Goal: Communication & Community: Participate in discussion

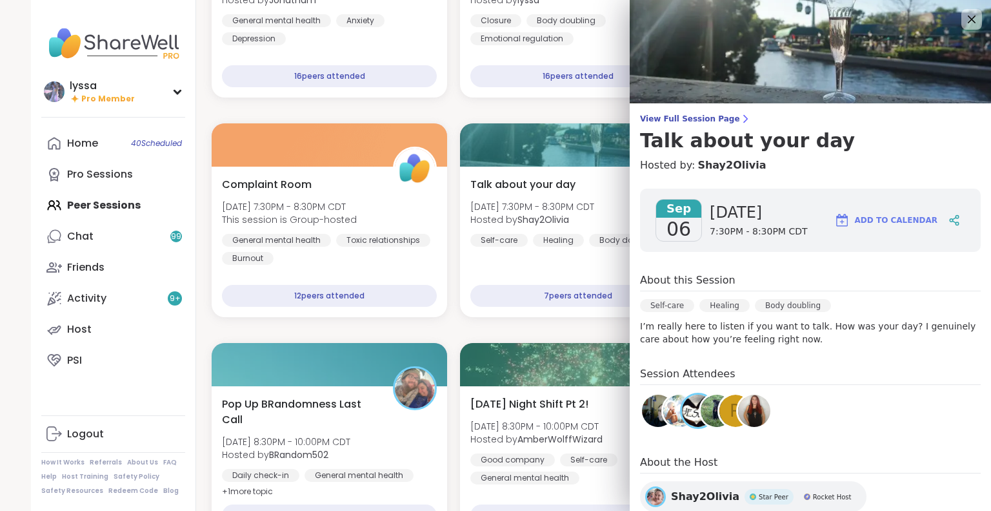
scroll to position [61, 0]
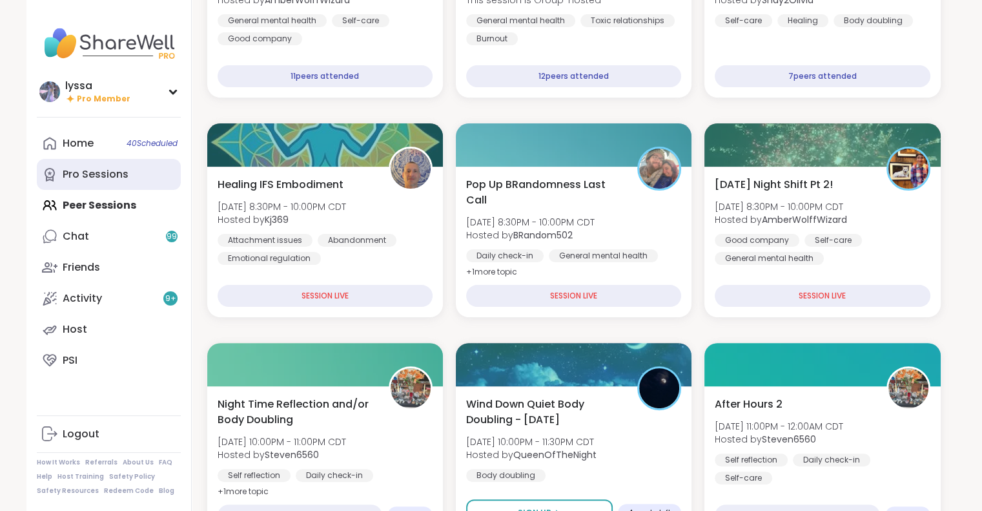
click at [114, 186] on link "Pro Sessions" at bounding box center [109, 174] width 144 height 31
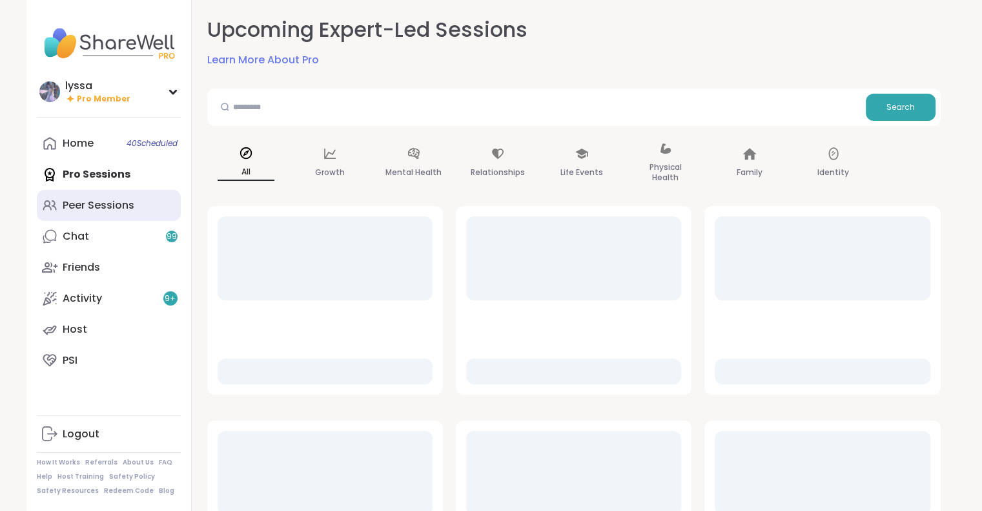
click at [105, 198] on div "Peer Sessions" at bounding box center [99, 205] width 72 height 14
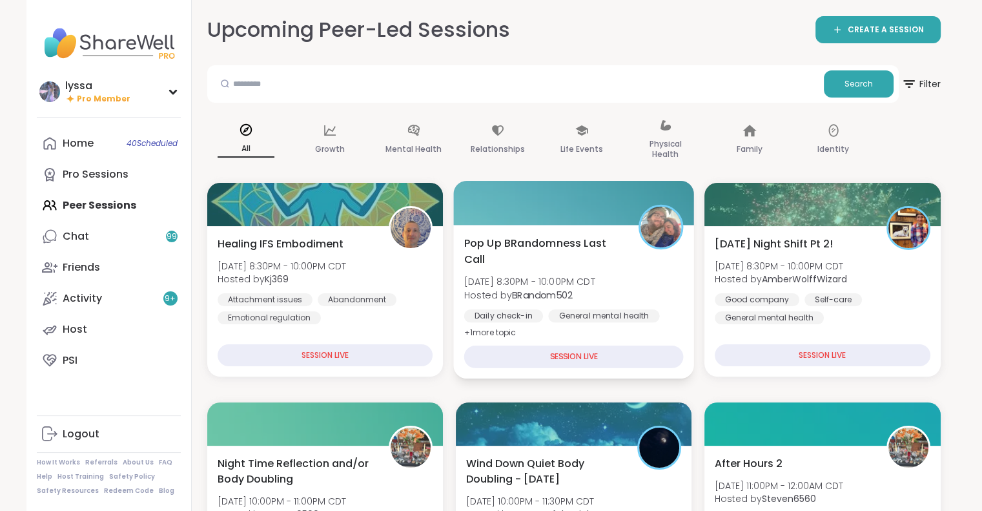
click at [653, 232] on img at bounding box center [660, 227] width 41 height 41
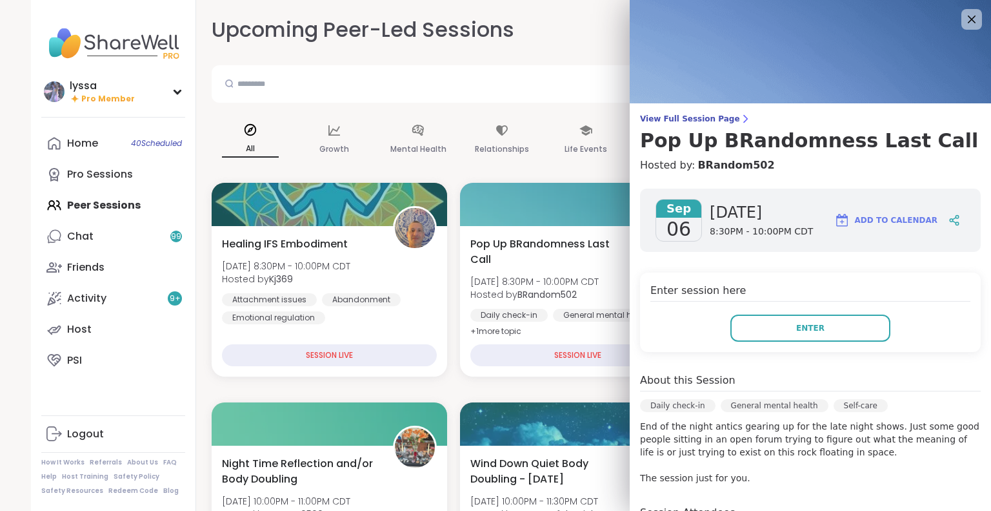
click at [751, 341] on div "Enter session here Enter" at bounding box center [810, 311] width 341 height 79
click at [731, 332] on button "Enter" at bounding box center [811, 327] width 160 height 27
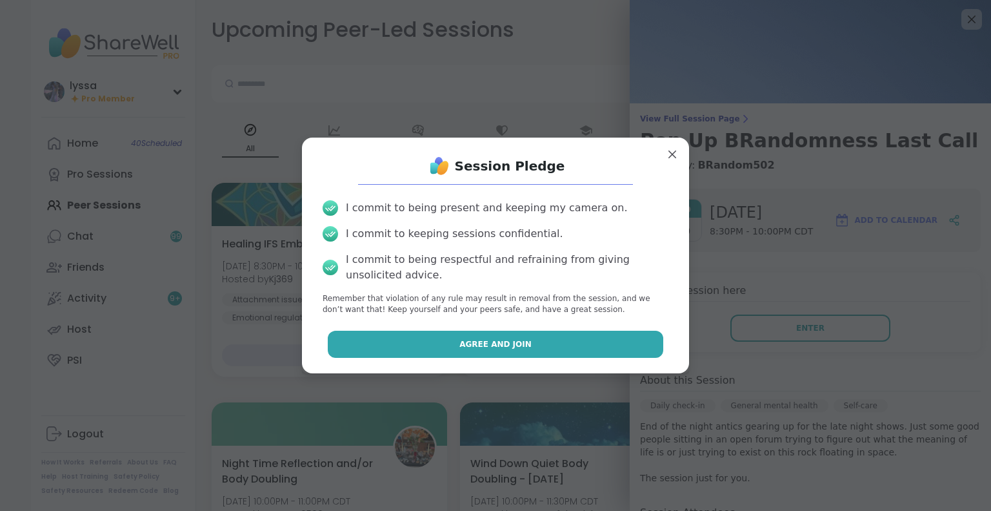
click at [625, 336] on button "Agree and Join" at bounding box center [496, 343] width 336 height 27
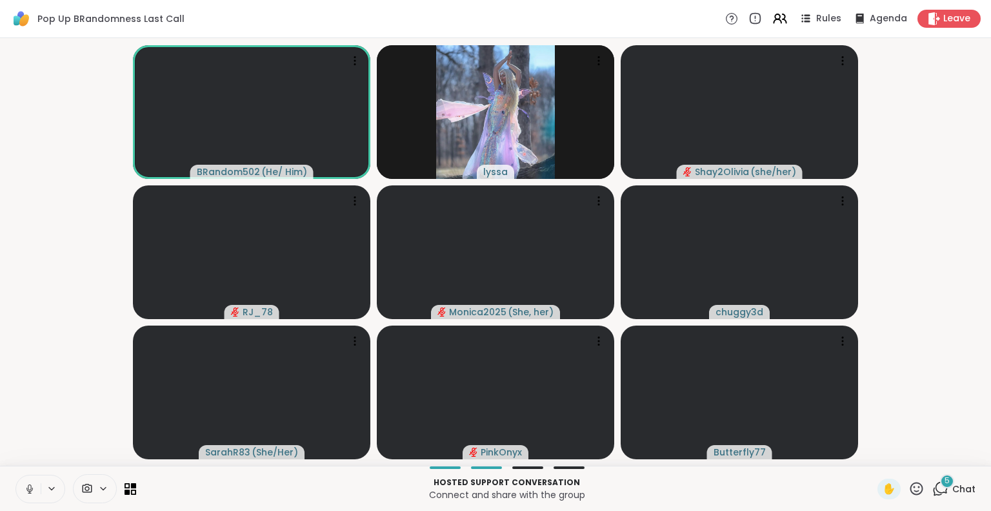
click at [989, 333] on html "Pop Up BRandomness Last Call Rules Agenda Leave BRandom502 ( He/ Him ) lyssa Sh…" at bounding box center [495, 255] width 991 height 511
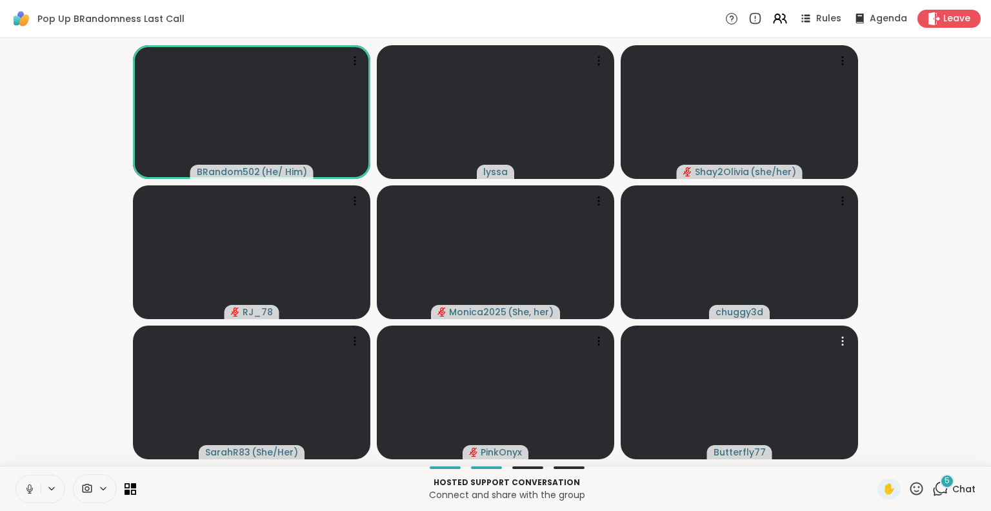
click at [51, 491] on icon at bounding box center [51, 488] width 10 height 11
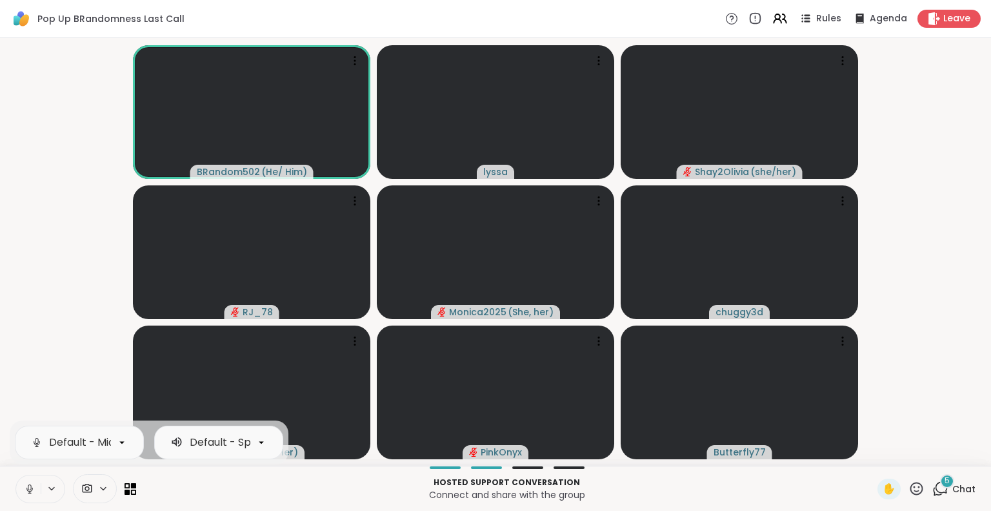
click at [31, 492] on icon at bounding box center [29, 492] width 3 height 1
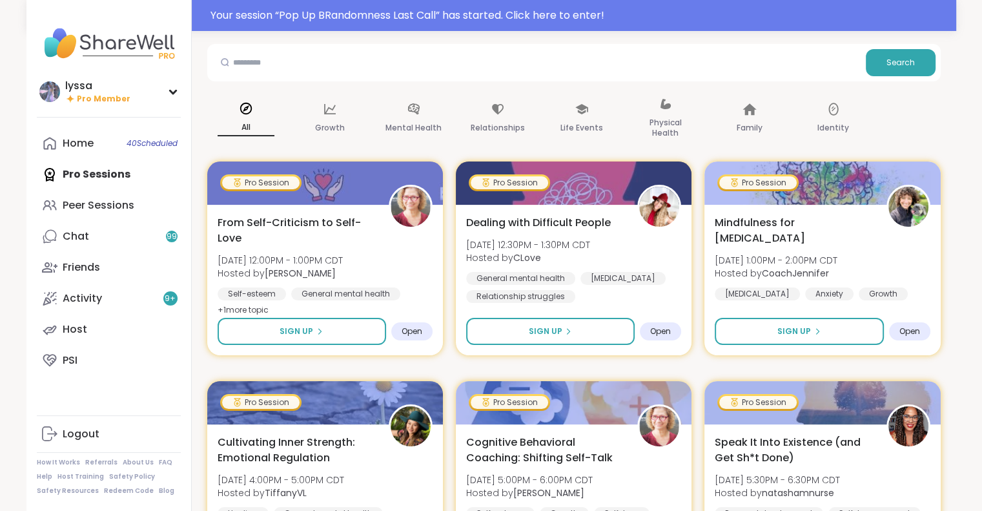
scroll to position [65, 0]
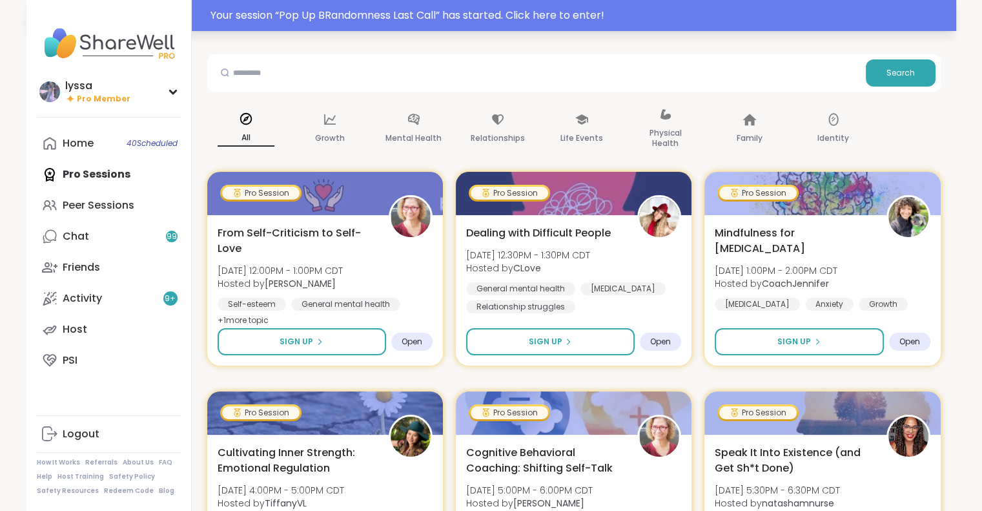
click at [445, 14] on div "Your session “ Pop Up BRandomness Last Call ” has started. Click here to enter!" at bounding box center [579, 15] width 738 height 15
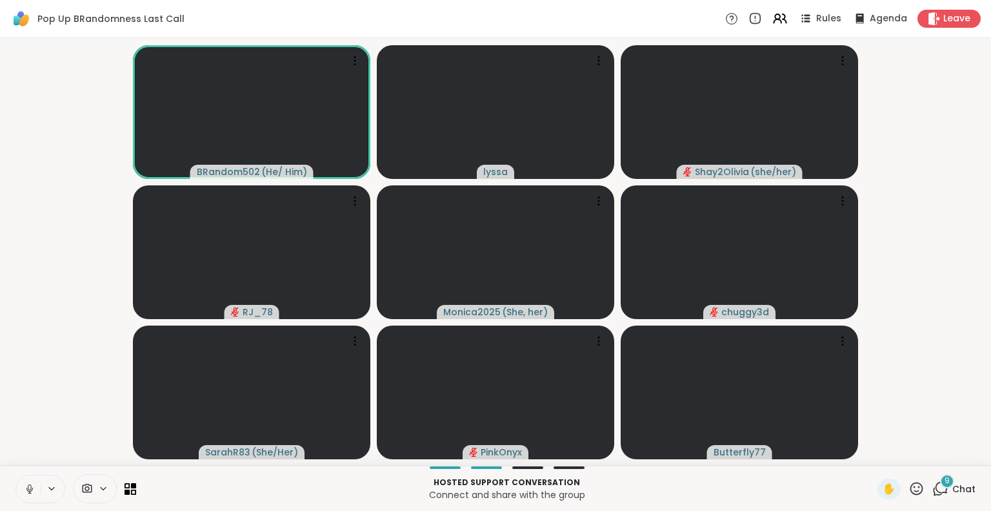
click at [23, 482] on button at bounding box center [28, 488] width 25 height 27
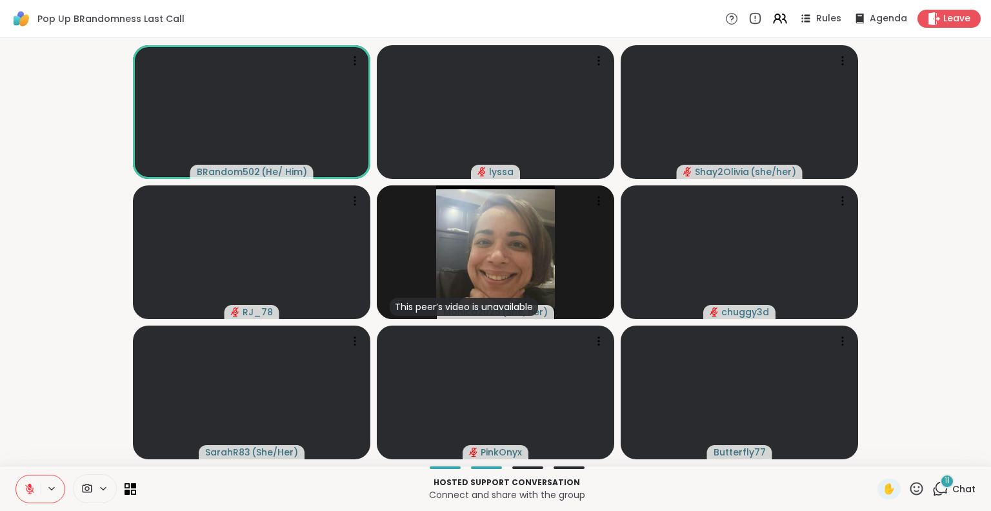
click at [961, 476] on div "Hosted support conversation Connect and share with the group ✋ 11 Chat" at bounding box center [495, 487] width 991 height 45
click at [935, 488] on icon at bounding box center [941, 488] width 16 height 16
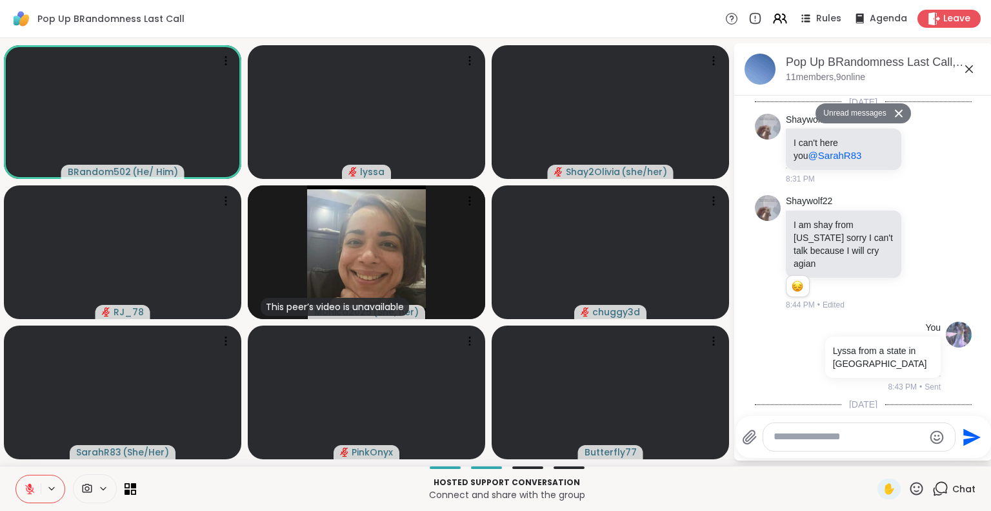
scroll to position [1890, 0]
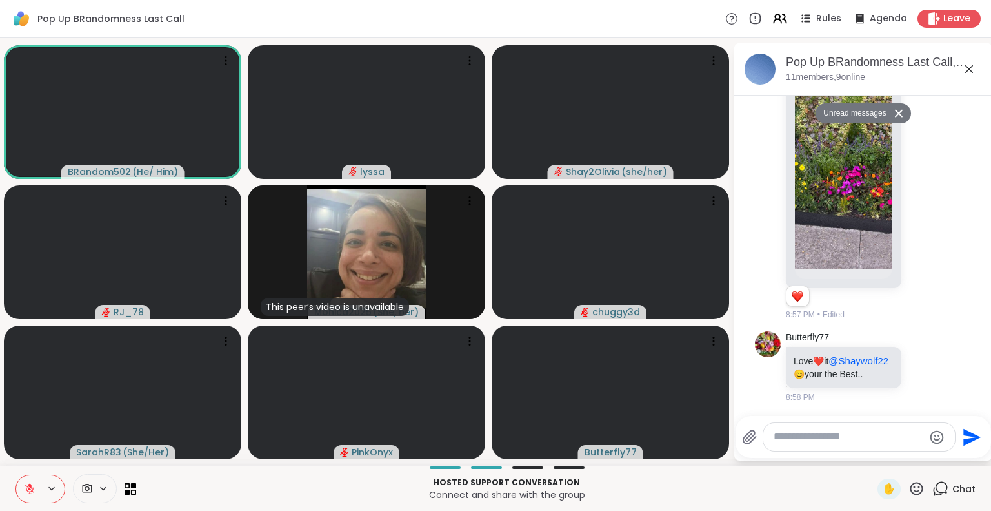
click at [870, 439] on textarea "Type your message" at bounding box center [849, 437] width 150 height 14
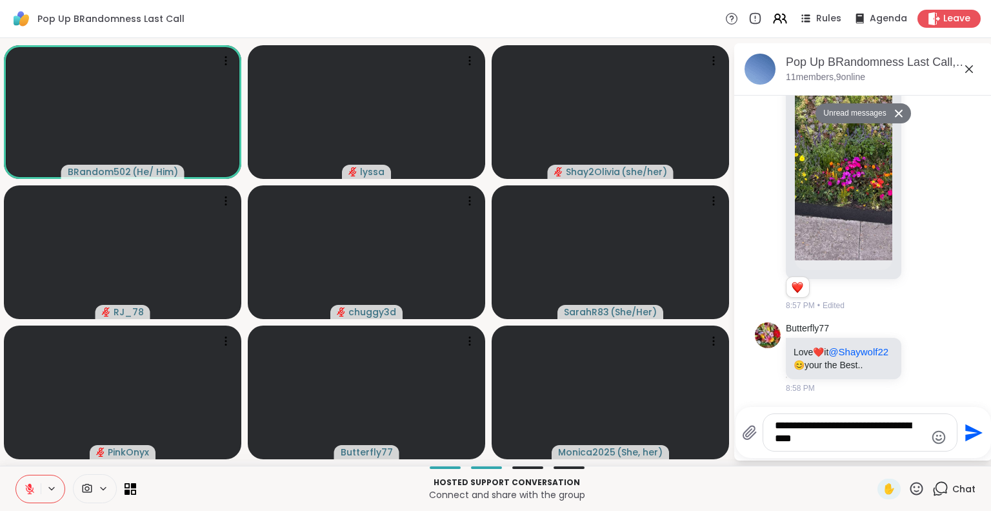
type textarea "**********"
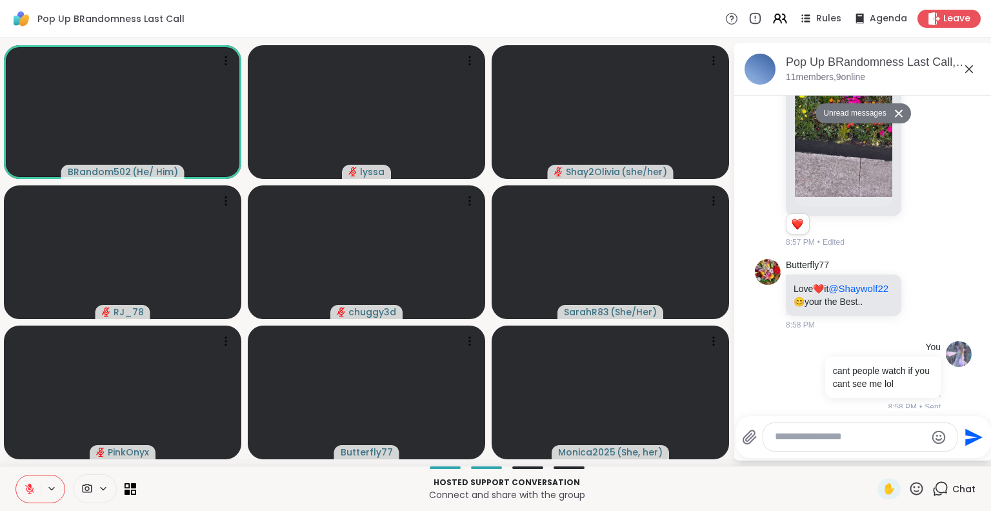
scroll to position [1941, 0]
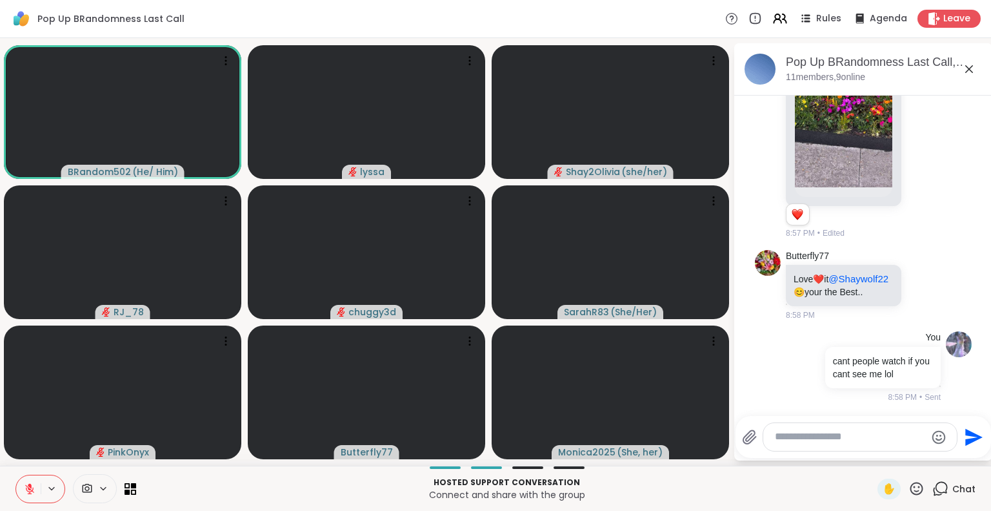
click at [971, 62] on icon at bounding box center [969, 68] width 15 height 15
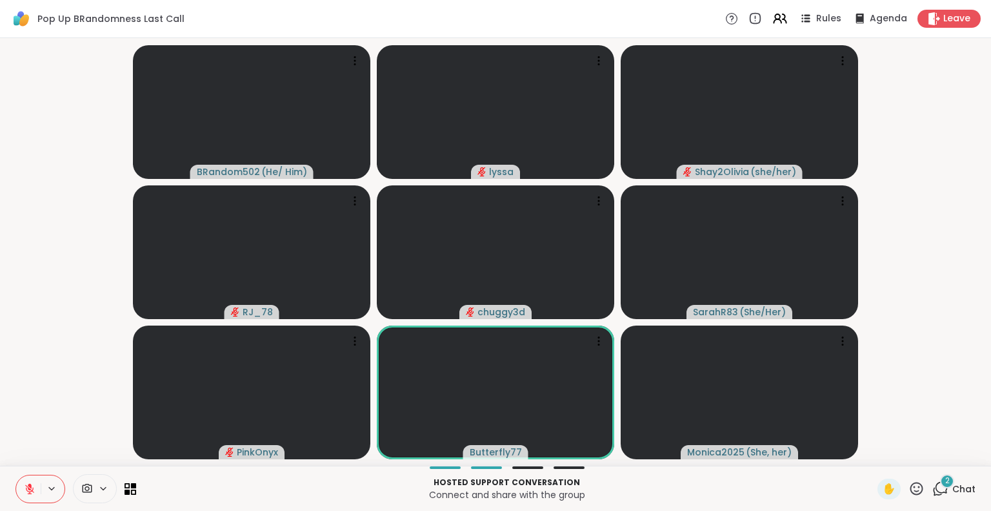
click at [41, 480] on div at bounding box center [40, 488] width 50 height 28
click at [32, 487] on icon at bounding box center [30, 489] width 12 height 12
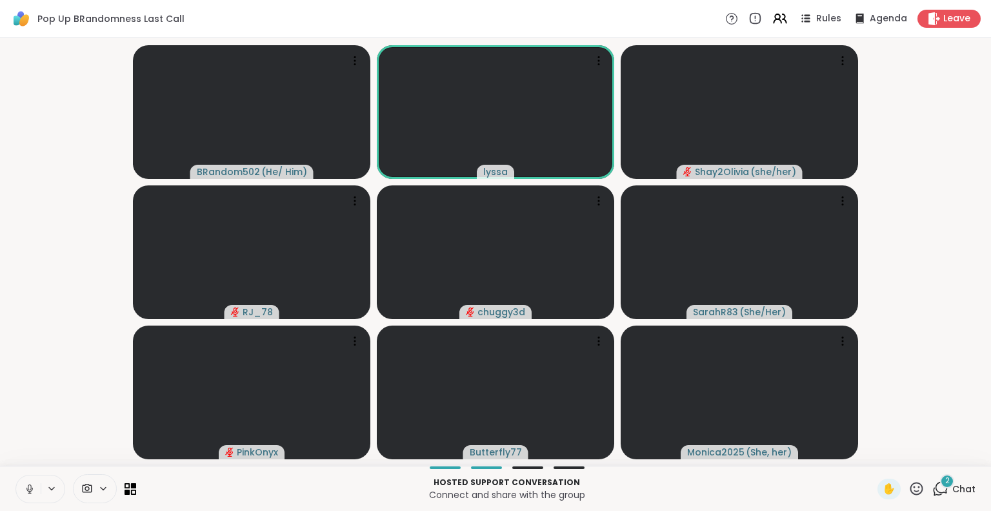
click at [32, 481] on button at bounding box center [28, 488] width 25 height 27
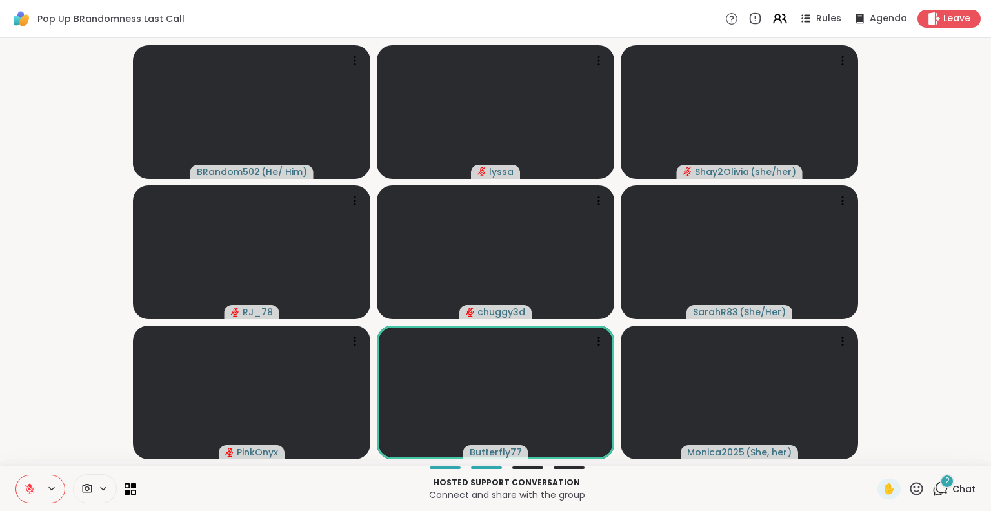
click at [32, 481] on button at bounding box center [28, 488] width 25 height 27
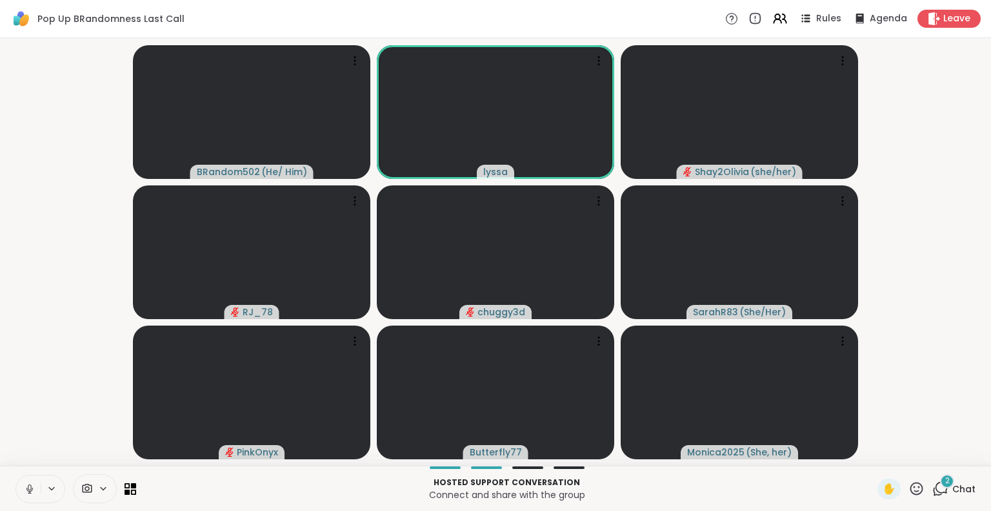
click at [29, 485] on icon at bounding box center [30, 489] width 12 height 12
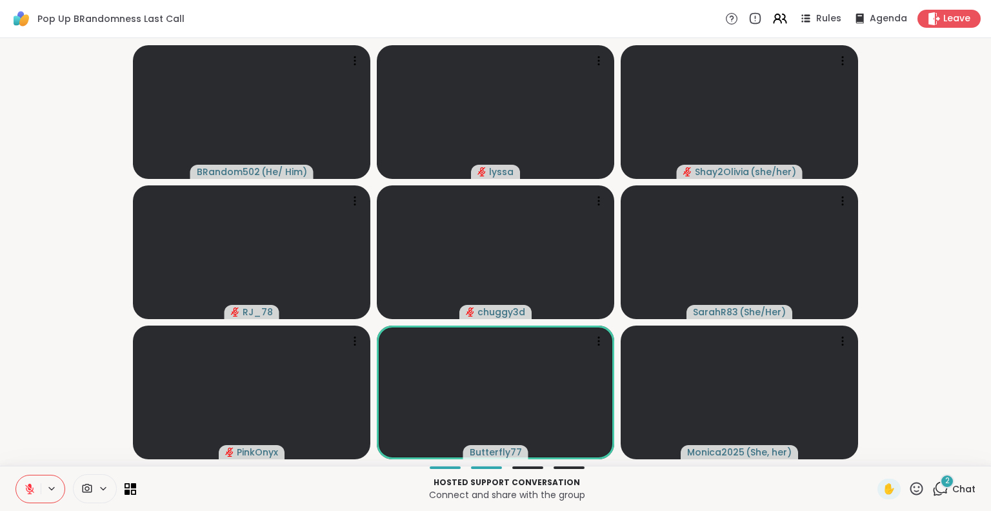
click at [909, 487] on icon at bounding box center [917, 488] width 16 height 16
click at [857, 446] on div "✋ ❤️ 👍 🌟 🎉" at bounding box center [921, 454] width 129 height 41
click at [917, 492] on div "✋ 2 Chat" at bounding box center [927, 488] width 98 height 21
click at [909, 481] on icon at bounding box center [917, 488] width 16 height 16
click at [873, 451] on span "❤️" at bounding box center [879, 454] width 13 height 15
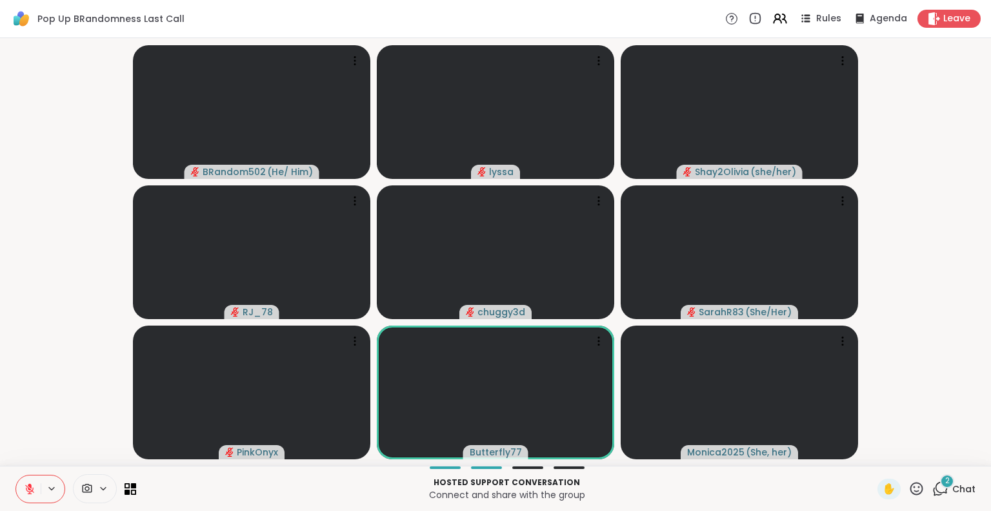
click at [883, 328] on video-player-container "BRandom502 ( He/ Him ) lyssa Shay2Olivia ( she/her ) RJ_78 chuggy3d SarahR83 ( …" at bounding box center [496, 251] width 976 height 417
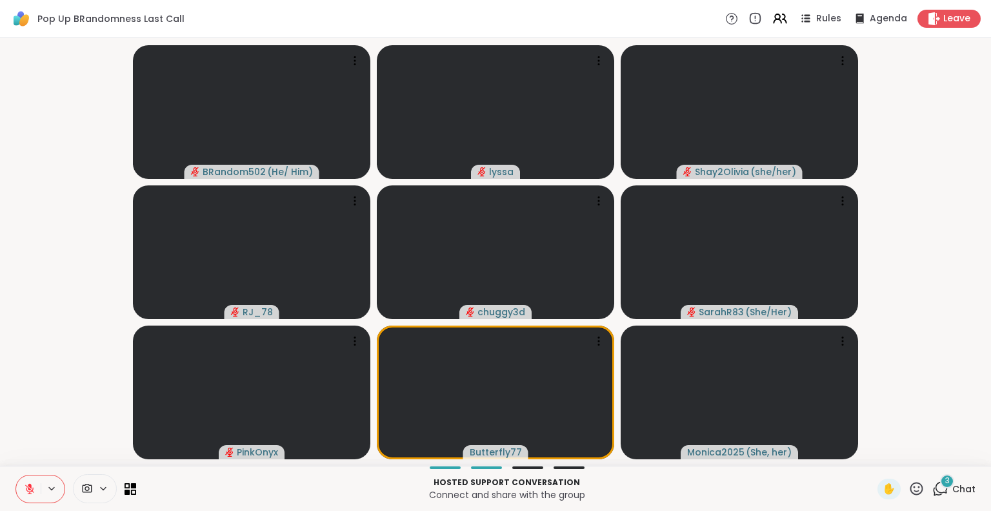
click at [3, 281] on div "BRandom502 ( He/ Him ) lyssa Shay2Olivia ( she/her ) RJ_78 chuggy3d SarahR83 ( …" at bounding box center [495, 251] width 991 height 427
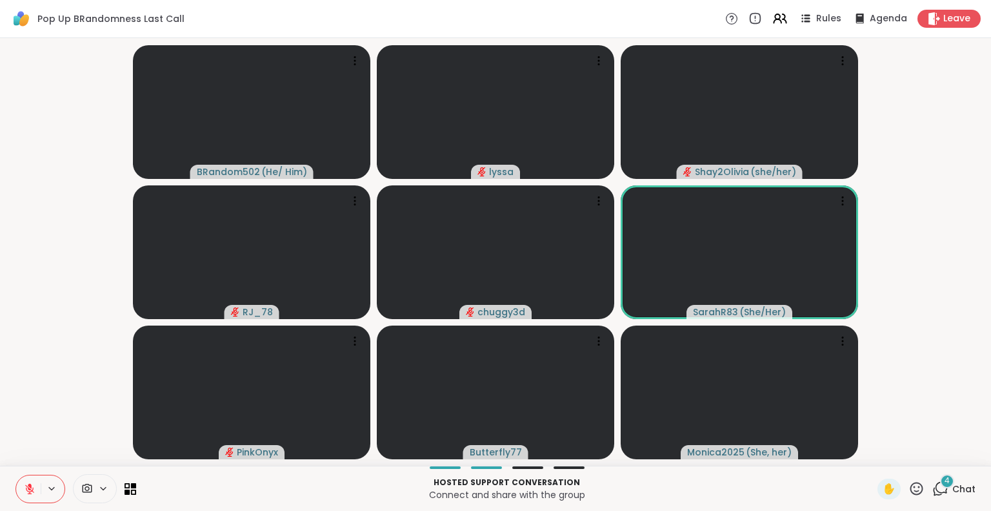
click at [1, 381] on div "BRandom502 ( He/ Him ) lyssa Shay2Olivia ( she/her ) RJ_78 chuggy3d SarahR83 ( …" at bounding box center [495, 251] width 991 height 427
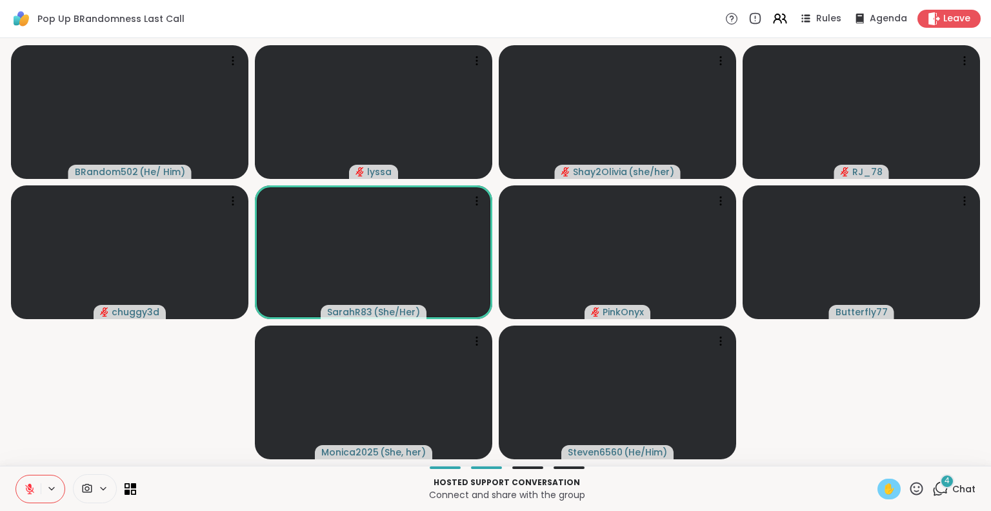
click at [883, 487] on span "✋" at bounding box center [889, 488] width 13 height 15
click at [23, 494] on button at bounding box center [28, 488] width 25 height 27
click at [26, 480] on button at bounding box center [28, 488] width 25 height 27
click at [878, 486] on div "✋" at bounding box center [889, 488] width 23 height 21
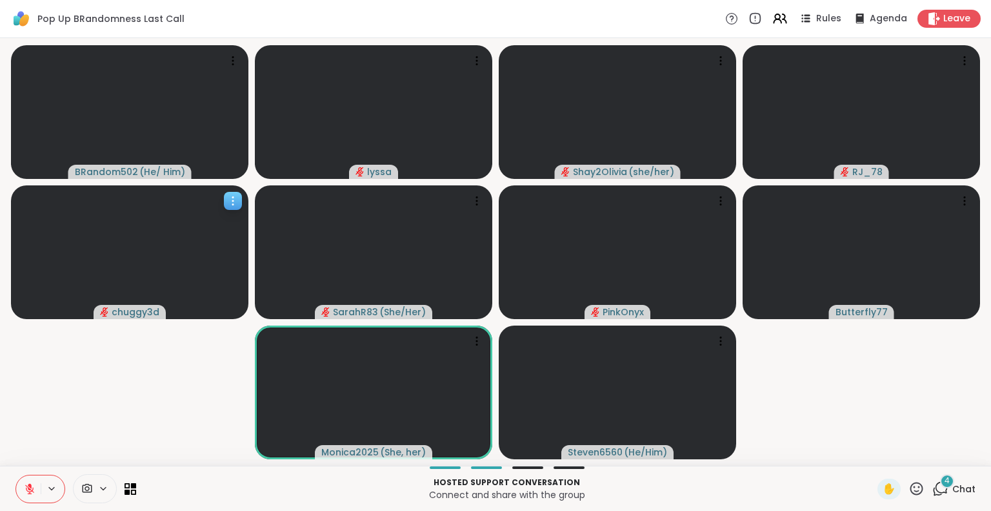
click at [223, 193] on video at bounding box center [130, 252] width 238 height 134
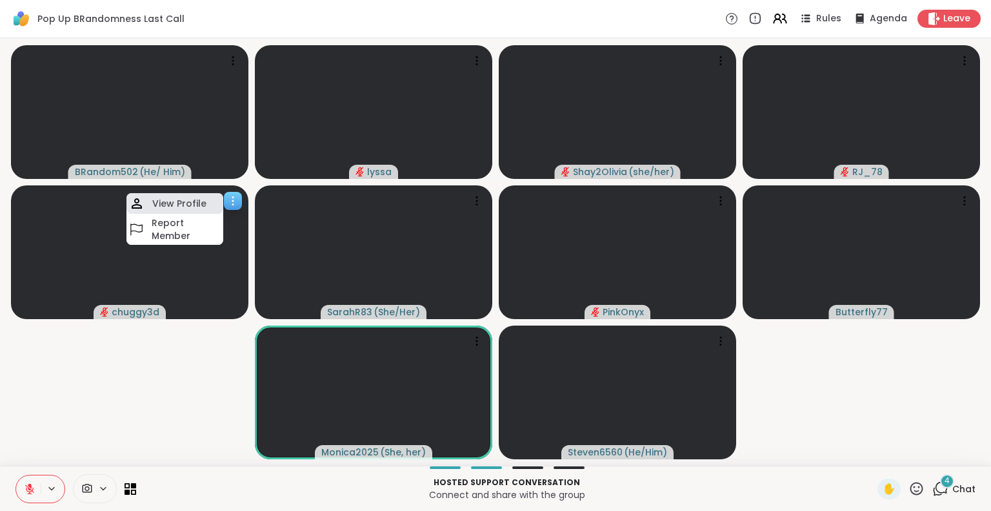
click at [205, 198] on div "View Profile" at bounding box center [175, 203] width 97 height 21
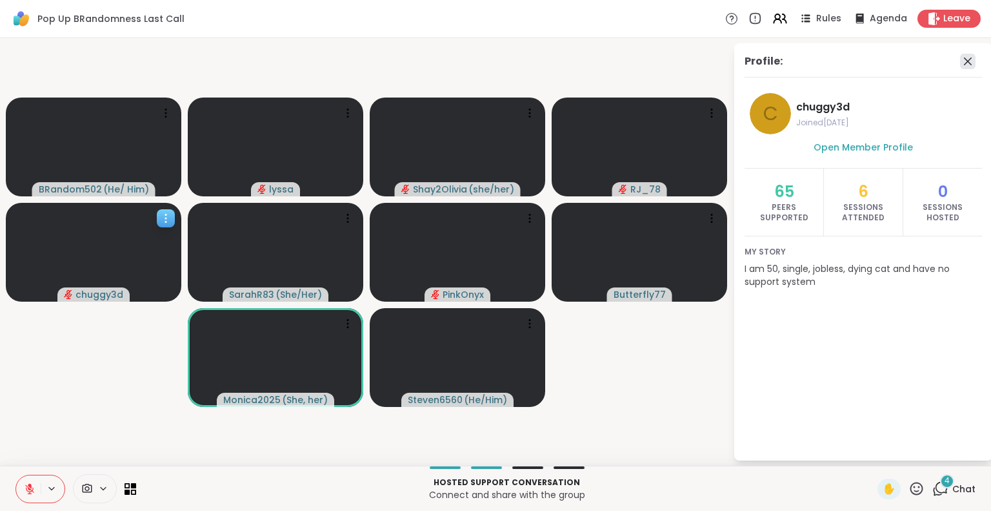
click at [968, 54] on icon at bounding box center [967, 61] width 15 height 15
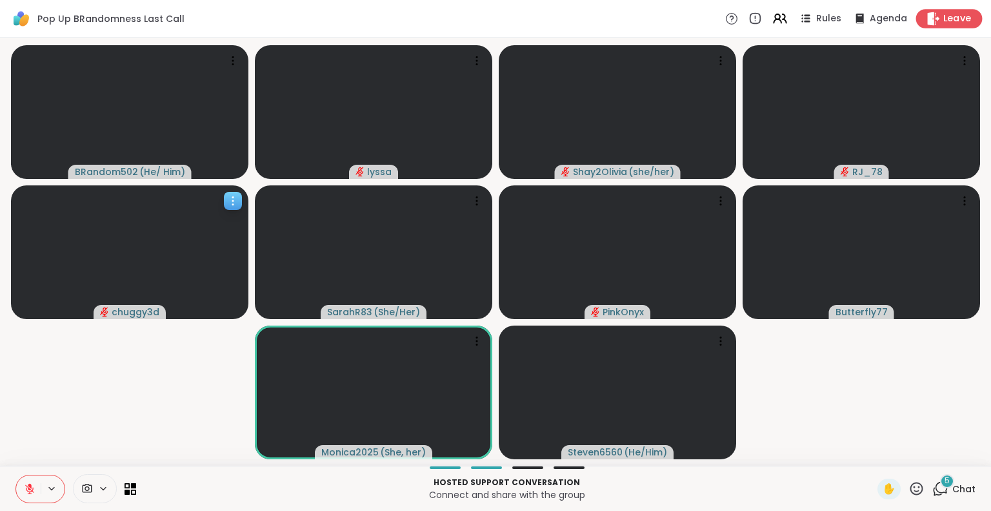
click at [936, 25] on div "Leave" at bounding box center [950, 18] width 66 height 19
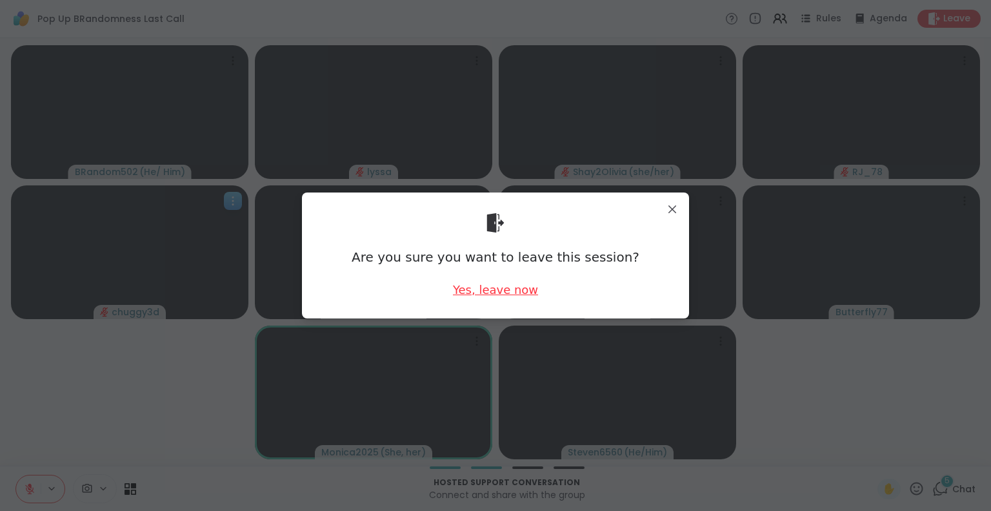
click at [511, 296] on div "Yes, leave now" at bounding box center [495, 289] width 85 height 16
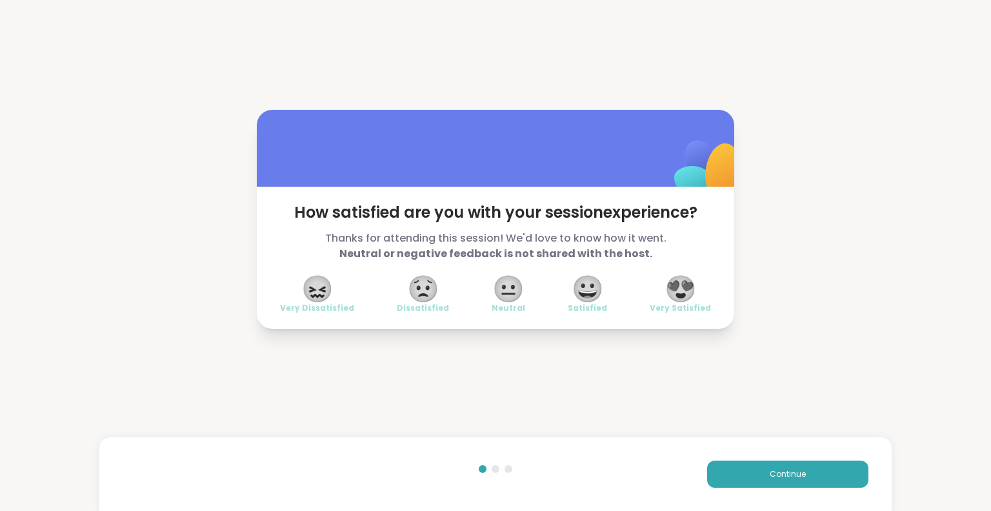
click at [669, 296] on span "😍" at bounding box center [681, 288] width 32 height 23
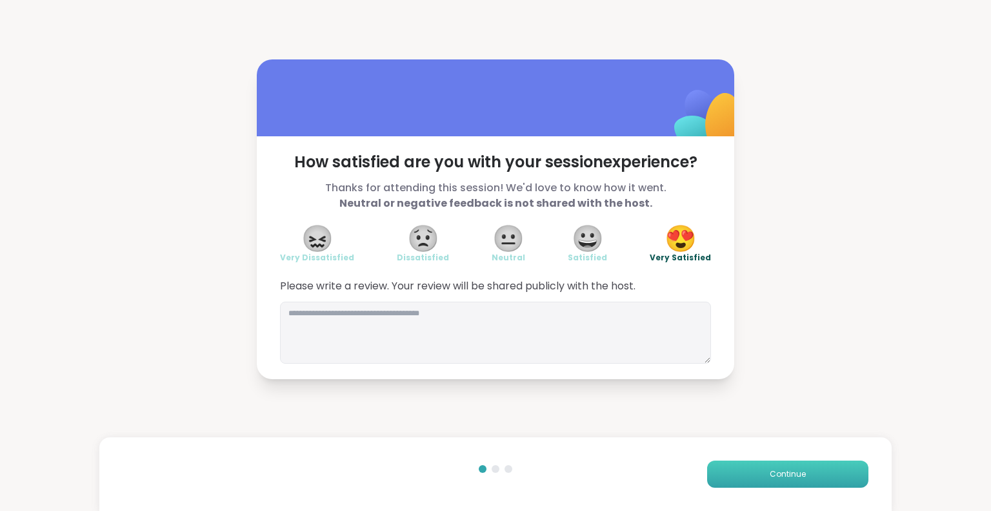
click at [723, 470] on button "Continue" at bounding box center [787, 473] width 161 height 27
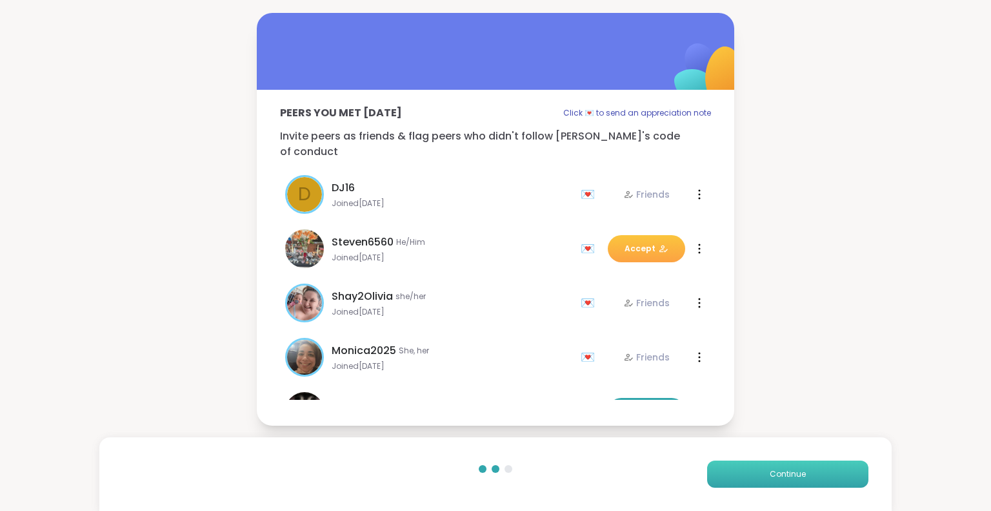
click at [723, 470] on button "Continue" at bounding box center [787, 473] width 161 height 27
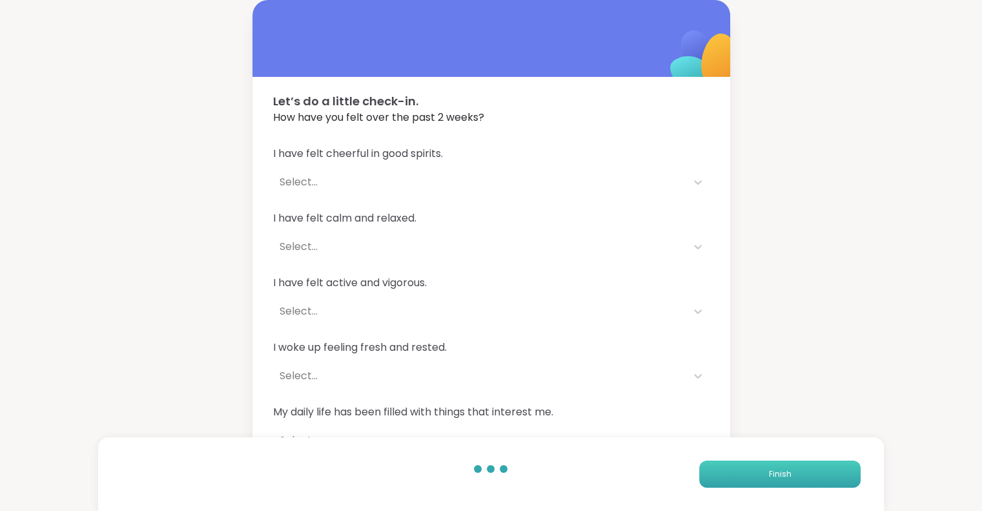
click at [723, 470] on button "Finish" at bounding box center [779, 473] width 161 height 27
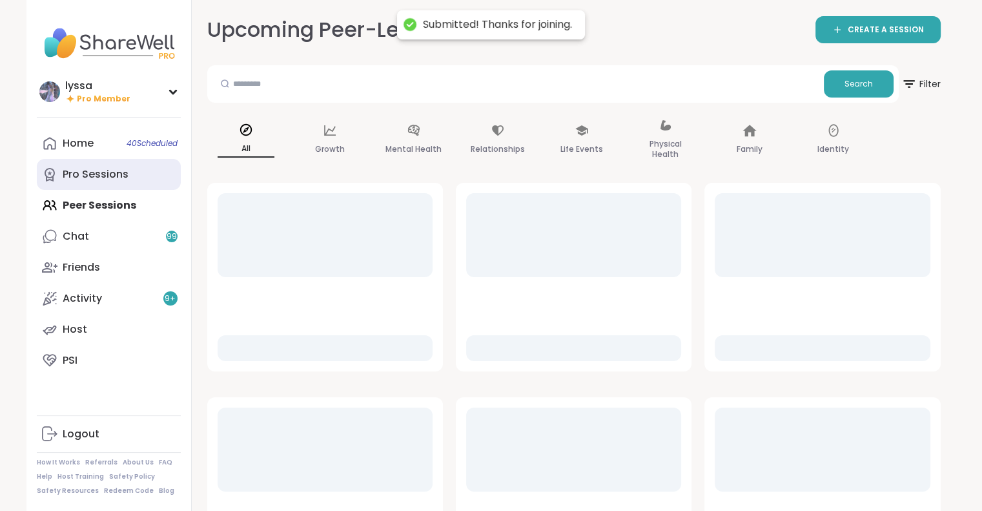
click at [126, 170] on div "Pro Sessions" at bounding box center [96, 174] width 66 height 14
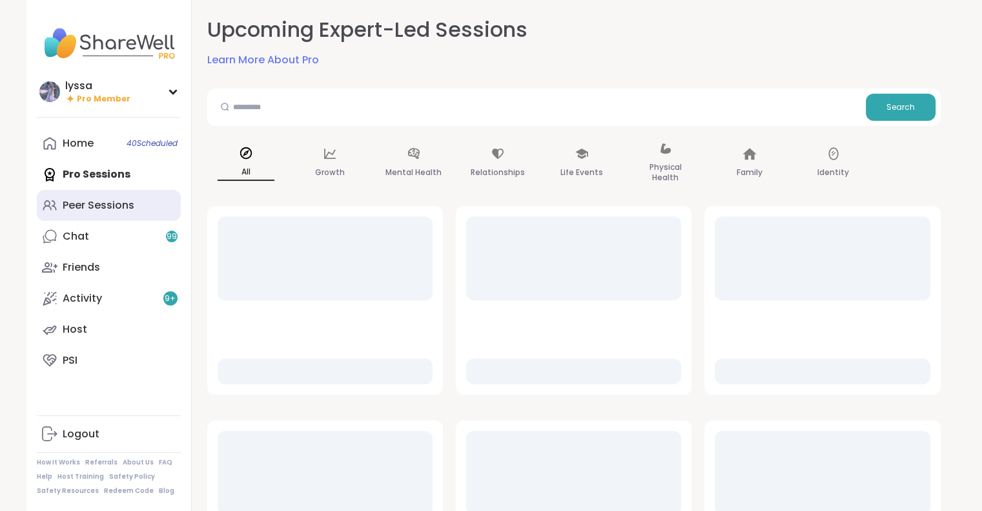
click at [112, 193] on link "Peer Sessions" at bounding box center [109, 205] width 144 height 31
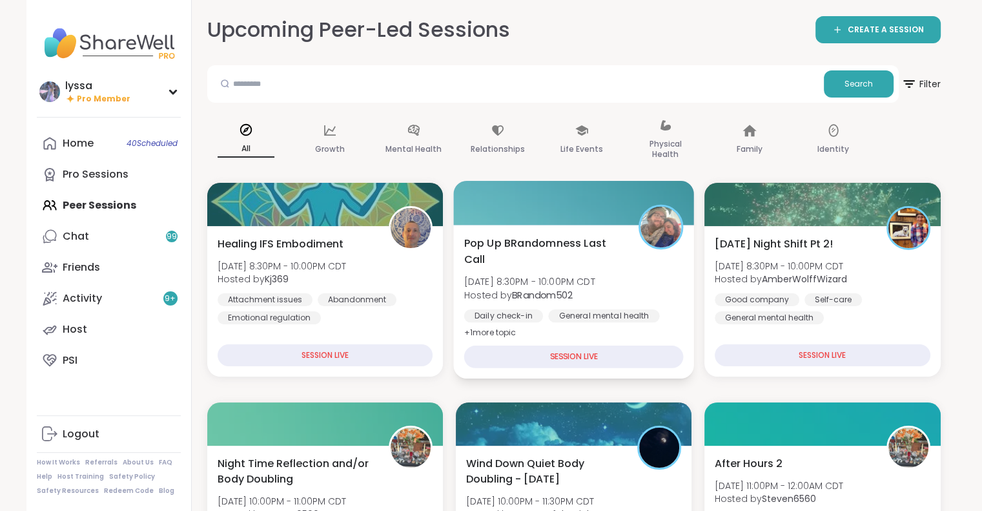
click at [583, 270] on div "Pop Up BRandomness Last Call Sat, Sep 06 | 8:30PM - 10:00PM CDT Hosted by BRand…" at bounding box center [572, 287] width 219 height 105
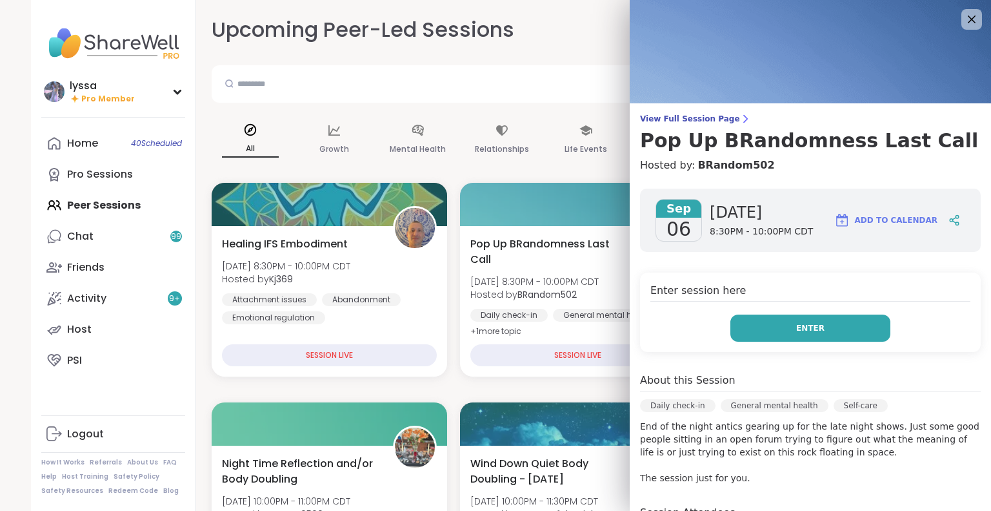
click at [855, 330] on button "Enter" at bounding box center [811, 327] width 160 height 27
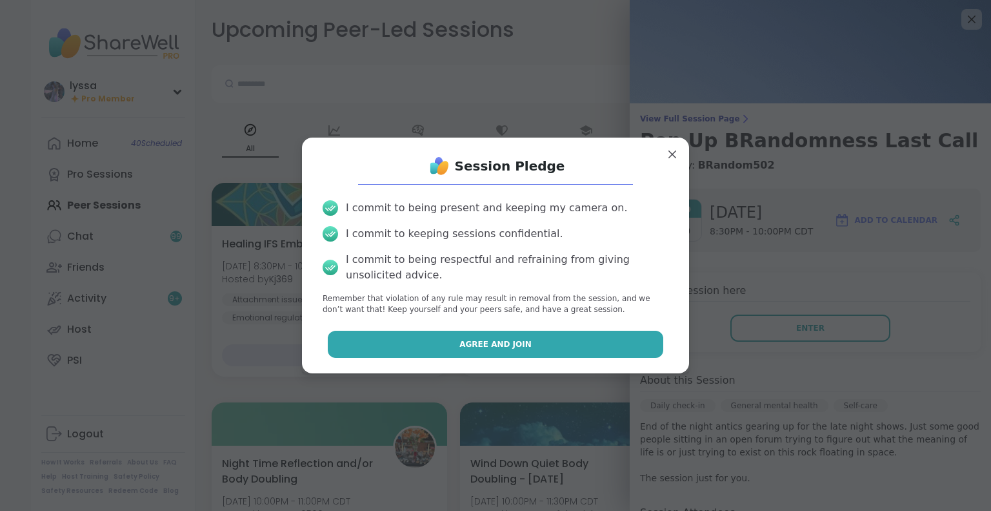
click at [640, 344] on button "Agree and Join" at bounding box center [496, 343] width 336 height 27
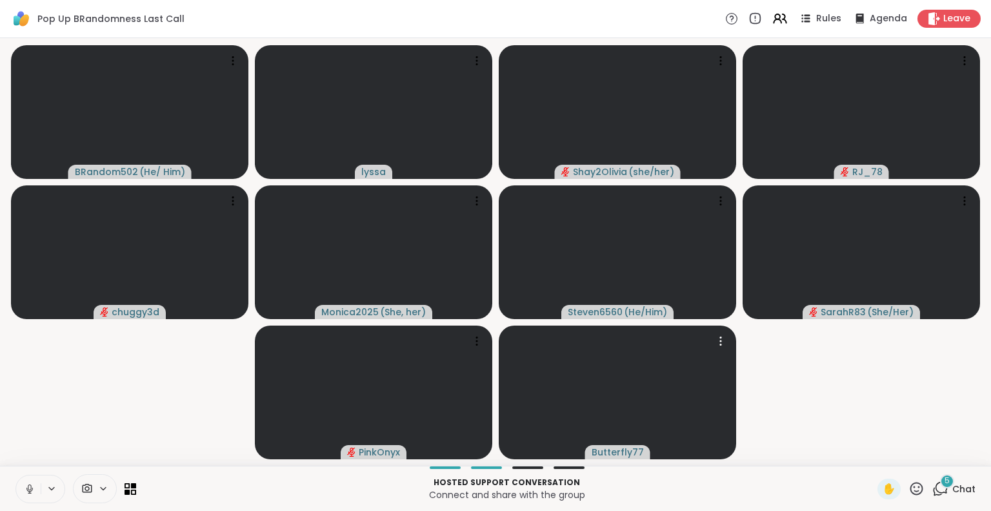
click at [28, 488] on icon at bounding box center [29, 487] width 3 height 6
click at [937, 493] on icon at bounding box center [941, 488] width 16 height 16
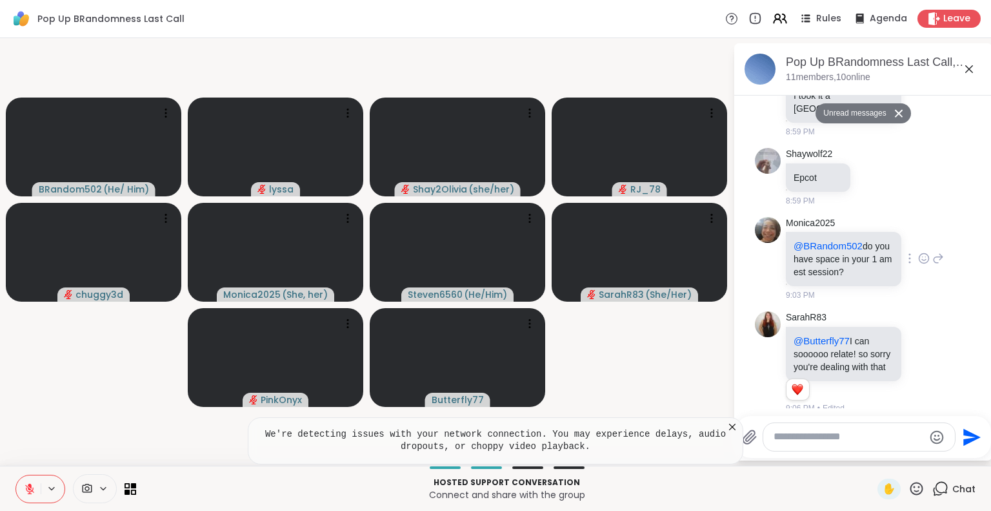
scroll to position [2517, 0]
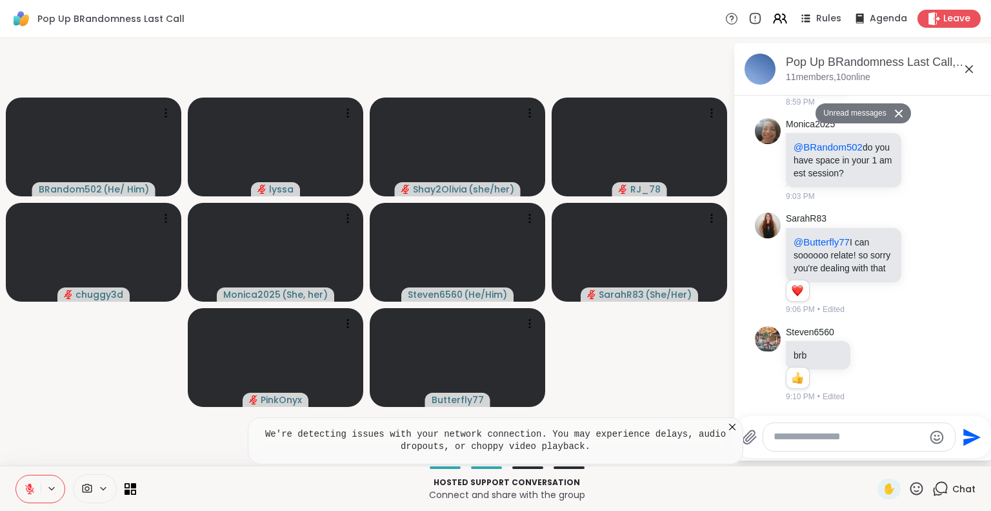
click at [966, 72] on icon at bounding box center [969, 68] width 15 height 15
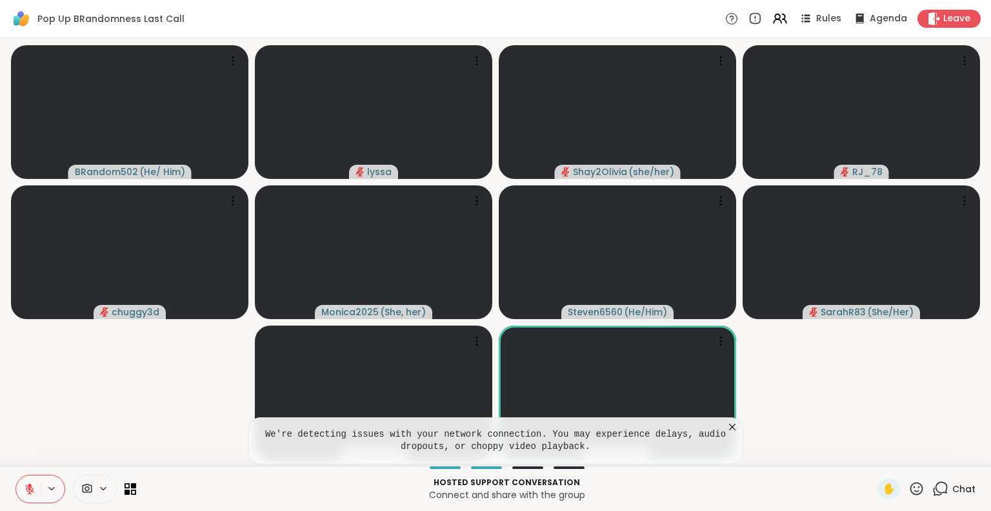
click at [735, 427] on icon at bounding box center [732, 426] width 13 height 13
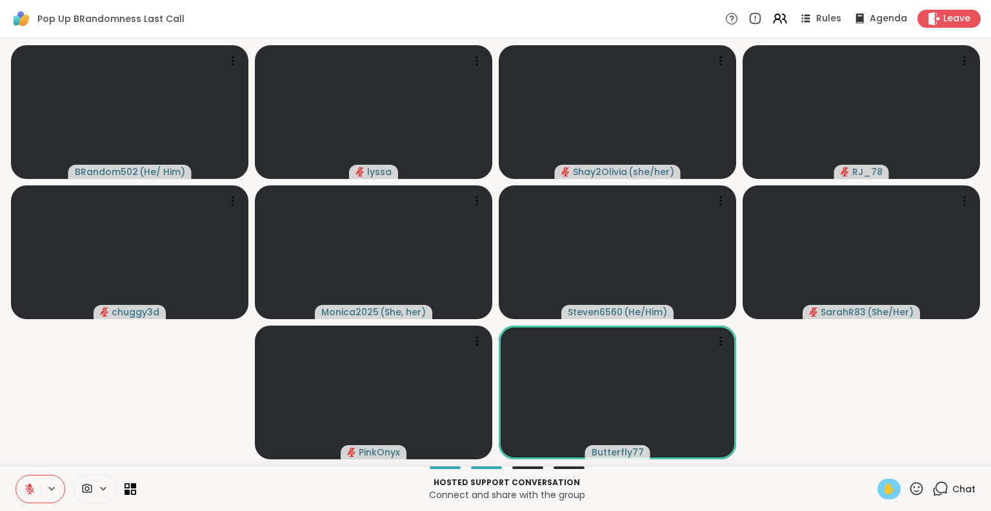
click at [883, 483] on span "✋" at bounding box center [889, 488] width 13 height 15
click at [33, 483] on icon at bounding box center [30, 489] width 12 height 12
click at [883, 493] on span "✋" at bounding box center [889, 488] width 13 height 15
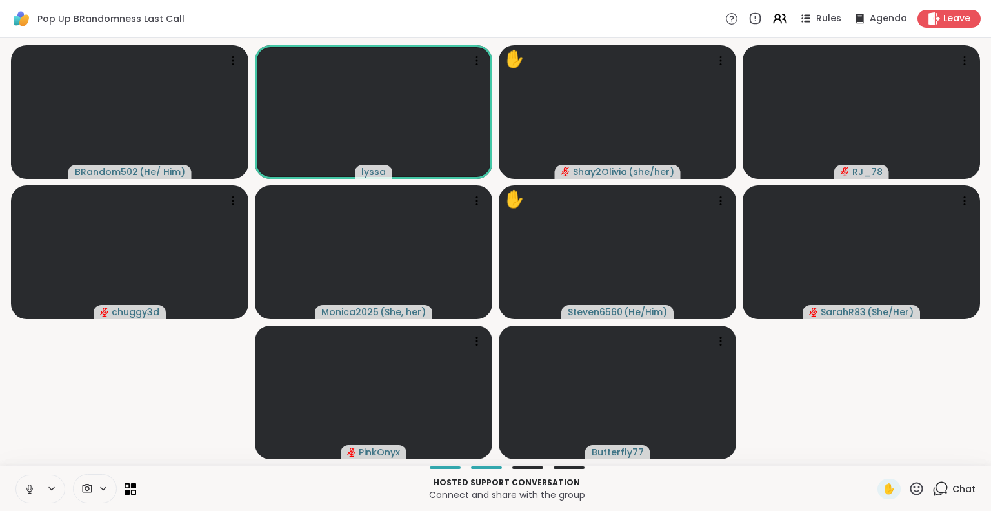
click at [34, 492] on icon at bounding box center [30, 489] width 12 height 12
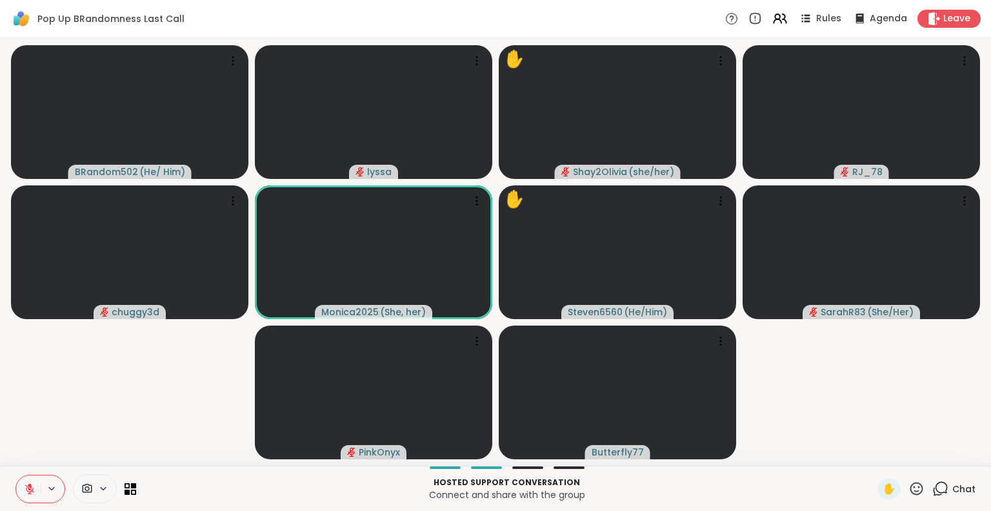
click at [910, 482] on icon at bounding box center [917, 488] width 16 height 16
click at [849, 425] on video-player-container "BRandom502 ( He/ Him ) lyssa ✋ Shay2Olivia ( she/her ) RJ_78 chuggy3d Monica202…" at bounding box center [496, 251] width 976 height 417
click at [35, 483] on icon at bounding box center [30, 489] width 12 height 12
click at [28, 481] on button at bounding box center [28, 488] width 25 height 27
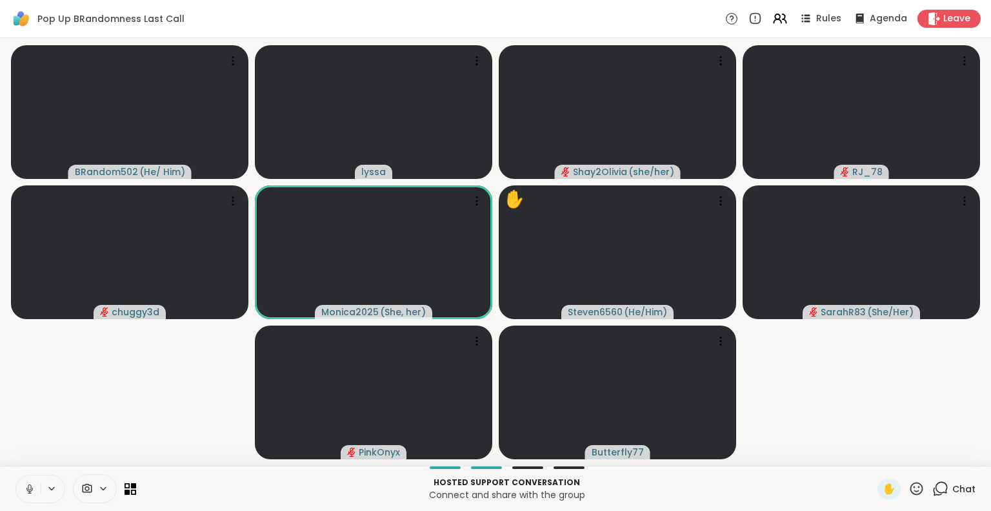
click at [31, 487] on icon at bounding box center [30, 489] width 12 height 12
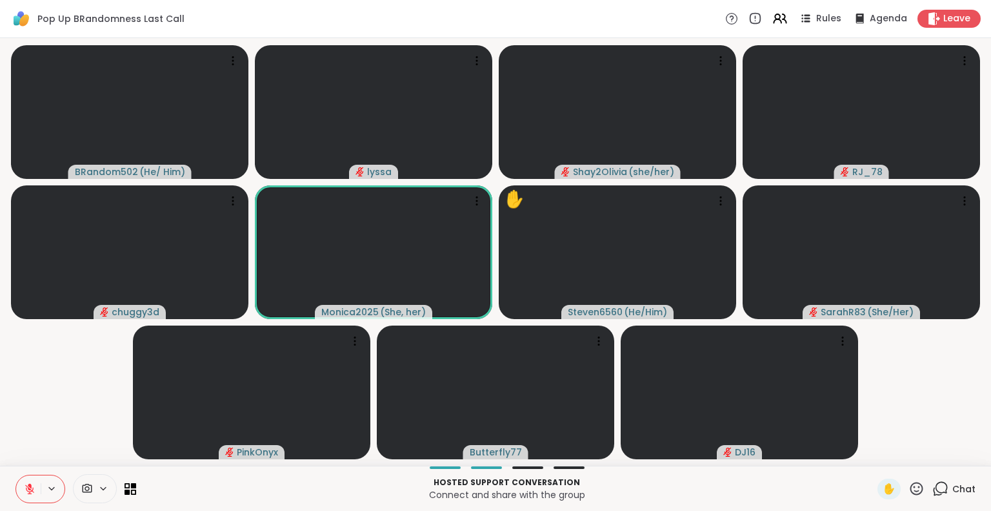
click at [911, 487] on icon at bounding box center [917, 488] width 16 height 16
click at [873, 453] on span "❤️" at bounding box center [879, 454] width 13 height 15
click at [25, 483] on icon at bounding box center [30, 489] width 12 height 12
click at [26, 488] on icon at bounding box center [29, 488] width 7 height 11
click at [31, 483] on icon at bounding box center [30, 489] width 12 height 12
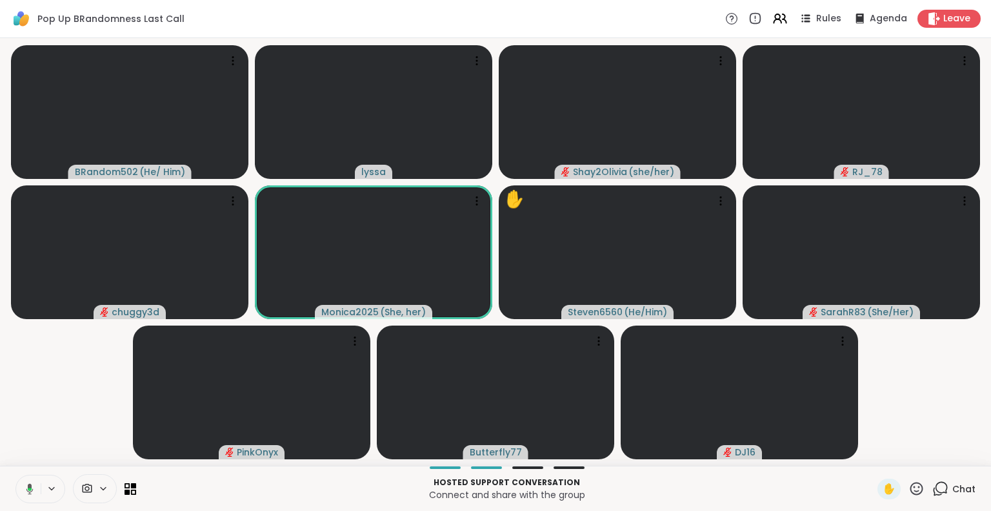
click at [913, 490] on icon at bounding box center [917, 487] width 13 height 13
click at [873, 458] on span "❤️" at bounding box center [879, 454] width 13 height 15
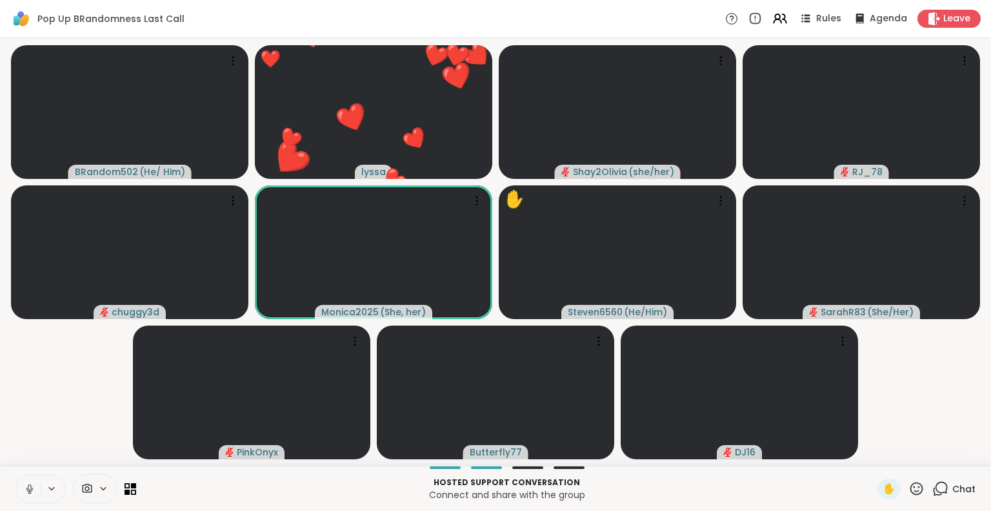
click at [26, 497] on button at bounding box center [28, 488] width 25 height 27
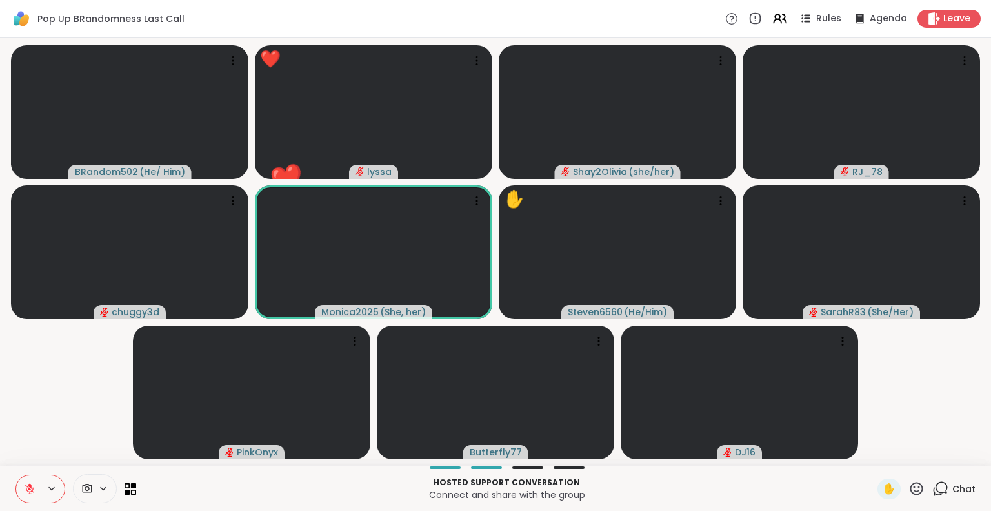
click at [1, 427] on div "BRandom502 ( He/ Him ) ❤️ lyssa ❤️ ❤️ ❤️ ❤️ ❤️ ❤️ ❤️ ❤️ ❤️ ❤️ ❤️ ❤️ ❤️ ❤️ ❤️ ❤️…" at bounding box center [495, 251] width 991 height 427
click at [31, 487] on icon at bounding box center [30, 485] width 4 height 5
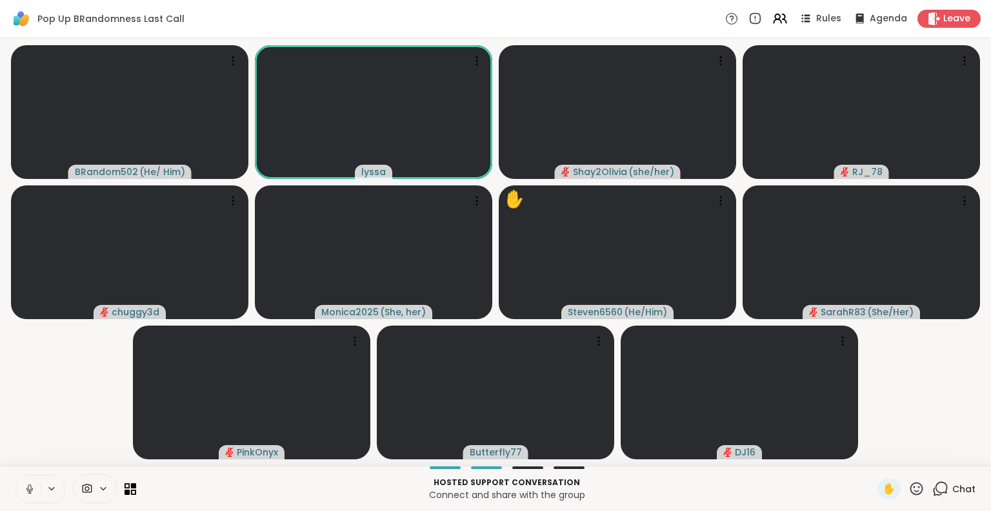
click at [24, 488] on icon at bounding box center [30, 489] width 12 height 12
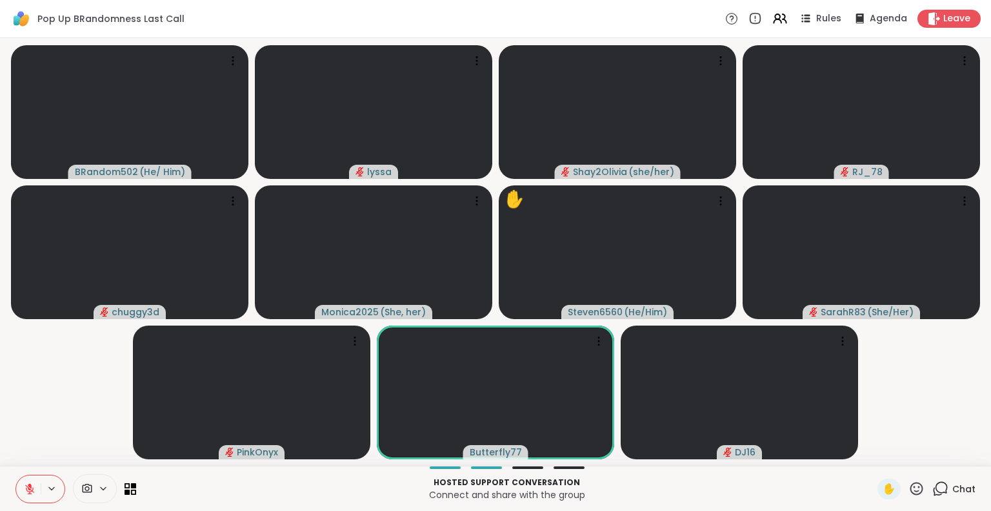
click at [0, 438] on div "BRandom502 ( He/ Him ) lyssa Shay2Olivia ( she/her ) RJ_78 chuggy3d Monica2025 …" at bounding box center [495, 251] width 991 height 427
click at [0, 434] on div "BRandom502 ( He/ Him ) lyssa Shay2Olivia ( she/her ) RJ_78 chuggy3d Monica2025 …" at bounding box center [495, 251] width 991 height 427
click at [911, 483] on icon at bounding box center [917, 487] width 13 height 13
click at [873, 457] on span "❤️" at bounding box center [879, 454] width 13 height 15
click at [34, 494] on icon at bounding box center [30, 489] width 12 height 12
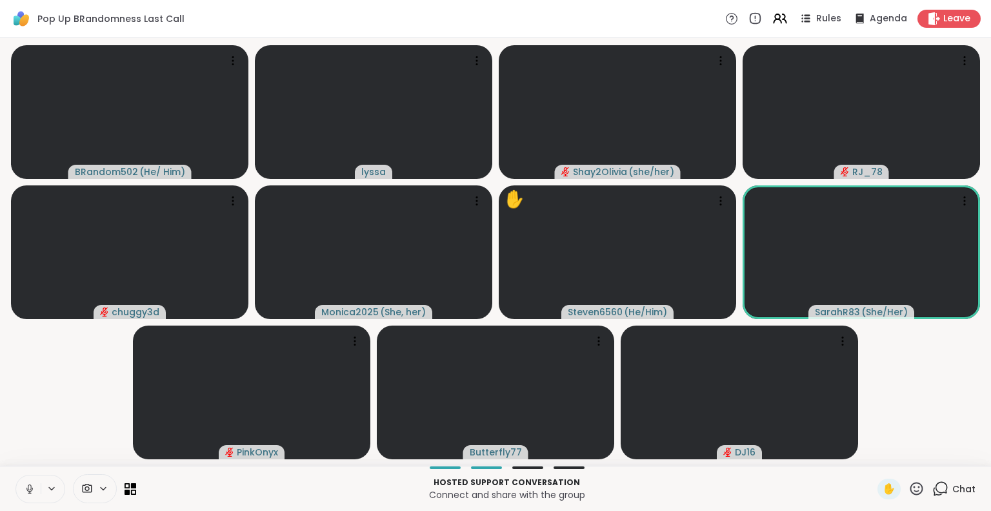
click at [34, 494] on icon at bounding box center [30, 489] width 12 height 12
click at [32, 483] on icon at bounding box center [30, 489] width 12 height 12
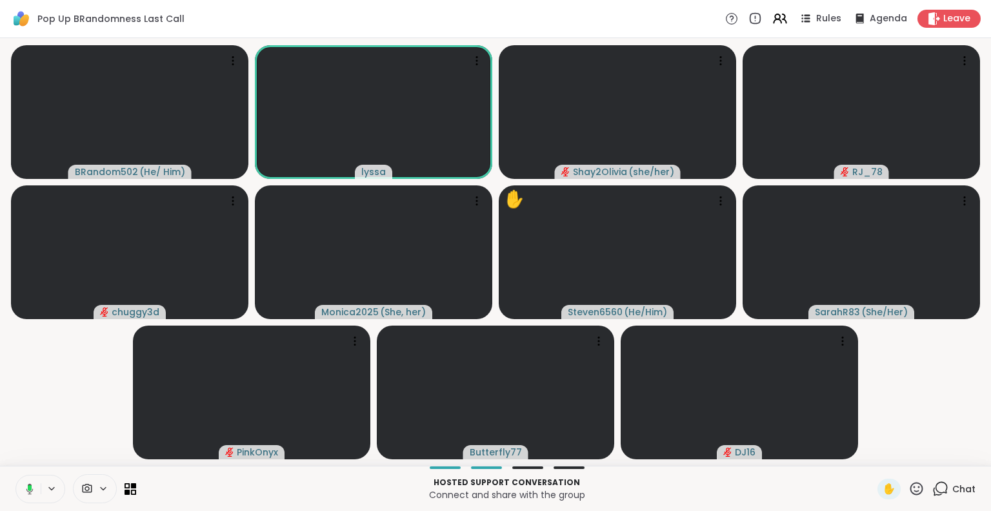
click at [39, 492] on button at bounding box center [27, 488] width 26 height 27
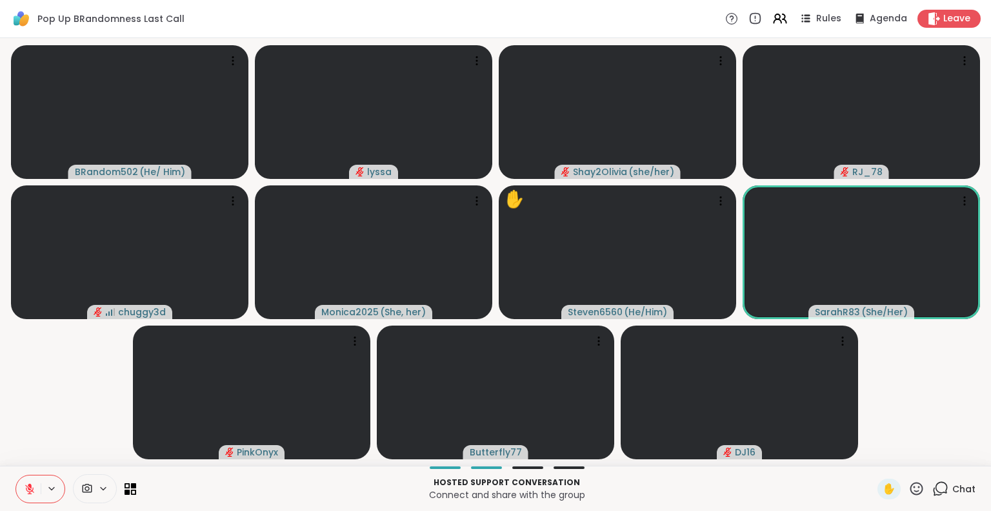
click at [909, 492] on icon at bounding box center [917, 488] width 16 height 16
click at [929, 454] on span "🌟" at bounding box center [935, 454] width 13 height 15
click at [909, 487] on icon at bounding box center [917, 488] width 16 height 16
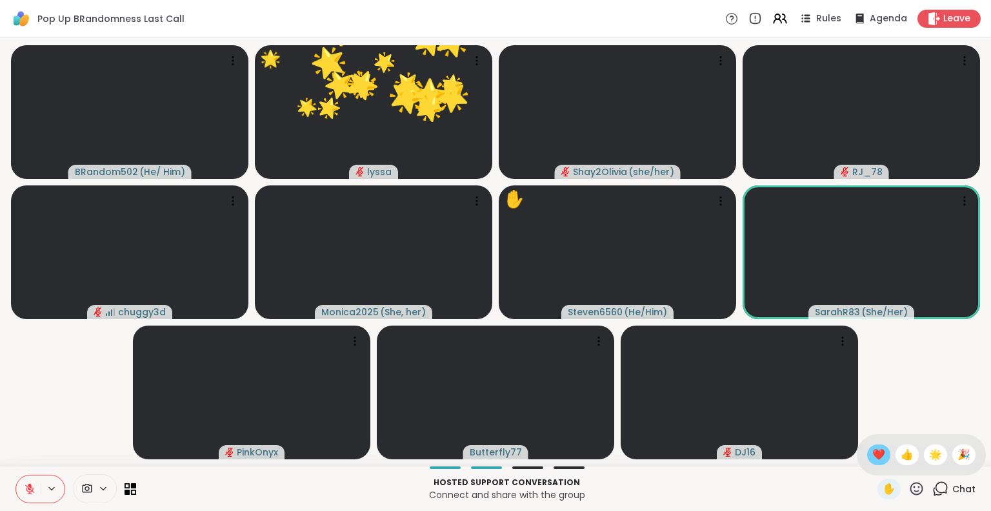
click at [873, 451] on span "❤️" at bounding box center [879, 454] width 13 height 15
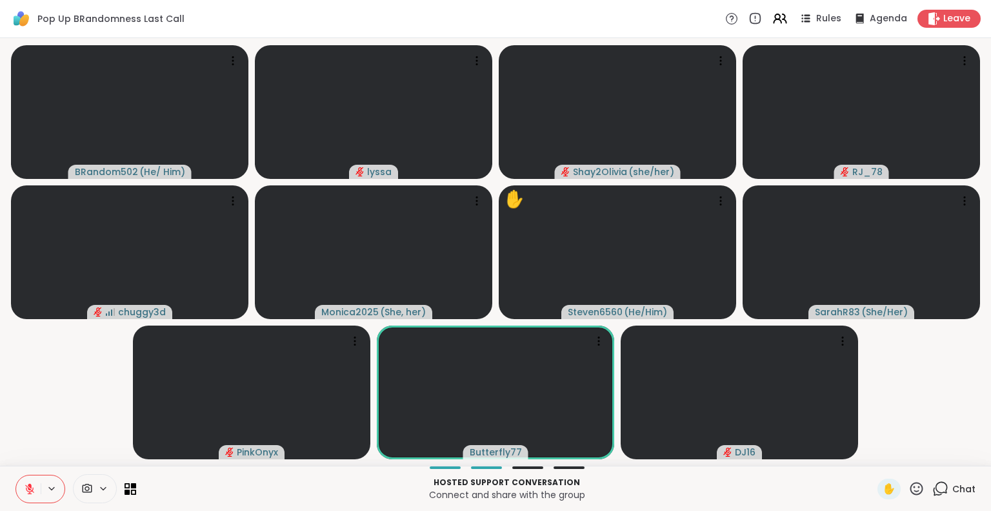
click at [30, 488] on icon at bounding box center [30, 489] width 12 height 12
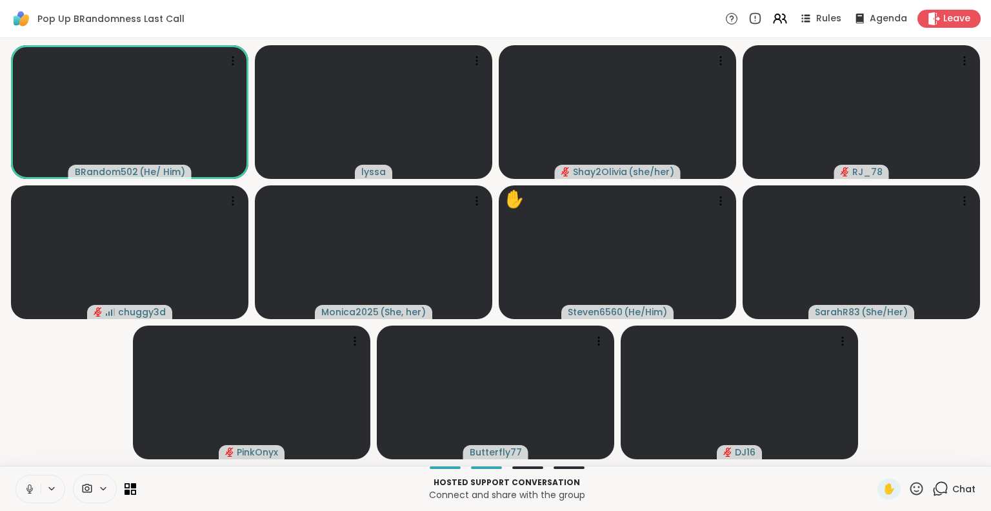
click at [26, 489] on icon at bounding box center [30, 489] width 12 height 12
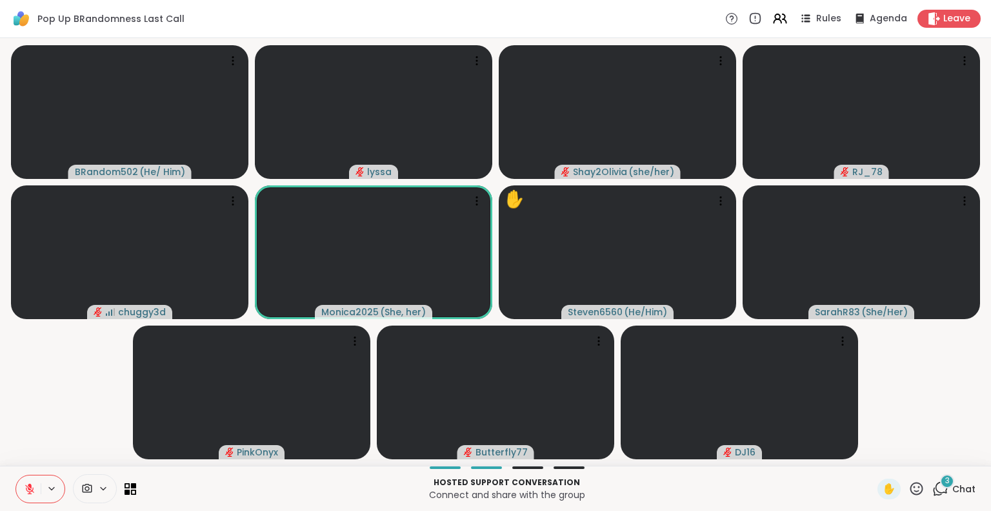
click at [963, 491] on span "Chat" at bounding box center [964, 488] width 23 height 13
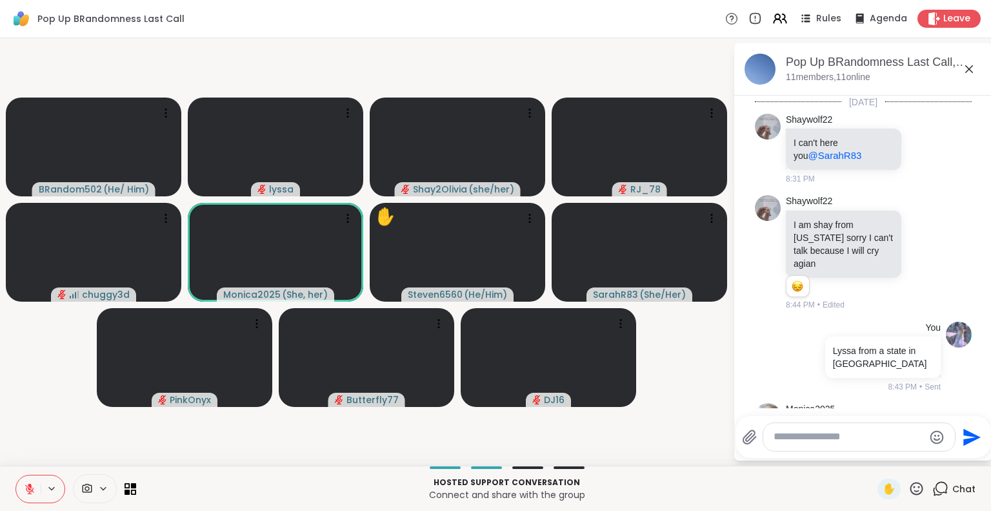
scroll to position [2800, 0]
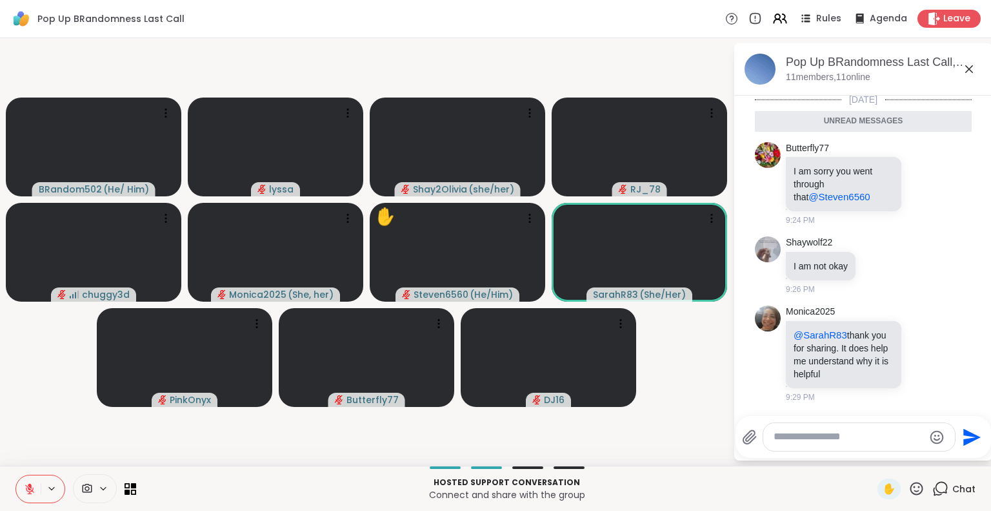
click at [971, 66] on icon at bounding box center [970, 69] width 8 height 8
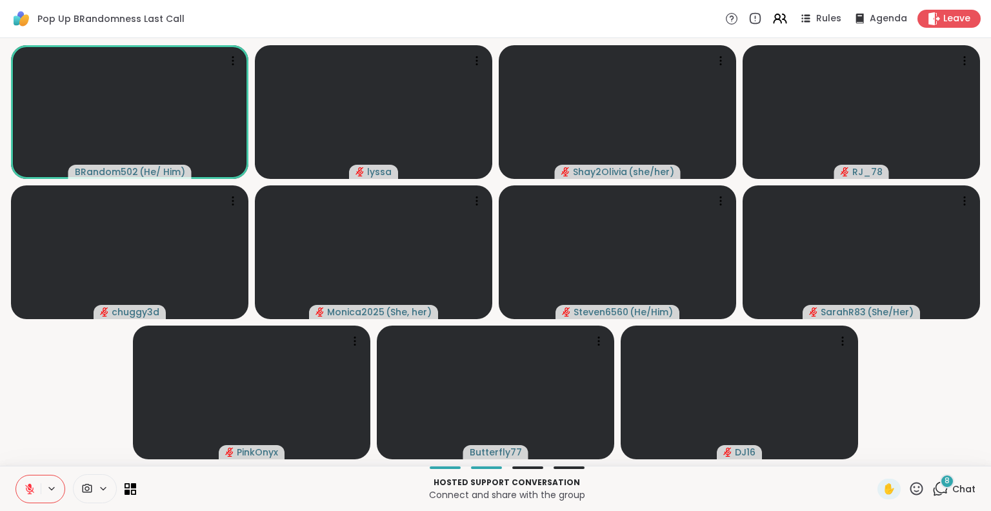
click at [909, 486] on icon at bounding box center [917, 488] width 16 height 16
click at [901, 451] on span "👍" at bounding box center [907, 454] width 13 height 15
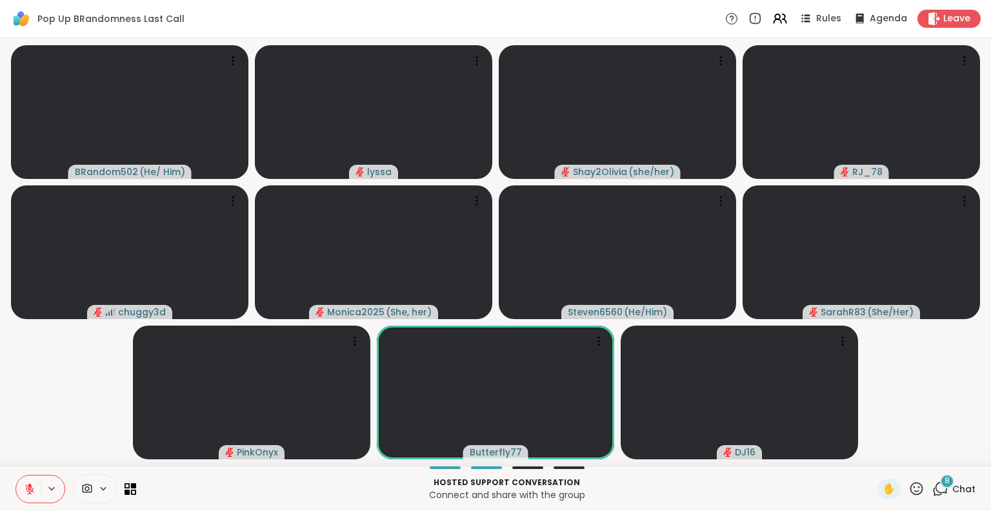
click at [28, 483] on icon at bounding box center [30, 489] width 12 height 12
click at [17, 489] on button at bounding box center [27, 488] width 26 height 27
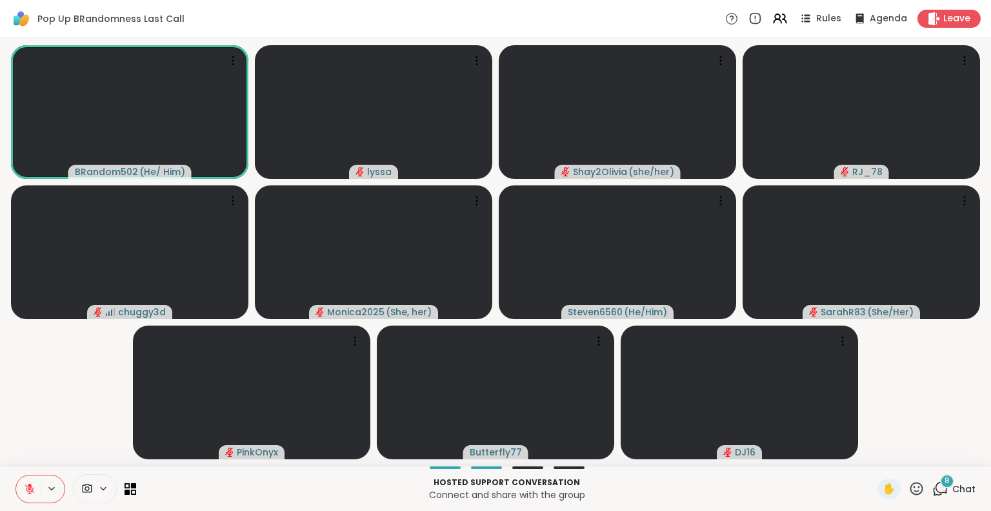
click at [35, 485] on icon at bounding box center [30, 489] width 12 height 12
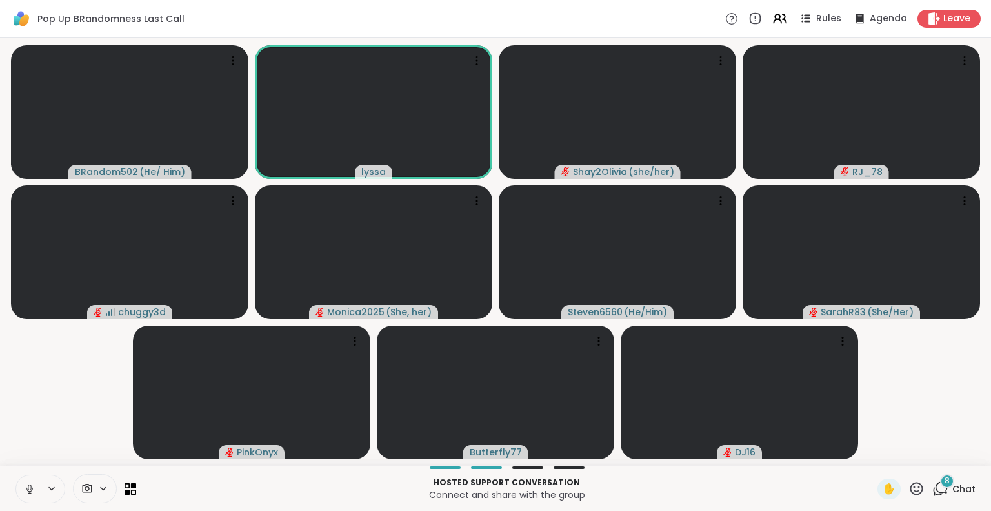
click at [30, 485] on icon at bounding box center [29, 487] width 3 height 6
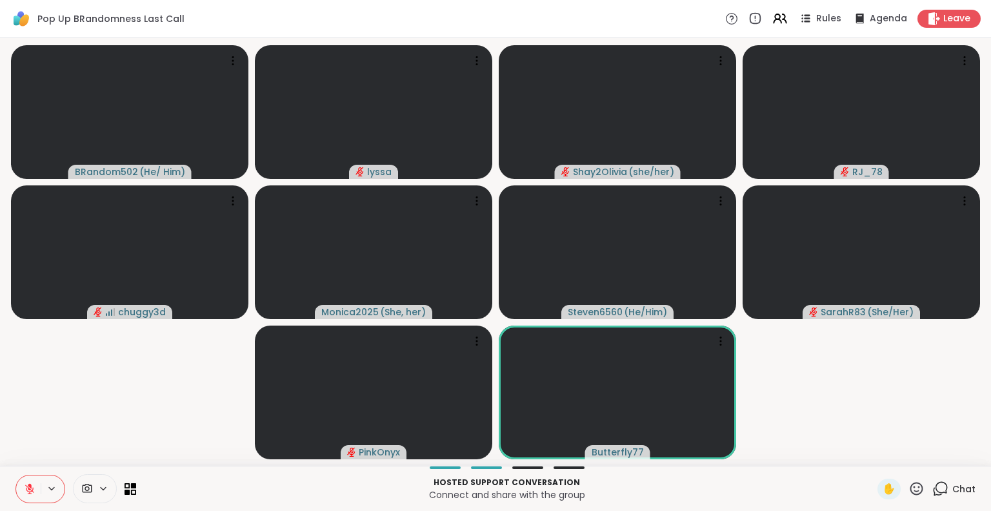
click at [911, 487] on icon at bounding box center [917, 488] width 16 height 16
click at [873, 453] on span "❤️" at bounding box center [879, 454] width 13 height 15
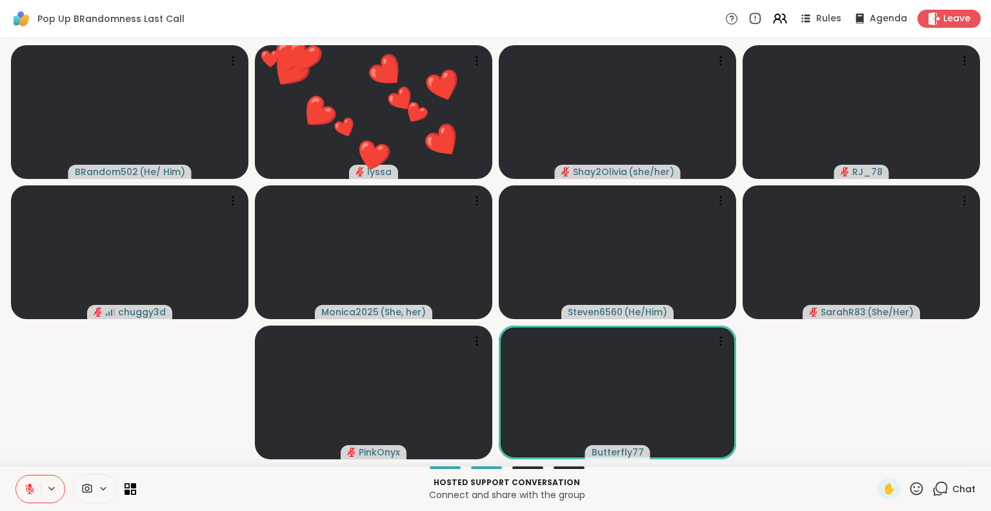
click at [20, 488] on button at bounding box center [28, 488] width 25 height 27
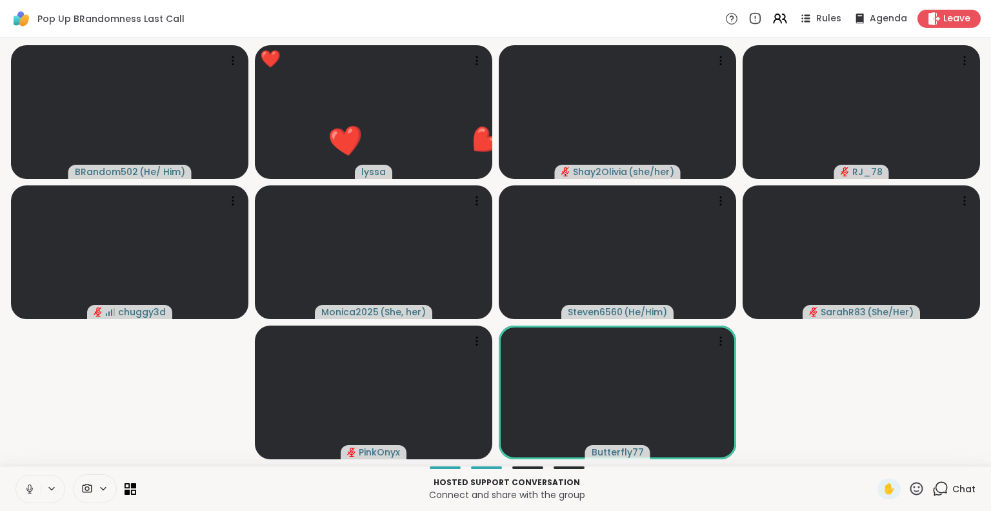
click at [36, 485] on button at bounding box center [28, 488] width 25 height 27
click at [909, 490] on icon at bounding box center [917, 488] width 16 height 16
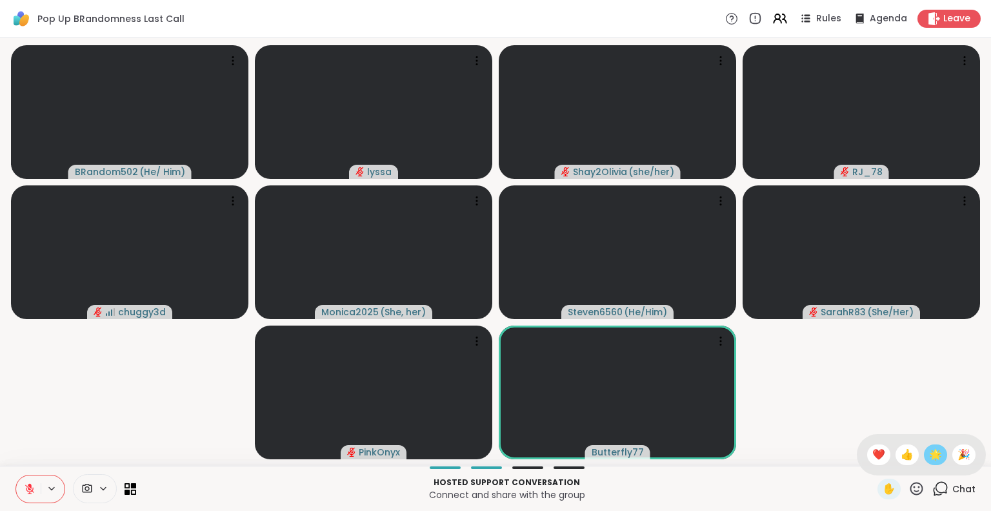
click at [929, 454] on span "🌟" at bounding box center [935, 454] width 13 height 15
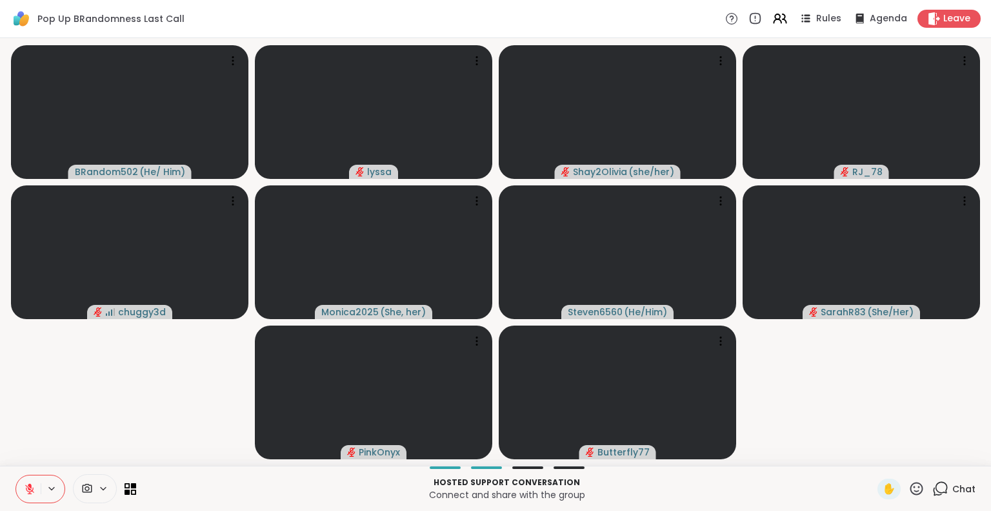
click at [913, 483] on icon at bounding box center [917, 488] width 16 height 16
click at [873, 449] on span "❤️" at bounding box center [879, 454] width 13 height 15
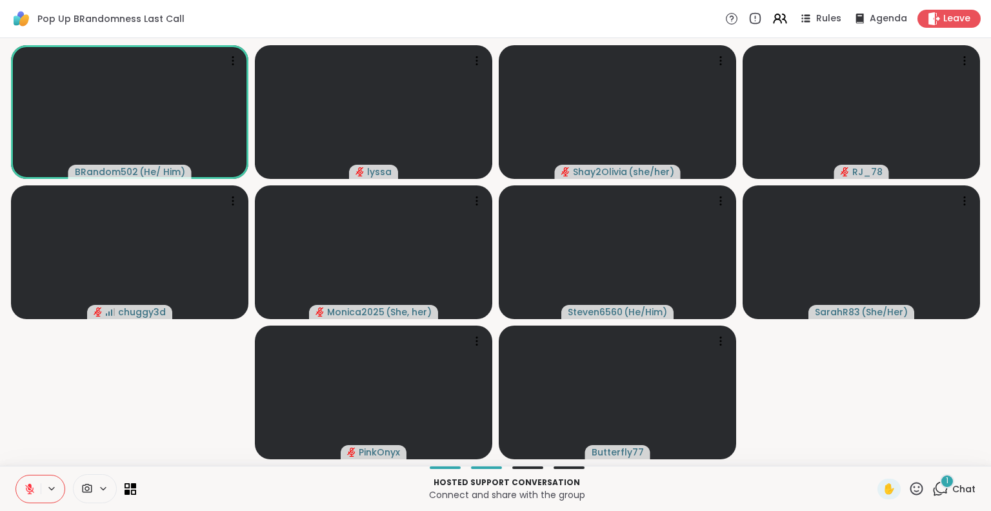
click at [940, 485] on div "1" at bounding box center [947, 481] width 14 height 14
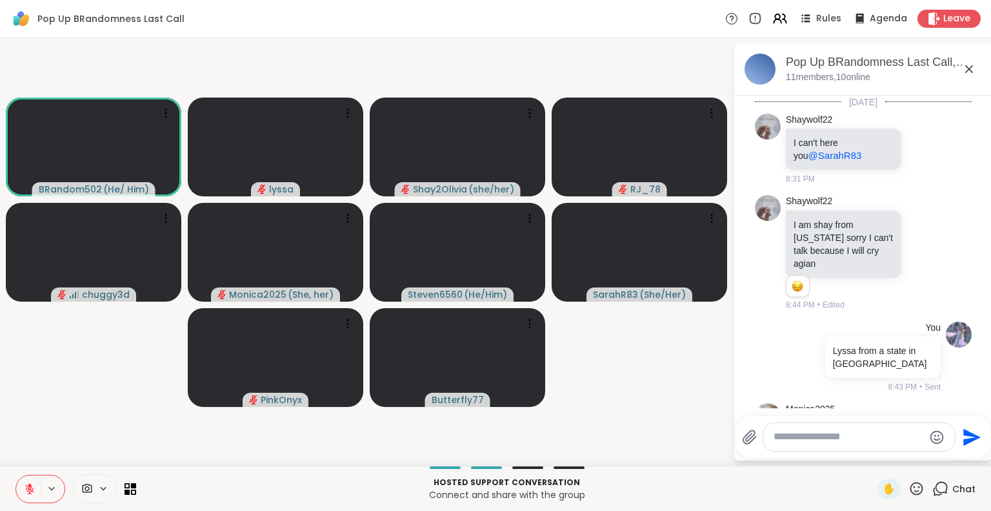
scroll to position [3895, 0]
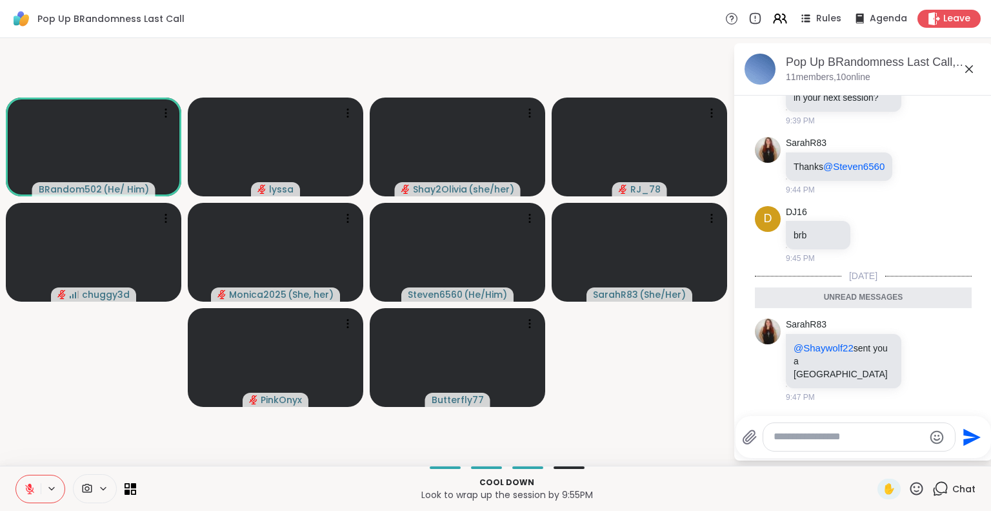
click at [968, 66] on icon at bounding box center [969, 68] width 15 height 15
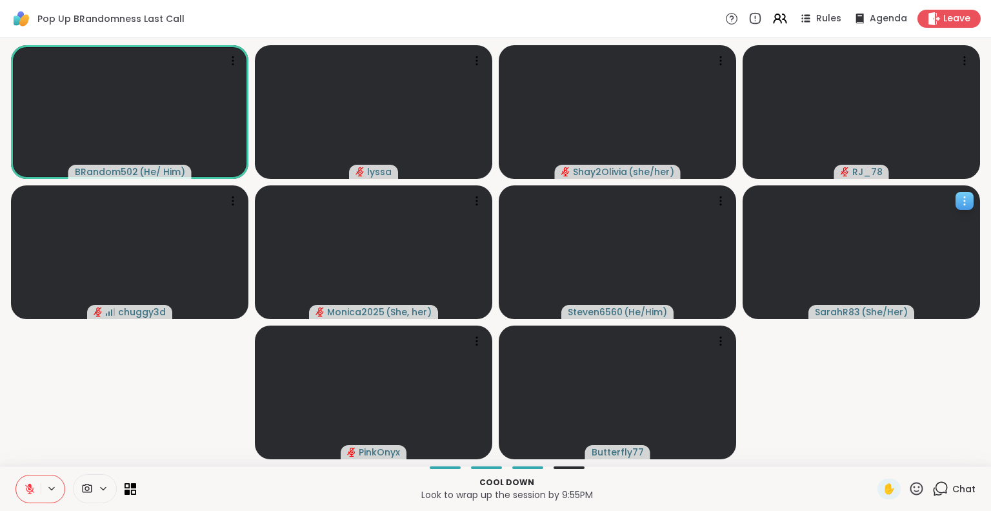
click at [960, 199] on icon at bounding box center [964, 200] width 13 height 13
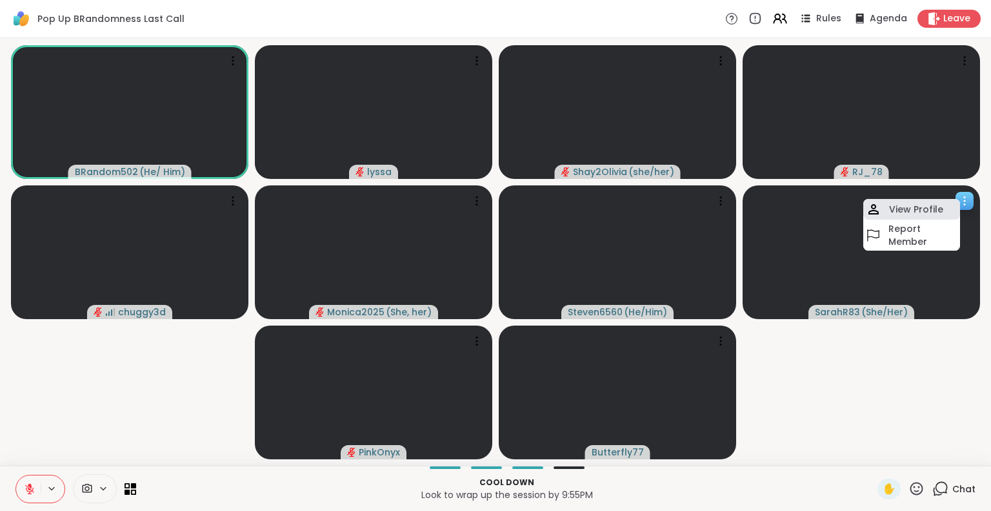
click at [927, 209] on h4 "View Profile" at bounding box center [916, 209] width 54 height 13
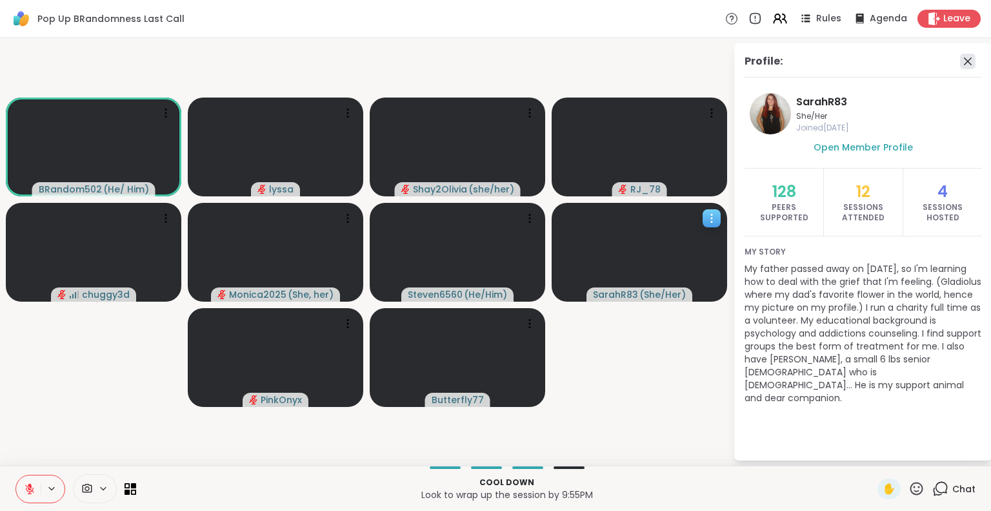
click at [973, 60] on icon at bounding box center [967, 61] width 15 height 15
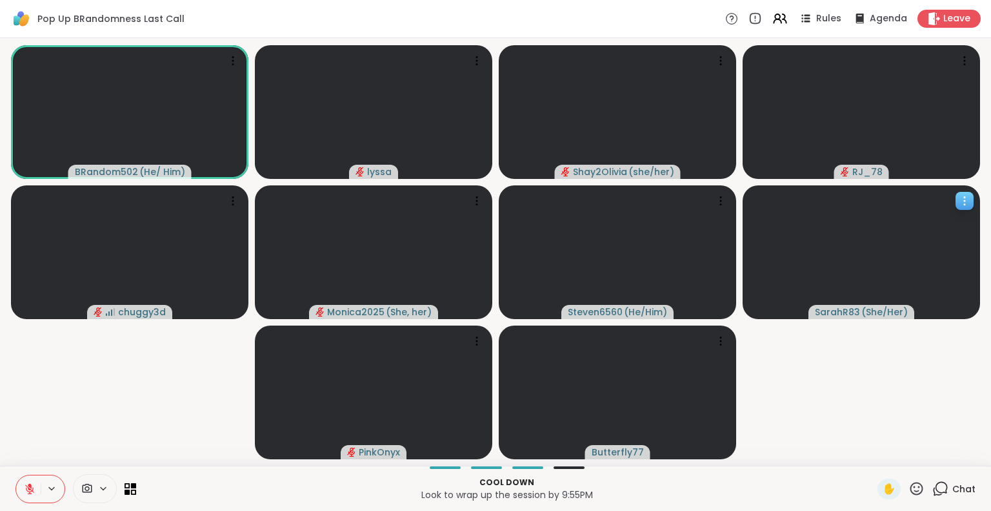
click at [909, 487] on icon at bounding box center [917, 488] width 16 height 16
click at [873, 449] on span "❤️" at bounding box center [879, 454] width 13 height 15
click at [34, 481] on button at bounding box center [28, 488] width 25 height 27
click at [26, 487] on icon at bounding box center [29, 489] width 6 height 4
click at [0, 147] on div "BRandom502 ( He/ Him ) lyssa Shay2Olivia ( she/her ) RJ_78 chuggy3d Monica2025 …" at bounding box center [495, 251] width 991 height 427
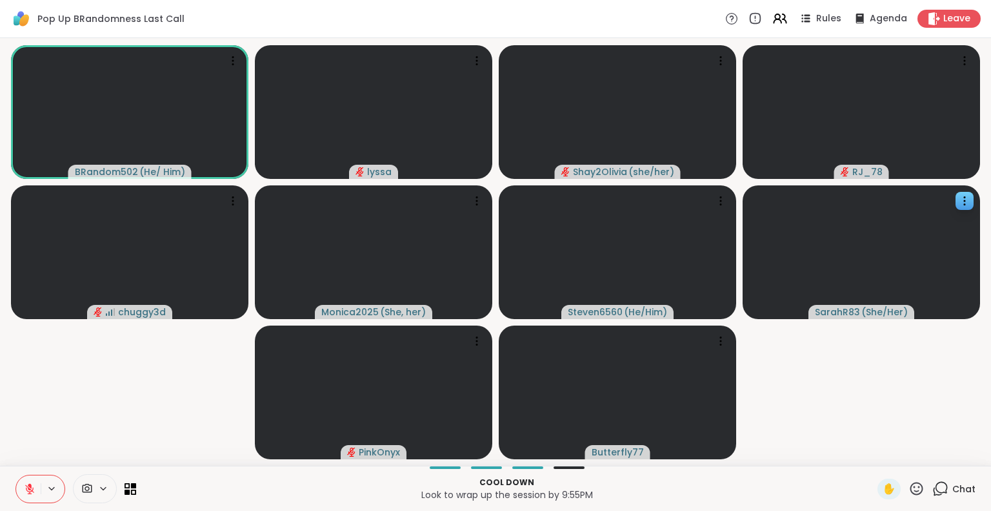
click at [909, 490] on icon at bounding box center [917, 488] width 16 height 16
click at [929, 449] on span "🌟" at bounding box center [935, 454] width 13 height 15
click at [33, 494] on icon at bounding box center [30, 489] width 12 height 12
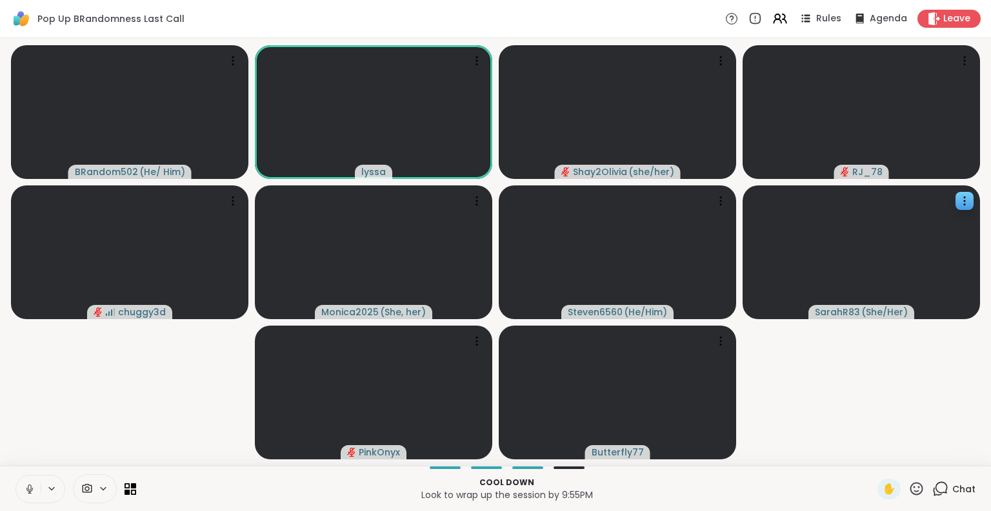
click at [25, 490] on icon at bounding box center [30, 489] width 12 height 12
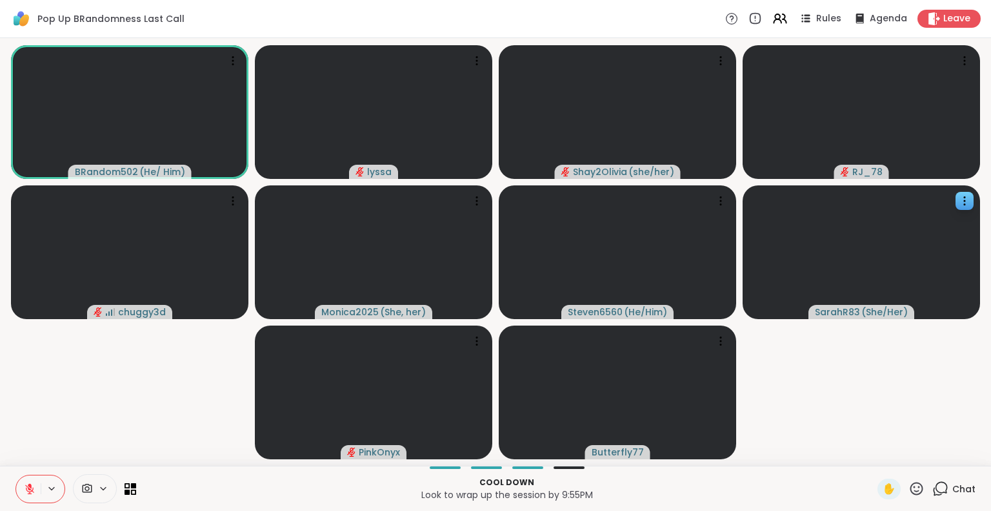
click at [34, 491] on icon at bounding box center [30, 489] width 12 height 12
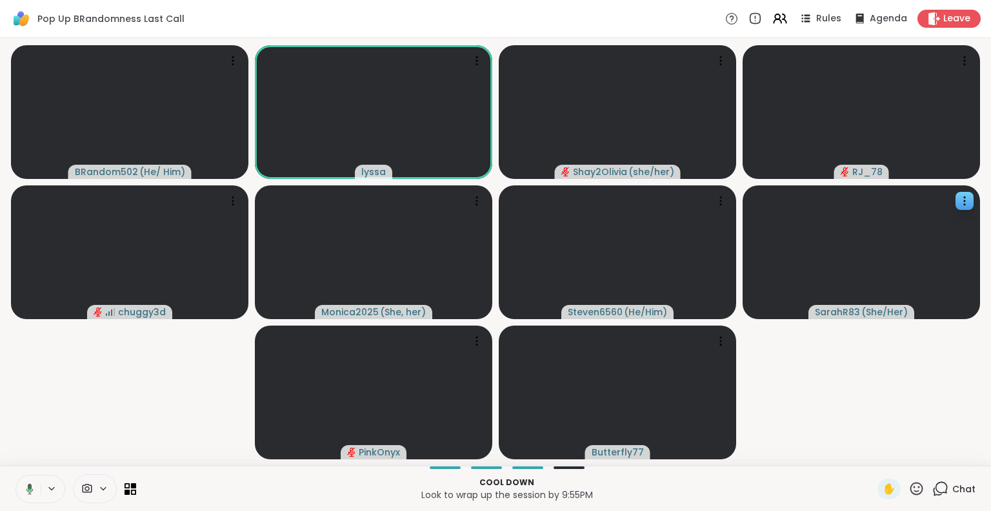
click at [911, 486] on icon at bounding box center [917, 487] width 13 height 13
click at [873, 454] on span "❤️" at bounding box center [879, 454] width 13 height 15
click at [34, 477] on button at bounding box center [28, 488] width 25 height 27
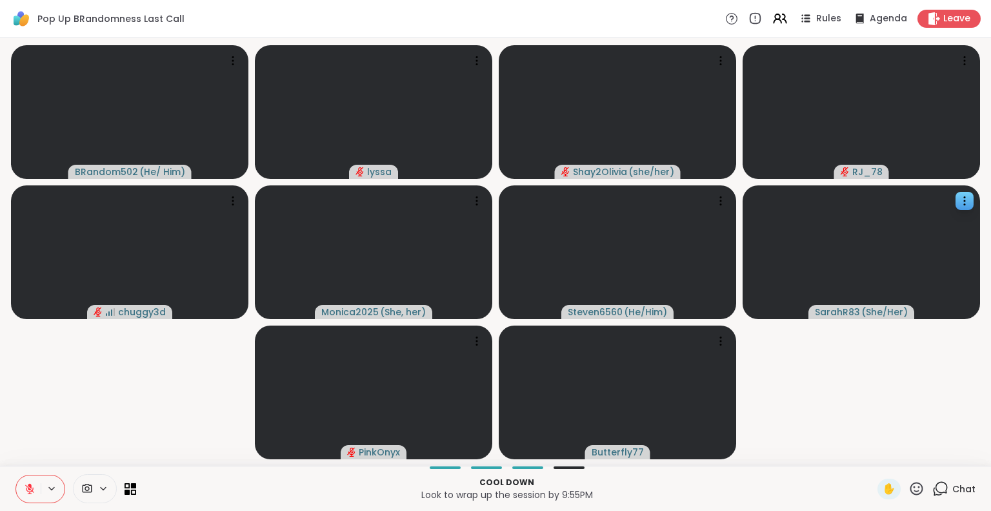
click at [911, 482] on icon at bounding box center [917, 487] width 13 height 13
click at [877, 460] on div "✋ ❤️ 👍 🌟 🎉" at bounding box center [921, 454] width 129 height 41
click at [909, 489] on icon at bounding box center [917, 488] width 16 height 16
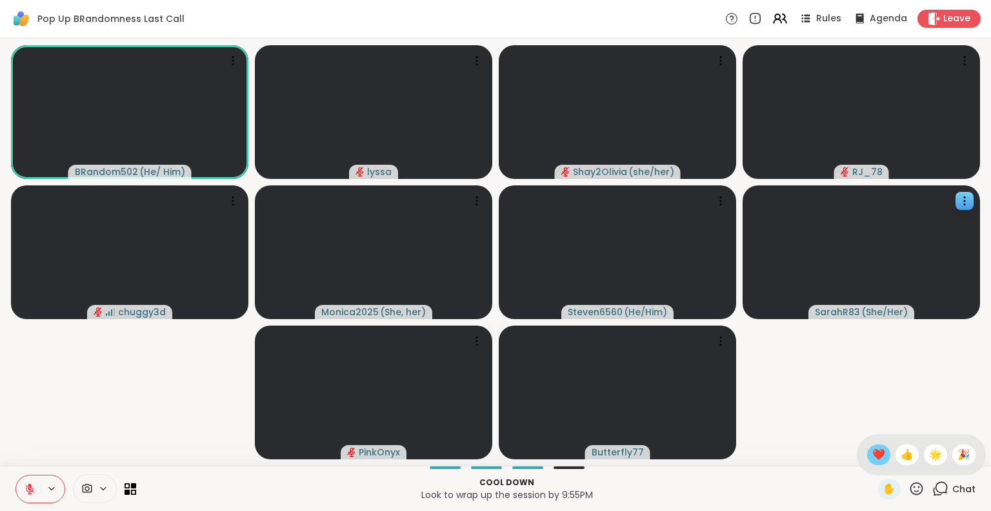
click at [873, 451] on span "❤️" at bounding box center [879, 454] width 13 height 15
click at [23, 485] on button at bounding box center [28, 488] width 25 height 27
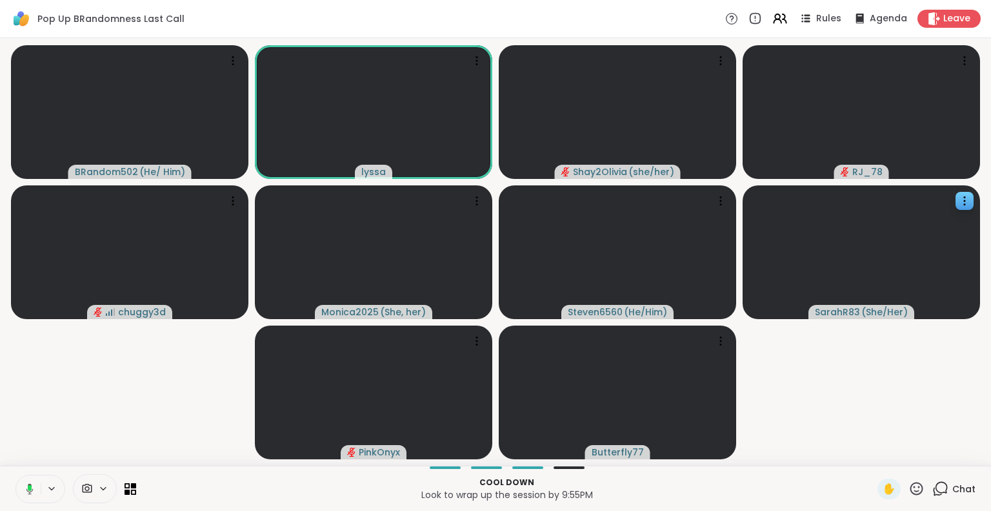
click at [31, 481] on button at bounding box center [27, 488] width 26 height 27
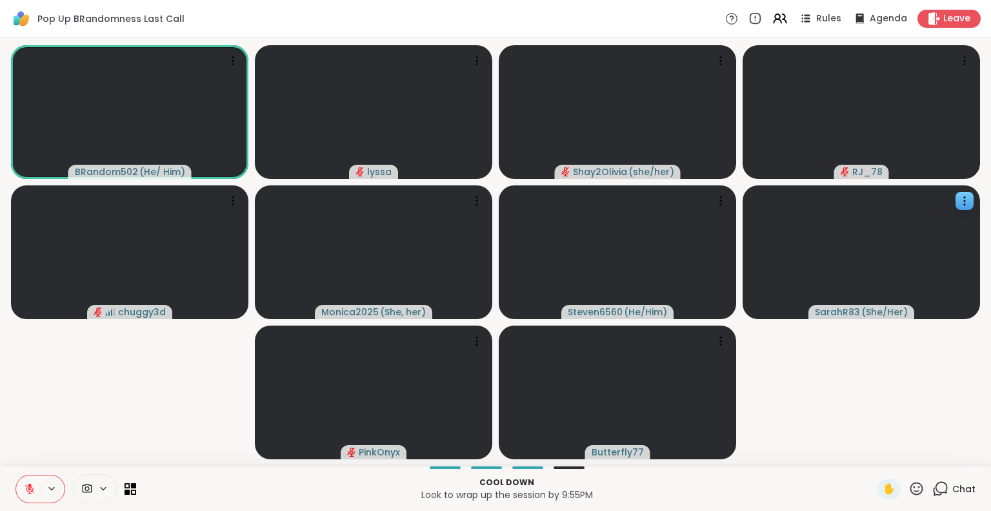
click at [18, 474] on div at bounding box center [40, 488] width 50 height 28
click at [26, 480] on button at bounding box center [28, 488] width 25 height 27
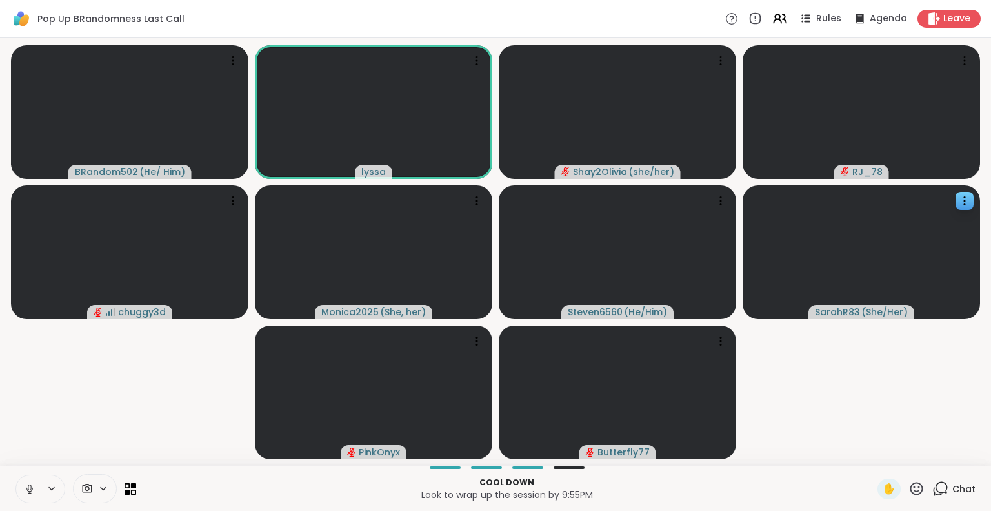
click at [30, 481] on button at bounding box center [28, 488] width 25 height 27
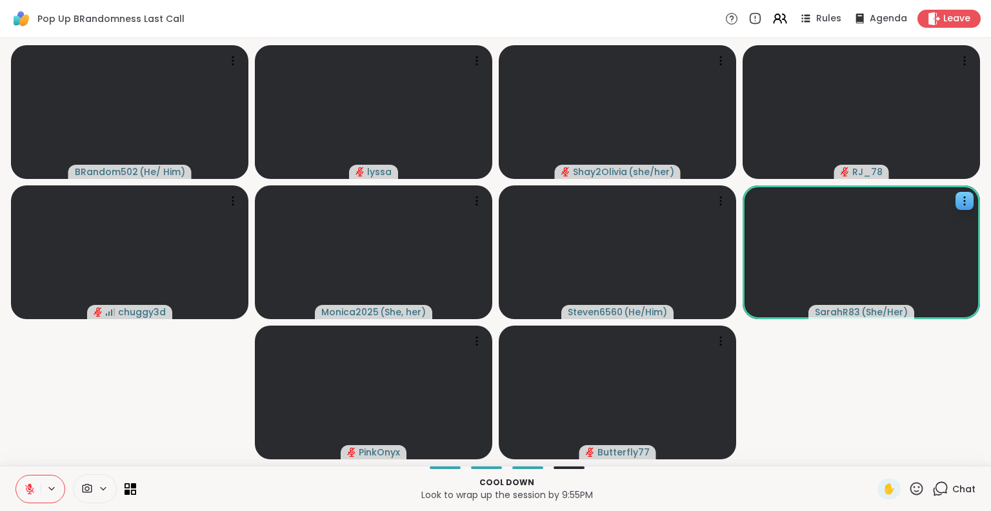
click at [909, 489] on icon at bounding box center [917, 488] width 16 height 16
click at [30, 489] on icon at bounding box center [29, 488] width 9 height 9
click at [28, 490] on icon at bounding box center [30, 489] width 12 height 12
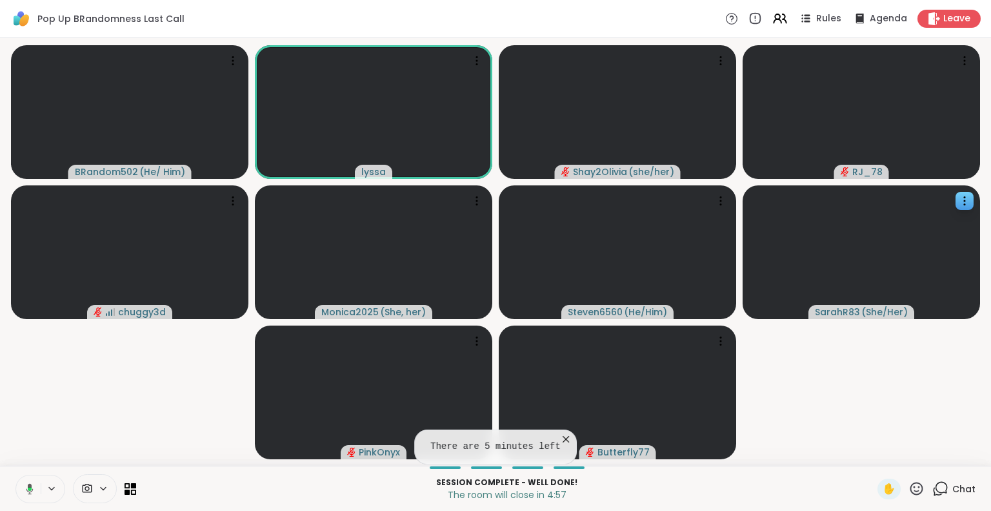
click at [909, 488] on icon at bounding box center [917, 488] width 16 height 16
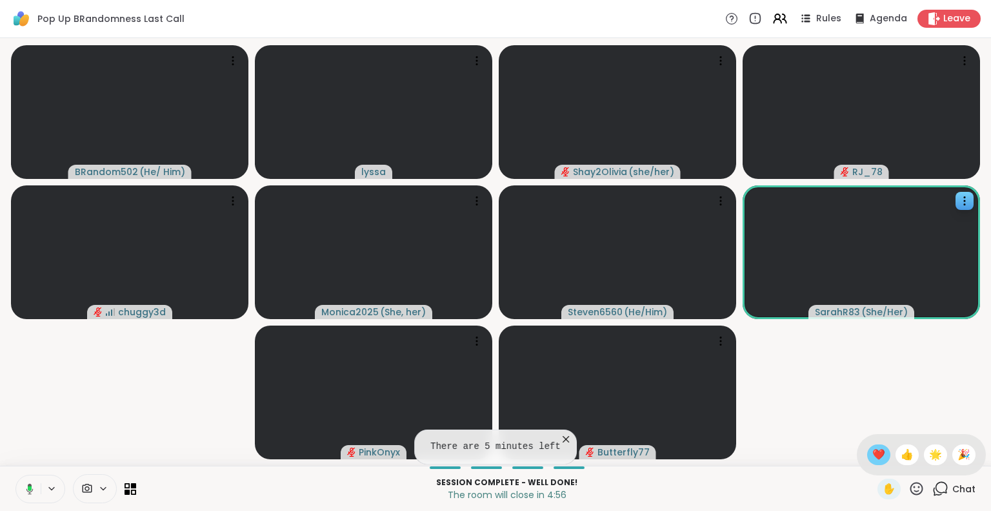
click at [873, 456] on span "❤️" at bounding box center [879, 454] width 13 height 15
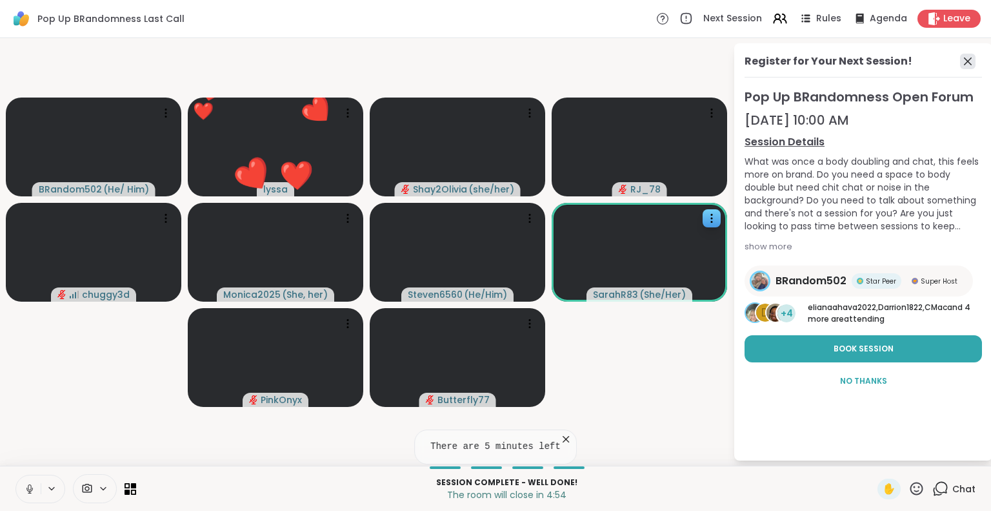
click at [966, 65] on icon at bounding box center [967, 61] width 15 height 15
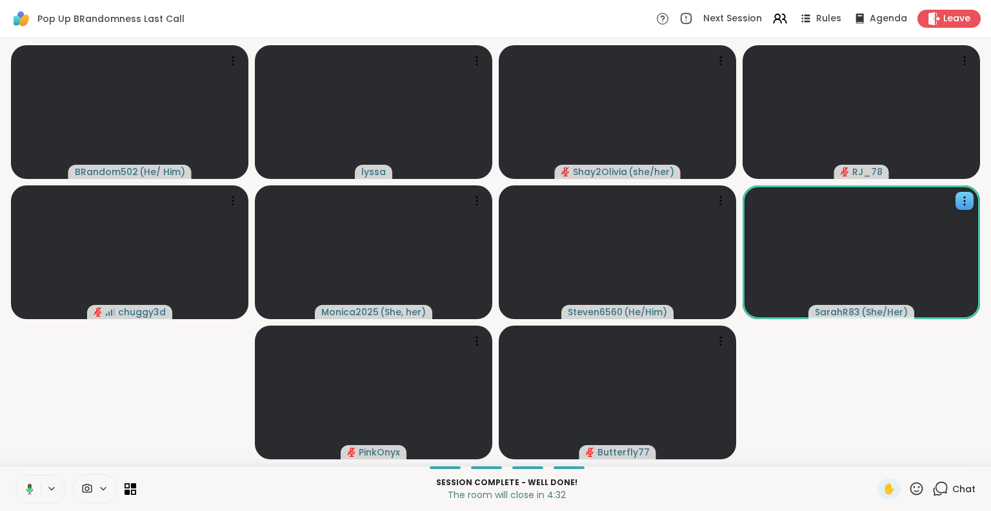
click at [26, 482] on button at bounding box center [27, 488] width 26 height 27
click at [35, 478] on button at bounding box center [28, 488] width 25 height 27
click at [28, 484] on icon at bounding box center [30, 489] width 12 height 12
click at [26, 481] on button at bounding box center [28, 488] width 25 height 27
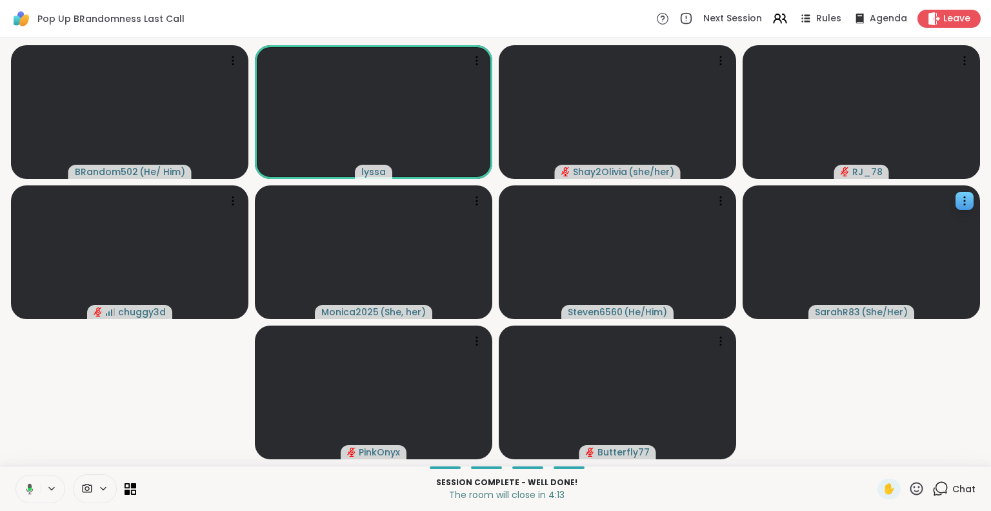
click at [32, 479] on button at bounding box center [27, 488] width 26 height 27
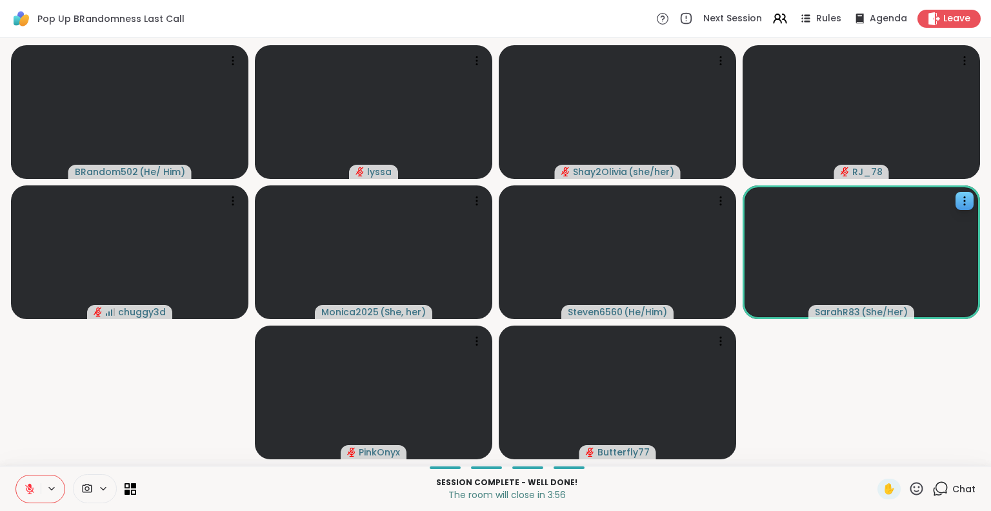
click at [15, 477] on div at bounding box center [40, 488] width 50 height 28
click at [30, 489] on icon at bounding box center [29, 488] width 9 height 9
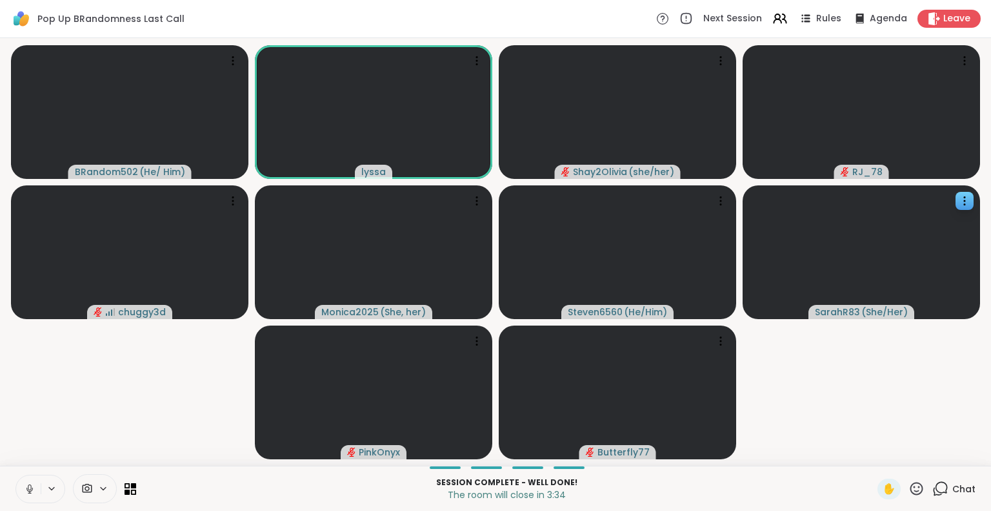
click at [28, 481] on button at bounding box center [28, 488] width 25 height 27
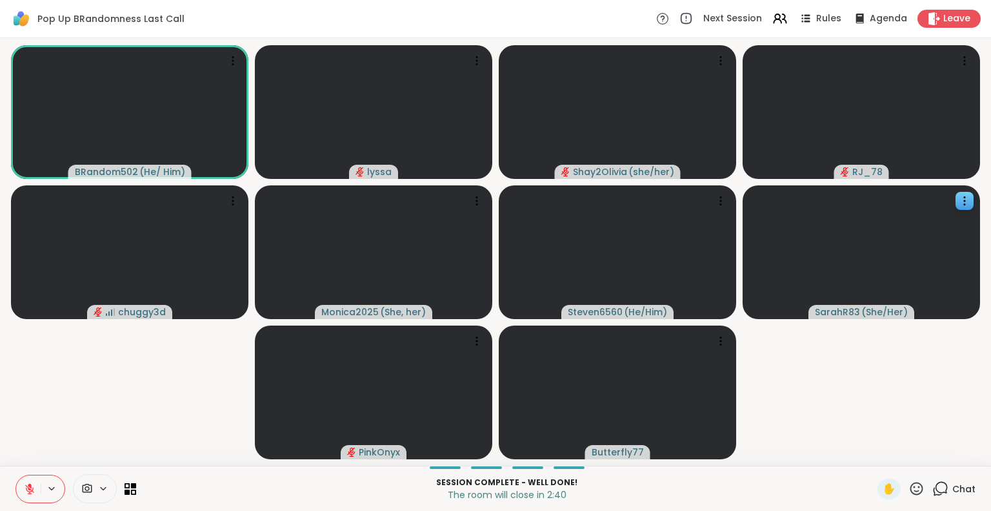
click at [24, 490] on icon at bounding box center [30, 489] width 12 height 12
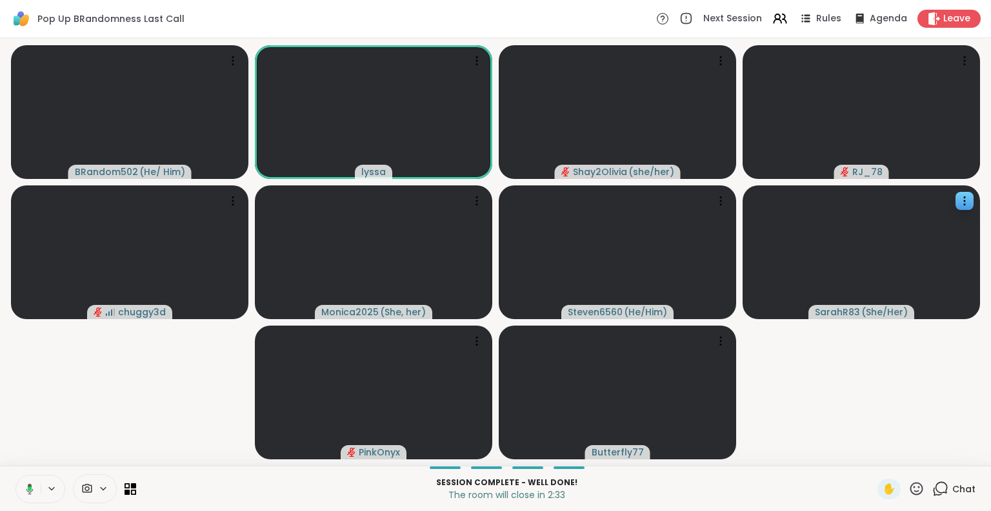
click at [26, 483] on icon at bounding box center [28, 489] width 12 height 12
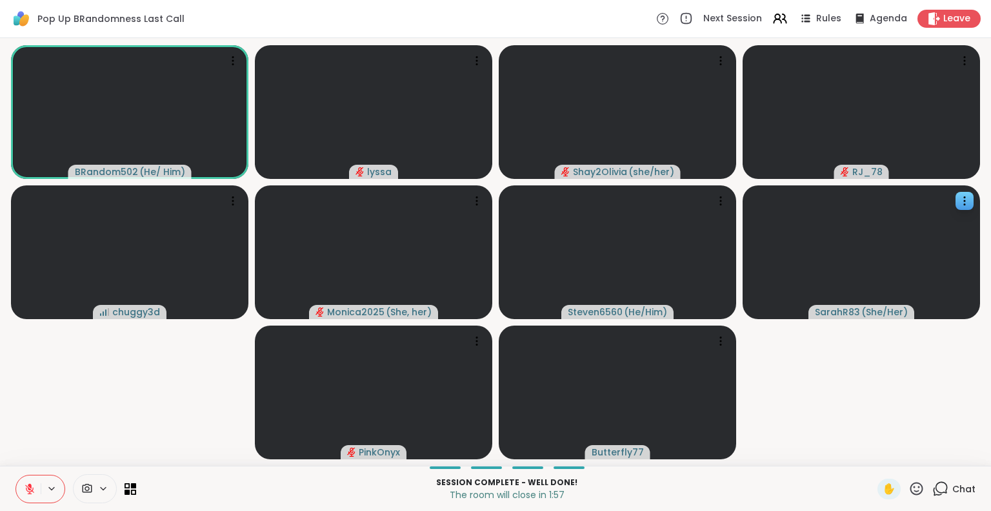
click at [32, 475] on button at bounding box center [28, 488] width 25 height 27
click at [28, 481] on button at bounding box center [28, 488] width 25 height 27
click at [955, 21] on span "Leave" at bounding box center [958, 19] width 28 height 14
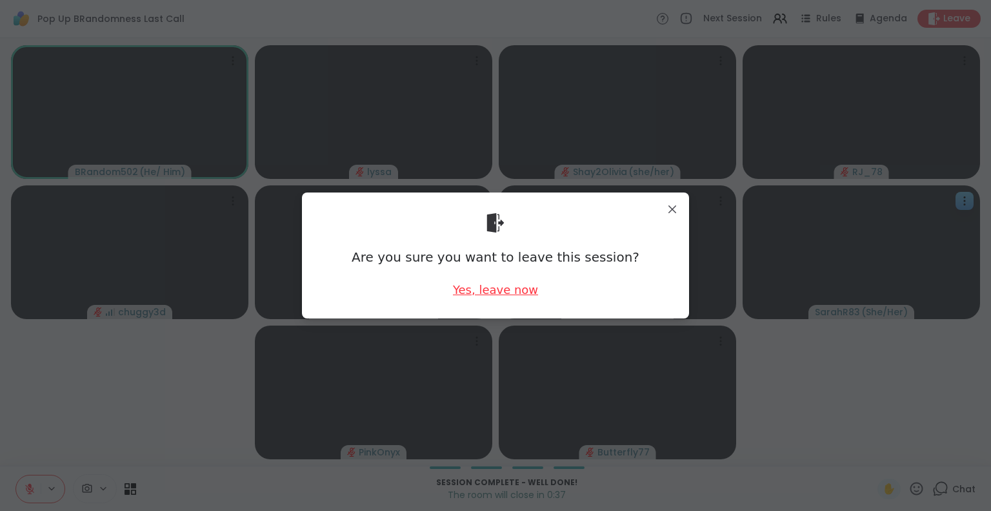
click at [463, 294] on div "Yes, leave now" at bounding box center [495, 289] width 85 height 16
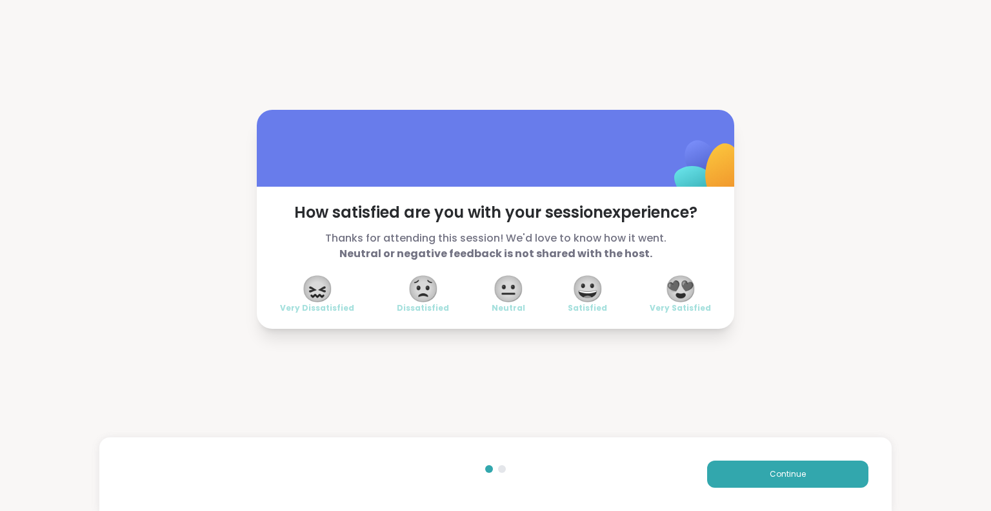
click at [665, 298] on span "😍" at bounding box center [681, 288] width 32 height 23
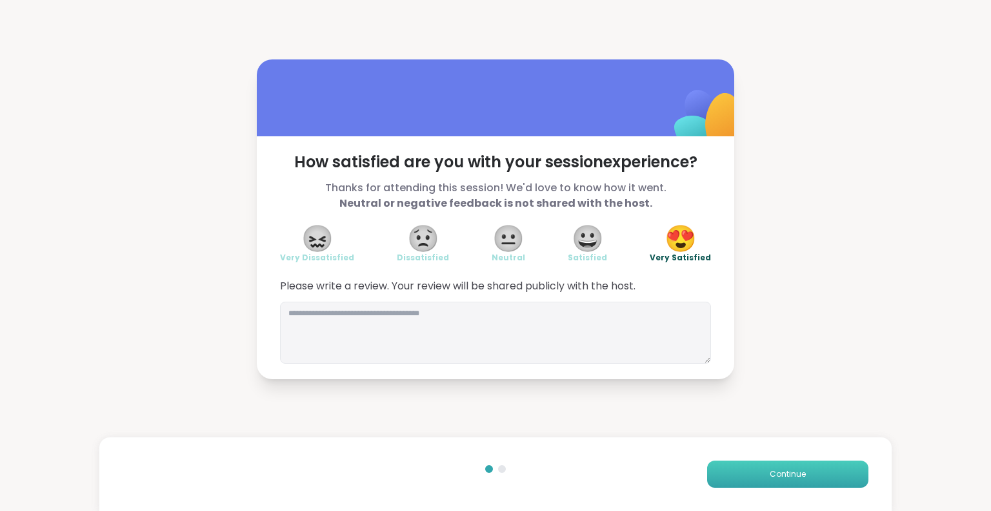
click at [714, 467] on button "Continue" at bounding box center [787, 473] width 161 height 27
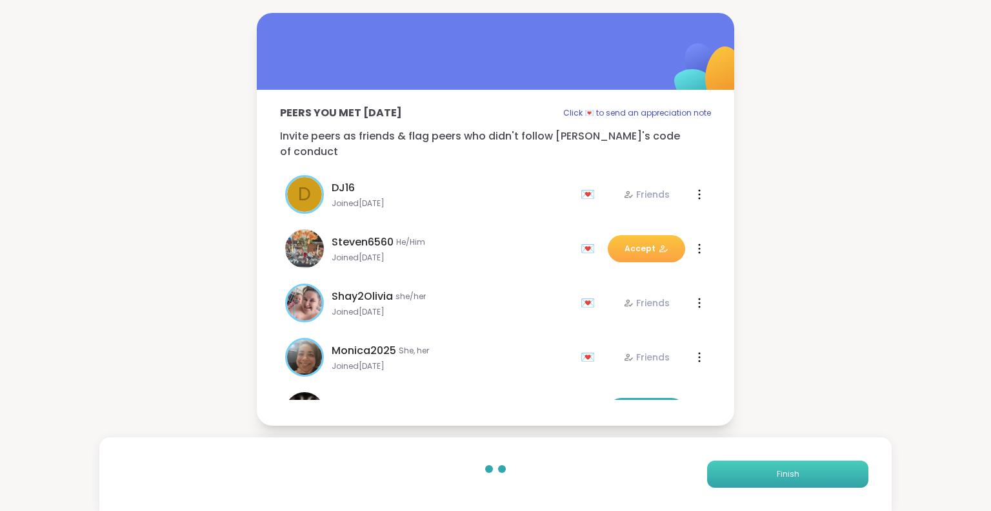
click at [714, 467] on button "Finish" at bounding box center [787, 473] width 161 height 27
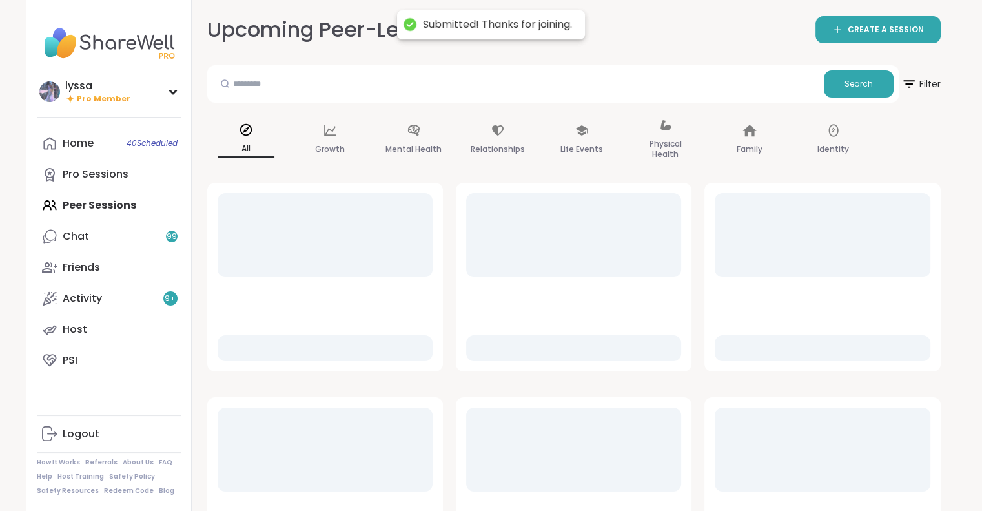
click at [714, 467] on div "Upcoming Peer-Led Sessions CREATE A SESSION Search Filter All Growth Mental Hea…" at bounding box center [574, 507] width 764 height 1014
click at [140, 236] on link "Chat 99" at bounding box center [109, 236] width 144 height 31
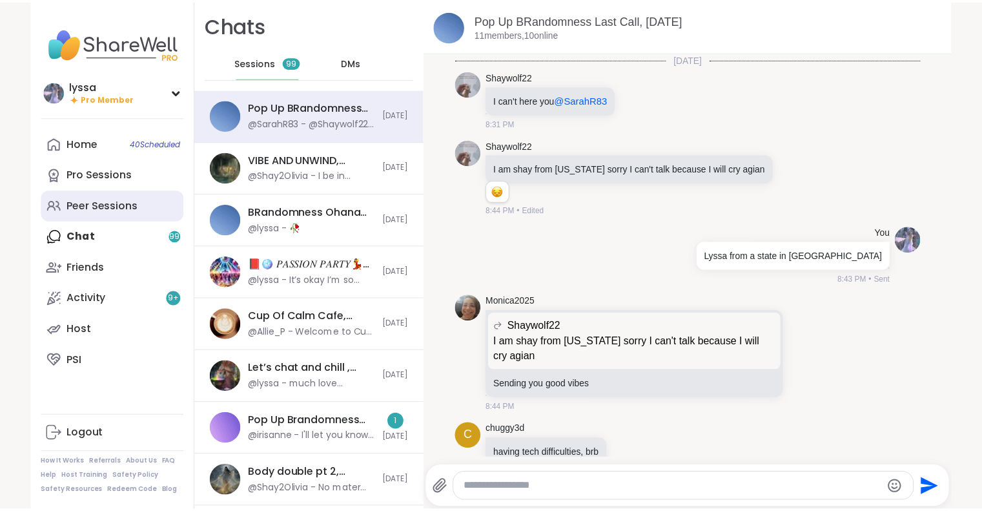
scroll to position [2702, 0]
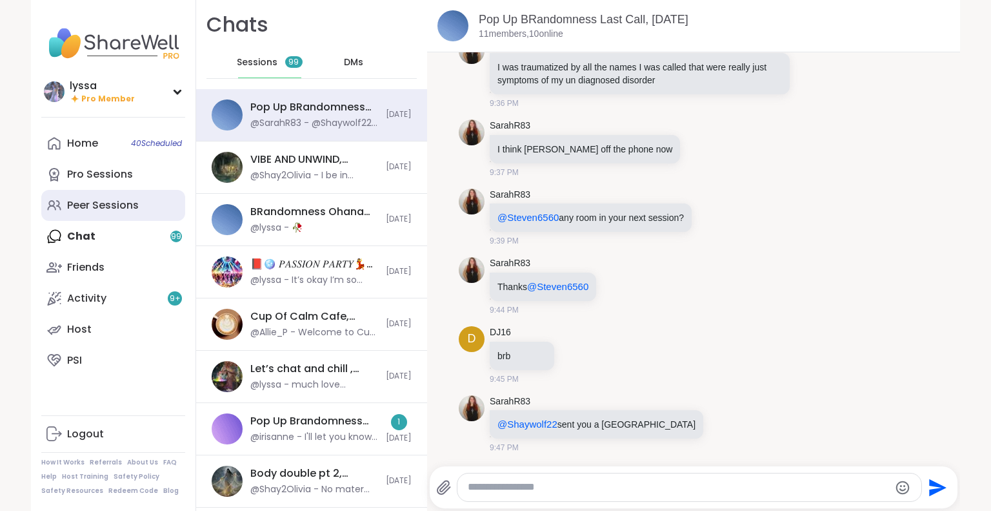
click at [127, 206] on div "Peer Sessions" at bounding box center [103, 205] width 72 height 14
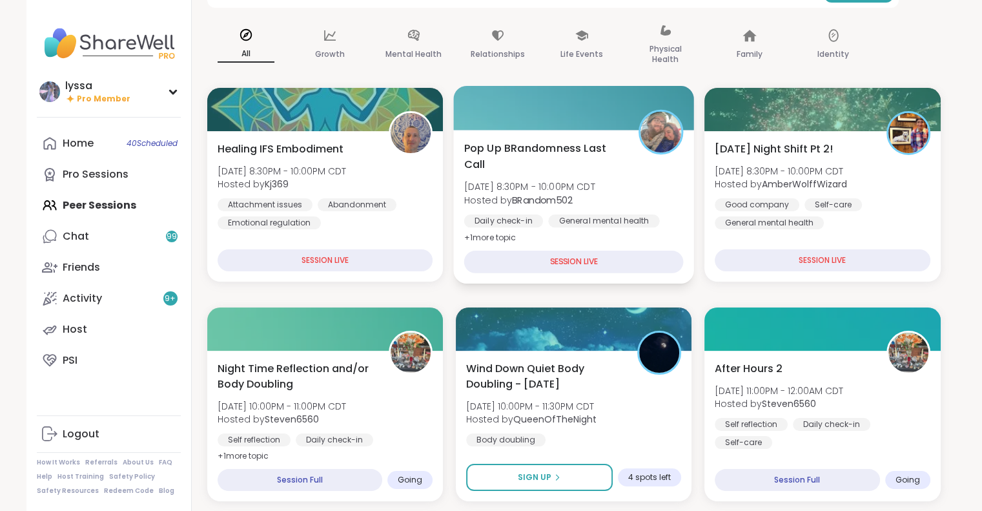
scroll to position [96, 0]
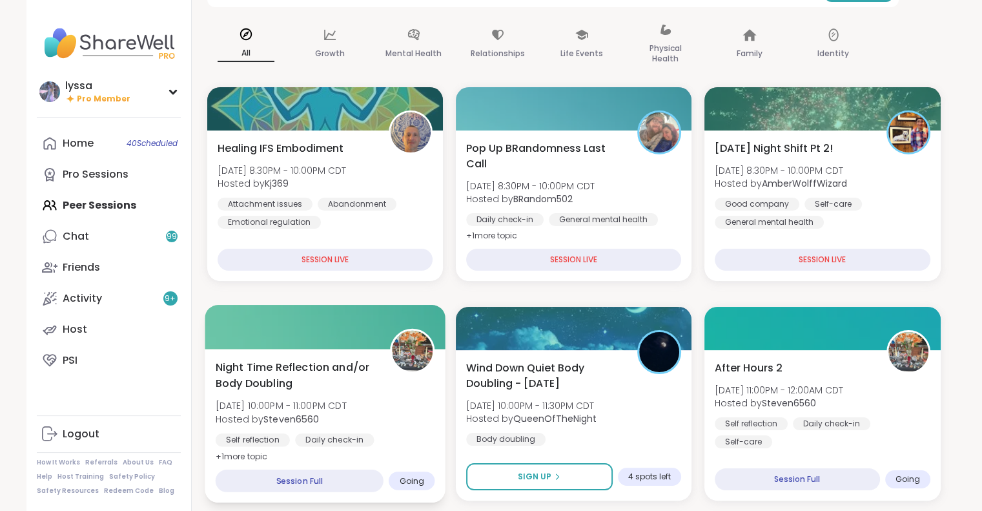
click at [376, 374] on div "Night Time Reflection and/or Body Doubling Sat, Sep 06 | 10:00PM - 11:00PM CDT …" at bounding box center [324, 411] width 219 height 105
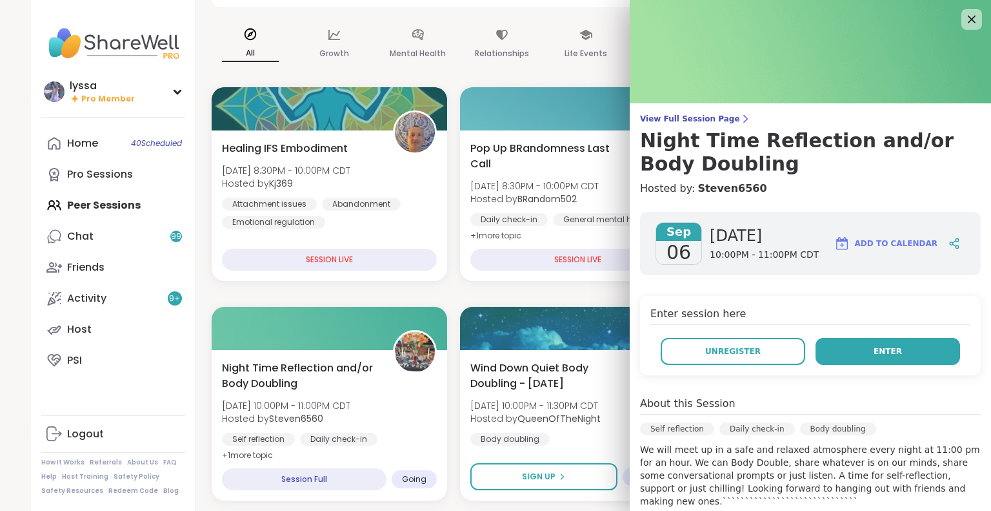
click at [831, 356] on button "Enter" at bounding box center [888, 351] width 145 height 27
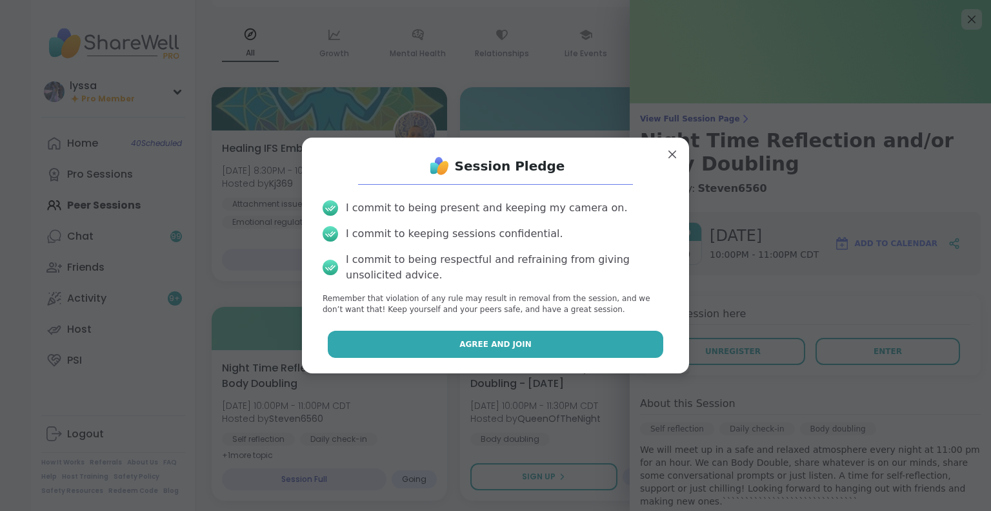
click at [595, 340] on button "Agree and Join" at bounding box center [496, 343] width 336 height 27
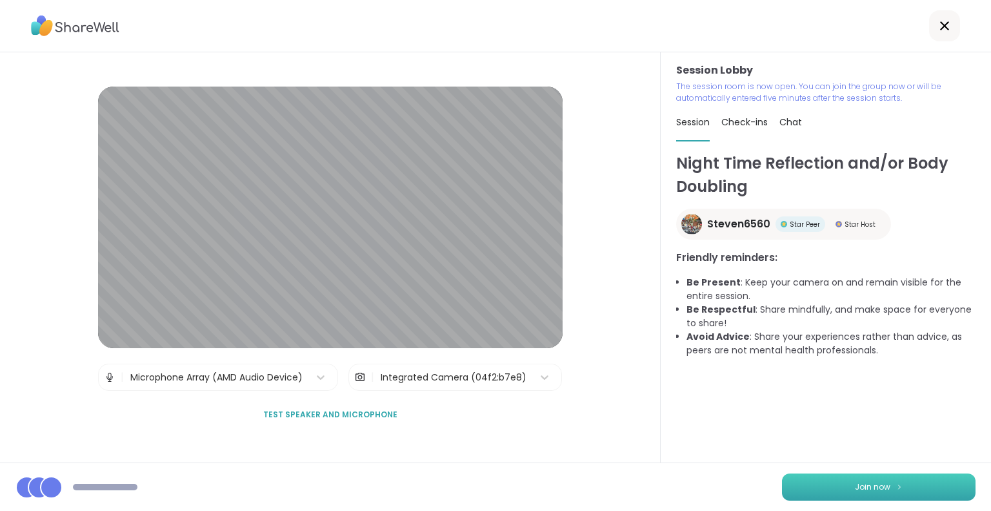
click at [831, 479] on button "Join now" at bounding box center [879, 486] width 194 height 27
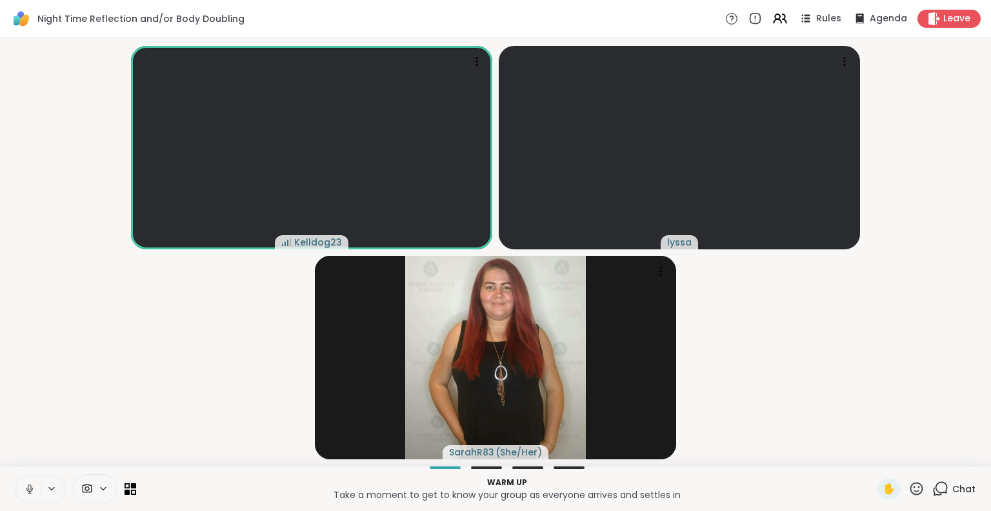
click at [911, 486] on icon at bounding box center [917, 487] width 13 height 13
click at [873, 460] on span "❤️" at bounding box center [879, 454] width 13 height 15
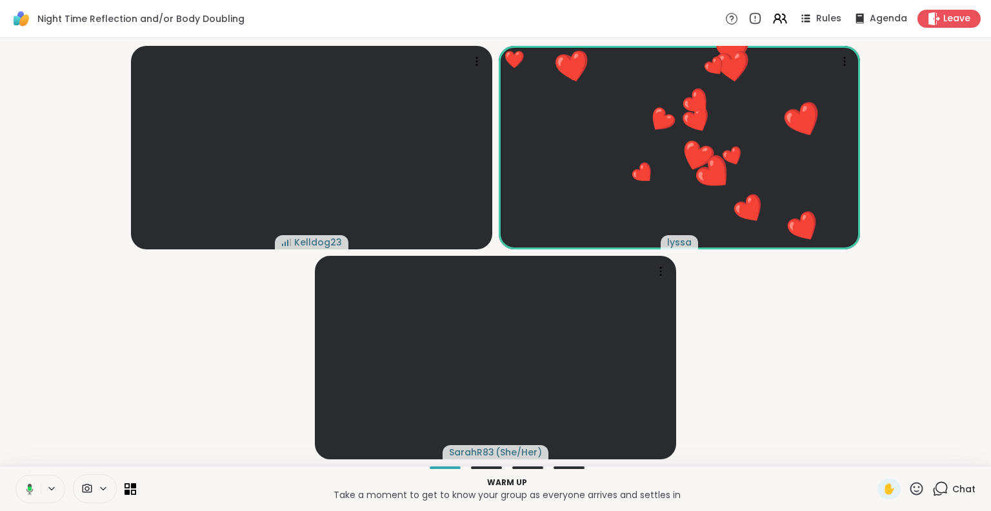
click at [26, 484] on icon at bounding box center [28, 489] width 12 height 12
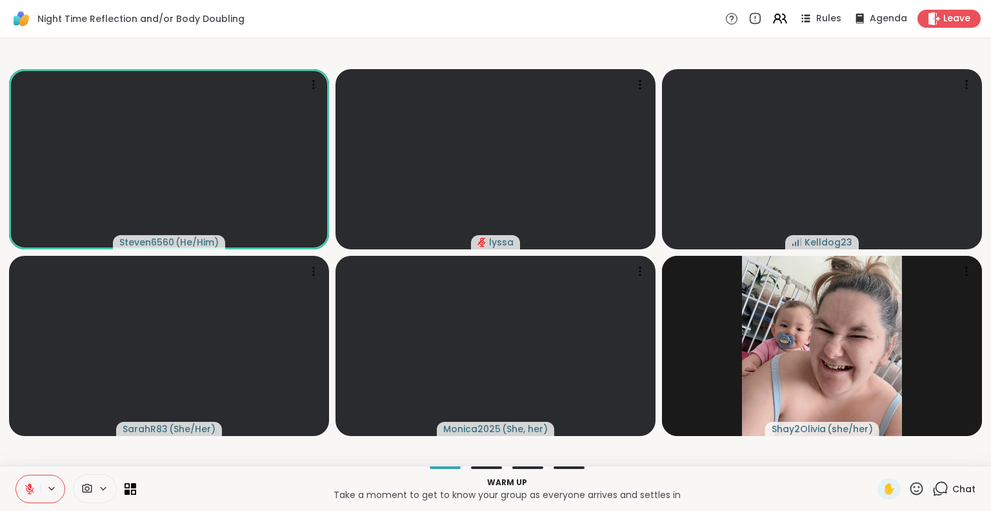
click at [27, 489] on icon at bounding box center [30, 489] width 12 height 12
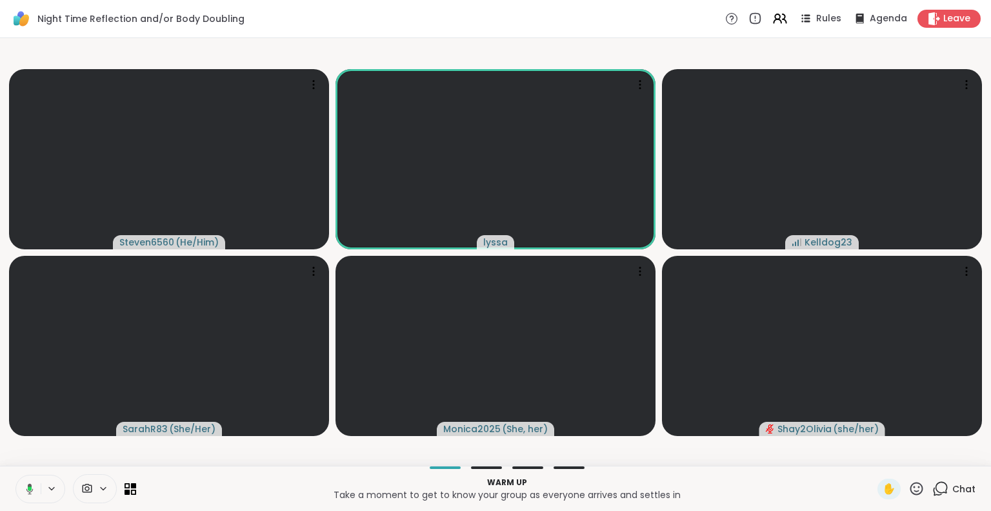
click at [28, 491] on icon at bounding box center [28, 489] width 12 height 12
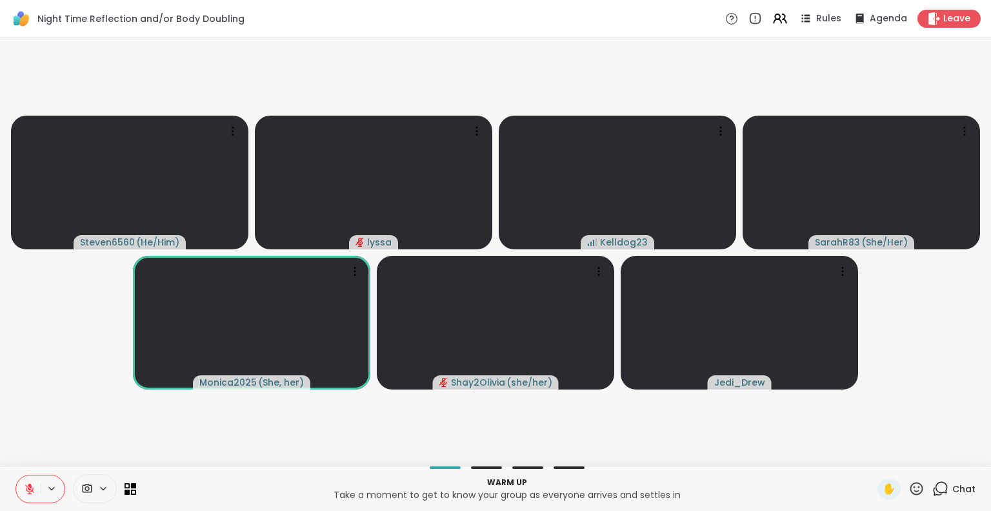
click at [19, 478] on button at bounding box center [28, 488] width 25 height 27
click at [31, 488] on icon at bounding box center [30, 489] width 12 height 12
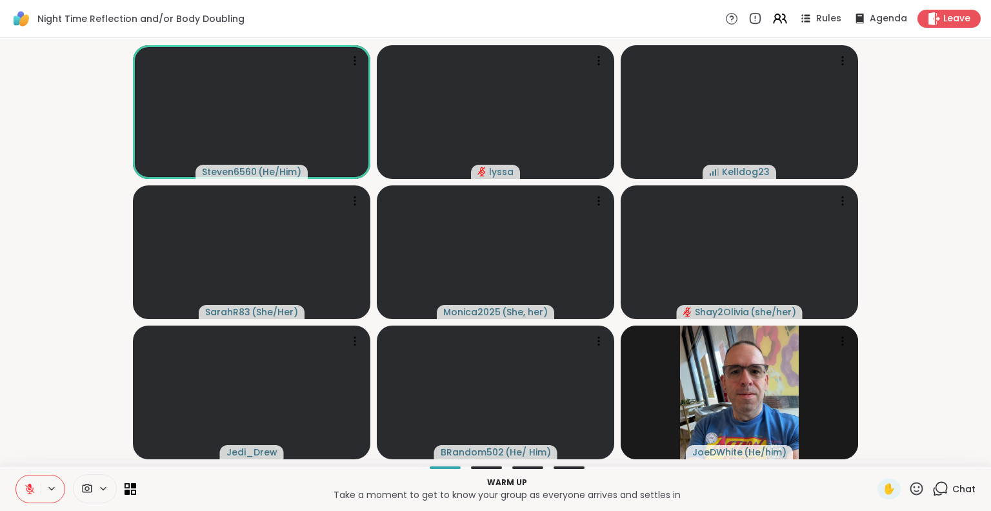
click at [32, 489] on icon at bounding box center [30, 489] width 12 height 12
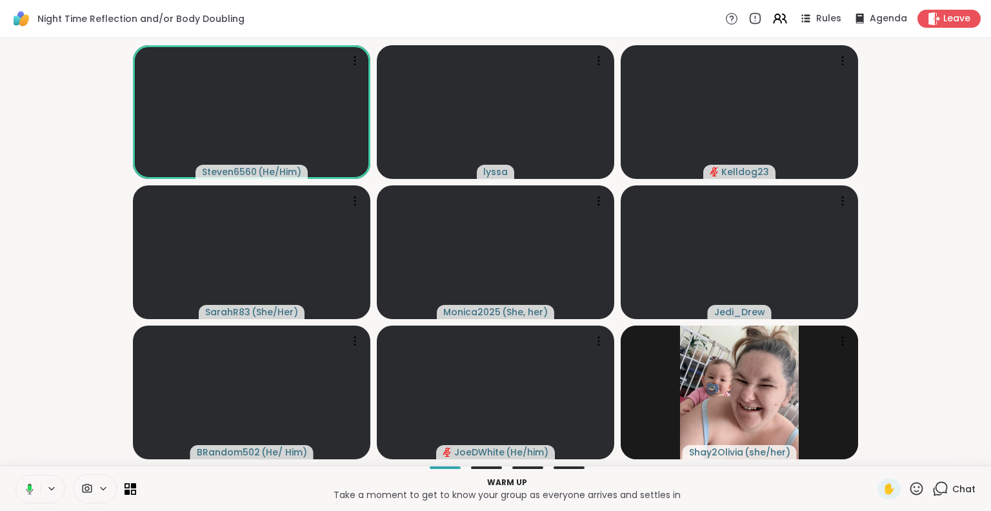
click at [24, 487] on icon at bounding box center [28, 489] width 12 height 12
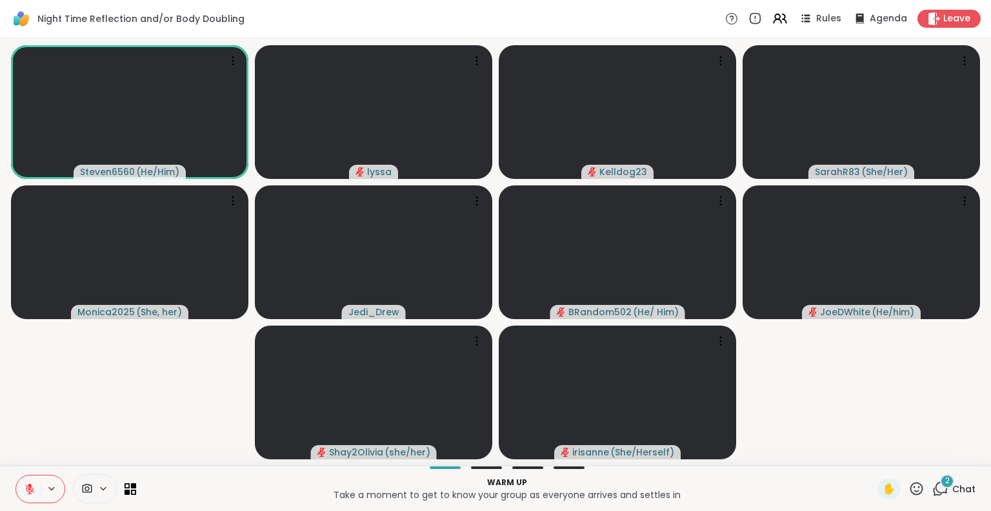
click at [30, 475] on button at bounding box center [28, 488] width 25 height 27
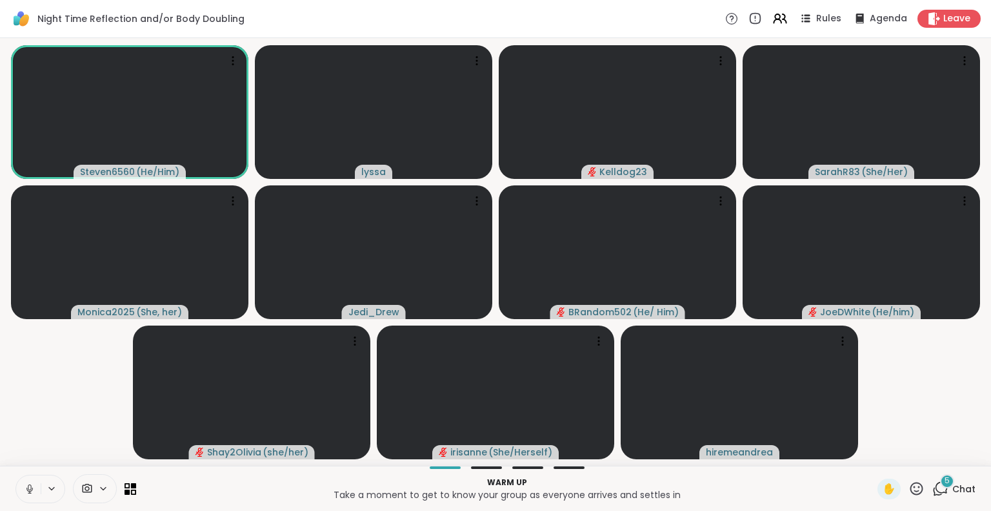
click at [942, 481] on div "5" at bounding box center [947, 481] width 14 height 14
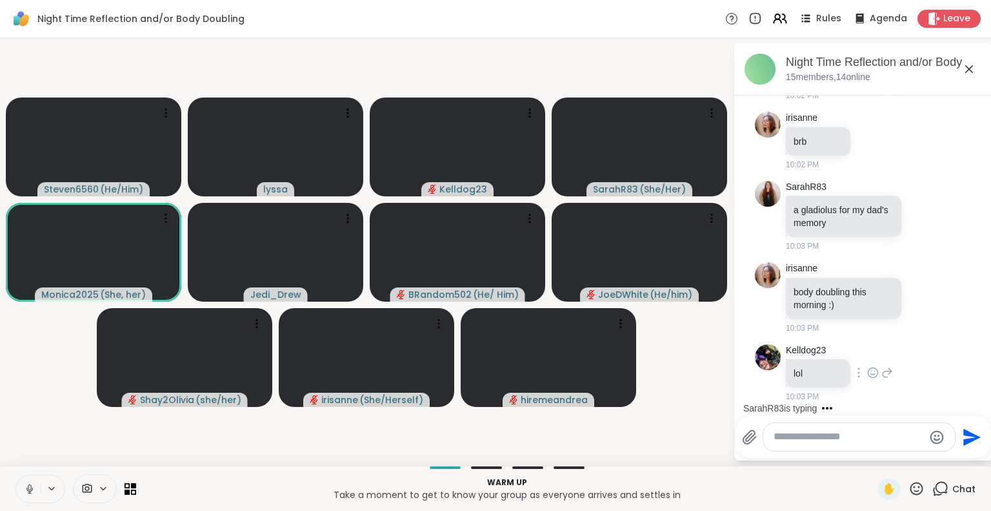
scroll to position [162, 0]
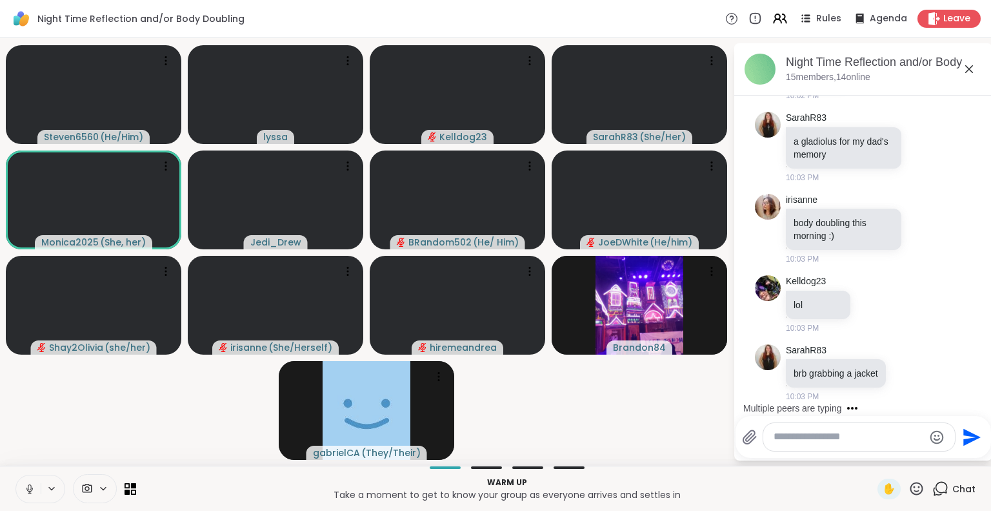
click at [827, 441] on textarea "Type your message" at bounding box center [849, 437] width 150 height 14
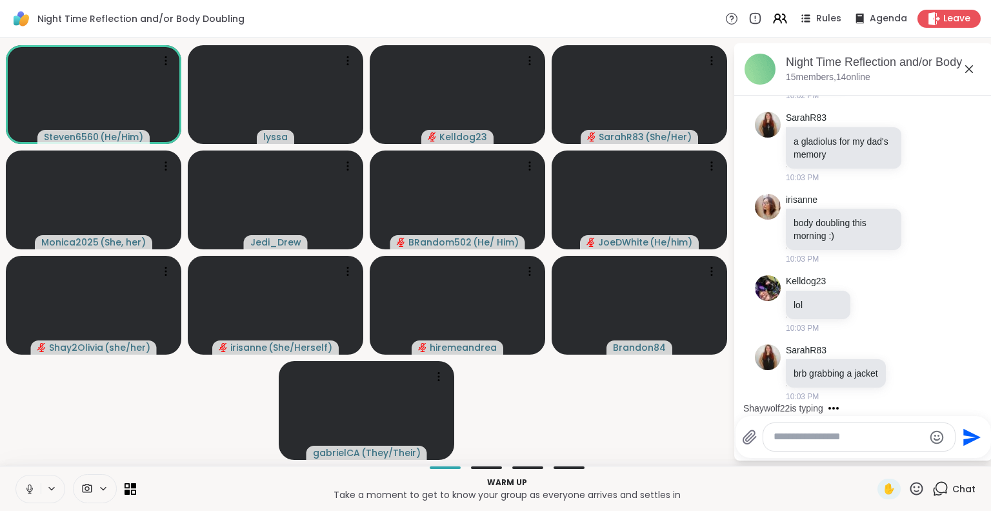
scroll to position [230, 0]
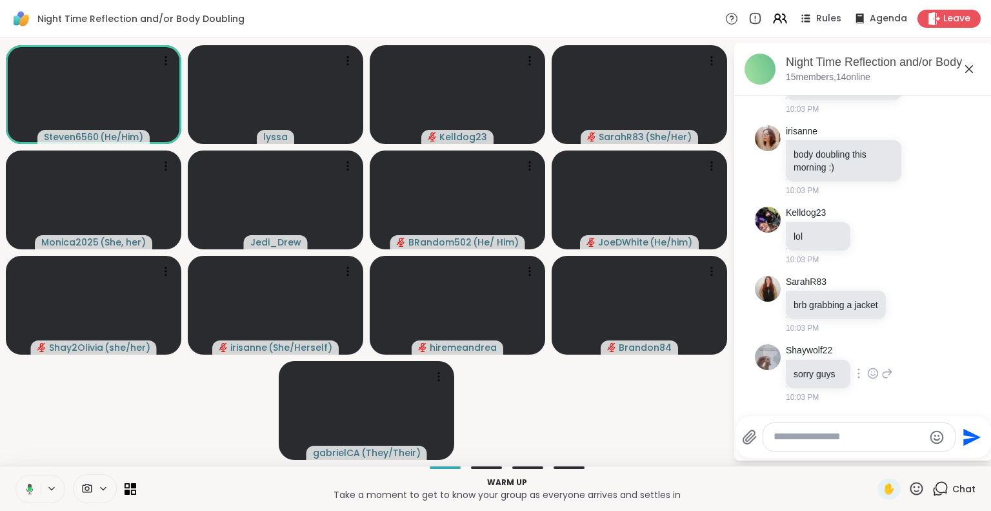
click at [873, 377] on icon at bounding box center [873, 373] width 12 height 13
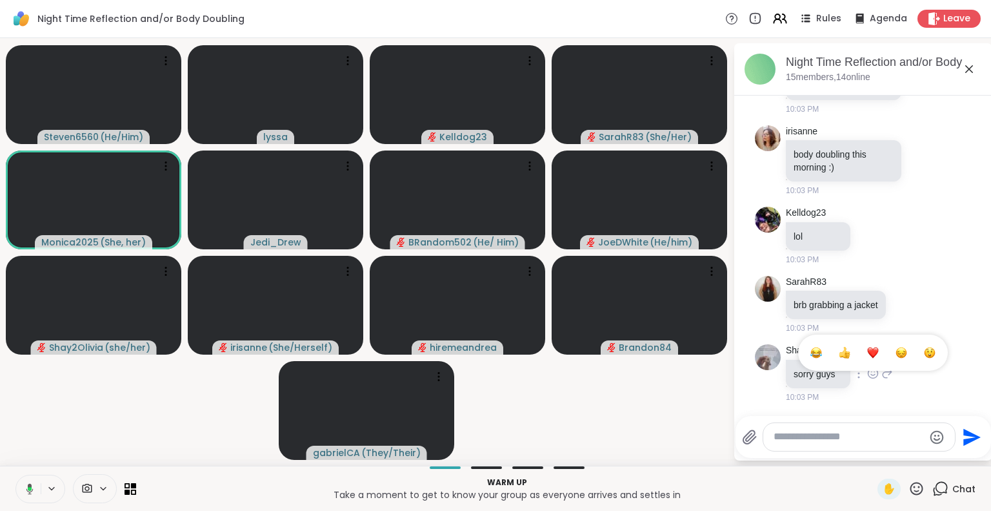
click at [893, 380] on div "Shaywolf22 sorry guys 10:03 PM" at bounding box center [863, 373] width 217 height 69
click at [885, 368] on icon at bounding box center [888, 372] width 12 height 15
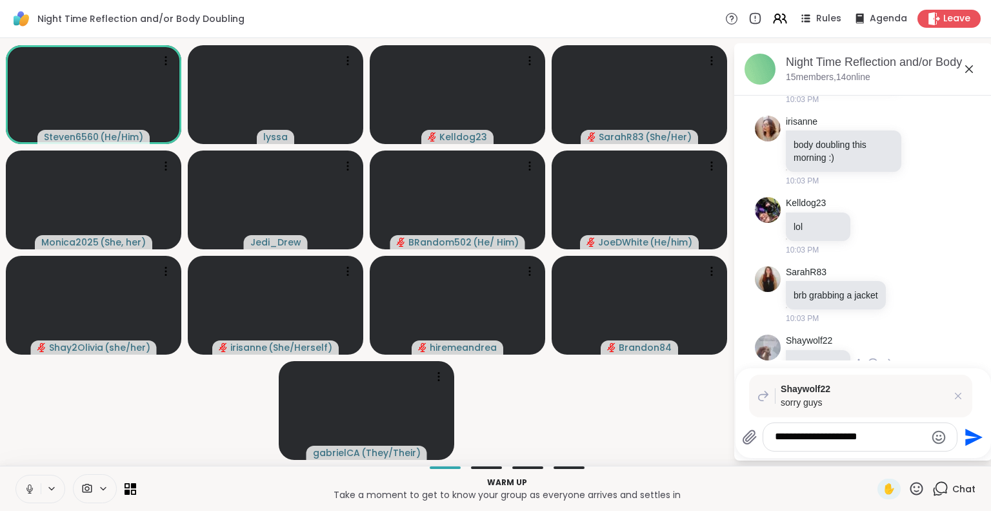
scroll to position [391, 0]
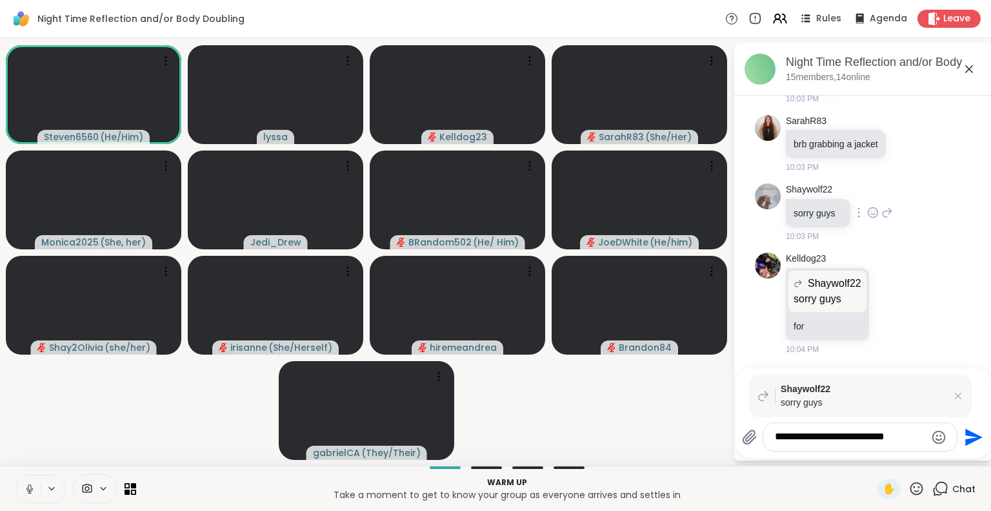
type textarea "**********"
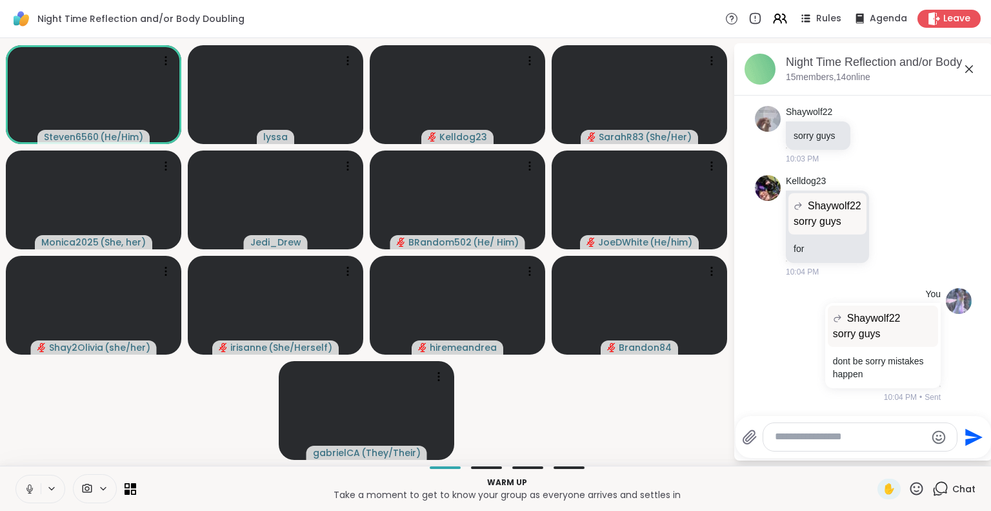
click at [968, 71] on icon at bounding box center [970, 69] width 8 height 8
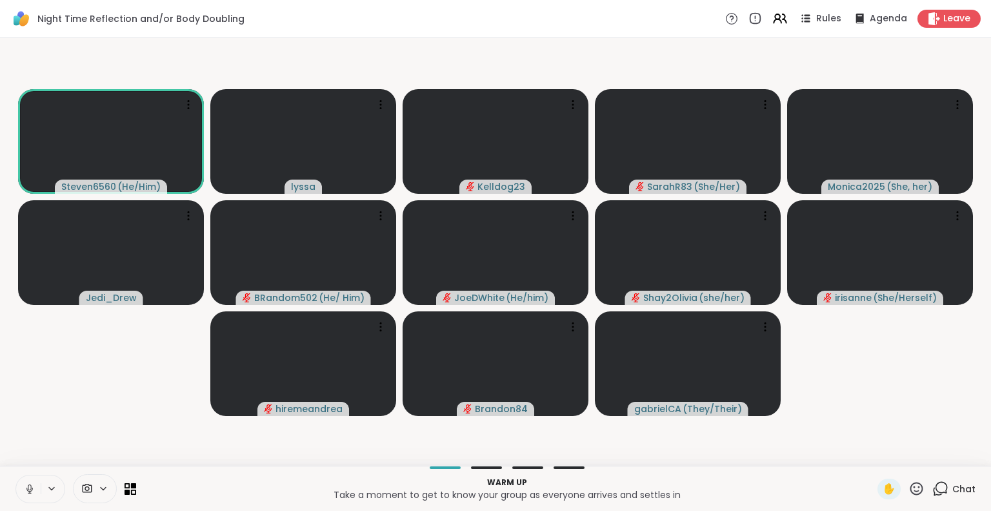
click at [25, 481] on button at bounding box center [28, 488] width 25 height 27
click at [26, 481] on button at bounding box center [28, 488] width 25 height 27
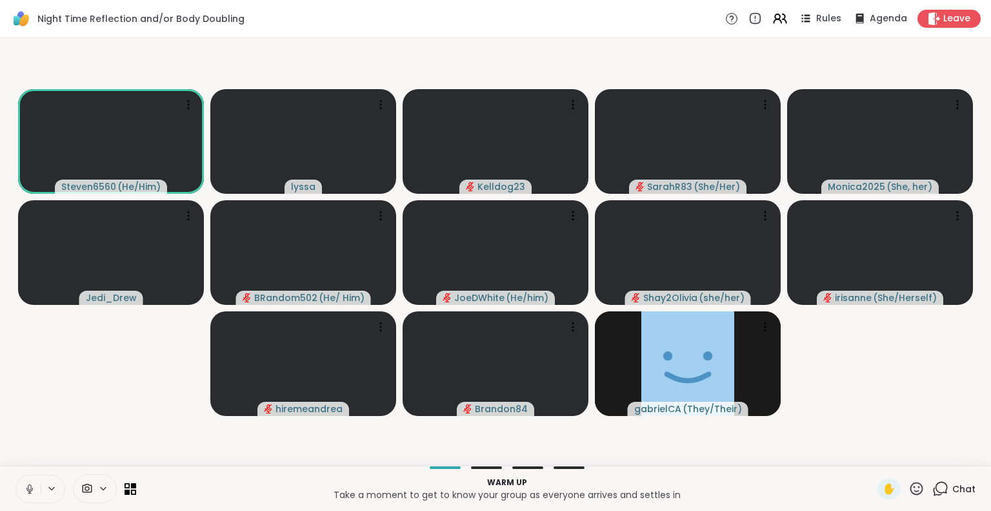
click at [28, 494] on icon at bounding box center [30, 489] width 12 height 12
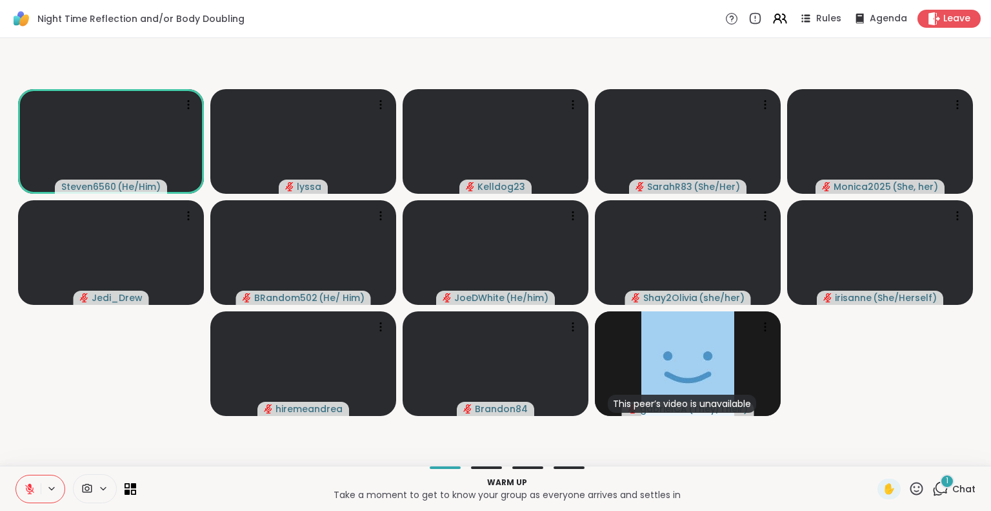
click at [946, 477] on div "Warm up Take a moment to get to know your group as everyone arrives and settles…" at bounding box center [495, 487] width 991 height 45
click at [939, 490] on icon at bounding box center [941, 488] width 16 height 16
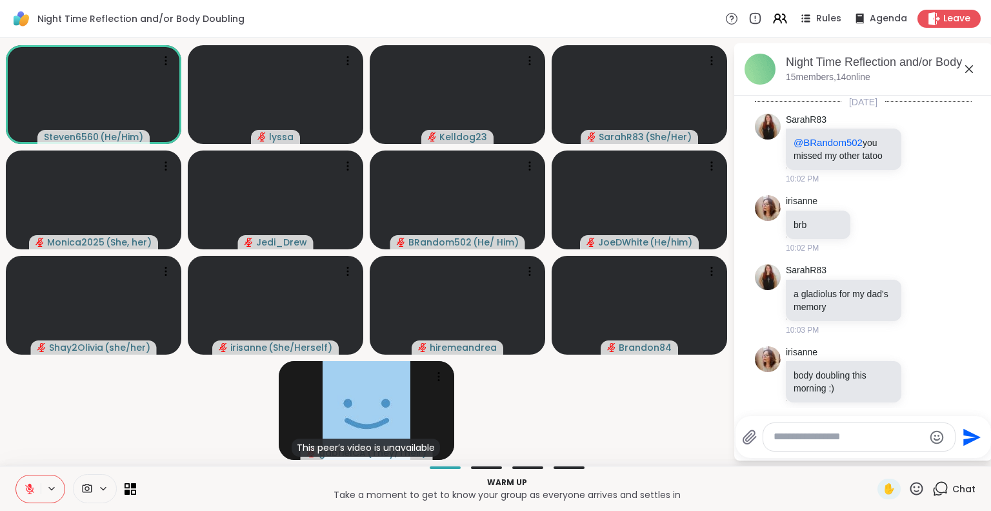
scroll to position [581, 0]
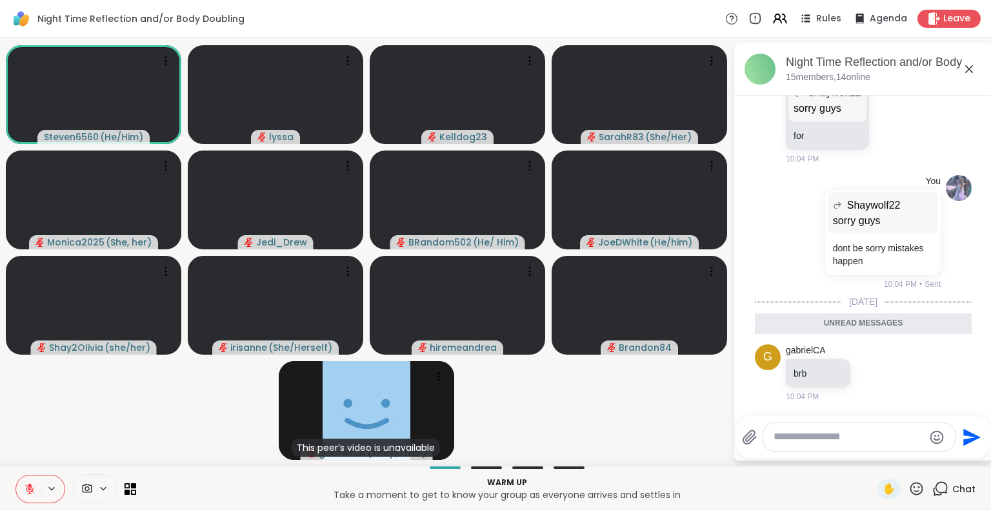
click at [969, 66] on icon at bounding box center [969, 68] width 15 height 15
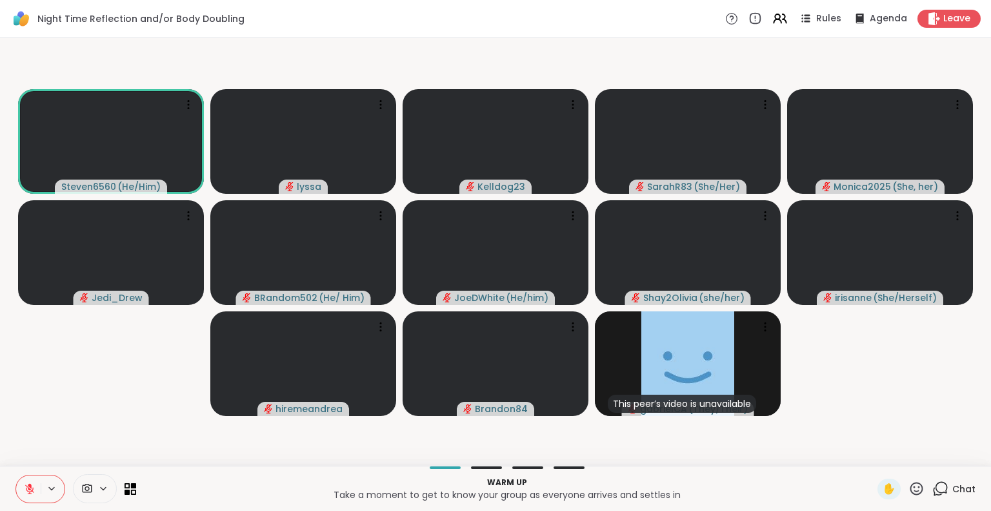
click at [909, 489] on icon at bounding box center [917, 488] width 16 height 16
click at [925, 420] on video-player-container "Steven6560 ( He/Him ) lyssa Kelldog23 SarahR83 ( She/Her ) Monica2025 ( She, he…" at bounding box center [496, 251] width 976 height 417
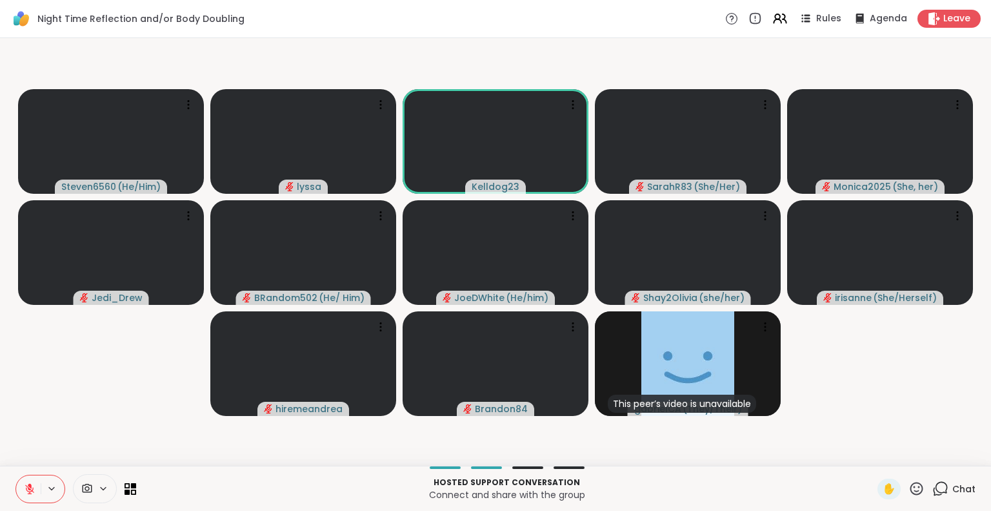
click at [909, 485] on icon at bounding box center [917, 488] width 16 height 16
click at [873, 451] on span "❤️" at bounding box center [879, 454] width 13 height 15
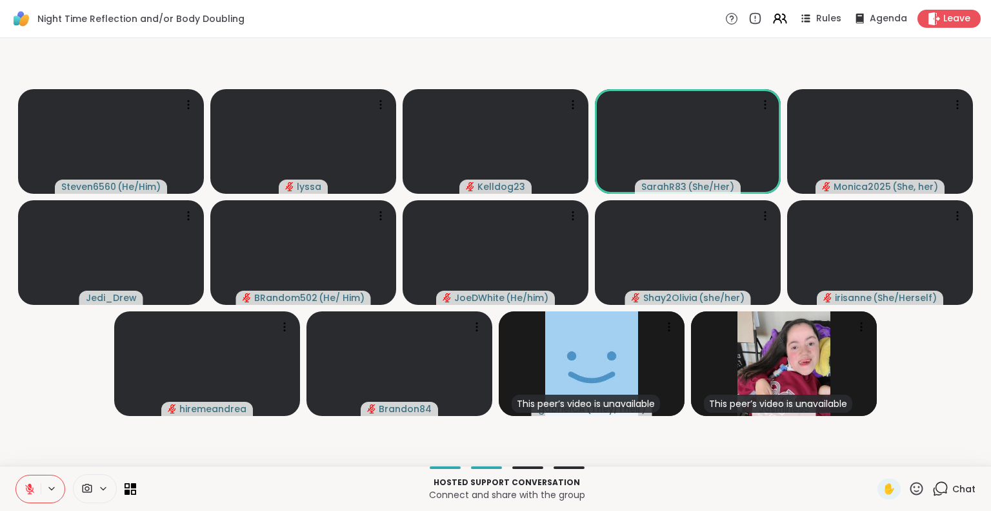
click at [909, 492] on icon at bounding box center [917, 488] width 16 height 16
click at [873, 451] on span "❤️" at bounding box center [879, 454] width 13 height 15
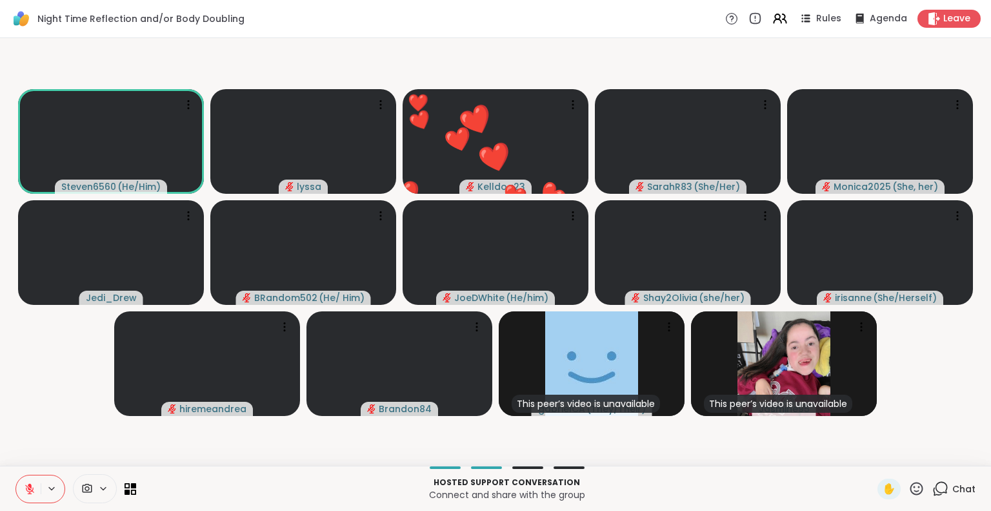
click at [34, 485] on icon at bounding box center [30, 489] width 12 height 12
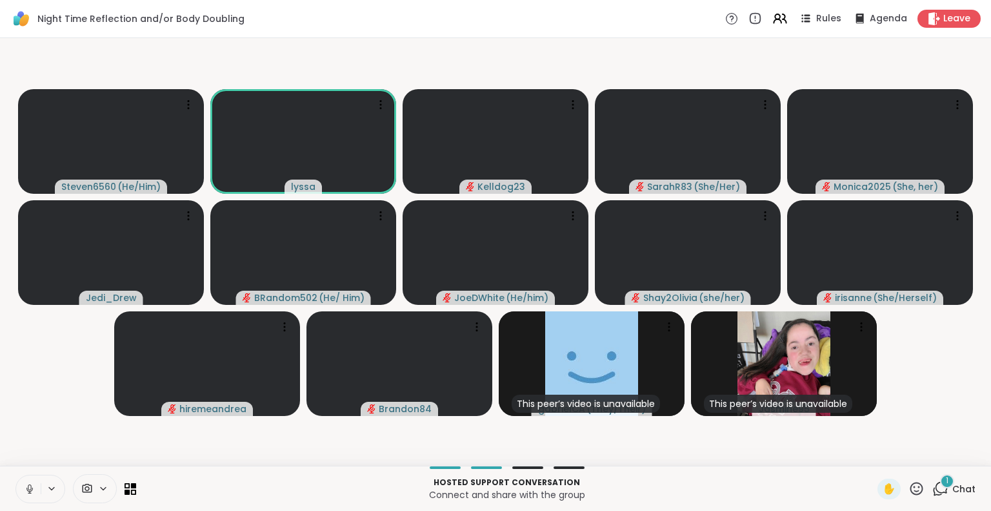
click at [33, 491] on icon at bounding box center [30, 489] width 12 height 12
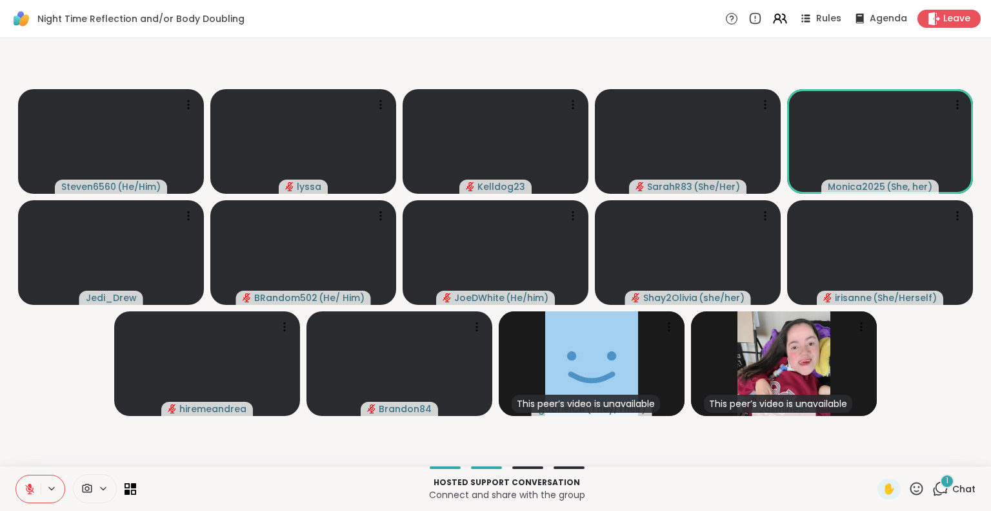
click at [953, 494] on span "Chat" at bounding box center [964, 488] width 23 height 13
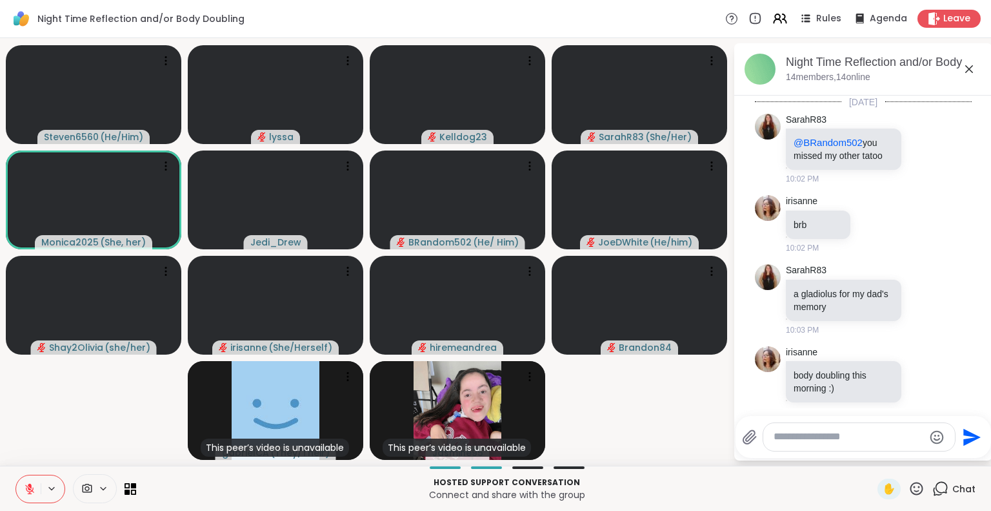
scroll to position [649, 0]
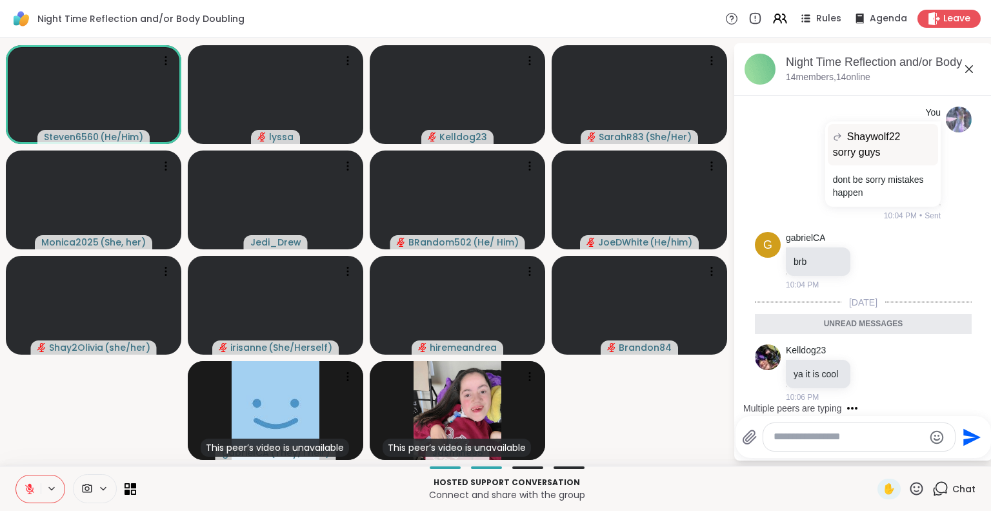
click at [971, 64] on icon at bounding box center [969, 68] width 15 height 15
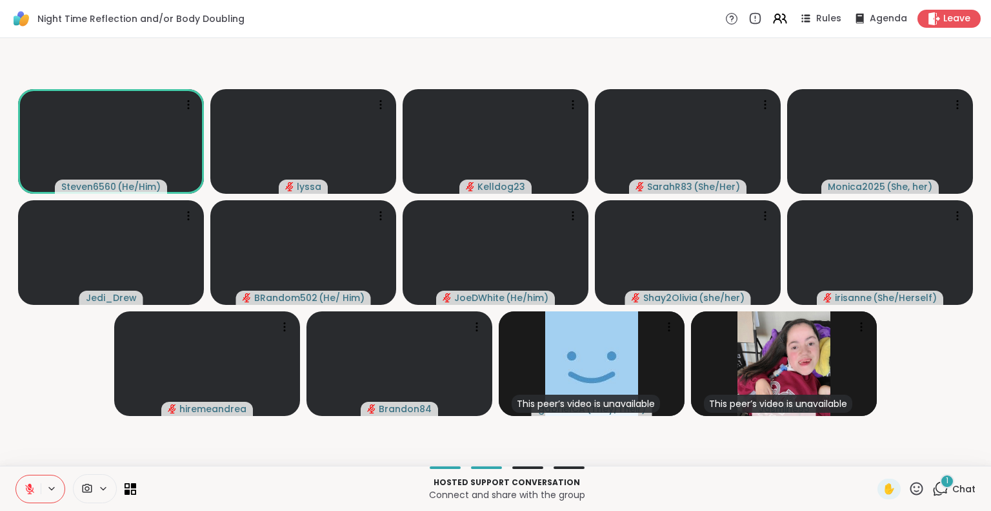
click at [909, 484] on icon at bounding box center [917, 488] width 16 height 16
click at [929, 461] on span "🌟" at bounding box center [935, 454] width 13 height 15
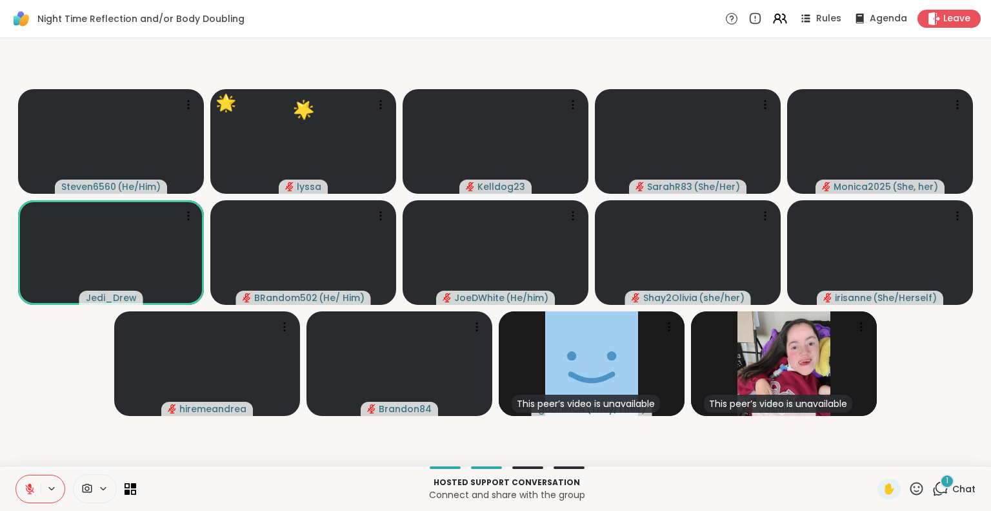
click at [913, 487] on icon at bounding box center [917, 487] width 13 height 13
click at [873, 451] on span "❤️" at bounding box center [879, 454] width 13 height 15
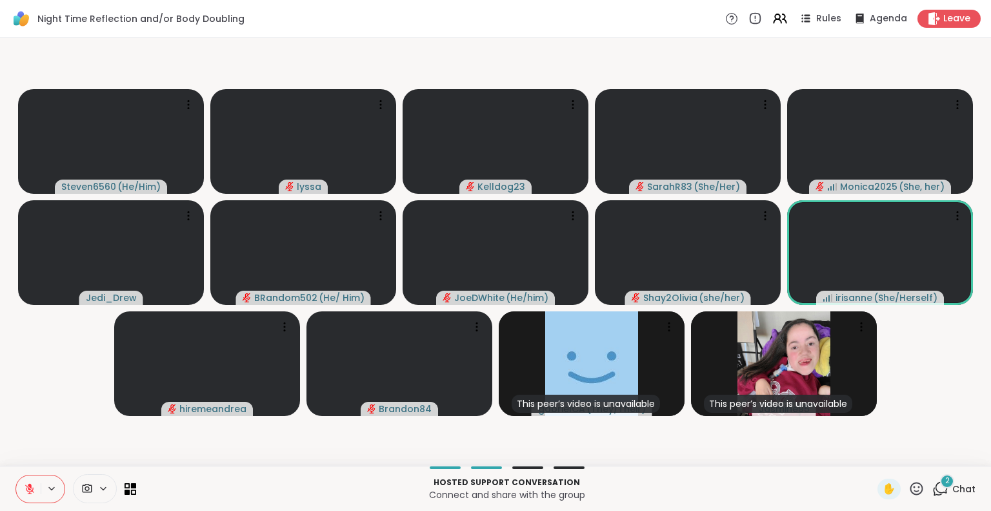
click at [940, 487] on div "2" at bounding box center [947, 481] width 14 height 14
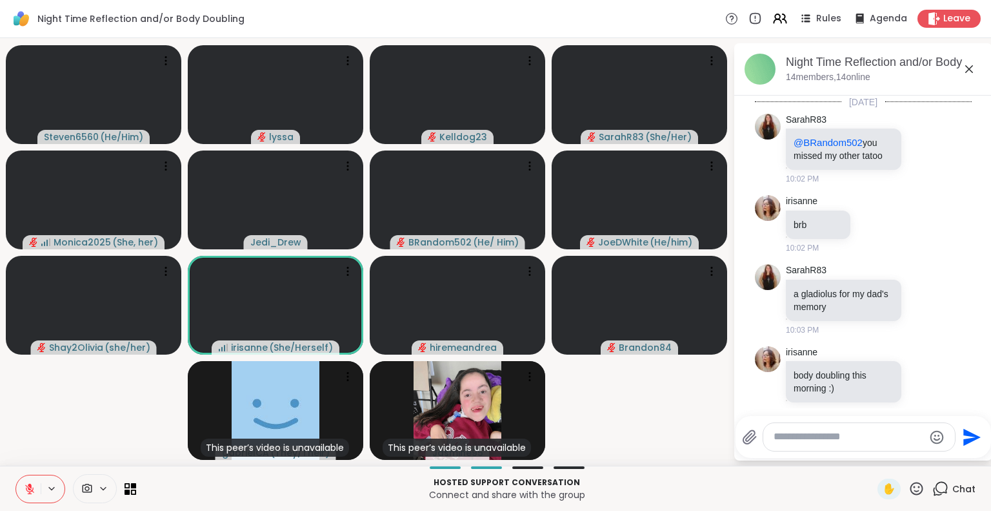
scroll to position [825, 0]
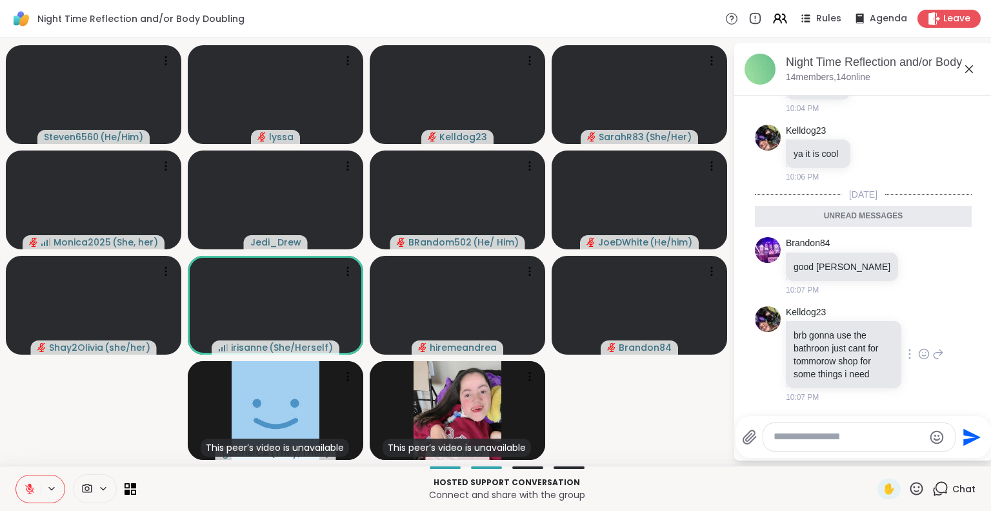
click at [920, 358] on icon at bounding box center [925, 354] width 10 height 10
click at [911, 339] on button "Select Reaction: Heart" at bounding box center [924, 333] width 26 height 26
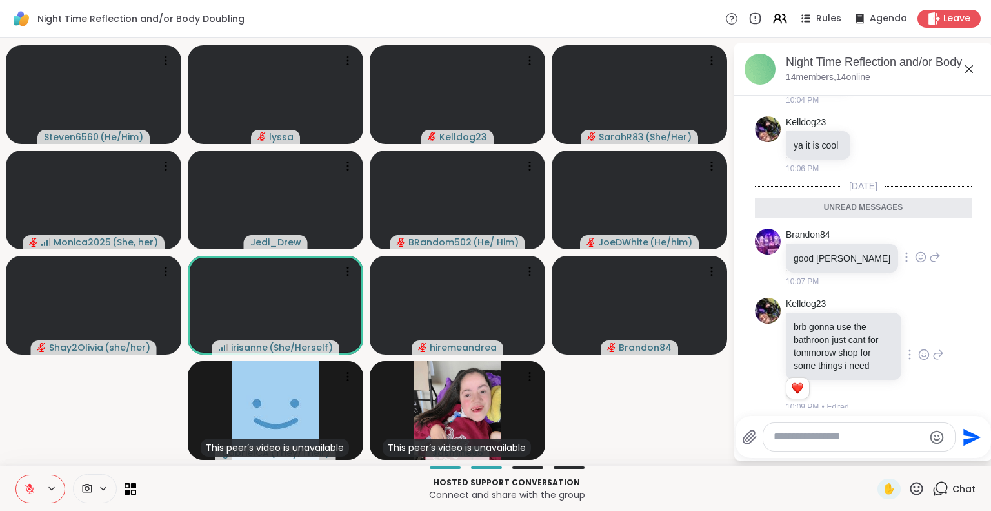
scroll to position [844, 0]
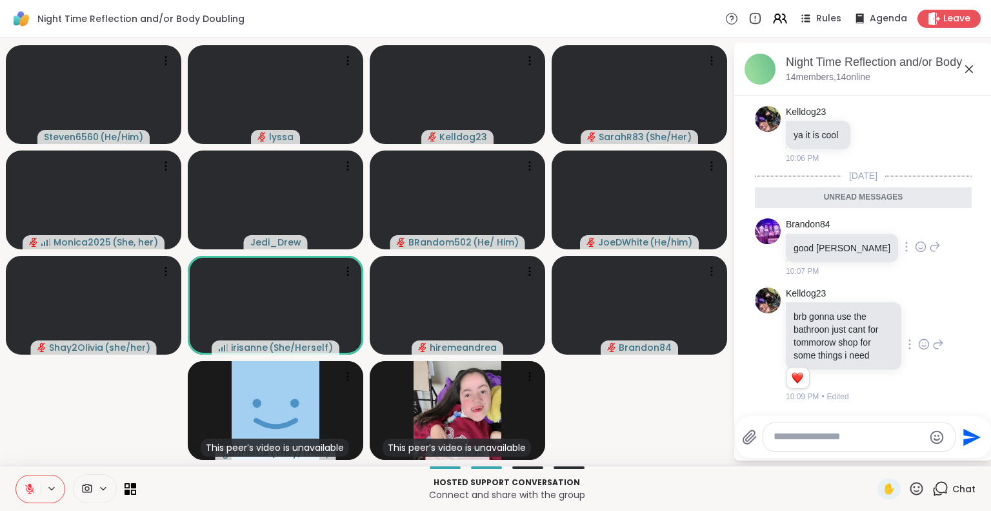
click at [915, 245] on icon at bounding box center [921, 246] width 12 height 13
click at [915, 232] on div "Select Reaction: Heart" at bounding box center [921, 226] width 12 height 12
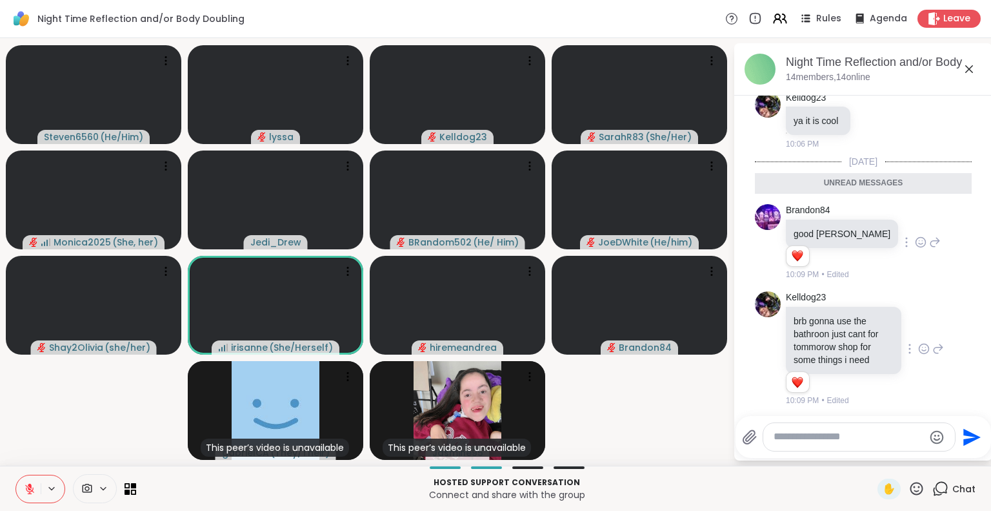
scroll to position [853, 0]
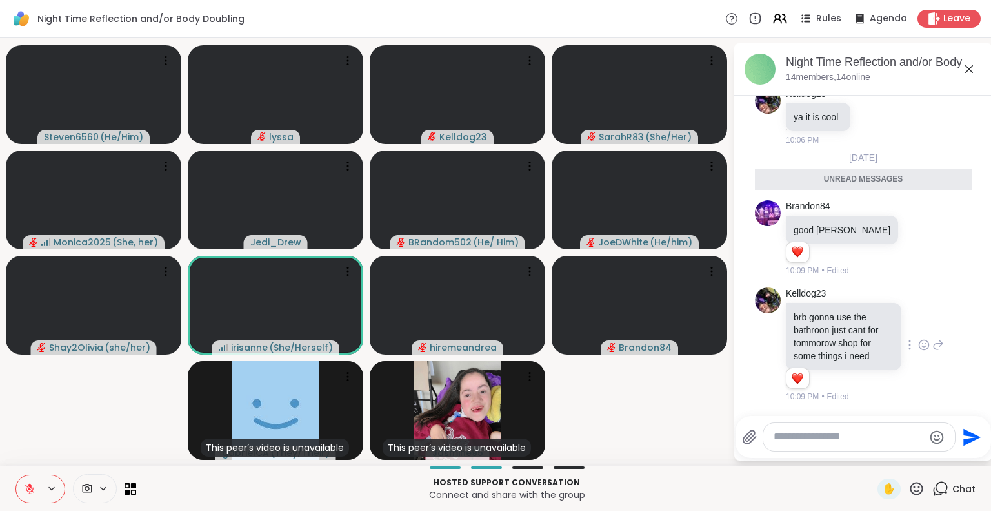
click at [965, 70] on icon at bounding box center [969, 68] width 15 height 15
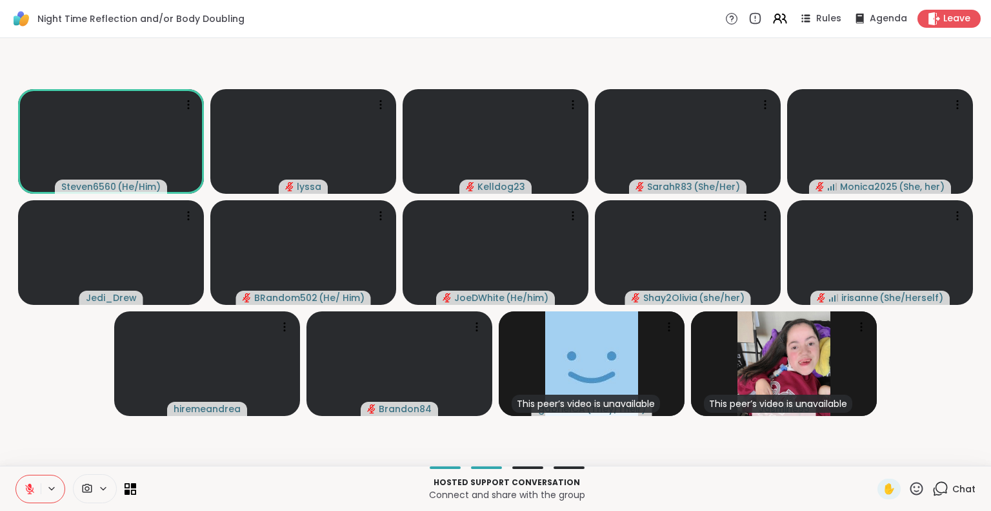
click at [909, 486] on icon at bounding box center [917, 488] width 16 height 16
click at [873, 455] on span "❤️" at bounding box center [879, 454] width 13 height 15
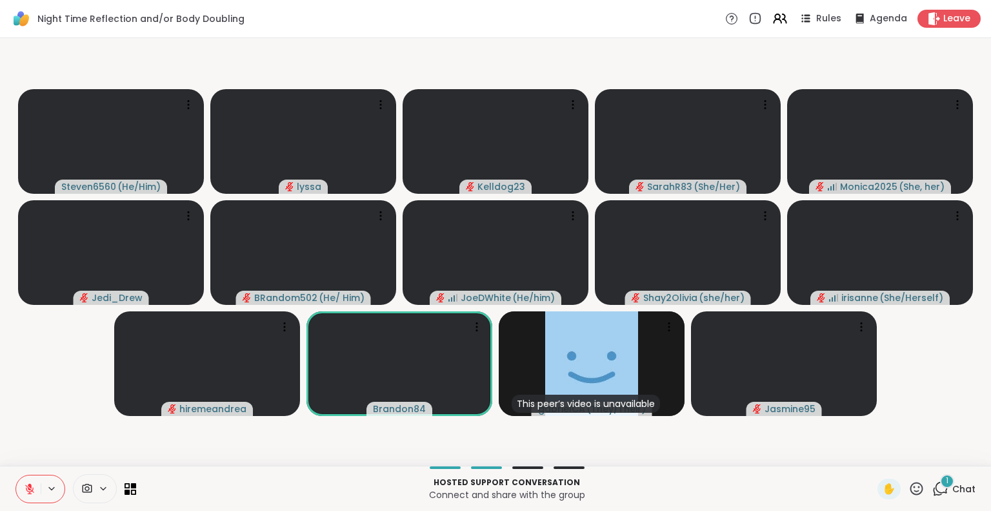
click at [940, 485] on div "1" at bounding box center [947, 481] width 14 height 14
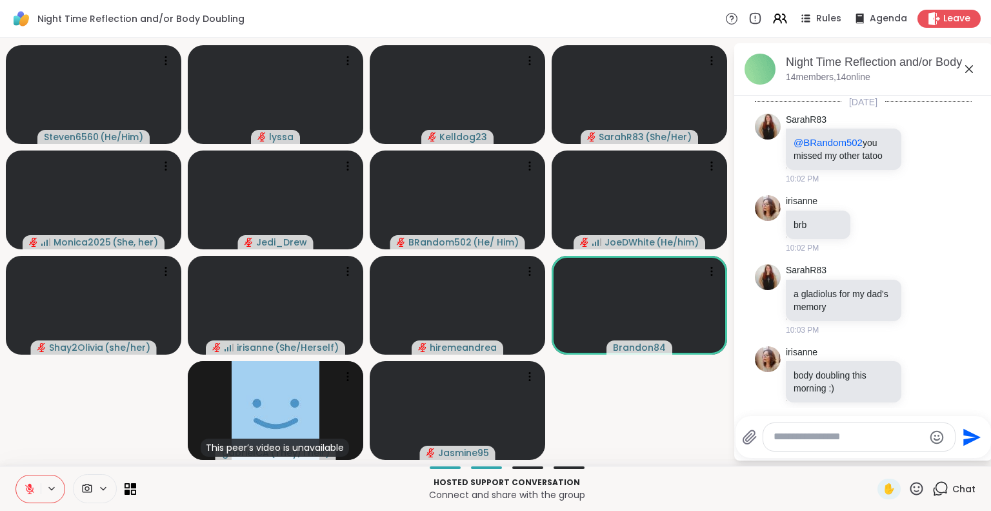
scroll to position [931, 0]
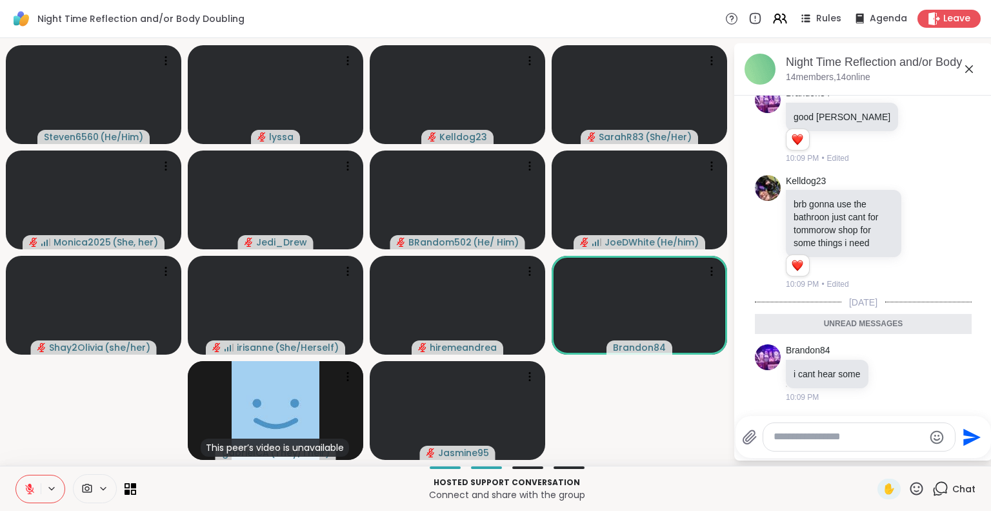
click at [880, 436] on textarea "Type your message" at bounding box center [849, 437] width 150 height 14
click at [911, 491] on icon at bounding box center [917, 487] width 13 height 13
click at [873, 452] on span "❤️" at bounding box center [879, 454] width 13 height 15
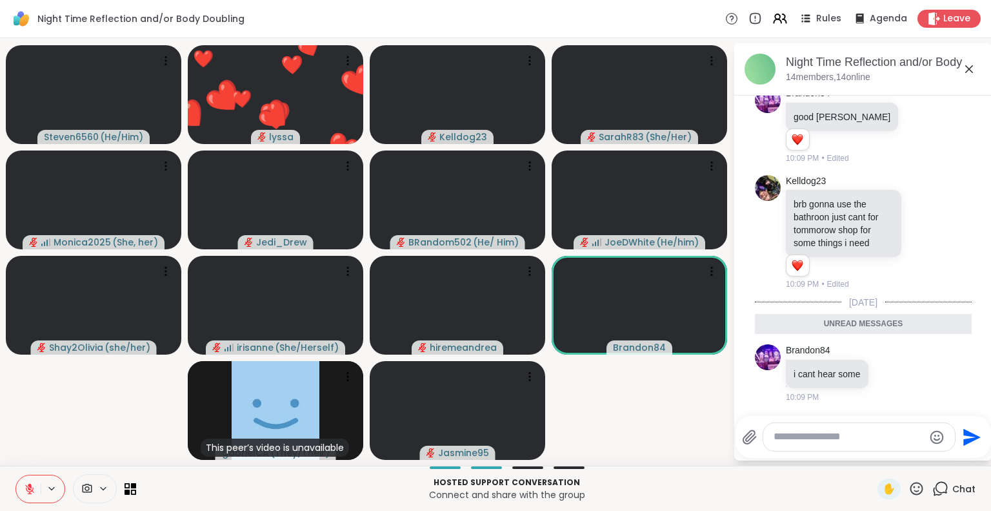
click at [858, 436] on textarea "Type your message" at bounding box center [849, 437] width 150 height 14
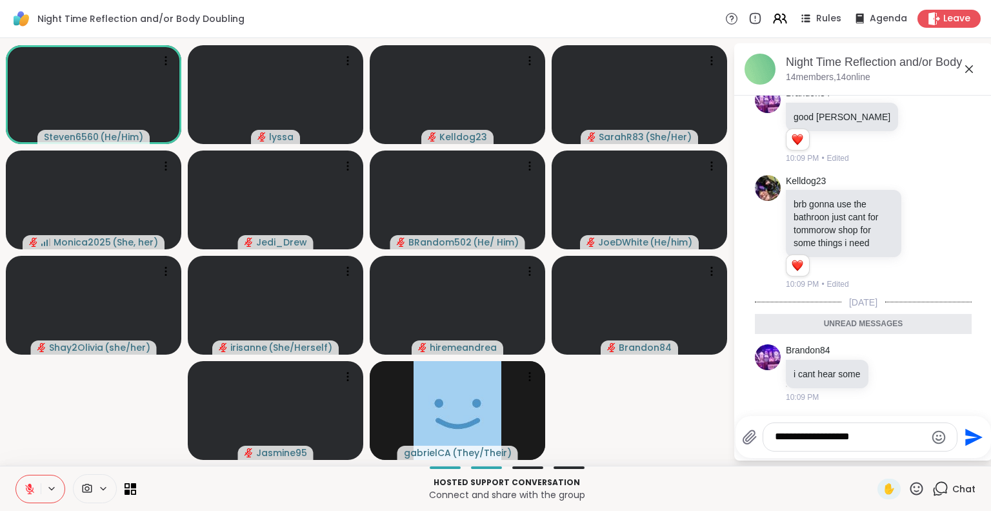
type textarea "**********"
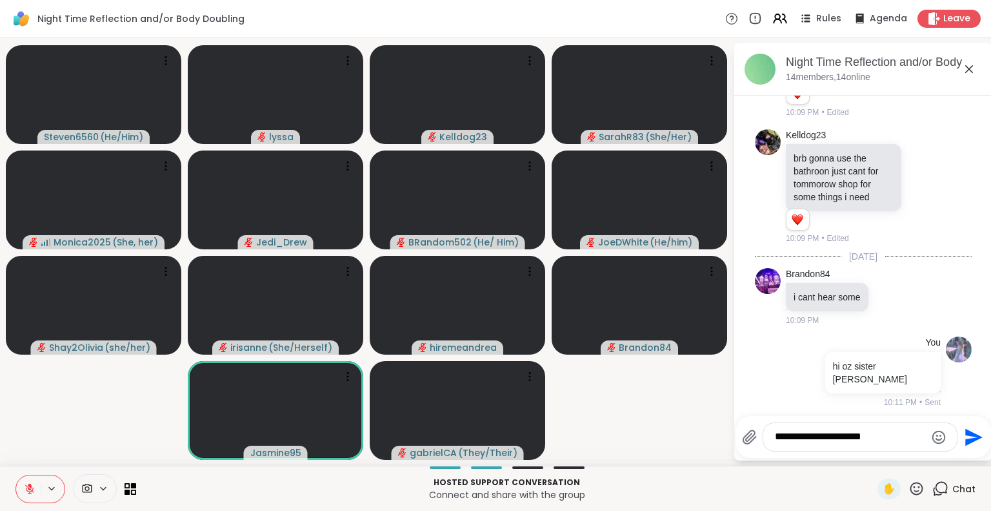
type textarea "**********"
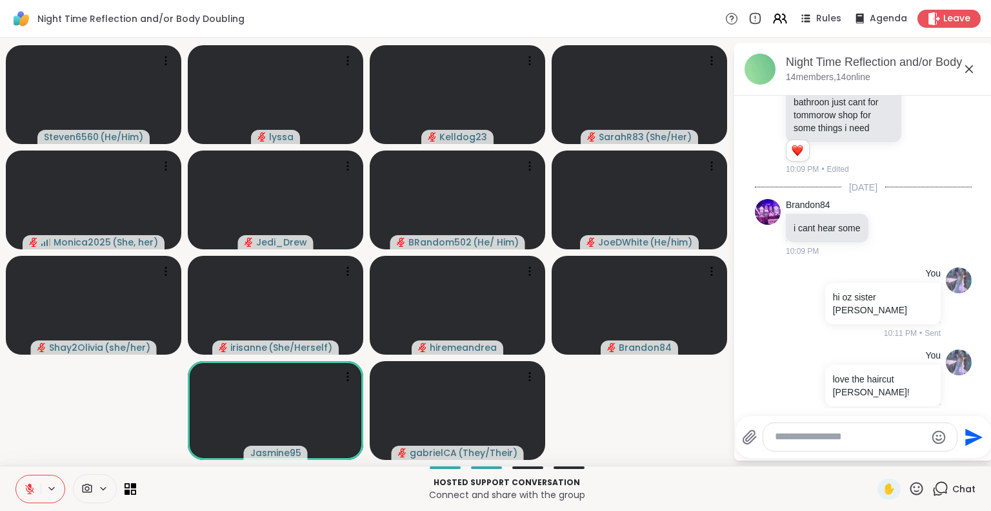
click at [968, 69] on icon at bounding box center [969, 68] width 15 height 15
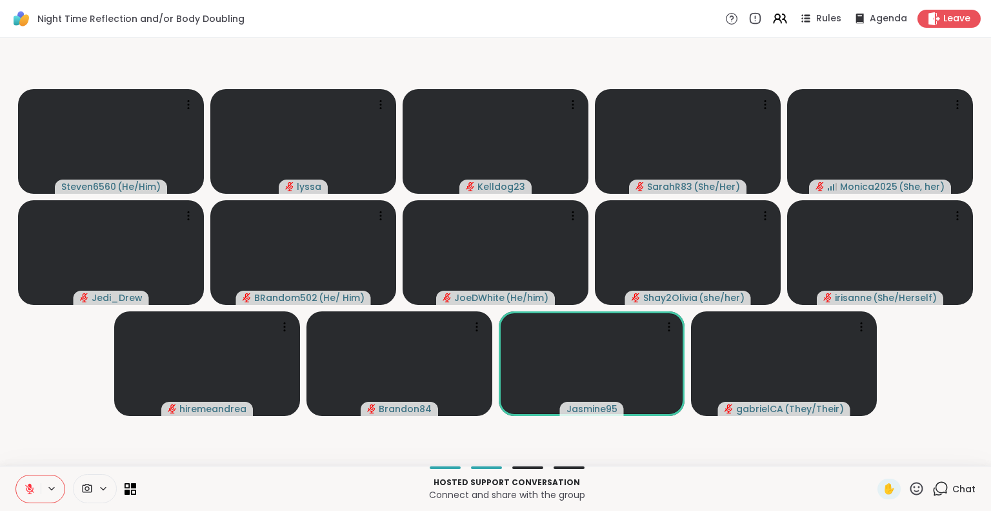
click at [909, 489] on icon at bounding box center [917, 488] width 16 height 16
click at [870, 464] on div "❤️" at bounding box center [878, 454] width 23 height 21
click at [911, 490] on icon at bounding box center [917, 488] width 16 height 16
click at [873, 451] on span "❤️" at bounding box center [879, 454] width 13 height 15
click at [909, 487] on icon at bounding box center [917, 488] width 16 height 16
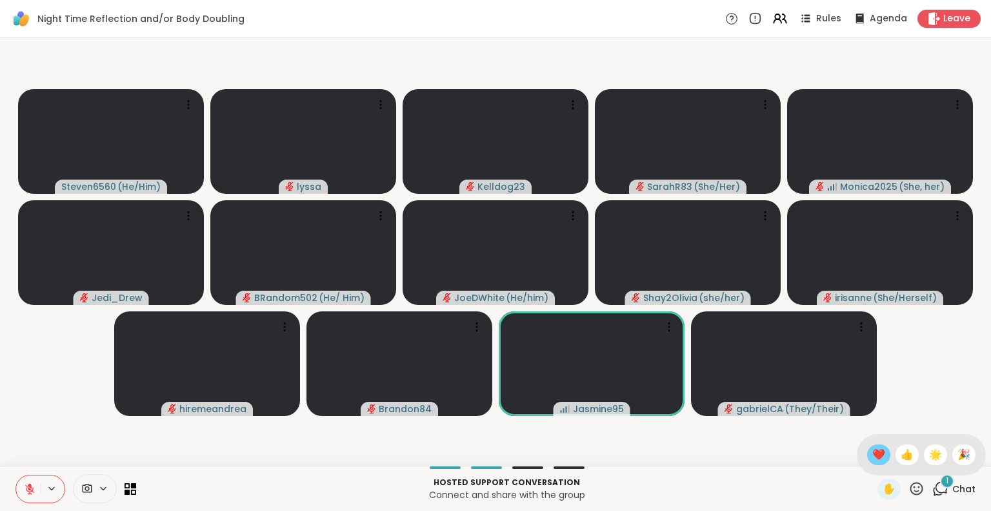
click at [873, 449] on span "❤️" at bounding box center [879, 454] width 13 height 15
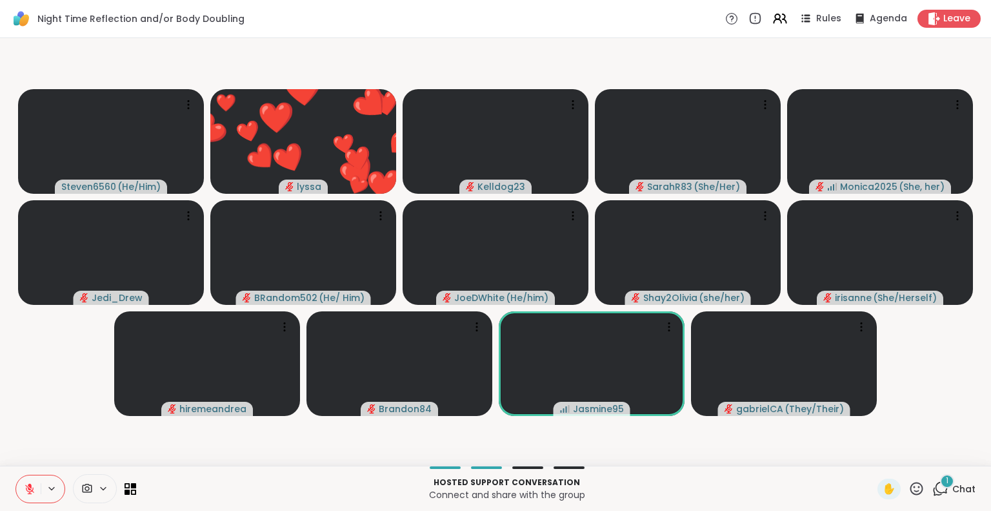
click at [909, 490] on icon at bounding box center [917, 488] width 16 height 16
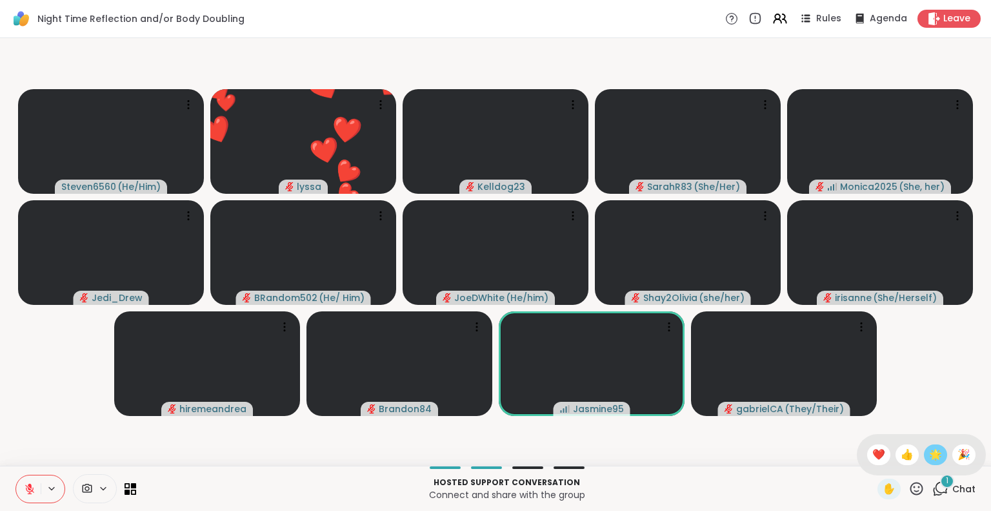
click at [929, 452] on span "🌟" at bounding box center [935, 454] width 13 height 15
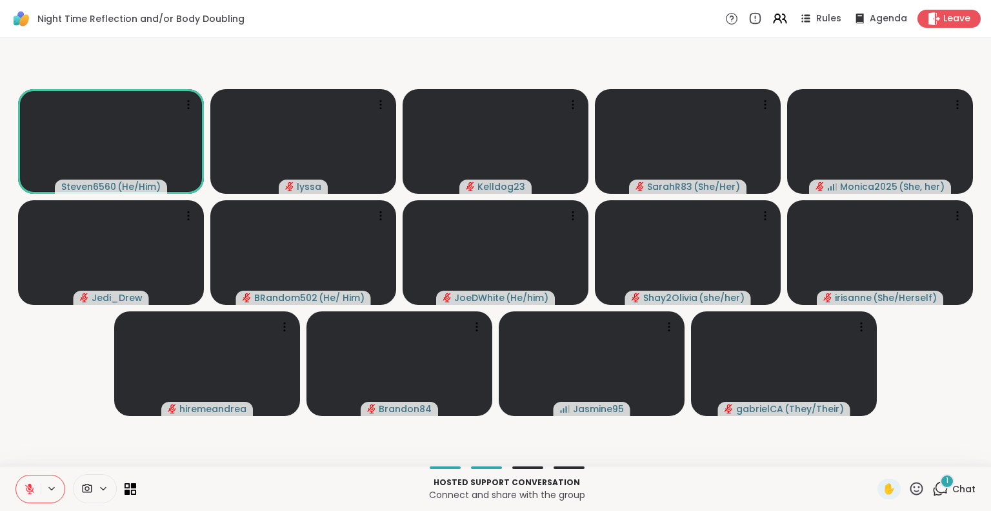
click at [25, 489] on icon at bounding box center [30, 489] width 12 height 12
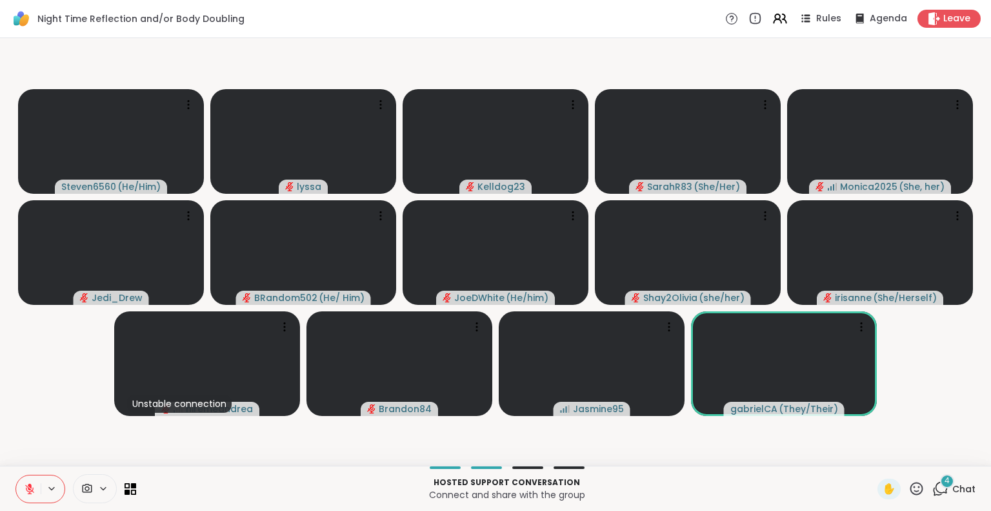
click at [22, 485] on button at bounding box center [28, 488] width 25 height 27
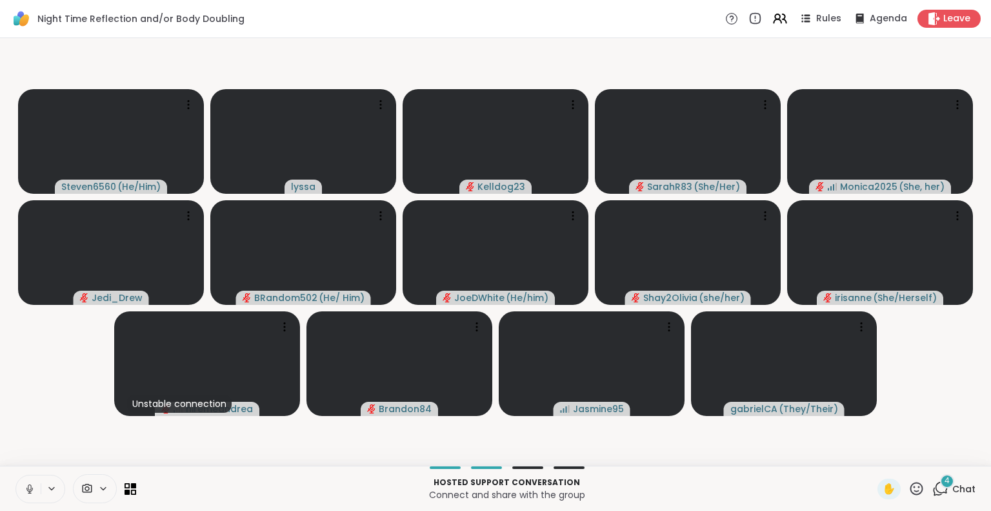
click at [25, 491] on icon at bounding box center [30, 489] width 12 height 12
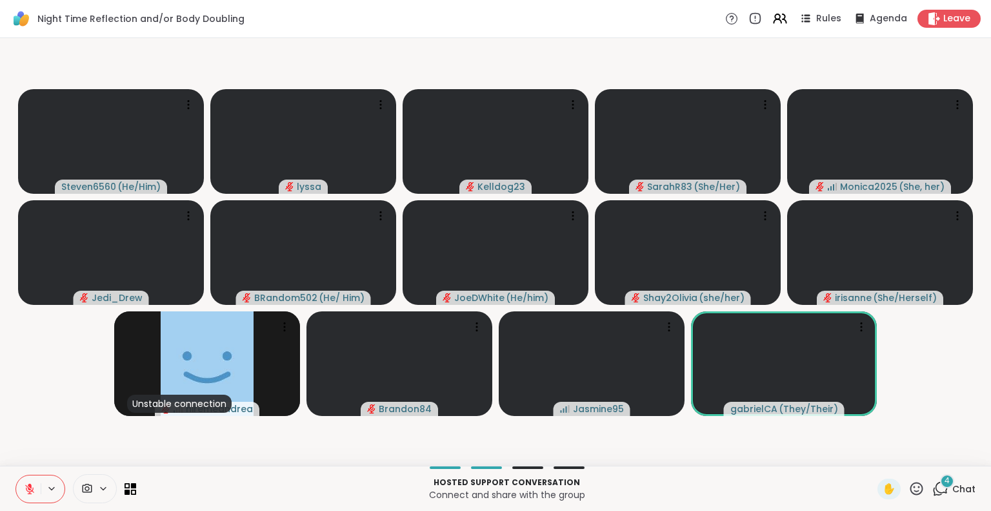
click at [909, 485] on icon at bounding box center [917, 488] width 16 height 16
click at [958, 452] on span "🎉" at bounding box center [964, 454] width 13 height 15
click at [909, 486] on icon at bounding box center [917, 488] width 16 height 16
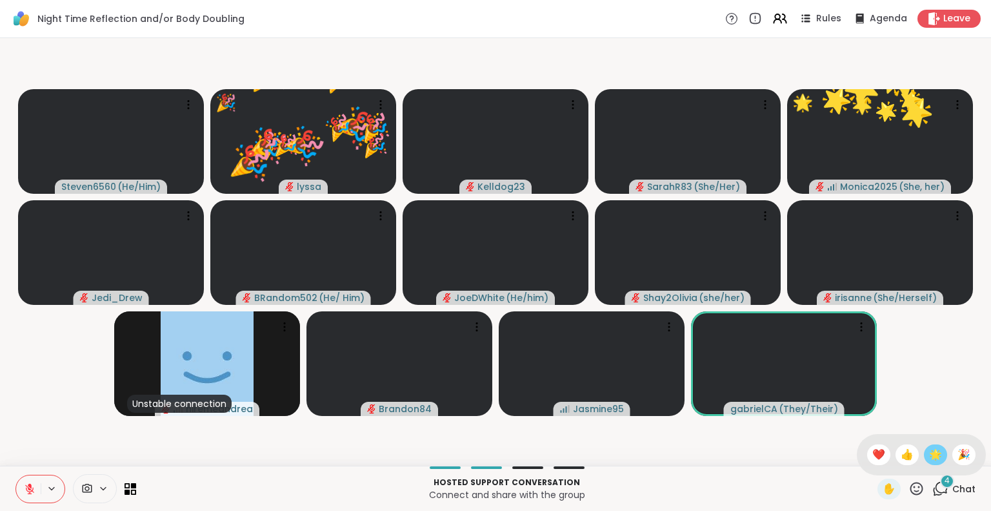
click at [929, 456] on span "🌟" at bounding box center [935, 454] width 13 height 15
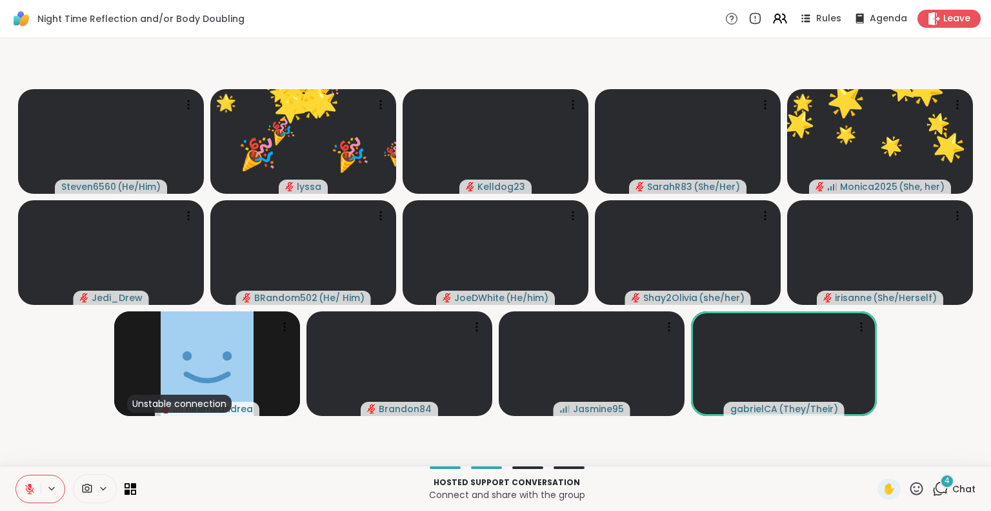
click at [909, 483] on icon at bounding box center [917, 488] width 16 height 16
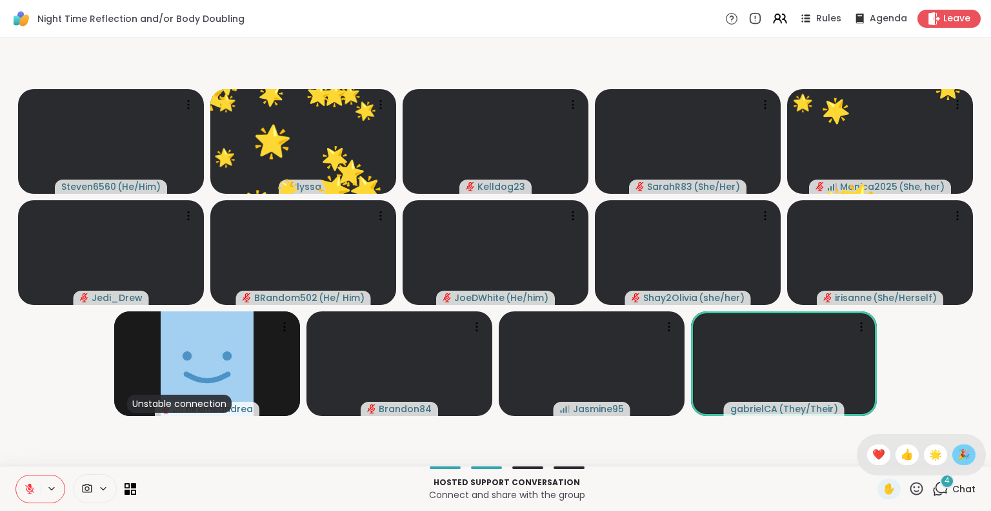
click at [958, 449] on span "🎉" at bounding box center [964, 454] width 13 height 15
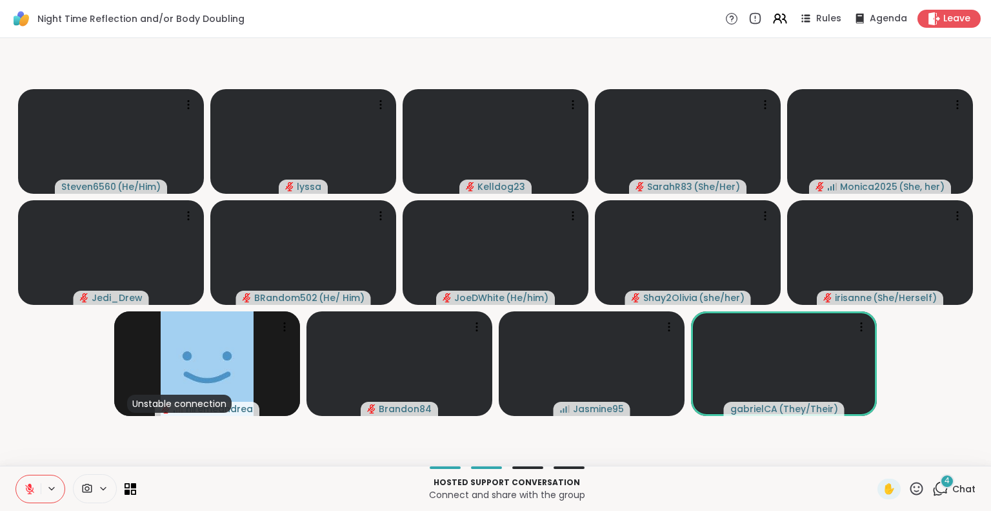
click at [937, 488] on icon at bounding box center [941, 488] width 16 height 16
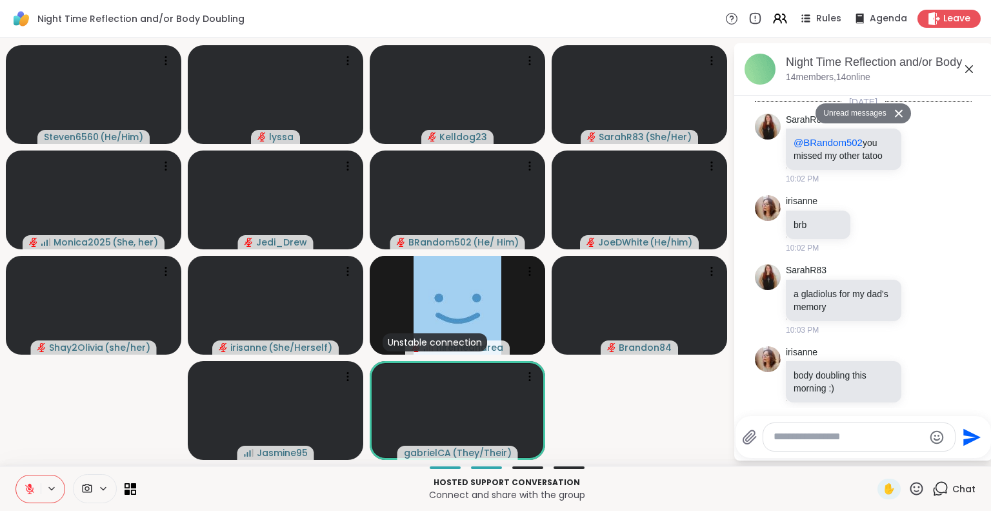
scroll to position [1518, 0]
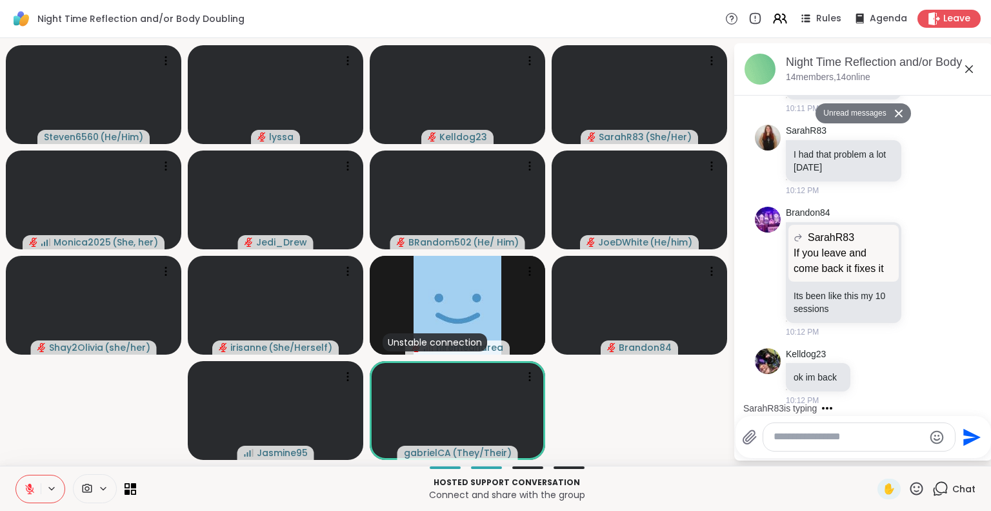
click at [844, 436] on textarea "Type your message" at bounding box center [849, 437] width 150 height 14
click at [827, 409] on div "gab rielCA @" at bounding box center [850, 402] width 152 height 32
type textarea "**********"
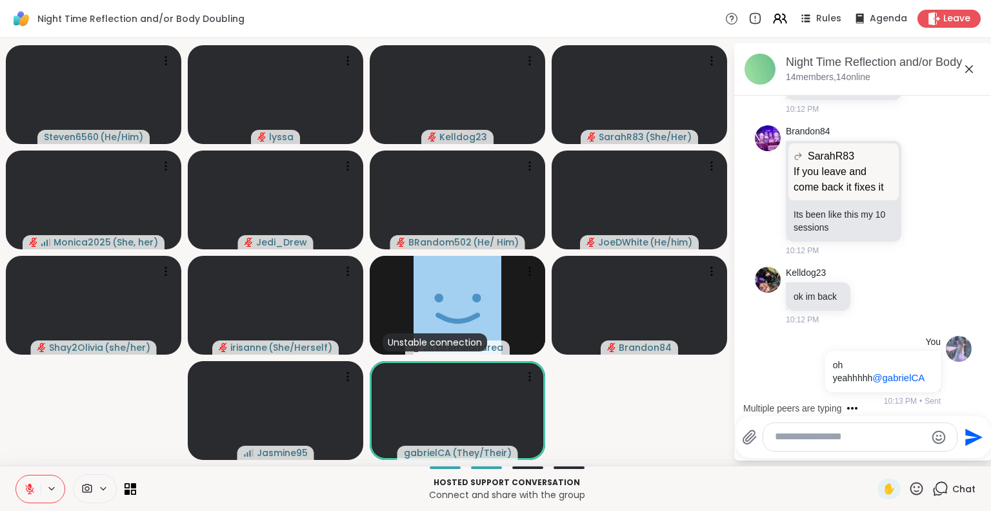
click at [25, 484] on icon at bounding box center [30, 489] width 12 height 12
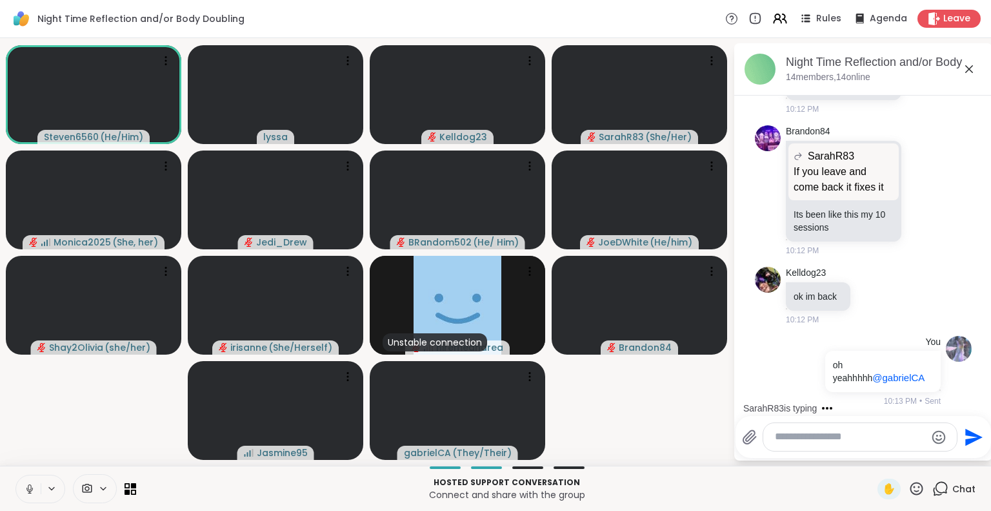
click at [25, 484] on icon at bounding box center [30, 489] width 12 height 12
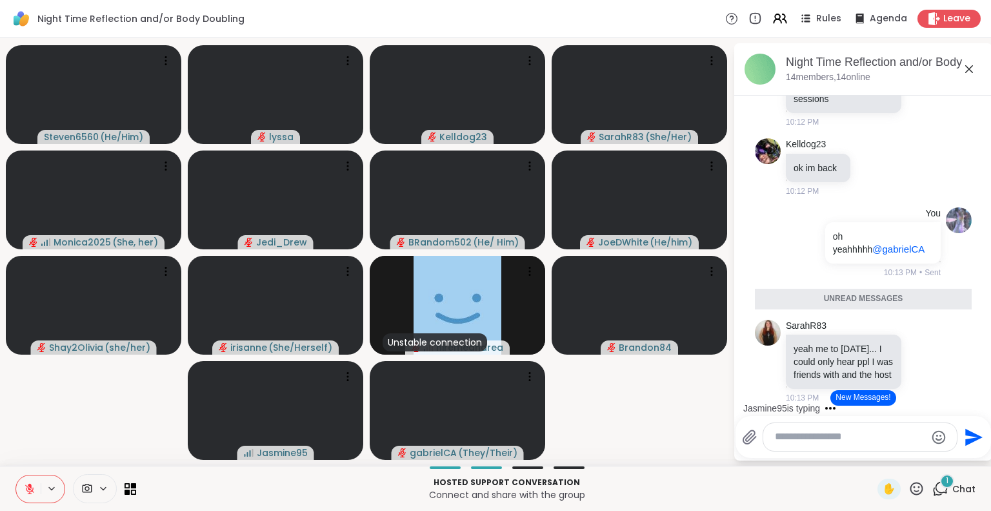
scroll to position [1688, 0]
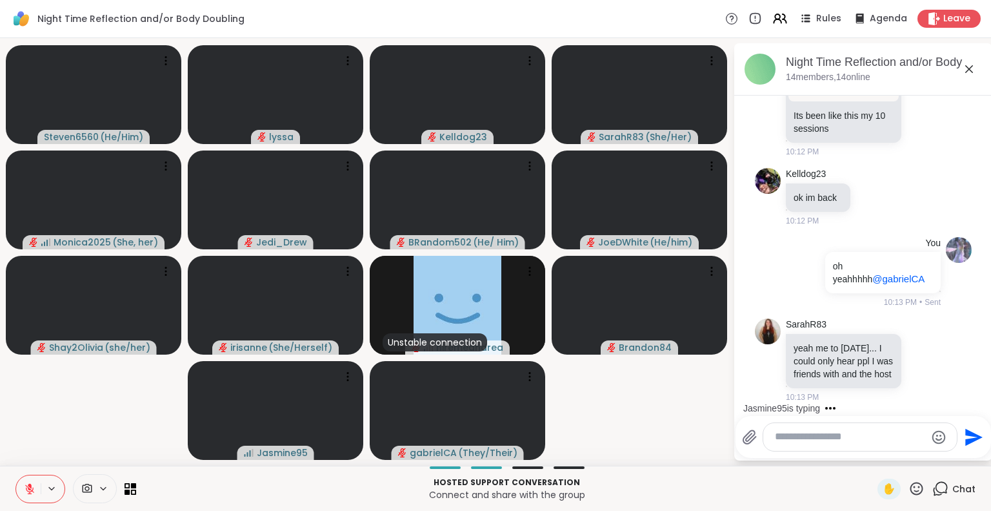
click at [968, 63] on icon at bounding box center [969, 68] width 15 height 15
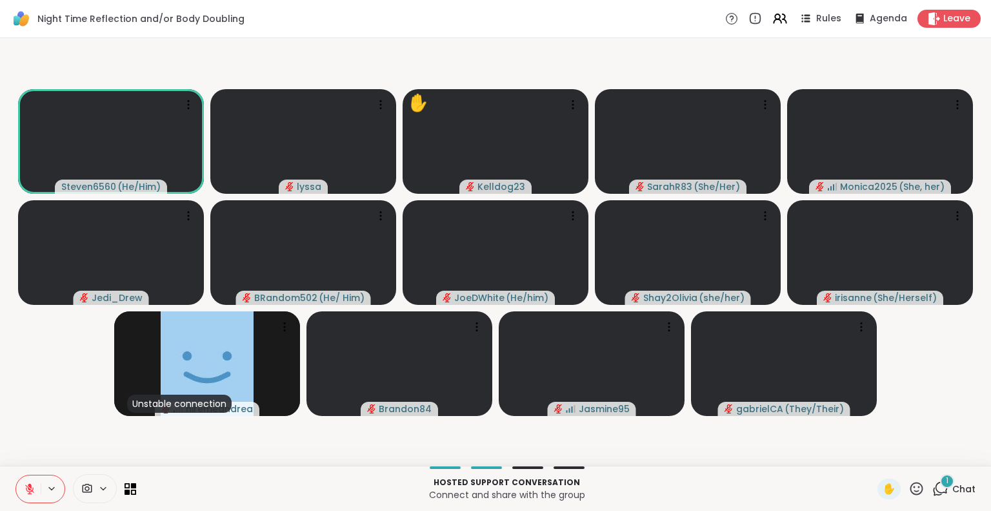
click at [942, 484] on div "1" at bounding box center [947, 481] width 14 height 14
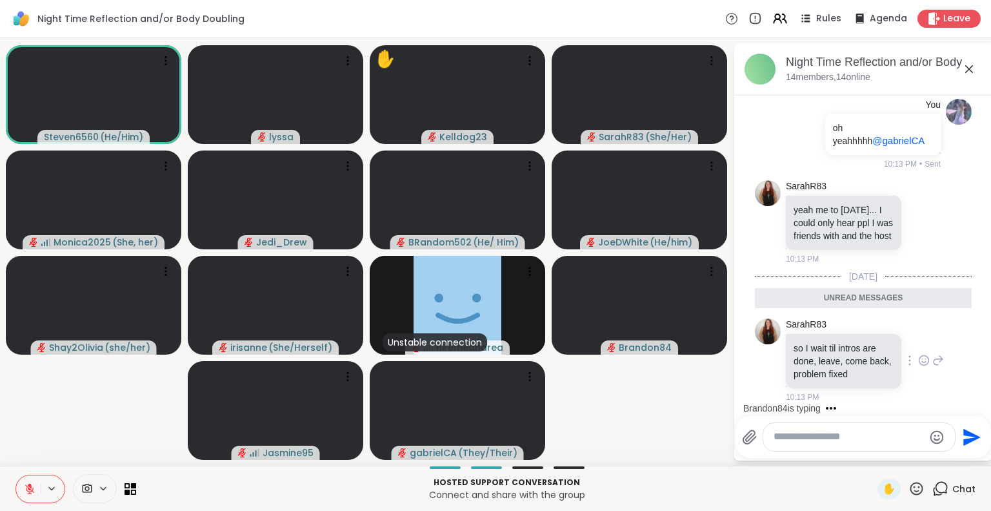
scroll to position [1908, 0]
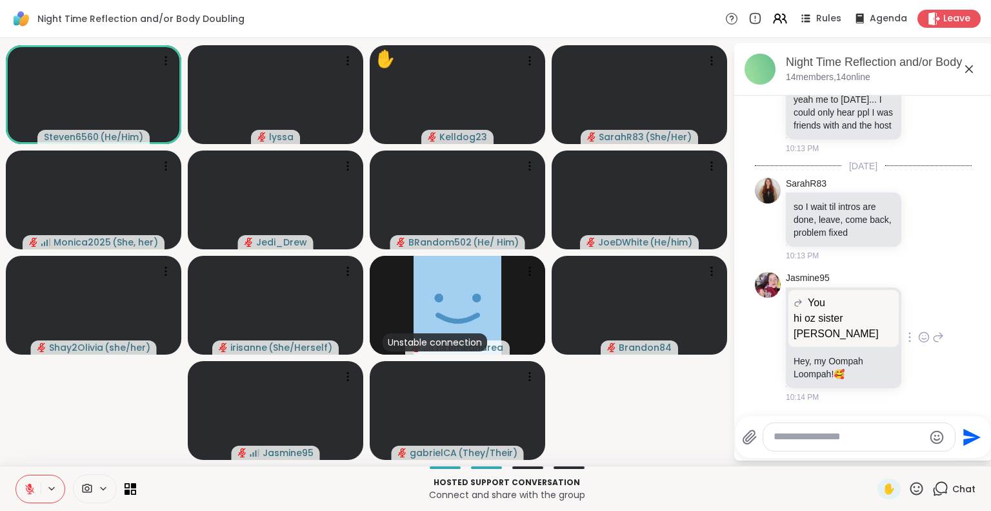
click at [918, 343] on icon at bounding box center [924, 336] width 12 height 13
click at [911, 325] on button "Select Reaction: Heart" at bounding box center [924, 316] width 26 height 26
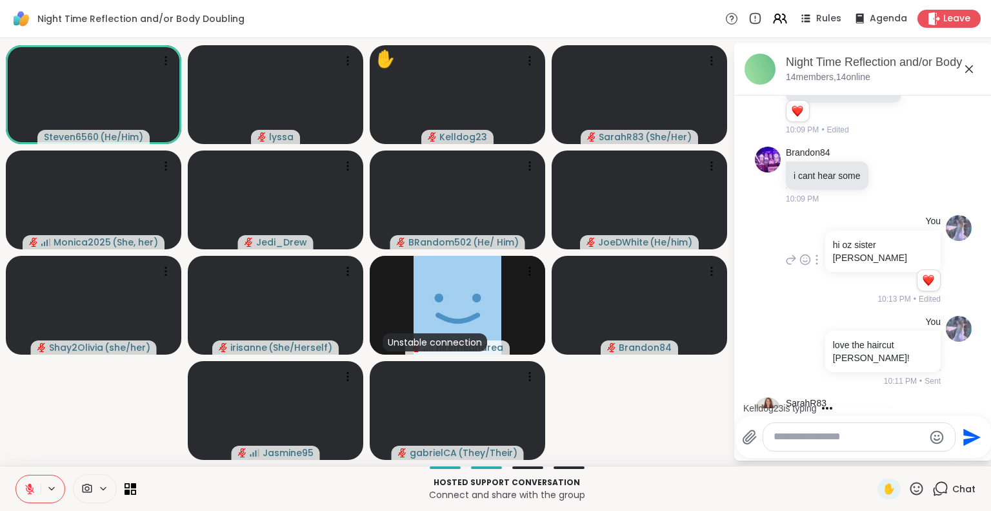
scroll to position [1114, 0]
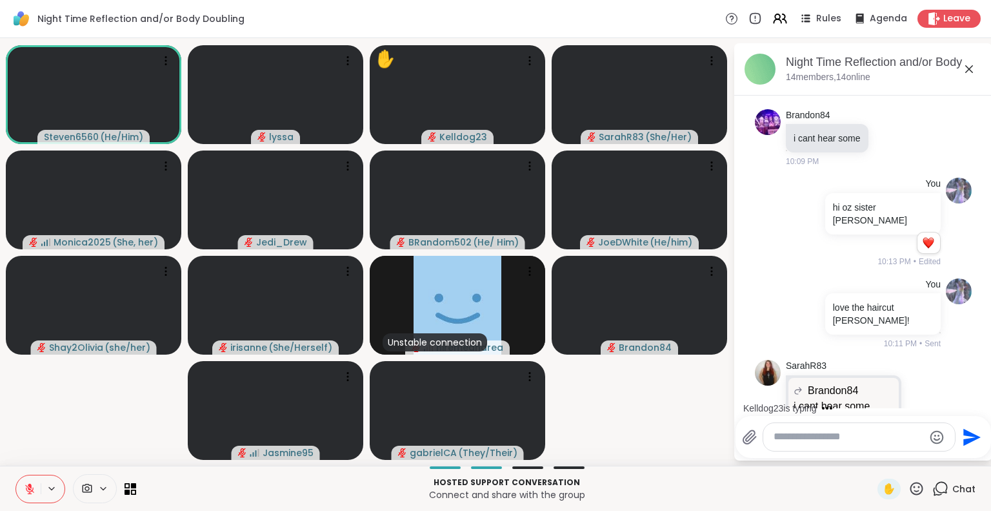
click at [971, 68] on icon at bounding box center [969, 68] width 15 height 15
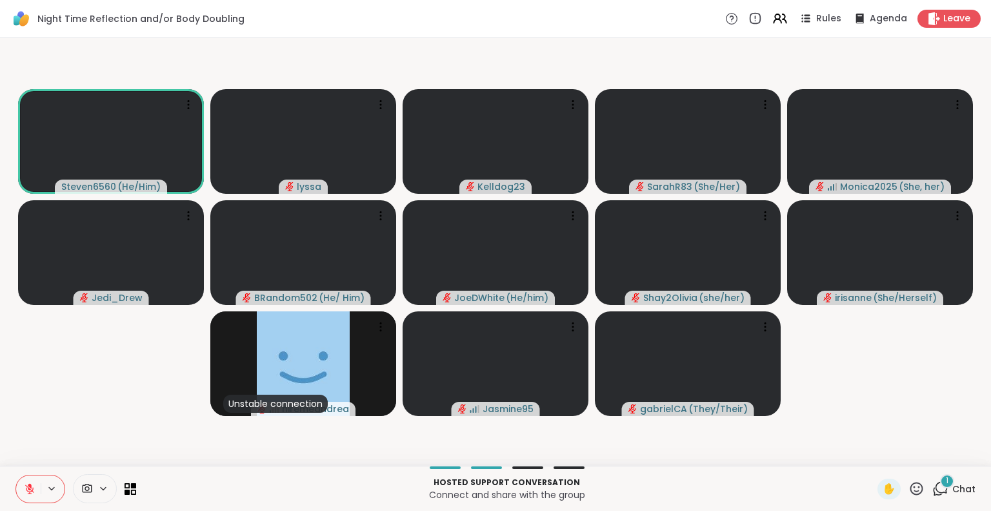
click at [30, 487] on icon at bounding box center [30, 485] width 4 height 5
click at [30, 487] on icon at bounding box center [30, 489] width 12 height 12
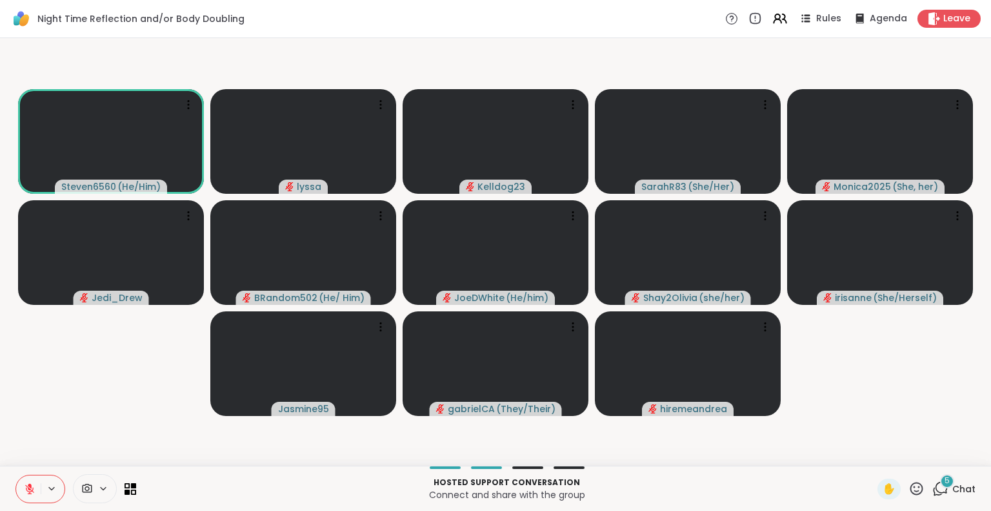
click at [909, 489] on icon at bounding box center [917, 488] width 16 height 16
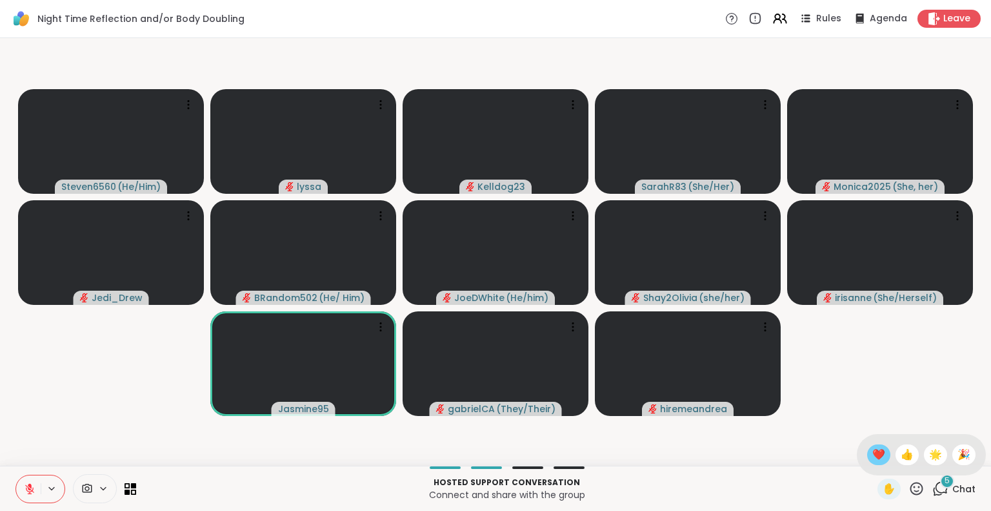
click at [873, 454] on span "❤️" at bounding box center [879, 454] width 13 height 15
click at [25, 486] on icon at bounding box center [30, 489] width 12 height 12
click at [28, 485] on icon at bounding box center [29, 487] width 3 height 6
click at [911, 487] on icon at bounding box center [917, 487] width 13 height 13
click at [929, 454] on span "🌟" at bounding box center [935, 454] width 13 height 15
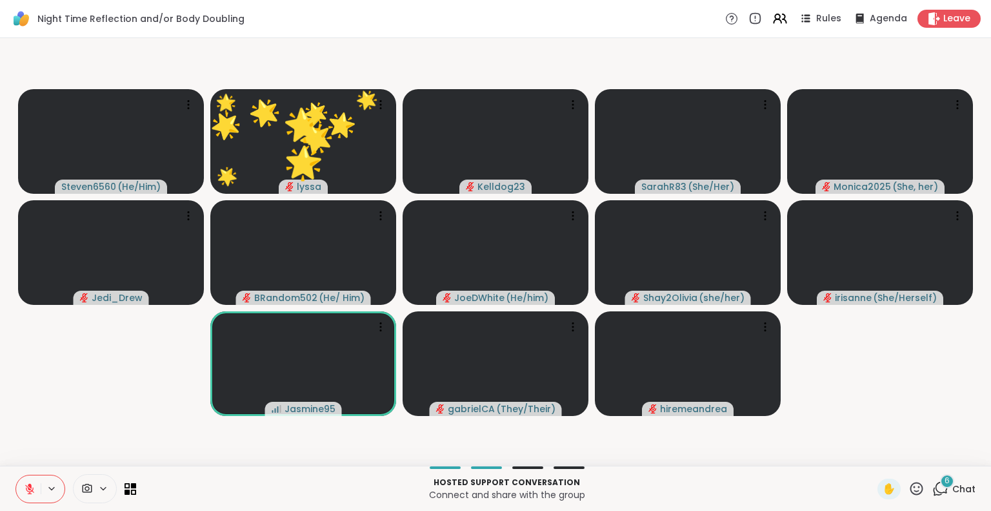
click at [33, 487] on icon at bounding box center [29, 488] width 9 height 9
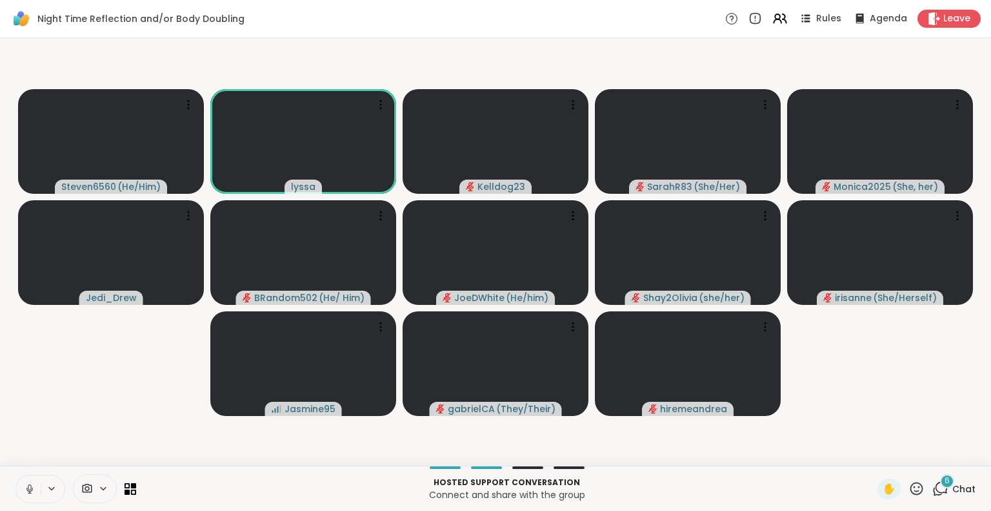
click at [34, 492] on icon at bounding box center [30, 489] width 12 height 12
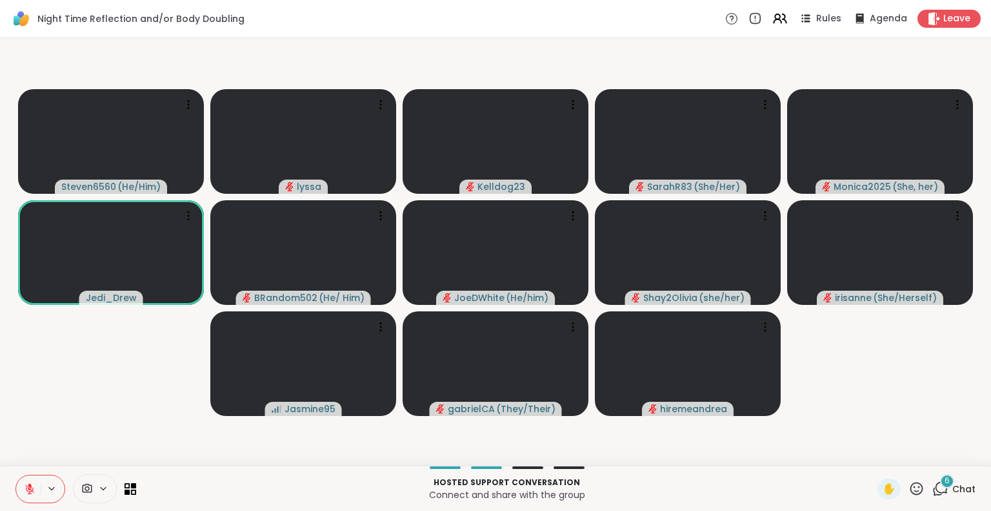
click at [909, 485] on icon at bounding box center [917, 488] width 16 height 16
click at [929, 449] on span "🌟" at bounding box center [935, 454] width 13 height 15
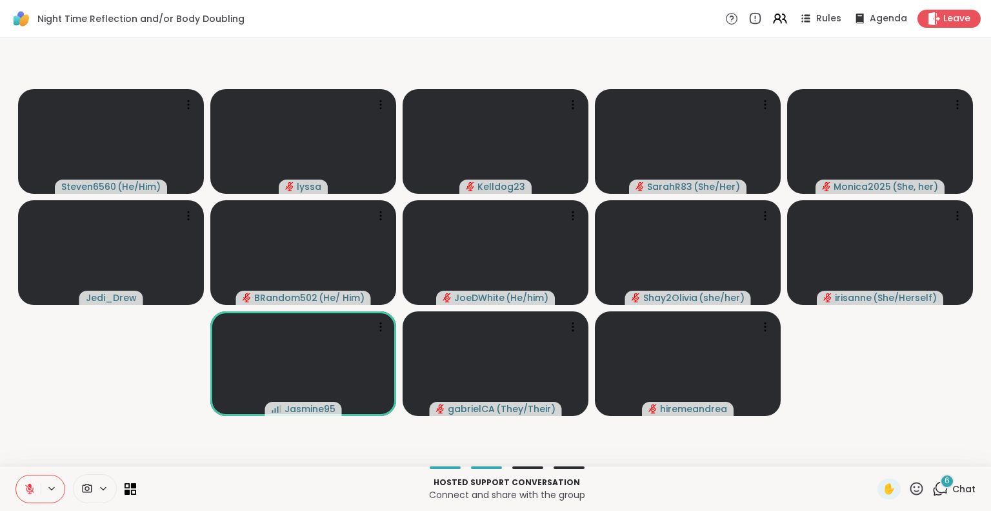
click at [22, 490] on button at bounding box center [28, 488] width 25 height 27
click at [31, 485] on icon at bounding box center [30, 489] width 12 height 12
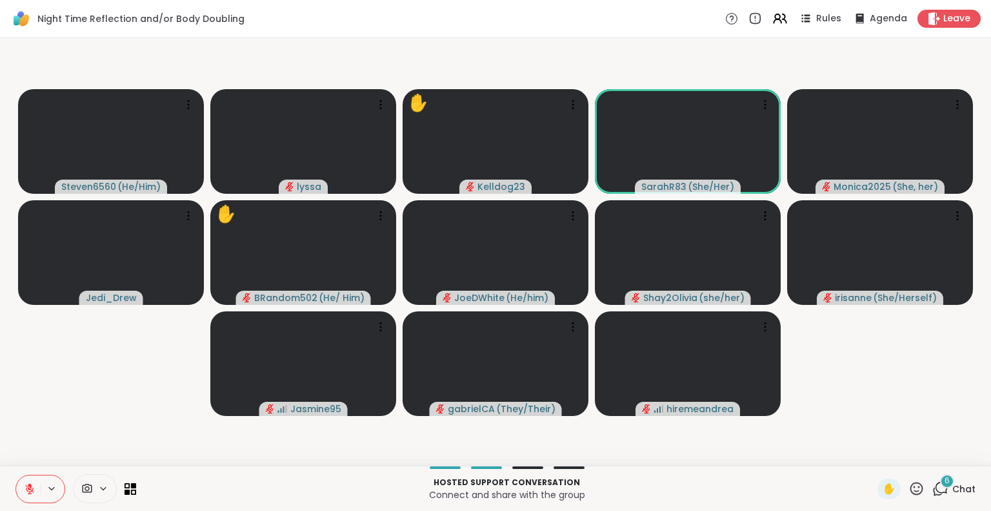
click at [26, 485] on icon at bounding box center [30, 489] width 12 height 12
click at [28, 489] on icon at bounding box center [30, 489] width 12 height 12
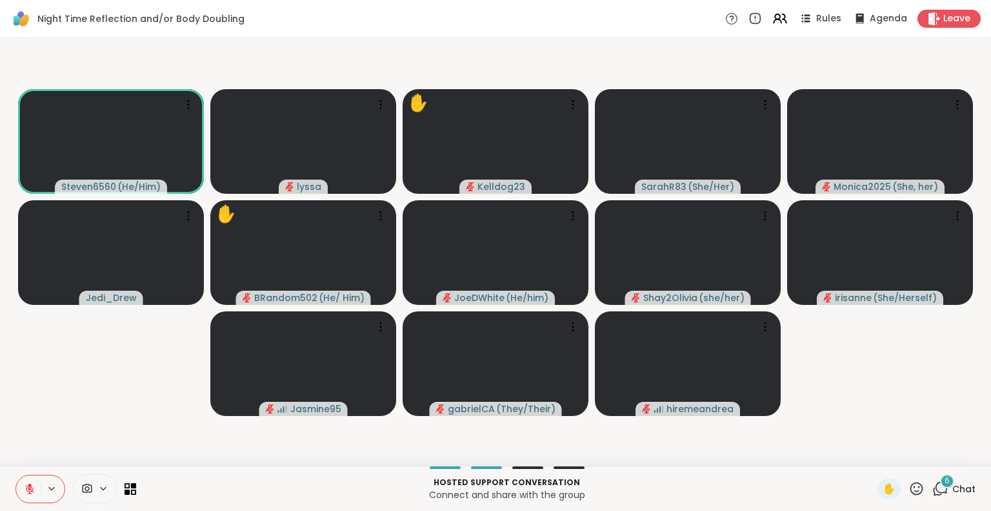
click at [27, 495] on button at bounding box center [28, 488] width 25 height 27
click at [28, 487] on icon at bounding box center [29, 487] width 3 height 6
click at [31, 485] on icon at bounding box center [30, 485] width 4 height 5
click at [24, 492] on icon at bounding box center [30, 489] width 12 height 12
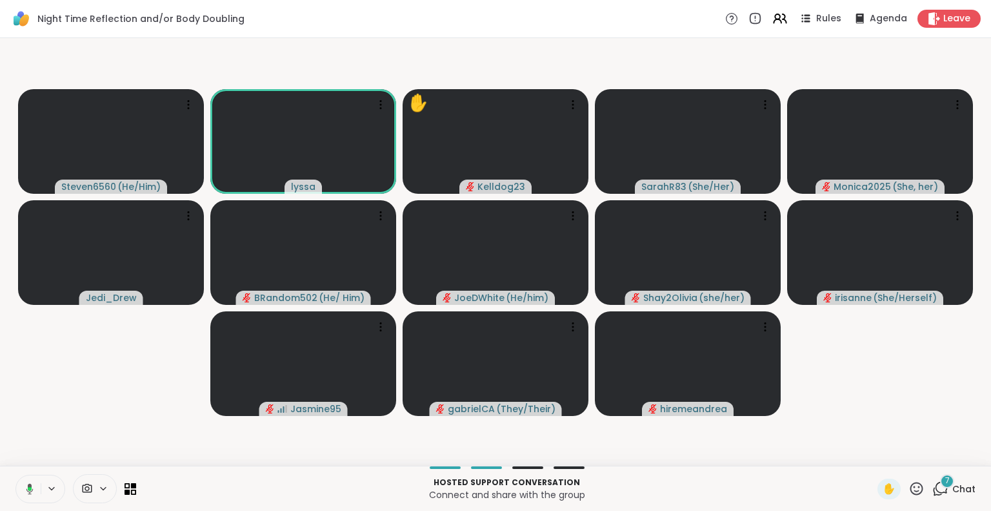
click at [28, 491] on icon at bounding box center [28, 489] width 12 height 12
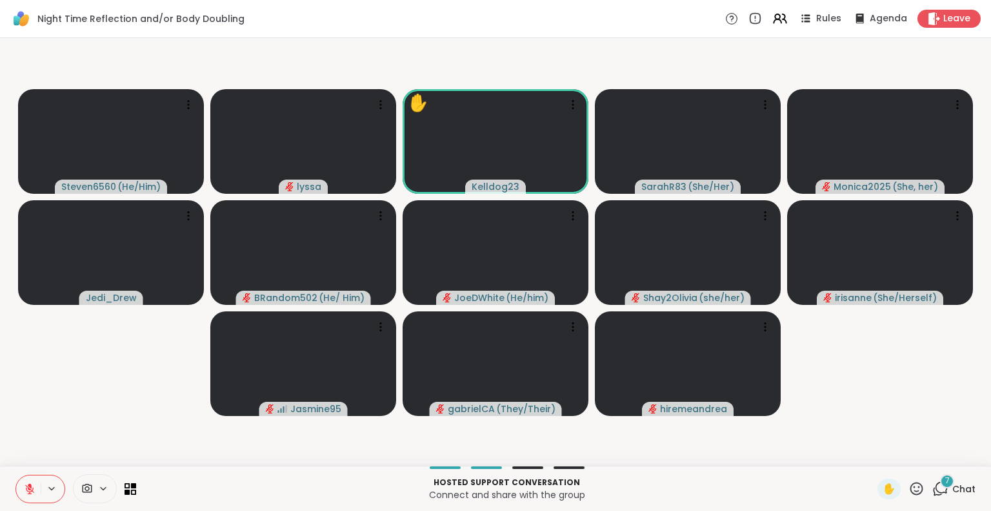
click at [933, 482] on icon at bounding box center [941, 488] width 16 height 16
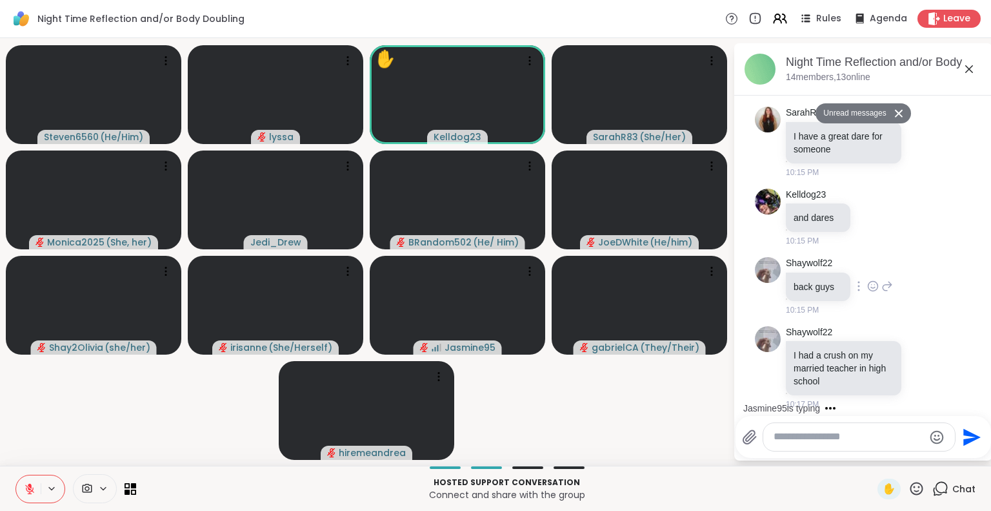
scroll to position [2585, 0]
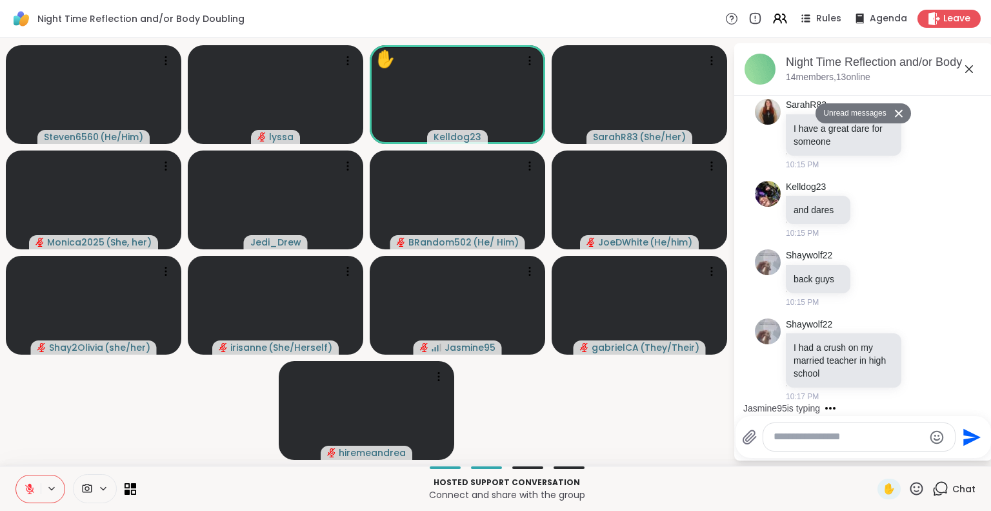
click at [968, 66] on icon at bounding box center [969, 68] width 15 height 15
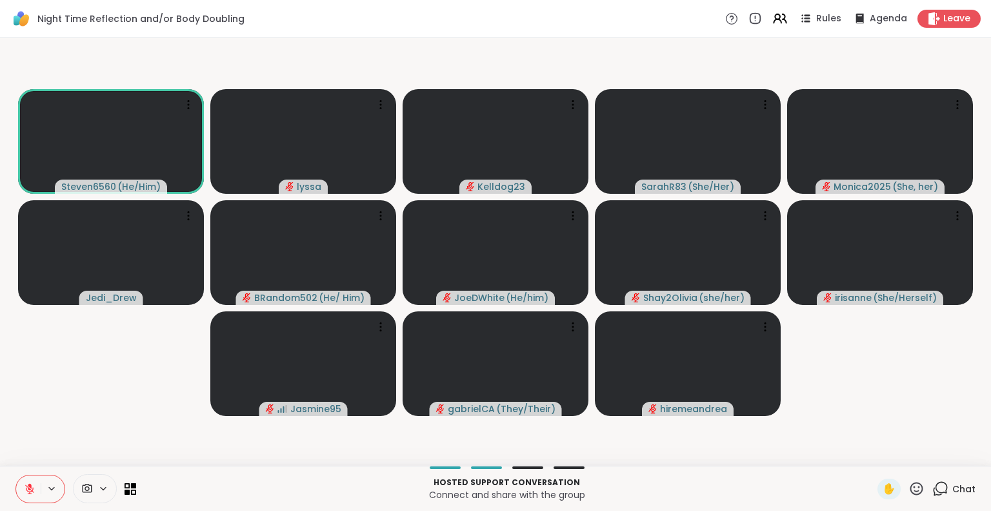
click at [29, 482] on button at bounding box center [28, 488] width 25 height 27
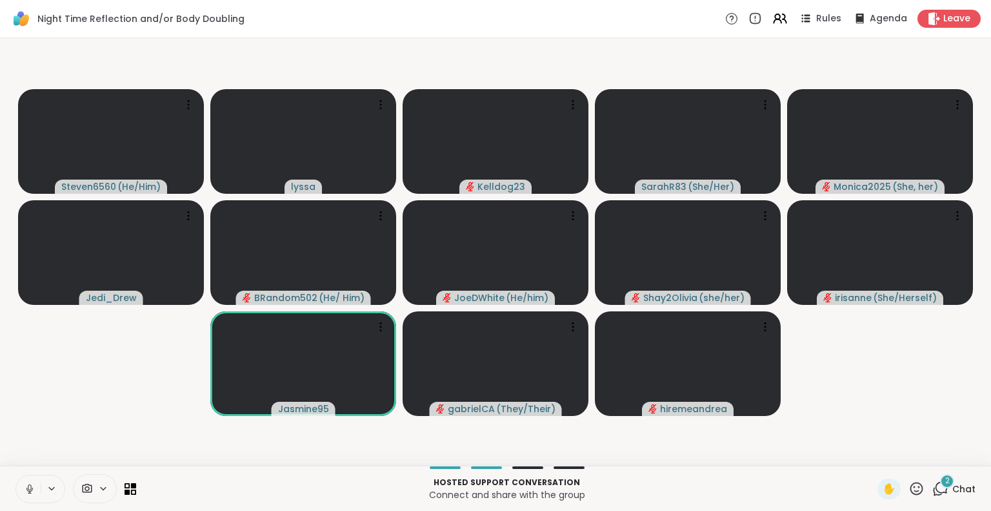
click at [28, 485] on icon at bounding box center [29, 487] width 3 height 6
click at [909, 477] on div "Hosted support conversation Connect and share with the group ✋ 2 Chat" at bounding box center [495, 487] width 991 height 45
click at [909, 485] on icon at bounding box center [917, 488] width 16 height 16
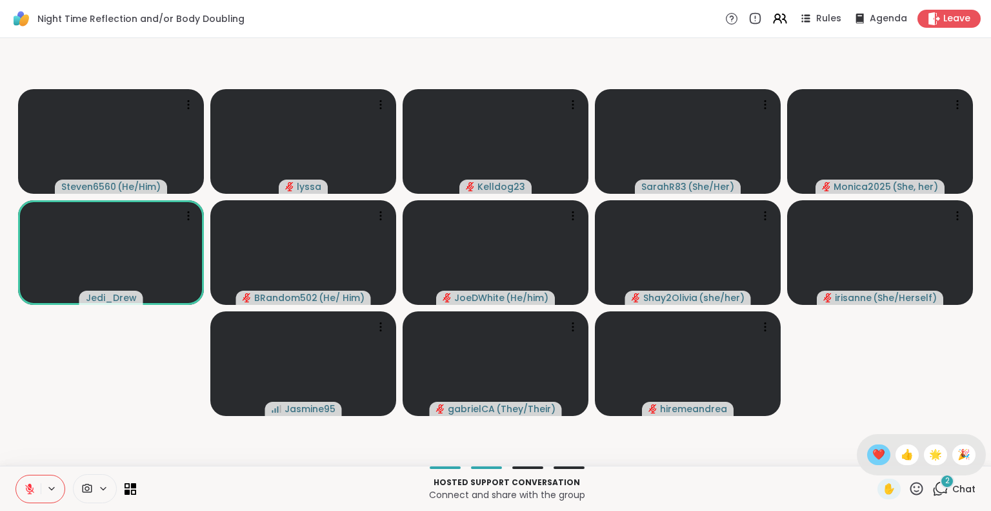
click at [873, 450] on span "❤️" at bounding box center [879, 454] width 13 height 15
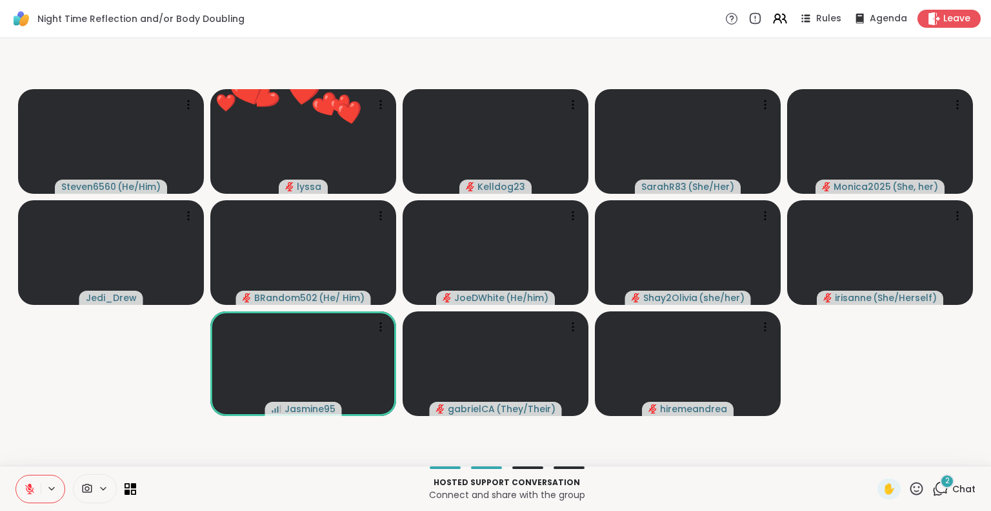
click at [909, 487] on icon at bounding box center [917, 488] width 16 height 16
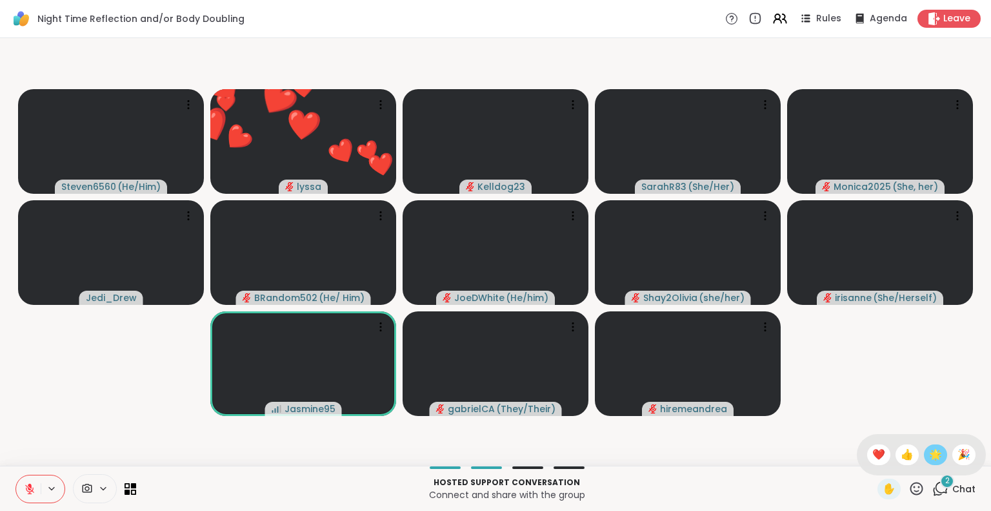
click at [929, 459] on span "🌟" at bounding box center [935, 454] width 13 height 15
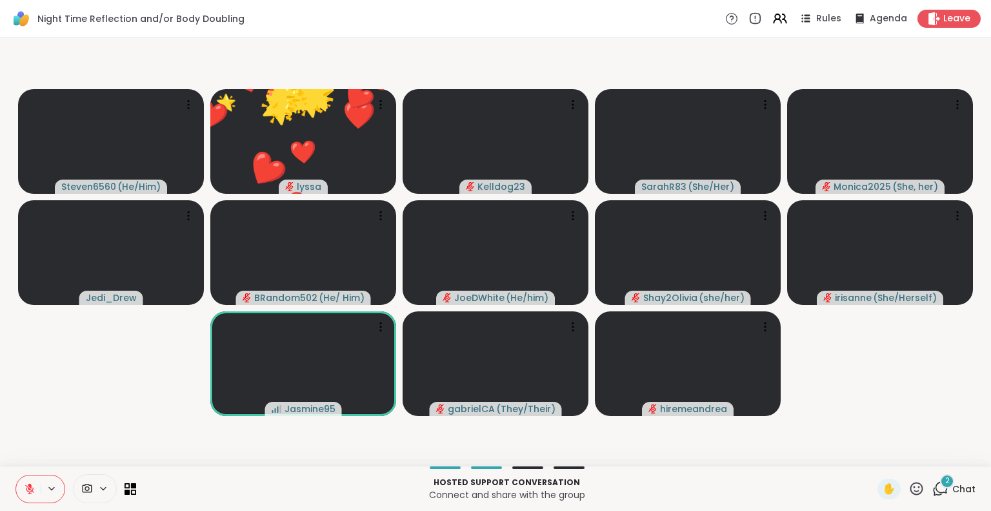
click at [909, 485] on icon at bounding box center [917, 488] width 16 height 16
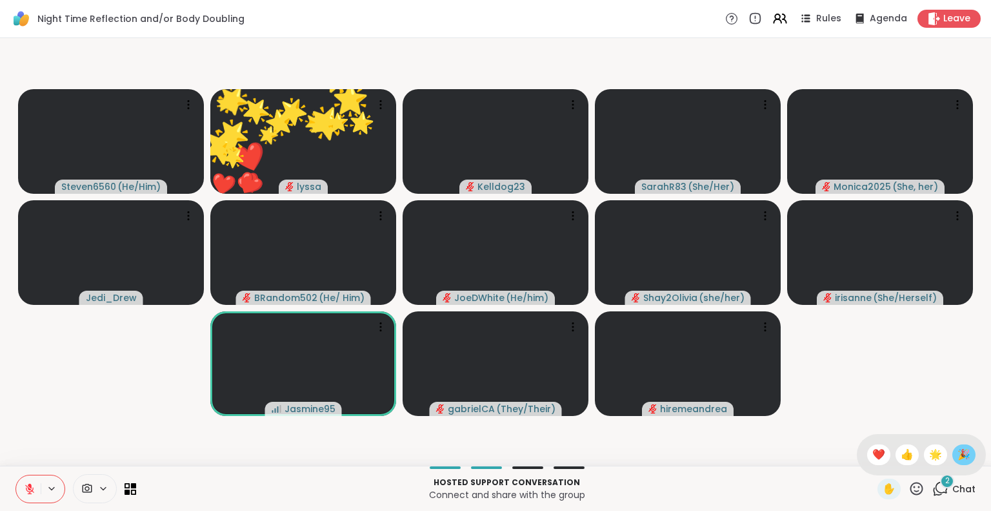
click at [958, 454] on span "🎉" at bounding box center [964, 454] width 13 height 15
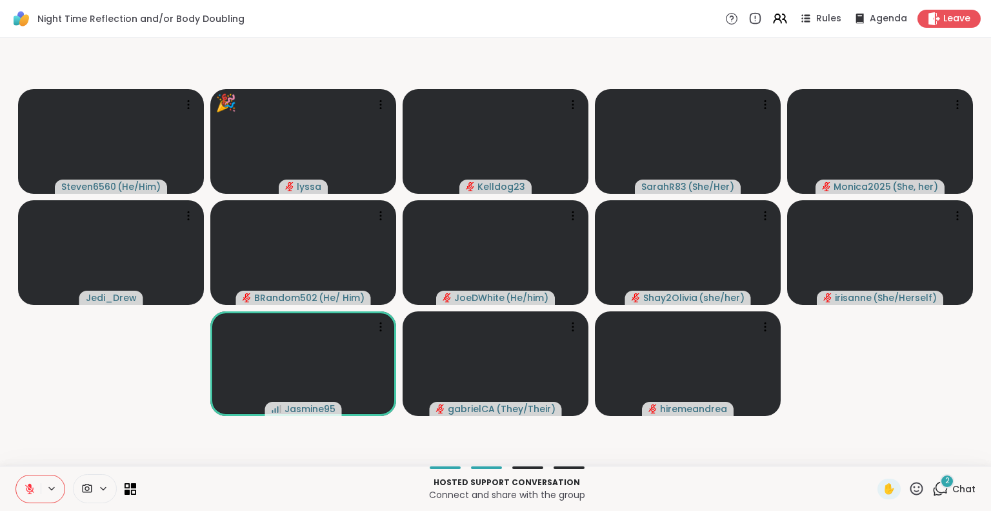
click at [28, 483] on icon at bounding box center [30, 489] width 12 height 12
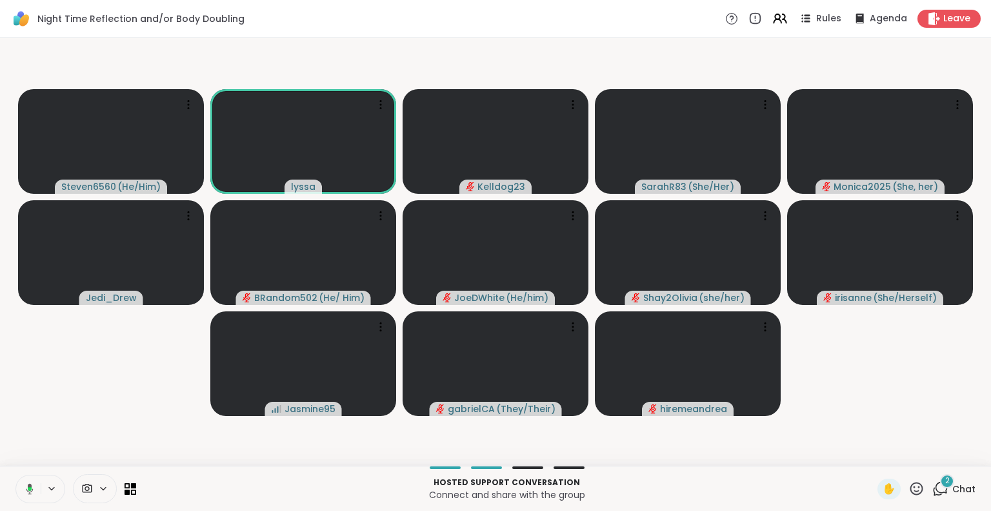
click at [30, 486] on icon at bounding box center [29, 488] width 7 height 11
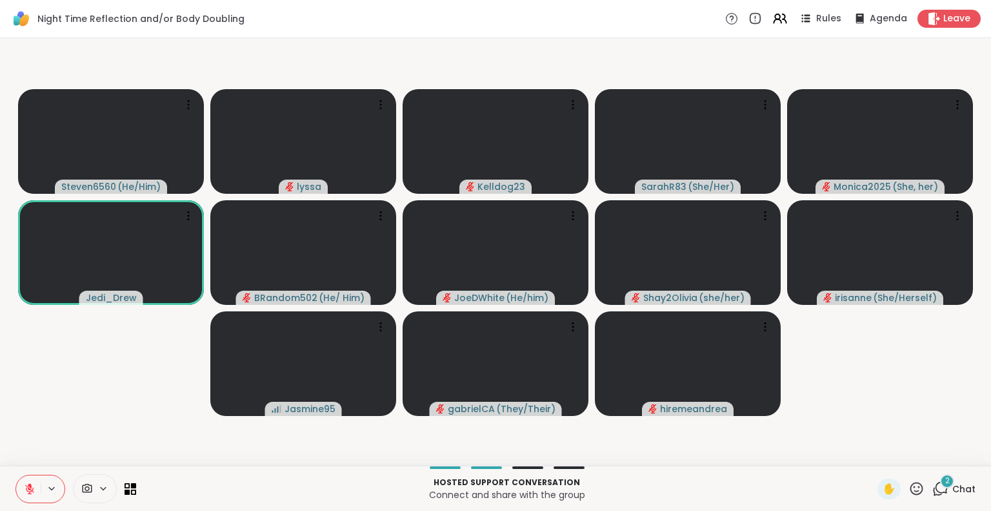
click at [911, 484] on icon at bounding box center [917, 487] width 13 height 13
click at [929, 454] on span "🌟" at bounding box center [935, 454] width 13 height 15
click at [30, 487] on icon at bounding box center [30, 485] width 4 height 5
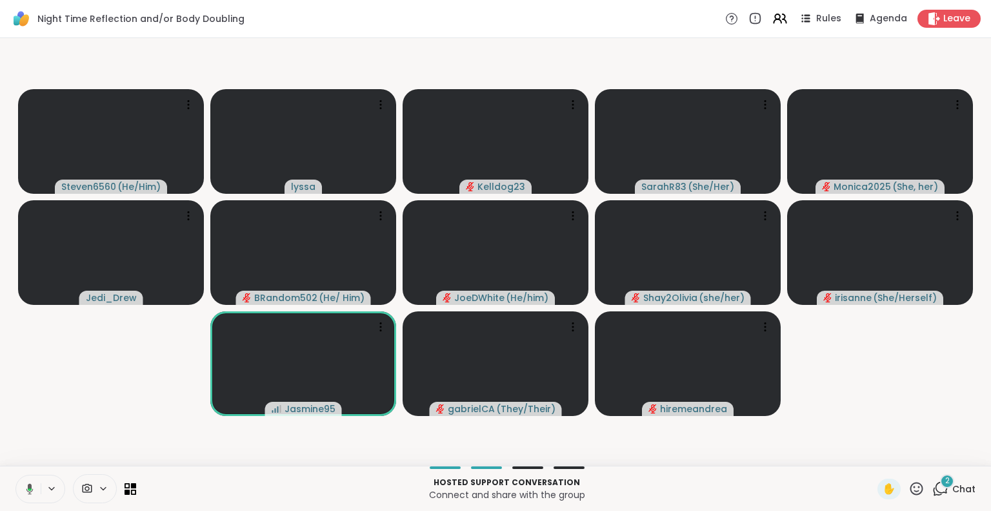
click at [909, 489] on icon at bounding box center [917, 488] width 16 height 16
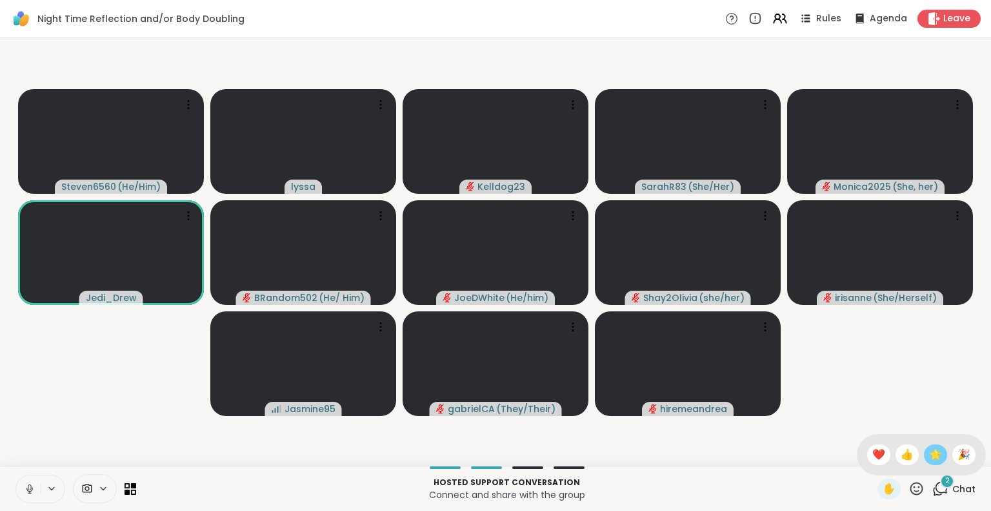
click at [929, 451] on span "🌟" at bounding box center [935, 454] width 13 height 15
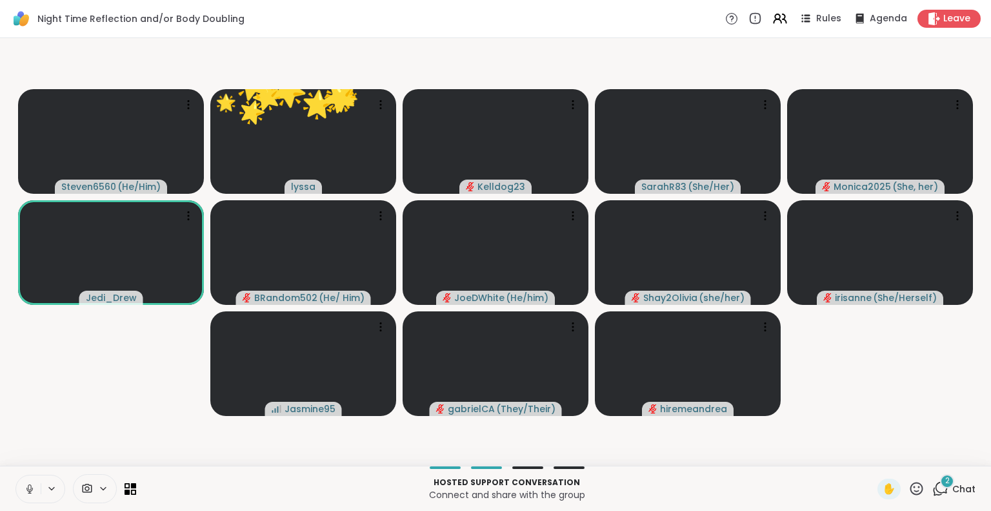
click at [909, 484] on icon at bounding box center [917, 488] width 16 height 16
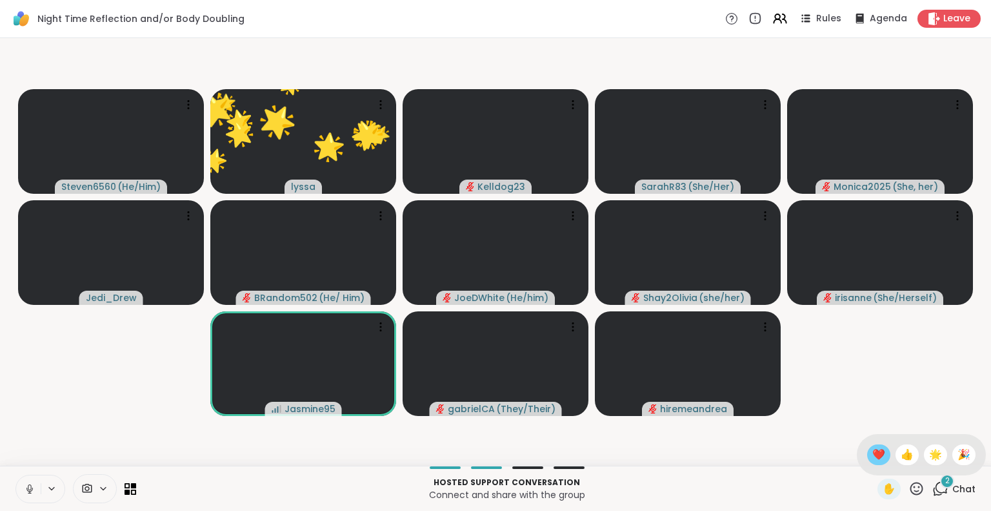
click at [873, 458] on span "❤️" at bounding box center [879, 454] width 13 height 15
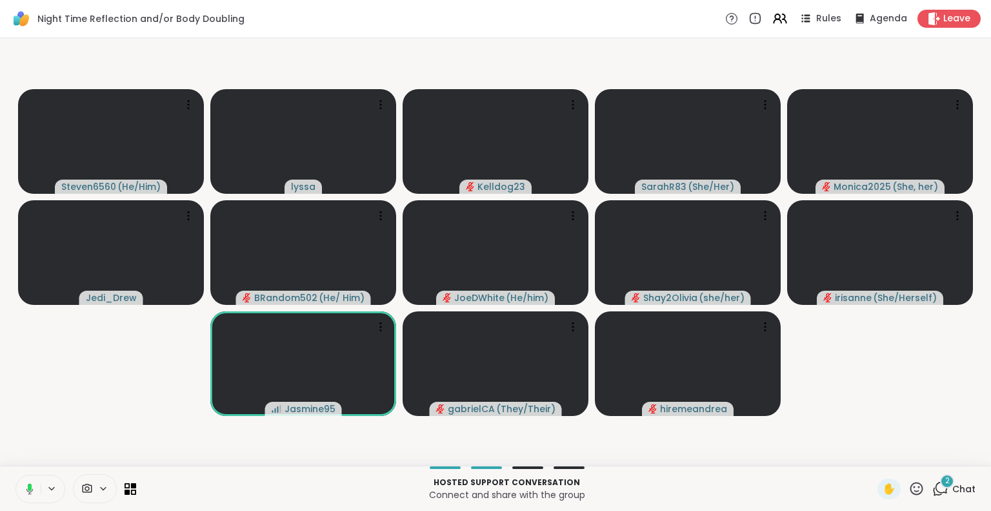
click at [909, 487] on icon at bounding box center [917, 488] width 16 height 16
click at [896, 405] on video-player-container "Steven6560 ( He/Him ) lyssa Kelldog23 SarahR83 ( She/Her ) Monica2025 ( She, he…" at bounding box center [496, 251] width 976 height 417
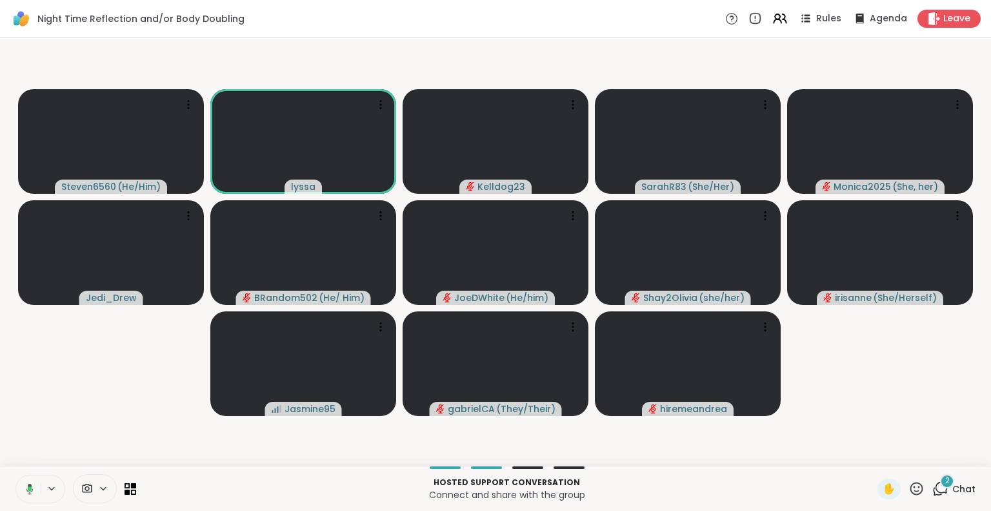
click at [909, 485] on icon at bounding box center [917, 488] width 16 height 16
click at [873, 456] on div "❤️" at bounding box center [878, 454] width 23 height 21
click at [911, 490] on icon at bounding box center [917, 487] width 13 height 13
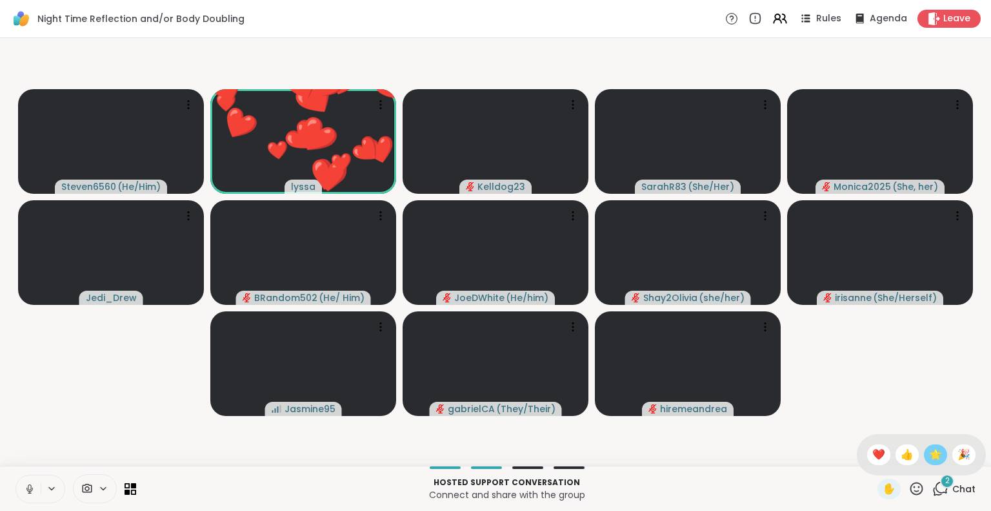
click at [929, 457] on span "🌟" at bounding box center [935, 454] width 13 height 15
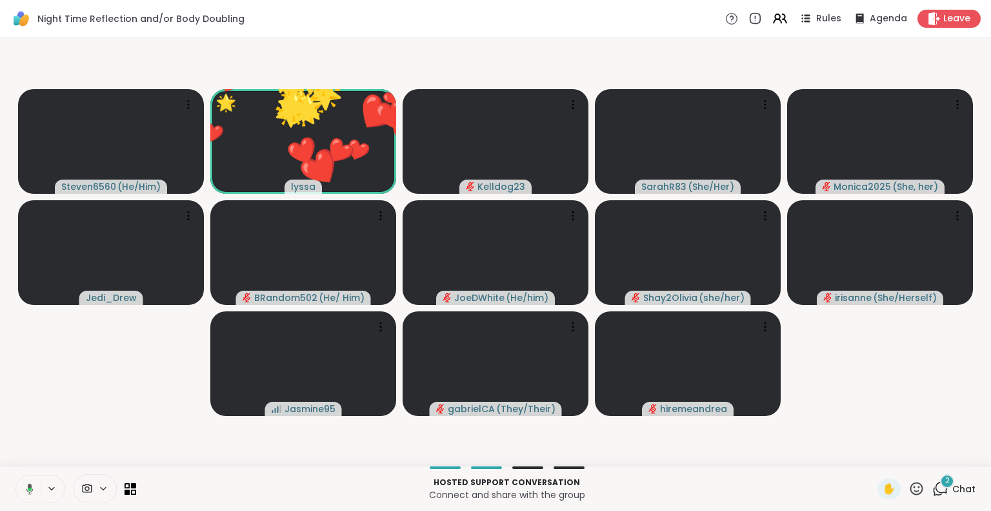
click at [911, 483] on icon at bounding box center [917, 487] width 13 height 13
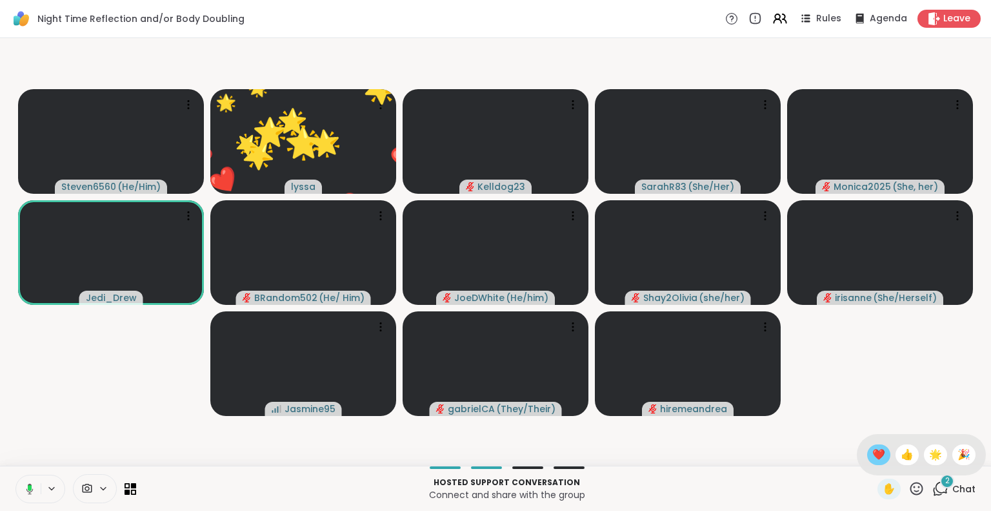
click at [873, 457] on span "❤️" at bounding box center [879, 454] width 13 height 15
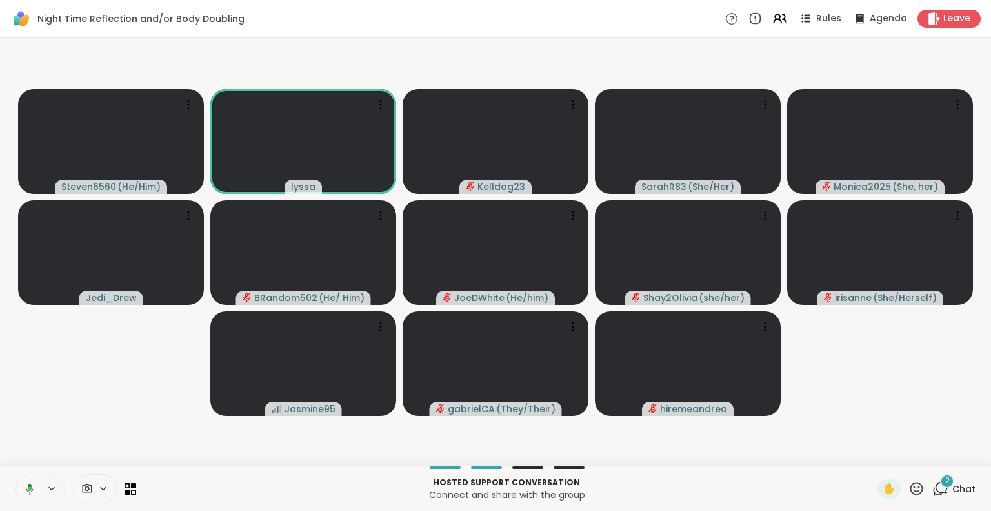
click at [31, 486] on icon at bounding box center [30, 488] width 4 height 5
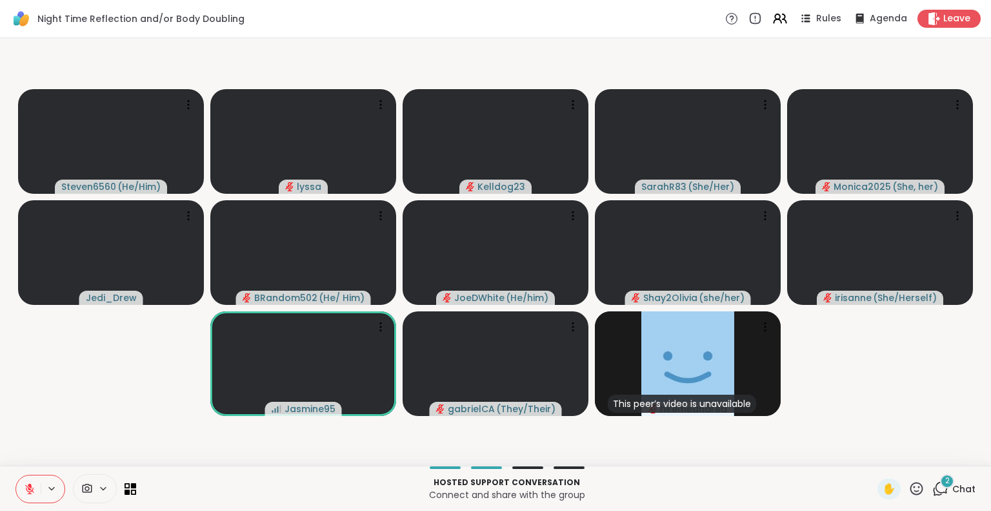
click at [25, 488] on icon at bounding box center [30, 489] width 12 height 12
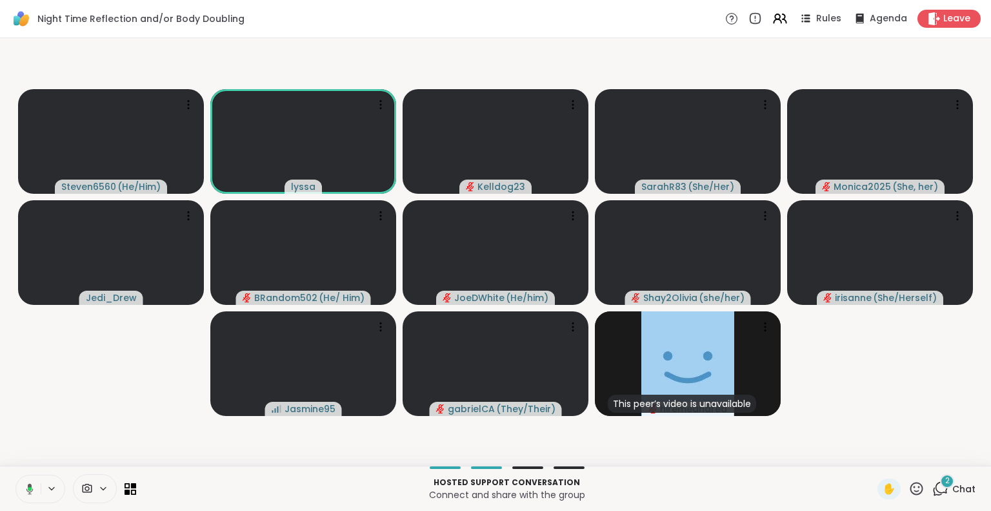
click at [34, 487] on button at bounding box center [27, 488] width 26 height 27
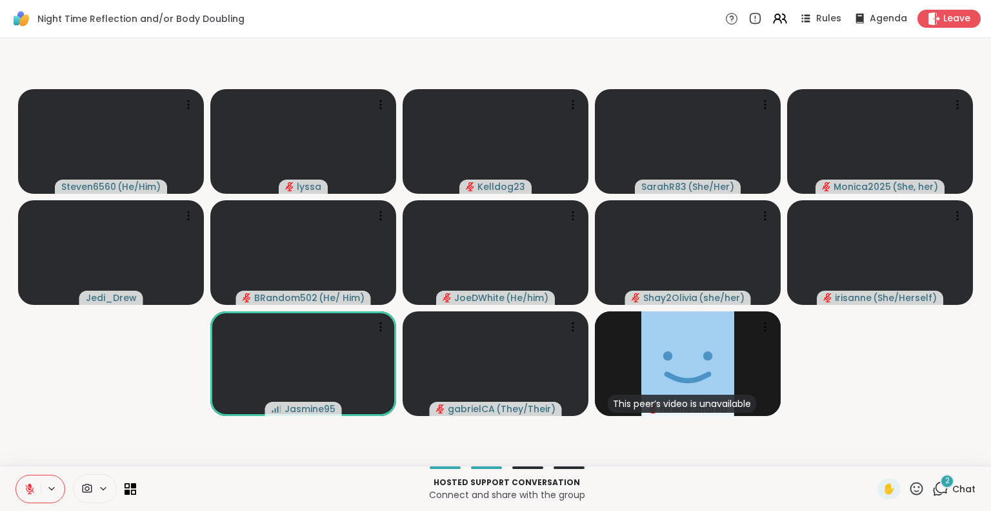
click at [964, 487] on span "Chat" at bounding box center [964, 488] width 23 height 13
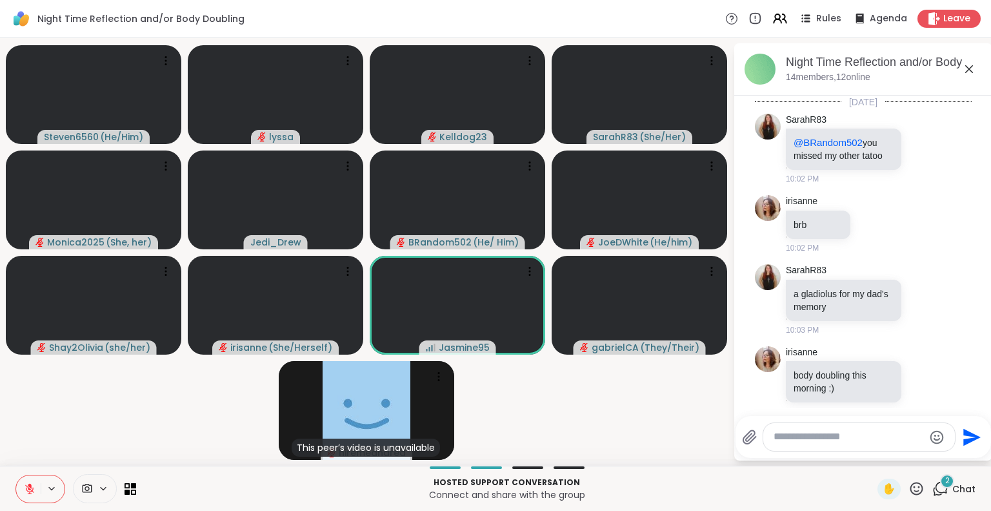
scroll to position [2873, 0]
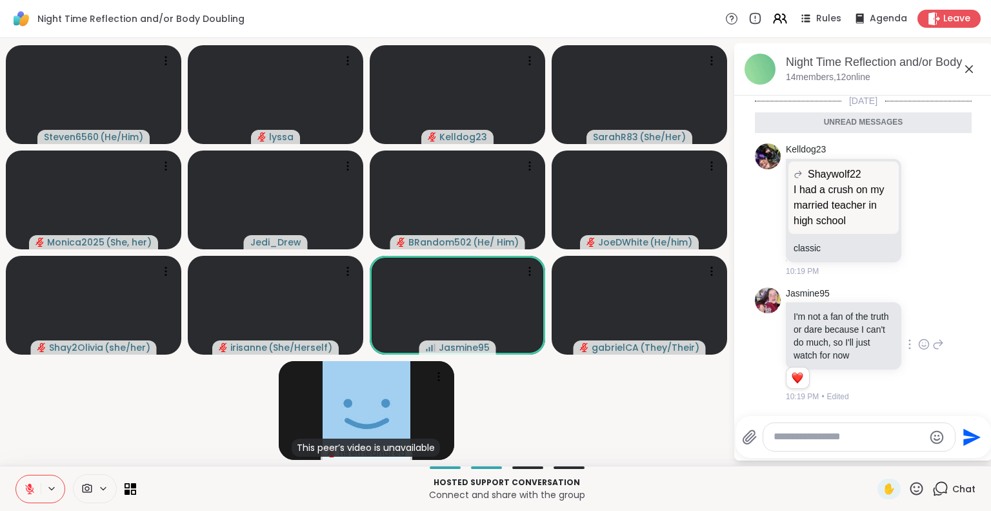
click at [933, 345] on icon at bounding box center [939, 343] width 12 height 15
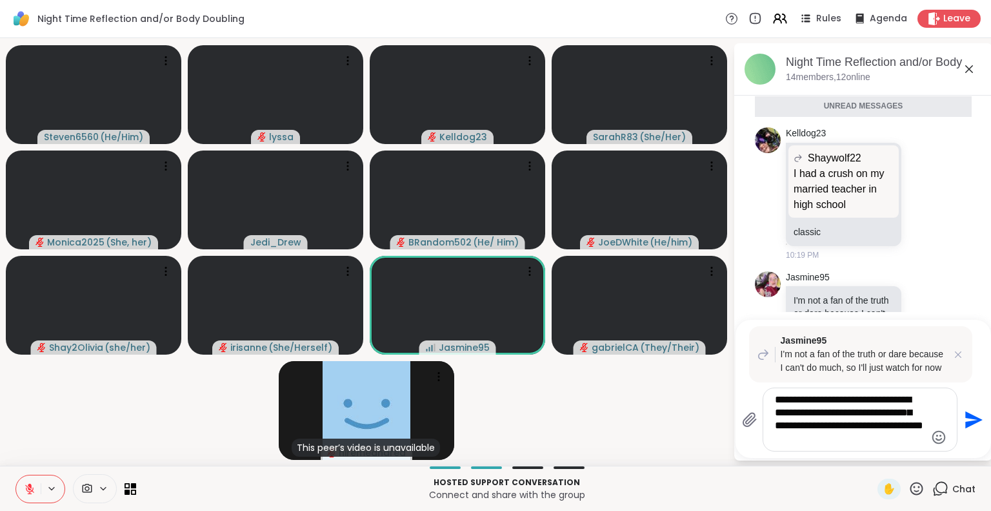
type textarea "**********"
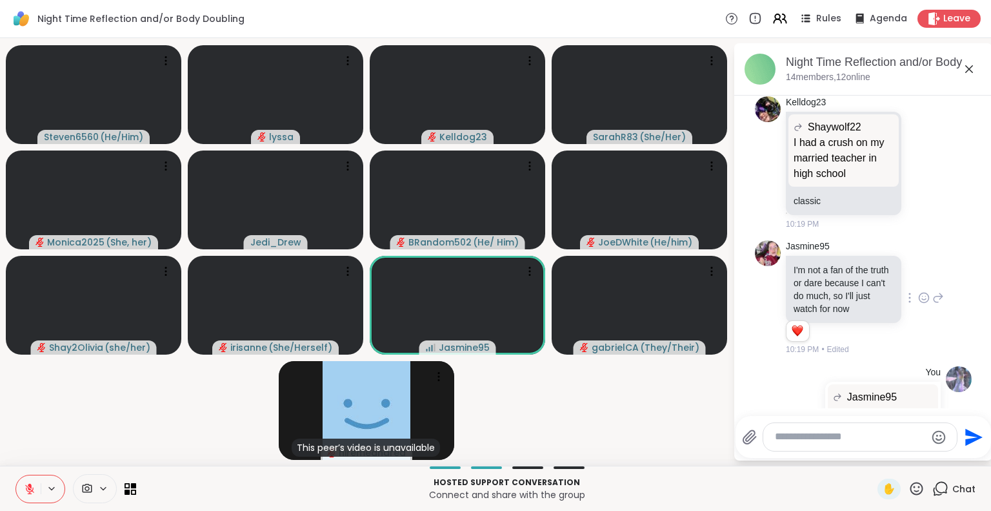
scroll to position [3050, 0]
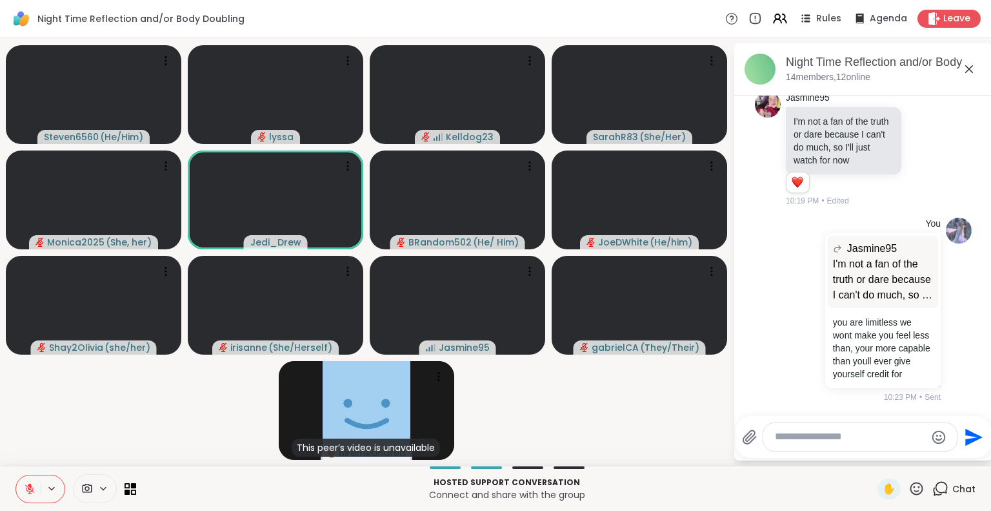
click at [971, 68] on icon at bounding box center [970, 69] width 8 height 8
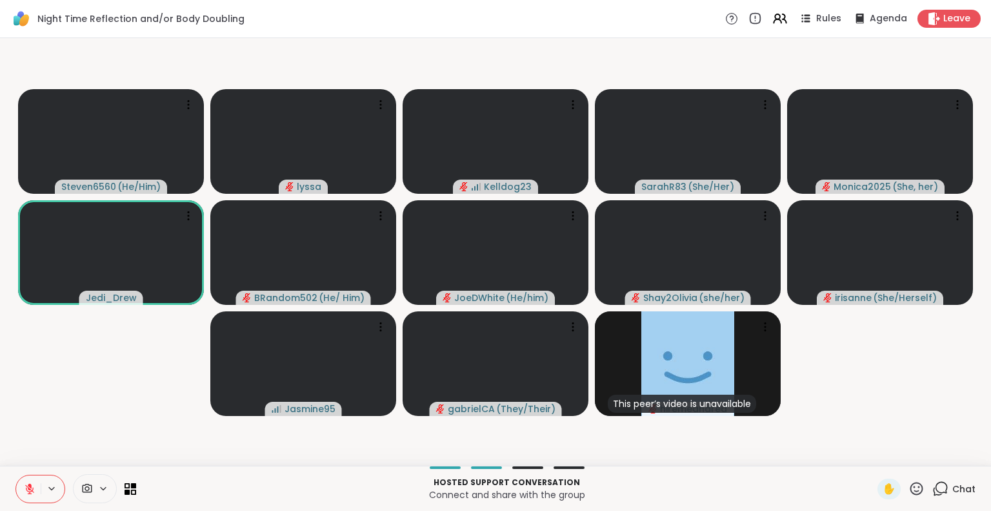
click at [911, 486] on icon at bounding box center [917, 487] width 13 height 13
click at [873, 451] on span "❤️" at bounding box center [879, 454] width 13 height 15
click at [909, 484] on icon at bounding box center [917, 488] width 16 height 16
click at [901, 452] on span "👍" at bounding box center [907, 454] width 13 height 15
click at [911, 487] on icon at bounding box center [917, 487] width 13 height 13
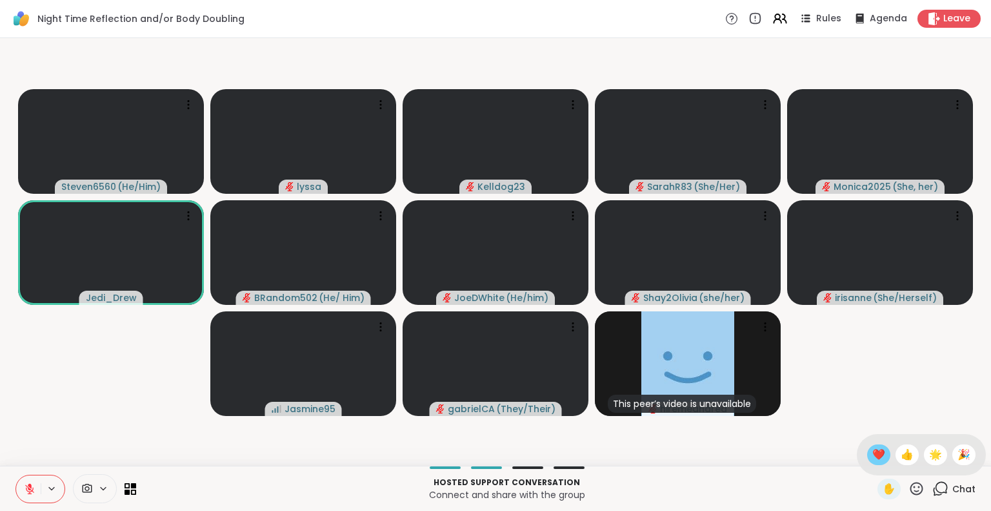
click at [873, 449] on span "❤️" at bounding box center [879, 454] width 13 height 15
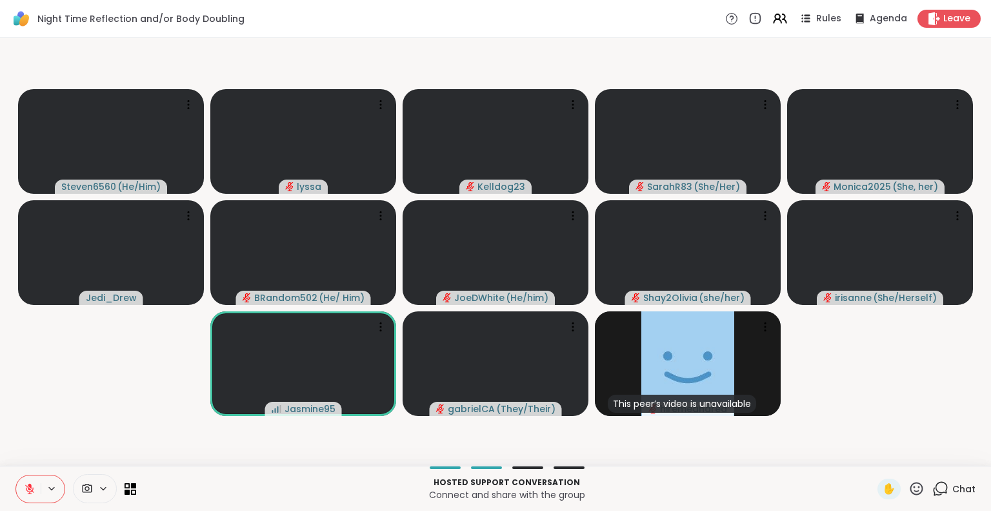
click at [24, 486] on icon at bounding box center [30, 489] width 12 height 12
click at [39, 489] on button at bounding box center [28, 488] width 25 height 27
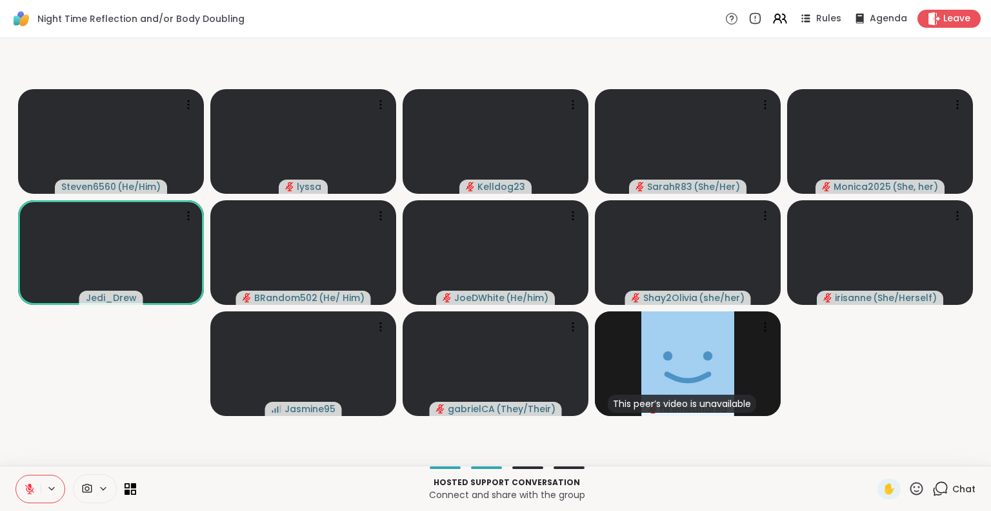
click at [25, 481] on button at bounding box center [28, 488] width 25 height 27
click at [23, 485] on icon at bounding box center [28, 489] width 12 height 12
click at [911, 489] on icon at bounding box center [917, 487] width 13 height 13
click at [873, 456] on span "❤️" at bounding box center [879, 454] width 13 height 15
click at [22, 489] on button at bounding box center [28, 488] width 25 height 27
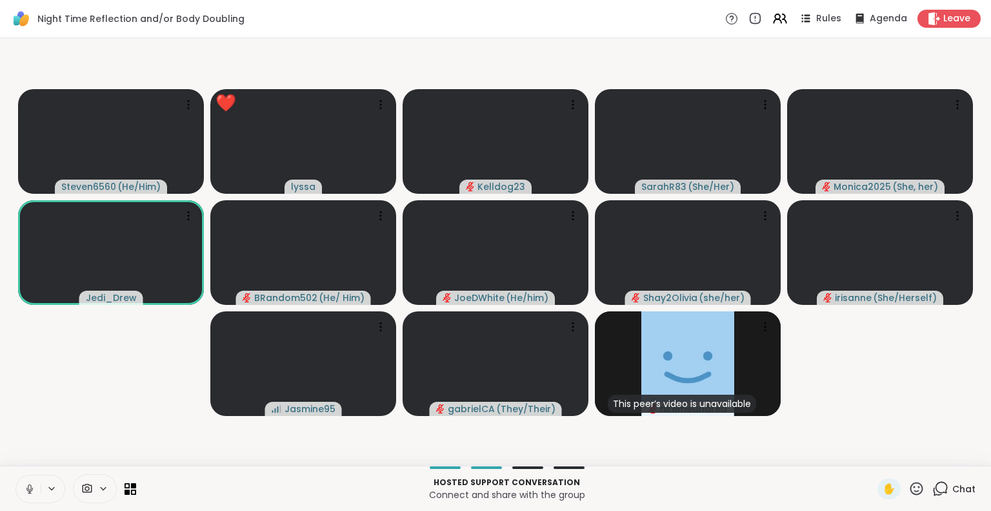
click at [34, 487] on icon at bounding box center [30, 489] width 12 height 12
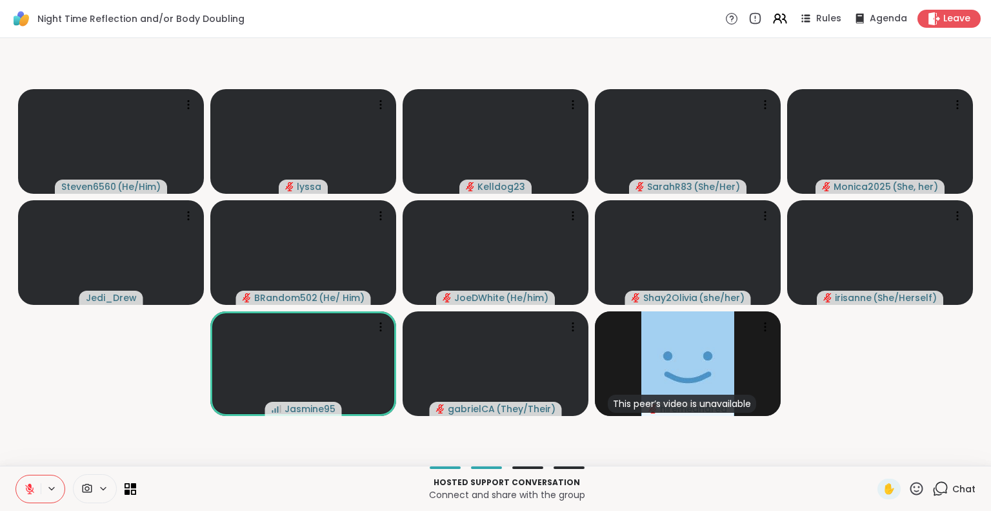
click at [913, 498] on div "✋" at bounding box center [901, 488] width 47 height 21
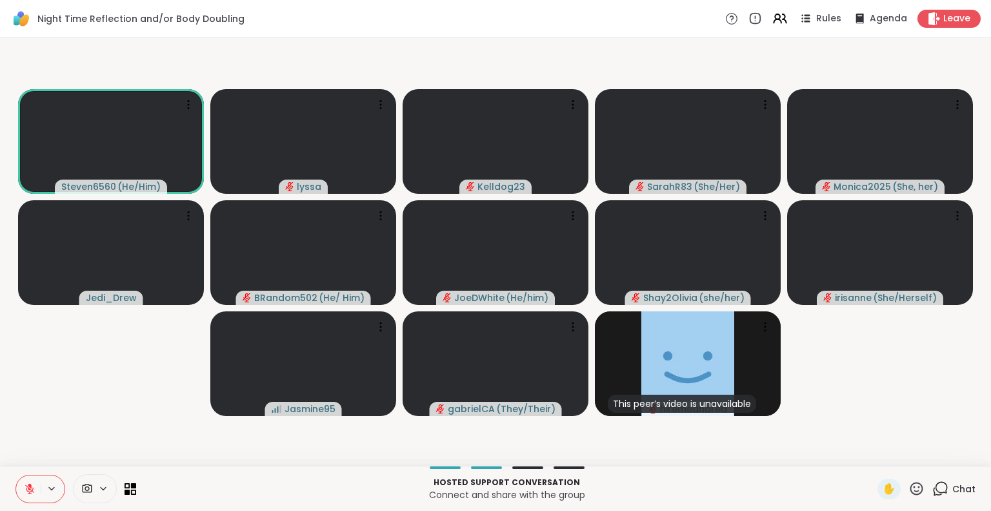
click at [913, 489] on icon at bounding box center [917, 488] width 16 height 16
click at [929, 451] on span "🌟" at bounding box center [935, 454] width 13 height 15
click at [909, 483] on icon at bounding box center [917, 488] width 16 height 16
click at [873, 451] on span "❤️" at bounding box center [879, 454] width 13 height 15
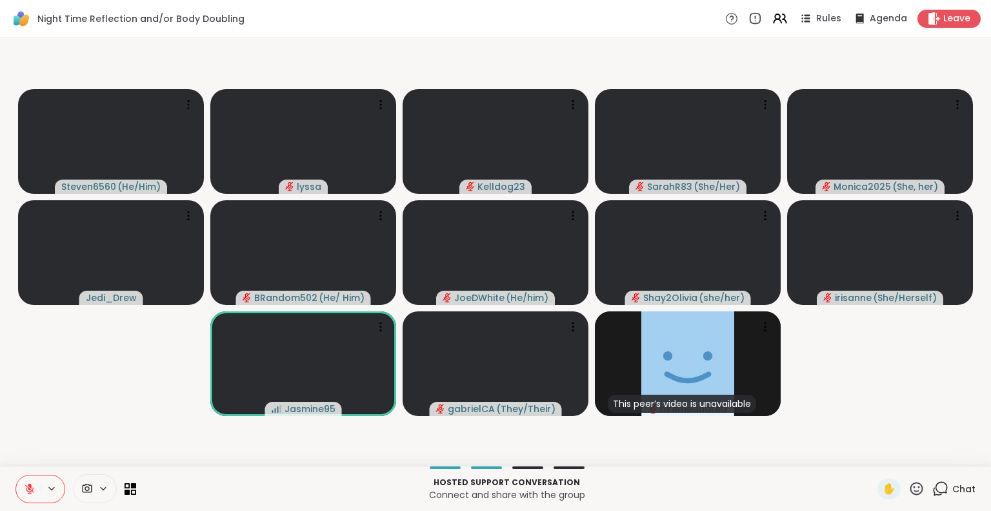
click at [28, 487] on icon at bounding box center [29, 488] width 9 height 9
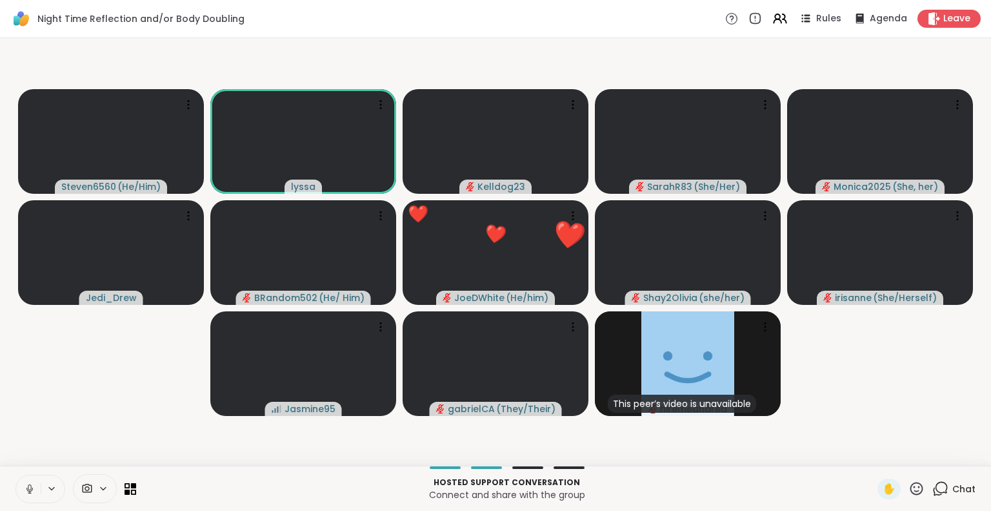
click at [26, 487] on icon at bounding box center [30, 489] width 12 height 12
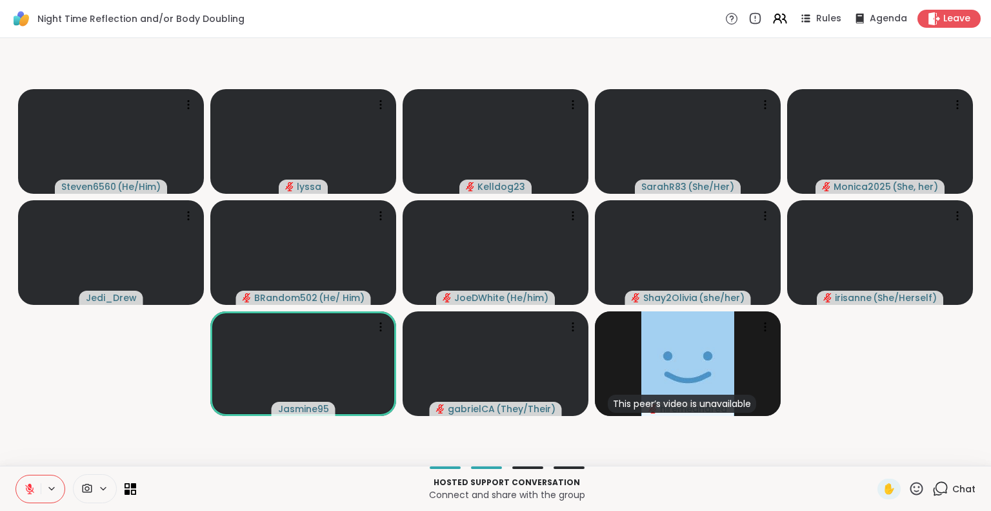
click at [909, 487] on icon at bounding box center [917, 488] width 16 height 16
click at [873, 449] on span "❤️" at bounding box center [879, 454] width 13 height 15
click at [43, 480] on div at bounding box center [40, 488] width 50 height 28
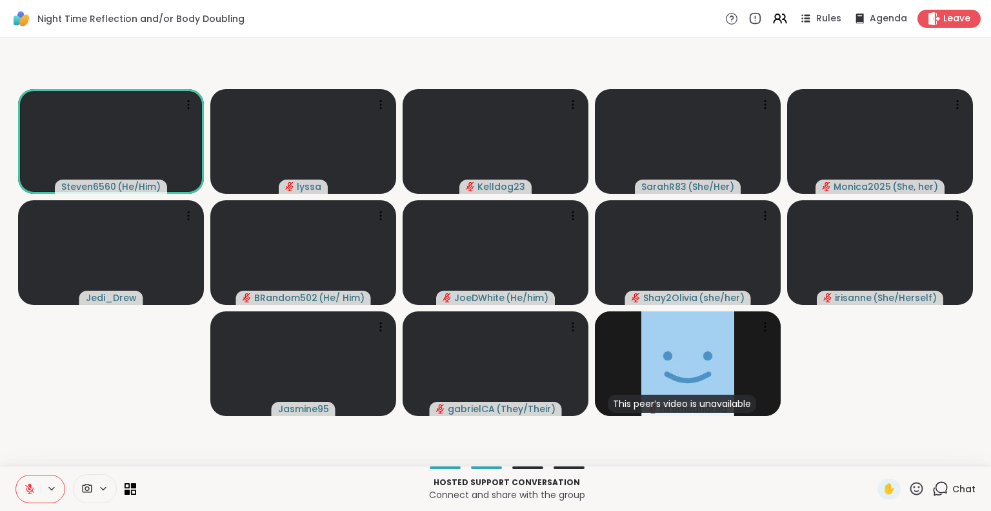
click at [28, 485] on icon at bounding box center [30, 485] width 4 height 5
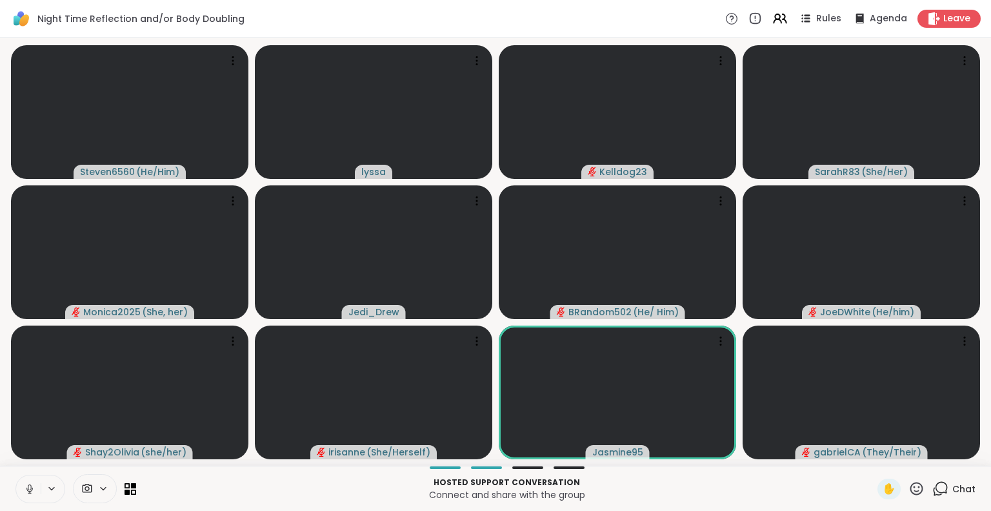
click at [955, 485] on span "Chat" at bounding box center [964, 488] width 23 height 13
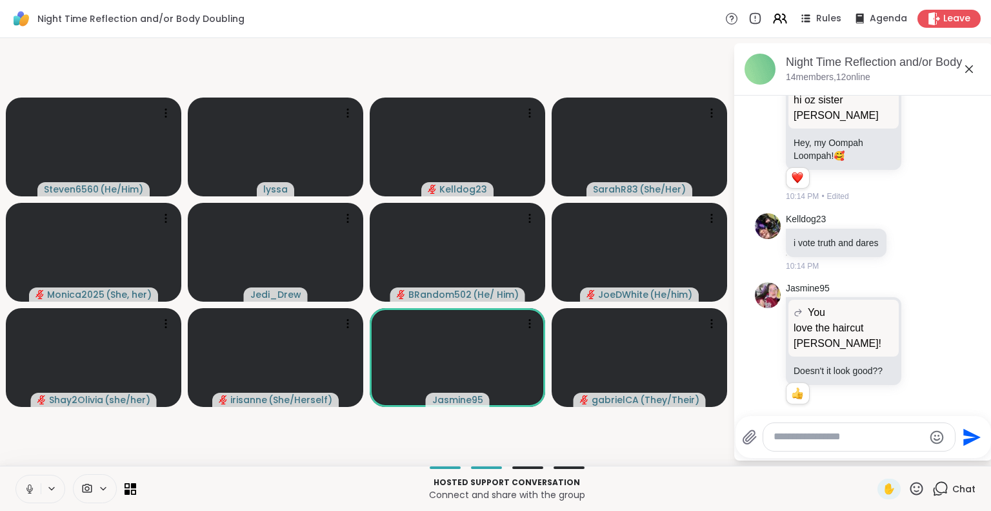
scroll to position [2120, 0]
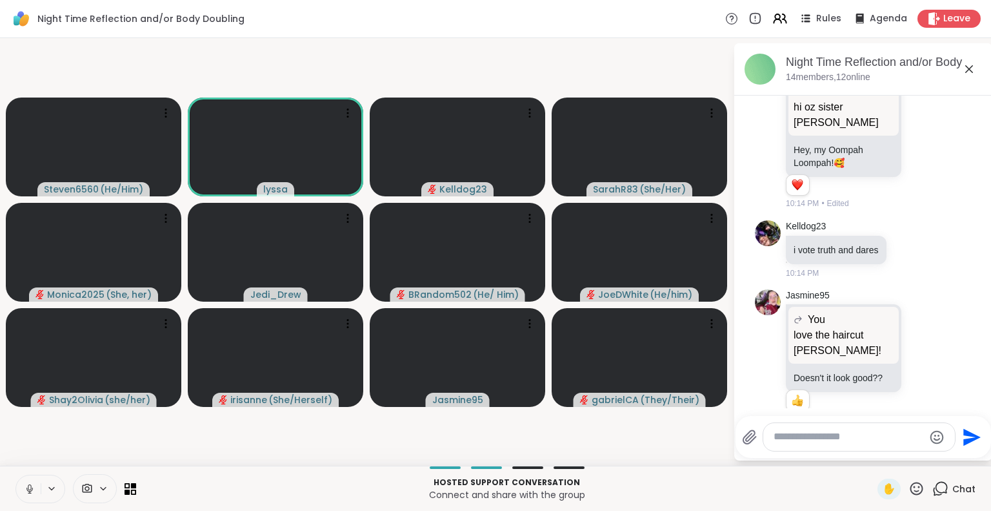
click at [34, 482] on button at bounding box center [28, 488] width 25 height 27
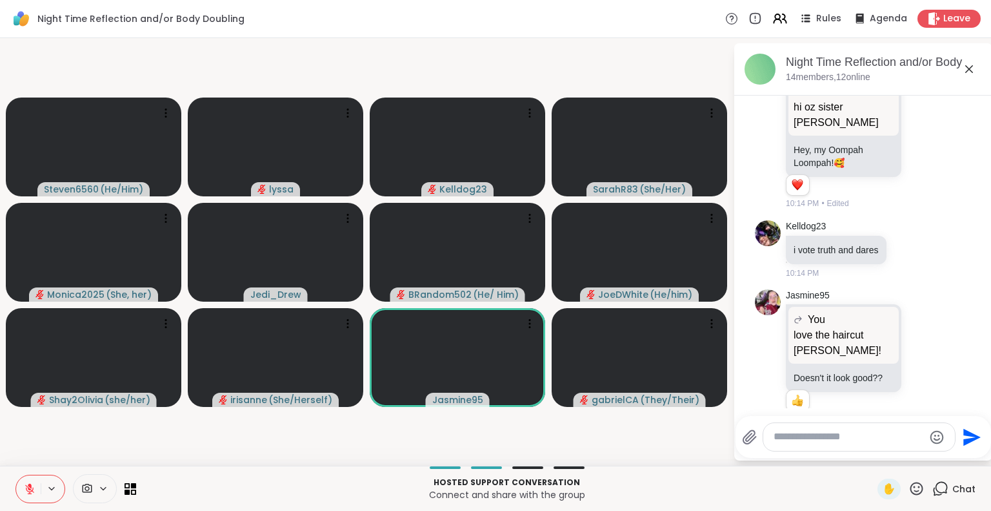
click at [911, 483] on icon at bounding box center [917, 487] width 13 height 13
click at [873, 453] on span "❤️" at bounding box center [879, 454] width 13 height 15
click at [21, 492] on button at bounding box center [28, 488] width 25 height 27
click at [21, 492] on button at bounding box center [27, 488] width 26 height 27
click at [909, 488] on icon at bounding box center [917, 488] width 16 height 16
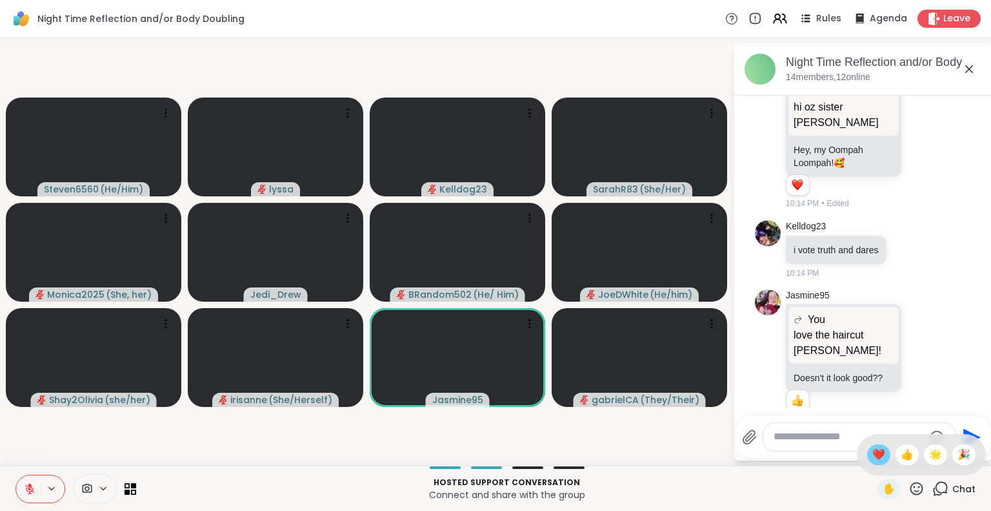
click at [873, 453] on span "❤️" at bounding box center [879, 454] width 13 height 15
click at [28, 480] on button at bounding box center [28, 488] width 25 height 27
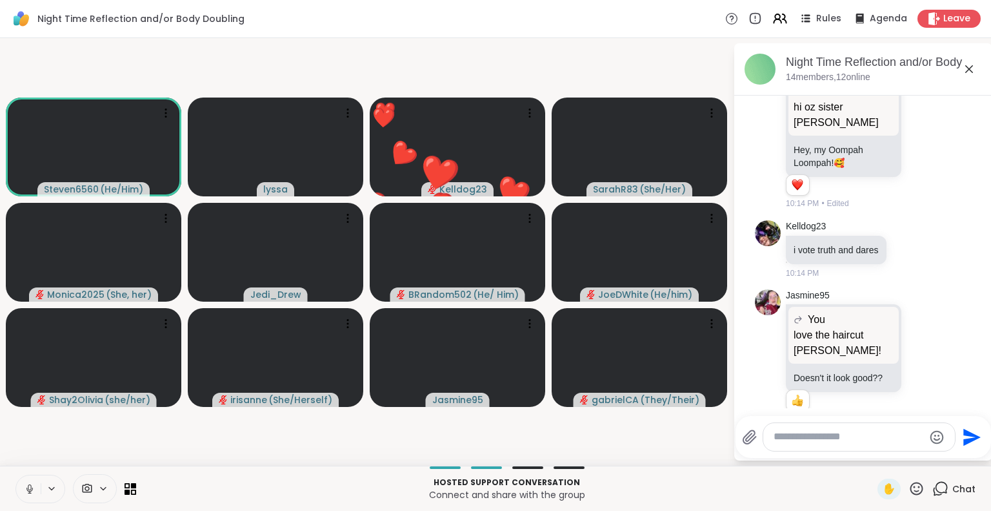
click at [28, 485] on icon at bounding box center [29, 487] width 3 height 6
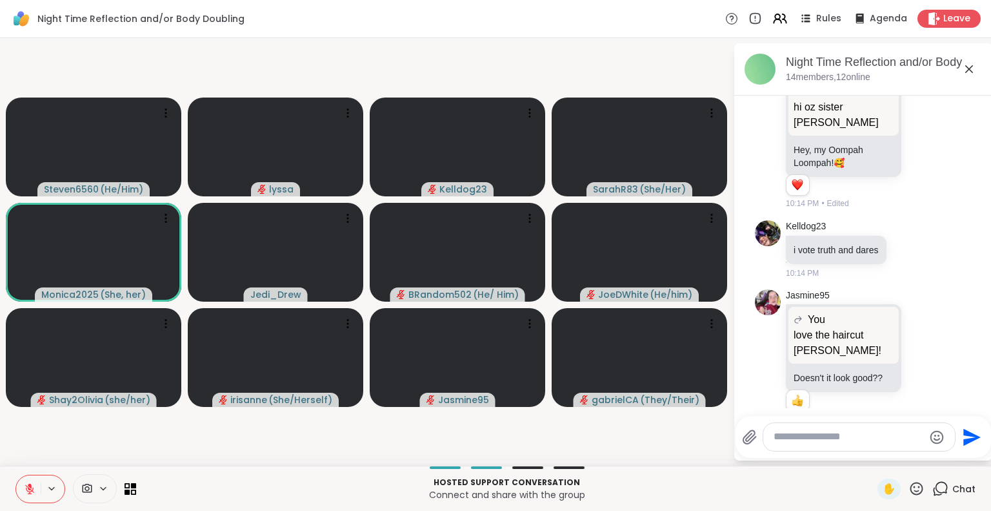
click at [911, 487] on icon at bounding box center [917, 487] width 13 height 13
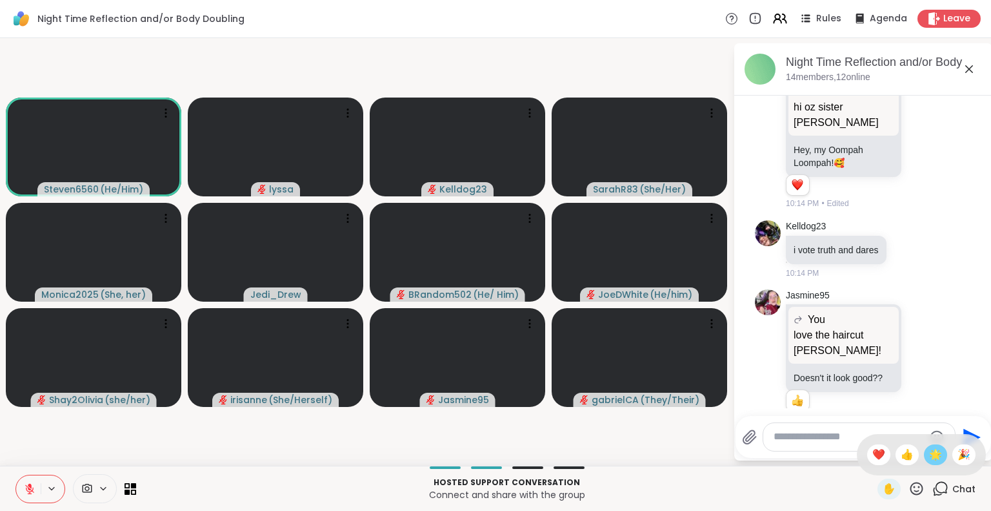
click at [924, 449] on div "🌟" at bounding box center [935, 454] width 23 height 21
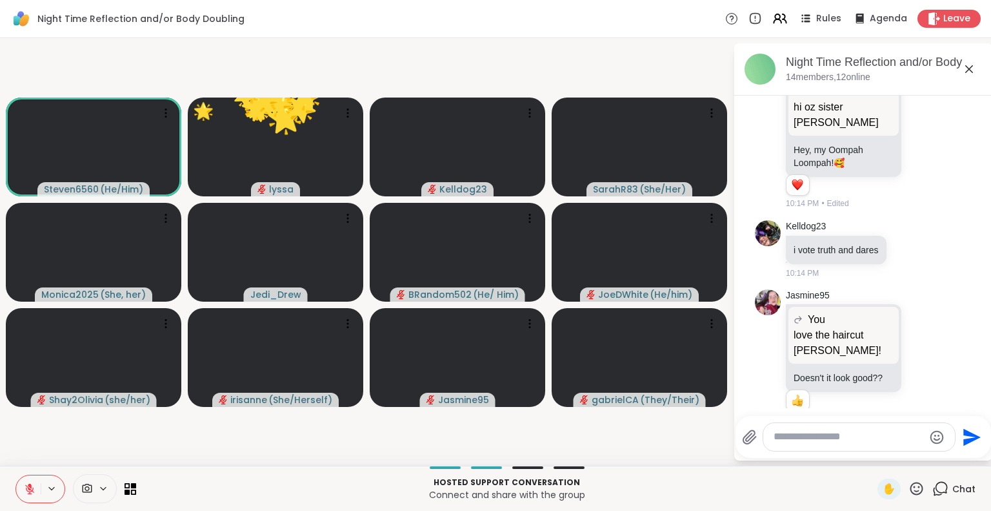
click at [911, 483] on icon at bounding box center [917, 487] width 13 height 13
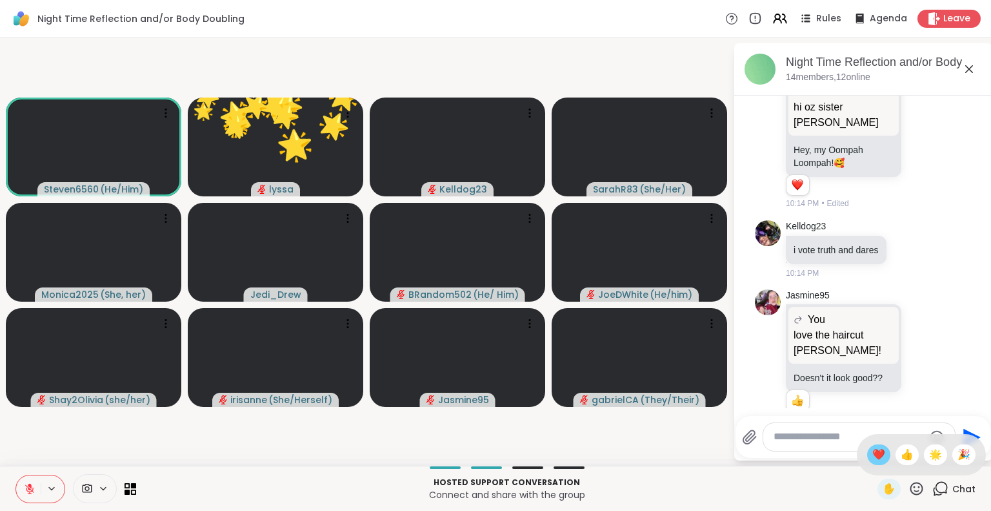
click at [873, 452] on span "❤️" at bounding box center [879, 454] width 13 height 15
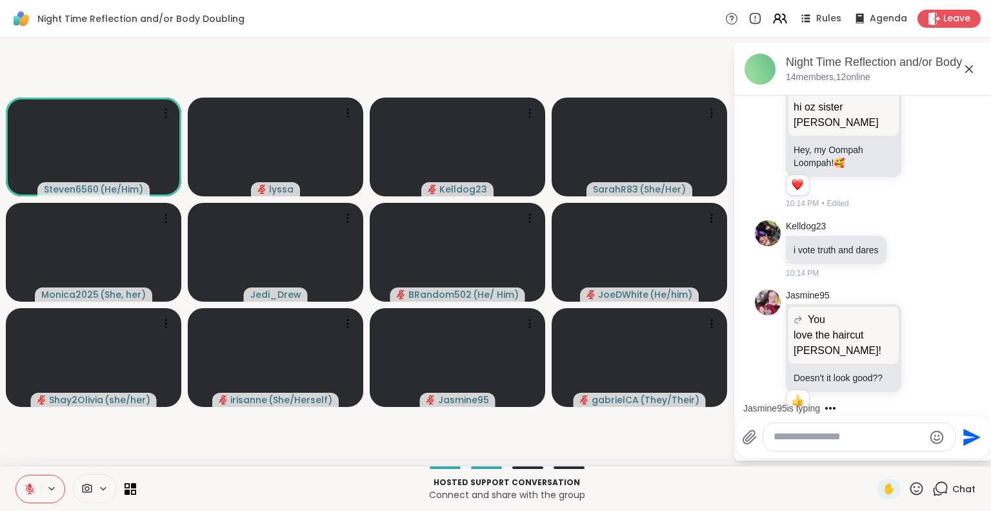
click at [19, 487] on button at bounding box center [28, 488] width 25 height 27
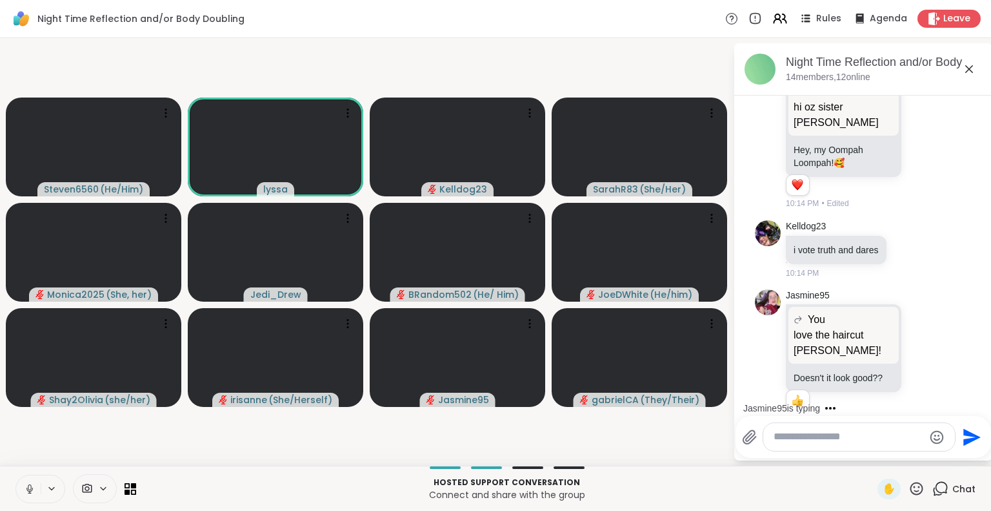
click at [30, 491] on icon at bounding box center [30, 489] width 12 height 12
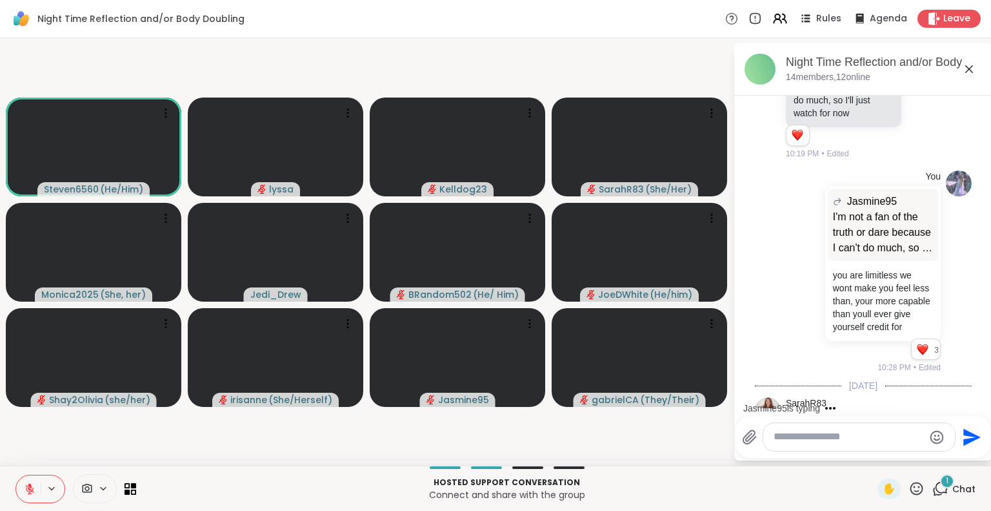
scroll to position [3163, 0]
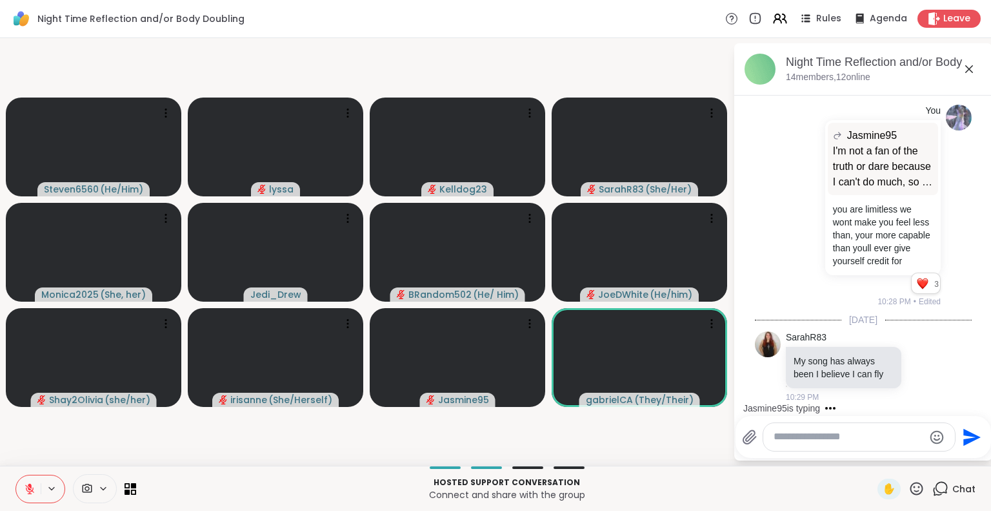
click at [909, 485] on icon at bounding box center [917, 488] width 16 height 16
click at [873, 456] on span "❤️" at bounding box center [879, 454] width 13 height 15
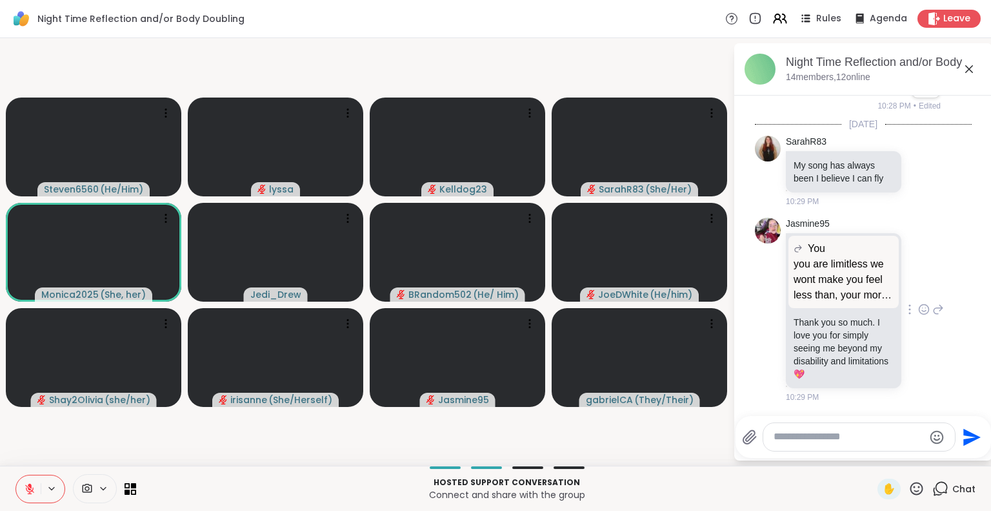
click at [940, 330] on div "Jasmine95 You you are limitless we wont make you feel less than, your more capa…" at bounding box center [863, 310] width 217 height 196
click at [910, 310] on icon at bounding box center [910, 309] width 1 height 9
click at [926, 256] on div "Jasmine95 You you are limitless we wont make you feel less than, your more capa…" at bounding box center [865, 310] width 158 height 185
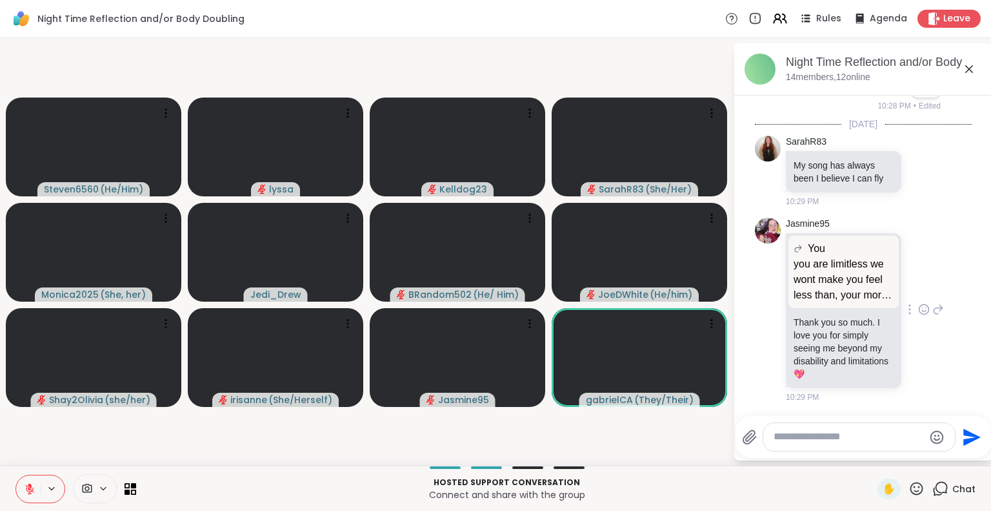
click at [910, 310] on icon at bounding box center [910, 309] width 1 height 9
click at [935, 244] on div "Jasmine95 You you are limitless we wont make you feel less than, your more capa…" at bounding box center [863, 310] width 217 height 196
click at [910, 310] on icon at bounding box center [910, 309] width 1 height 9
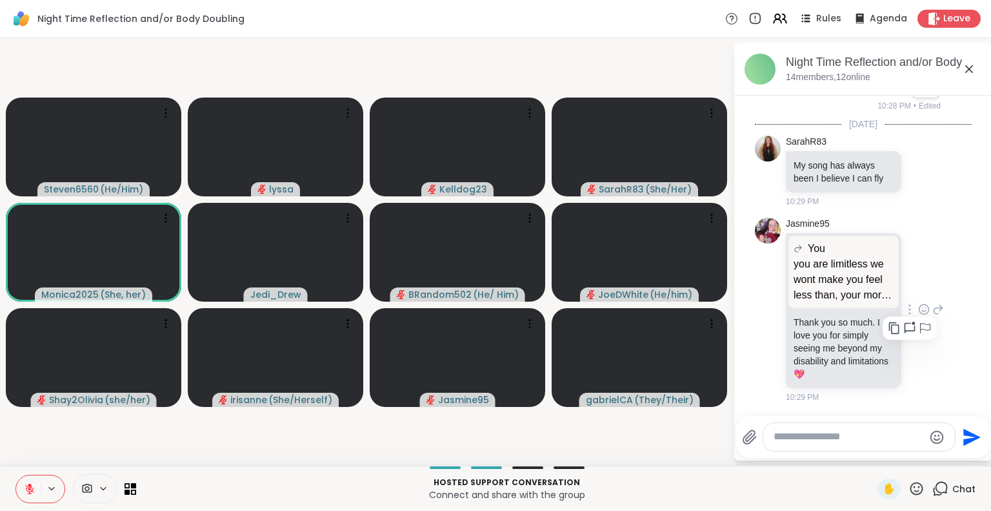
click at [918, 308] on icon at bounding box center [924, 309] width 12 height 13
click at [918, 288] on div "Select Reaction: Heart" at bounding box center [924, 289] width 12 height 12
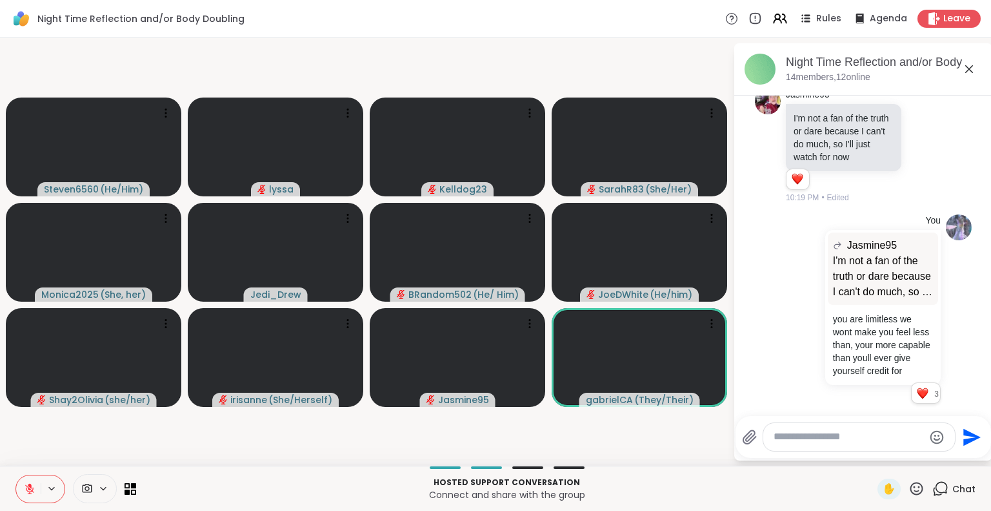
scroll to position [3010, 0]
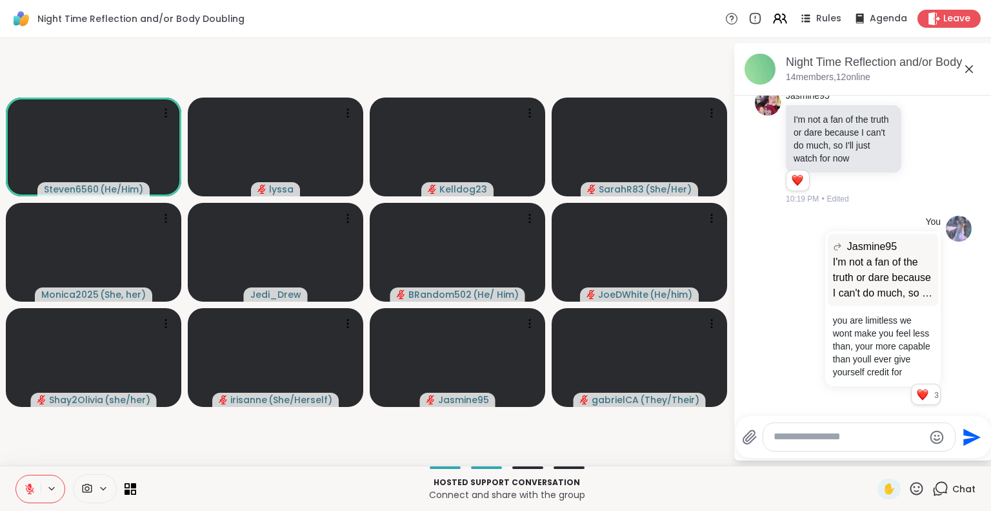
click at [966, 66] on icon at bounding box center [969, 68] width 15 height 15
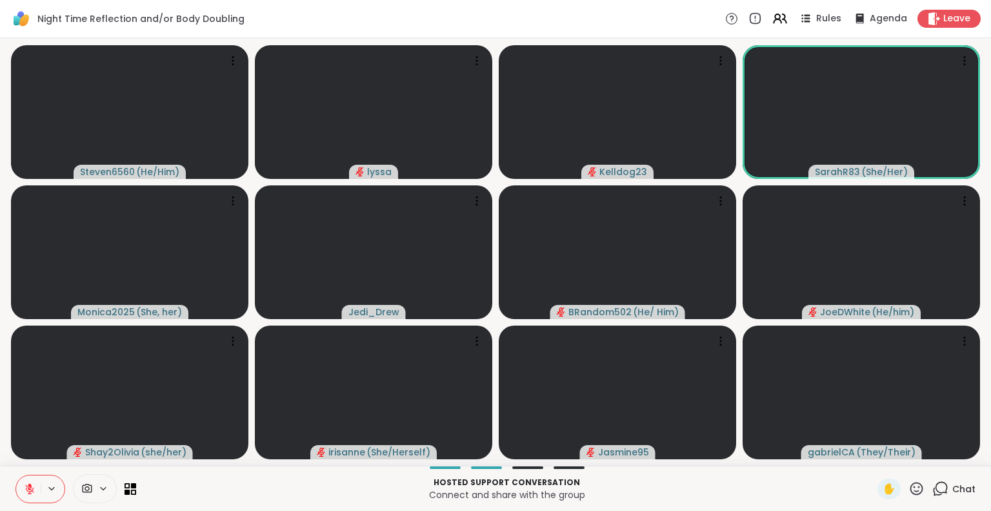
click at [380, 490] on p "Connect and share with the group" at bounding box center [507, 494] width 726 height 13
click at [25, 494] on icon at bounding box center [30, 489] width 12 height 12
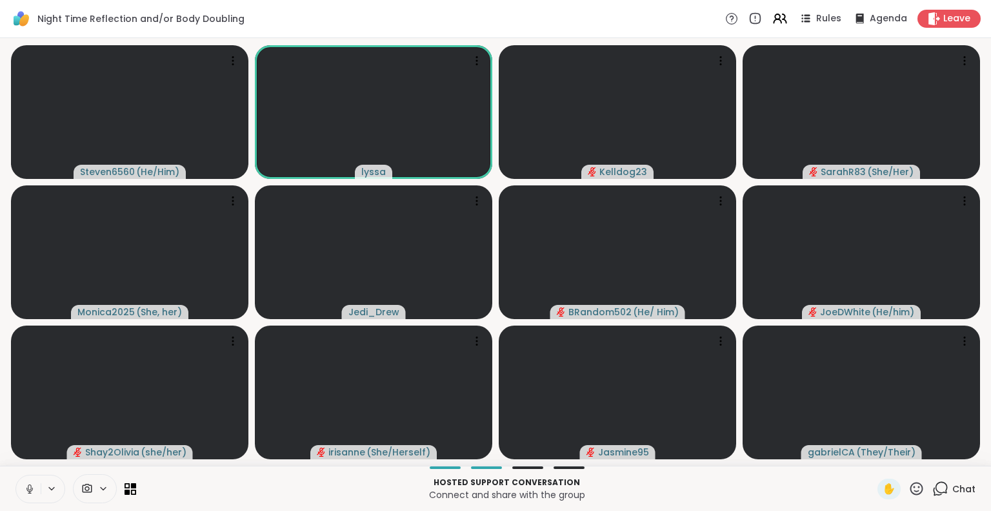
click at [26, 485] on icon at bounding box center [30, 489] width 12 height 12
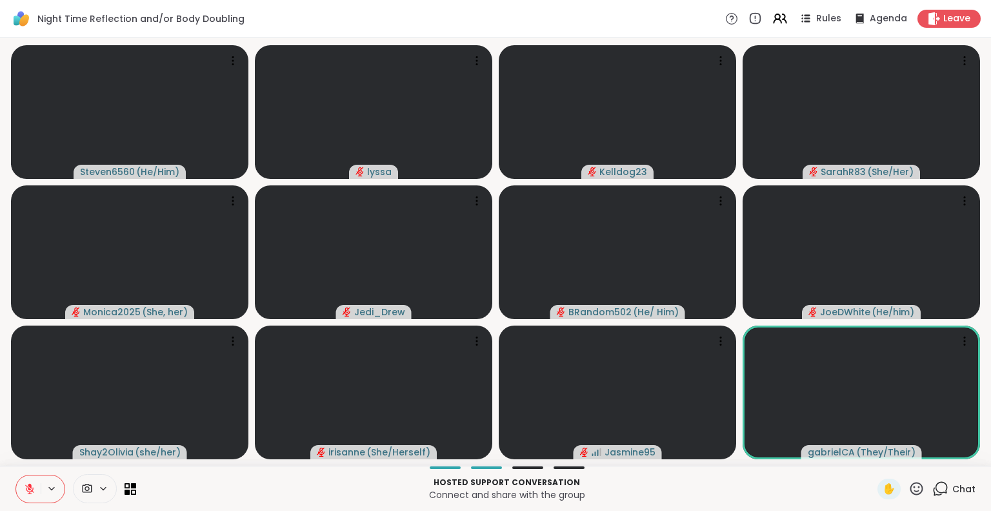
click at [909, 492] on icon at bounding box center [917, 488] width 16 height 16
click at [867, 454] on div "❤️" at bounding box center [878, 454] width 23 height 21
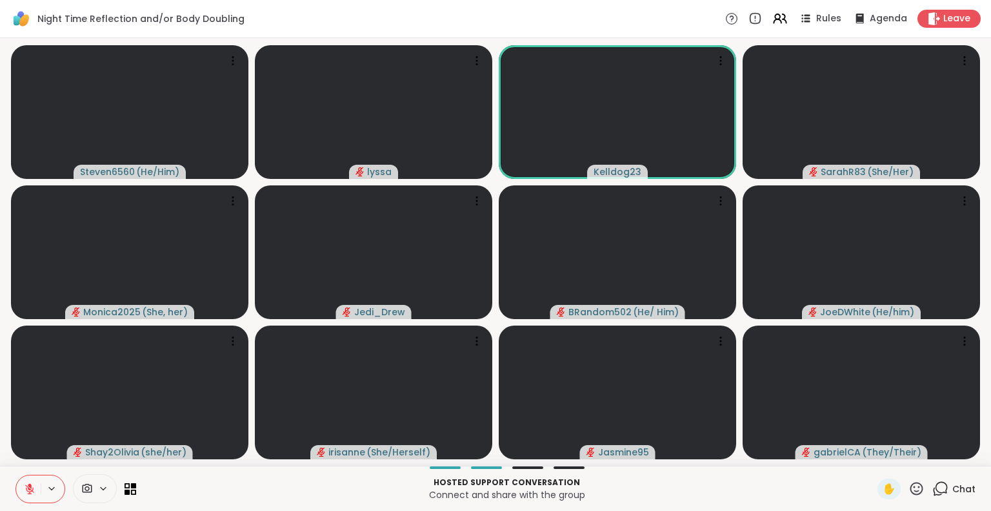
click at [909, 492] on icon at bounding box center [917, 488] width 16 height 16
click at [873, 455] on span "❤️" at bounding box center [879, 454] width 13 height 15
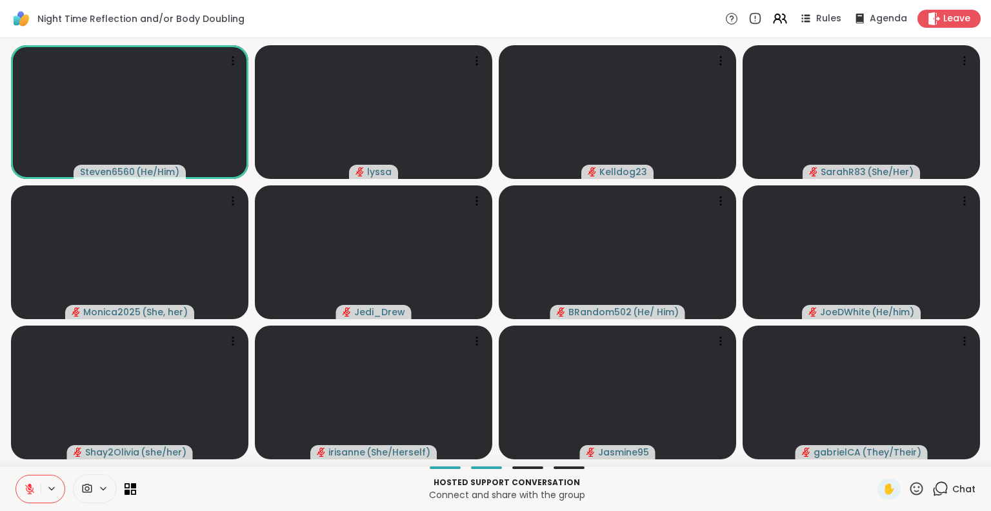
click at [911, 482] on icon at bounding box center [917, 487] width 13 height 13
click at [873, 456] on span "❤️" at bounding box center [879, 454] width 13 height 15
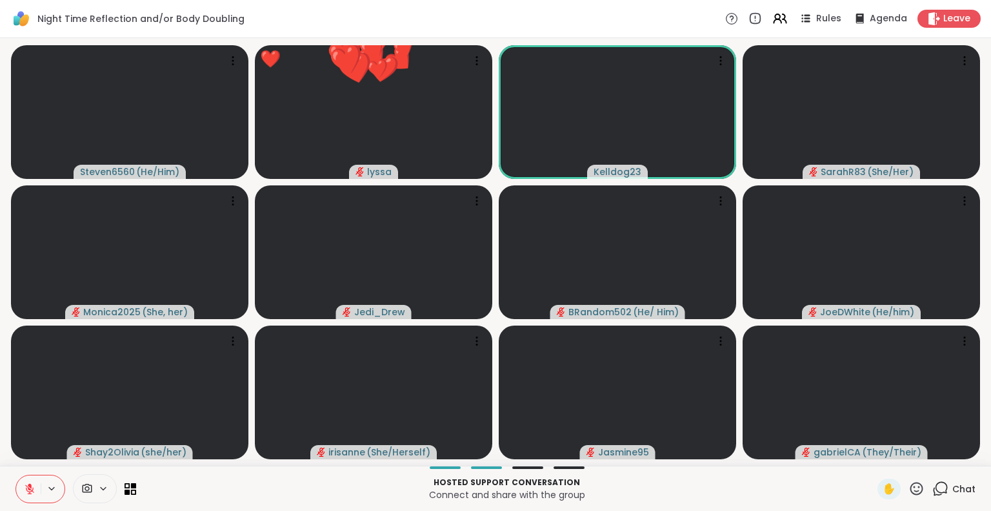
click at [911, 483] on icon at bounding box center [917, 487] width 13 height 13
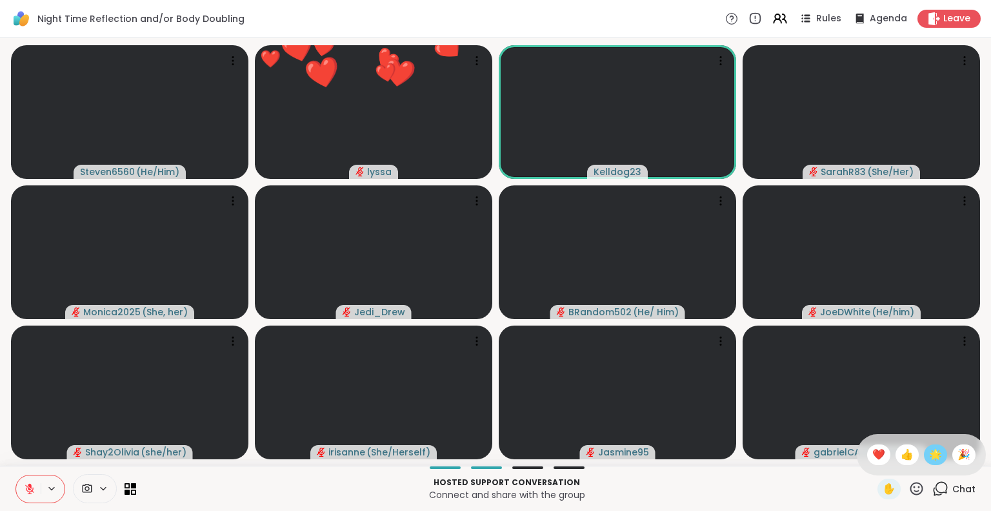
click at [924, 452] on div "🌟" at bounding box center [935, 454] width 23 height 21
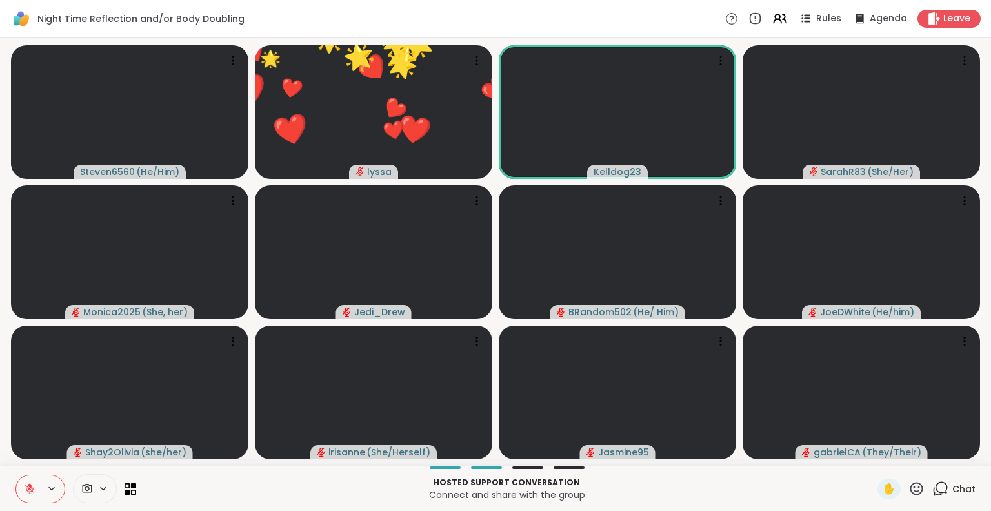
click at [914, 487] on icon at bounding box center [917, 488] width 16 height 16
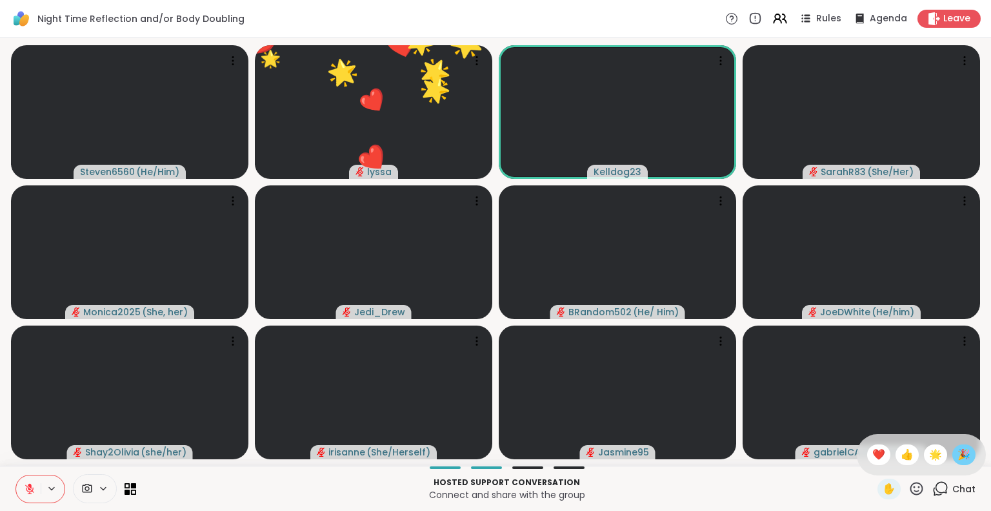
click at [958, 458] on span "🎉" at bounding box center [964, 454] width 13 height 15
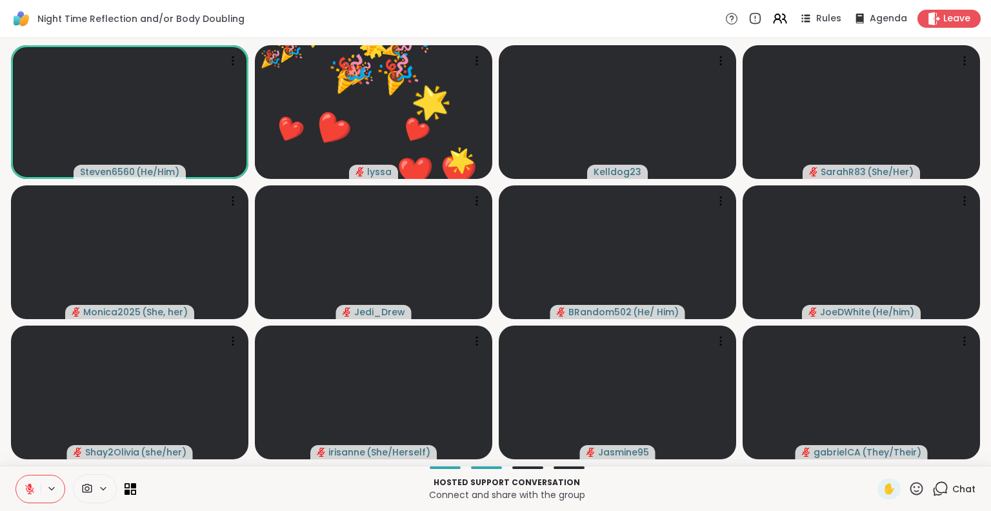
click at [953, 485] on span "Chat" at bounding box center [964, 488] width 23 height 13
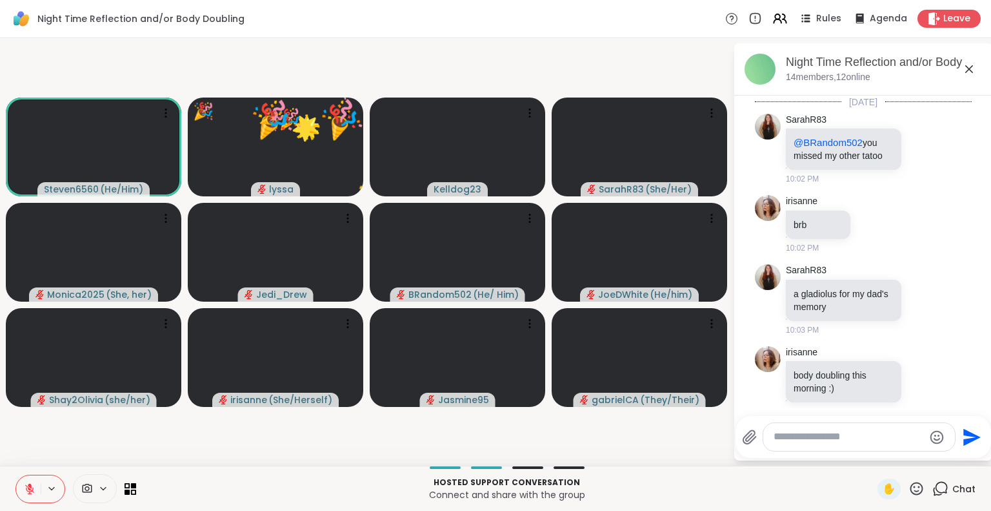
scroll to position [3364, 0]
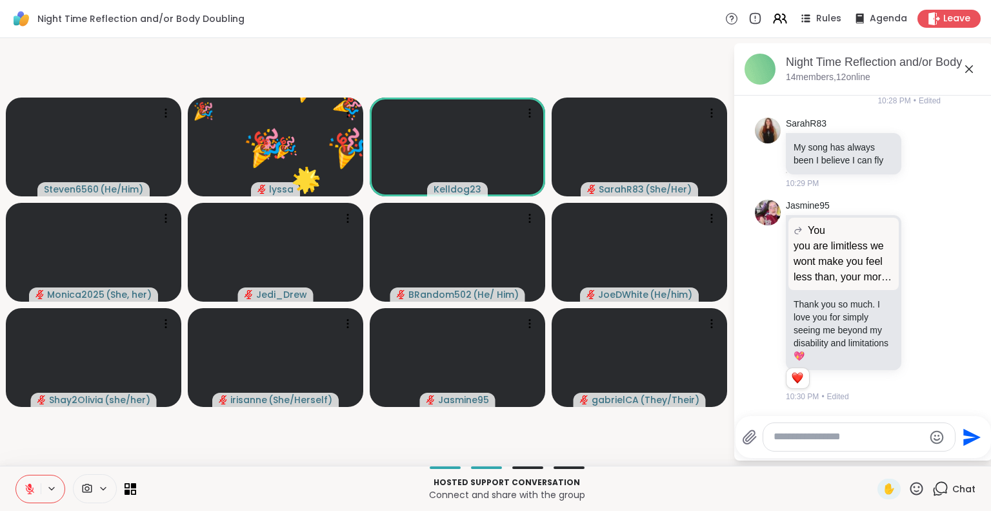
click at [839, 434] on textarea "Type your message" at bounding box center [849, 437] width 150 height 14
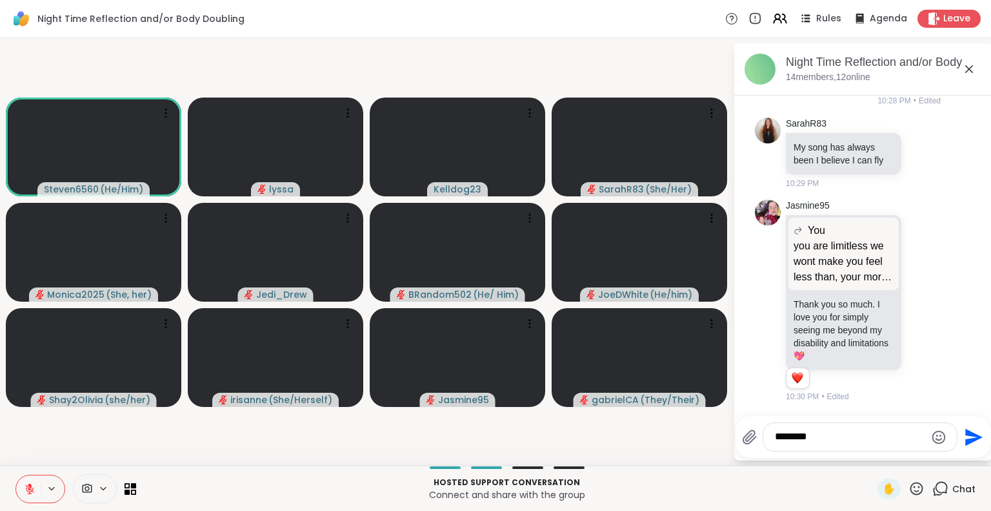
type textarea "********"
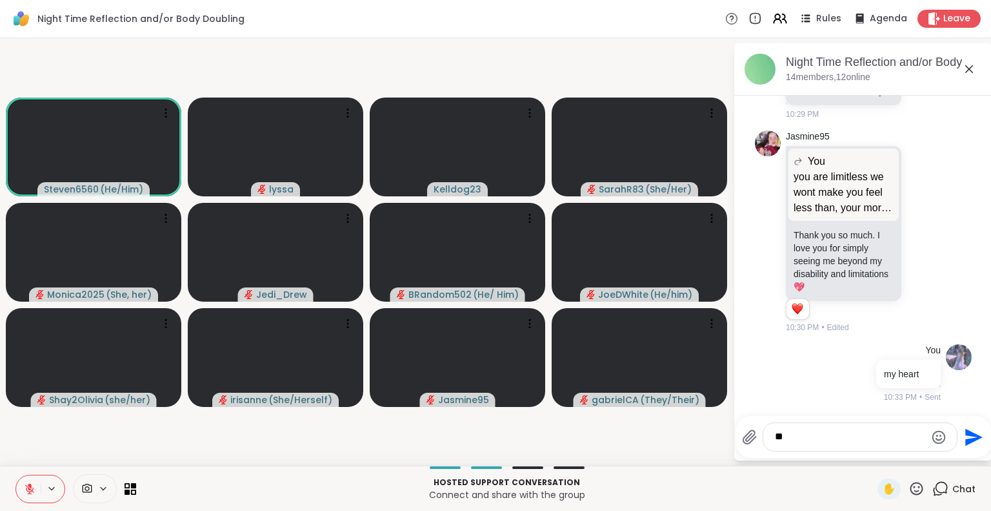
type textarea "*"
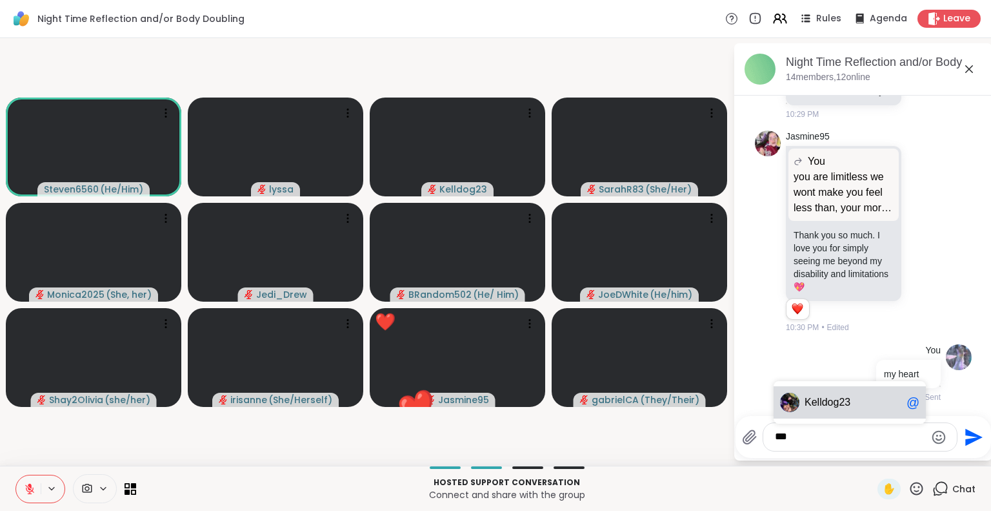
click at [860, 397] on span "Ke lldog23" at bounding box center [853, 402] width 97 height 13
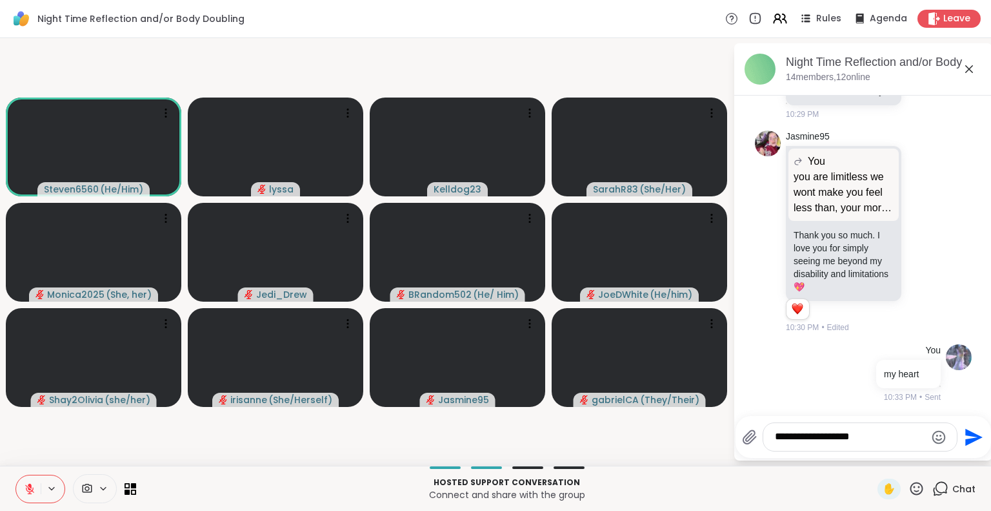
type textarea "**********"
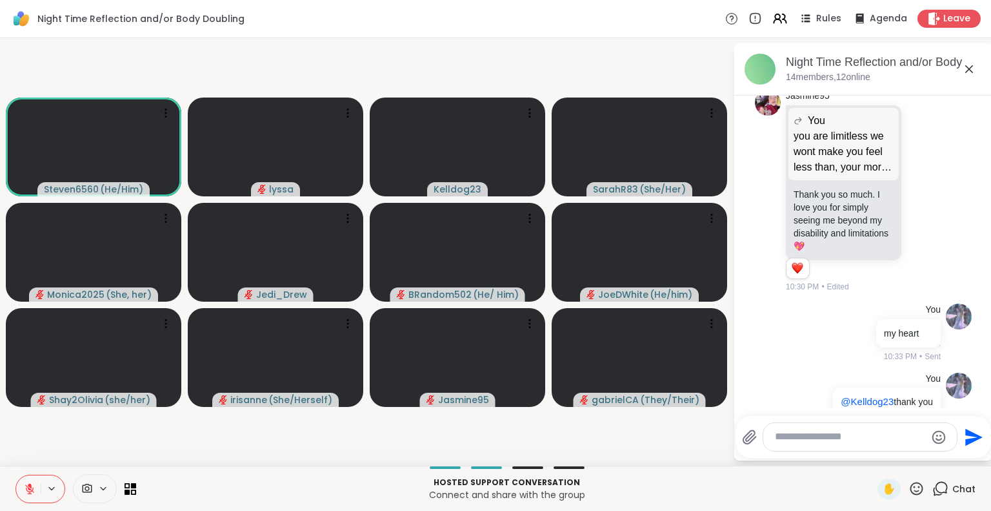
scroll to position [3514, 0]
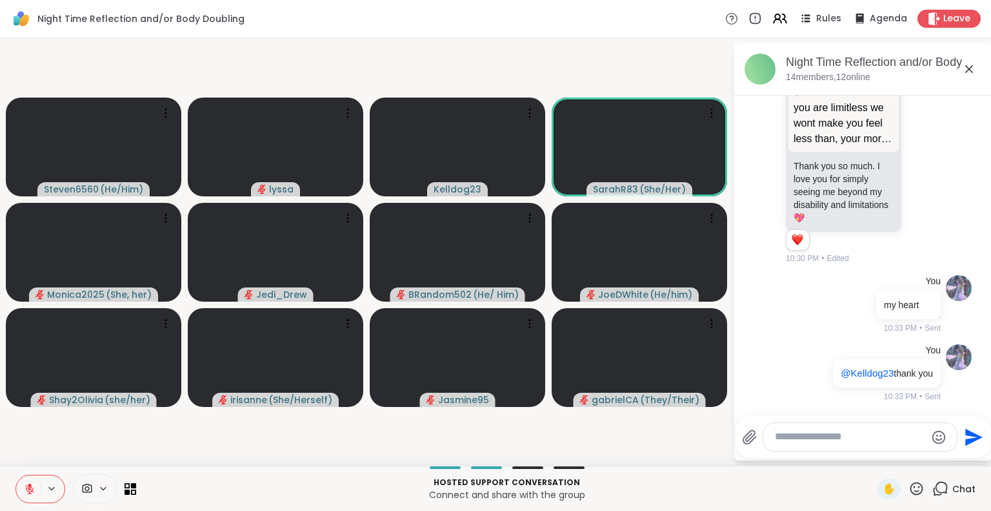
click at [969, 68] on icon at bounding box center [970, 69] width 8 height 8
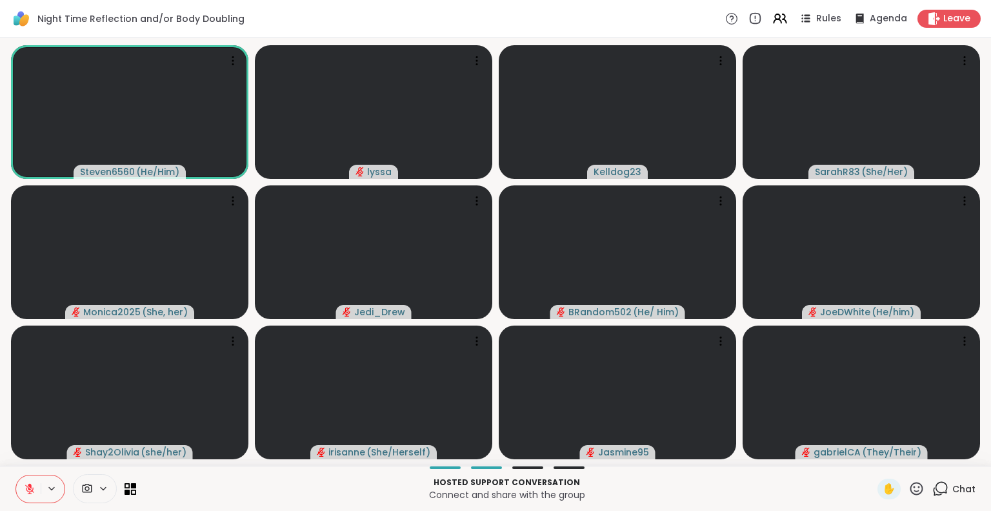
click at [32, 480] on button at bounding box center [28, 488] width 25 height 27
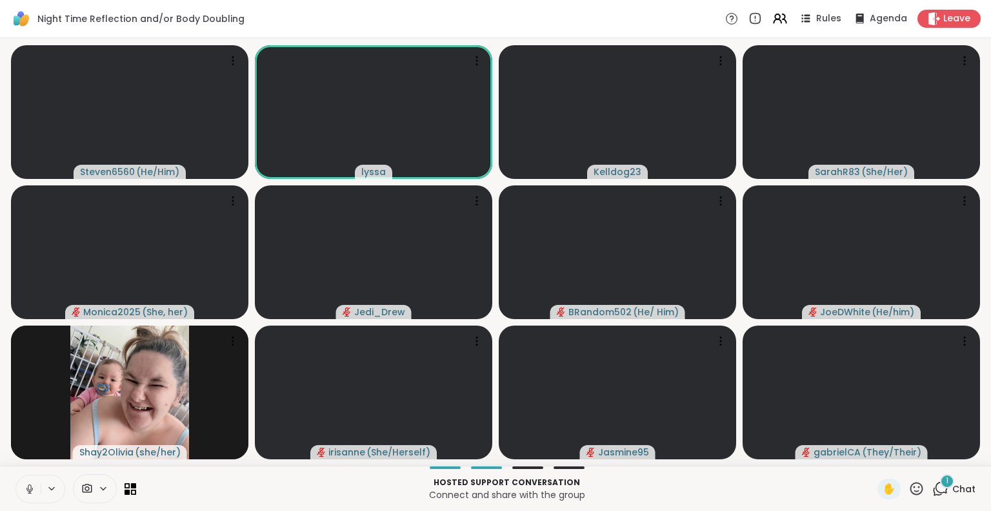
click at [940, 480] on div "1" at bounding box center [947, 481] width 14 height 14
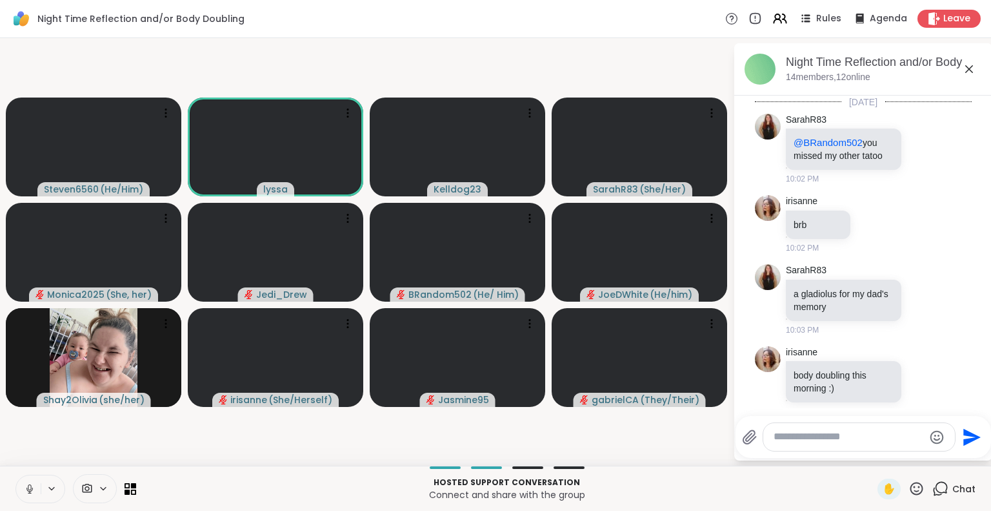
scroll to position [3594, 0]
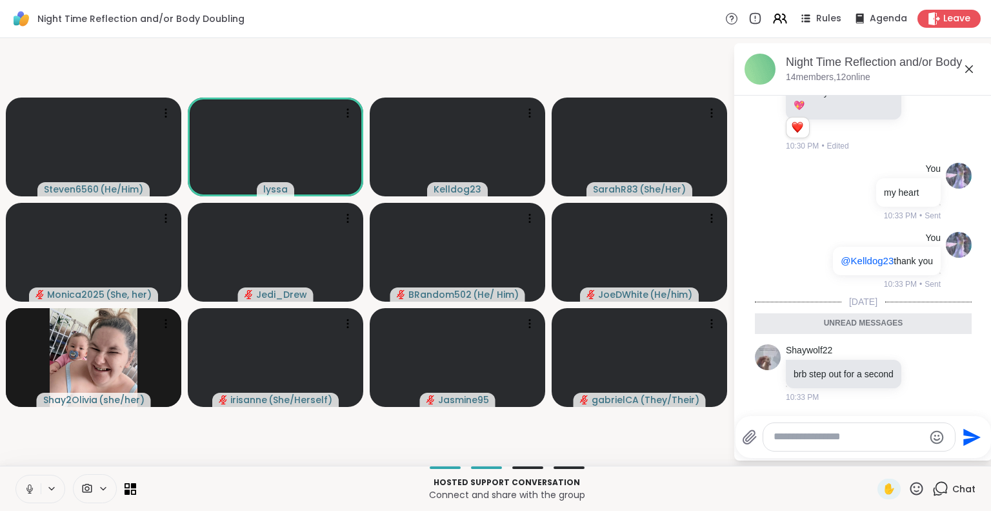
click at [968, 67] on icon at bounding box center [970, 69] width 8 height 8
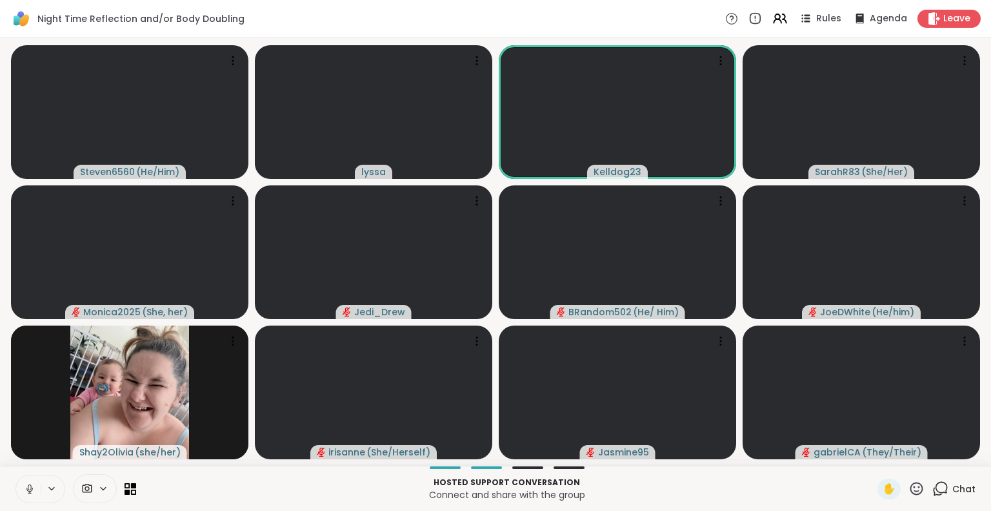
click at [30, 489] on icon at bounding box center [30, 489] width 12 height 12
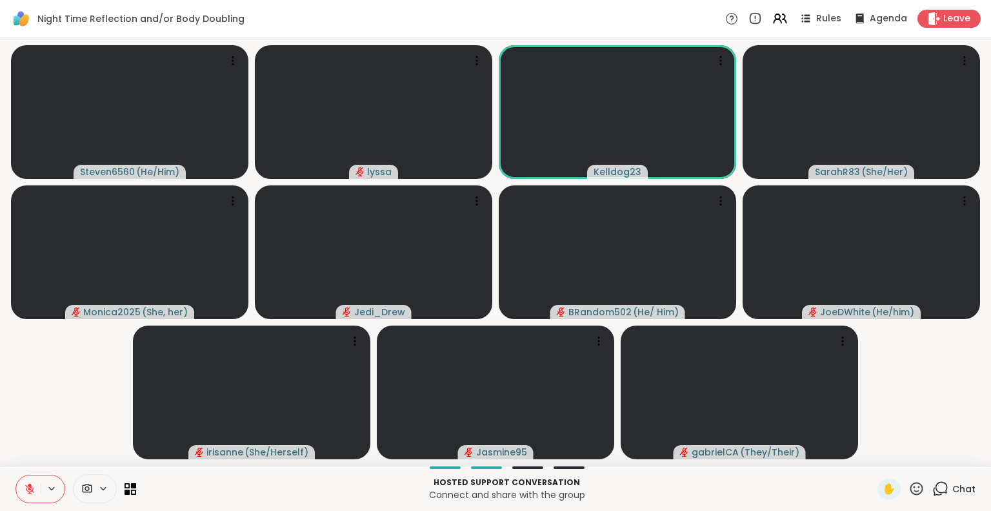
click at [31, 485] on icon at bounding box center [30, 489] width 12 height 12
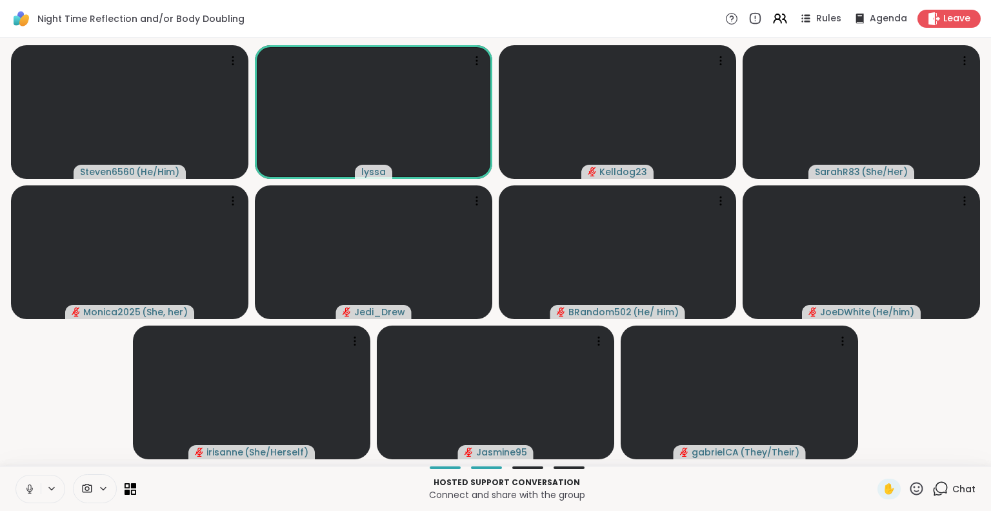
click at [33, 482] on button at bounding box center [28, 488] width 25 height 27
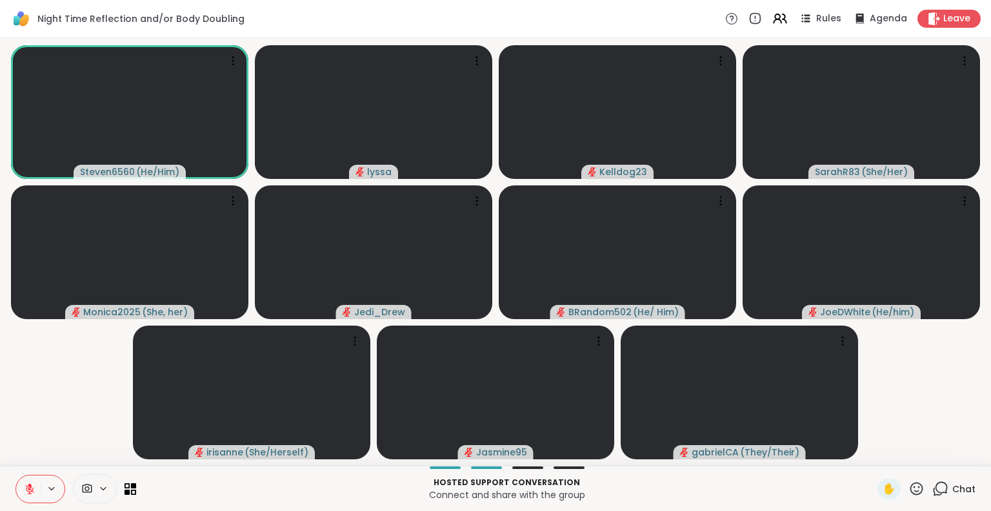
click at [35, 490] on icon at bounding box center [30, 489] width 12 height 12
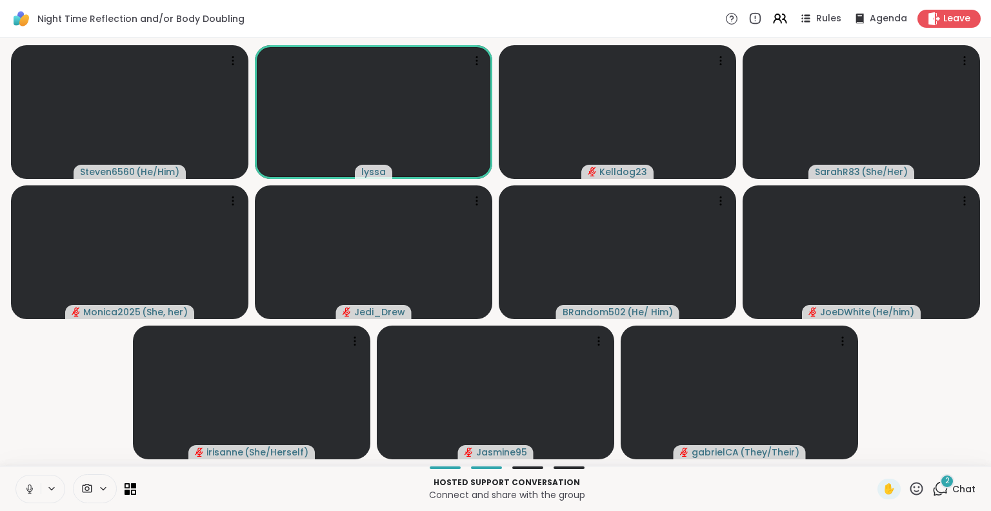
click at [904, 477] on div "Hosted support conversation Connect and share with the group ✋ 2 Chat" at bounding box center [495, 487] width 991 height 45
click at [909, 487] on icon at bounding box center [917, 488] width 16 height 16
click at [873, 456] on span "❤️" at bounding box center [879, 454] width 13 height 15
click at [31, 487] on icon at bounding box center [29, 487] width 3 height 6
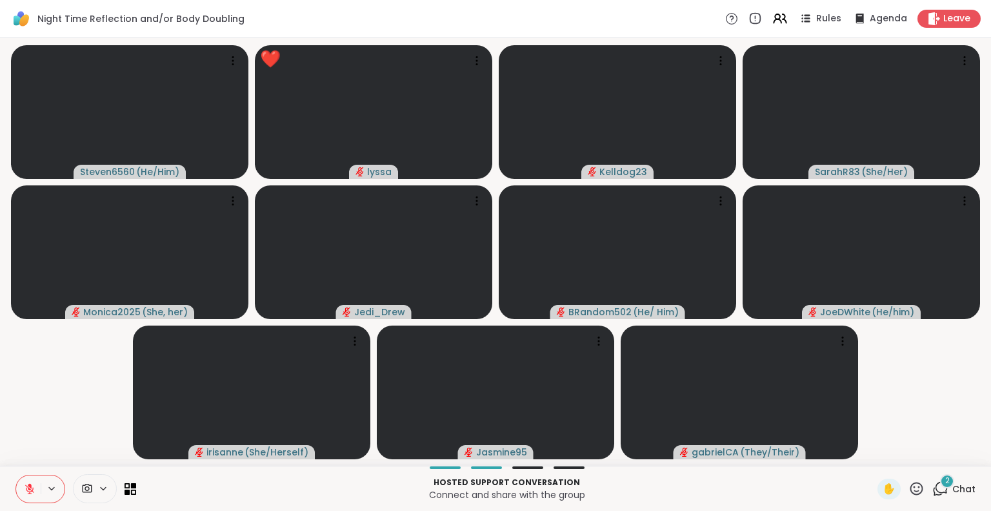
click at [28, 492] on icon at bounding box center [30, 489] width 12 height 12
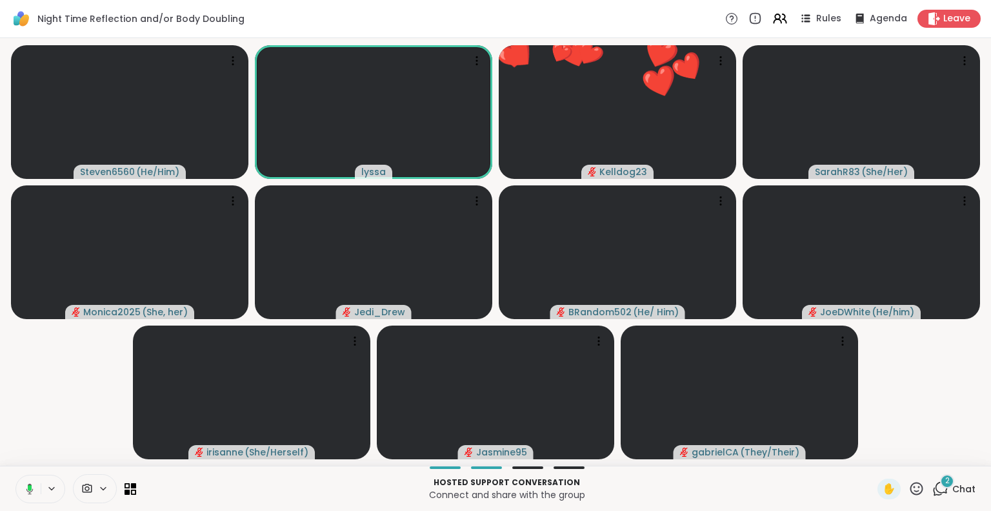
click at [31, 481] on button at bounding box center [27, 488] width 26 height 27
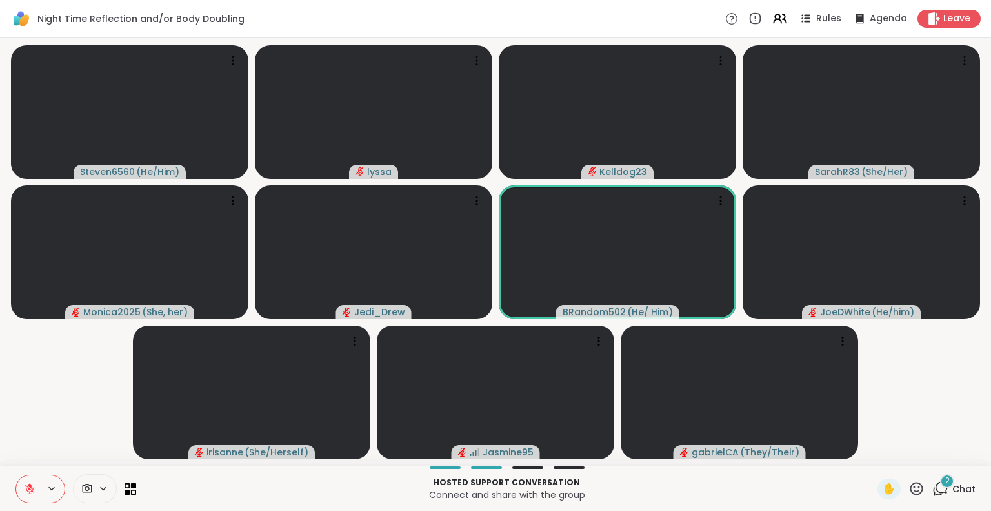
click at [942, 472] on div "Hosted support conversation Connect and share with the group ✋ 2 Chat" at bounding box center [495, 487] width 991 height 45
click at [946, 480] on span "2" at bounding box center [948, 480] width 5 height 11
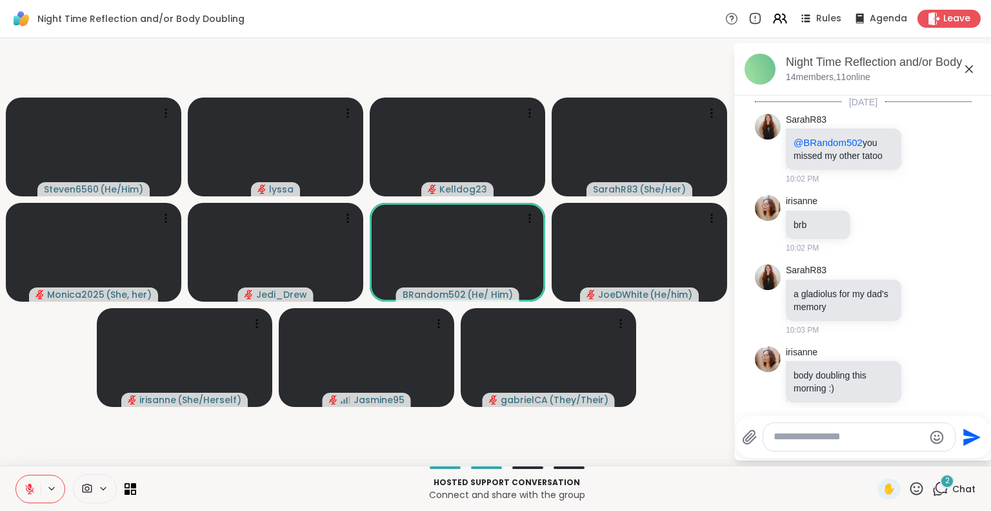
scroll to position [3789, 0]
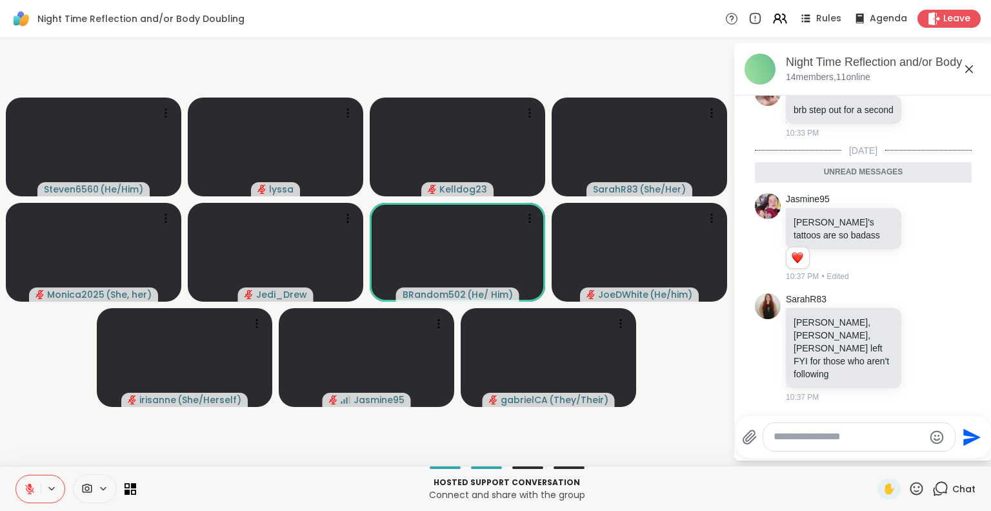
click at [973, 65] on icon at bounding box center [969, 68] width 15 height 15
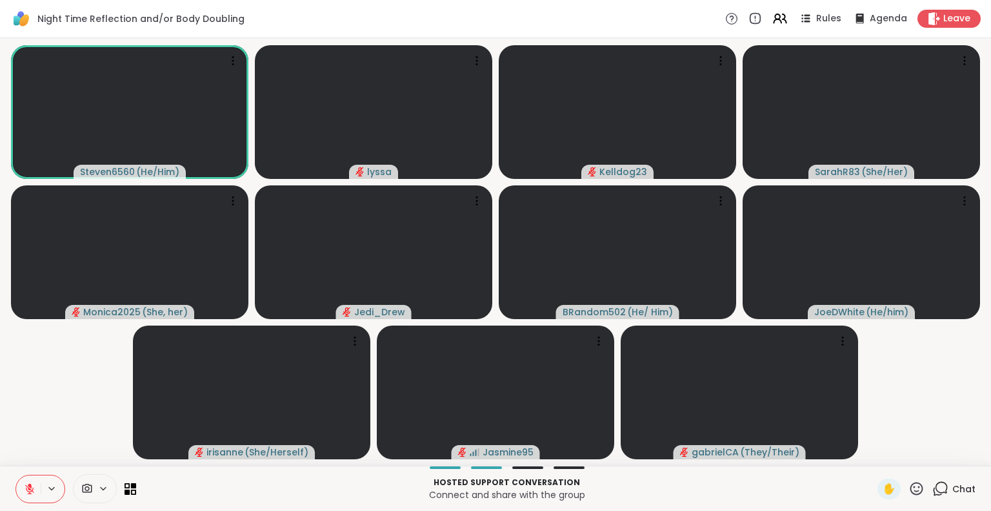
click at [21, 489] on button at bounding box center [28, 488] width 25 height 27
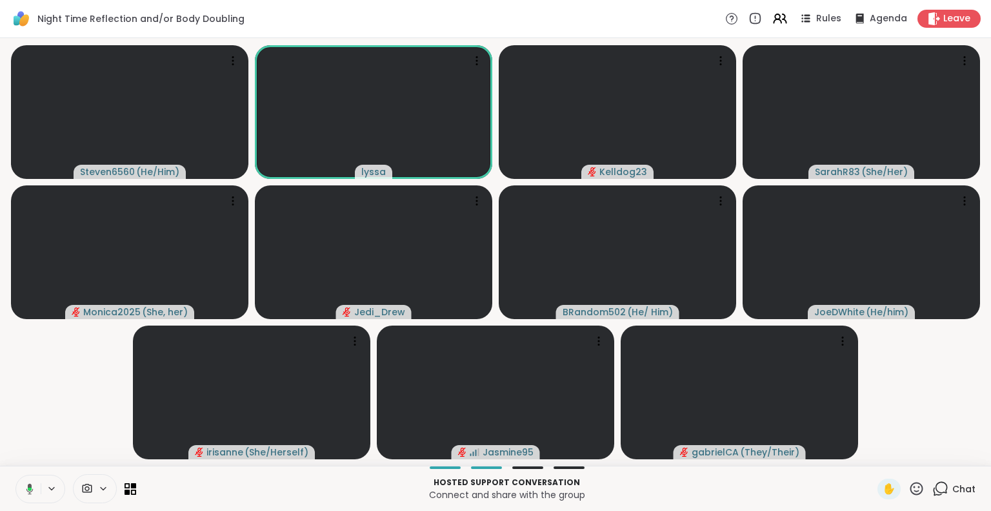
click at [30, 483] on icon at bounding box center [28, 489] width 12 height 12
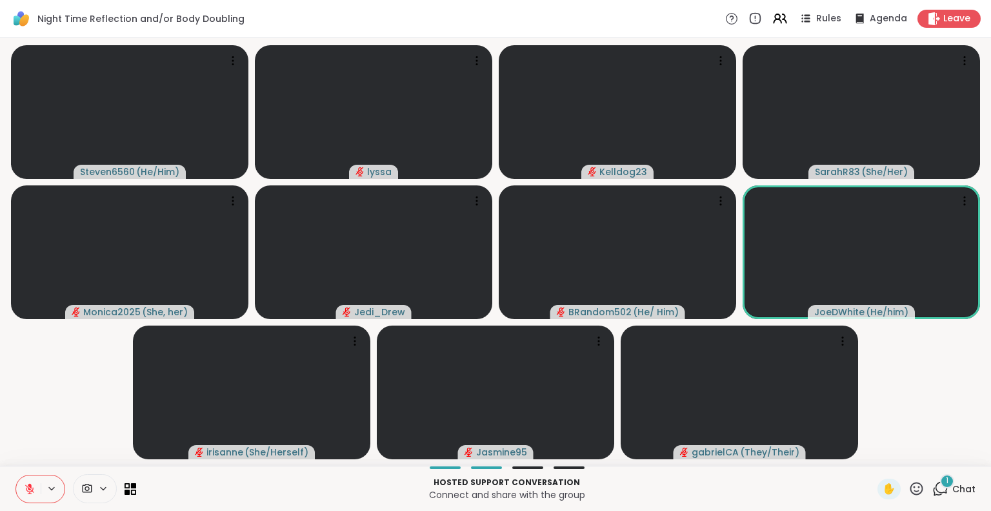
click at [910, 481] on icon at bounding box center [917, 488] width 16 height 16
click at [873, 447] on span "❤️" at bounding box center [879, 454] width 13 height 15
click at [30, 483] on icon at bounding box center [30, 489] width 12 height 12
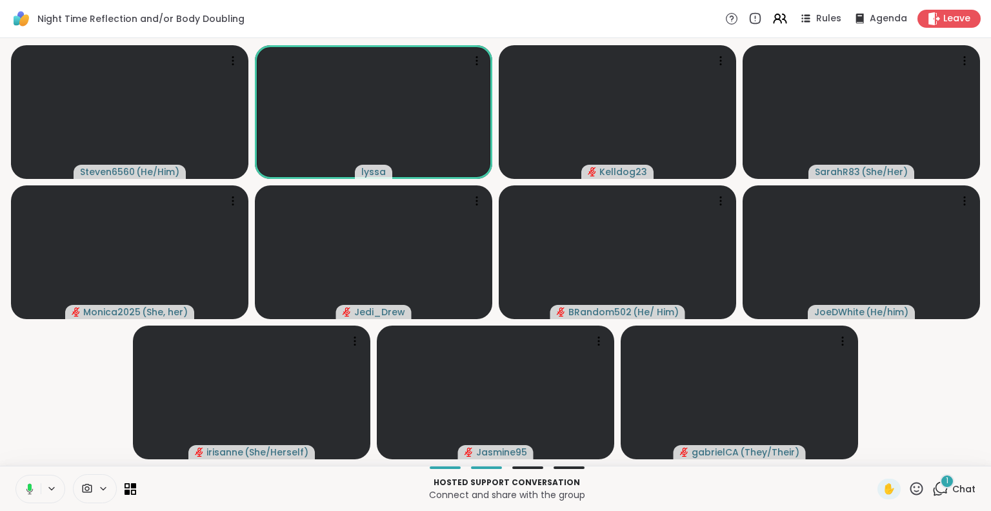
click at [26, 469] on div "Hosted support conversation Connect and share with the group ✋ 1 Chat" at bounding box center [495, 487] width 991 height 45
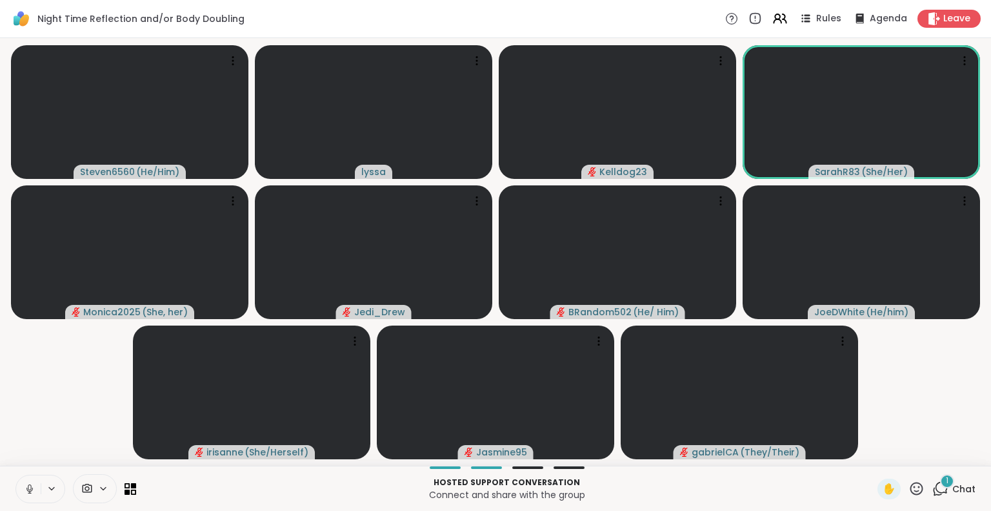
click at [32, 484] on icon at bounding box center [30, 489] width 12 height 12
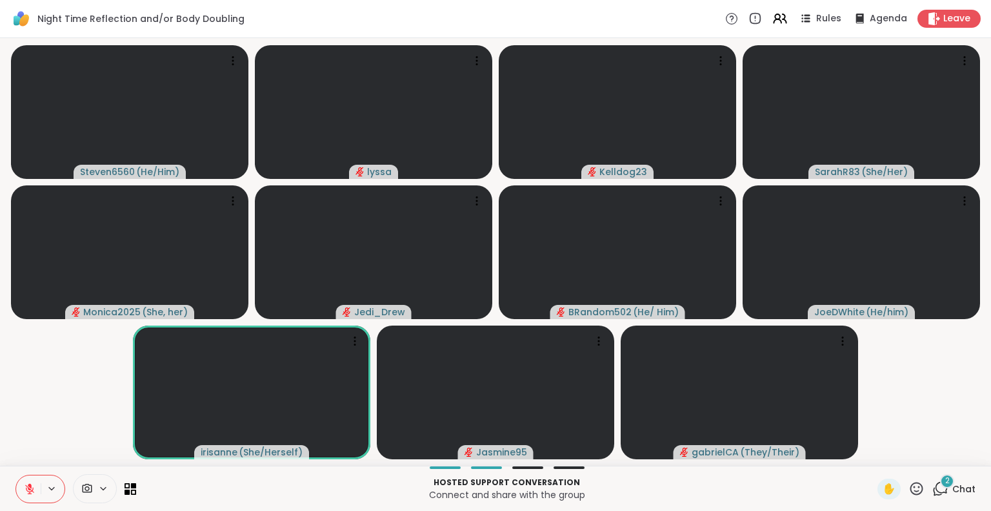
click at [953, 486] on span "Chat" at bounding box center [964, 488] width 23 height 13
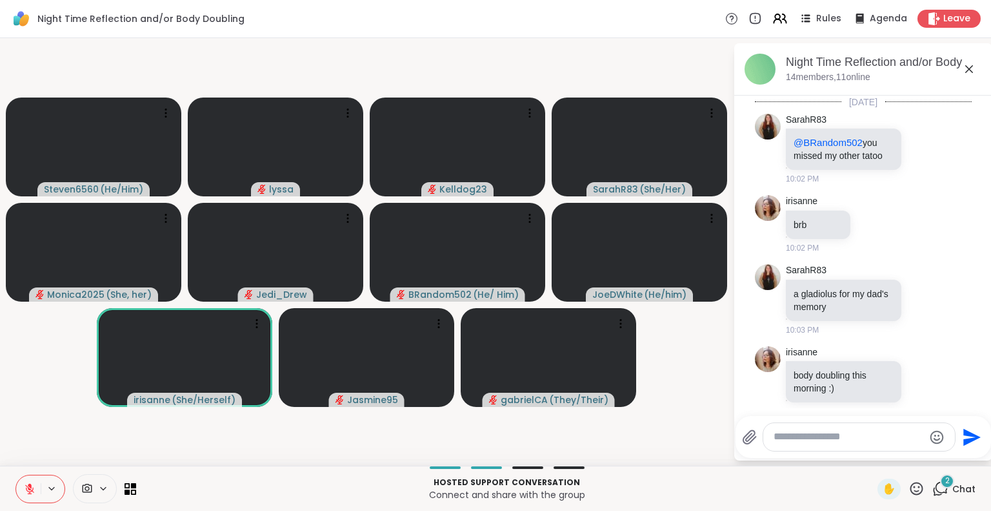
scroll to position [3997, 0]
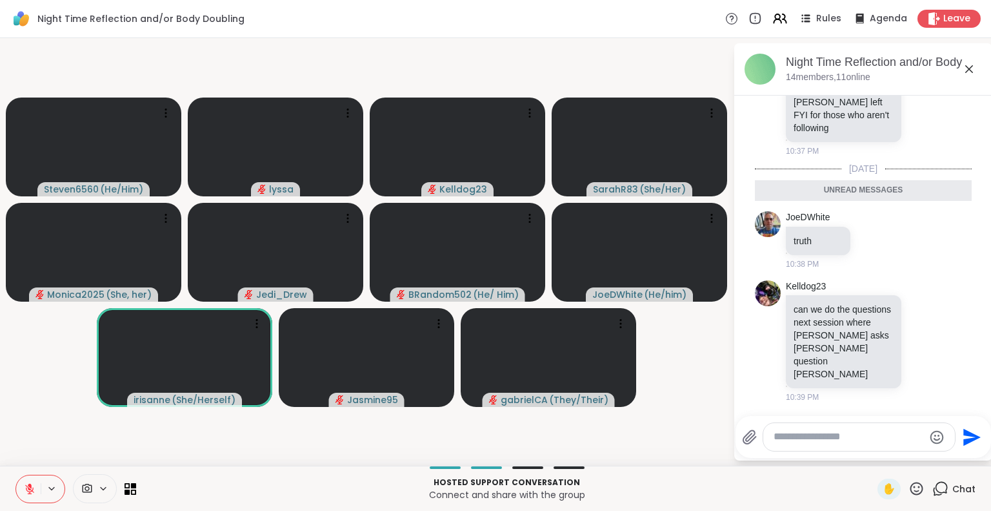
click at [826, 432] on textarea "Type your message" at bounding box center [849, 437] width 150 height 14
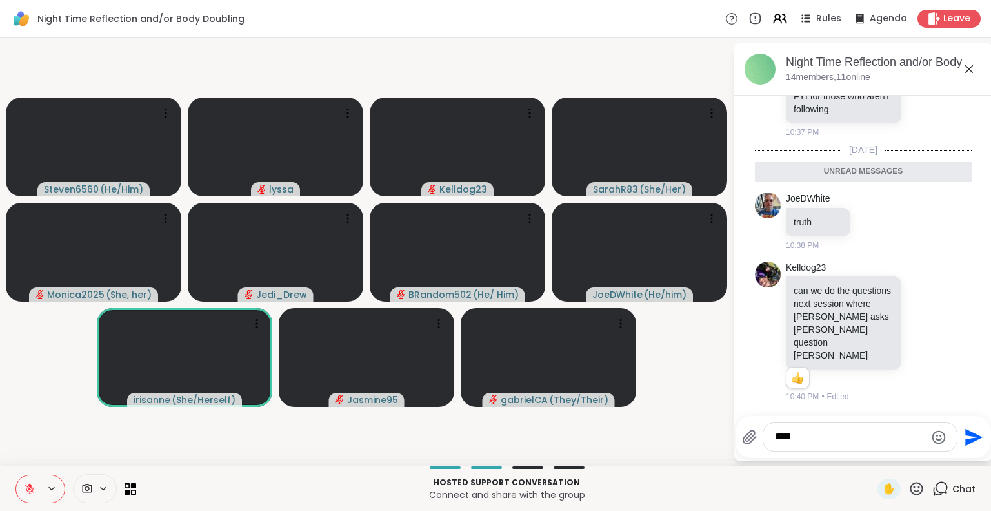
scroll to position [4015, 0]
type textarea "*********"
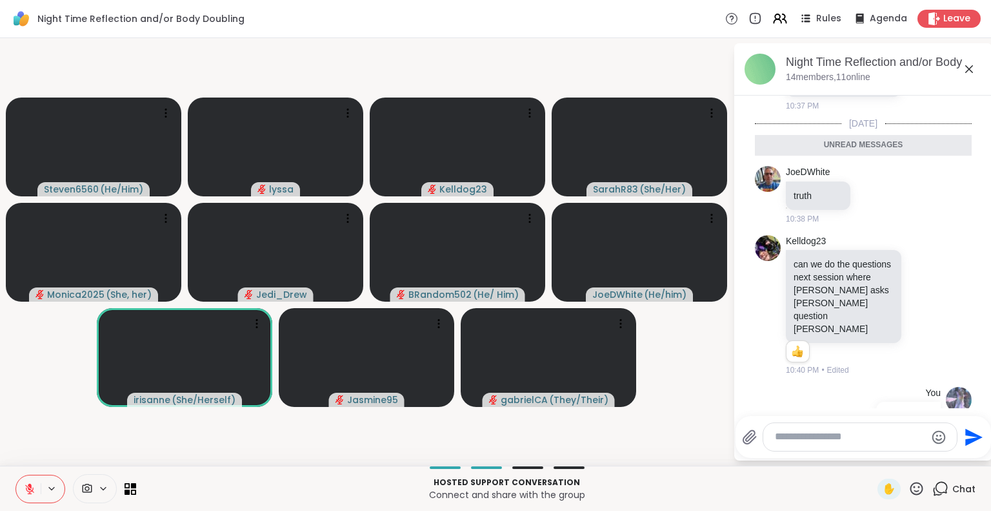
scroll to position [4053, 0]
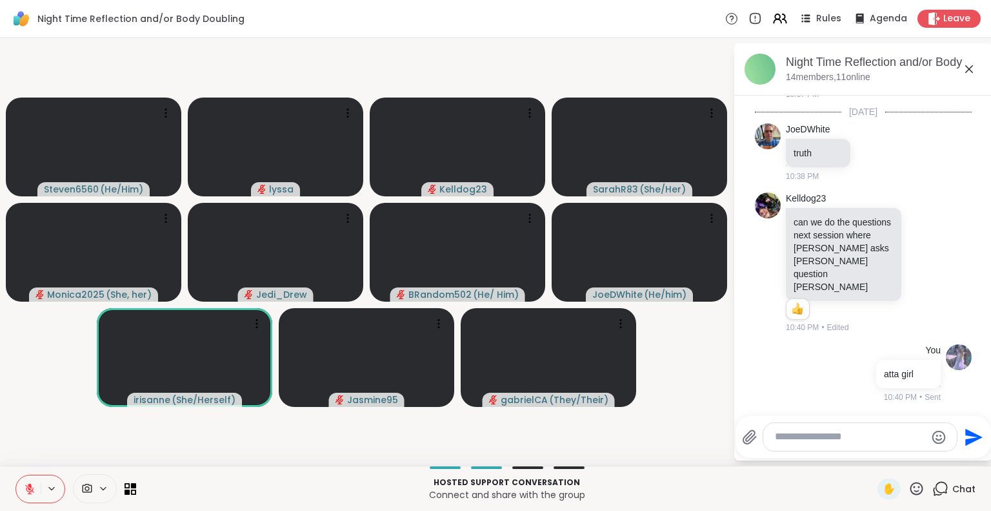
click at [969, 63] on icon at bounding box center [969, 68] width 15 height 15
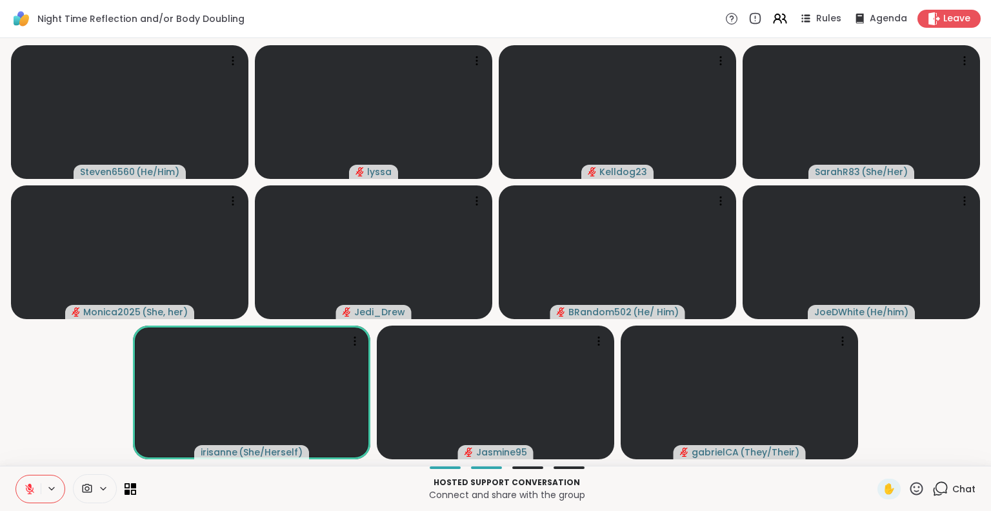
click at [25, 485] on icon at bounding box center [30, 489] width 12 height 12
click at [33, 478] on button at bounding box center [28, 488] width 25 height 27
click at [28, 483] on icon at bounding box center [30, 489] width 12 height 12
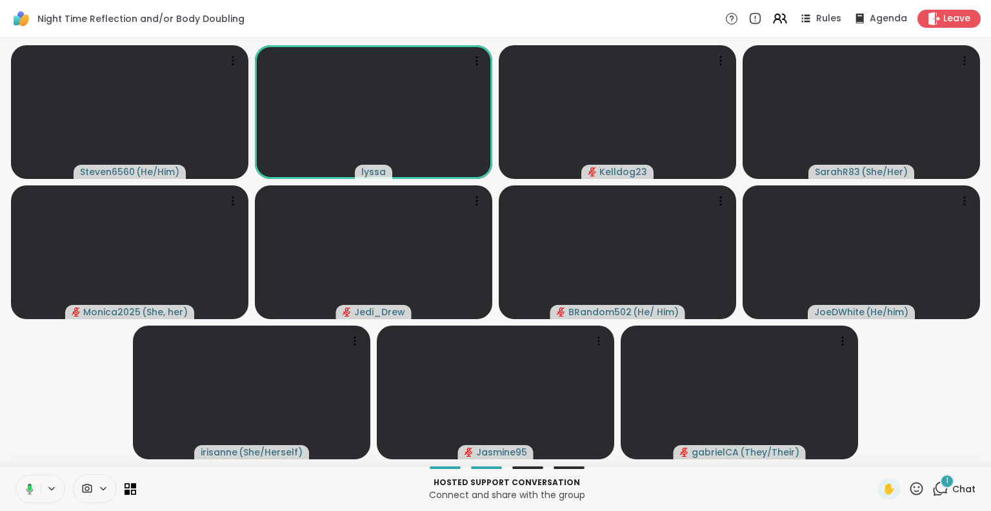
click at [30, 487] on rect at bounding box center [30, 488] width 4 height 6
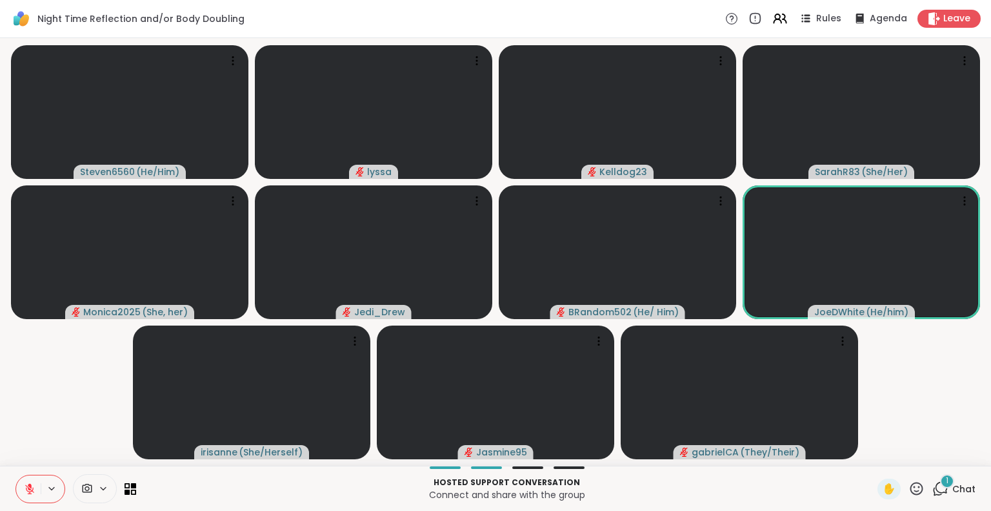
click at [909, 487] on icon at bounding box center [917, 488] width 16 height 16
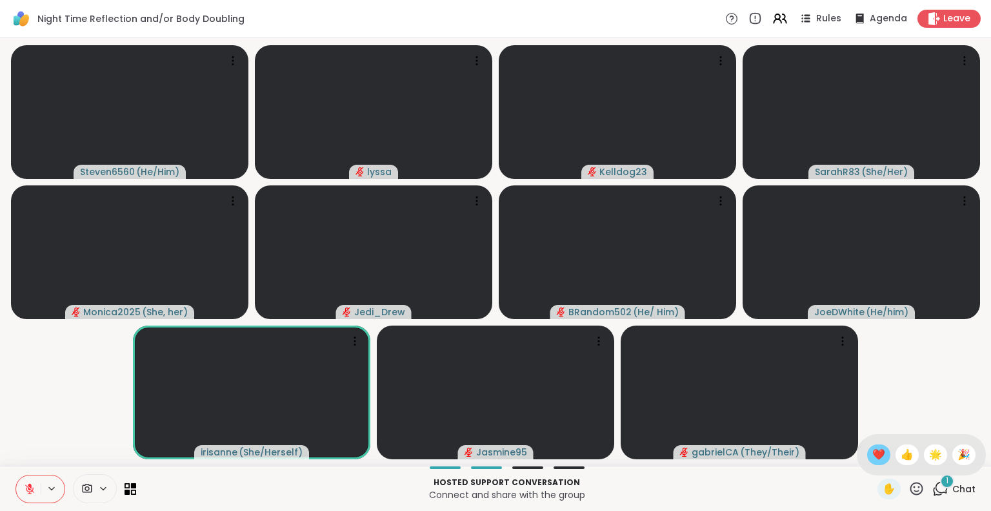
click at [873, 453] on span "❤️" at bounding box center [879, 454] width 13 height 15
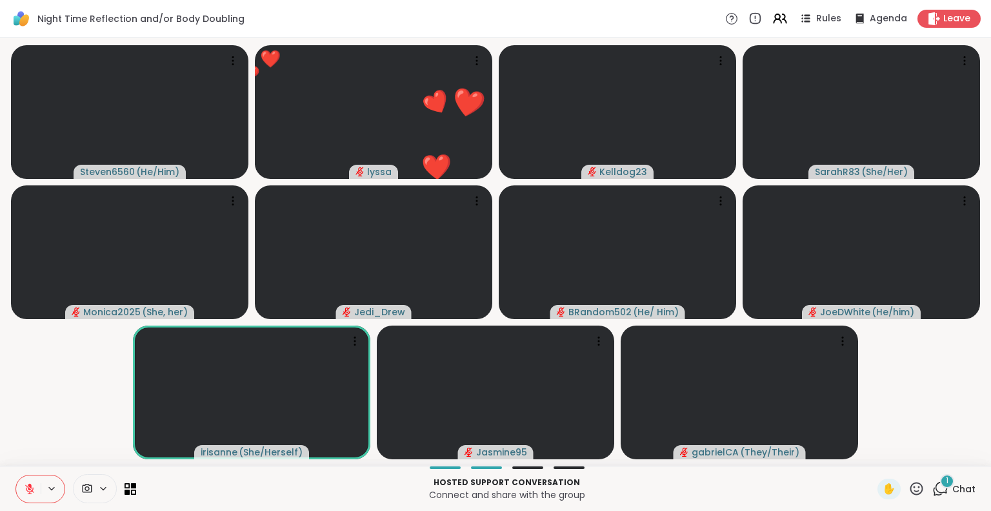
click at [28, 483] on icon at bounding box center [30, 489] width 12 height 12
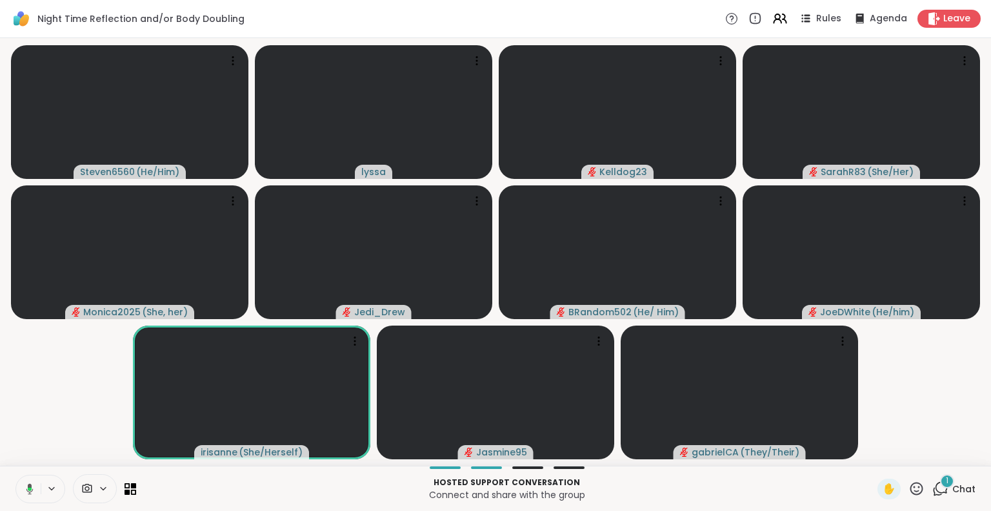
click at [34, 489] on button at bounding box center [27, 488] width 26 height 27
click at [26, 482] on button at bounding box center [28, 488] width 25 height 27
click at [27, 487] on icon at bounding box center [28, 489] width 12 height 12
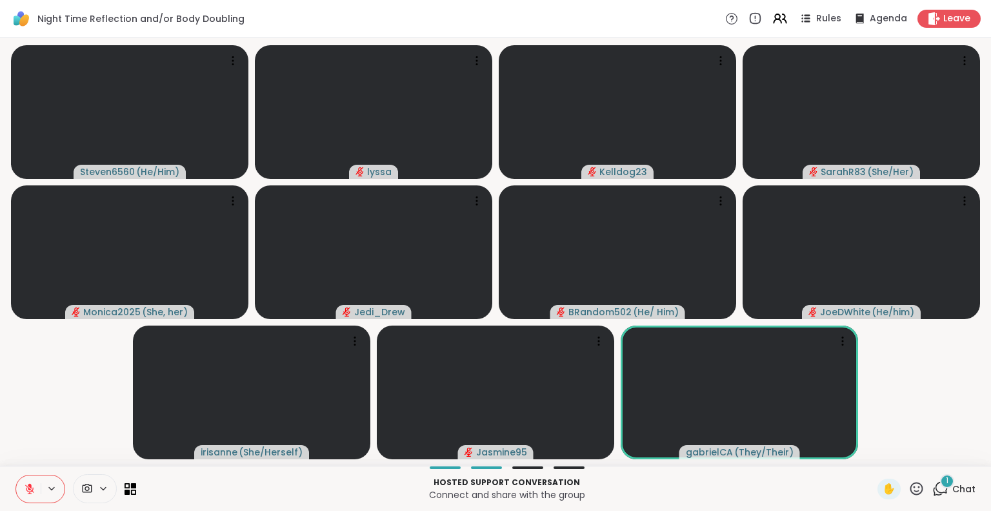
click at [911, 490] on icon at bounding box center [917, 488] width 16 height 16
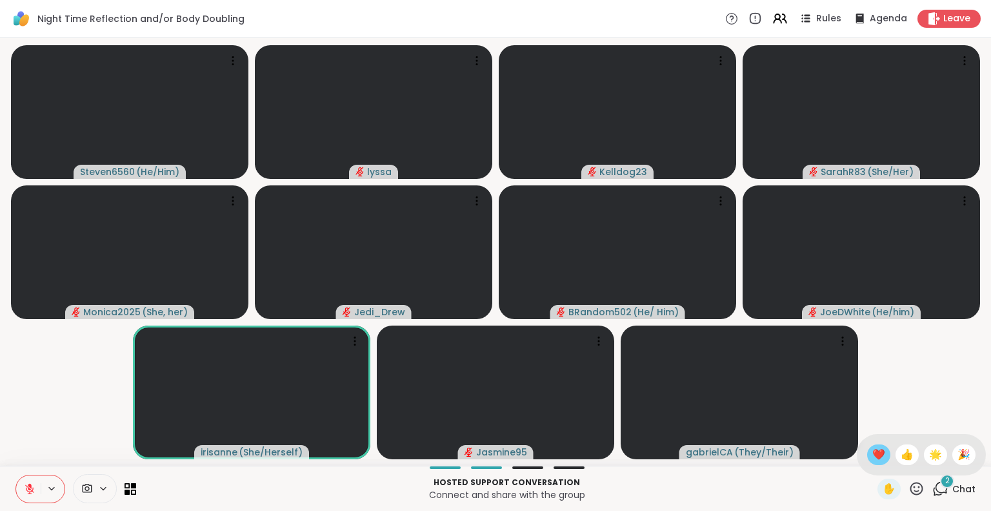
click at [873, 450] on span "❤️" at bounding box center [879, 454] width 13 height 15
click at [25, 486] on icon at bounding box center [30, 489] width 12 height 12
click at [30, 480] on button at bounding box center [28, 488] width 25 height 27
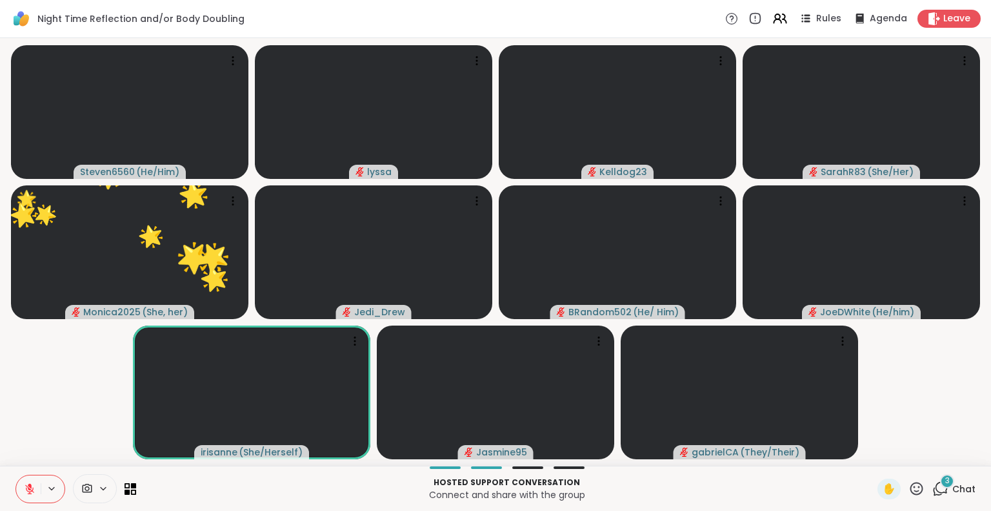
click at [909, 490] on icon at bounding box center [917, 488] width 16 height 16
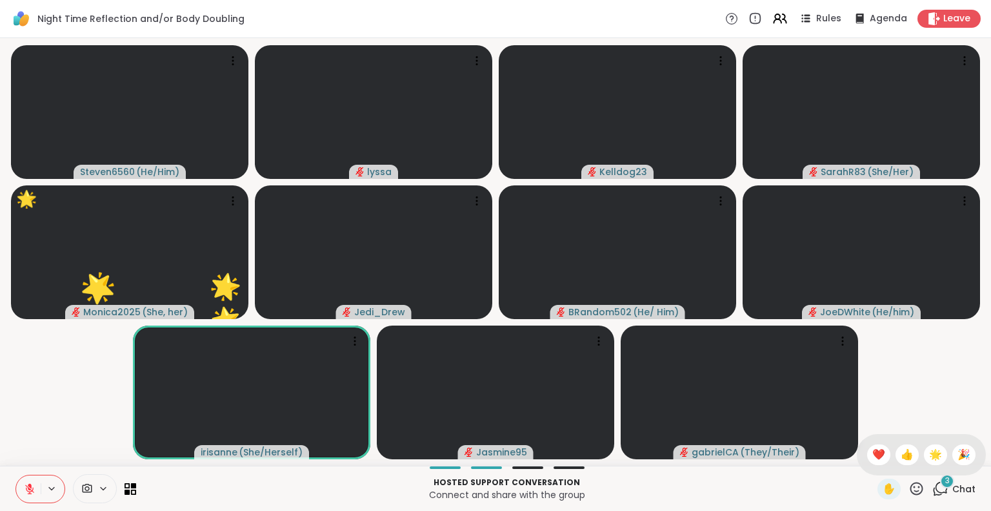
click at [860, 441] on div "✋ ❤️ 👍 🌟 🎉" at bounding box center [921, 454] width 129 height 41
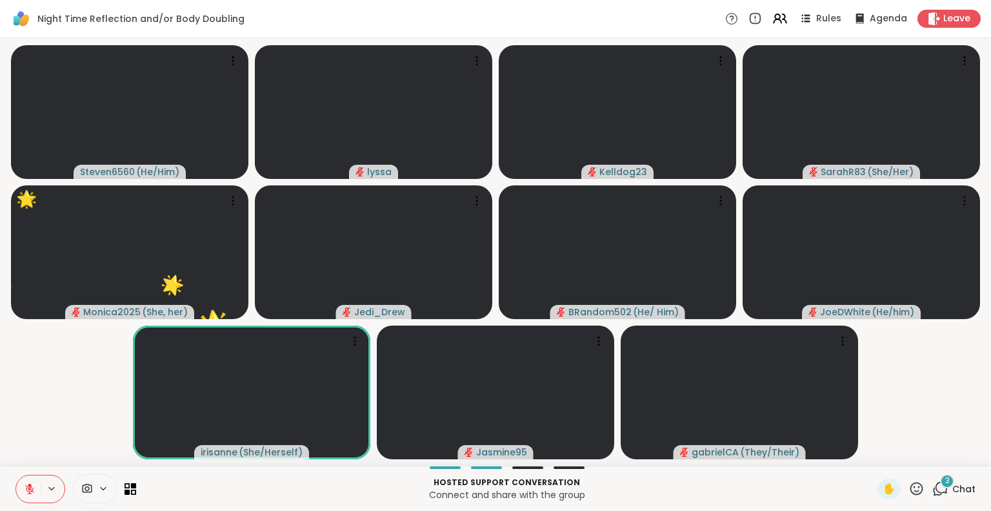
click at [911, 487] on icon at bounding box center [917, 488] width 16 height 16
click at [929, 448] on span "🌟" at bounding box center [935, 454] width 13 height 15
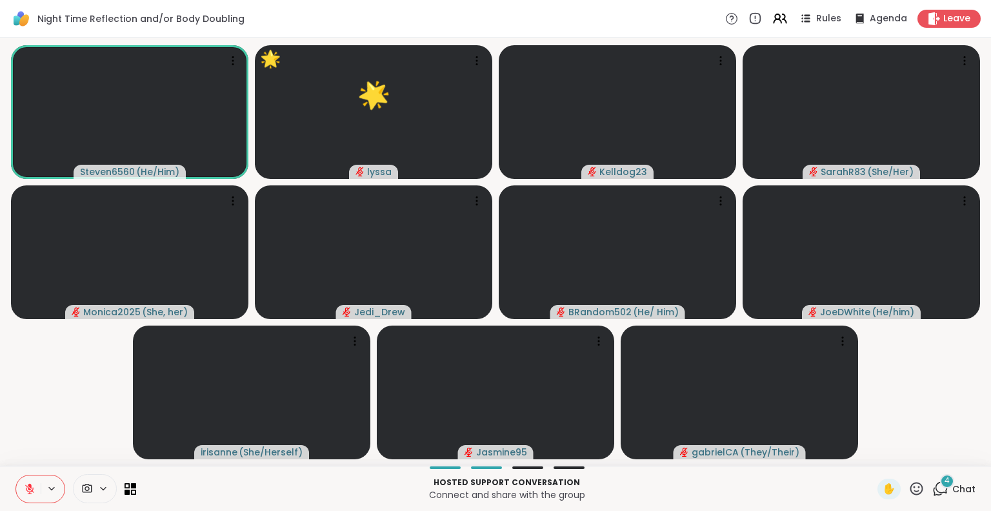
click at [911, 482] on icon at bounding box center [917, 487] width 13 height 13
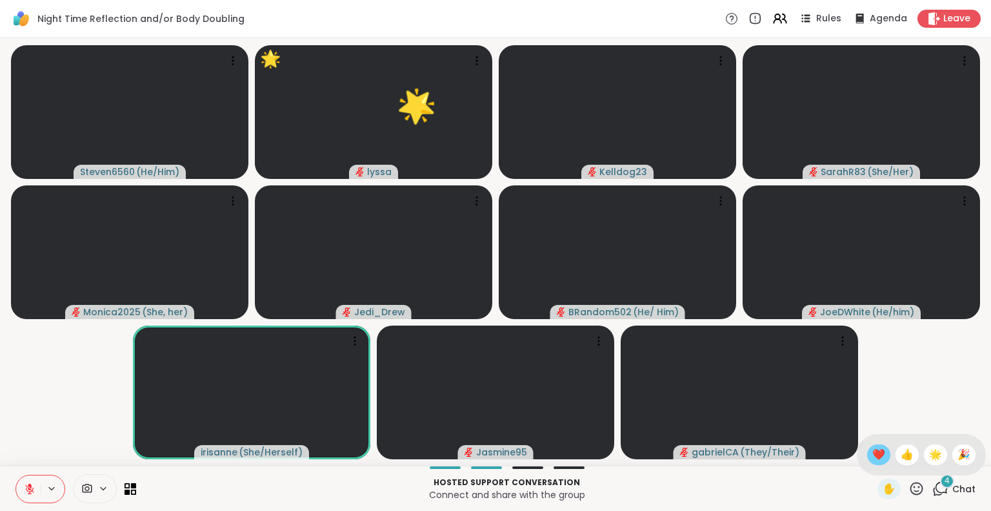
click at [867, 445] on div "❤️" at bounding box center [878, 454] width 23 height 21
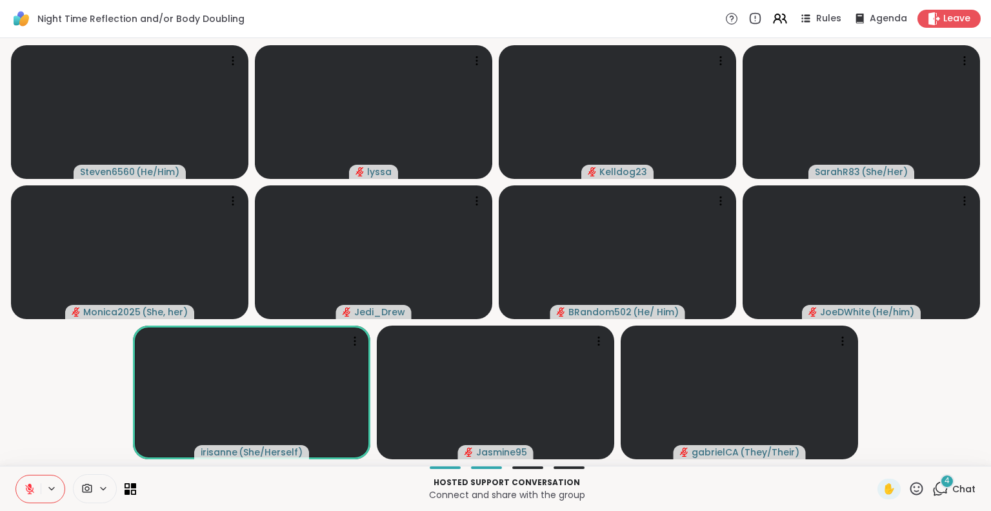
click at [34, 487] on icon at bounding box center [30, 489] width 12 height 12
click at [31, 486] on rect at bounding box center [30, 488] width 4 height 6
click at [909, 485] on icon at bounding box center [917, 488] width 16 height 16
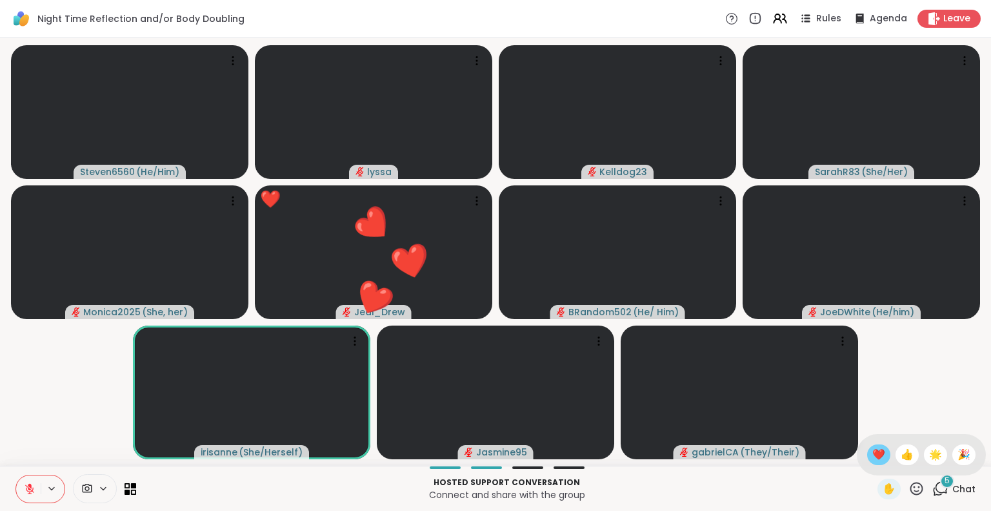
click at [873, 456] on span "❤️" at bounding box center [879, 454] width 13 height 15
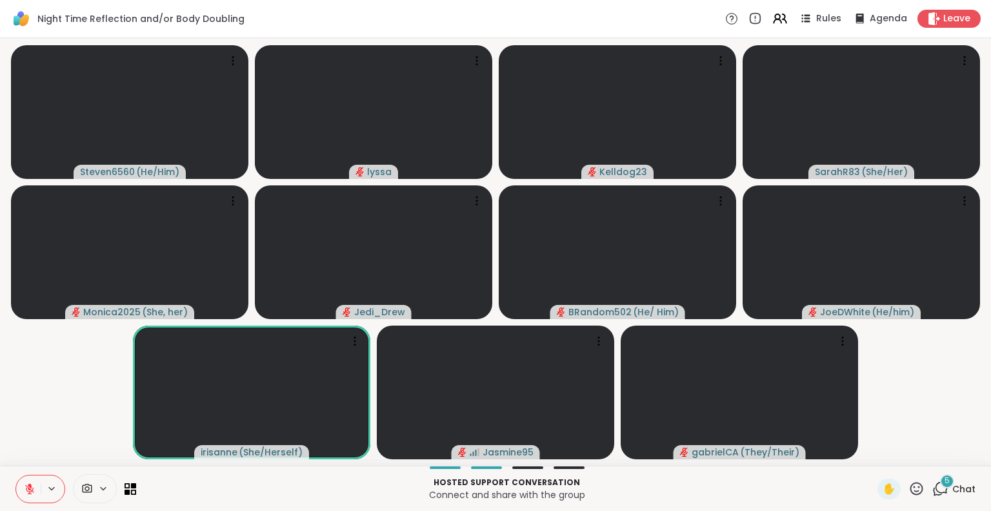
click at [909, 489] on icon at bounding box center [917, 488] width 16 height 16
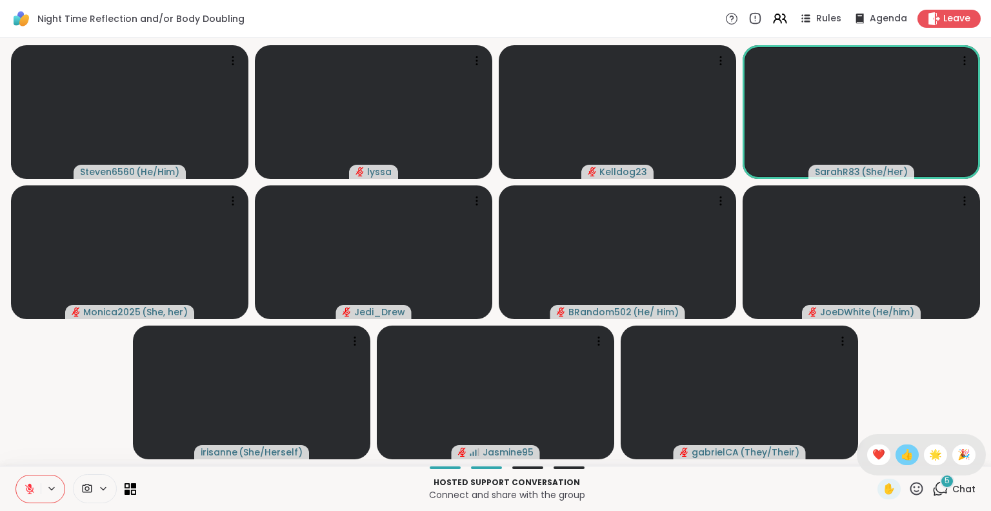
click at [901, 456] on span "👍" at bounding box center [907, 454] width 13 height 15
click at [911, 482] on icon at bounding box center [917, 487] width 13 height 13
click at [873, 450] on span "❤️" at bounding box center [879, 454] width 13 height 15
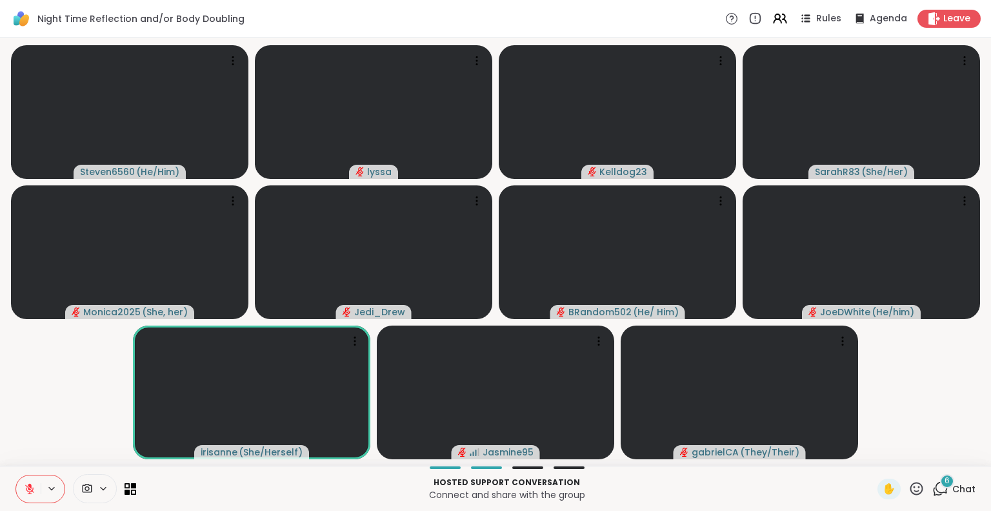
click at [909, 486] on icon at bounding box center [917, 488] width 16 height 16
click at [873, 456] on span "❤️" at bounding box center [879, 454] width 13 height 15
click at [911, 482] on icon at bounding box center [917, 487] width 13 height 13
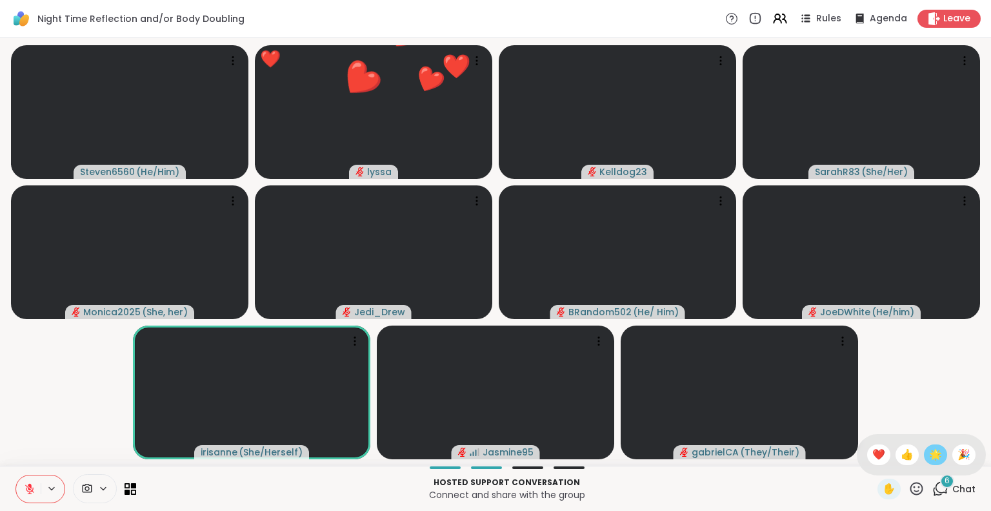
click at [929, 454] on span "🌟" at bounding box center [935, 454] width 13 height 15
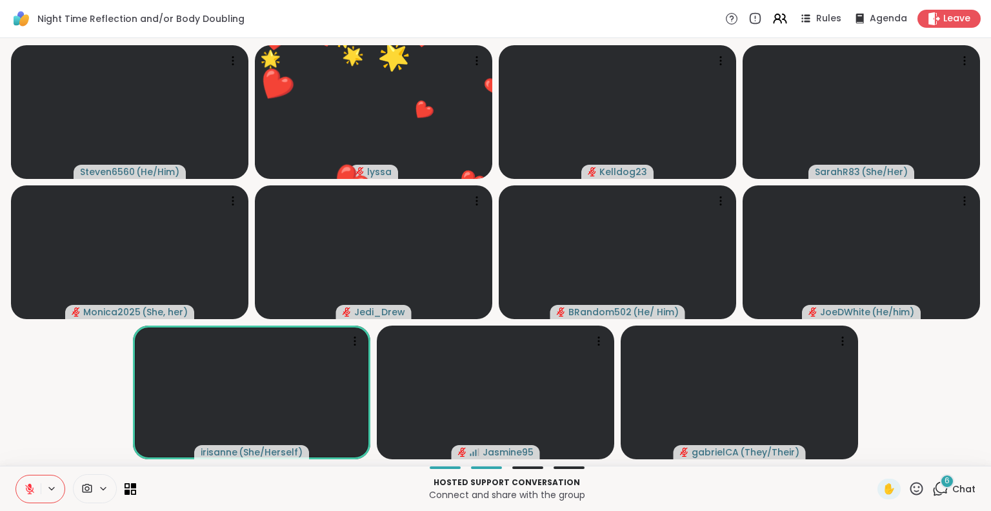
click at [909, 484] on icon at bounding box center [917, 488] width 16 height 16
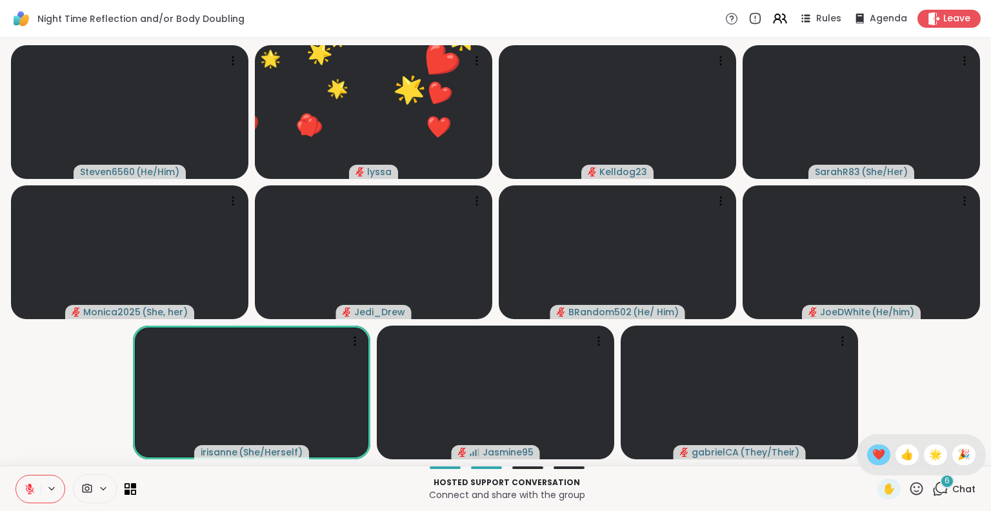
click at [873, 455] on div "❤️" at bounding box center [878, 454] width 23 height 21
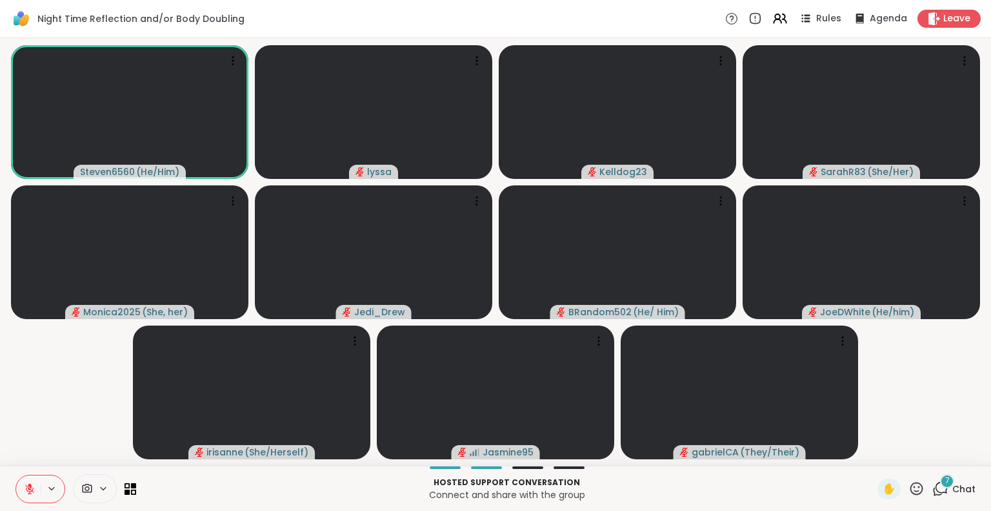
click at [28, 483] on icon at bounding box center [30, 489] width 12 height 12
click at [13, 227] on video at bounding box center [130, 252] width 238 height 134
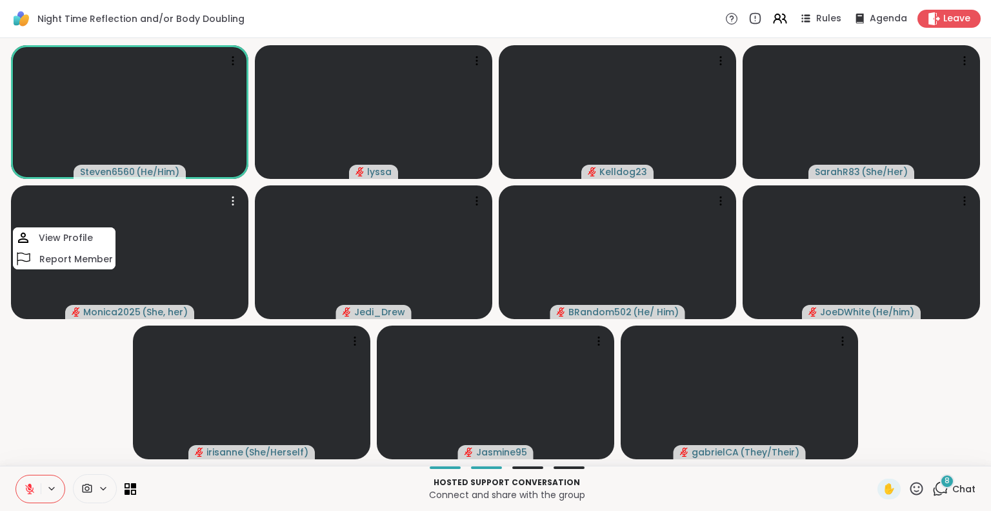
click at [38, 418] on video-player-container "Steven6560 ( He/Him ) lyssa Kelldog23 SarahR83 ( She/Her ) Monica2025 ( She, he…" at bounding box center [496, 251] width 976 height 417
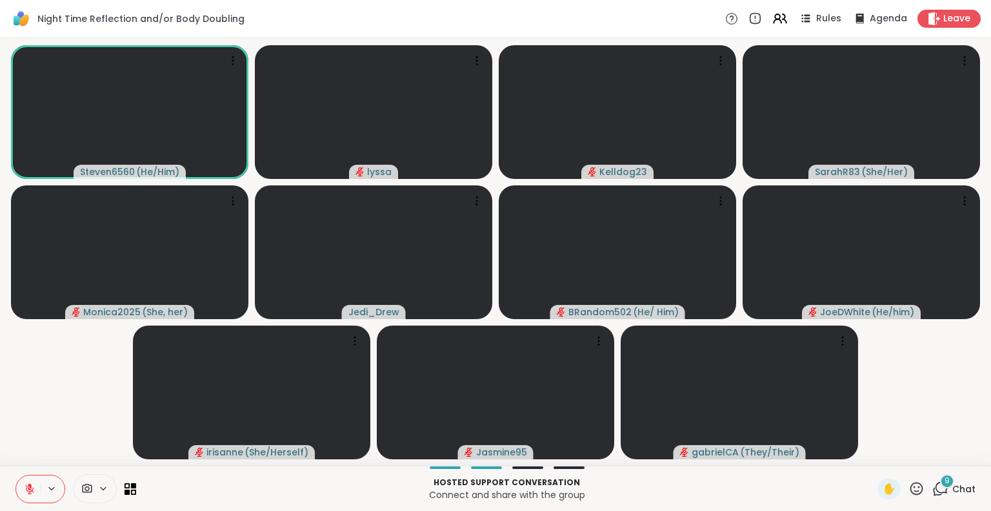
click at [909, 487] on icon at bounding box center [917, 488] width 16 height 16
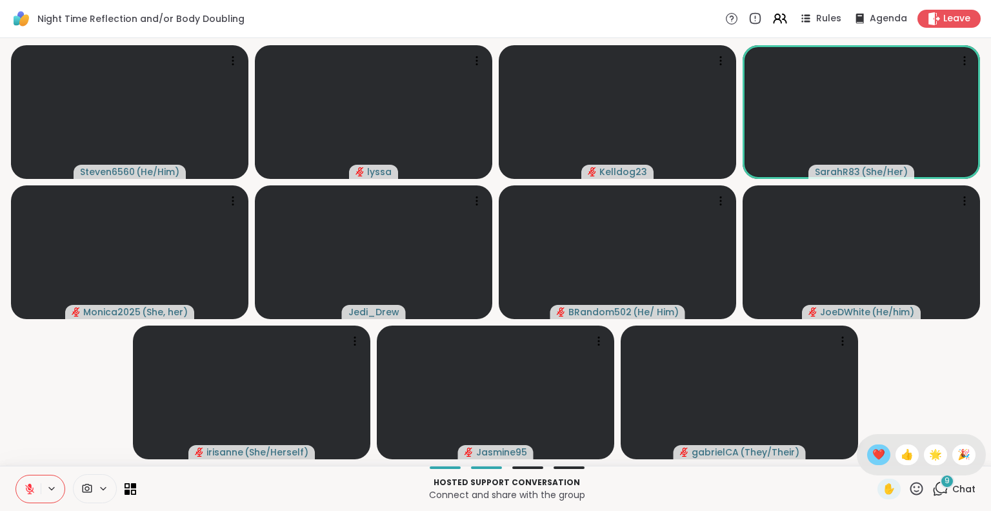
click at [873, 451] on span "❤️" at bounding box center [879, 454] width 13 height 15
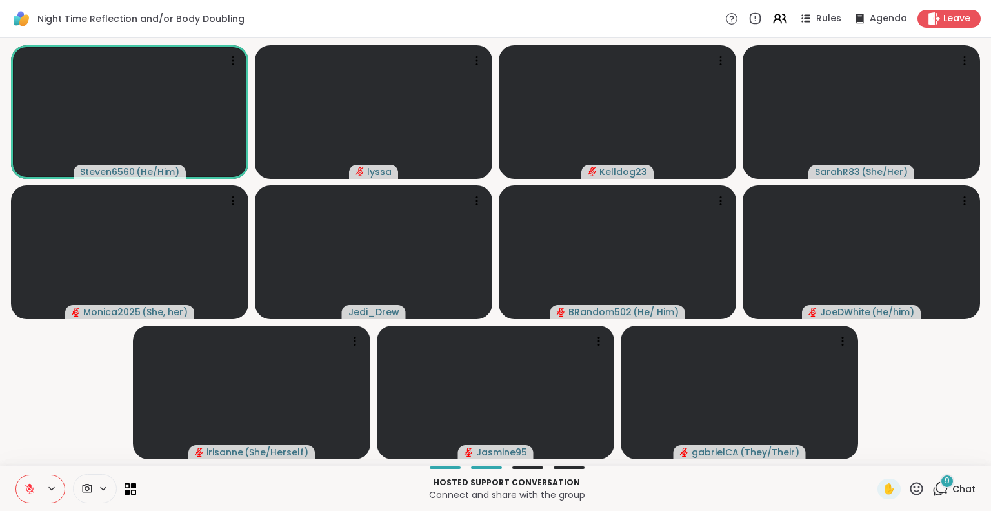
click at [909, 487] on icon at bounding box center [917, 488] width 16 height 16
click at [874, 453] on div "❤️" at bounding box center [878, 454] width 23 height 21
click at [909, 485] on icon at bounding box center [917, 488] width 16 height 16
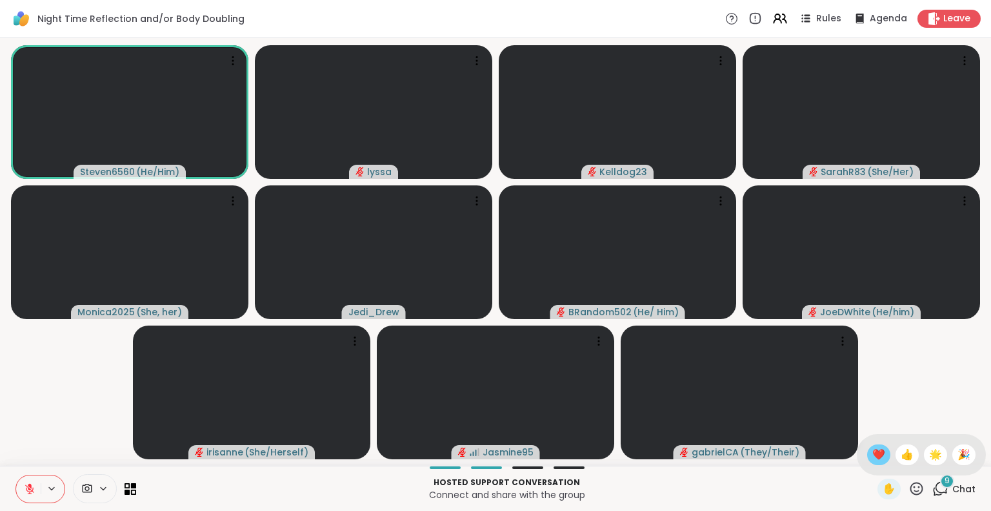
click at [873, 452] on span "❤️" at bounding box center [879, 454] width 13 height 15
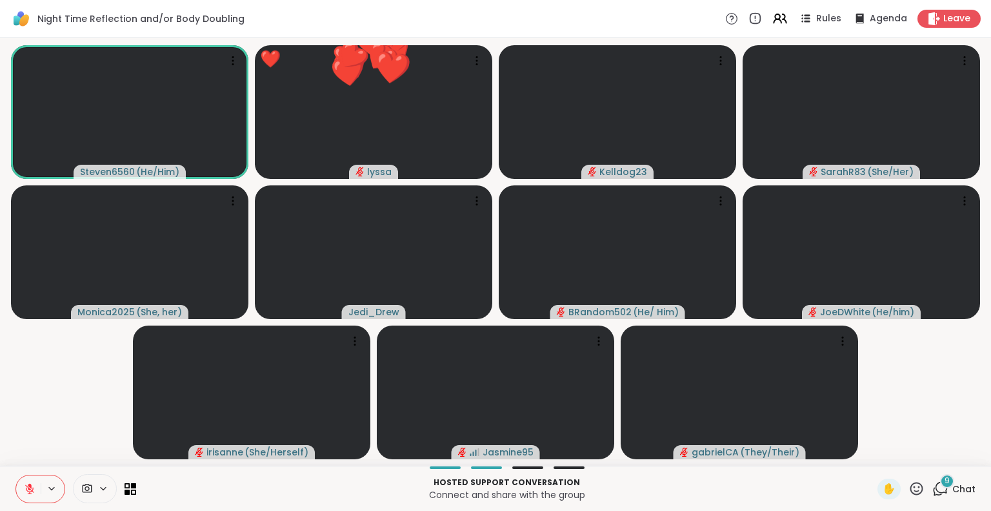
click at [945, 485] on span "9" at bounding box center [947, 480] width 5 height 11
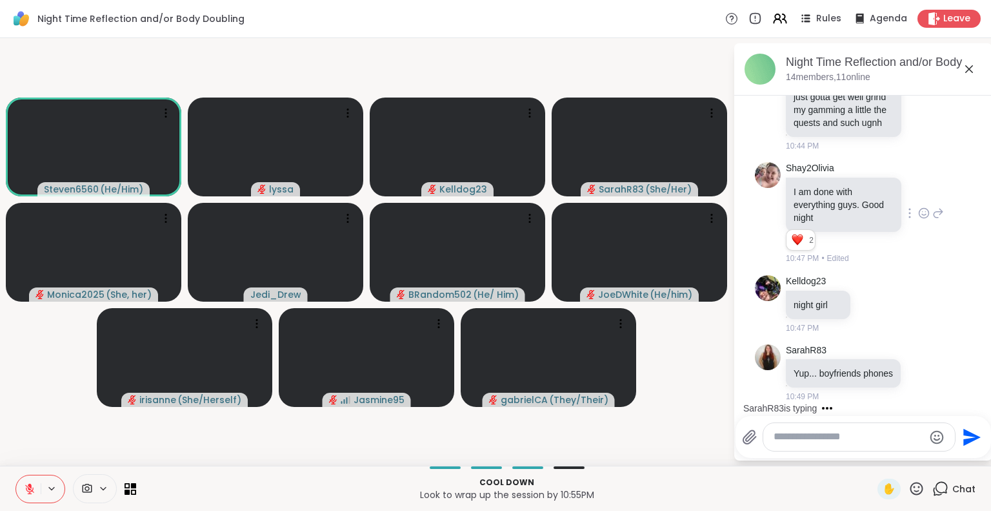
scroll to position [4990, 0]
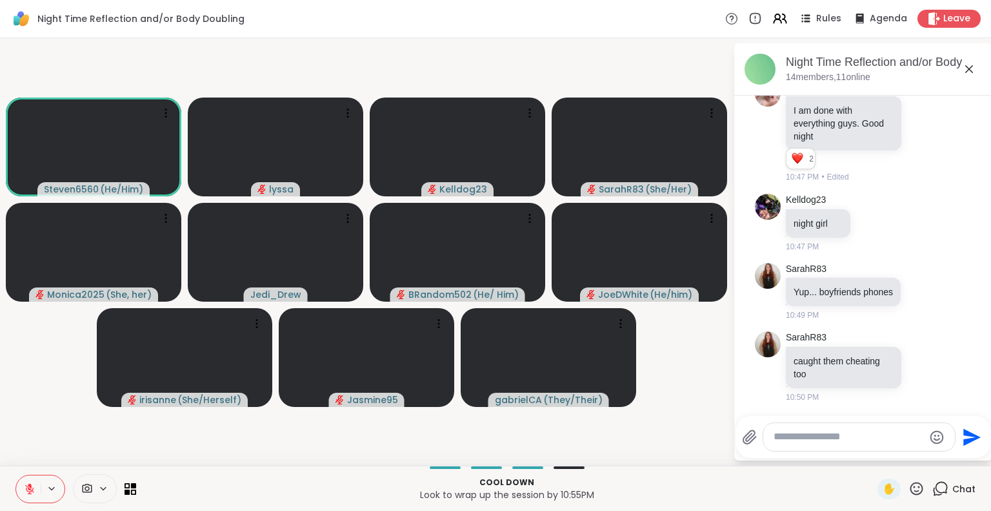
click at [911, 487] on icon at bounding box center [917, 487] width 13 height 13
click at [873, 458] on div "❤️" at bounding box center [878, 454] width 23 height 21
click at [912, 487] on icon at bounding box center [917, 488] width 16 height 16
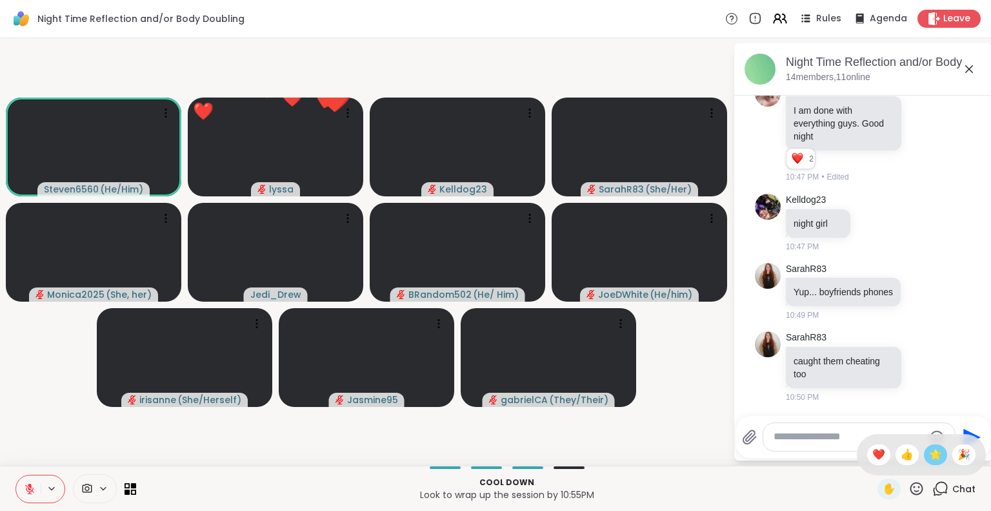
click at [924, 451] on div "🌟" at bounding box center [935, 454] width 23 height 21
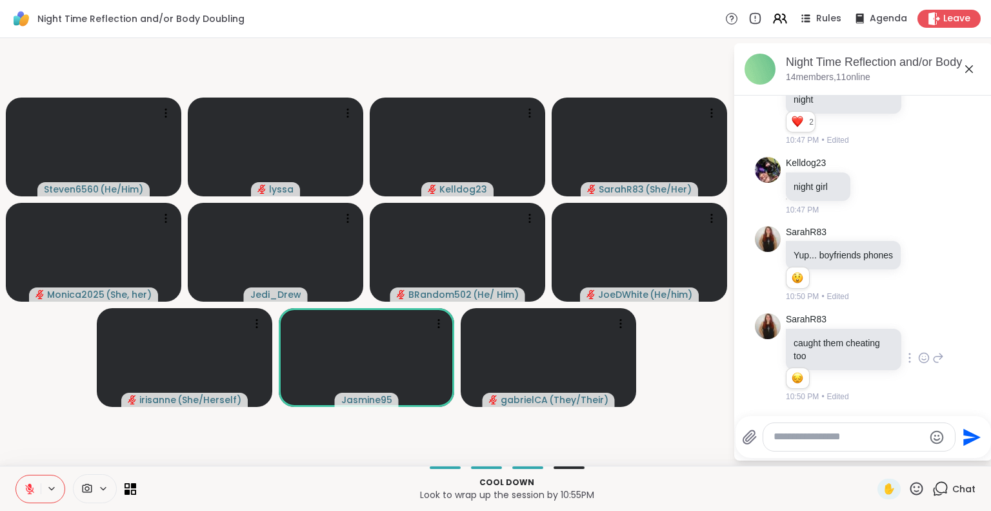
click at [918, 364] on icon at bounding box center [924, 357] width 12 height 13
click at [947, 343] on div "Select Reaction: Sad" at bounding box center [953, 337] width 12 height 12
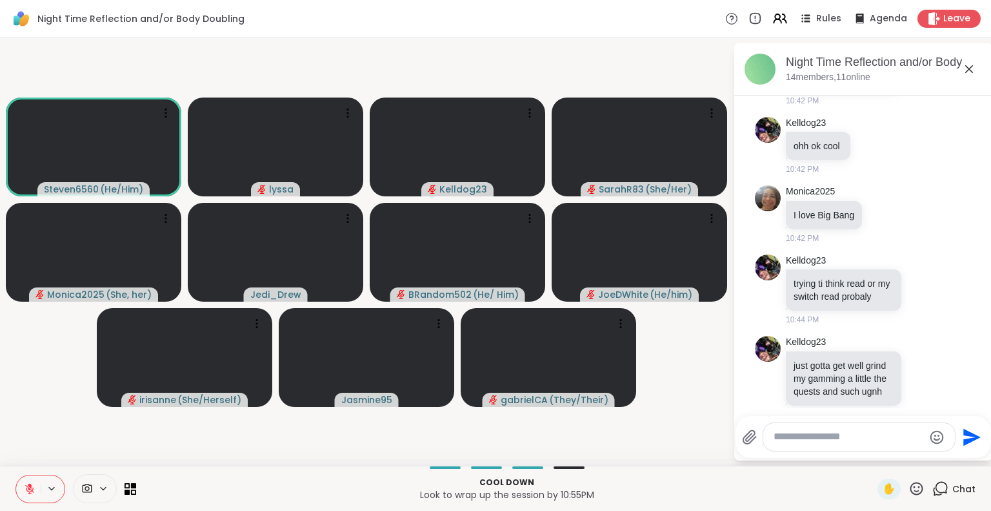
scroll to position [4592, 0]
click at [933, 296] on icon at bounding box center [939, 288] width 12 height 15
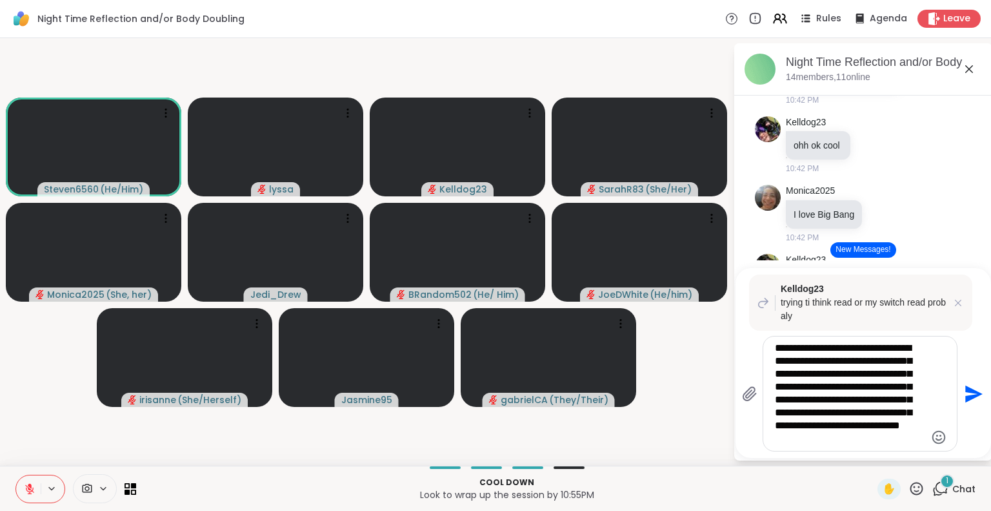
type textarea "**********"
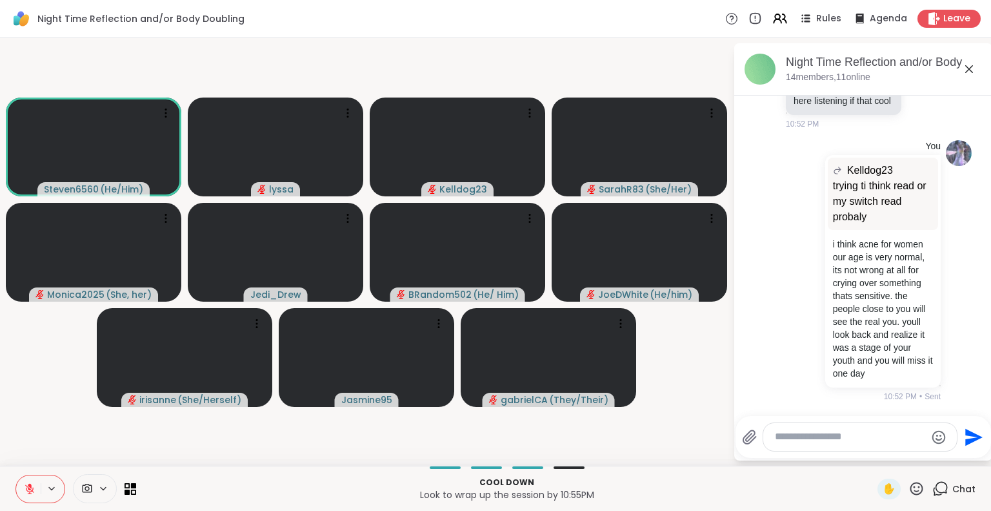
scroll to position [5433, 0]
click at [968, 66] on icon at bounding box center [969, 68] width 15 height 15
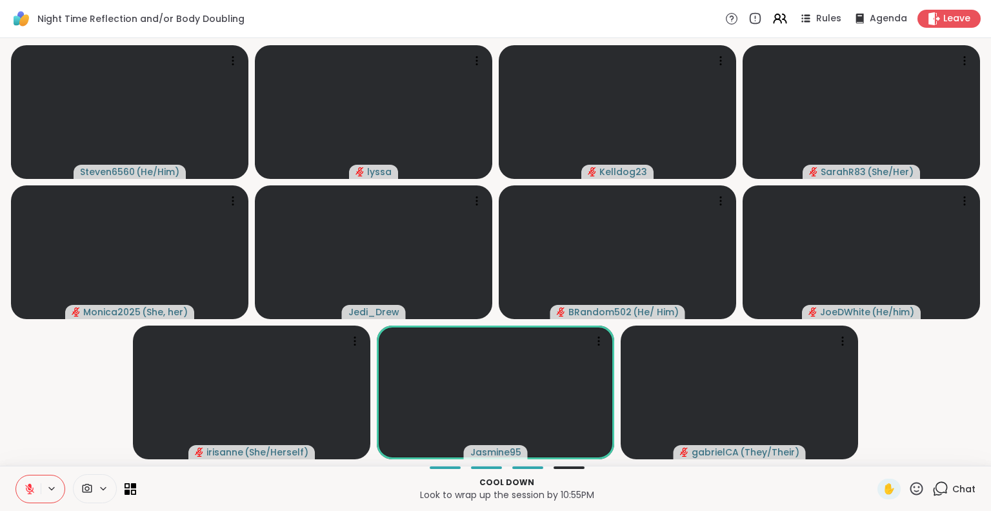
click at [950, 479] on div "Chat" at bounding box center [954, 488] width 43 height 21
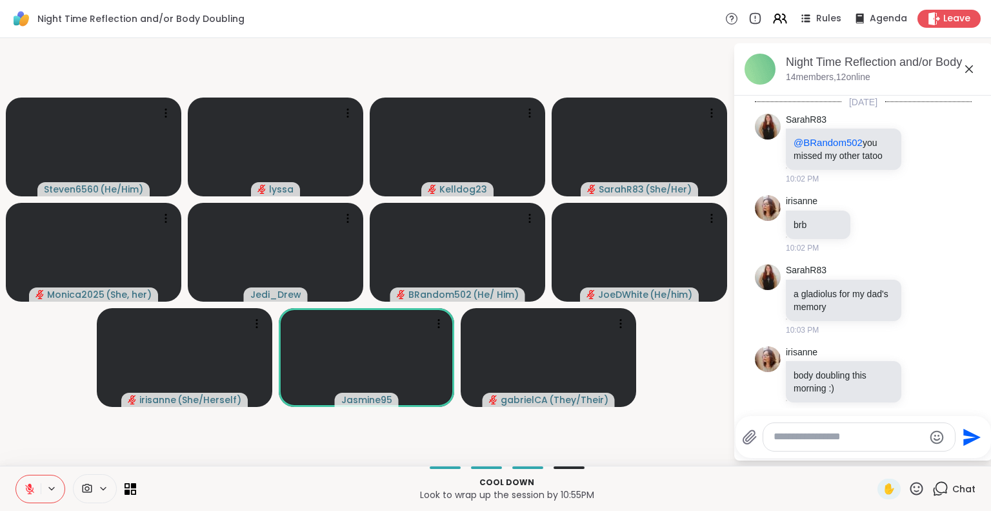
scroll to position [5420, 0]
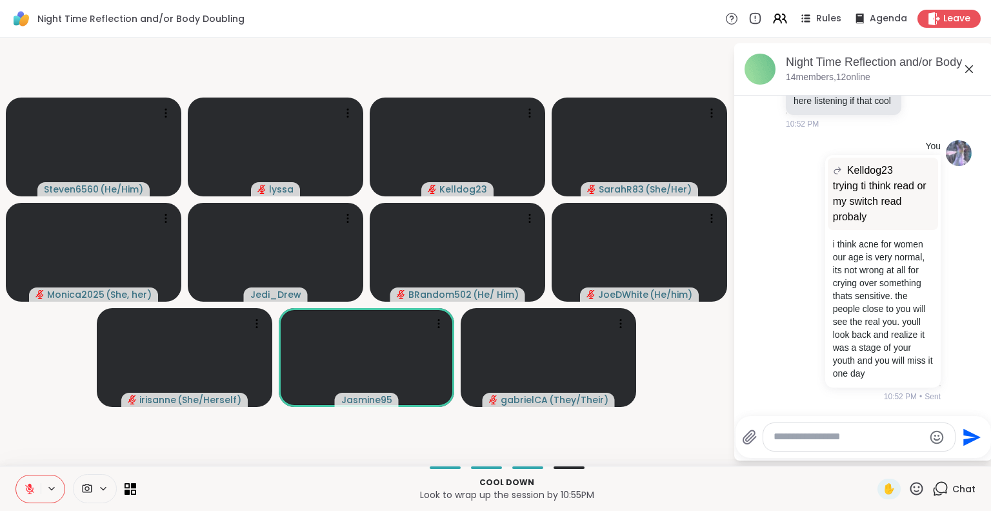
click at [968, 68] on icon at bounding box center [969, 68] width 15 height 15
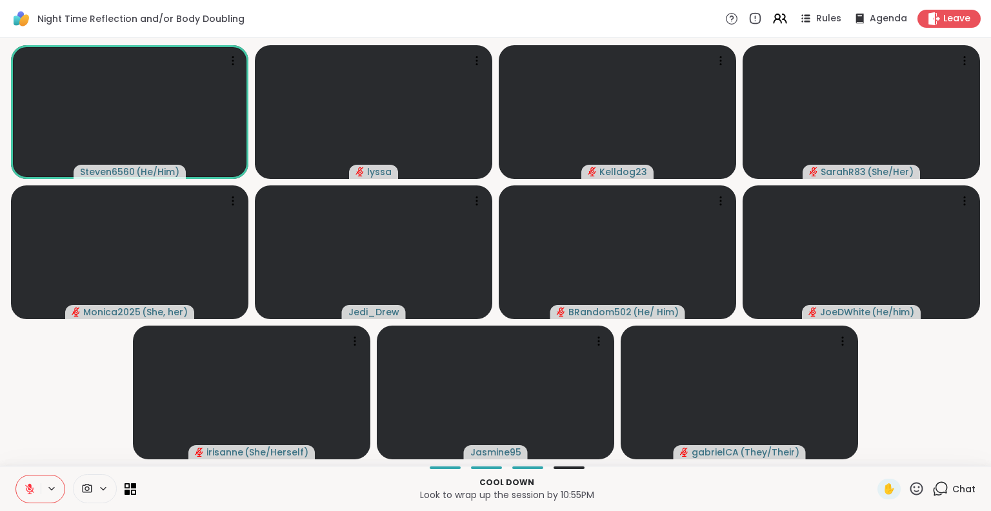
click at [939, 481] on icon at bounding box center [941, 488] width 16 height 16
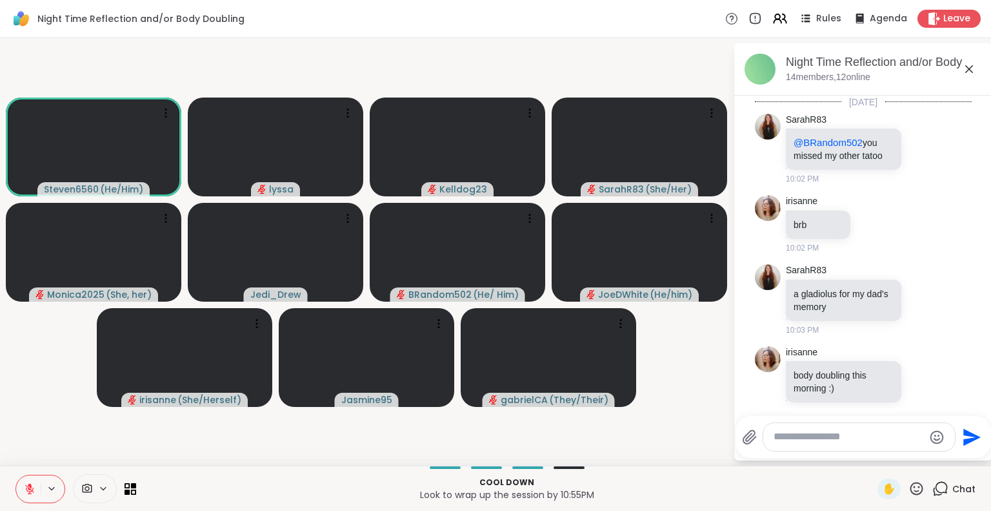
scroll to position [5439, 0]
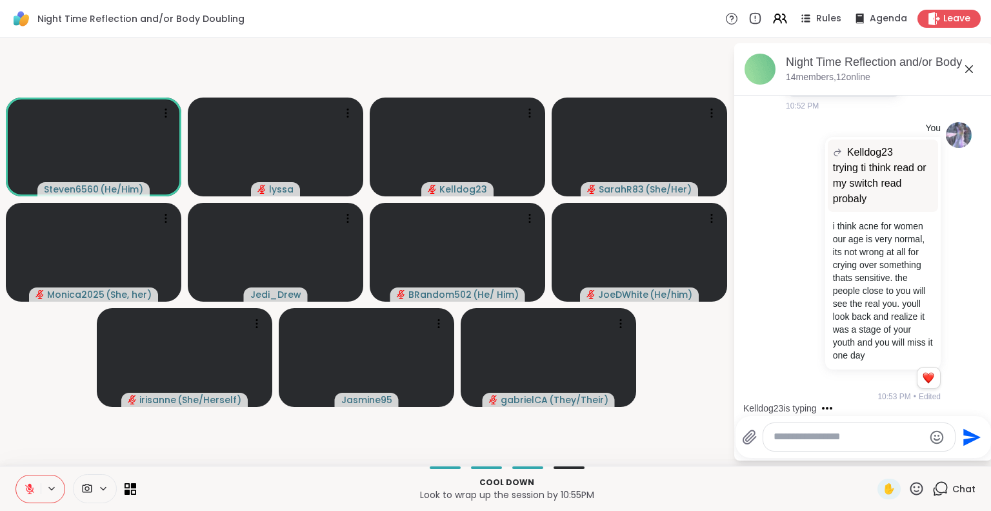
click at [970, 66] on icon at bounding box center [969, 68] width 15 height 15
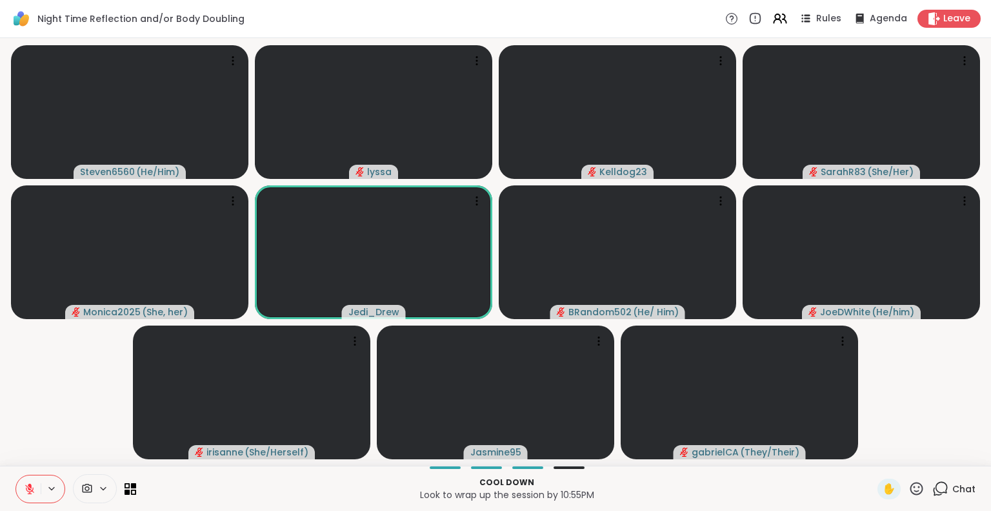
click at [34, 483] on icon at bounding box center [30, 489] width 12 height 12
click at [37, 483] on button at bounding box center [28, 488] width 25 height 27
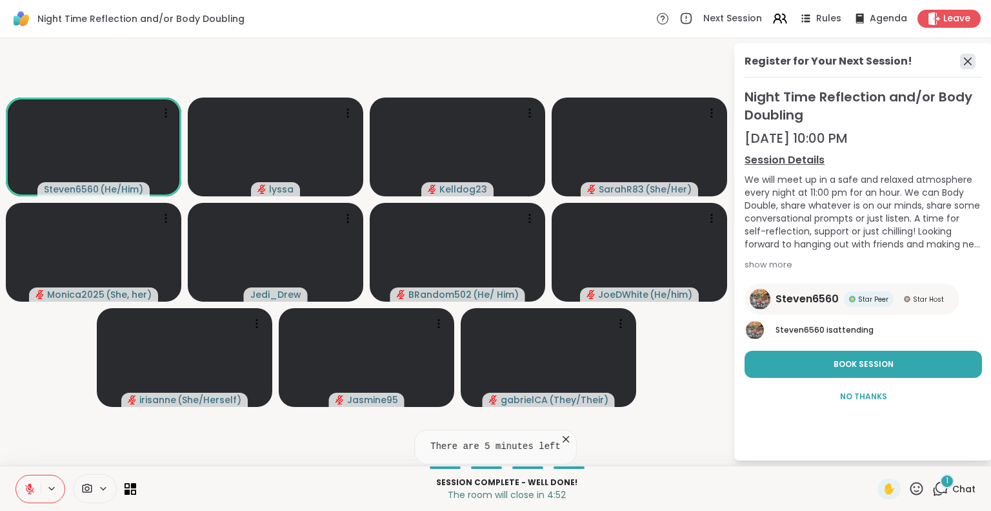
click at [968, 61] on icon at bounding box center [968, 61] width 8 height 8
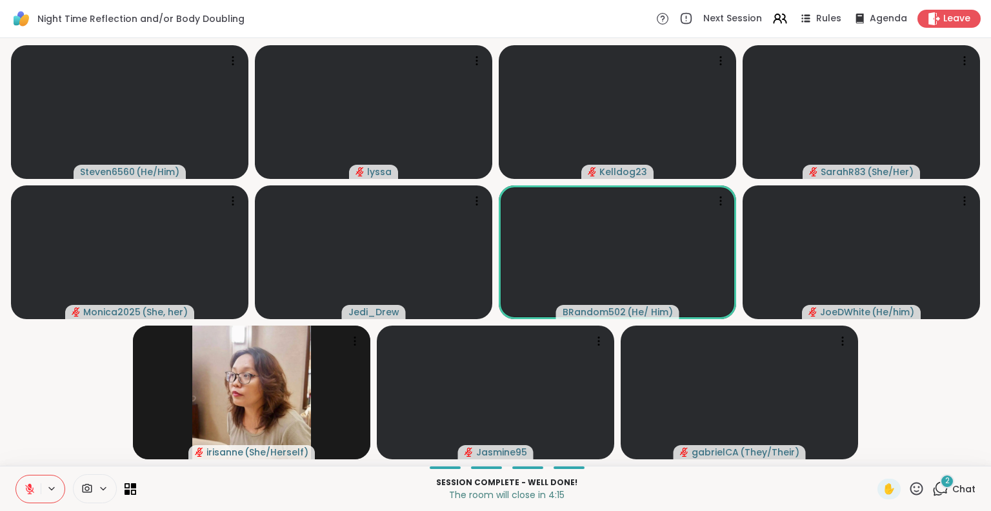
click at [964, 492] on span "Chat" at bounding box center [964, 488] width 23 height 13
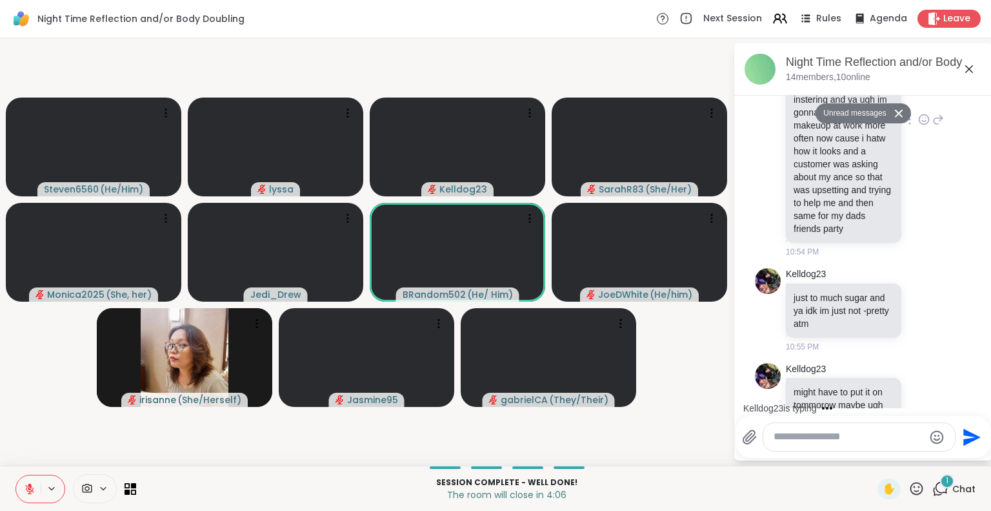
scroll to position [5952, 0]
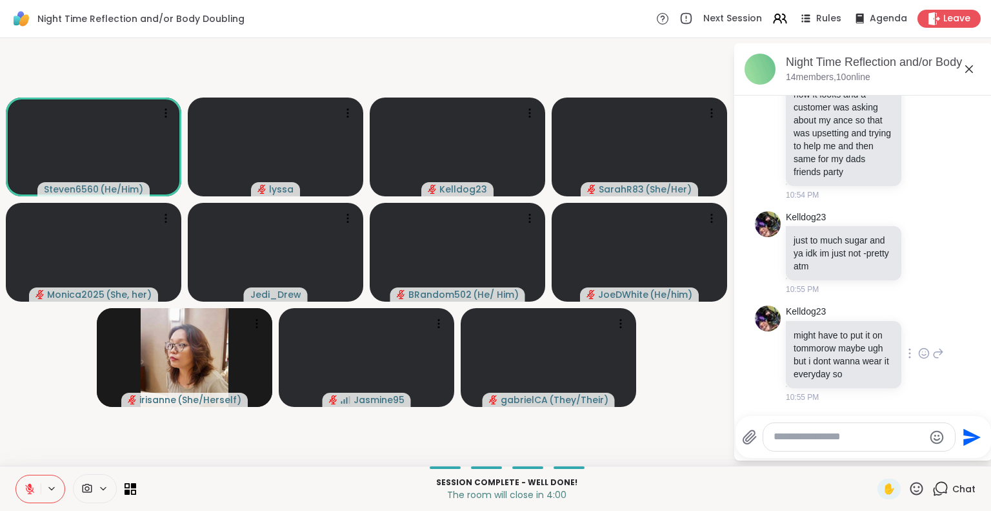
click at [933, 351] on icon at bounding box center [939, 352] width 12 height 15
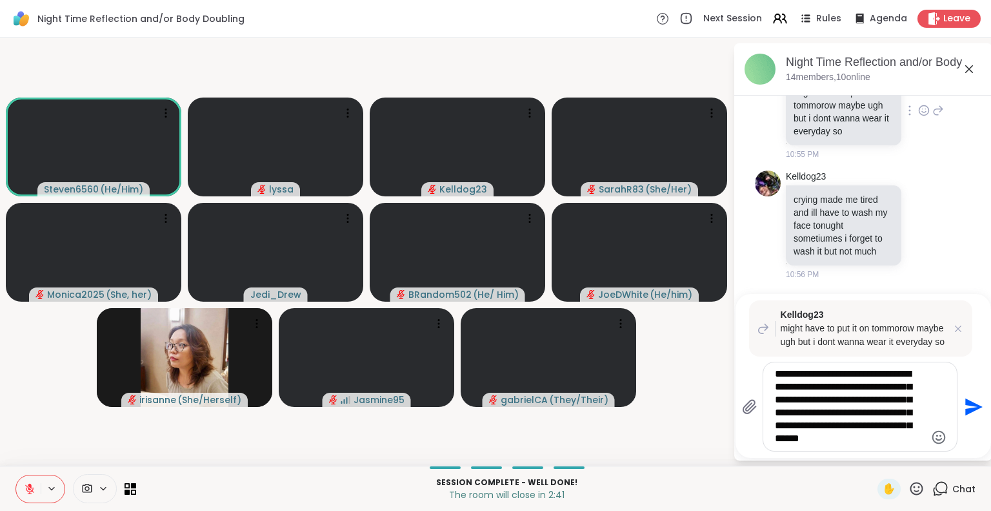
scroll to position [6301, 0]
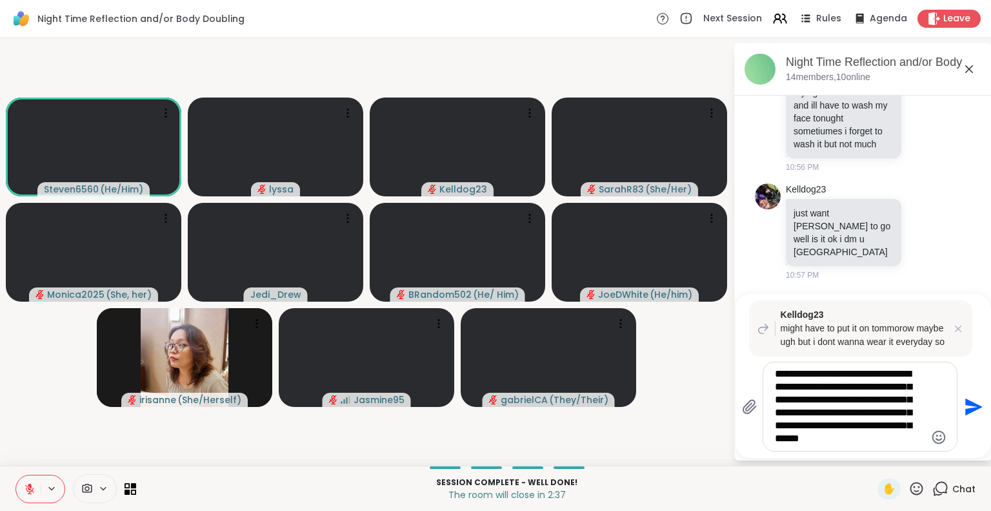
click at [34, 483] on icon at bounding box center [30, 489] width 12 height 12
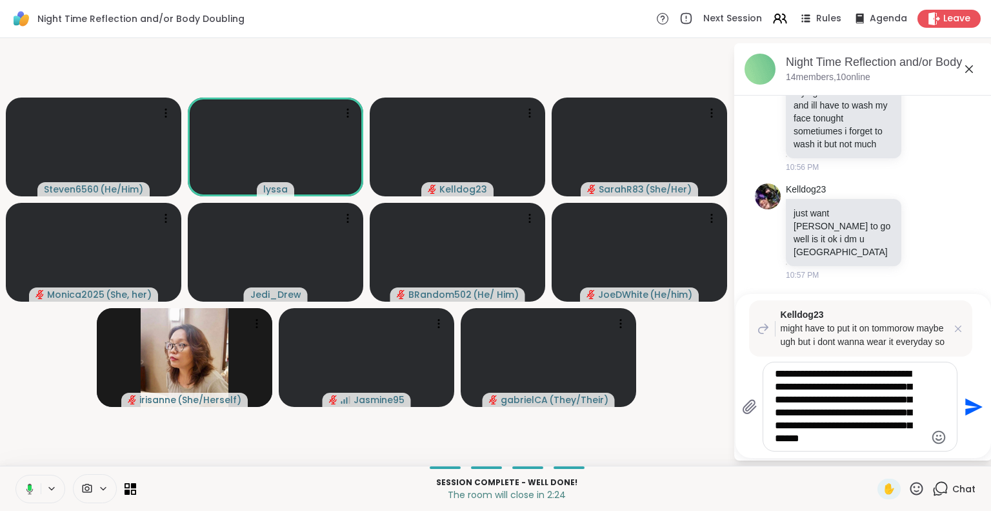
click at [914, 483] on icon at bounding box center [917, 488] width 16 height 16
click at [873, 454] on span "❤️" at bounding box center [879, 454] width 13 height 15
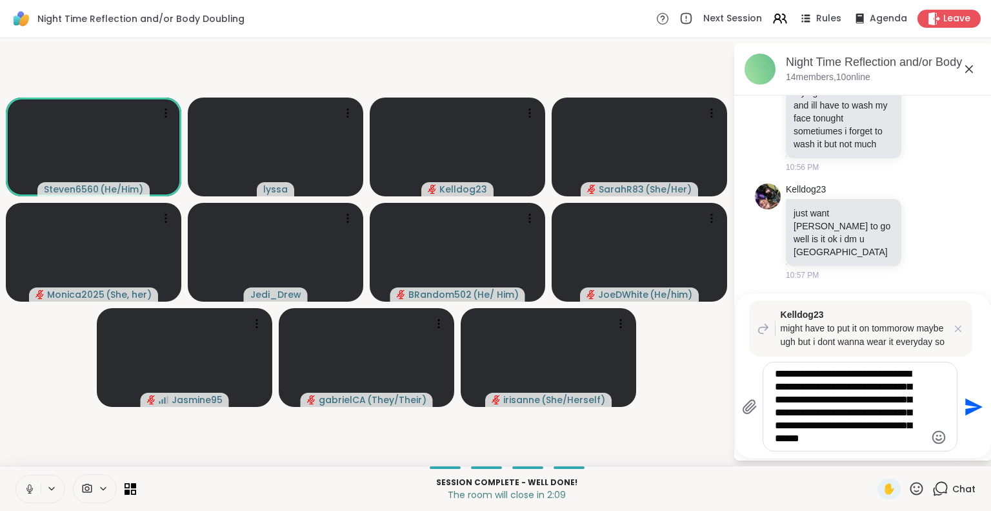
click at [25, 484] on icon at bounding box center [30, 489] width 12 height 12
click at [909, 436] on textarea "**********" at bounding box center [850, 406] width 150 height 78
click at [17, 485] on button at bounding box center [28, 488] width 25 height 27
click at [28, 486] on icon at bounding box center [30, 489] width 12 height 12
click at [906, 442] on textarea "**********" at bounding box center [850, 406] width 150 height 78
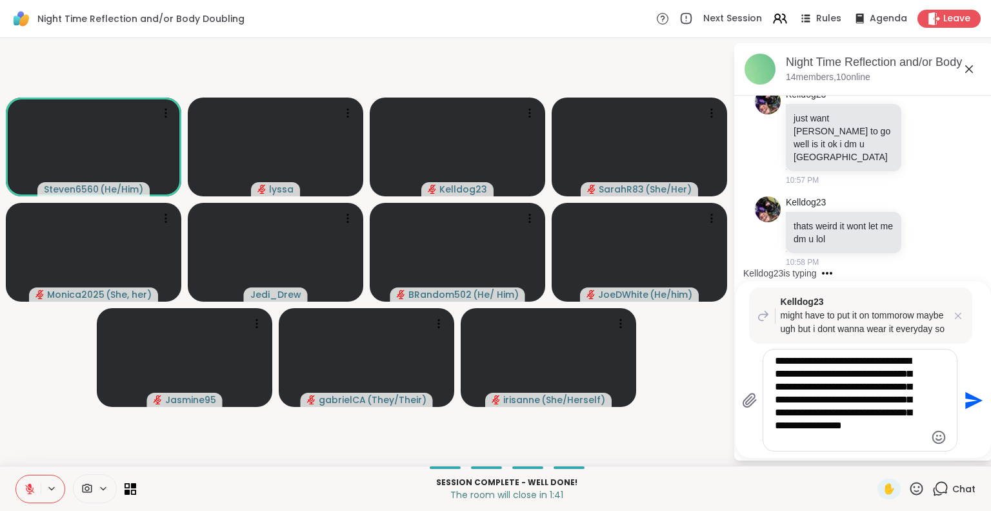
scroll to position [6396, 0]
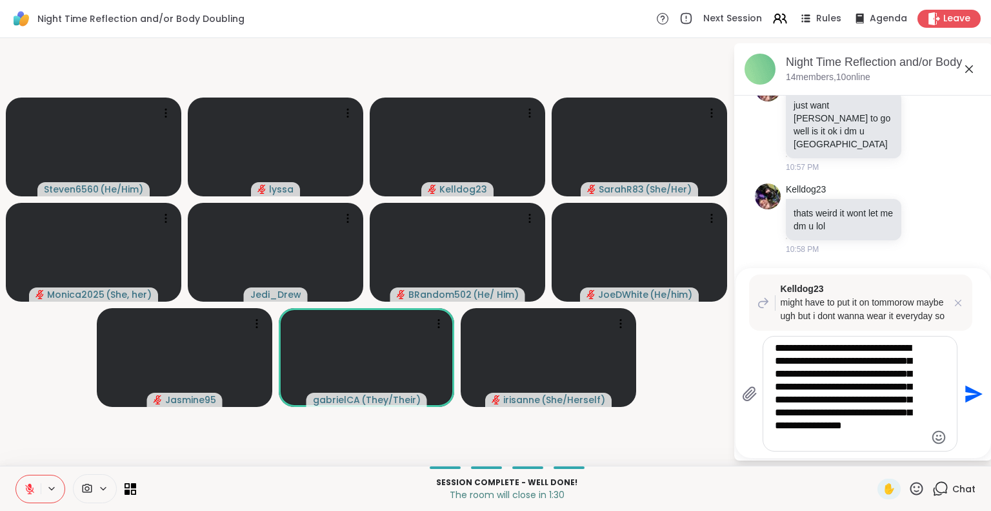
type textarea "**********"
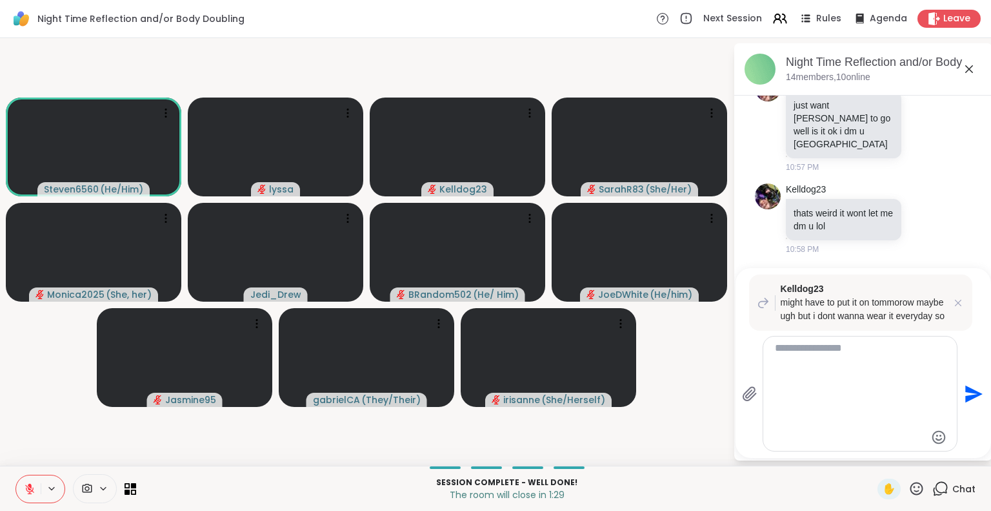
scroll to position [6546, 0]
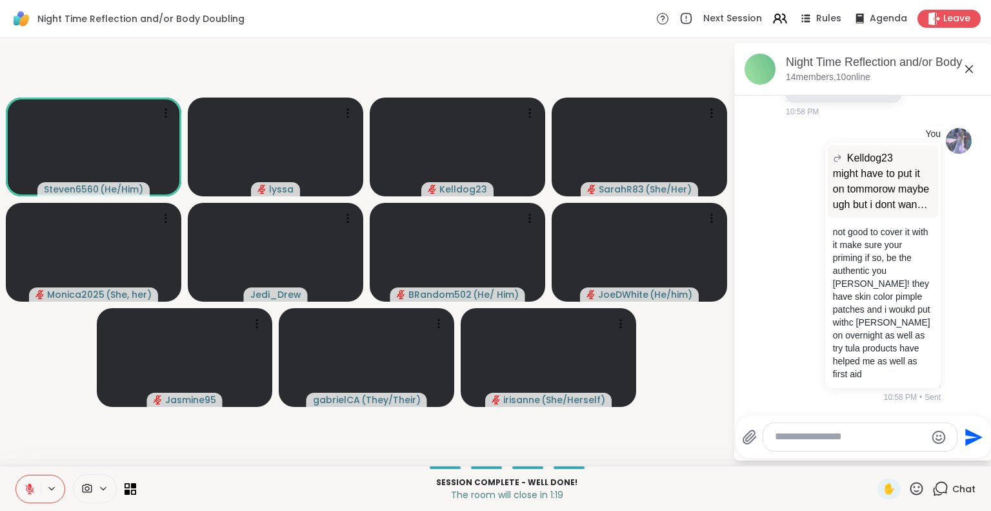
click at [818, 432] on textarea "Type your message" at bounding box center [850, 437] width 150 height 14
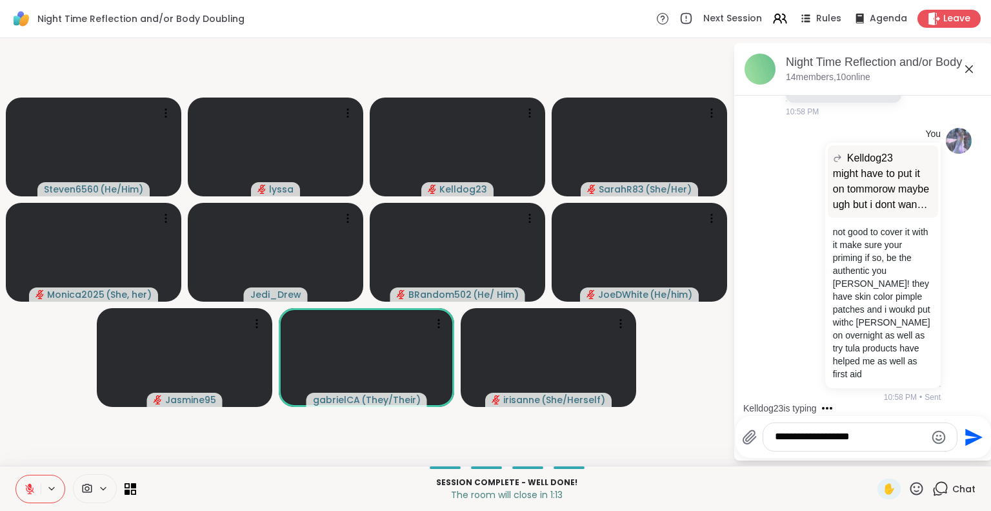
type textarea "**********"
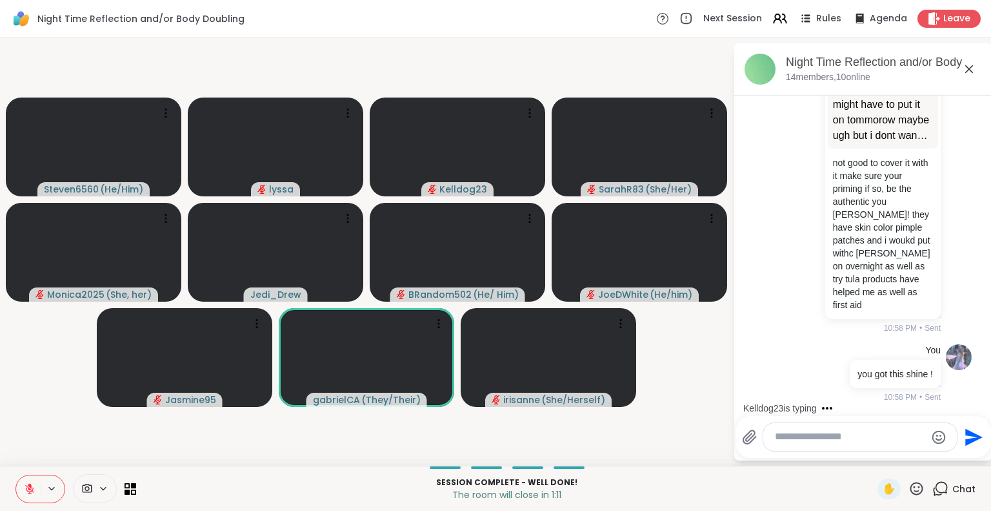
click at [968, 64] on icon at bounding box center [969, 68] width 15 height 15
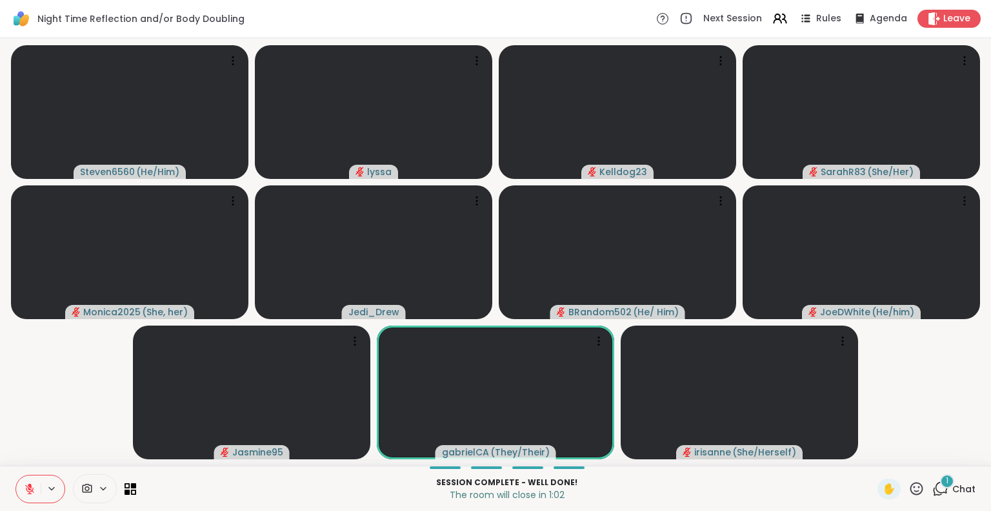
click at [934, 488] on icon at bounding box center [941, 488] width 16 height 16
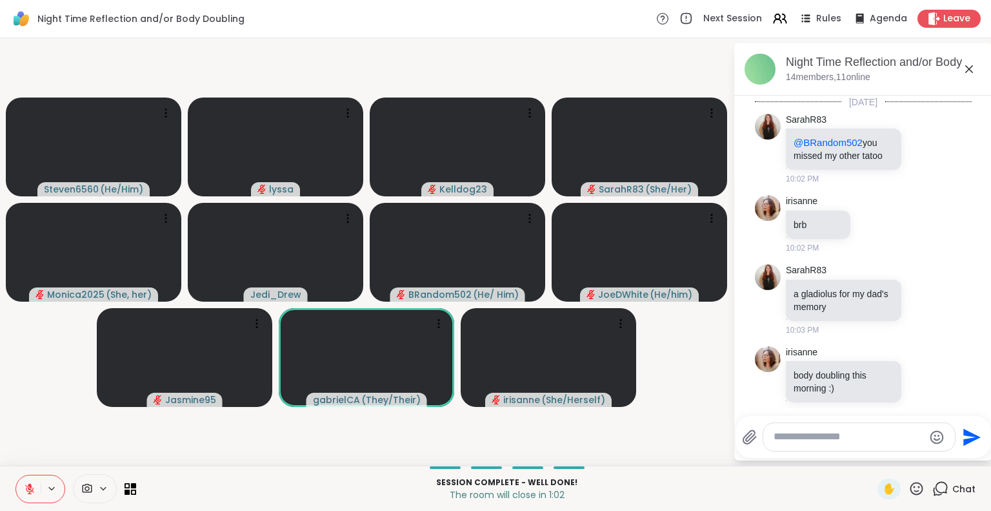
scroll to position [6727, 0]
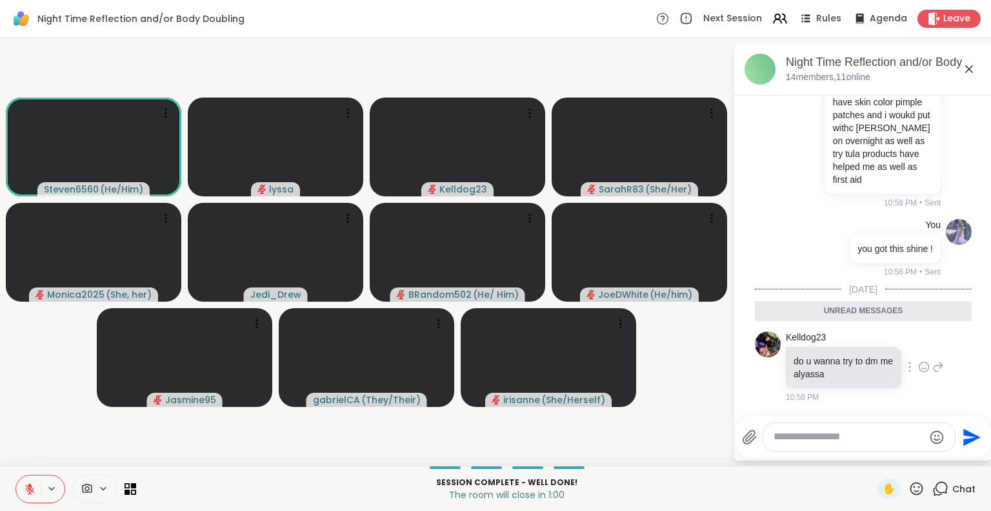
click at [935, 367] on icon at bounding box center [939, 366] width 9 height 9
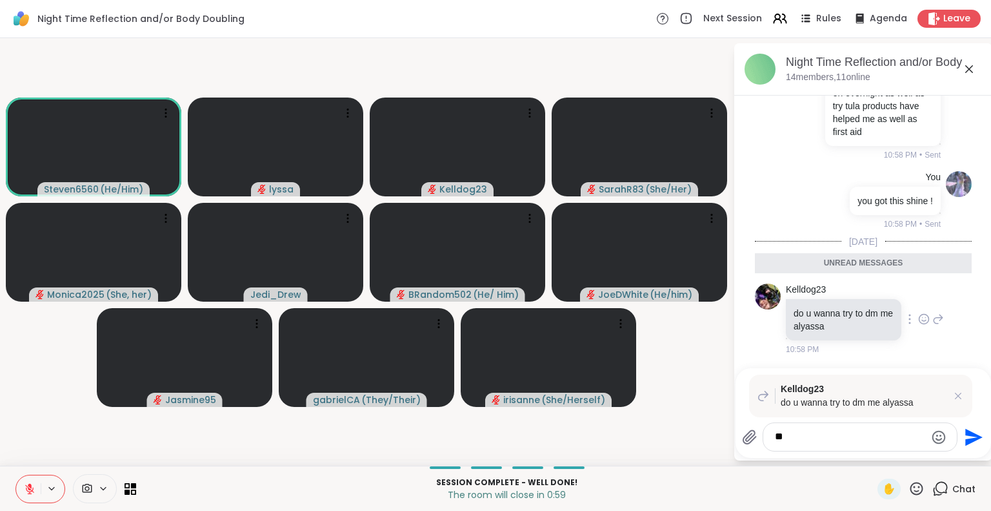
type textarea "***"
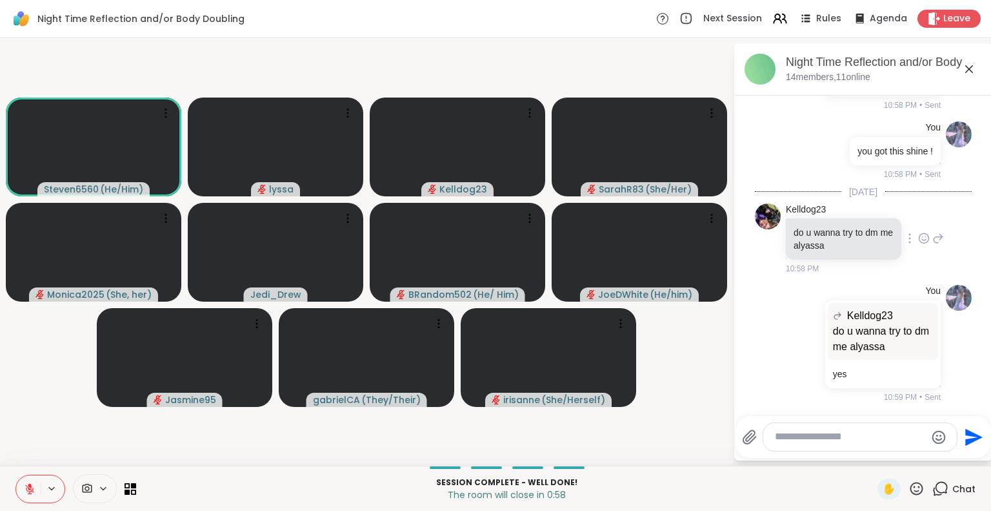
scroll to position [6824, 0]
click at [800, 208] on link "Kelldog23" at bounding box center [806, 209] width 40 height 13
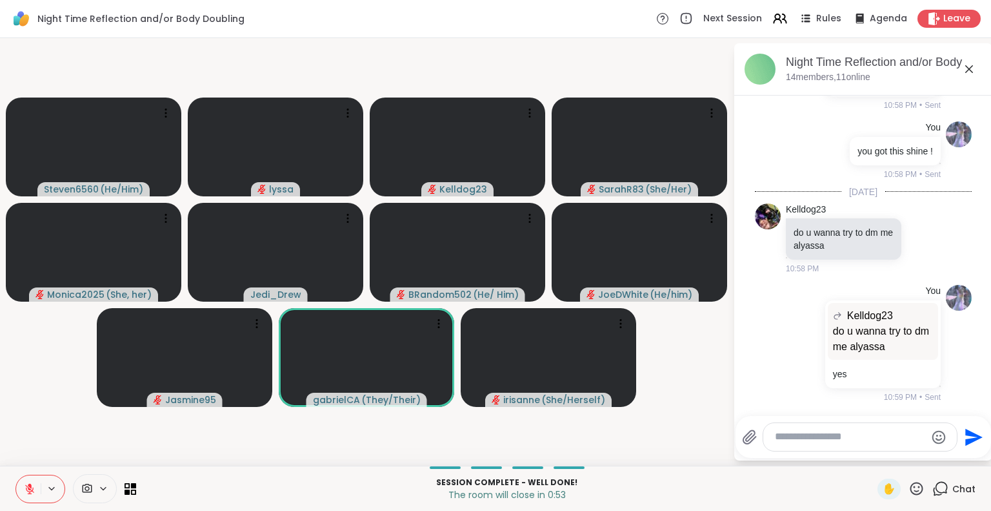
click at [880, 437] on textarea "Type your message" at bounding box center [850, 437] width 150 height 14
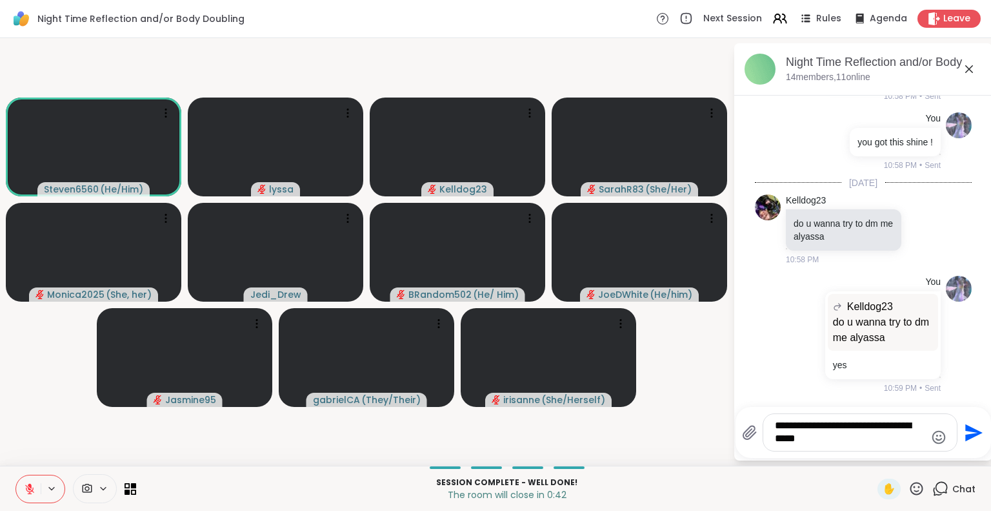
type textarea "**********"
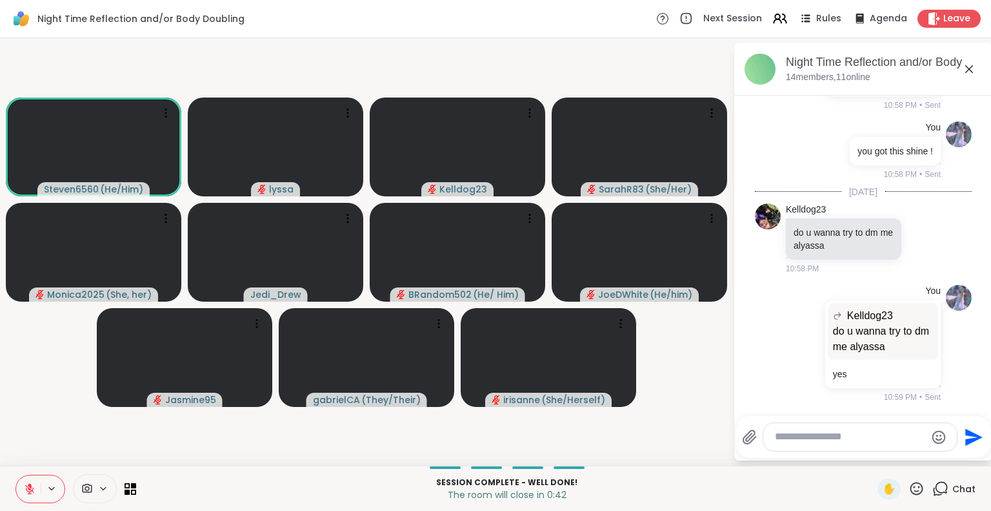
scroll to position [6905, 0]
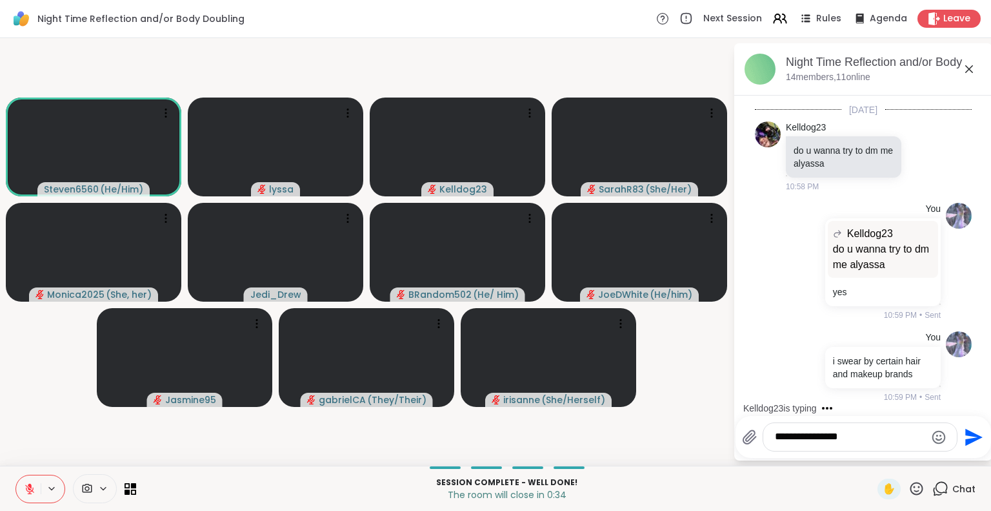
click at [829, 438] on textarea "**********" at bounding box center [850, 437] width 150 height 14
type textarea "**********"
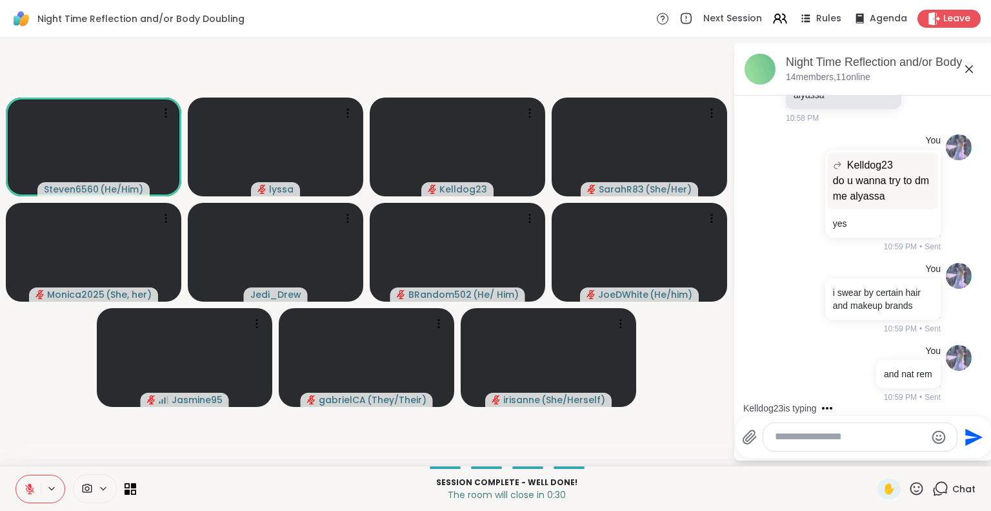
scroll to position [7056, 0]
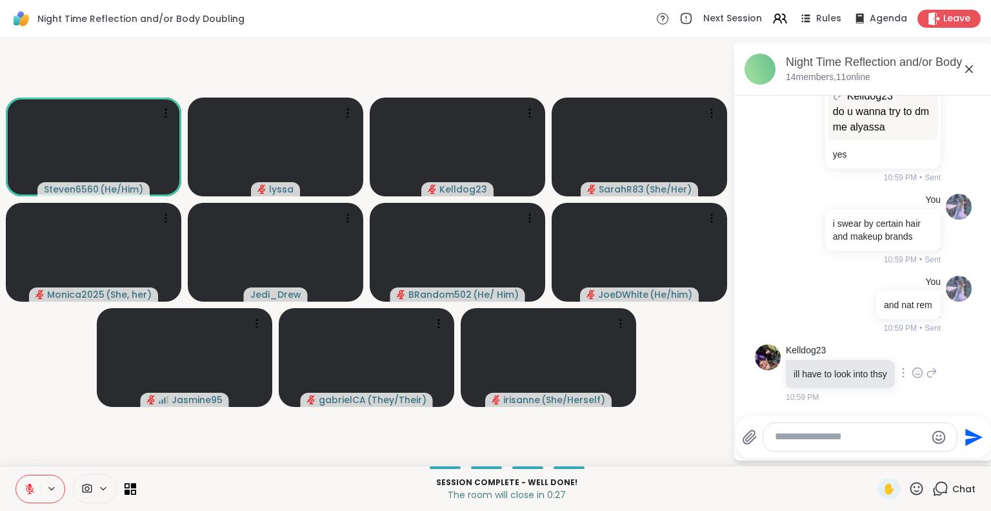
click at [912, 366] on icon at bounding box center [918, 372] width 12 height 13
click at [912, 347] on div "Select Reaction: Heart" at bounding box center [918, 352] width 12 height 12
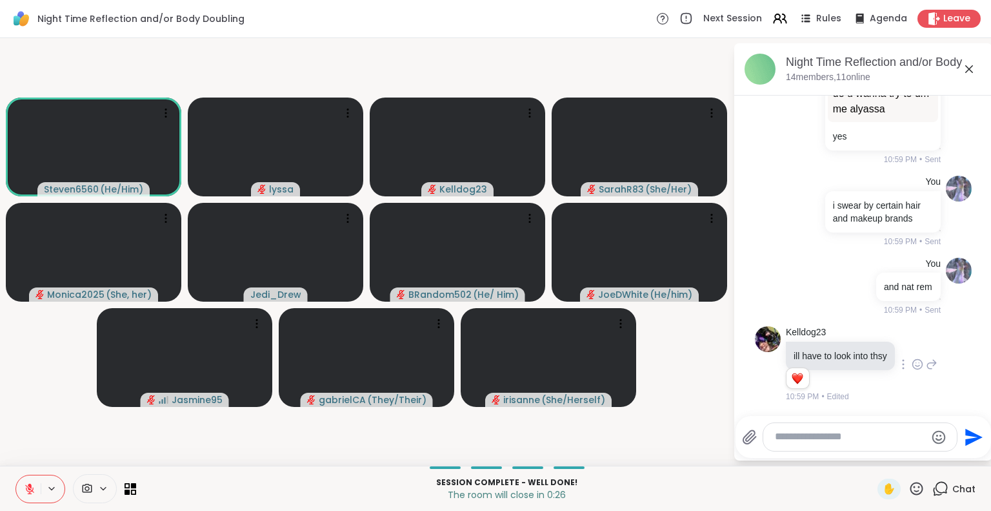
scroll to position [7074, 0]
click at [969, 66] on icon at bounding box center [969, 68] width 15 height 15
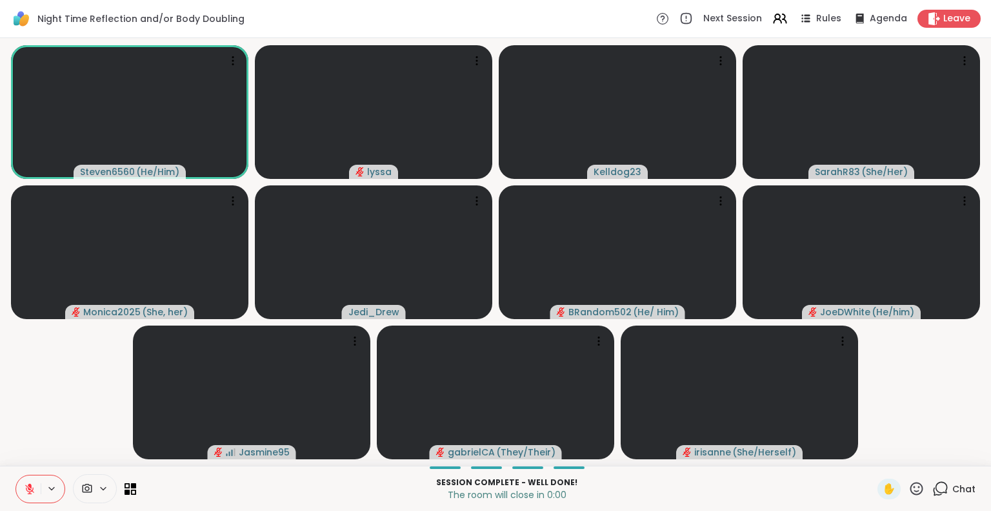
click at [21, 486] on button at bounding box center [28, 488] width 25 height 27
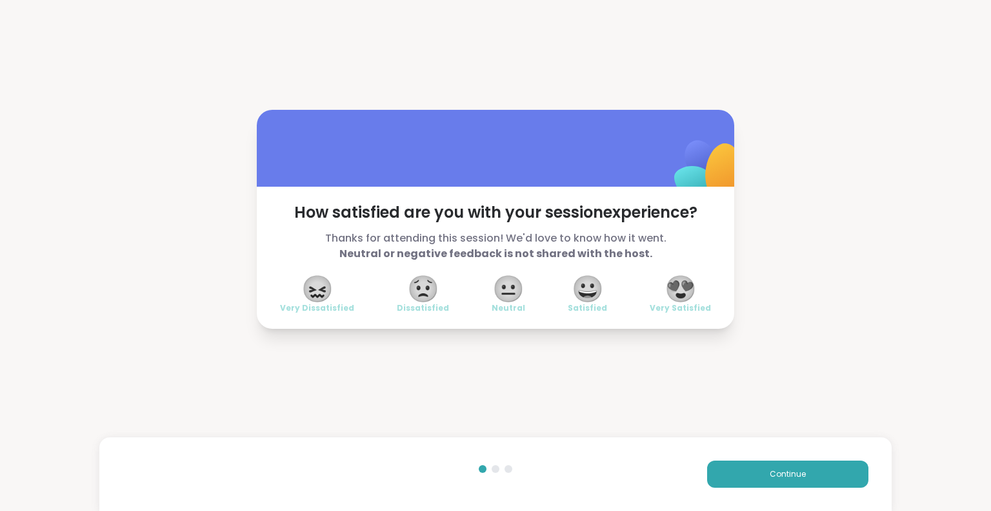
click at [674, 293] on span "😍" at bounding box center [681, 288] width 32 height 23
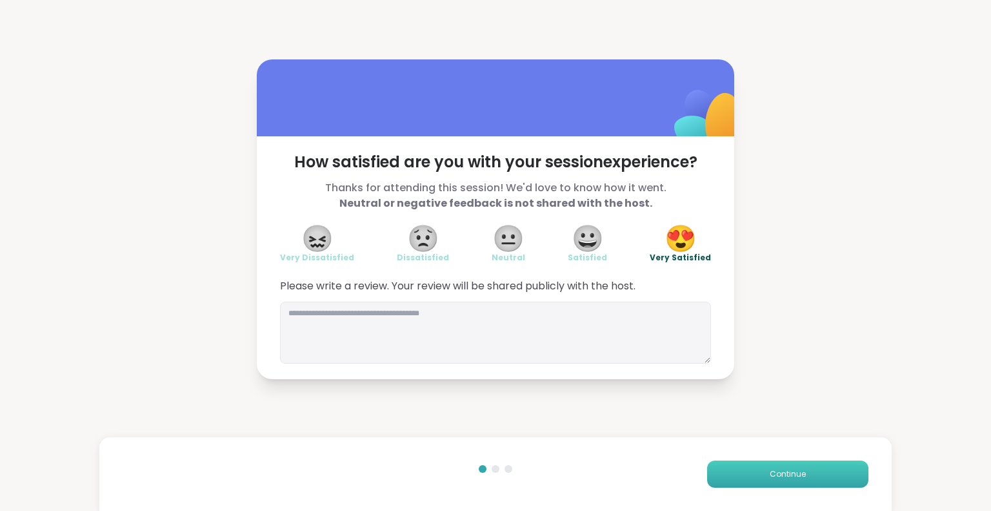
click at [719, 474] on button "Continue" at bounding box center [787, 473] width 161 height 27
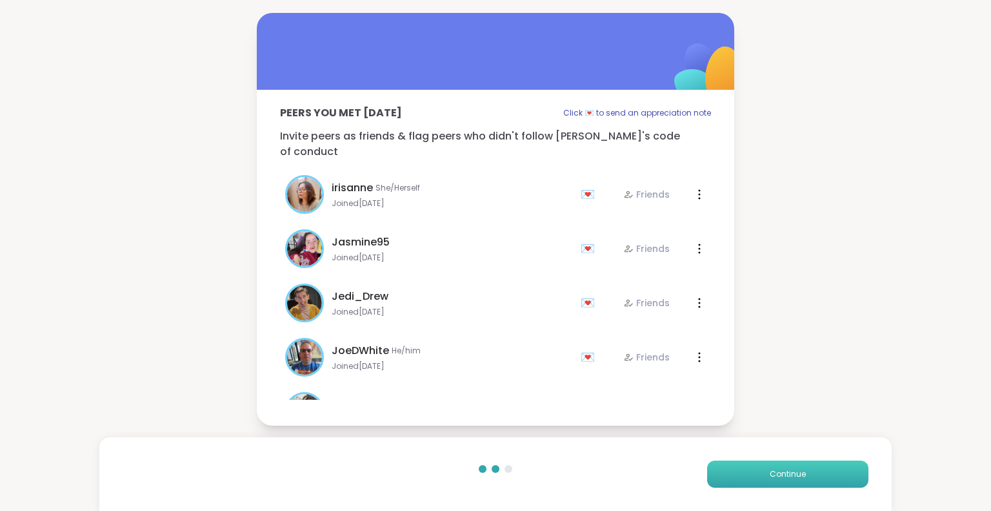
click at [719, 474] on button "Continue" at bounding box center [787, 473] width 161 height 27
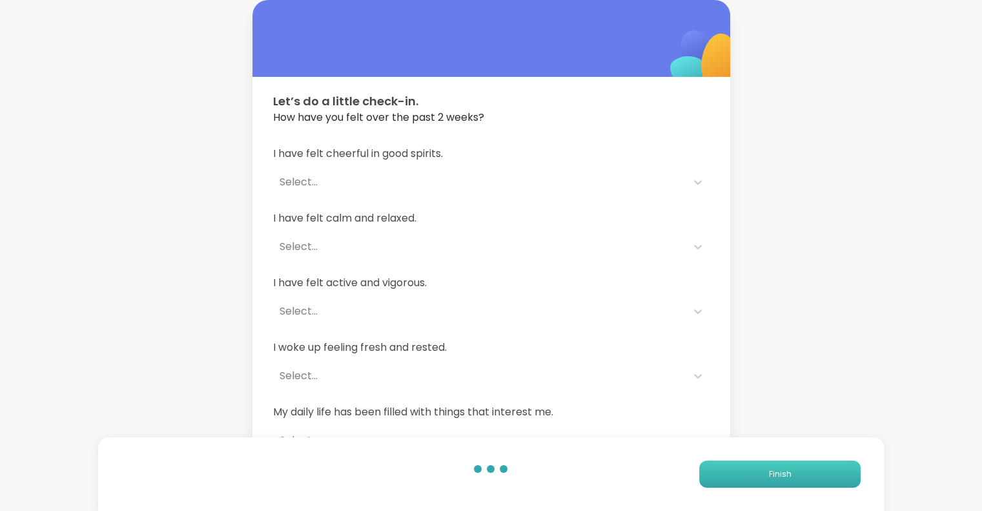
click at [719, 474] on button "Finish" at bounding box center [779, 473] width 161 height 27
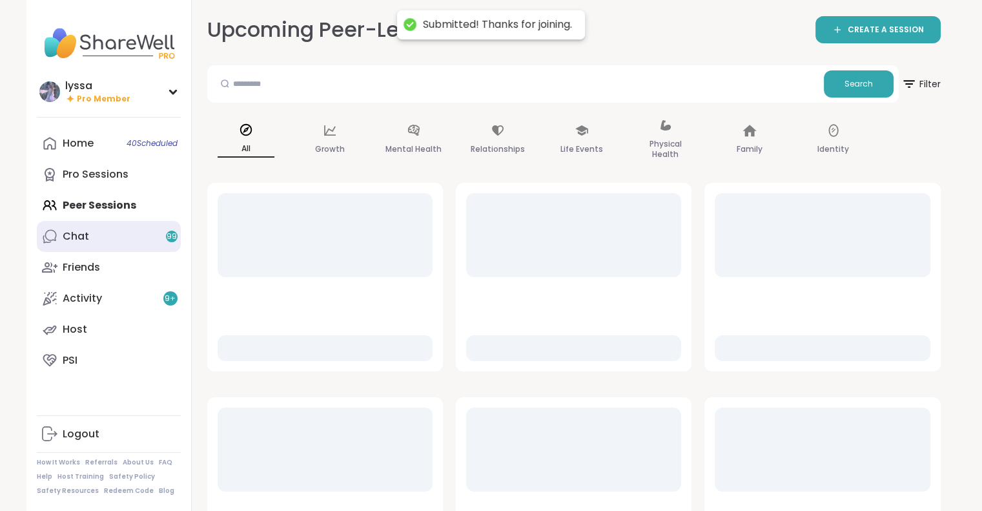
click at [93, 238] on link "Chat 99" at bounding box center [109, 236] width 144 height 31
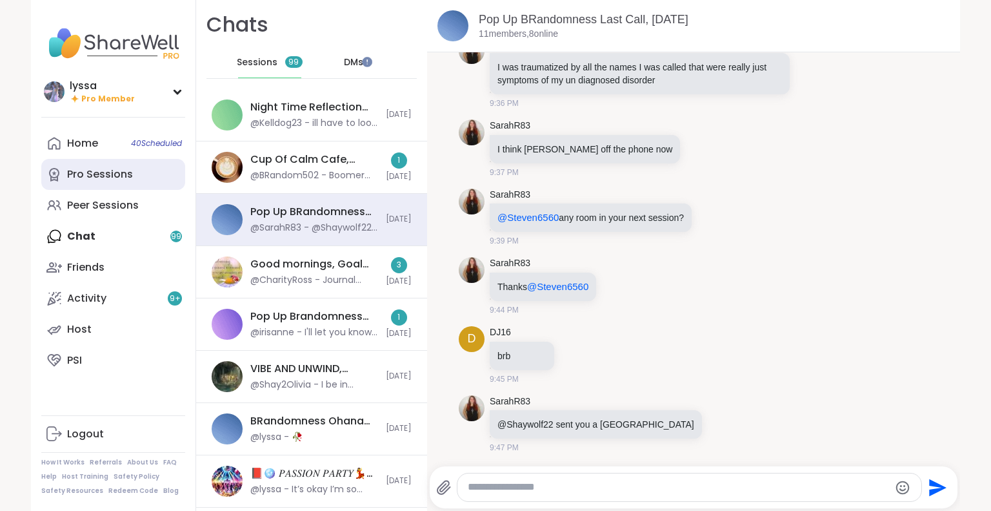
click at [94, 181] on div "Pro Sessions" at bounding box center [100, 174] width 66 height 14
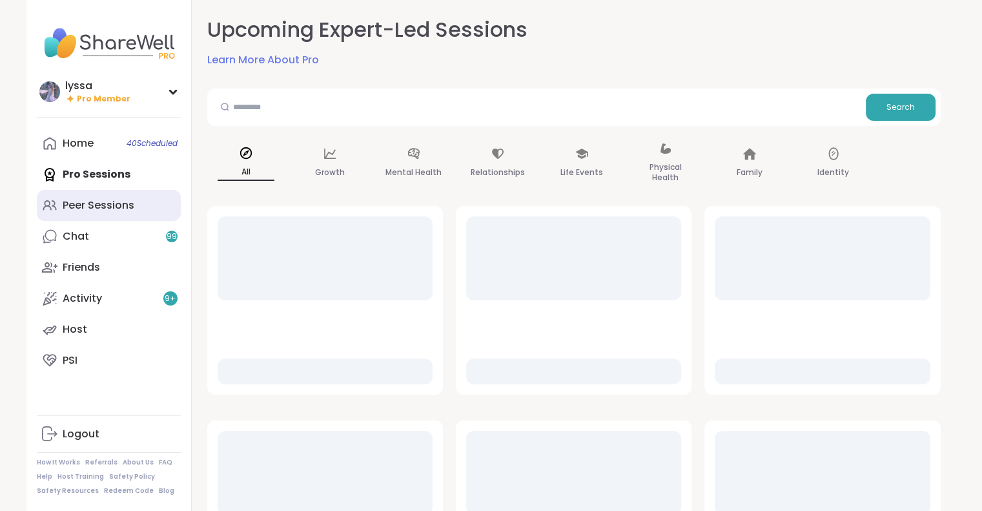
click at [93, 196] on link "Peer Sessions" at bounding box center [109, 205] width 144 height 31
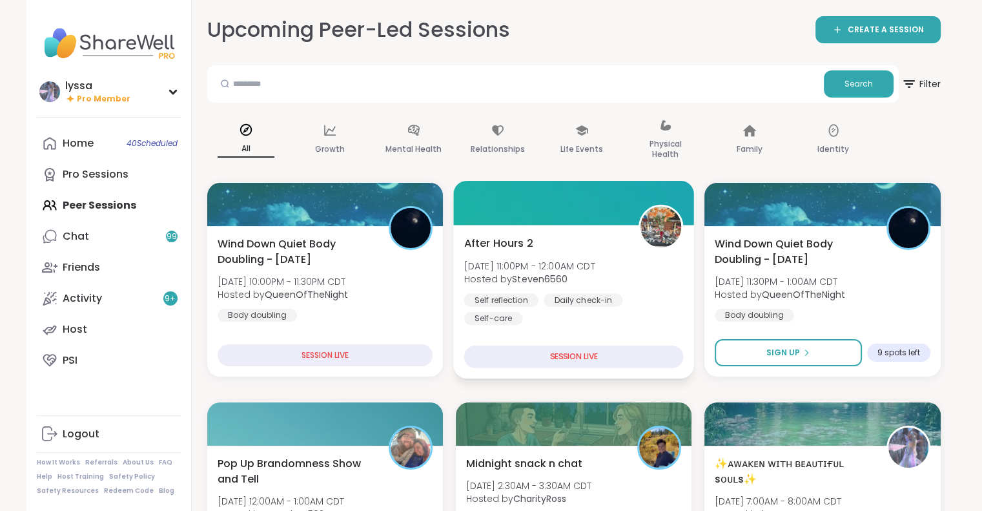
click at [636, 263] on div "After Hours 2 Sat, Sep 06 | 11:00PM - 12:00AM CDT Hosted by Steven6560 Self ref…" at bounding box center [572, 280] width 219 height 90
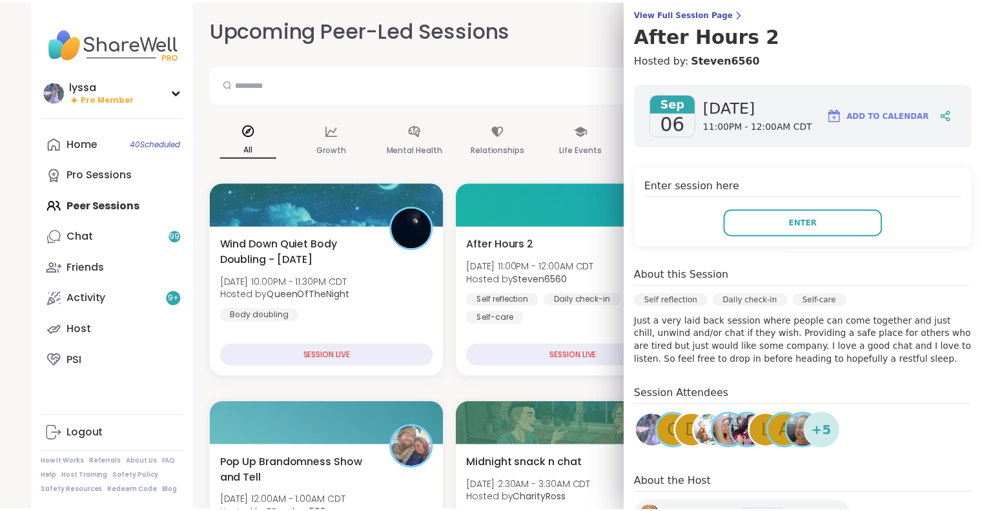
scroll to position [107, 0]
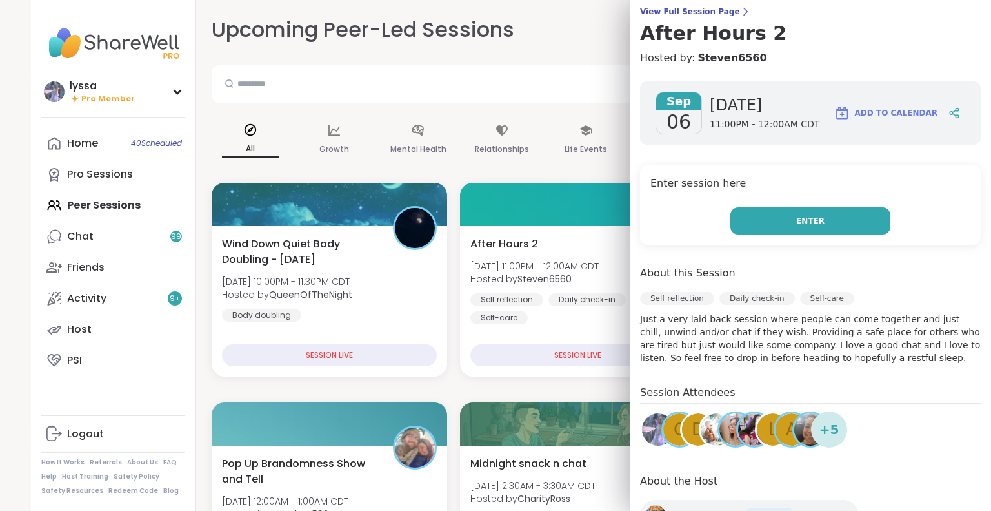
click at [803, 232] on button "Enter" at bounding box center [811, 220] width 160 height 27
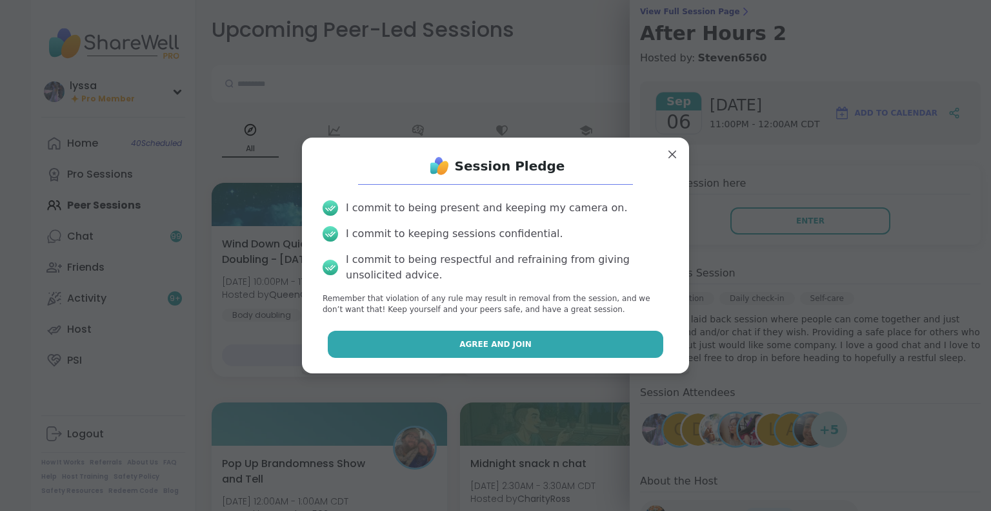
click at [607, 346] on button "Agree and Join" at bounding box center [496, 343] width 336 height 27
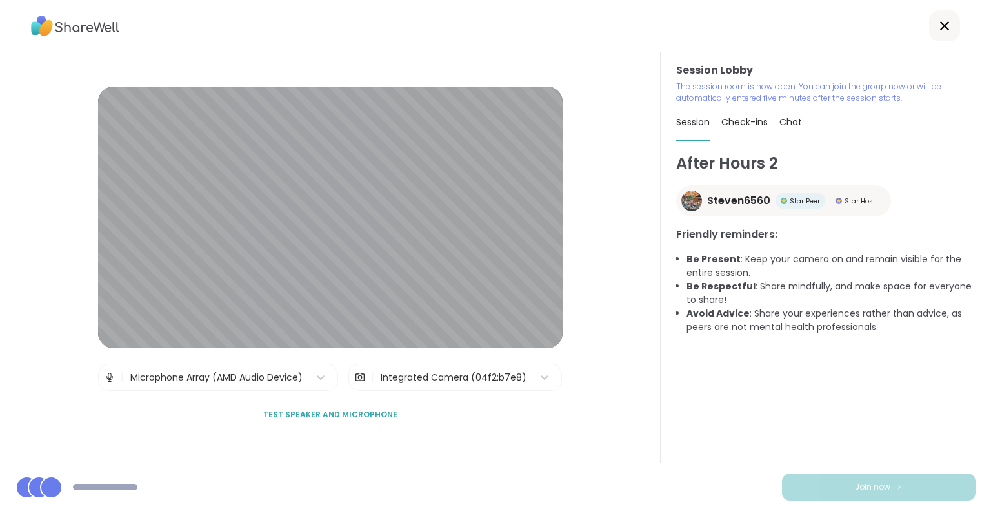
click at [929, 32] on div at bounding box center [944, 25] width 31 height 31
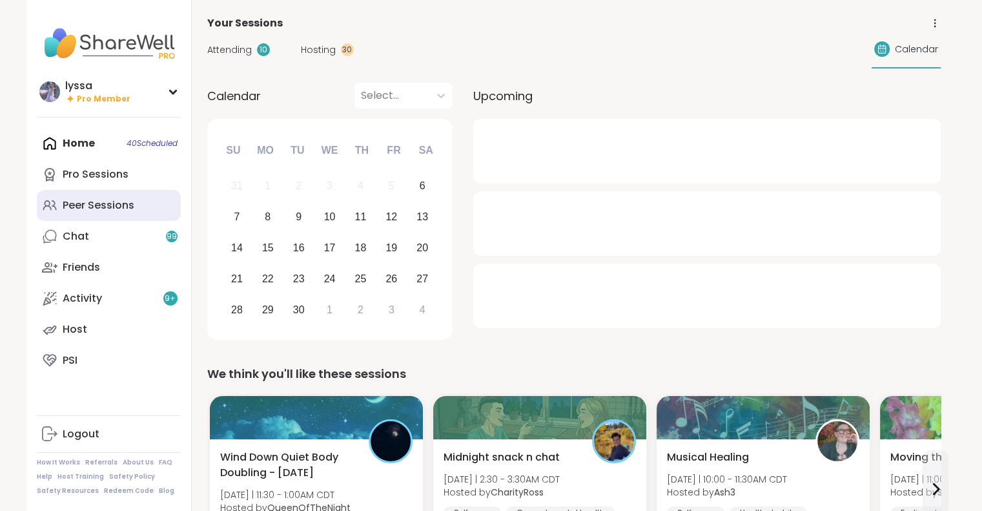
click at [122, 212] on div "Peer Sessions" at bounding box center [99, 205] width 72 height 14
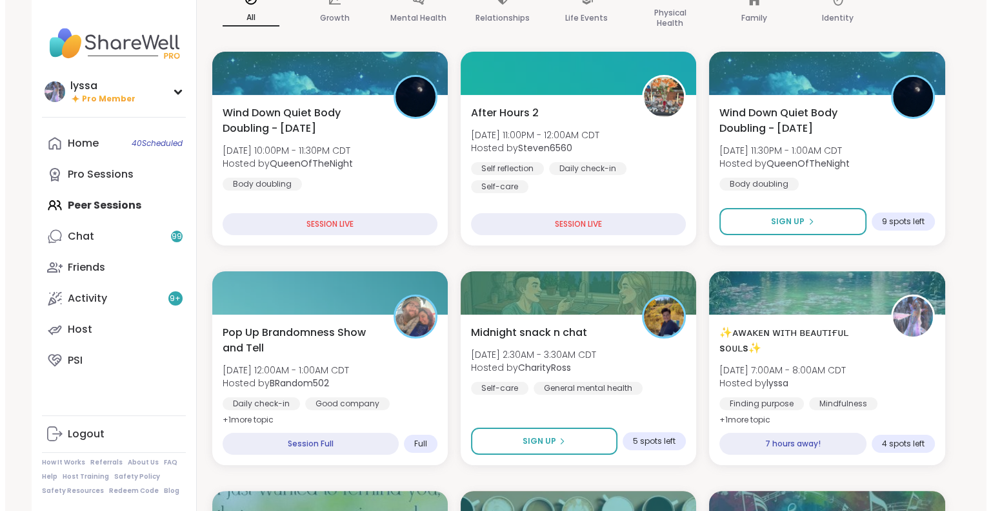
scroll to position [136, 0]
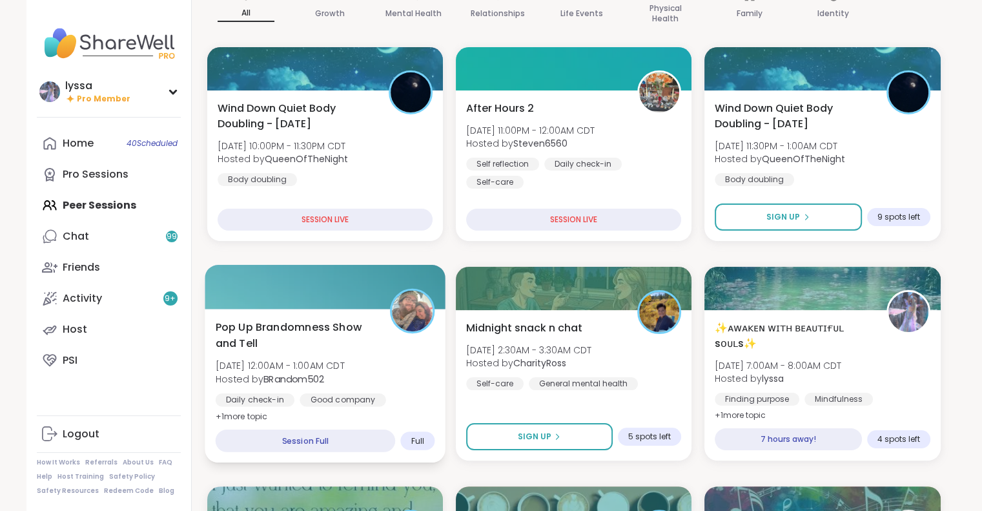
click at [344, 361] on span "Sun, Sep 07 | 12:00AM - 1:00AM CDT" at bounding box center [279, 365] width 129 height 13
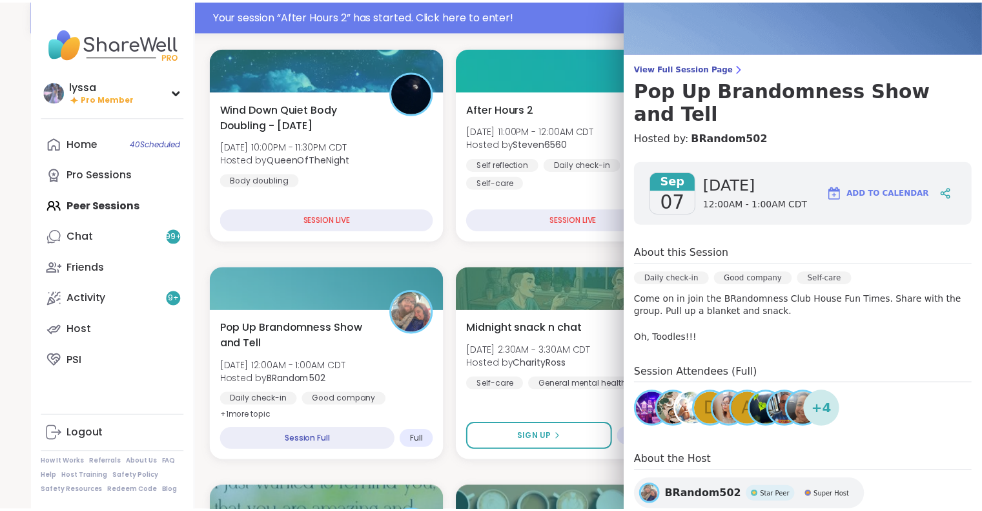
scroll to position [51, 0]
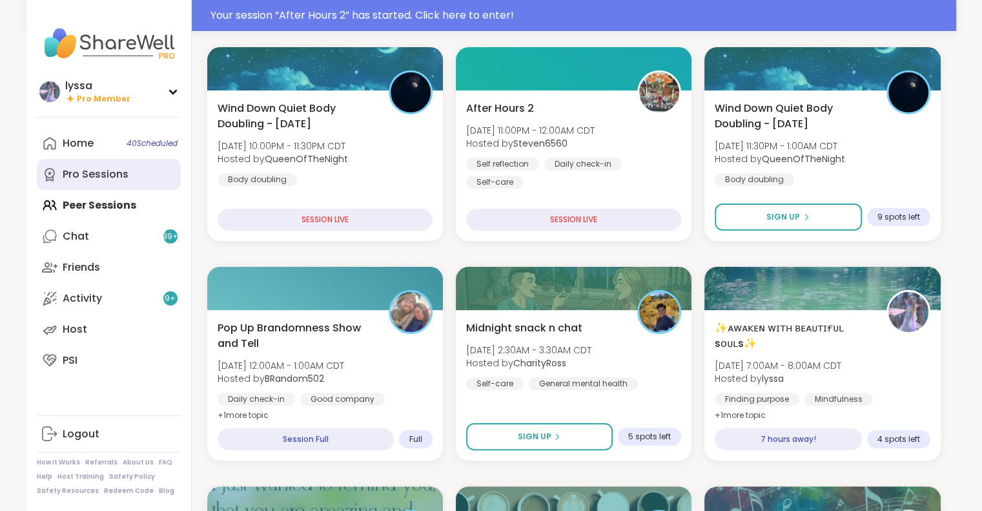
click at [68, 165] on link "Pro Sessions" at bounding box center [109, 174] width 144 height 31
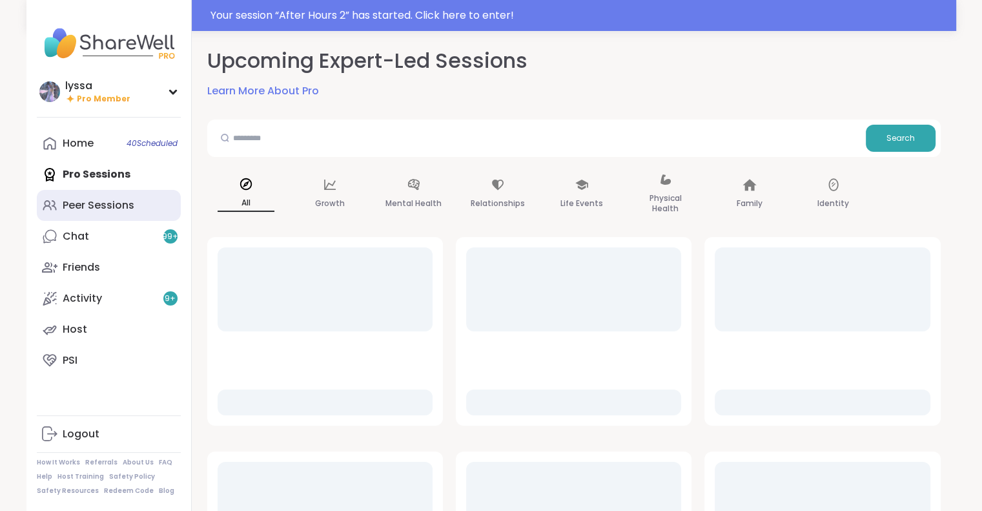
click at [78, 211] on div "Peer Sessions" at bounding box center [99, 205] width 72 height 14
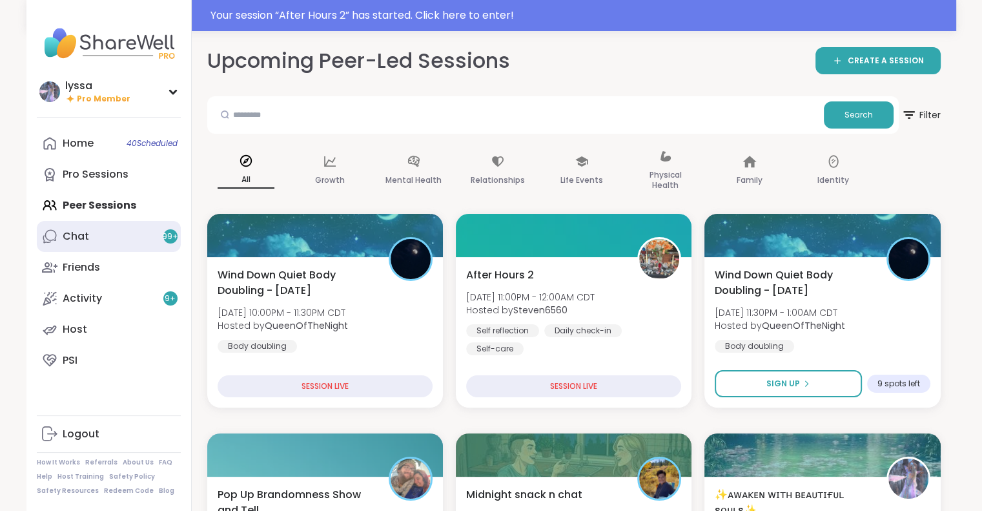
click at [117, 242] on link "Chat 99 +" at bounding box center [109, 236] width 144 height 31
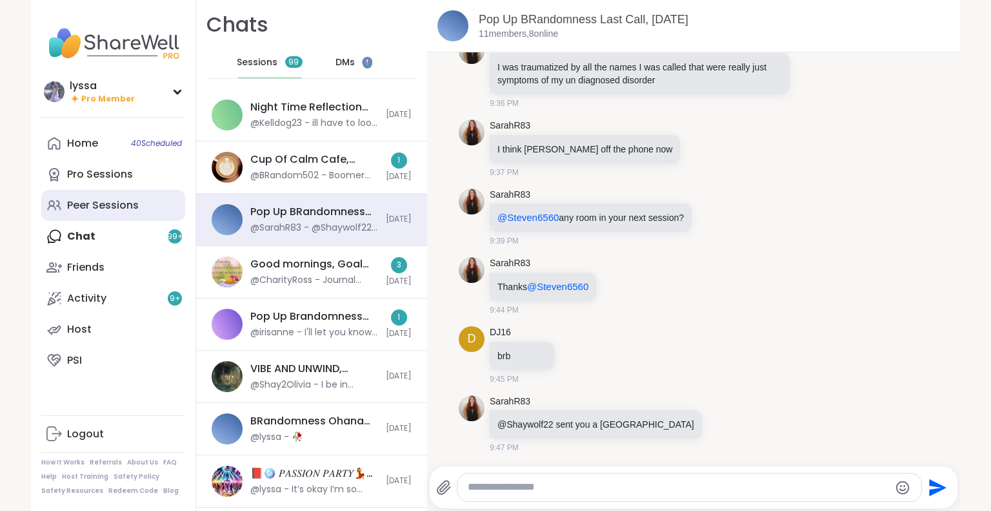
click at [96, 209] on div "Peer Sessions" at bounding box center [103, 205] width 72 height 14
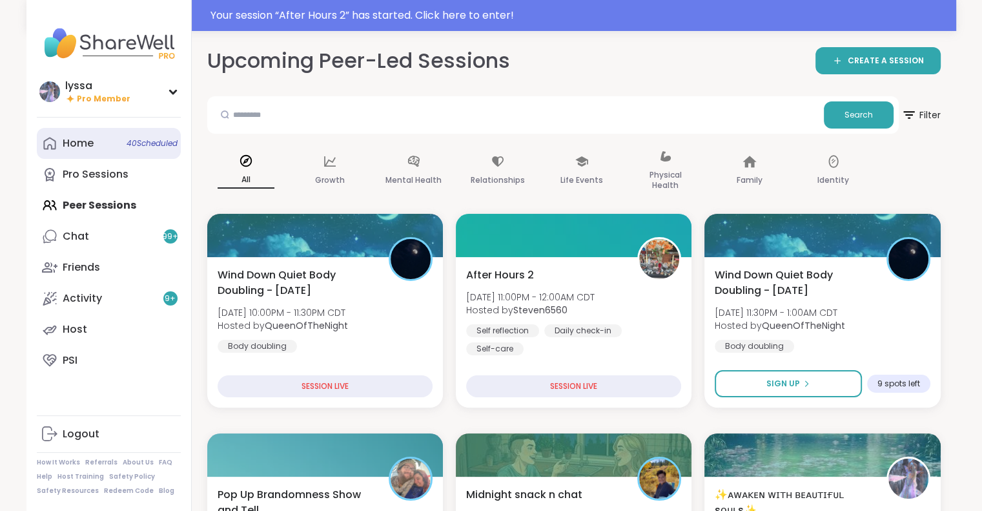
click at [90, 151] on link "Home 40 Scheduled" at bounding box center [109, 143] width 144 height 31
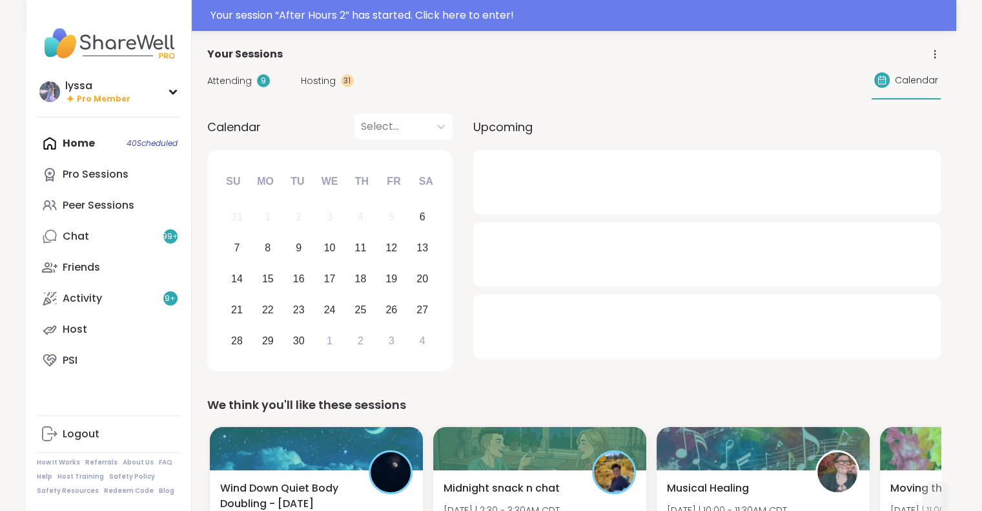
click at [318, 81] on span "Hosting" at bounding box center [318, 81] width 35 height 14
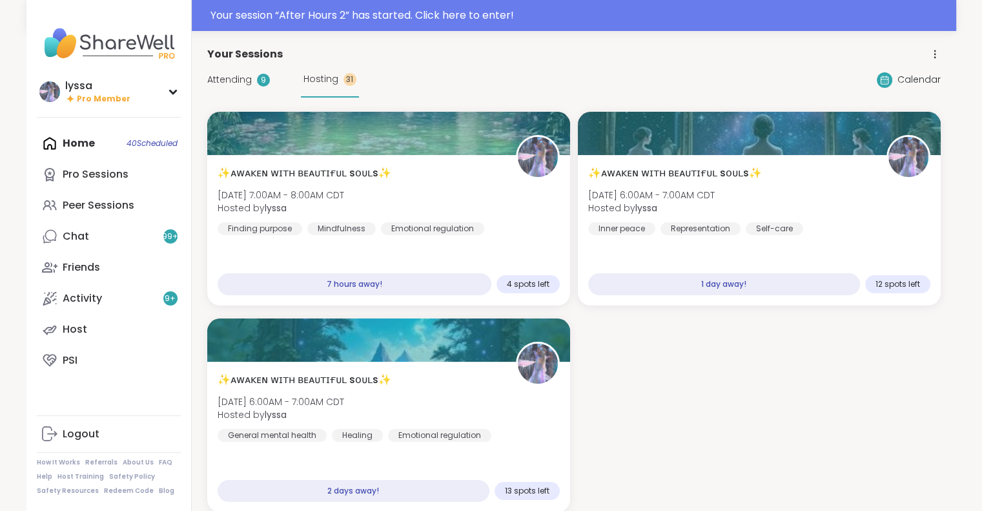
click at [242, 79] on span "Attending" at bounding box center [229, 80] width 45 height 14
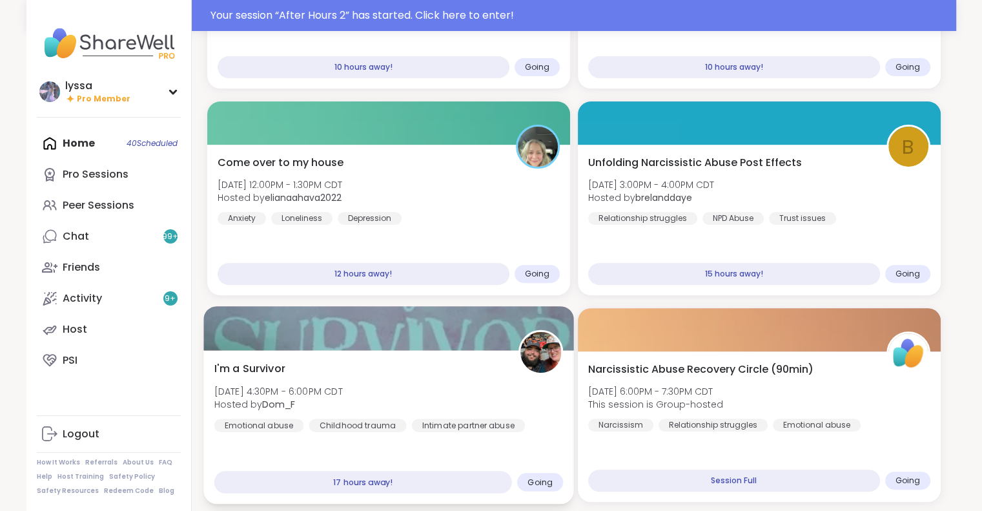
scroll to position [418, 0]
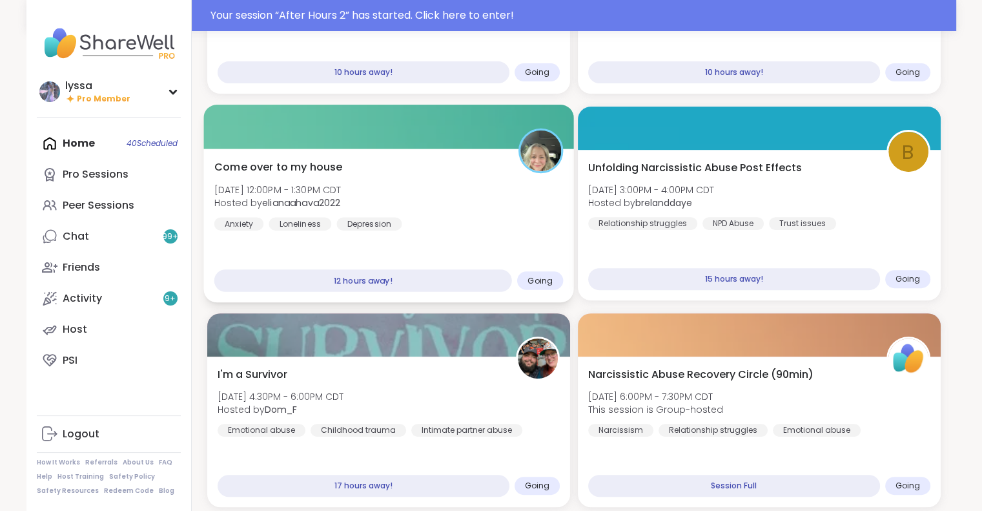
click at [476, 230] on div "Come over to my house Sun, Sep 07 | 12:00PM - 1:30PM CDT Hosted by elianaahava2…" at bounding box center [388, 225] width 370 height 154
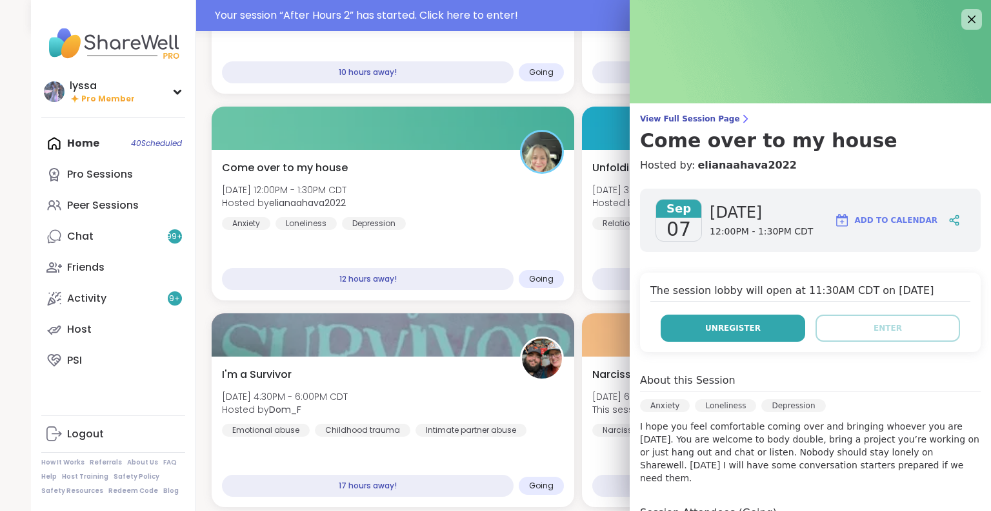
click at [713, 330] on span "Unregister" at bounding box center [733, 328] width 56 height 12
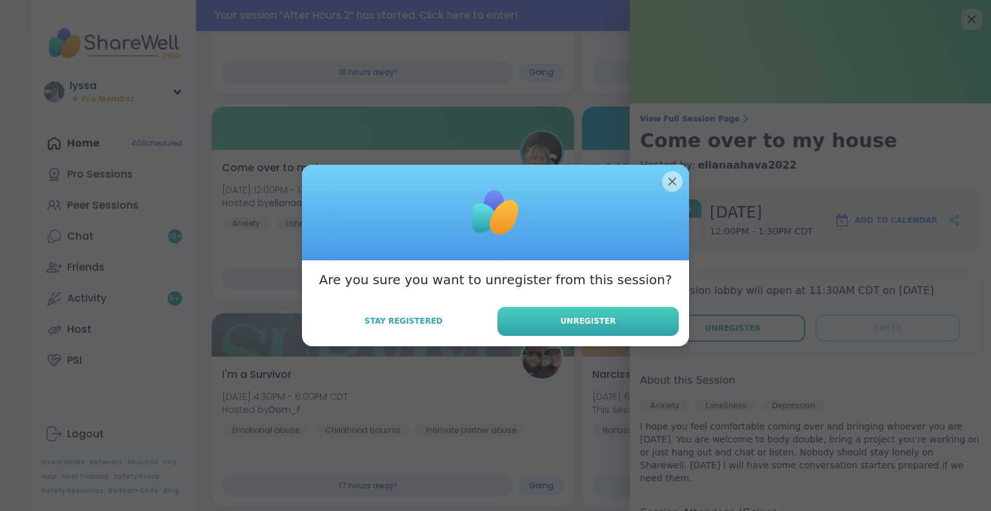
click at [622, 317] on button "Unregister" at bounding box center [588, 321] width 181 height 29
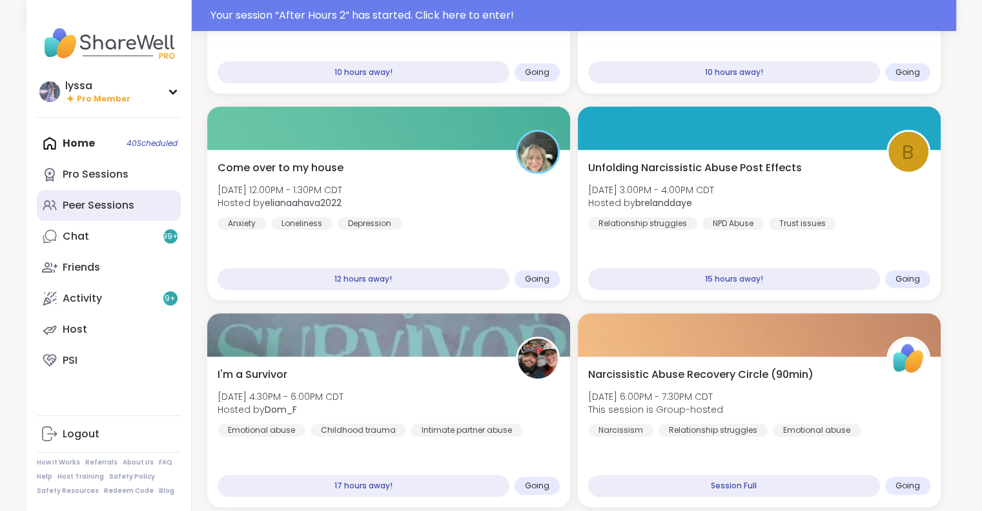
click at [112, 208] on div "Peer Sessions" at bounding box center [99, 205] width 72 height 14
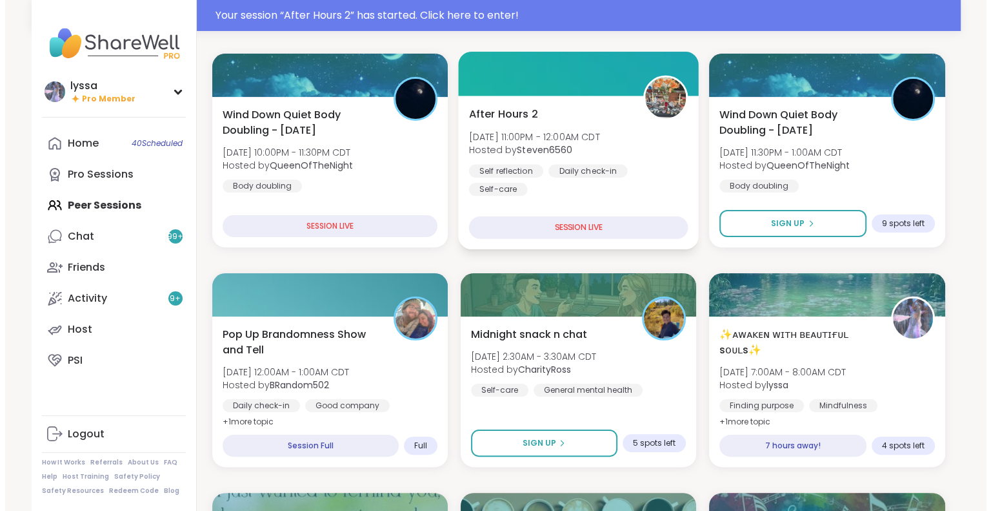
scroll to position [162, 0]
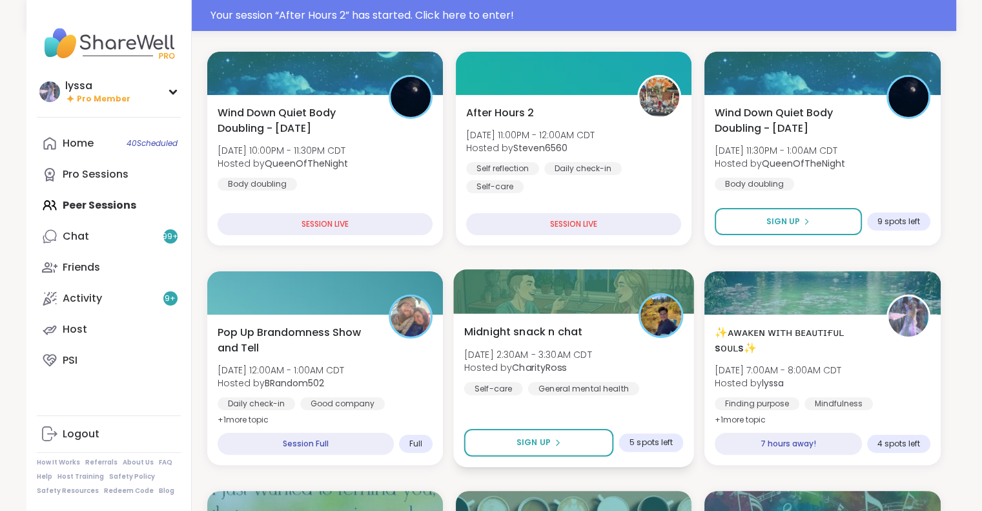
click at [602, 342] on div "Midnight snack n chat Sun, Sep 07 | 2:30AM - 3:30AM CDT Hosted by CharityRoss S…" at bounding box center [572, 358] width 219 height 71
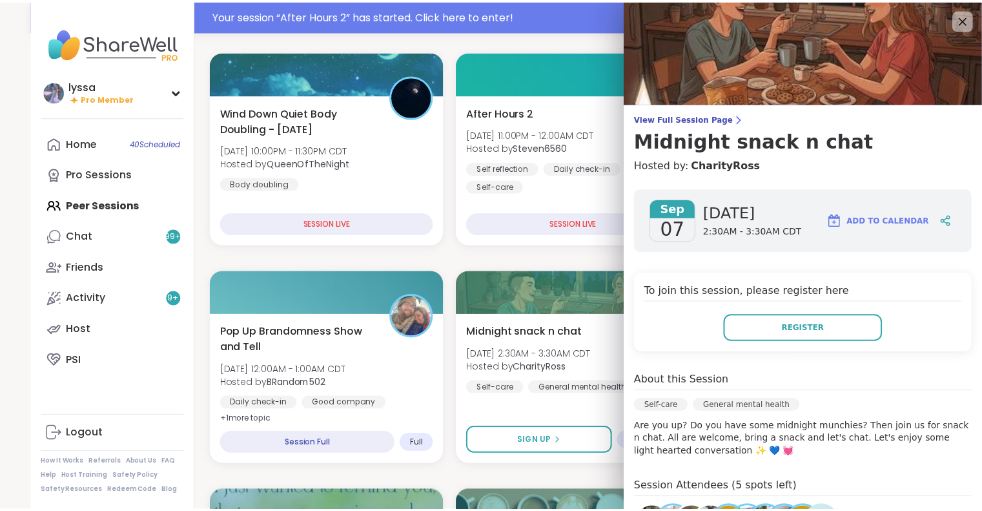
scroll to position [37, 0]
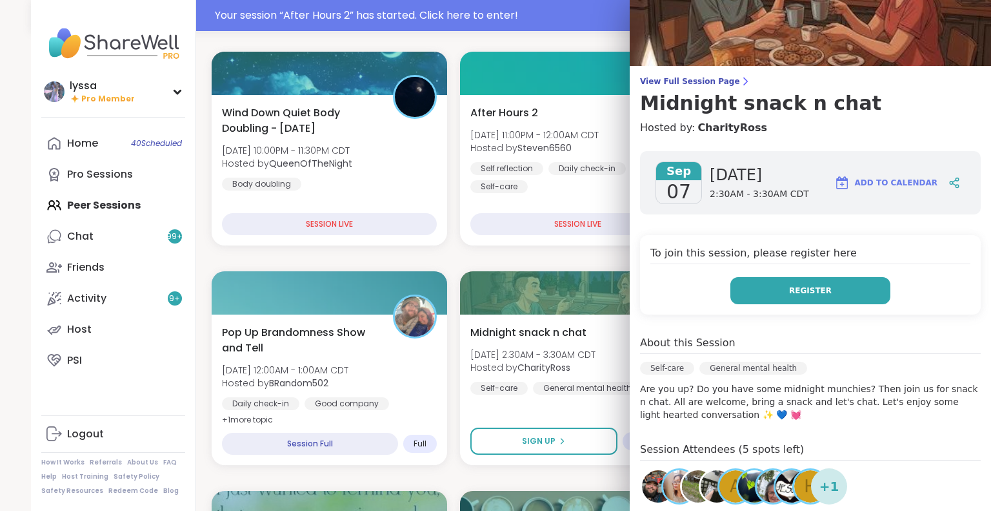
click at [775, 290] on button "Register" at bounding box center [811, 290] width 160 height 27
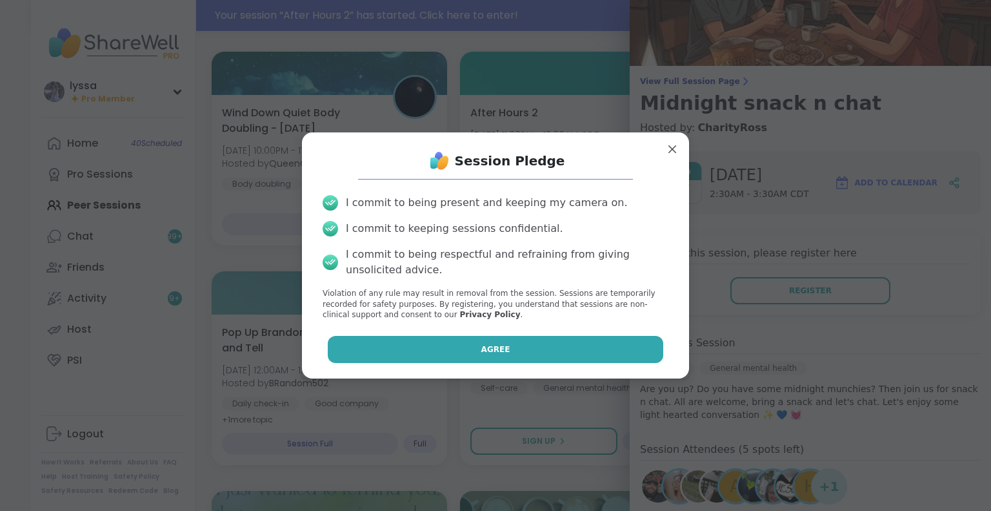
click at [607, 348] on button "Agree" at bounding box center [496, 349] width 336 height 27
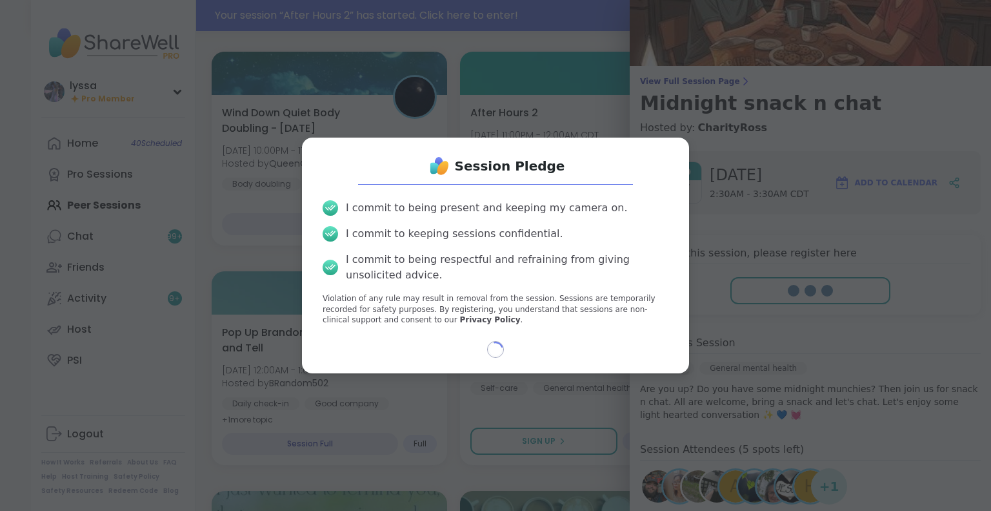
type textarea "*"
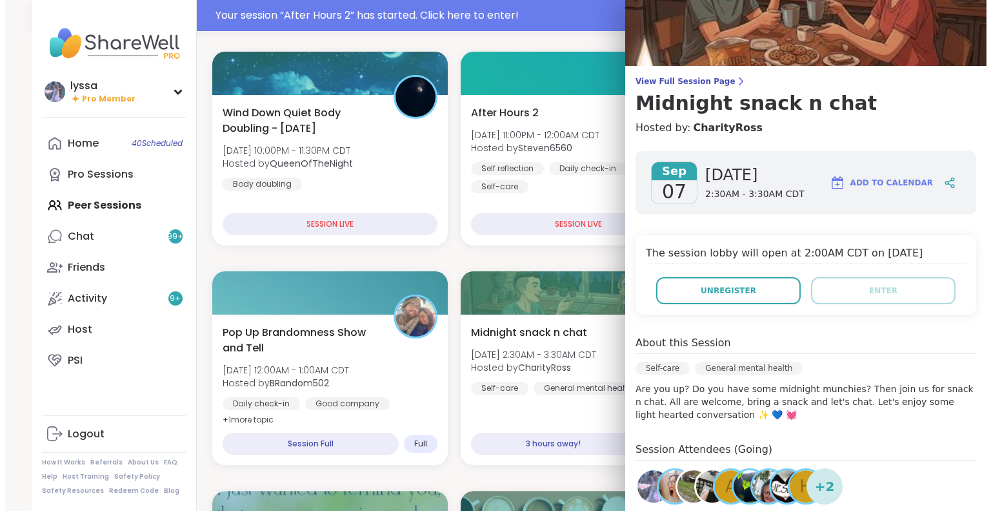
scroll to position [0, 0]
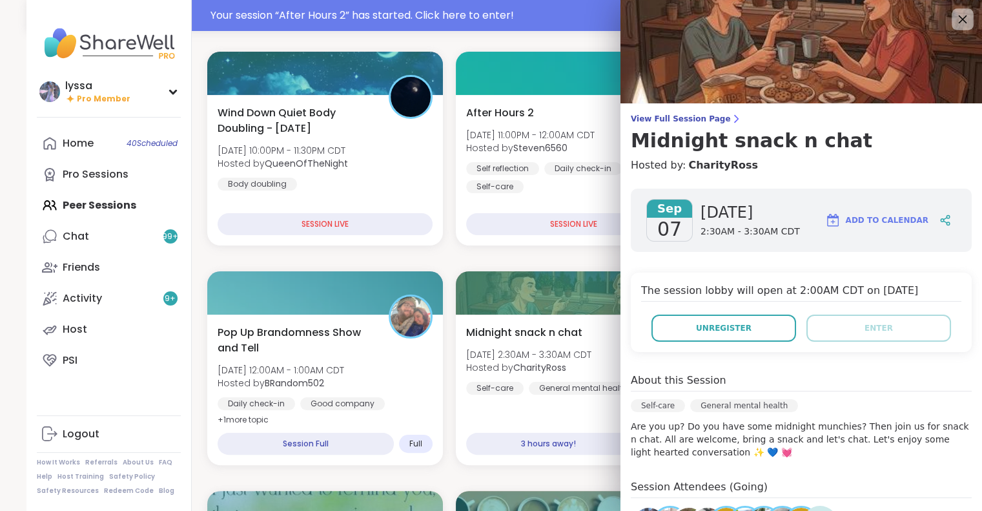
click at [954, 21] on icon at bounding box center [962, 19] width 16 height 16
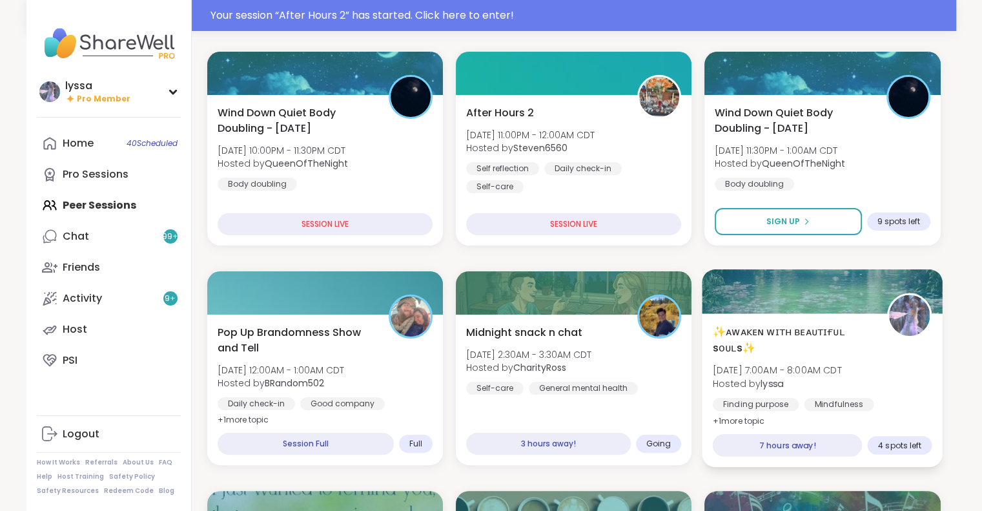
click at [922, 327] on img at bounding box center [909, 315] width 41 height 41
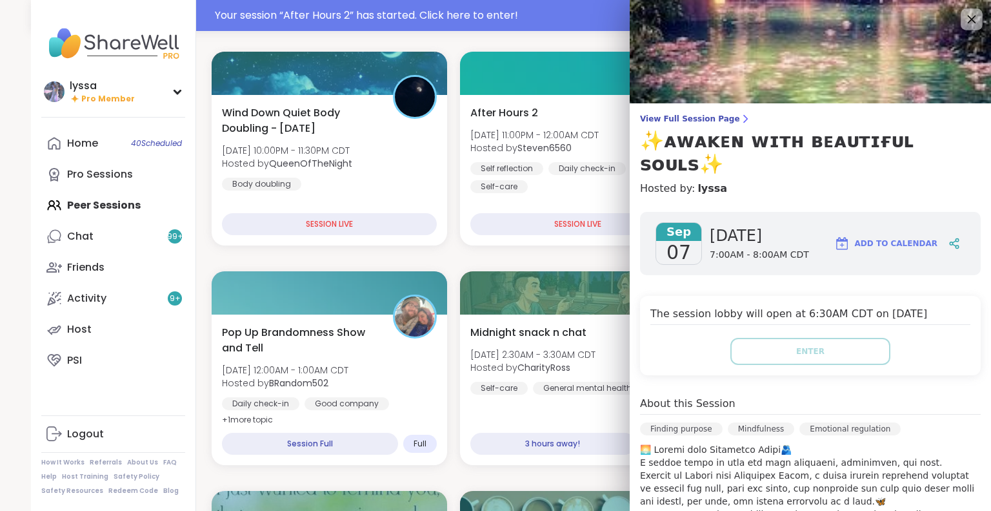
click at [964, 14] on icon at bounding box center [972, 19] width 16 height 16
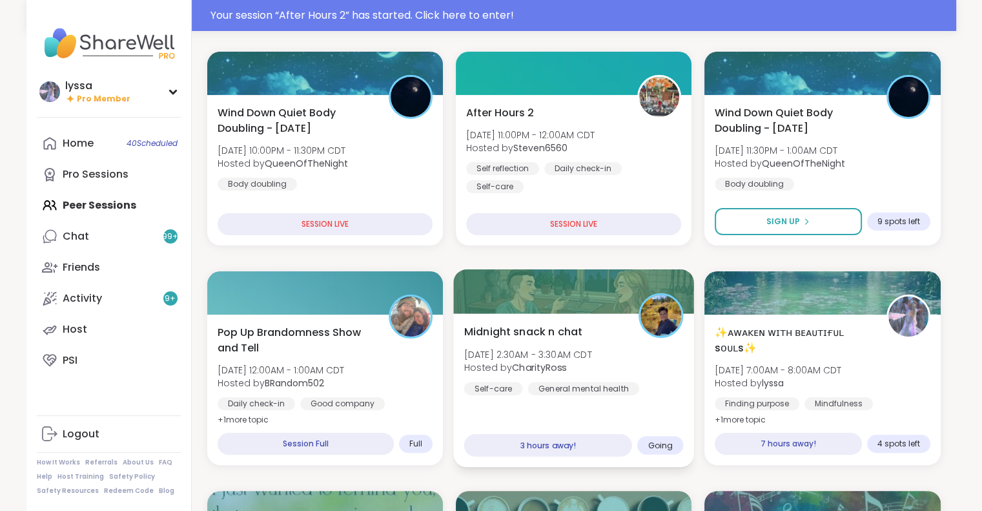
click at [519, 279] on div at bounding box center [573, 291] width 241 height 44
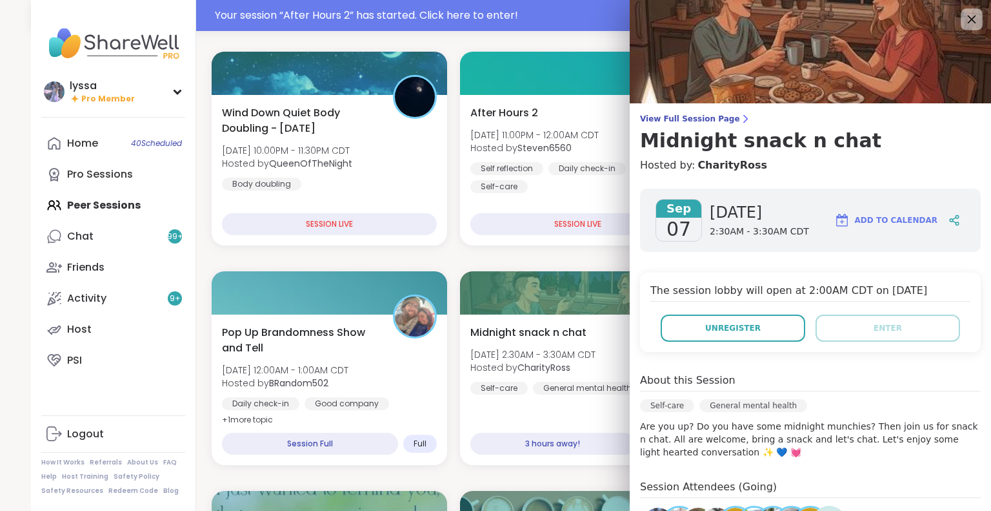
click at [964, 15] on icon at bounding box center [972, 19] width 16 height 16
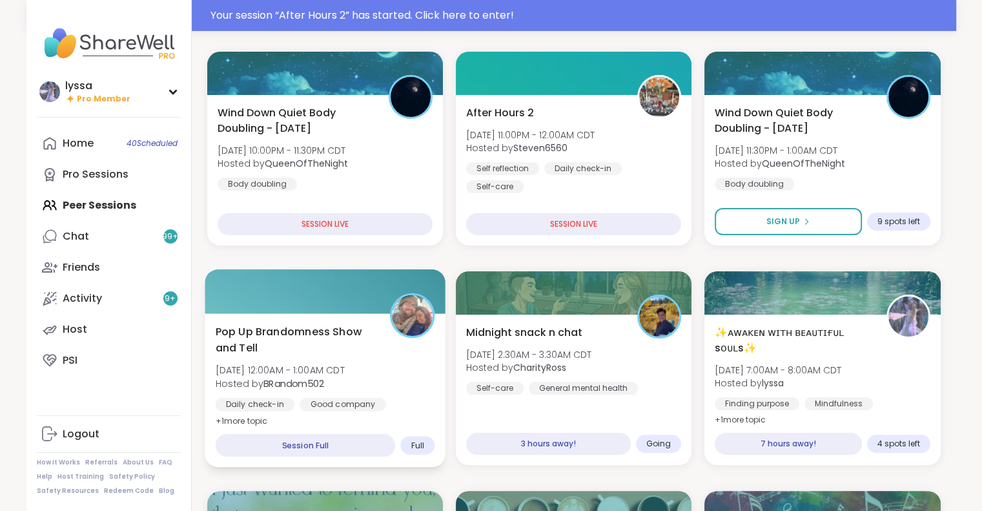
click at [363, 337] on span "Pop Up Brandomness Show and Tell" at bounding box center [295, 339] width 160 height 32
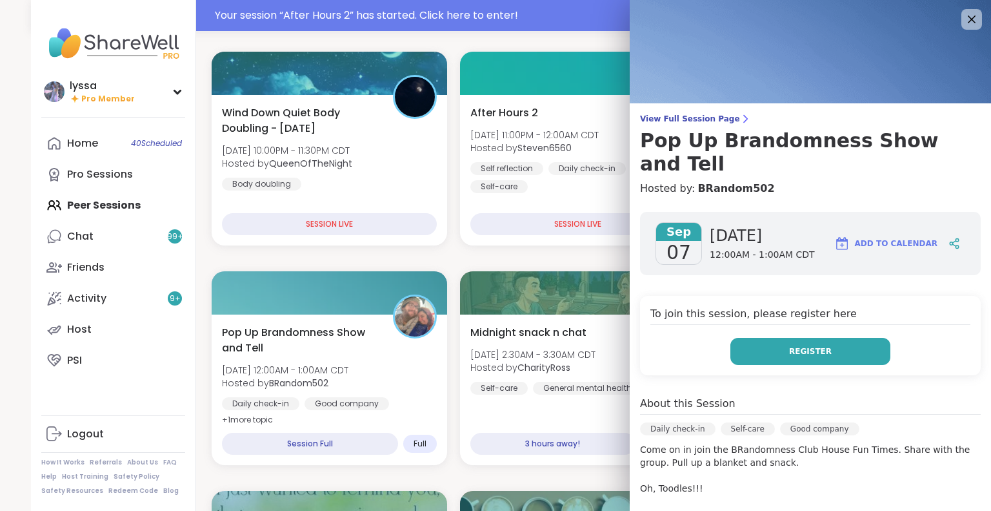
click at [763, 338] on button "Register" at bounding box center [811, 351] width 160 height 27
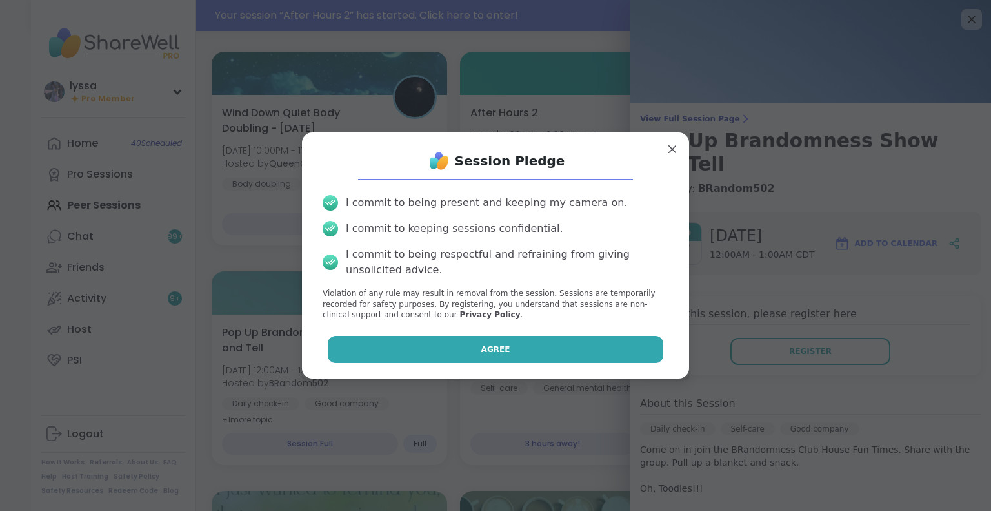
click at [640, 348] on button "Agree" at bounding box center [496, 349] width 336 height 27
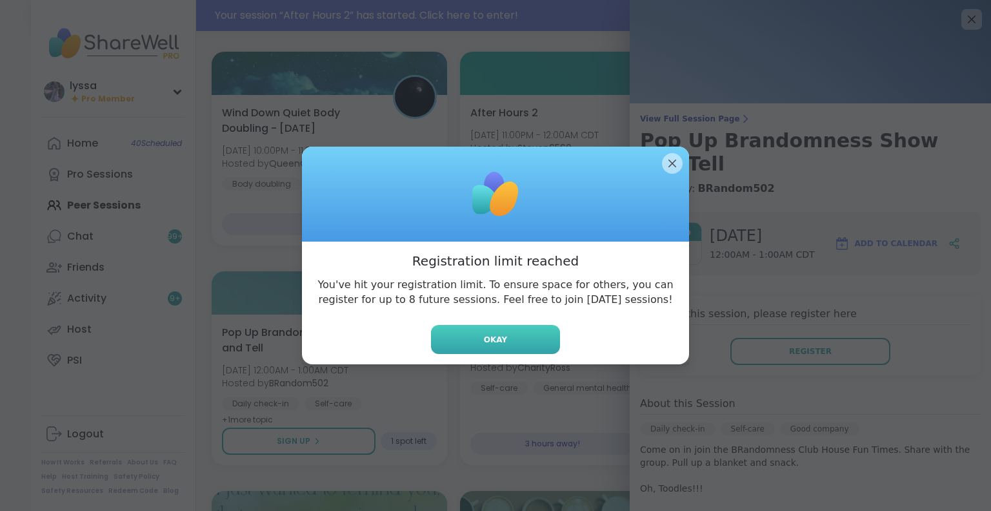
click at [503, 330] on button "Okay" at bounding box center [495, 339] width 129 height 29
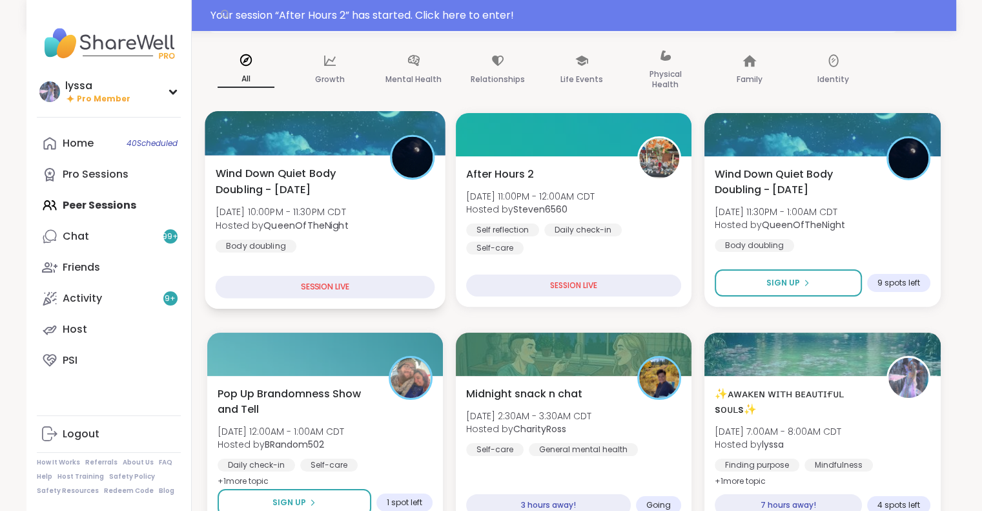
scroll to position [101, 0]
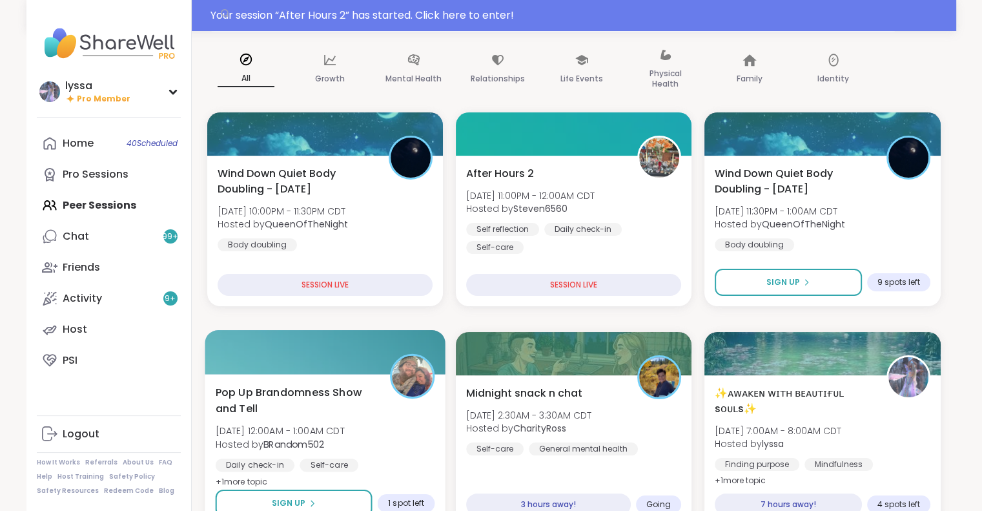
click at [297, 376] on div "Pop Up Brandomness Show and Tell Sun, Sep 07 | 12:00AM - 1:00AM CDT Hosted by B…" at bounding box center [325, 451] width 241 height 154
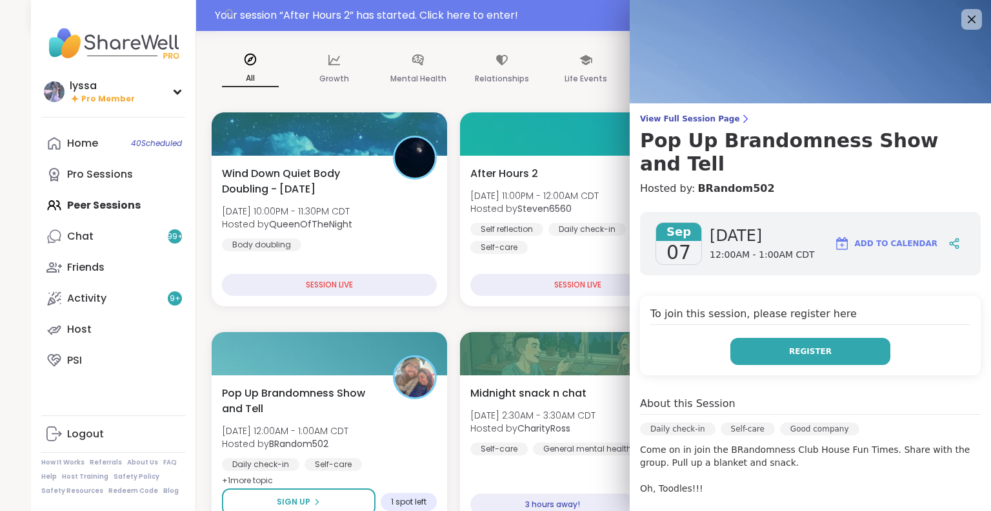
click at [735, 338] on button "Register" at bounding box center [811, 351] width 160 height 27
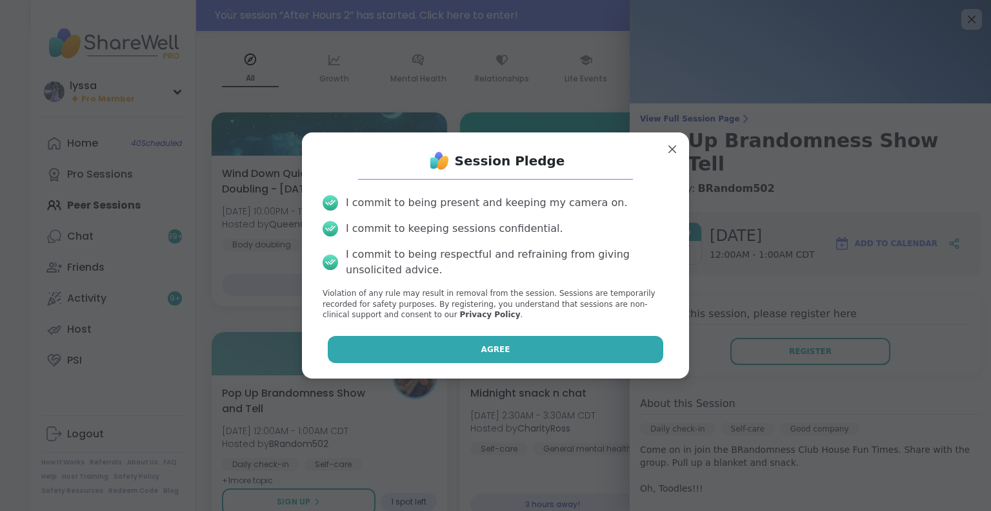
click at [585, 356] on button "Agree" at bounding box center [496, 349] width 336 height 27
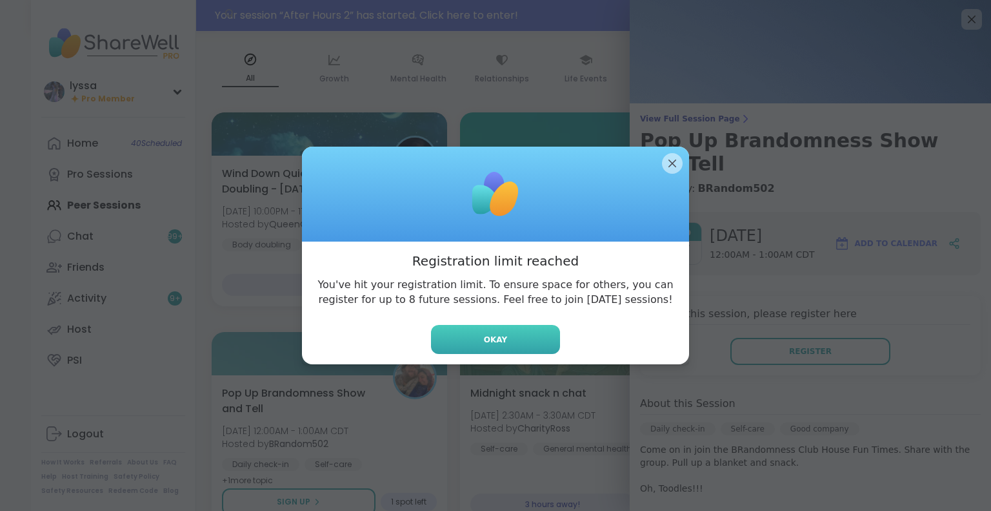
click at [472, 334] on button "Okay" at bounding box center [495, 339] width 129 height 29
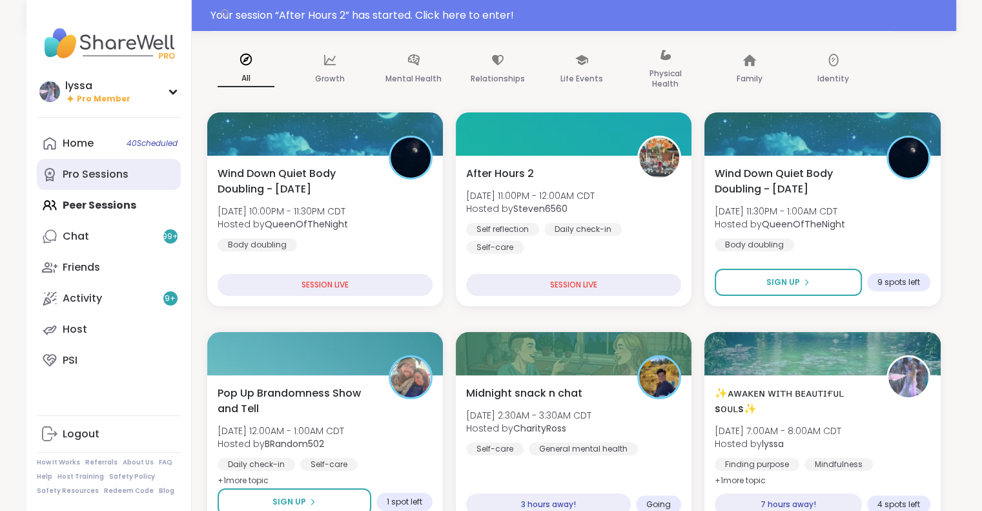
click at [85, 182] on link "Pro Sessions" at bounding box center [109, 174] width 144 height 31
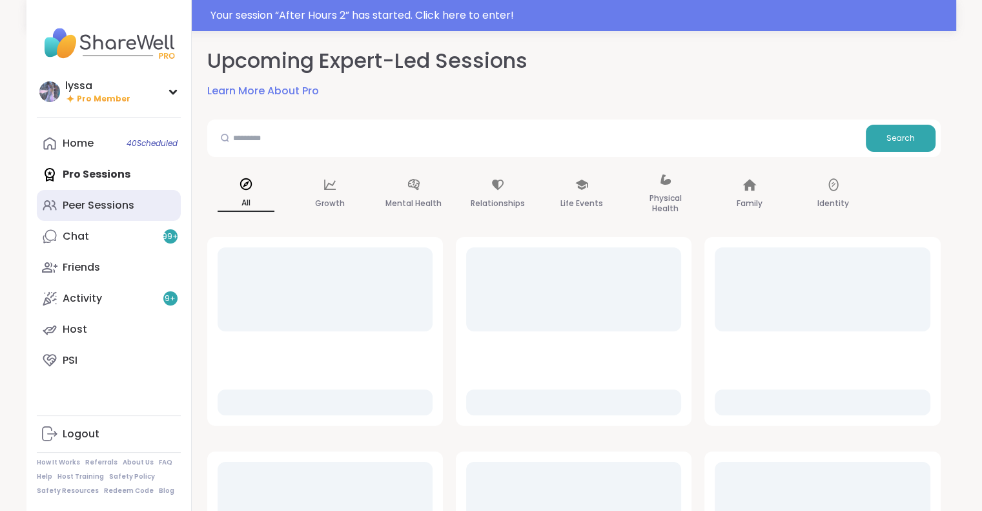
click at [77, 202] on div "Peer Sessions" at bounding box center [99, 205] width 72 height 14
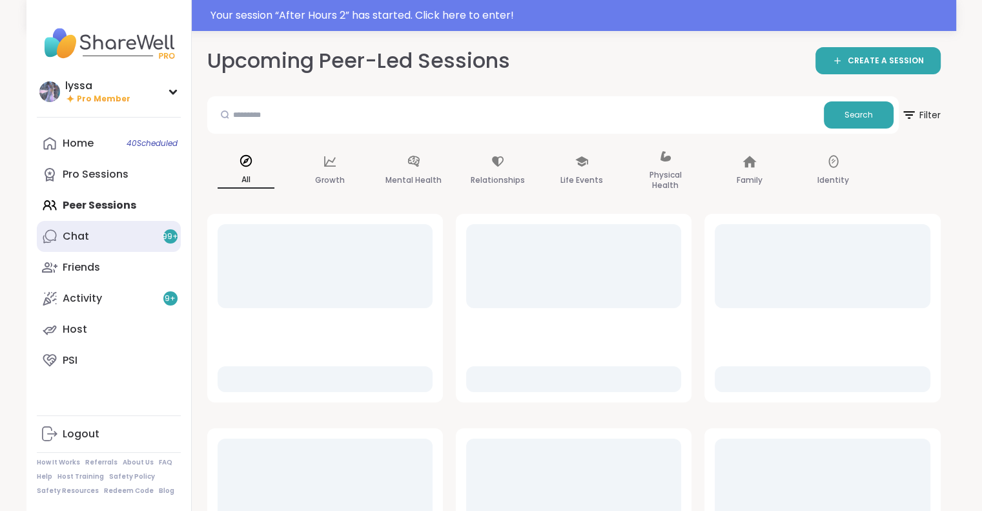
click at [104, 227] on link "Chat 99 +" at bounding box center [109, 236] width 144 height 31
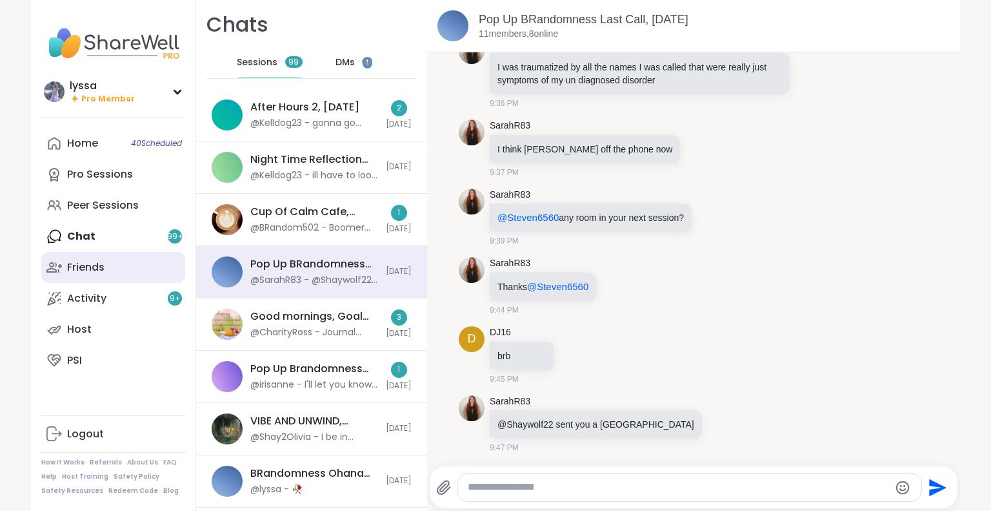
click at [88, 258] on link "Friends" at bounding box center [113, 267] width 144 height 31
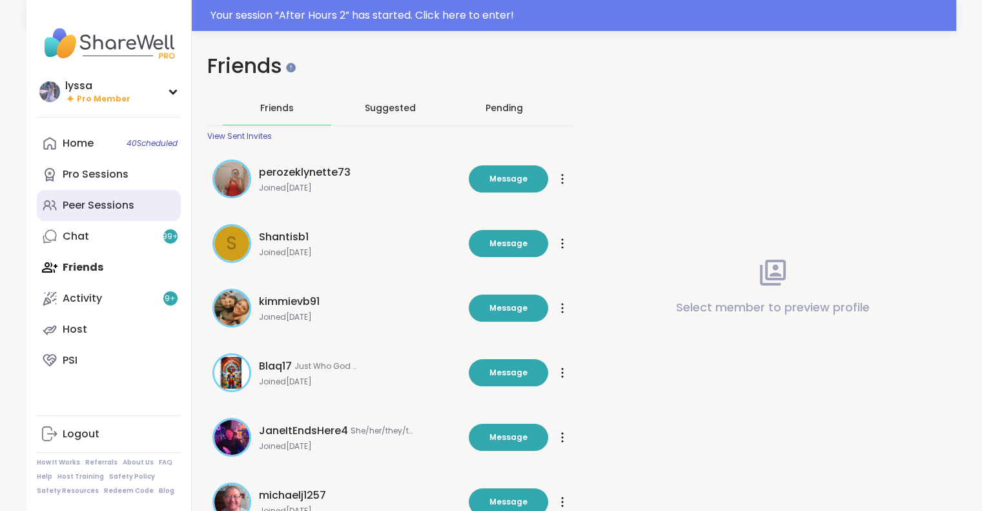
click at [103, 201] on div "Peer Sessions" at bounding box center [99, 205] width 72 height 14
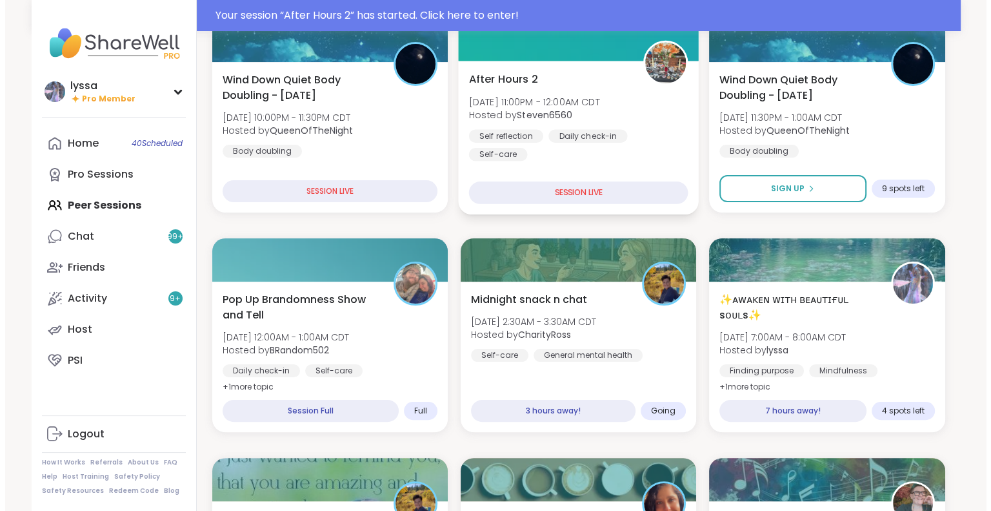
scroll to position [196, 0]
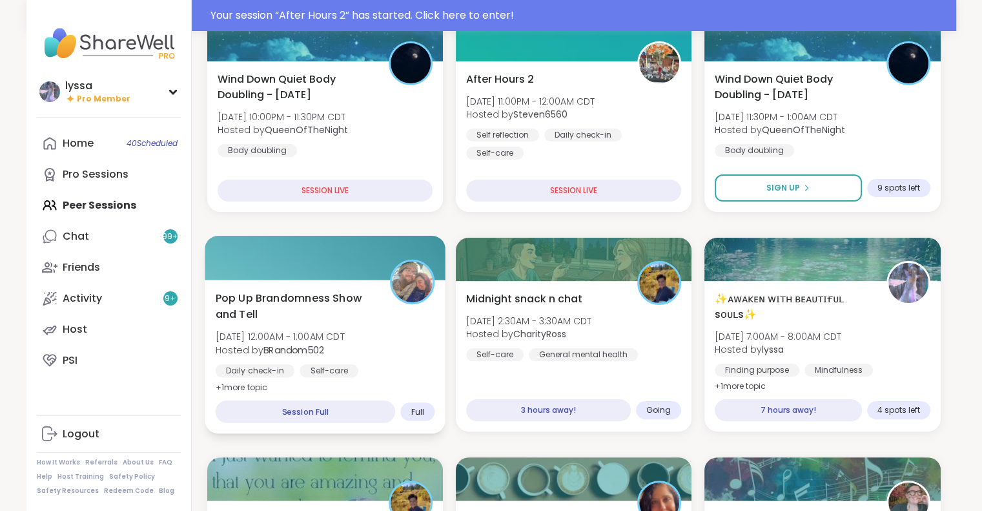
click at [296, 394] on div "Pop Up Brandomness Show and Tell Sun, Sep 07 | 12:00AM - 1:00AM CDT Hosted by B…" at bounding box center [325, 356] width 241 height 154
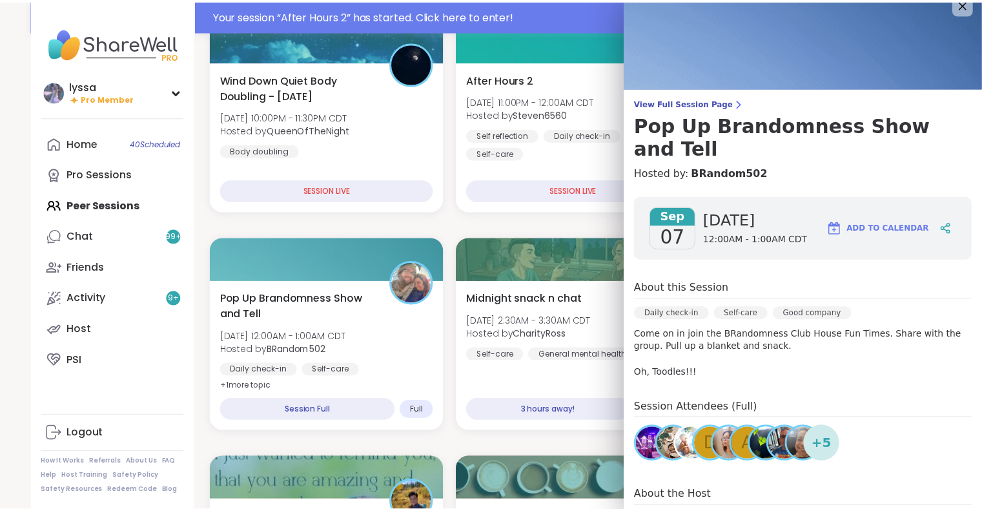
scroll to position [18, 0]
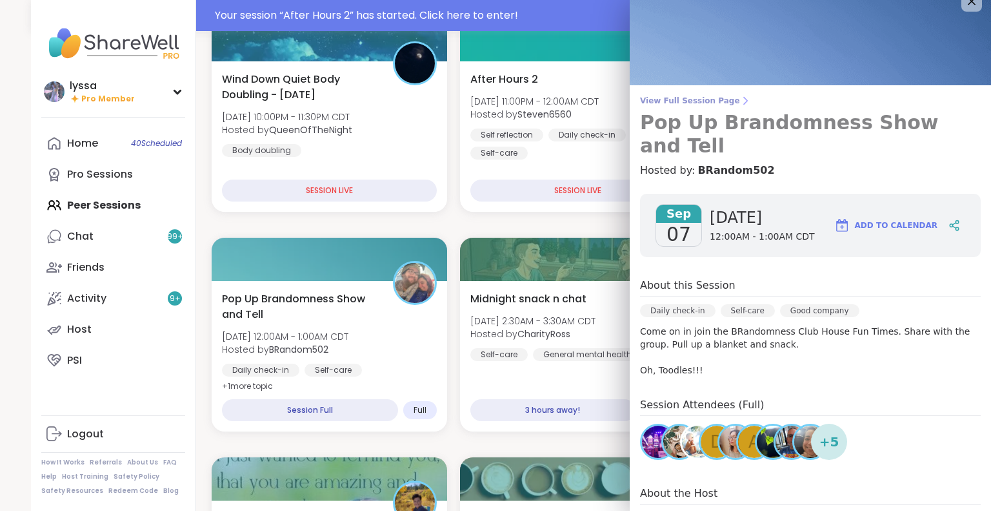
click at [674, 101] on span "View Full Session Page" at bounding box center [810, 101] width 341 height 10
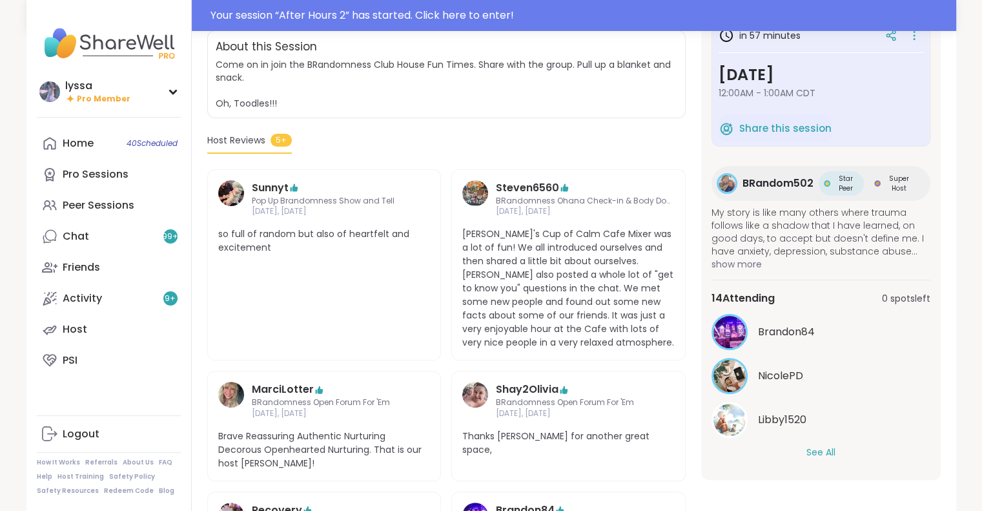
scroll to position [281, 0]
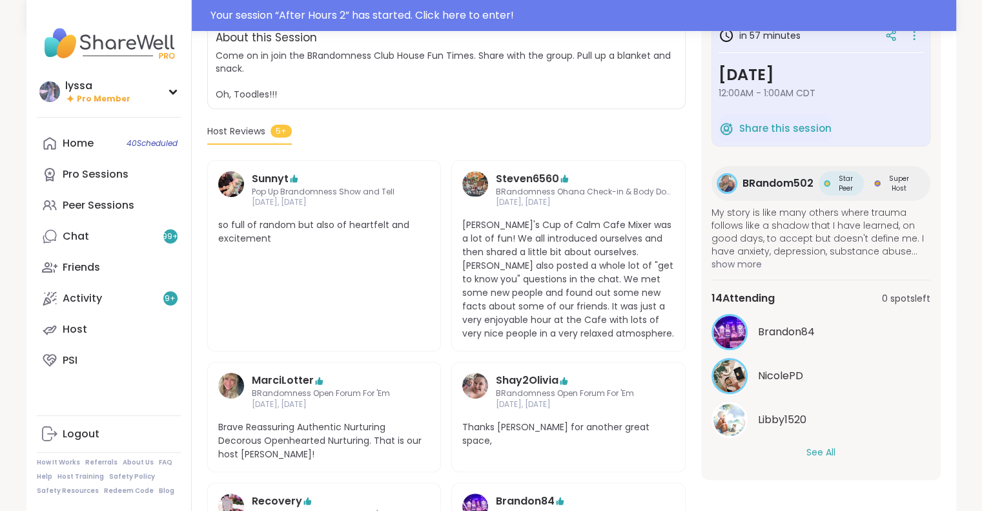
click at [820, 449] on button "See All" at bounding box center [820, 452] width 29 height 14
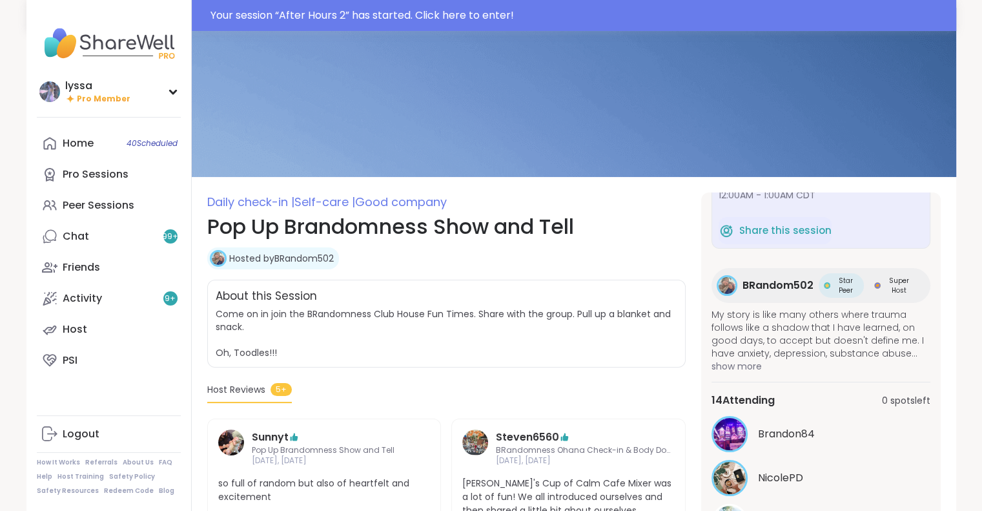
scroll to position [76, 0]
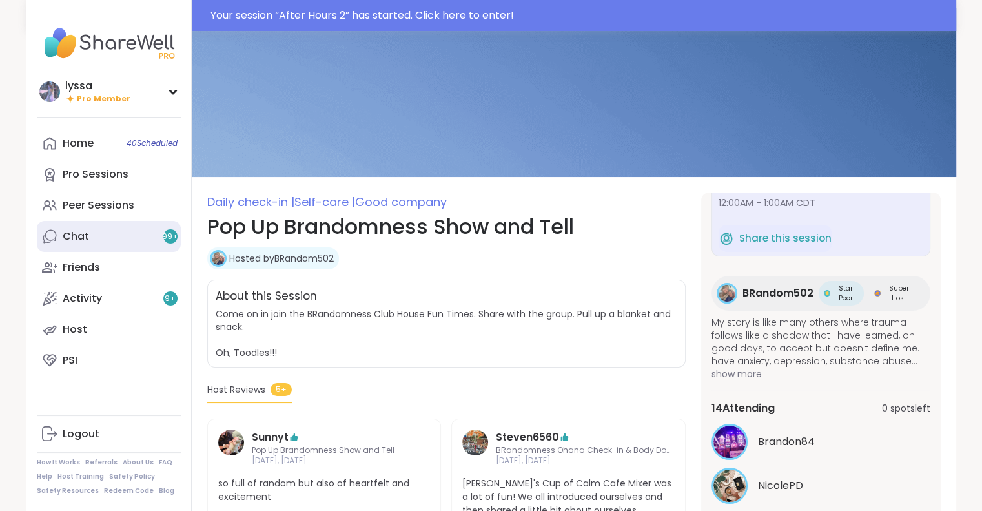
click at [121, 239] on link "Chat 99 +" at bounding box center [109, 236] width 144 height 31
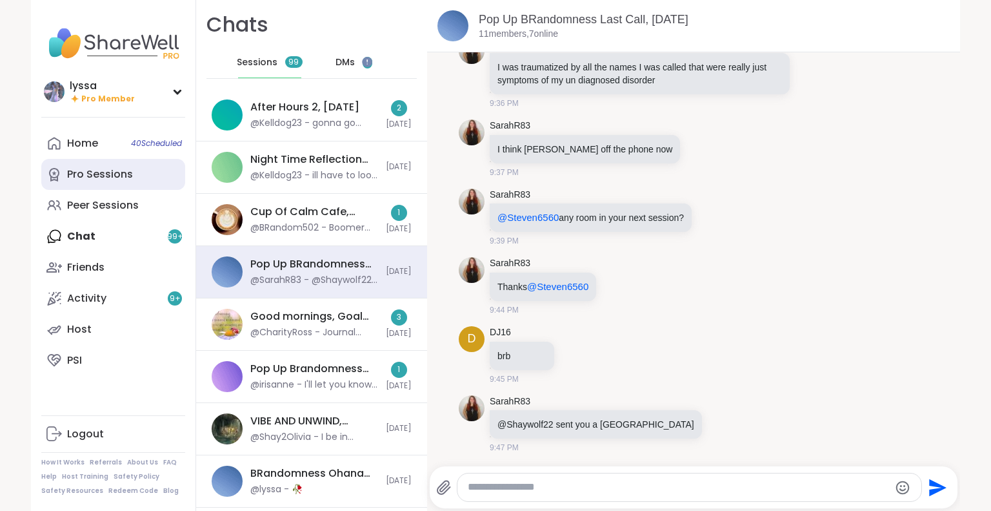
click at [121, 180] on div "Pro Sessions" at bounding box center [100, 174] width 66 height 14
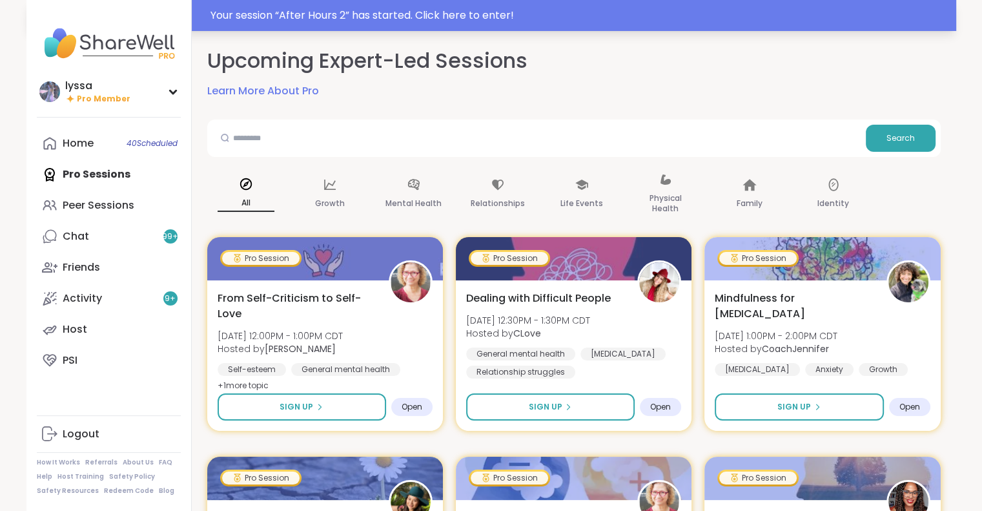
click at [345, 13] on div "Your session “ After Hours 2 ” has started. Click here to enter!" at bounding box center [579, 15] width 738 height 15
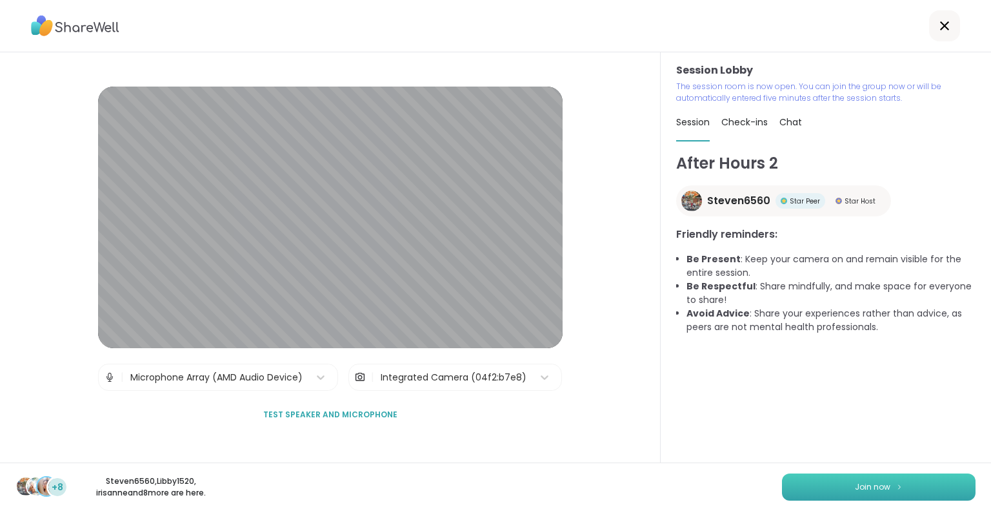
click at [840, 482] on button "Join now" at bounding box center [879, 486] width 194 height 27
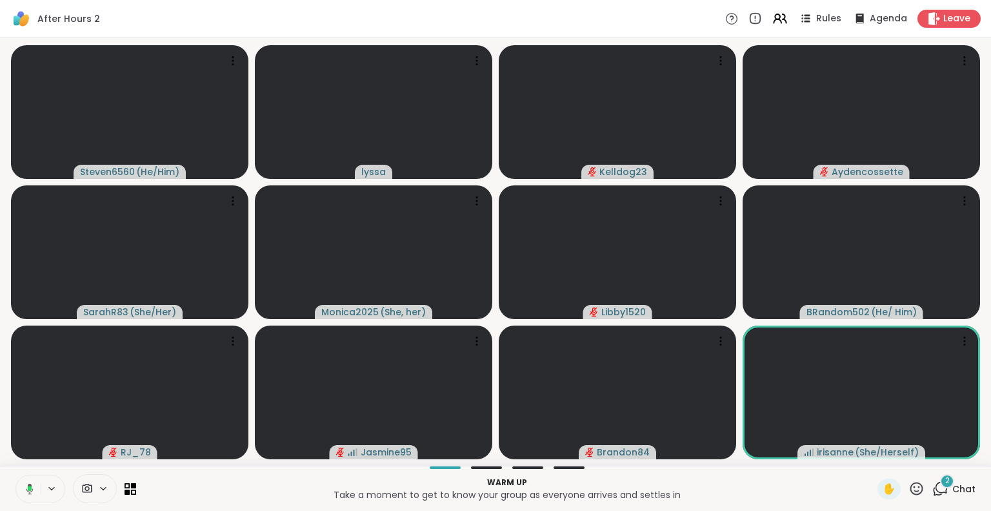
click at [26, 490] on icon at bounding box center [28, 489] width 12 height 12
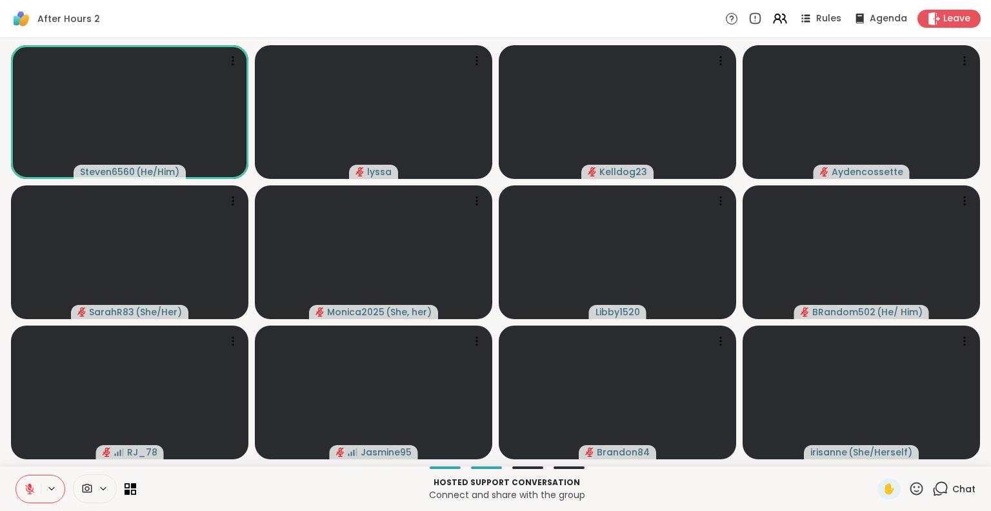
click at [31, 483] on icon at bounding box center [30, 489] width 12 height 12
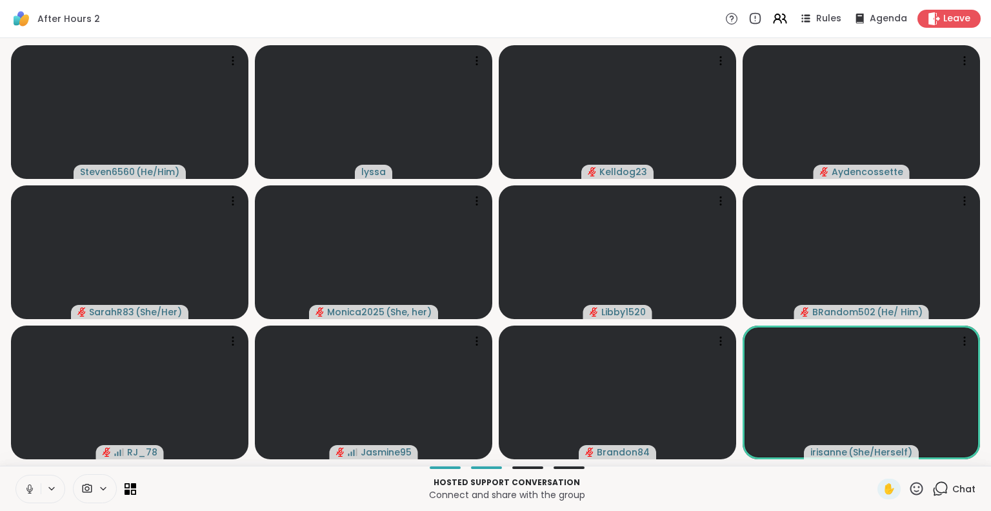
click at [33, 487] on icon at bounding box center [30, 489] width 12 height 12
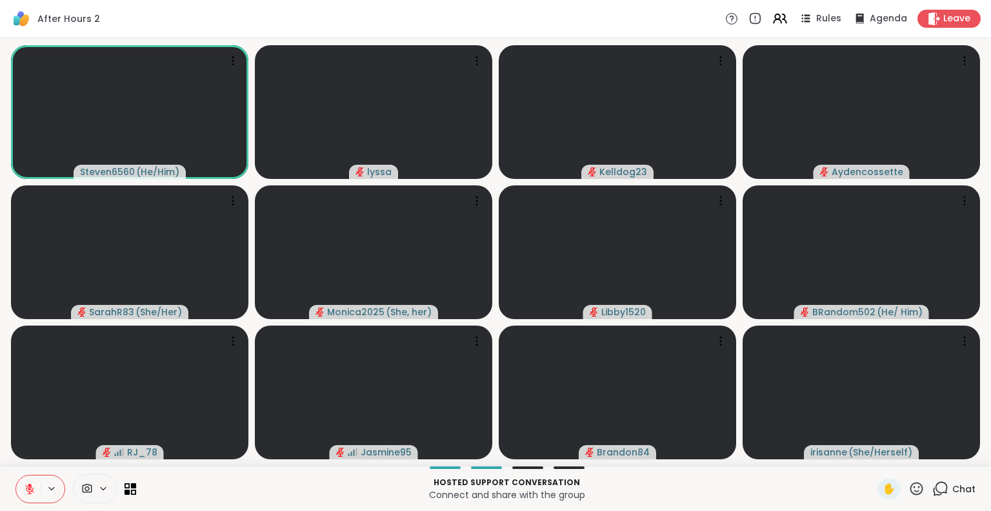
click at [25, 485] on icon at bounding box center [30, 489] width 12 height 12
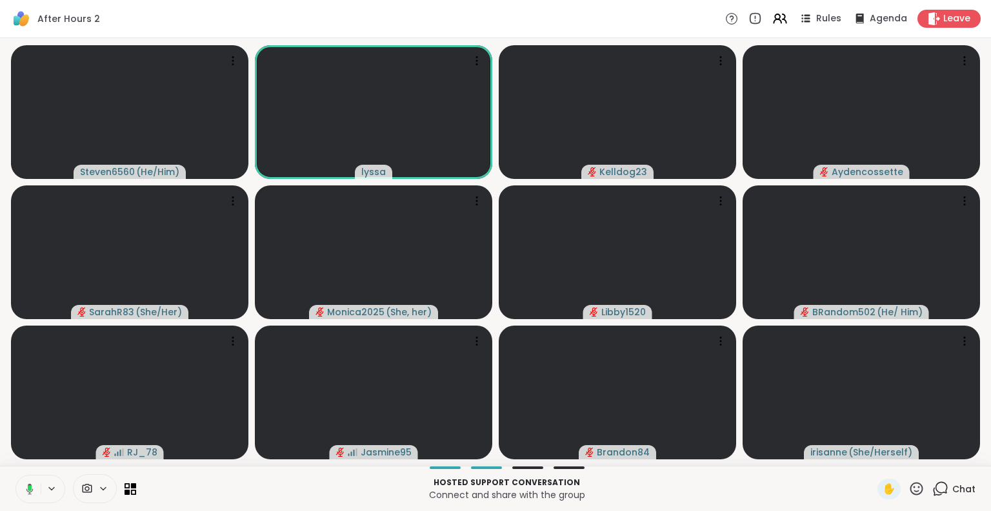
click at [33, 481] on button at bounding box center [27, 488] width 26 height 27
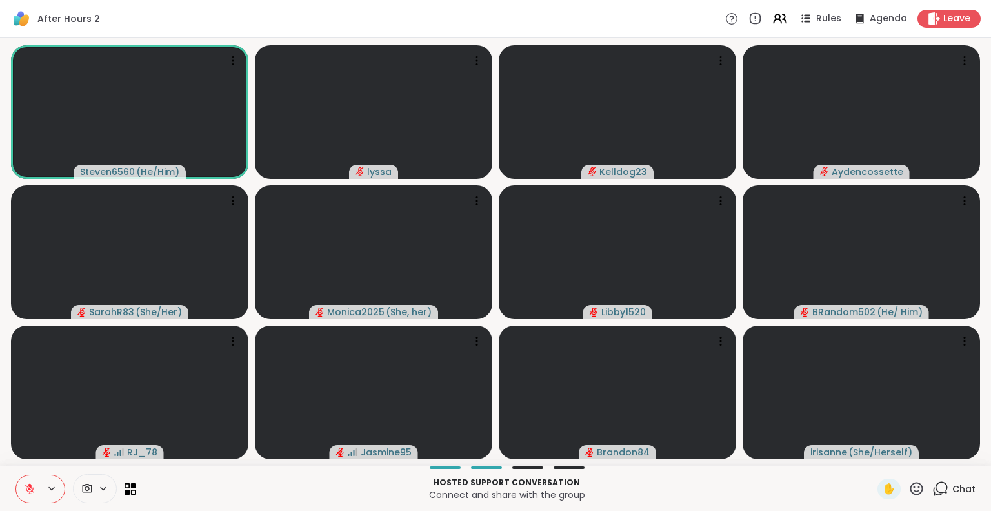
click at [914, 483] on icon at bounding box center [917, 488] width 16 height 16
click at [873, 449] on span "❤️" at bounding box center [879, 454] width 13 height 15
click at [26, 486] on icon at bounding box center [30, 489] width 12 height 12
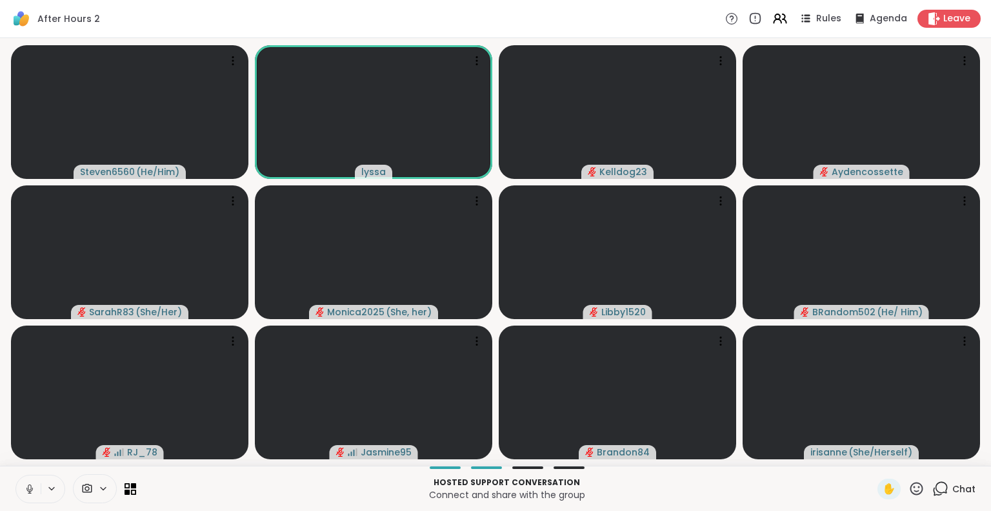
click at [26, 487] on icon at bounding box center [30, 489] width 12 height 12
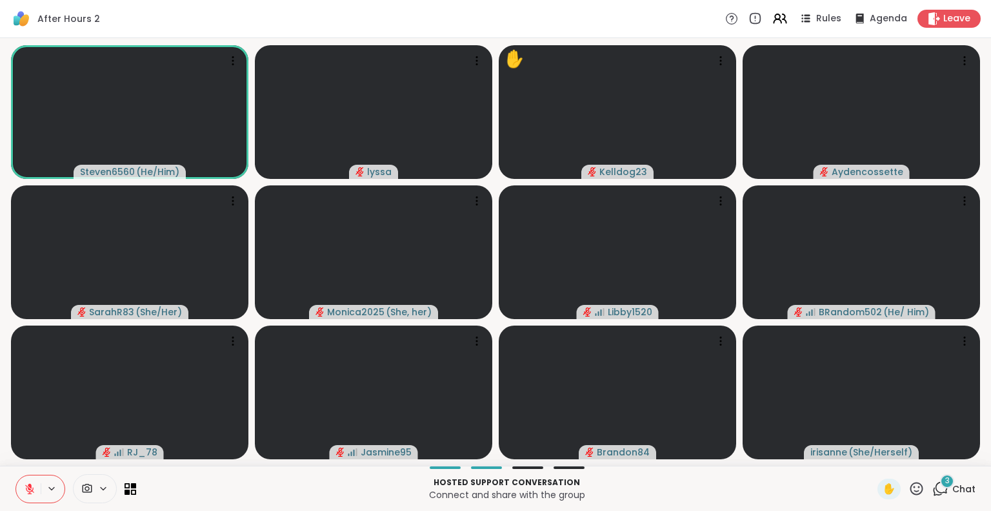
click at [34, 487] on icon at bounding box center [30, 489] width 12 height 12
click at [29, 485] on icon at bounding box center [30, 489] width 12 height 12
click at [909, 487] on icon at bounding box center [917, 488] width 16 height 16
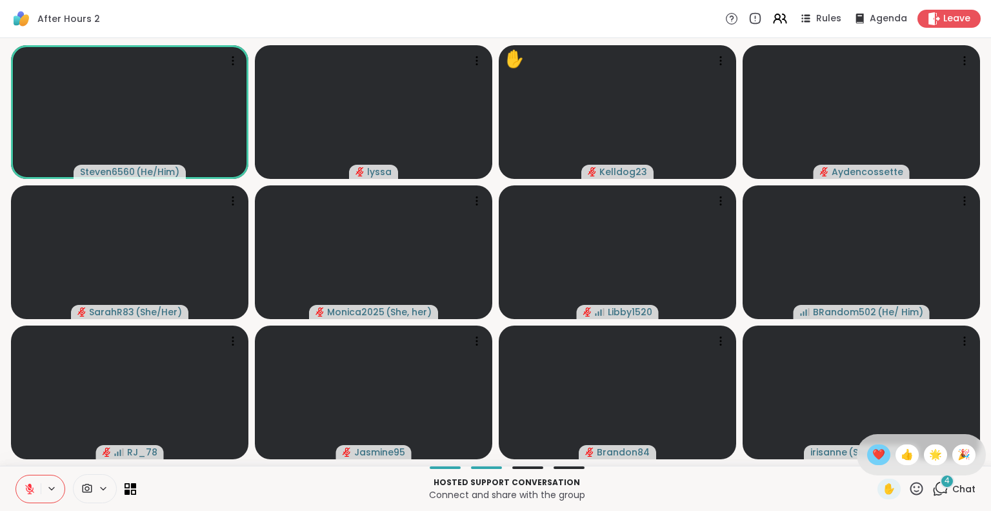
click at [873, 457] on span "❤️" at bounding box center [879, 454] width 13 height 15
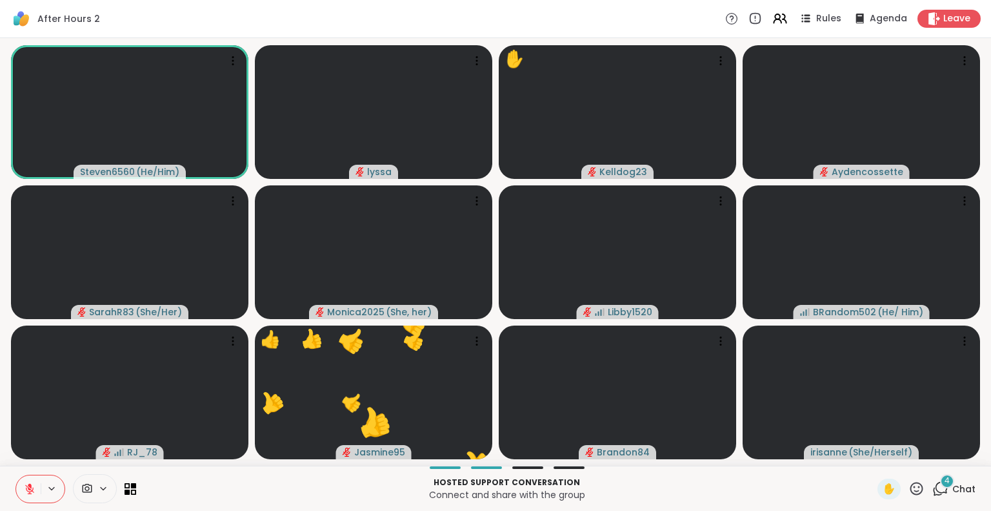
click at [909, 487] on icon at bounding box center [917, 488] width 16 height 16
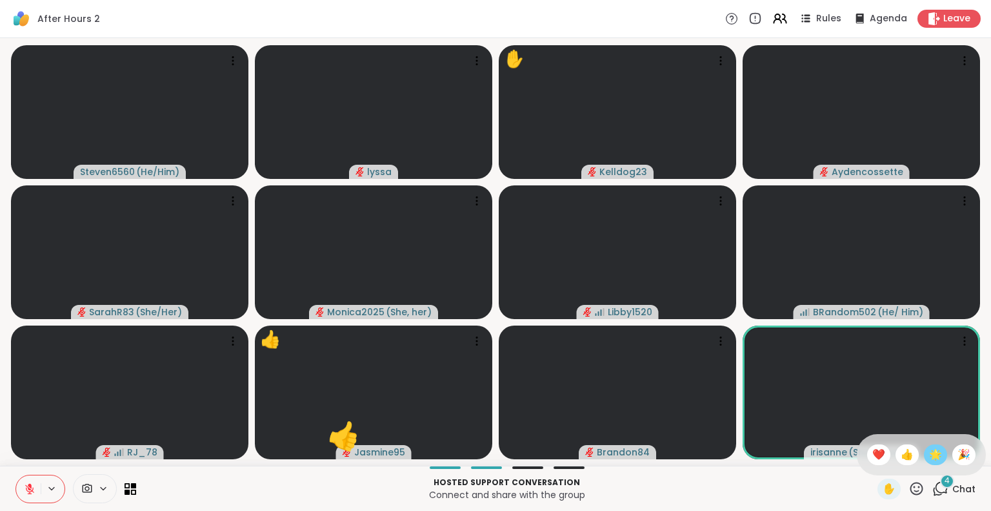
click at [929, 459] on span "🌟" at bounding box center [935, 454] width 13 height 15
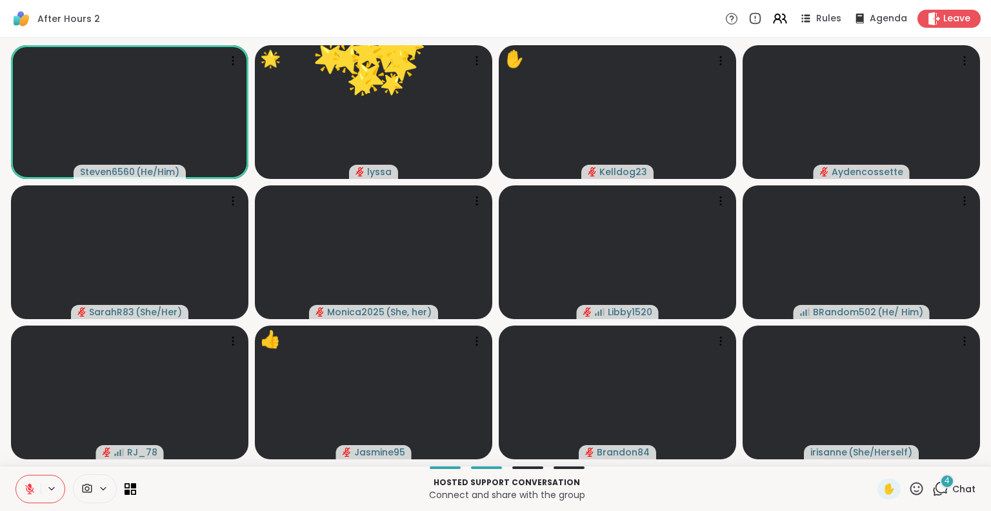
click at [945, 482] on span "4" at bounding box center [947, 480] width 5 height 11
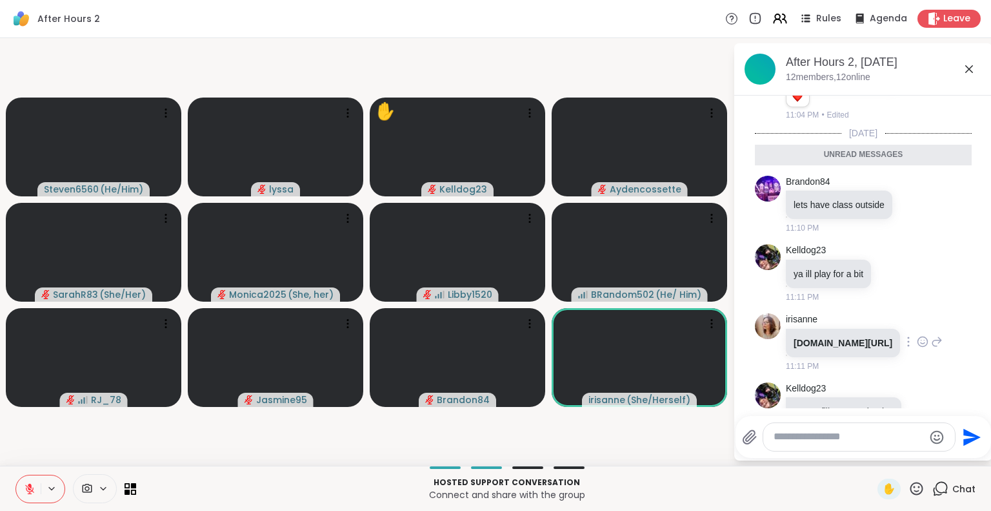
scroll to position [396, 0]
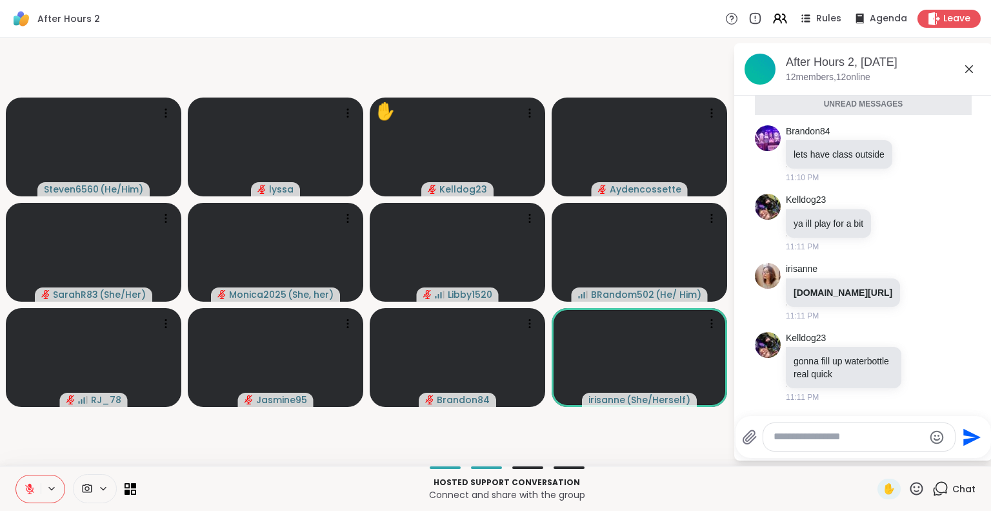
click at [966, 69] on icon at bounding box center [969, 68] width 15 height 15
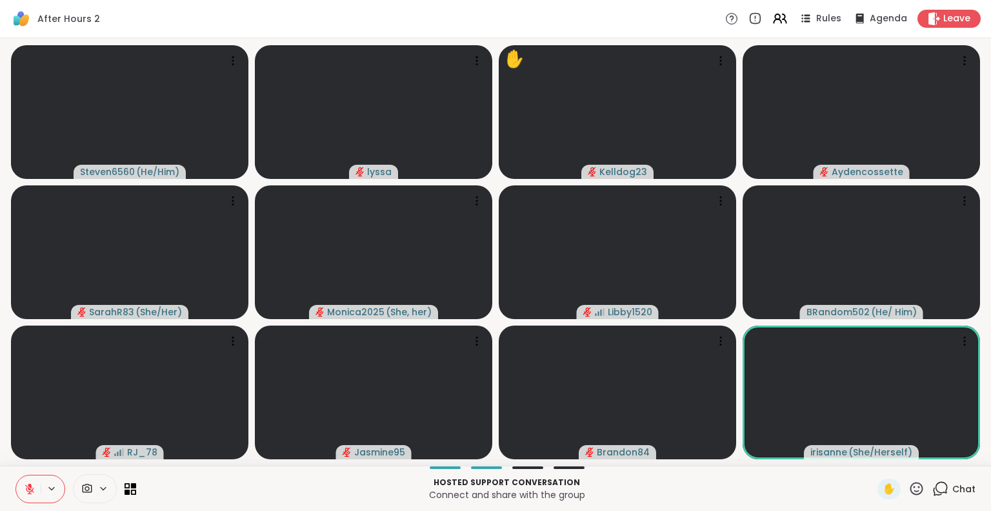
click at [32, 482] on button at bounding box center [28, 488] width 25 height 27
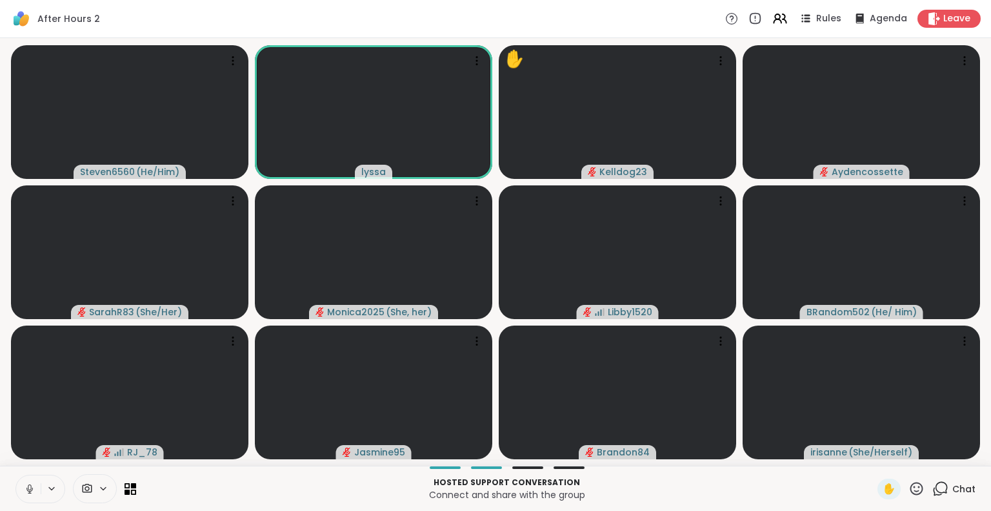
click at [28, 486] on icon at bounding box center [29, 487] width 3 height 6
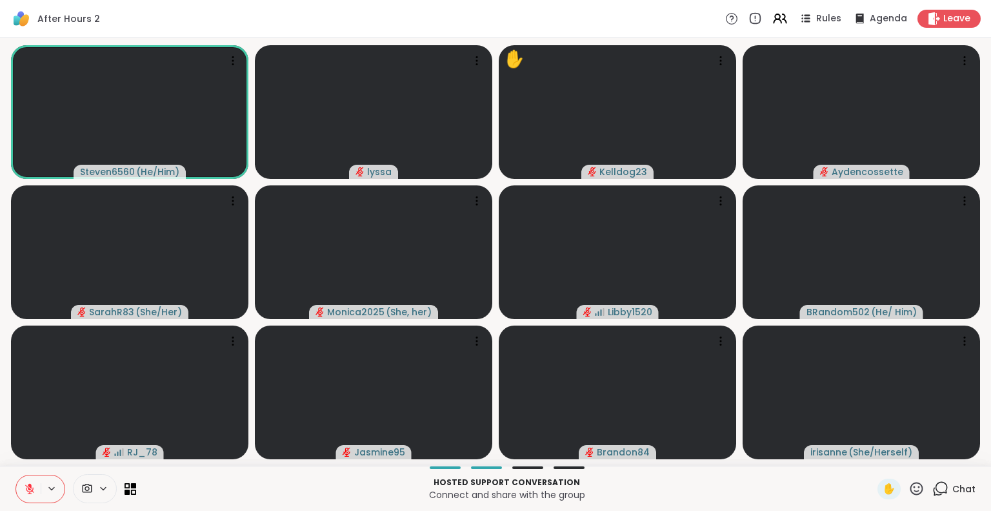
click at [909, 490] on icon at bounding box center [917, 488] width 16 height 16
click at [873, 451] on span "❤️" at bounding box center [879, 454] width 13 height 15
click at [29, 485] on icon at bounding box center [30, 485] width 4 height 5
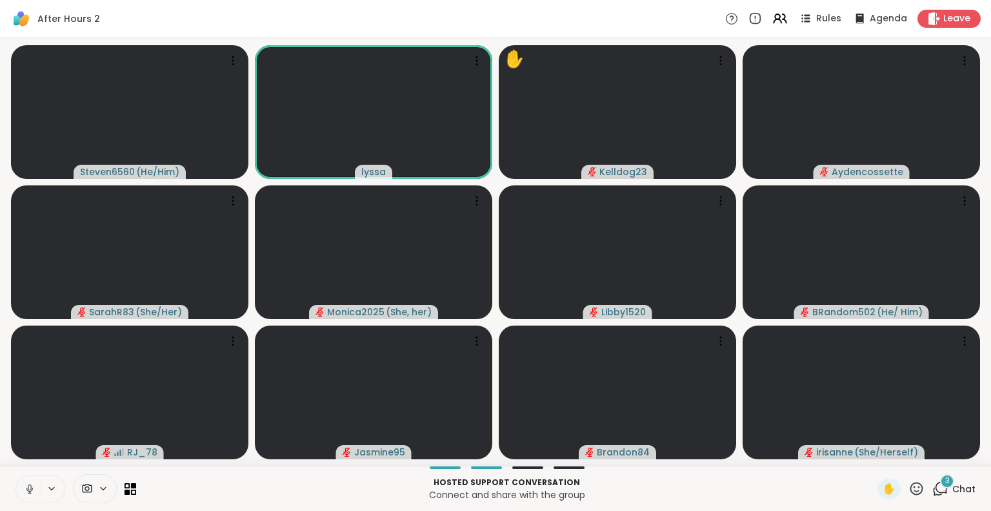
click at [18, 487] on button at bounding box center [28, 488] width 25 height 27
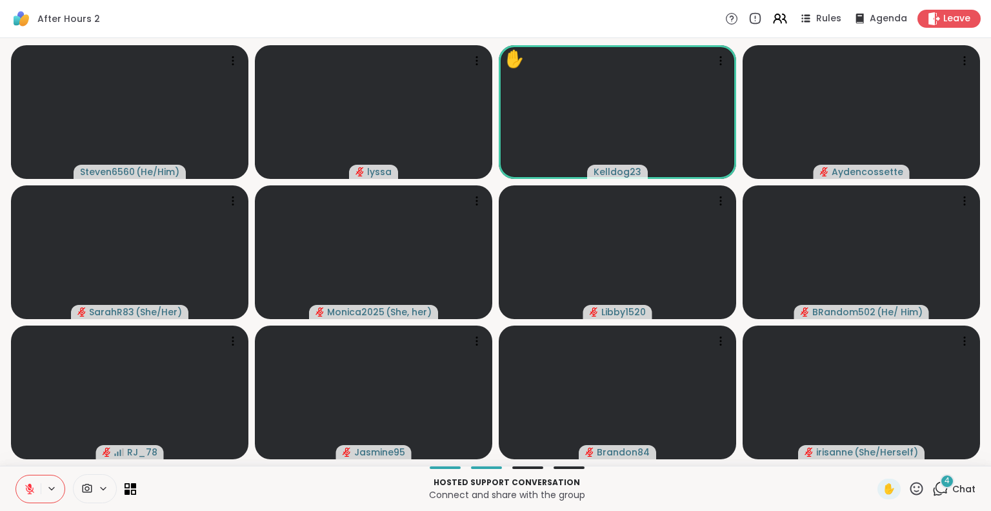
click at [32, 480] on button at bounding box center [28, 488] width 25 height 27
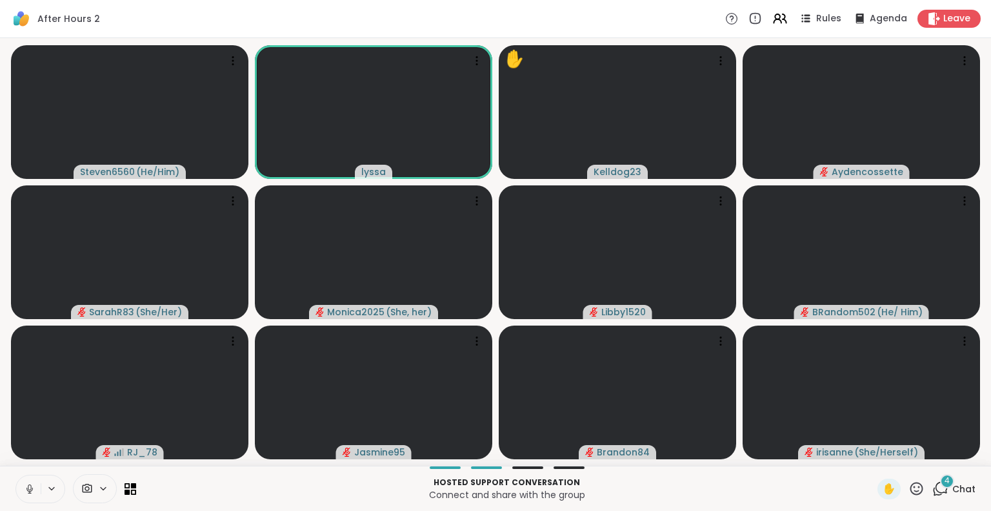
click at [34, 486] on icon at bounding box center [30, 489] width 12 height 12
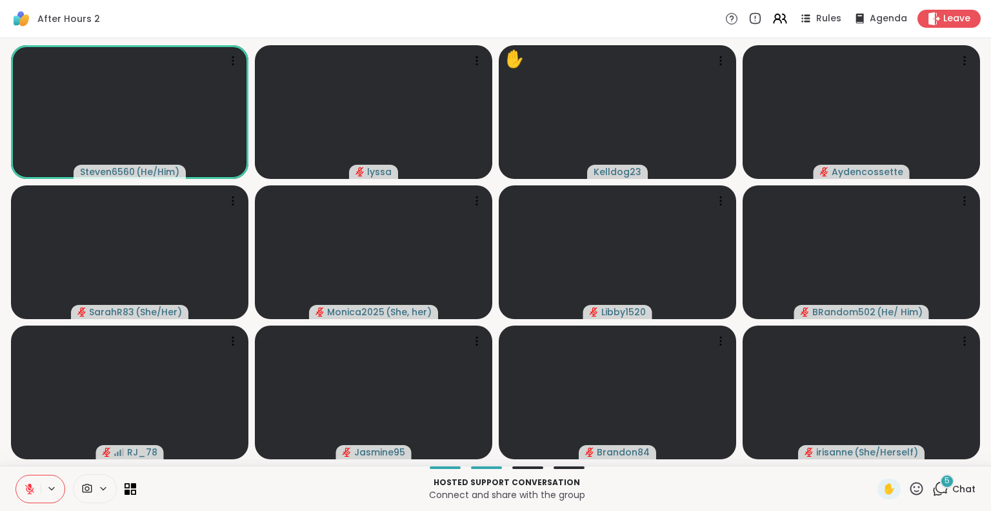
click at [31, 483] on icon at bounding box center [30, 489] width 12 height 12
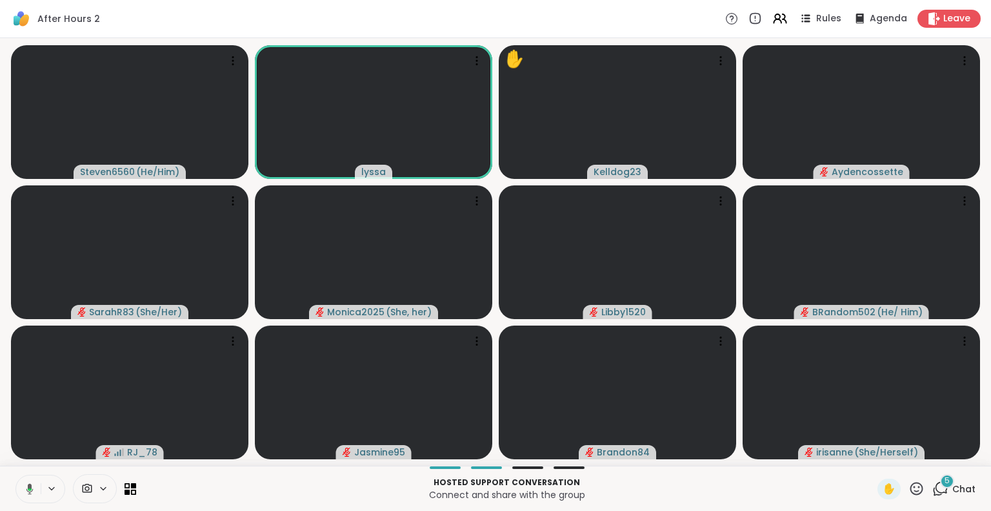
click at [26, 486] on icon at bounding box center [28, 489] width 12 height 12
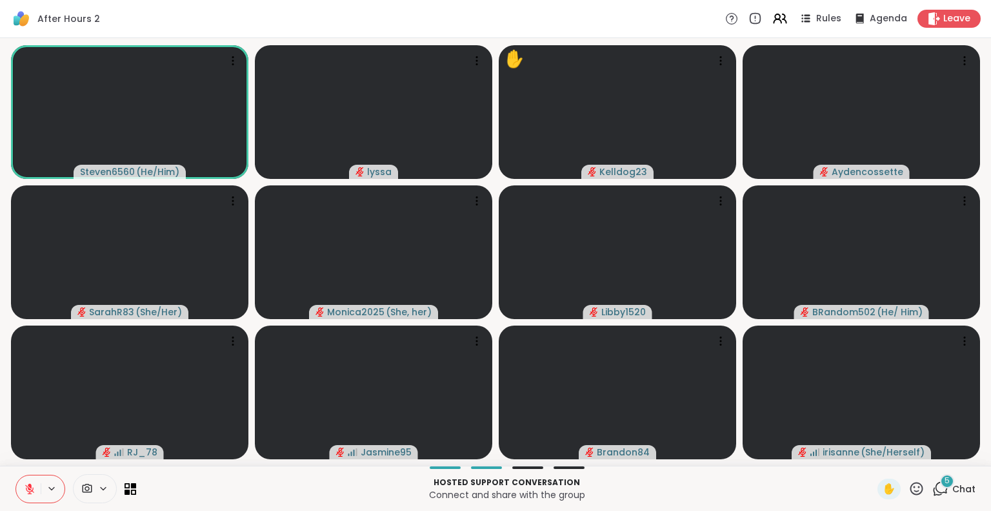
click at [26, 478] on button at bounding box center [28, 488] width 25 height 27
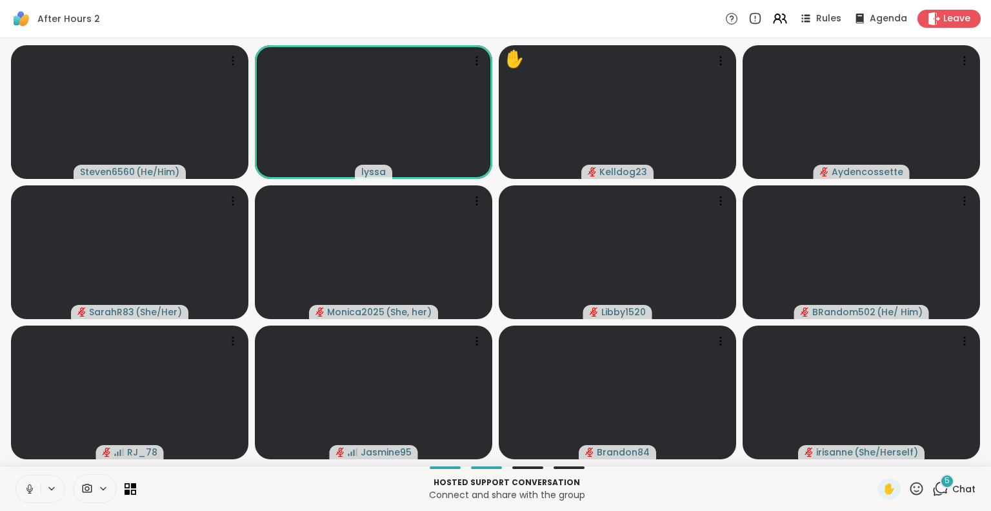
click at [32, 485] on icon at bounding box center [30, 489] width 12 height 12
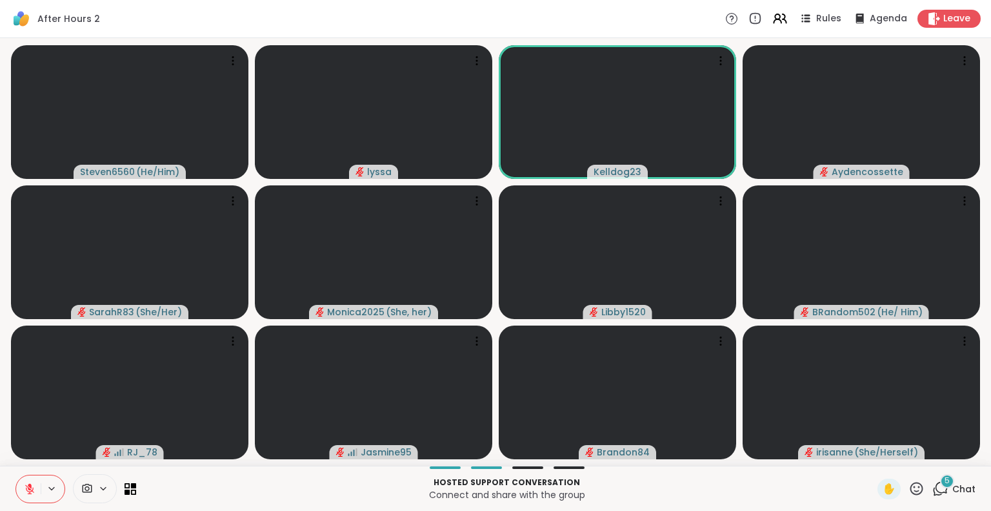
click at [31, 486] on icon at bounding box center [30, 485] width 4 height 5
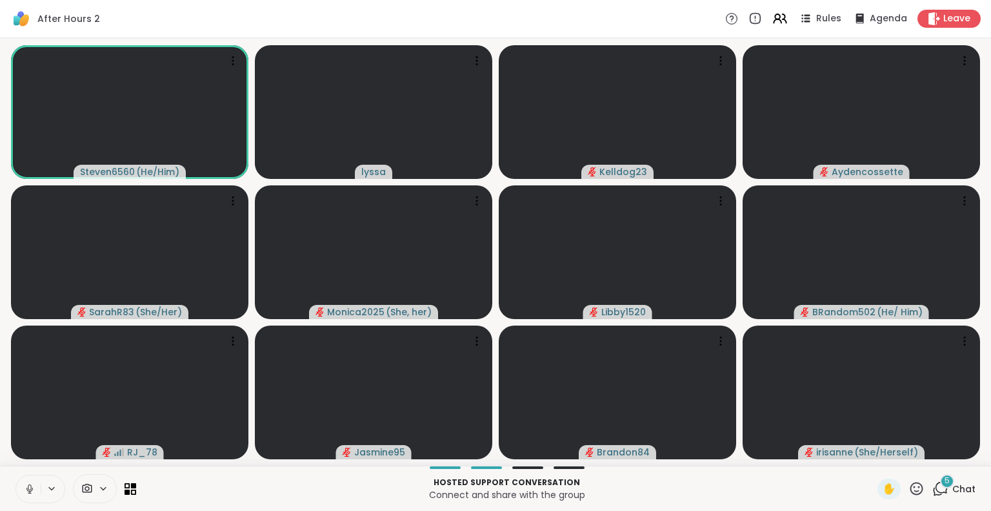
click at [30, 485] on icon at bounding box center [29, 487] width 3 height 6
click at [29, 487] on icon at bounding box center [30, 485] width 4 height 5
click at [878, 489] on div "✋" at bounding box center [889, 488] width 23 height 21
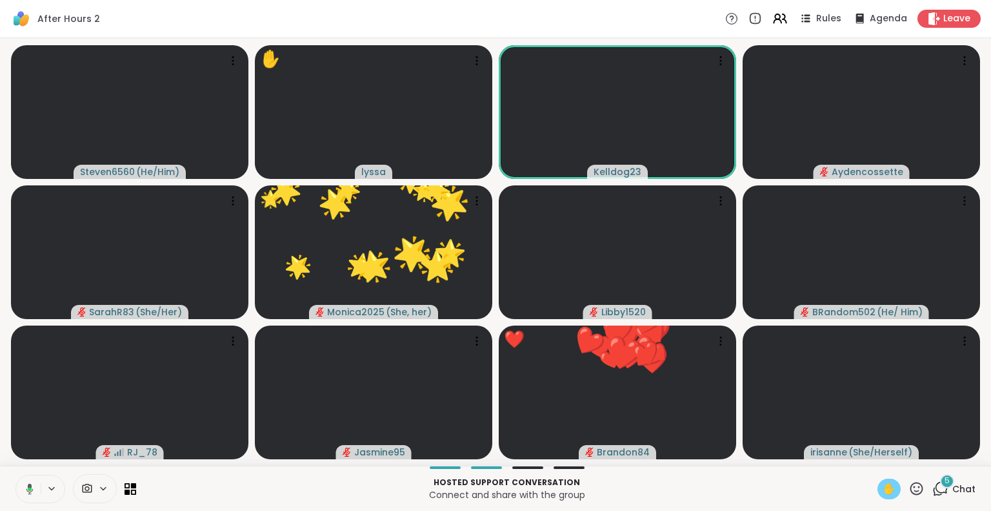
click at [28, 486] on icon at bounding box center [29, 488] width 7 height 11
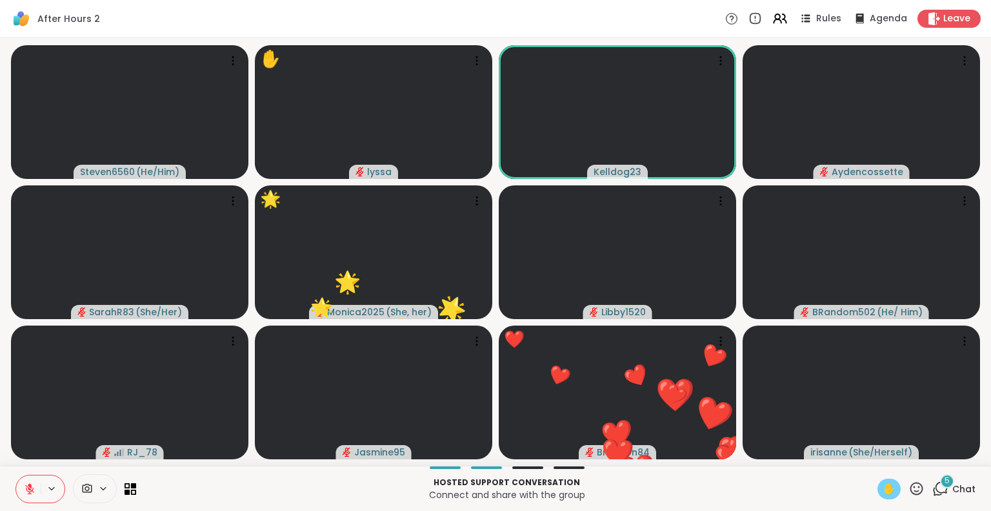
click at [886, 478] on div "✋" at bounding box center [889, 488] width 23 height 21
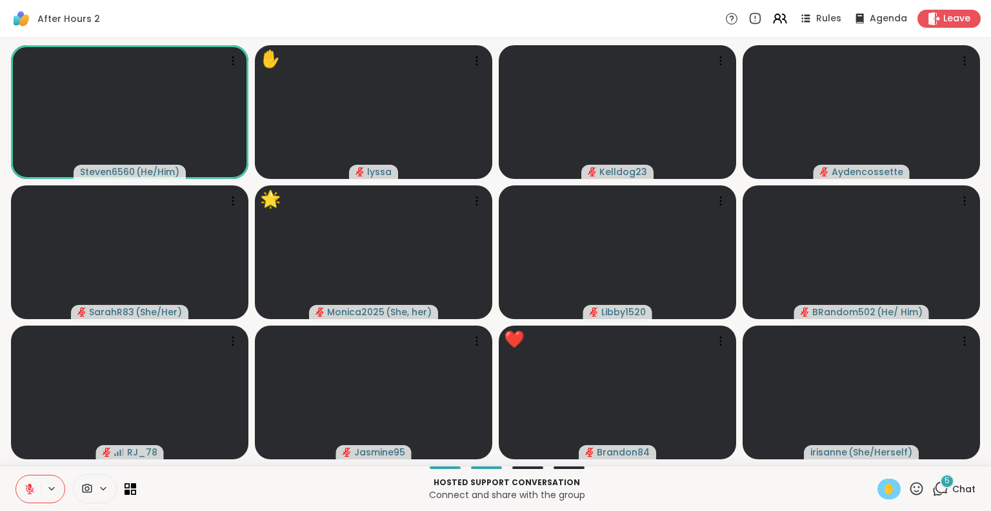
click at [884, 489] on span "✋" at bounding box center [889, 488] width 13 height 15
click at [17, 492] on button at bounding box center [28, 488] width 25 height 27
click at [26, 483] on icon at bounding box center [30, 489] width 12 height 12
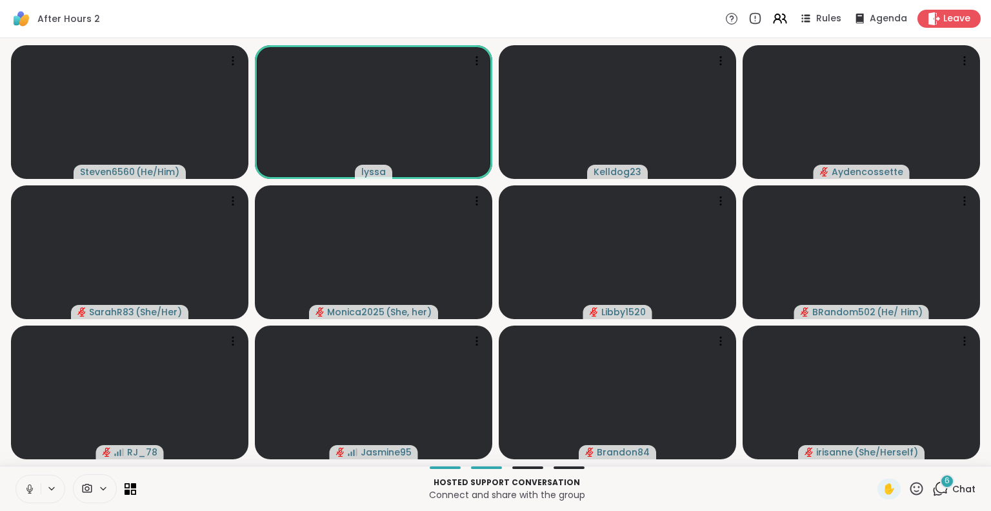
click at [31, 487] on icon at bounding box center [30, 489] width 12 height 12
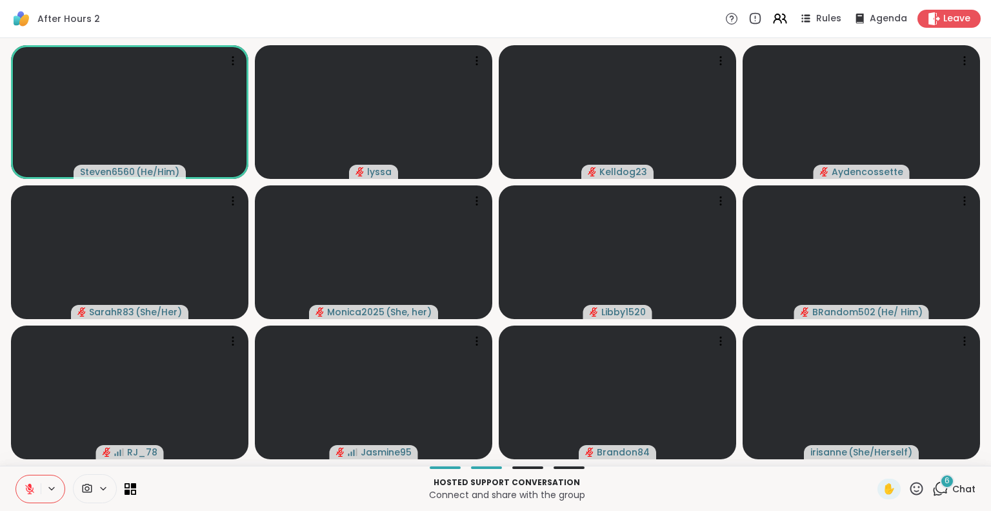
click at [26, 485] on icon at bounding box center [29, 488] width 9 height 9
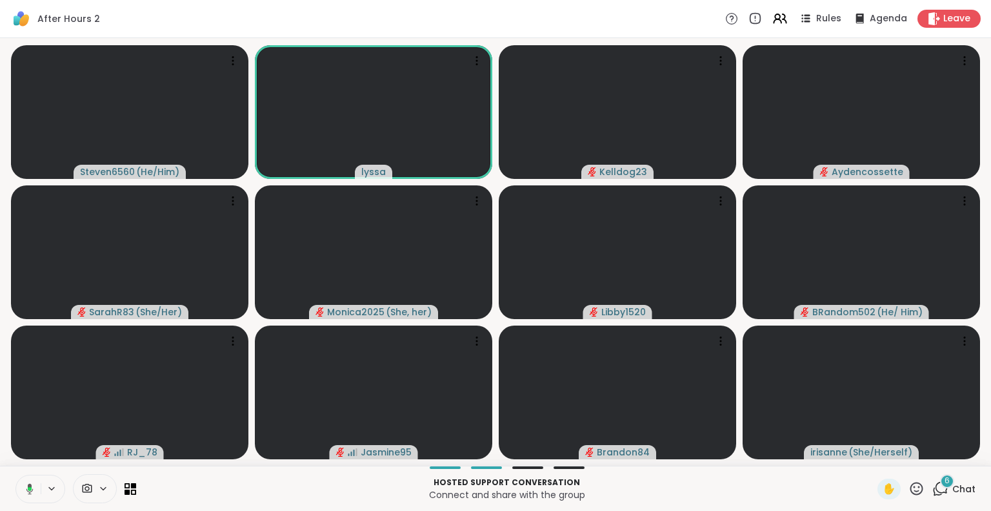
click at [28, 486] on icon at bounding box center [29, 488] width 7 height 11
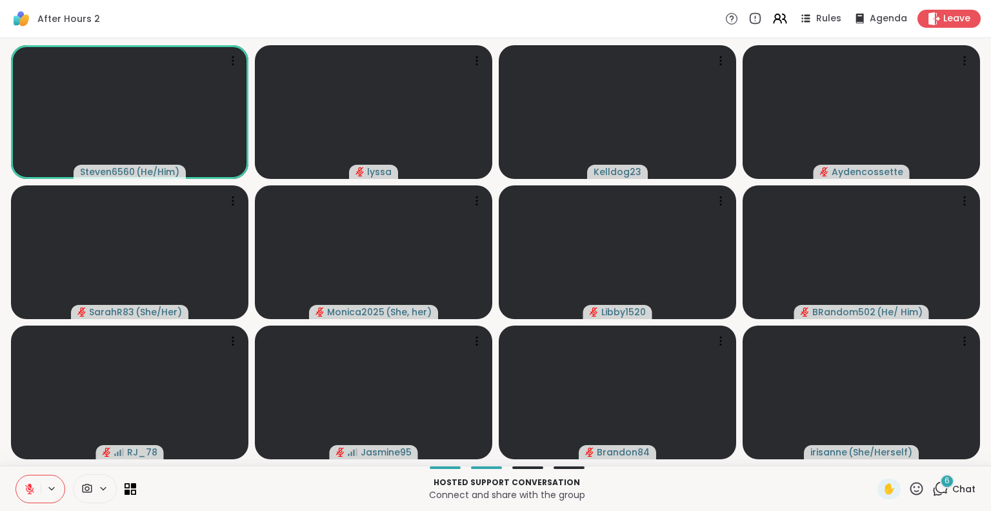
click at [26, 494] on icon at bounding box center [30, 489] width 12 height 12
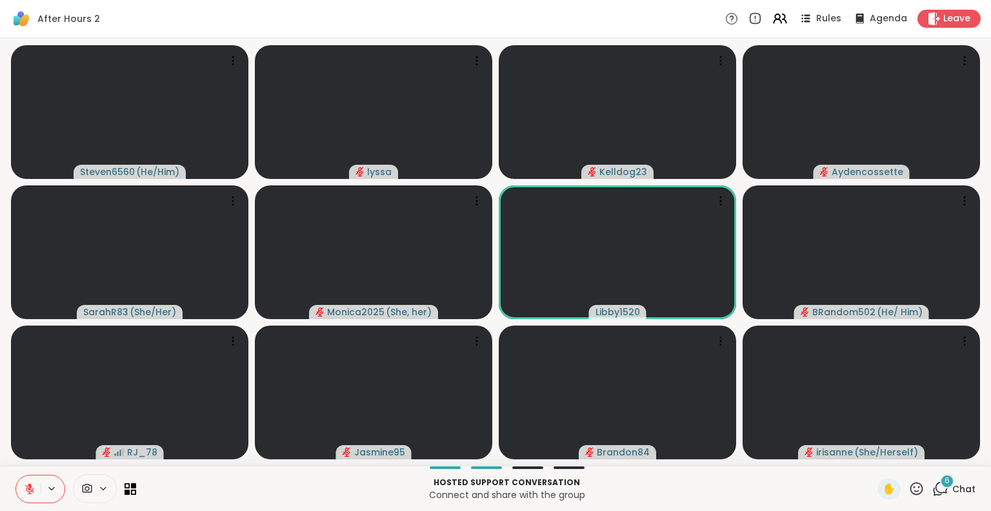
click at [31, 483] on icon at bounding box center [30, 489] width 12 height 12
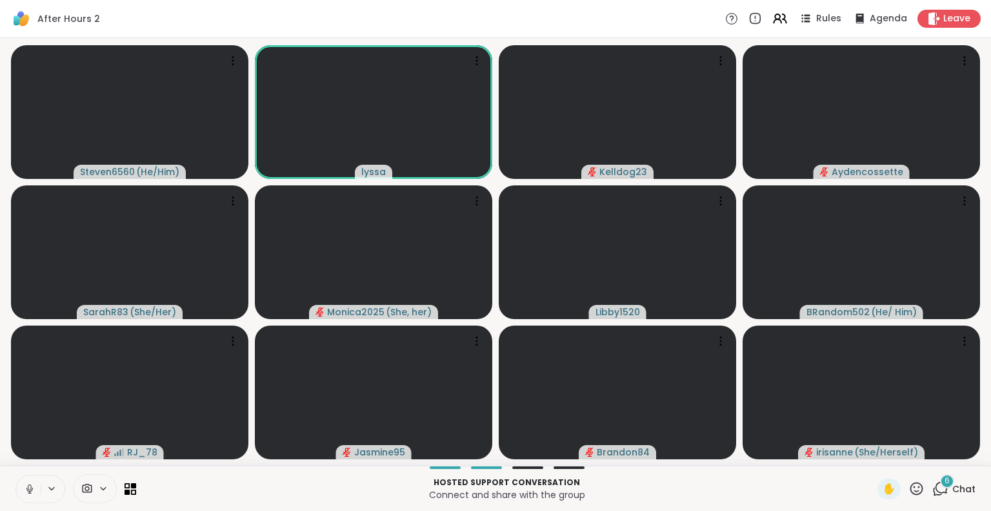
click at [29, 481] on button at bounding box center [28, 488] width 25 height 27
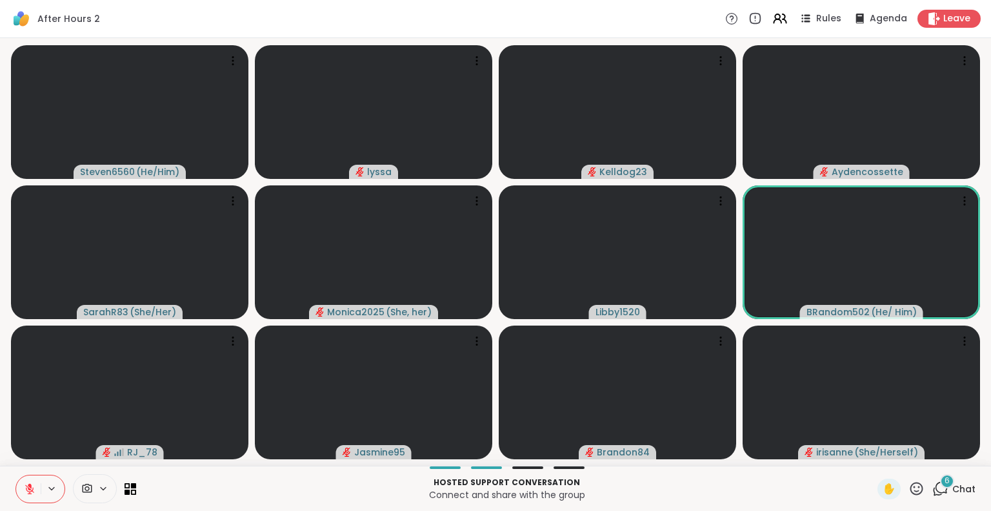
click at [24, 486] on icon at bounding box center [30, 489] width 12 height 12
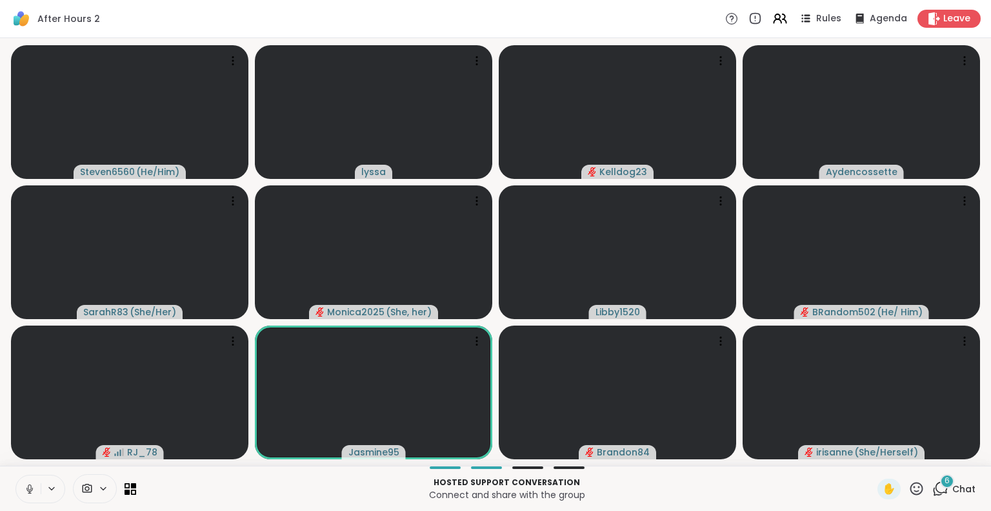
click at [35, 490] on button at bounding box center [28, 488] width 25 height 27
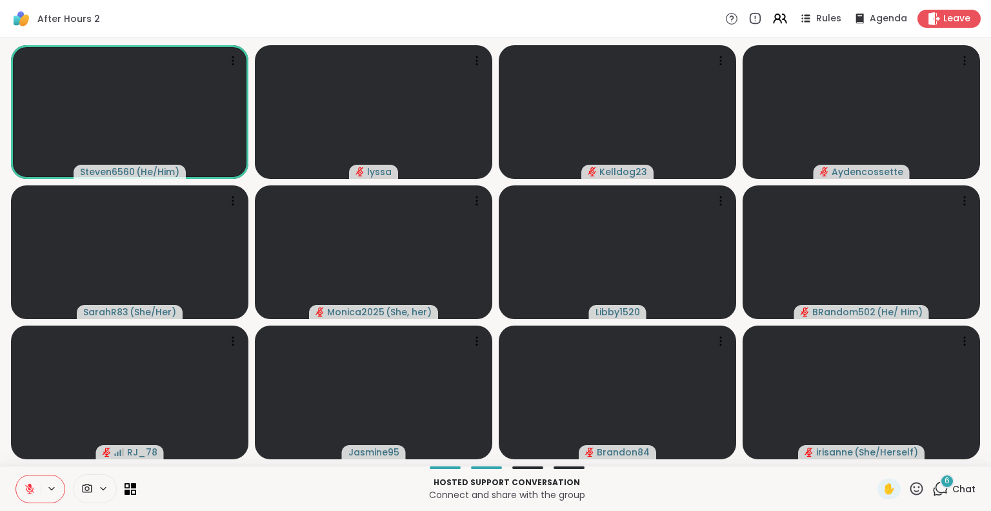
click at [34, 482] on button at bounding box center [28, 488] width 25 height 27
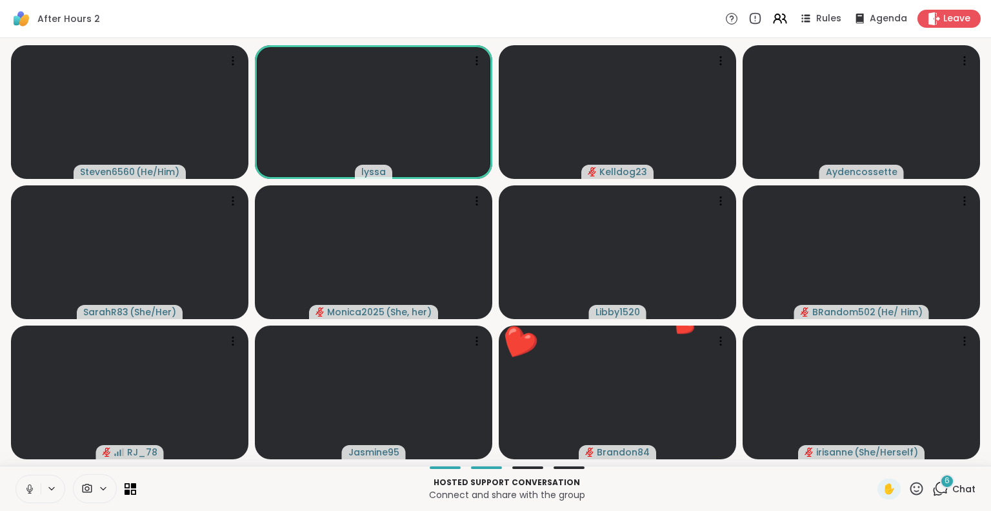
click at [29, 481] on button at bounding box center [28, 488] width 25 height 27
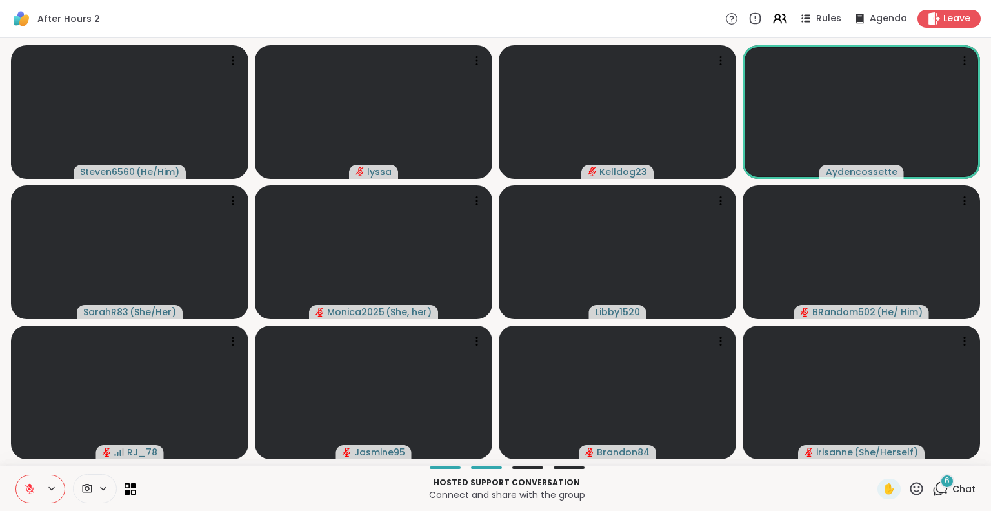
click at [28, 486] on icon at bounding box center [30, 489] width 12 height 12
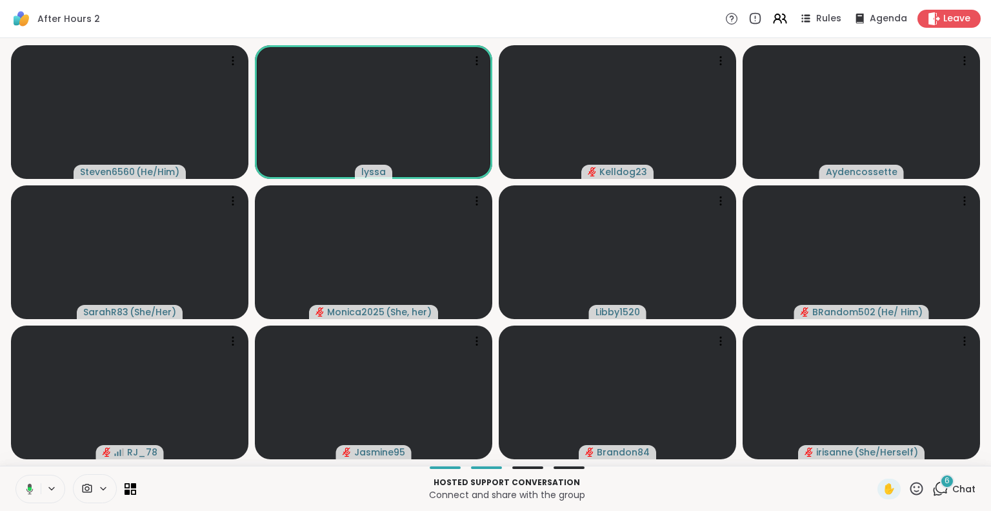
click at [29, 486] on icon at bounding box center [29, 488] width 7 height 11
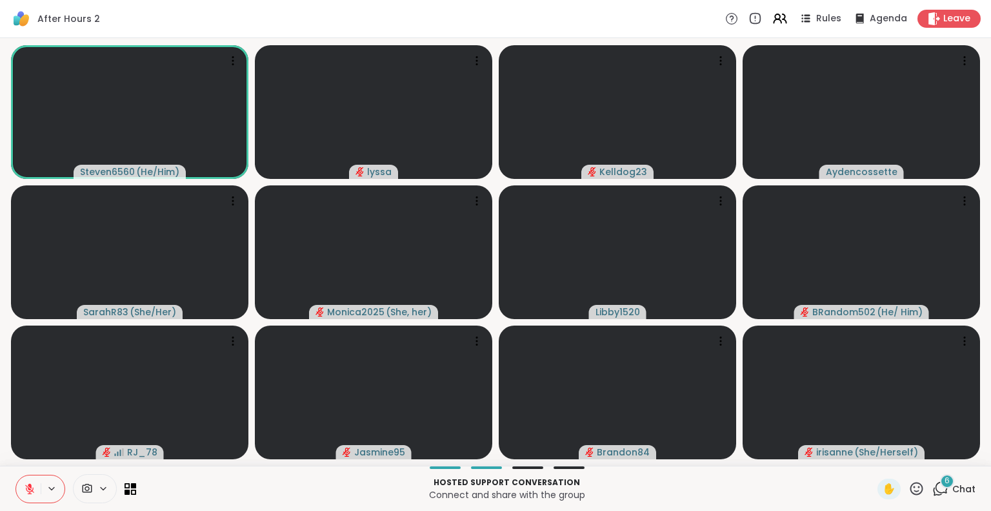
click at [29, 487] on icon at bounding box center [30, 489] width 12 height 12
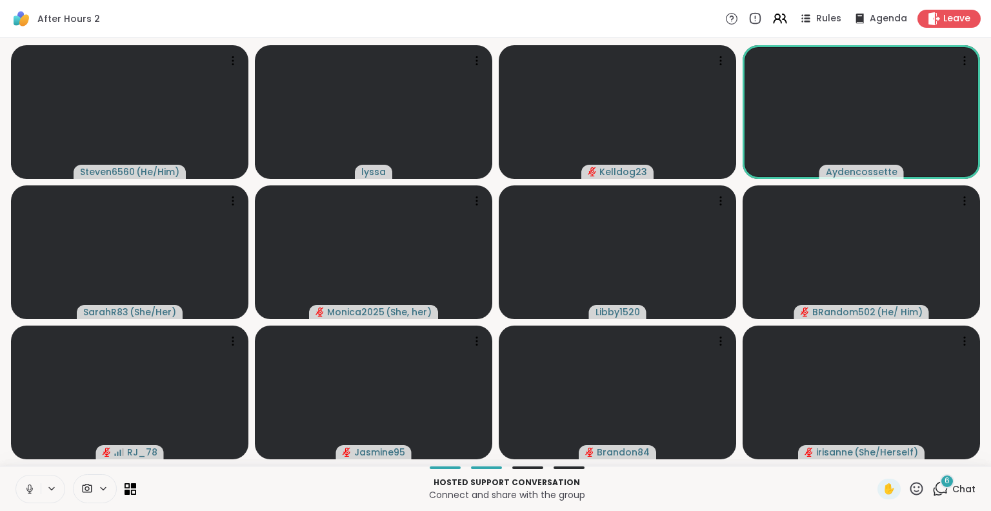
click at [29, 487] on icon at bounding box center [30, 489] width 12 height 12
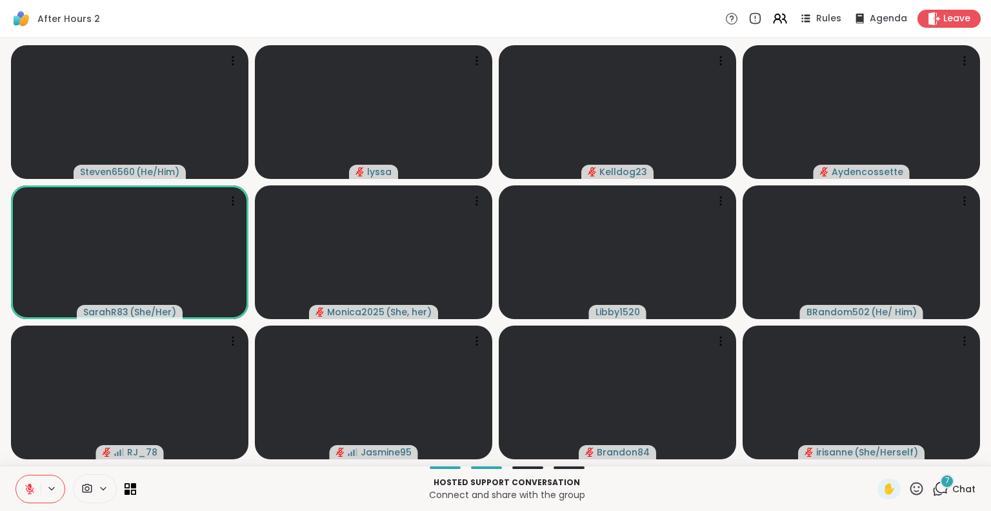
click at [25, 483] on icon at bounding box center [30, 489] width 12 height 12
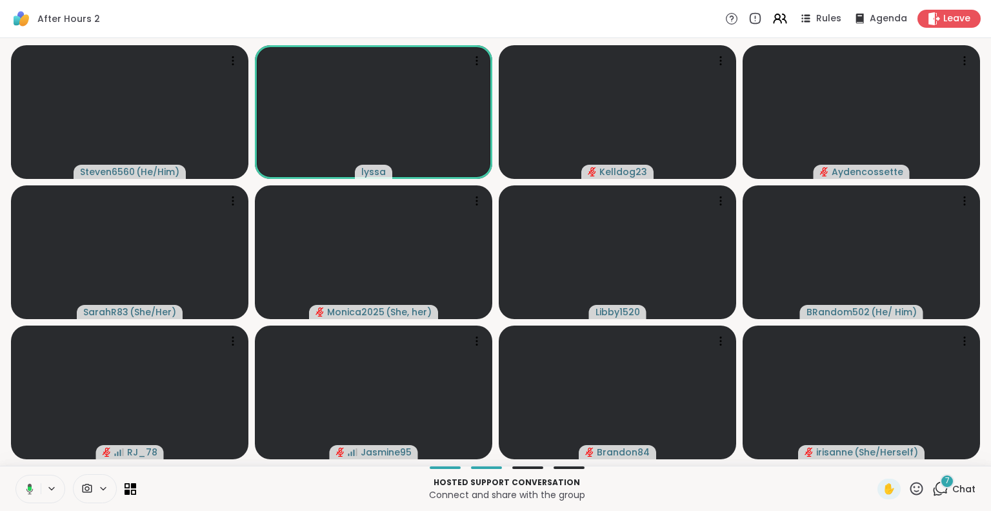
click at [25, 495] on button at bounding box center [27, 488] width 26 height 27
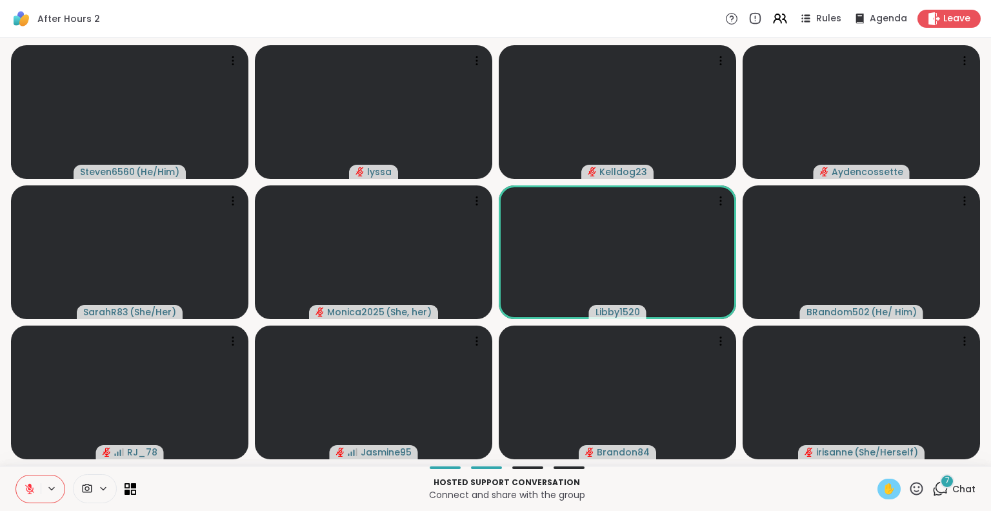
click at [883, 490] on span "✋" at bounding box center [889, 488] width 13 height 15
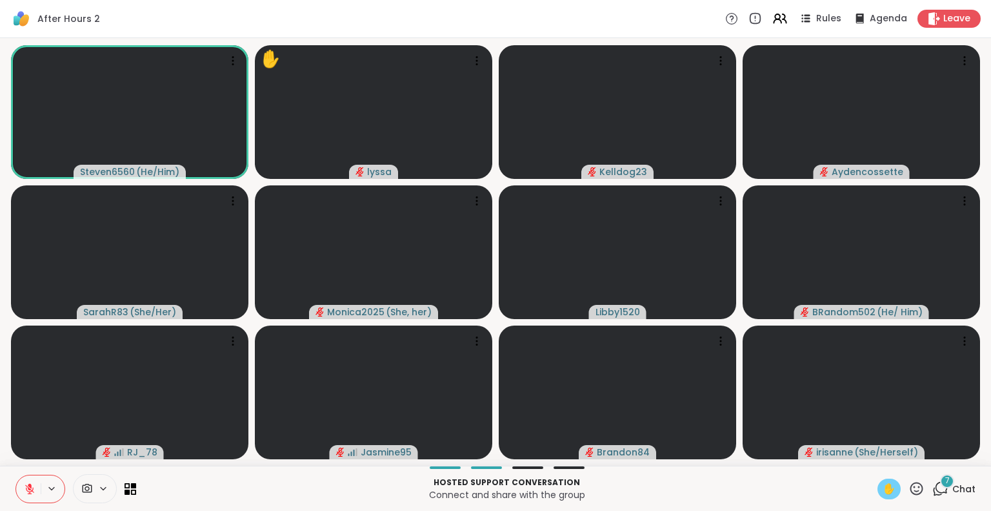
click at [31, 485] on icon at bounding box center [30, 485] width 4 height 5
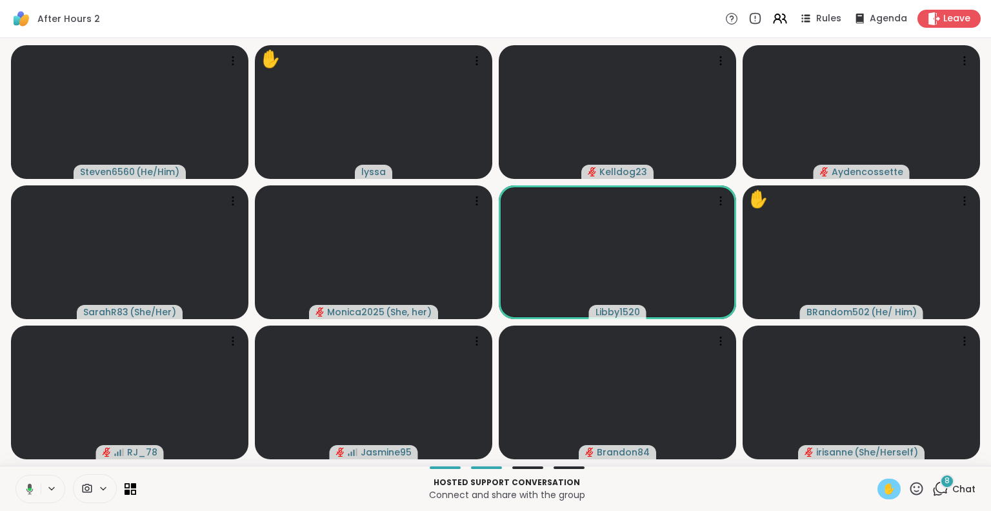
click at [35, 484] on button at bounding box center [27, 488] width 26 height 27
click at [911, 489] on icon at bounding box center [917, 487] width 13 height 13
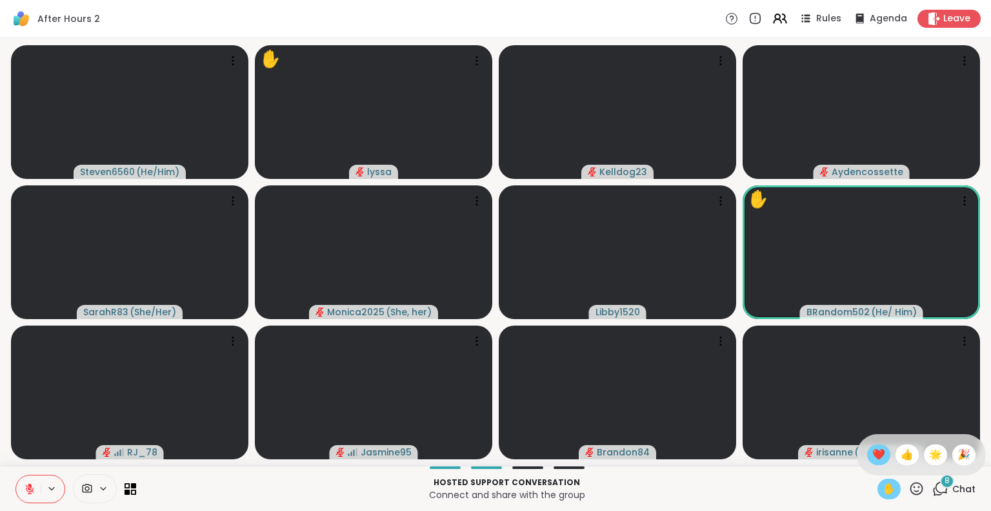
click at [873, 458] on span "❤️" at bounding box center [879, 454] width 13 height 15
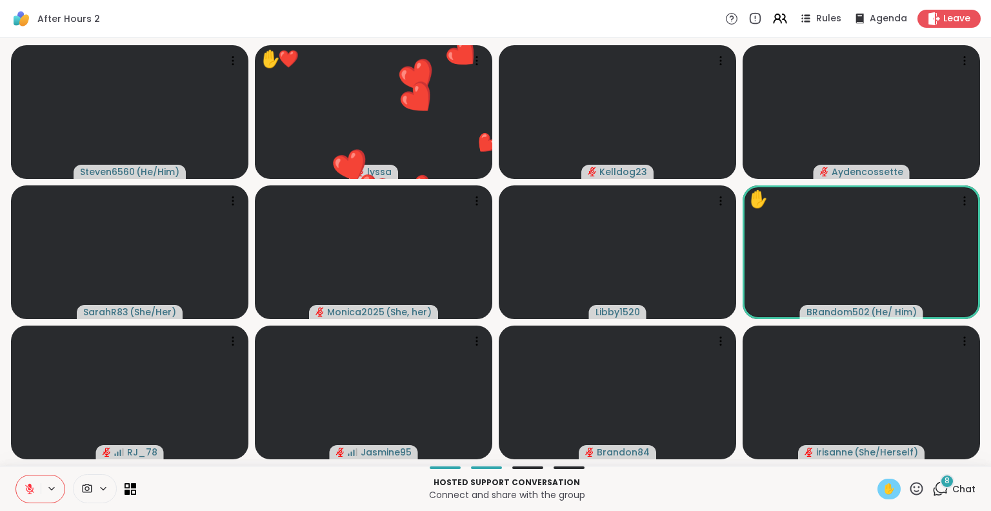
click at [883, 489] on span "✋" at bounding box center [889, 488] width 13 height 15
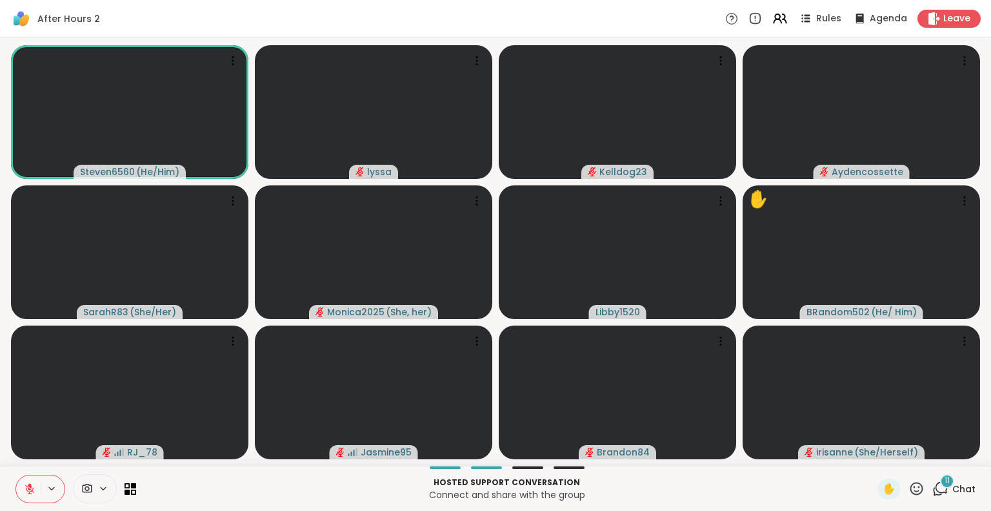
click at [33, 482] on button at bounding box center [28, 488] width 25 height 27
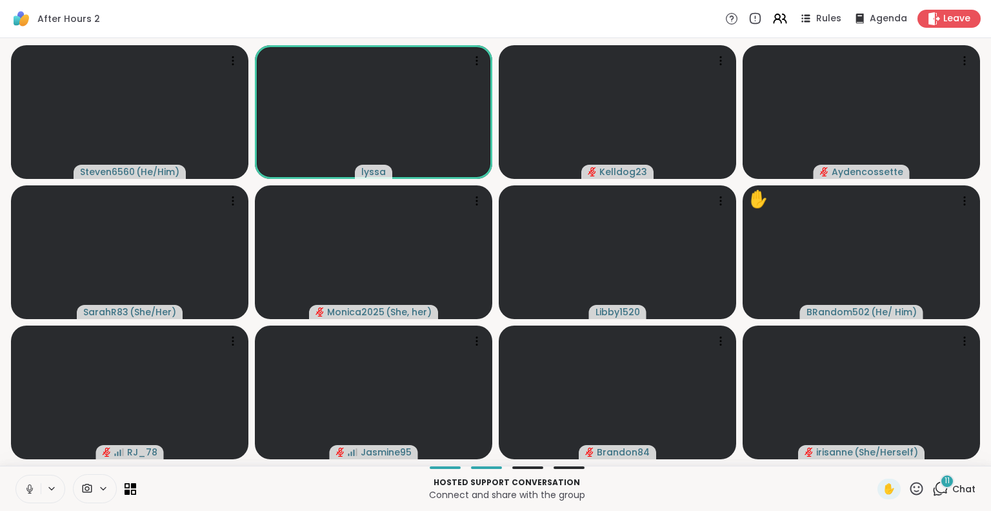
click at [27, 485] on icon at bounding box center [30, 489] width 12 height 12
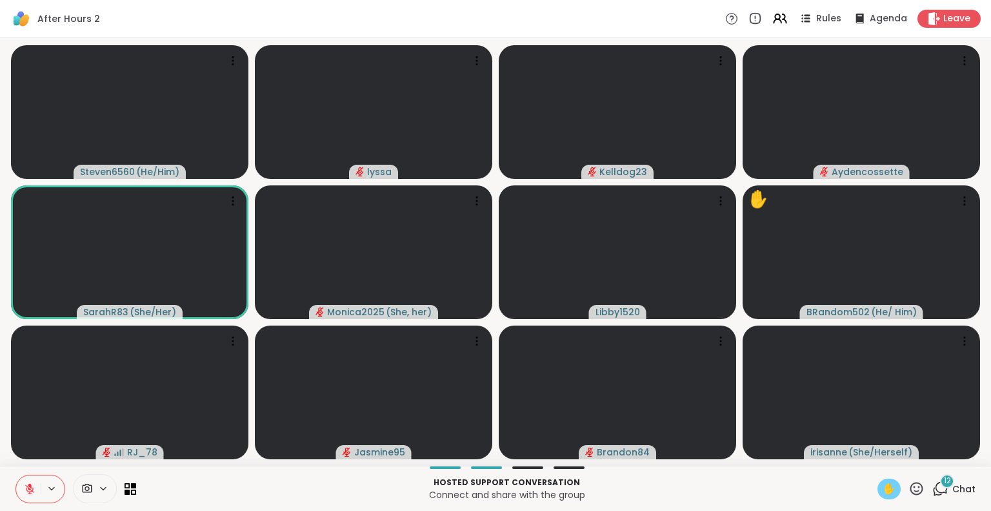
click at [883, 483] on span "✋" at bounding box center [889, 488] width 13 height 15
click at [30, 488] on icon at bounding box center [29, 488] width 9 height 9
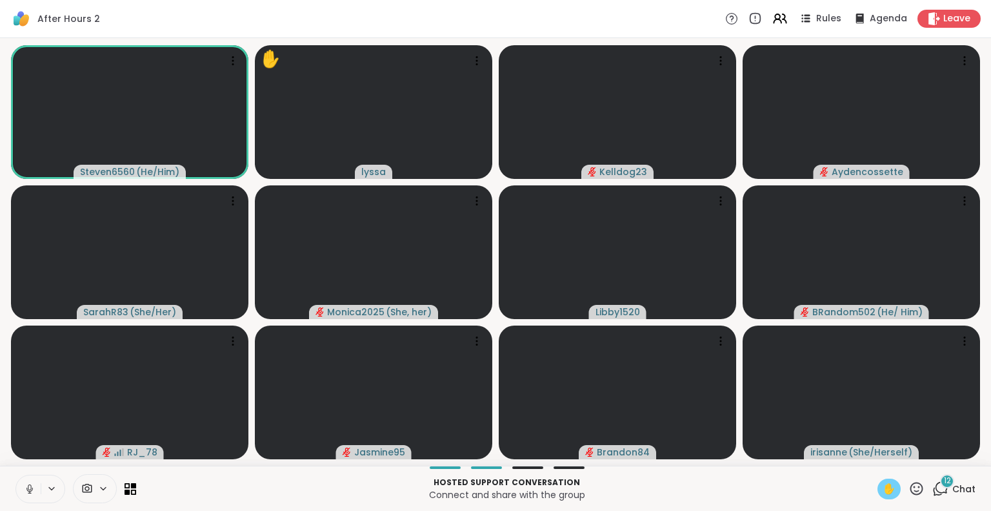
click at [42, 491] on button at bounding box center [53, 488] width 24 height 11
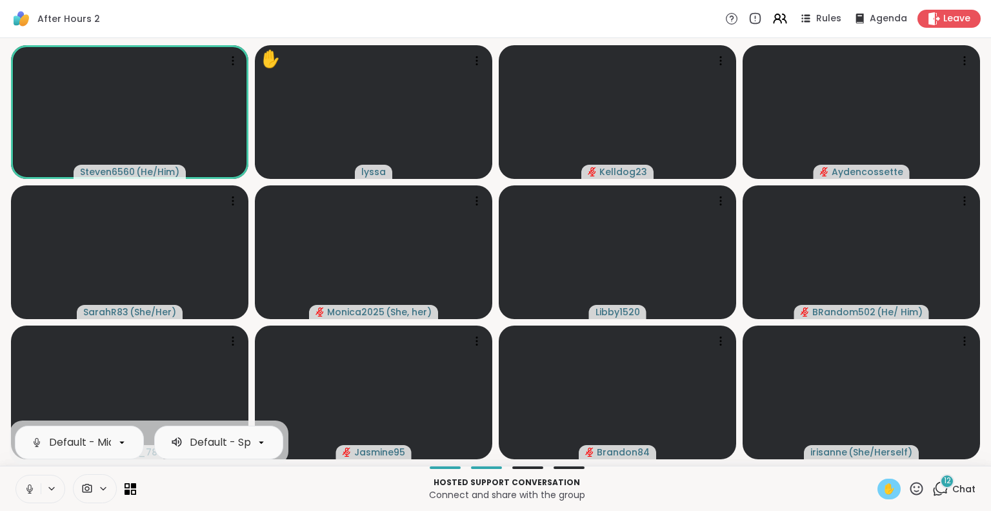
click at [25, 490] on icon at bounding box center [30, 489] width 12 height 12
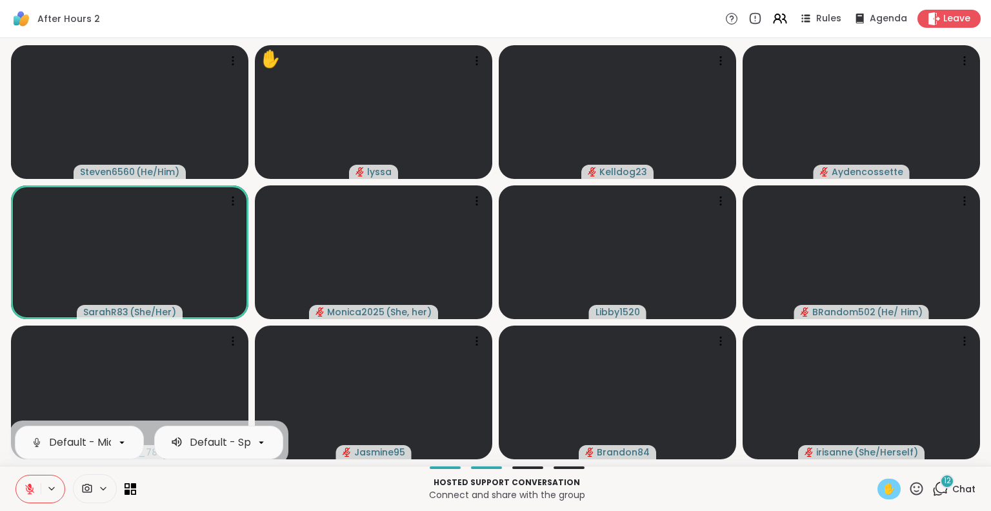
click at [32, 483] on icon at bounding box center [30, 489] width 12 height 12
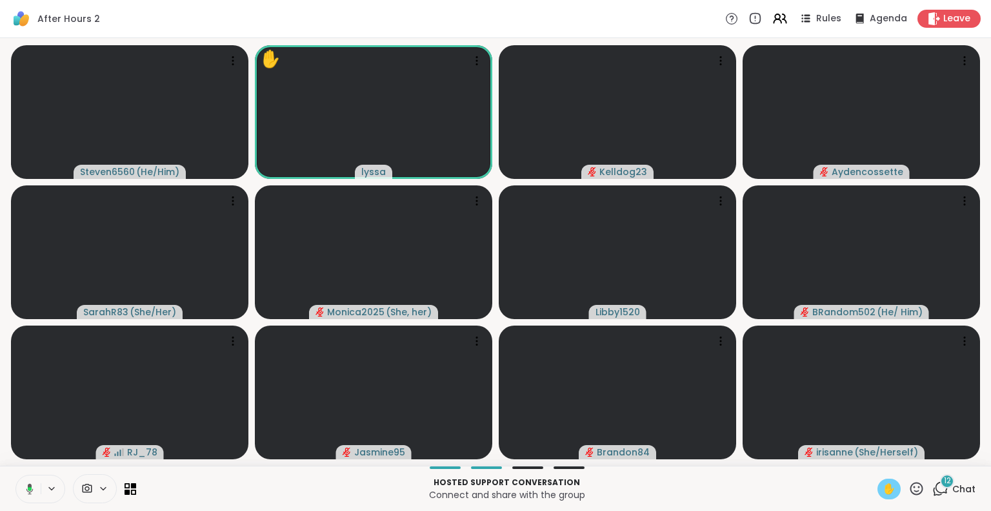
click at [5, 474] on div "Hosted support conversation Connect and share with the group ✋ 12 Chat" at bounding box center [495, 487] width 991 height 45
click at [29, 489] on icon at bounding box center [30, 488] width 4 height 3
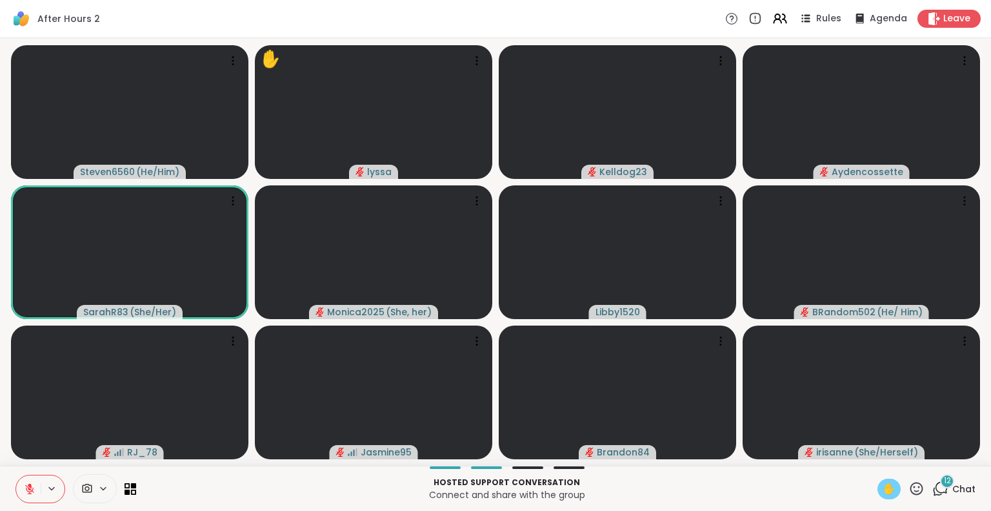
click at [914, 490] on icon at bounding box center [917, 487] width 13 height 13
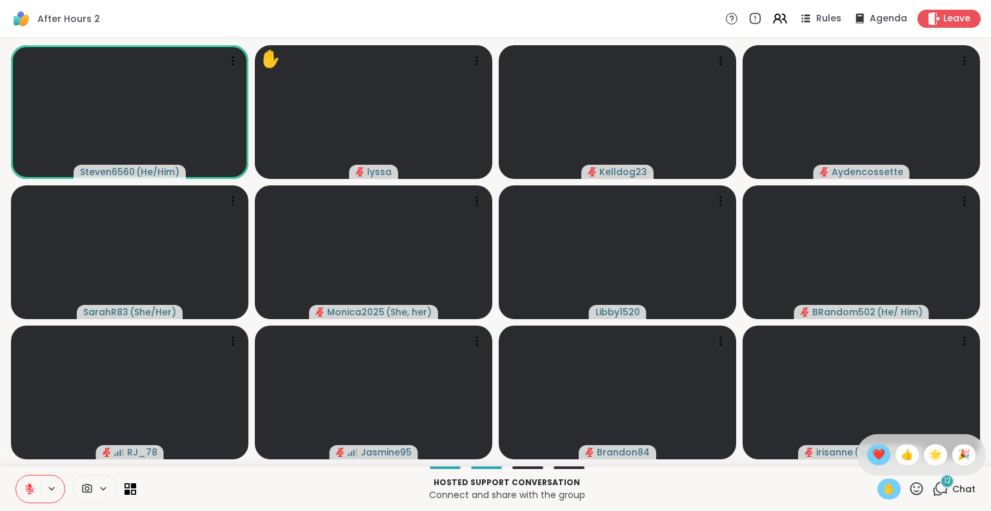
click at [873, 455] on span "❤️" at bounding box center [879, 454] width 13 height 15
click at [883, 485] on span "✋" at bounding box center [889, 488] width 13 height 15
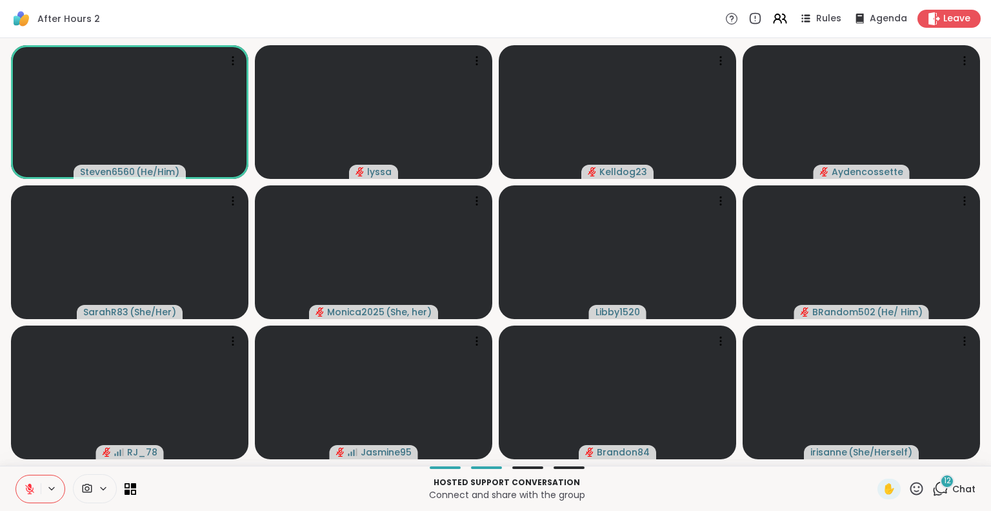
click at [34, 475] on button at bounding box center [28, 488] width 25 height 27
click at [24, 480] on button at bounding box center [28, 488] width 25 height 27
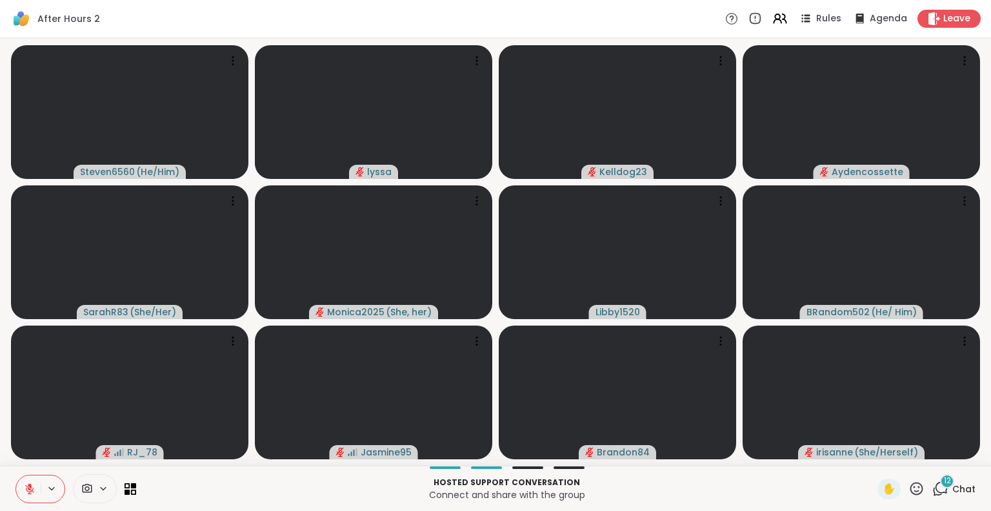
click at [24, 477] on button at bounding box center [28, 488] width 25 height 27
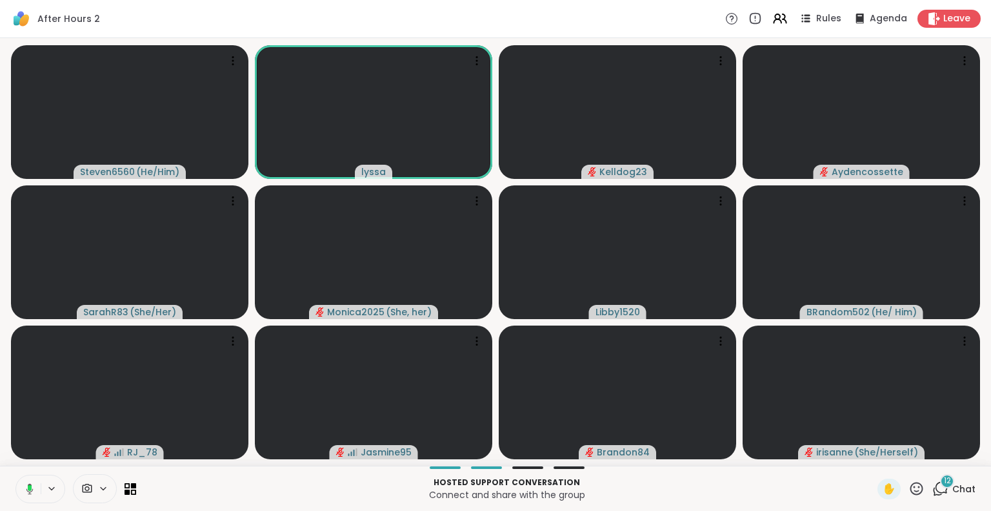
click at [25, 484] on icon at bounding box center [28, 489] width 12 height 12
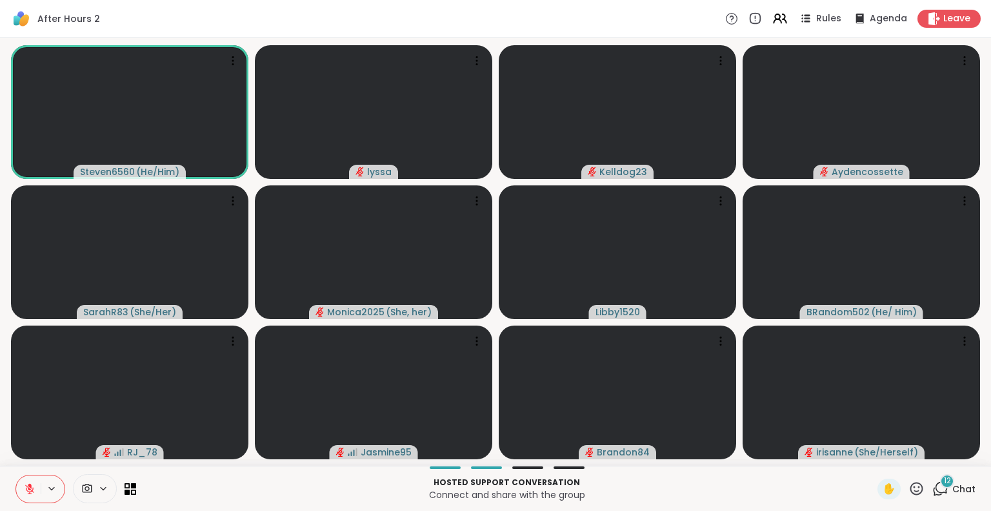
click at [911, 487] on icon at bounding box center [917, 487] width 13 height 13
click at [873, 455] on span "❤️" at bounding box center [879, 454] width 13 height 15
click at [884, 489] on span "✋" at bounding box center [889, 488] width 13 height 15
click at [878, 476] on div "Hosted support conversation Connect and share with the group ✋ 12 Chat" at bounding box center [495, 487] width 991 height 45
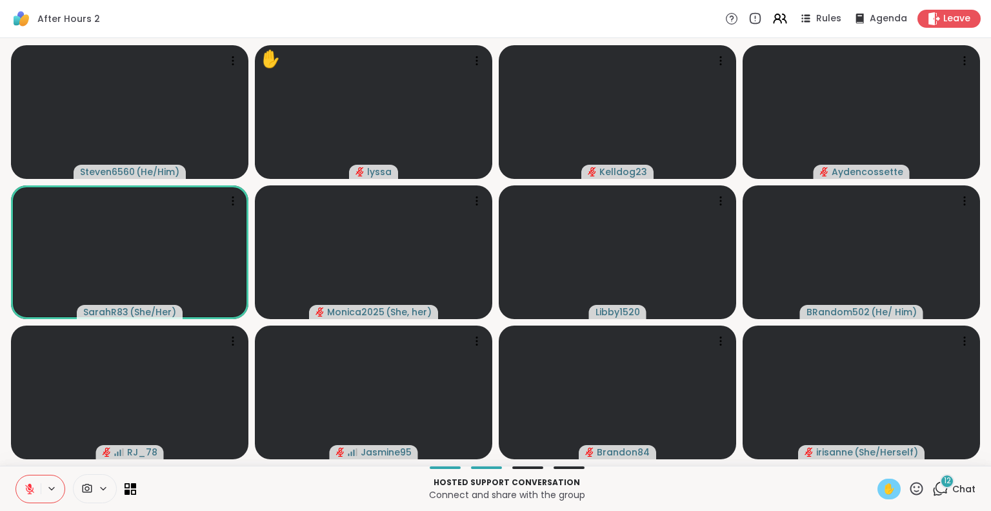
click at [883, 490] on span "✋" at bounding box center [889, 488] width 13 height 15
click at [32, 489] on icon at bounding box center [29, 488] width 9 height 9
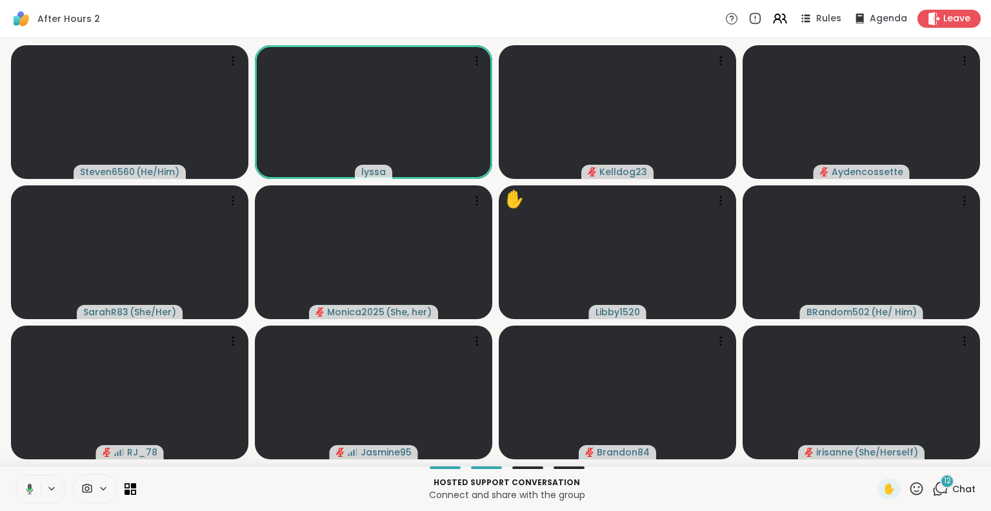
click at [32, 488] on icon at bounding box center [29, 488] width 7 height 11
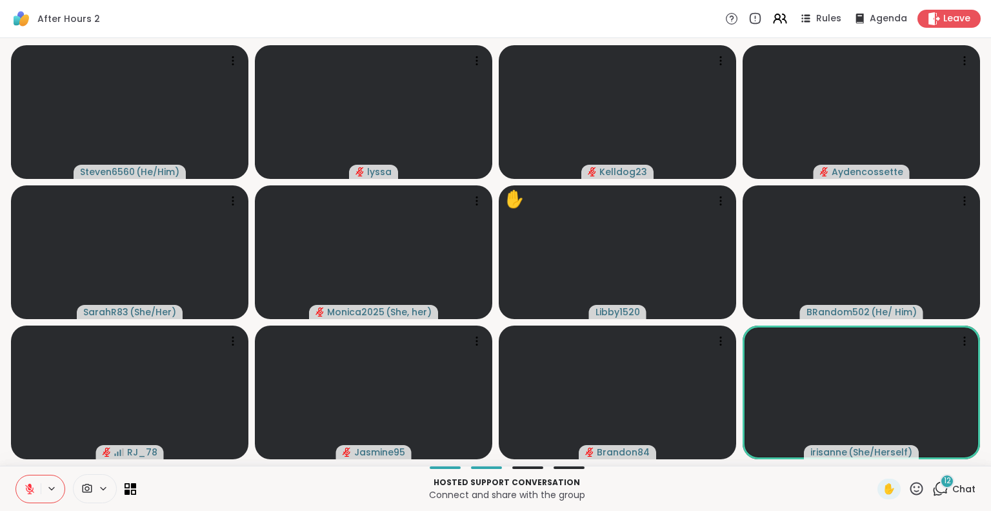
click at [21, 483] on button at bounding box center [28, 488] width 25 height 27
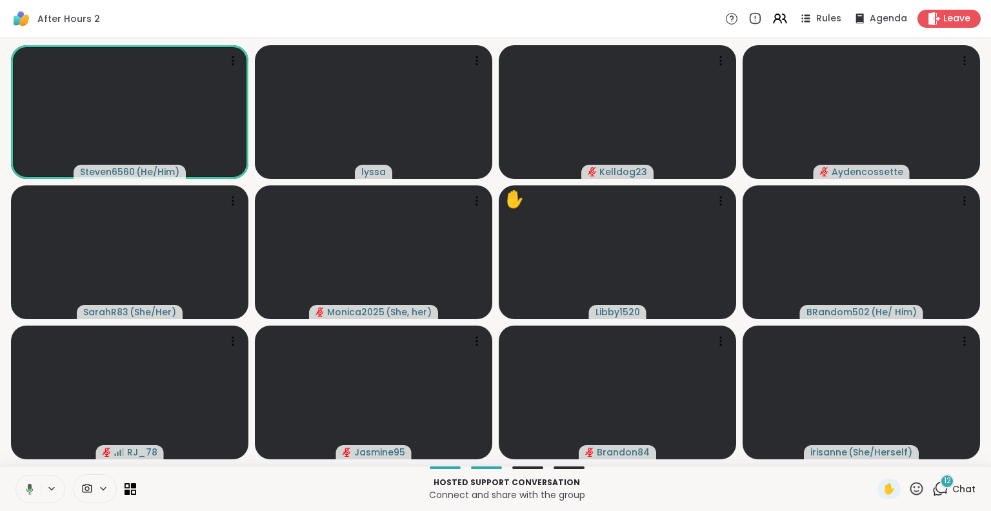
click at [25, 487] on icon at bounding box center [28, 489] width 12 height 12
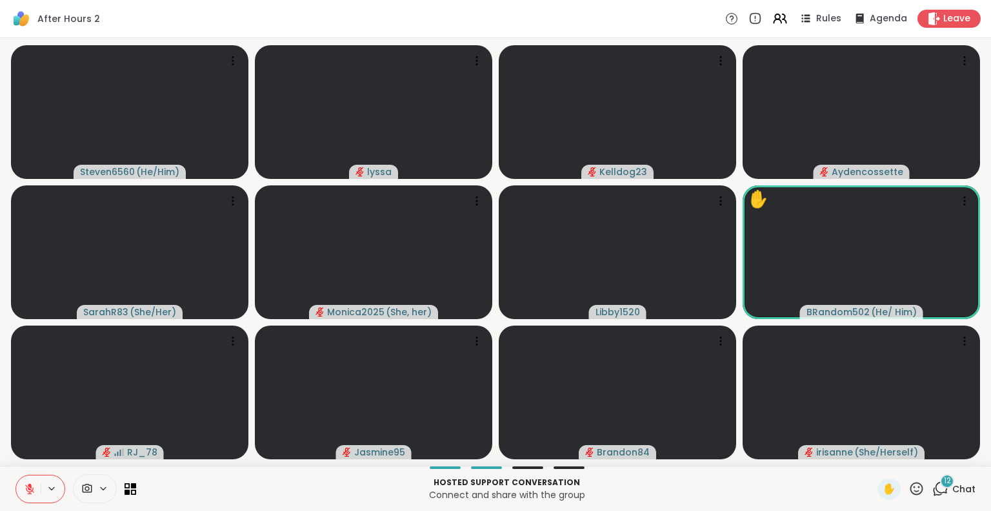
click at [25, 487] on icon at bounding box center [30, 489] width 12 height 12
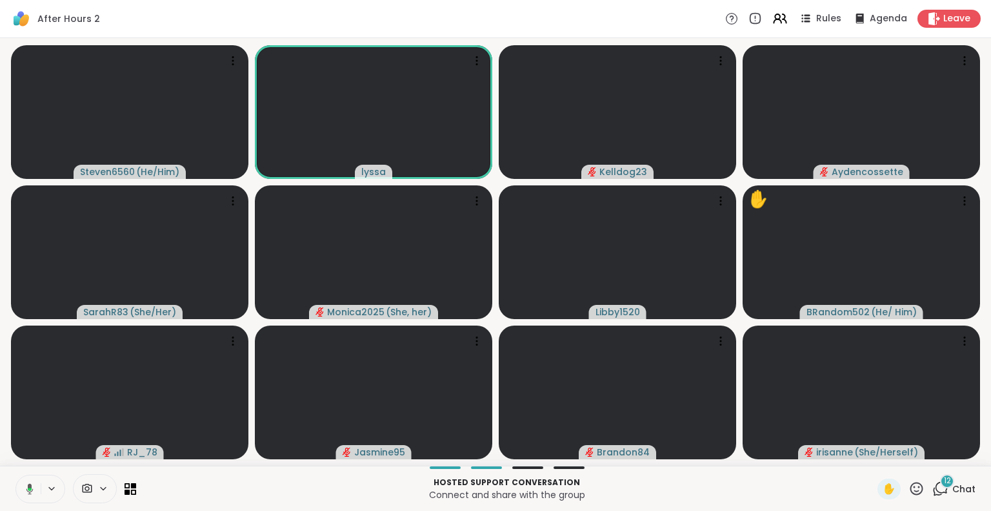
click at [26, 485] on icon at bounding box center [28, 489] width 12 height 12
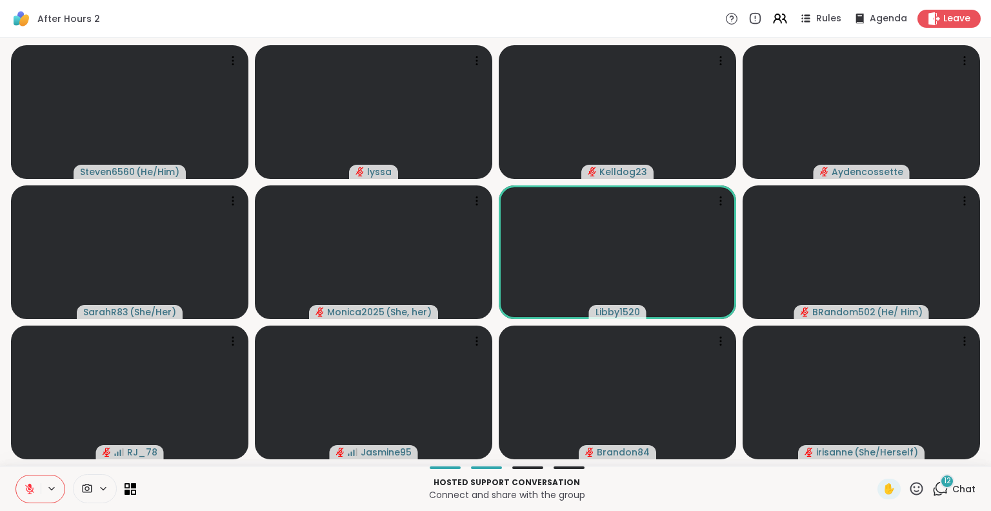
click at [23, 486] on button at bounding box center [28, 488] width 25 height 27
click at [34, 486] on button at bounding box center [27, 488] width 26 height 27
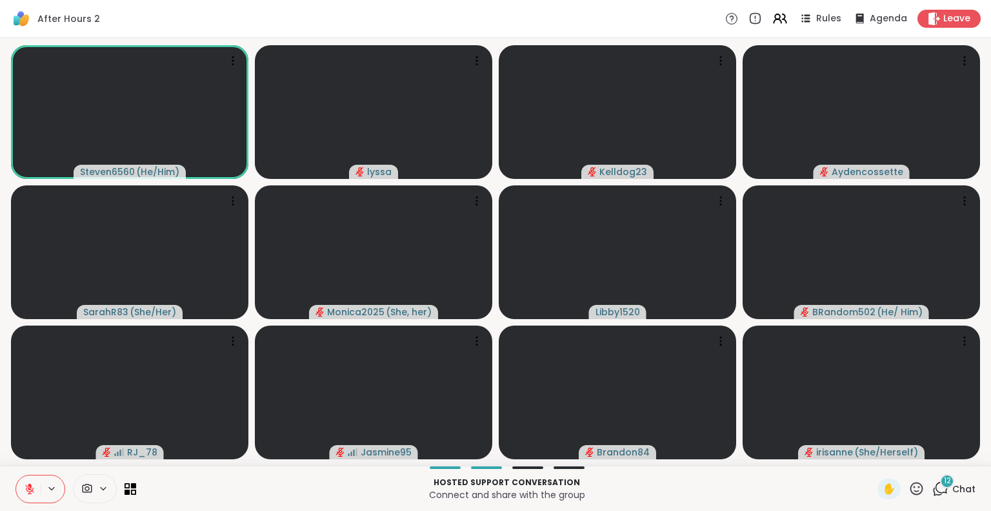
click at [909, 491] on icon at bounding box center [917, 488] width 16 height 16
click at [873, 457] on span "❤️" at bounding box center [879, 454] width 13 height 15
click at [883, 485] on span "✋" at bounding box center [889, 488] width 13 height 15
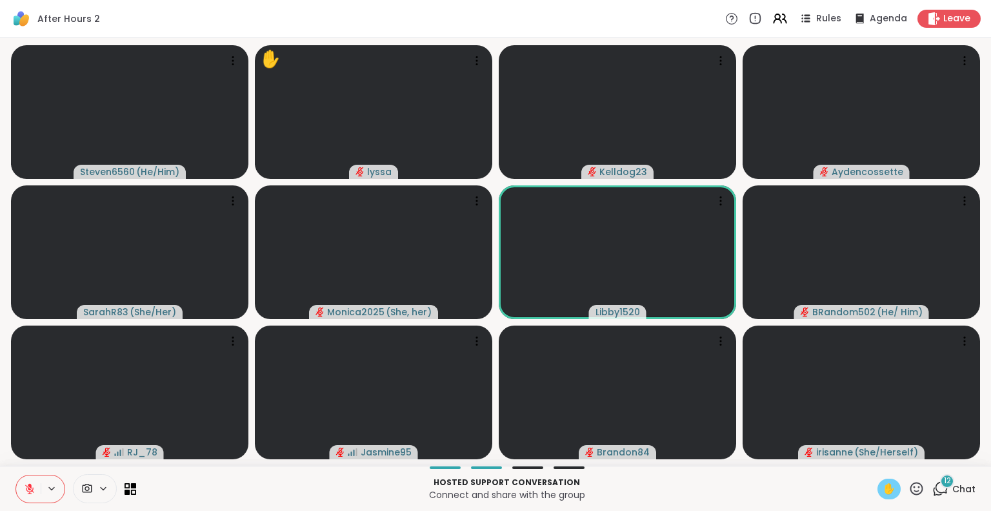
click at [30, 487] on icon at bounding box center [30, 485] width 4 height 5
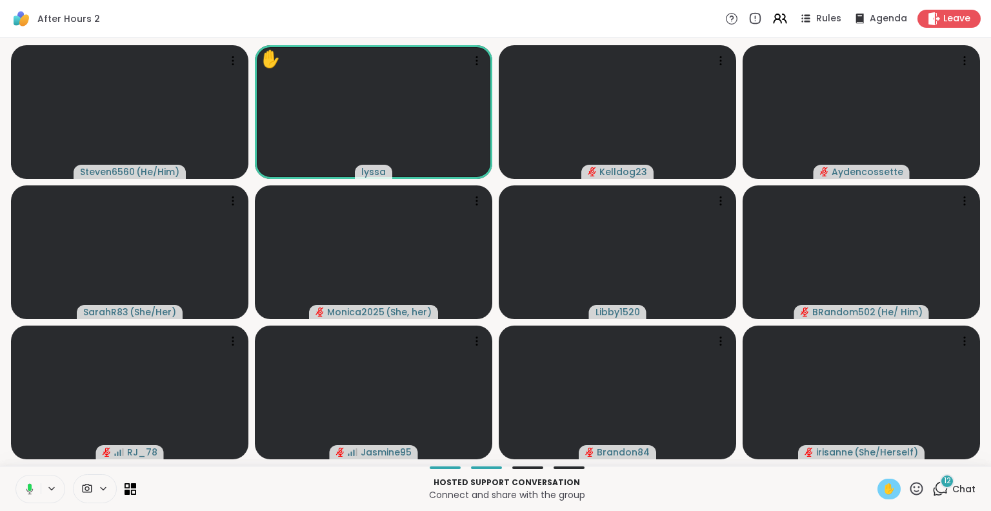
click at [980, 494] on div "Hosted support conversation Connect and share with the group ✋ 12 Chat" at bounding box center [495, 487] width 991 height 45
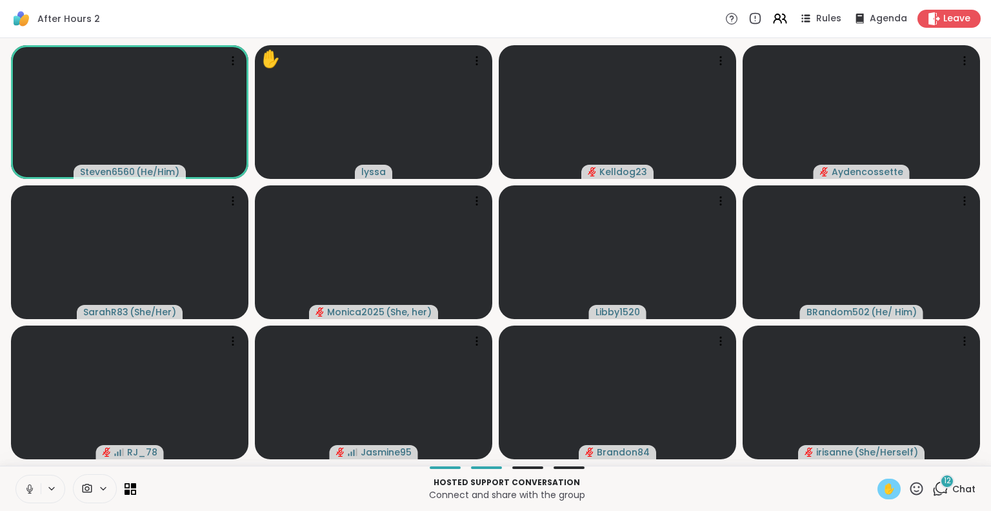
click at [30, 492] on icon at bounding box center [30, 489] width 12 height 12
click at [886, 489] on span "✋" at bounding box center [889, 488] width 13 height 15
click at [27, 492] on icon at bounding box center [30, 489] width 12 height 12
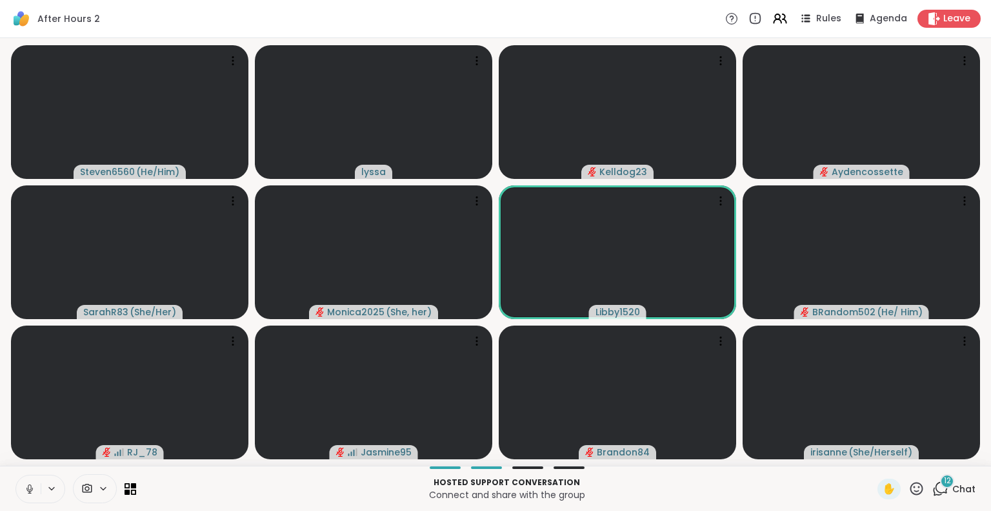
click at [31, 488] on icon at bounding box center [29, 487] width 3 height 6
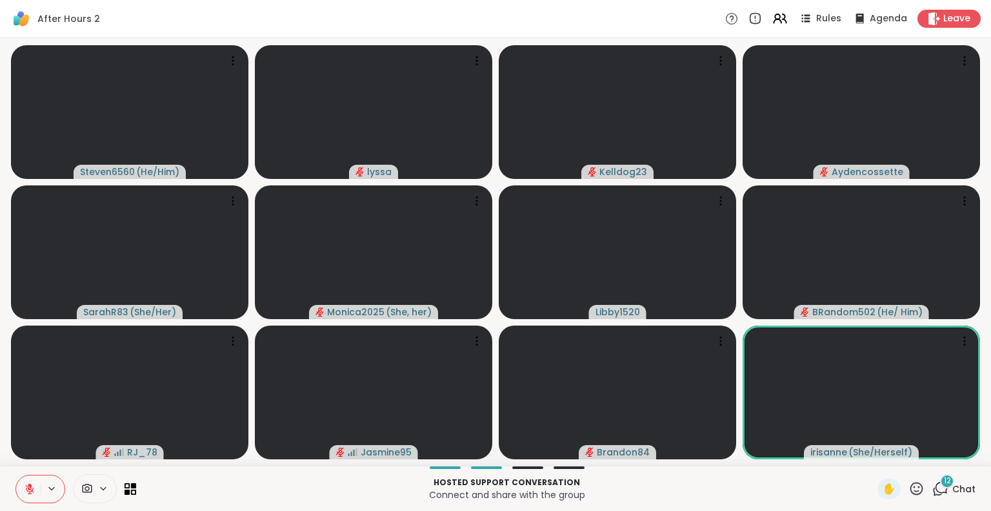
click at [28, 487] on icon at bounding box center [29, 488] width 9 height 9
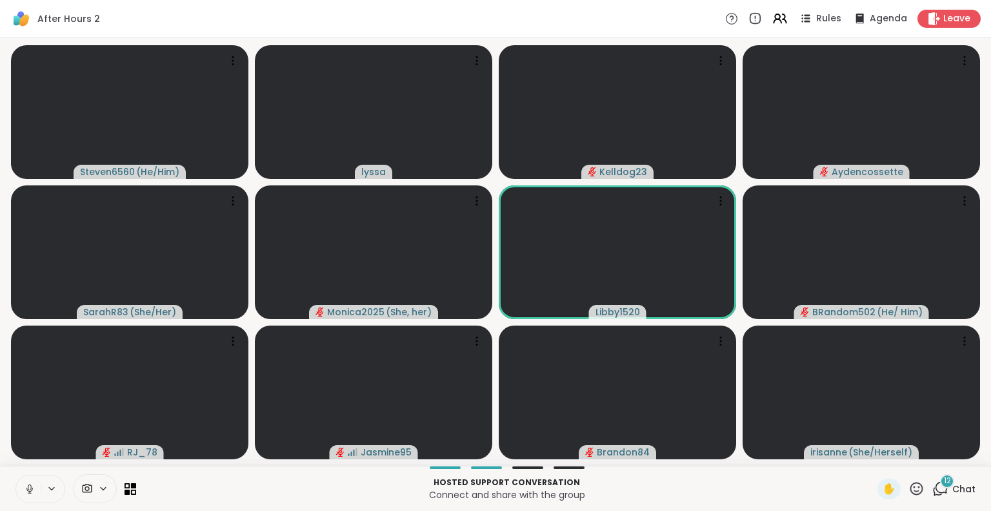
click at [28, 487] on icon at bounding box center [29, 487] width 3 height 6
click at [31, 485] on icon at bounding box center [30, 485] width 4 height 5
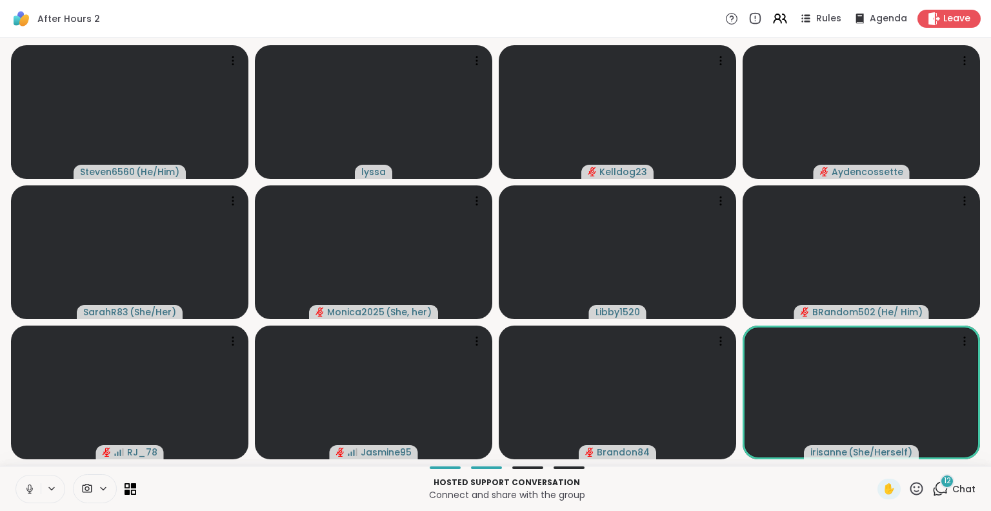
click at [32, 487] on icon at bounding box center [29, 489] width 6 height 4
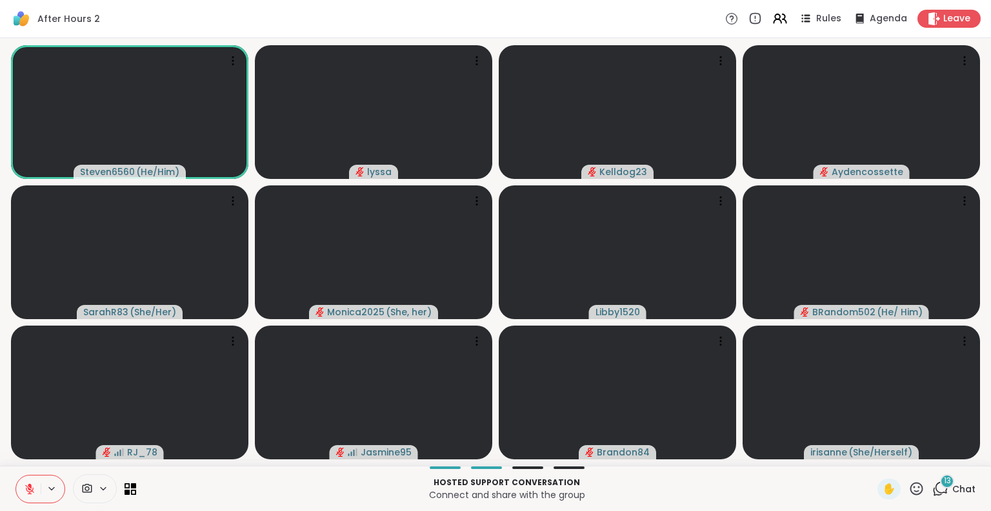
click at [30, 485] on icon at bounding box center [30, 485] width 4 height 5
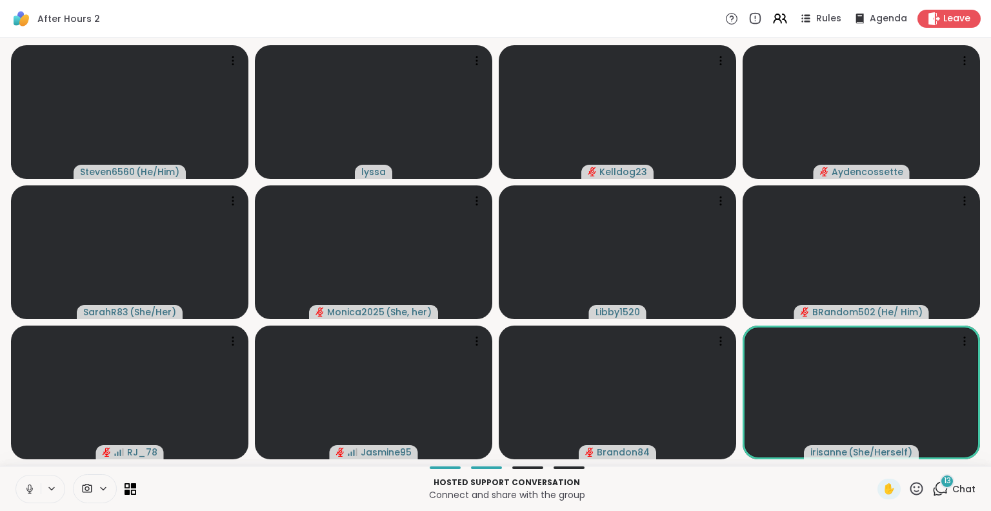
click at [30, 490] on icon at bounding box center [30, 489] width 12 height 12
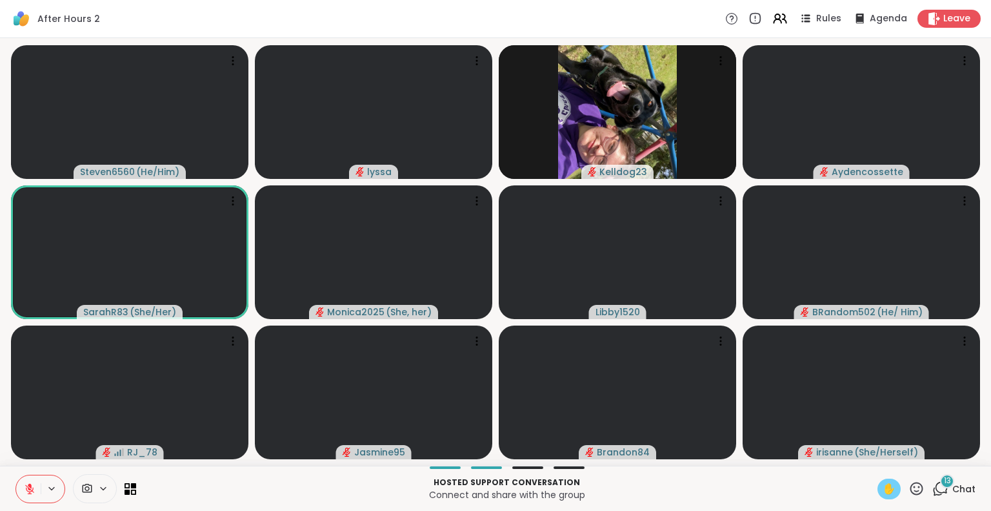
click at [883, 492] on span "✋" at bounding box center [889, 488] width 13 height 15
click at [23, 485] on button at bounding box center [28, 488] width 25 height 27
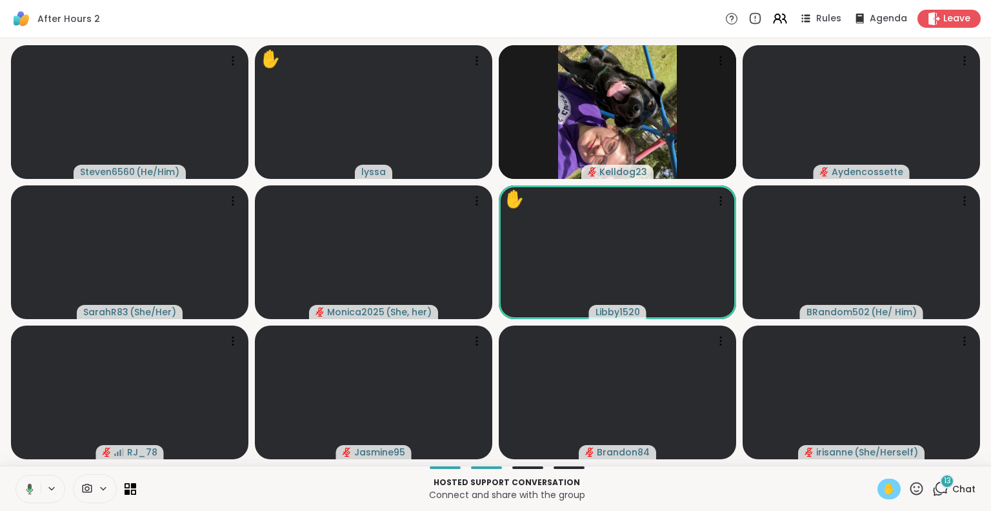
click at [28, 478] on button at bounding box center [27, 488] width 26 height 27
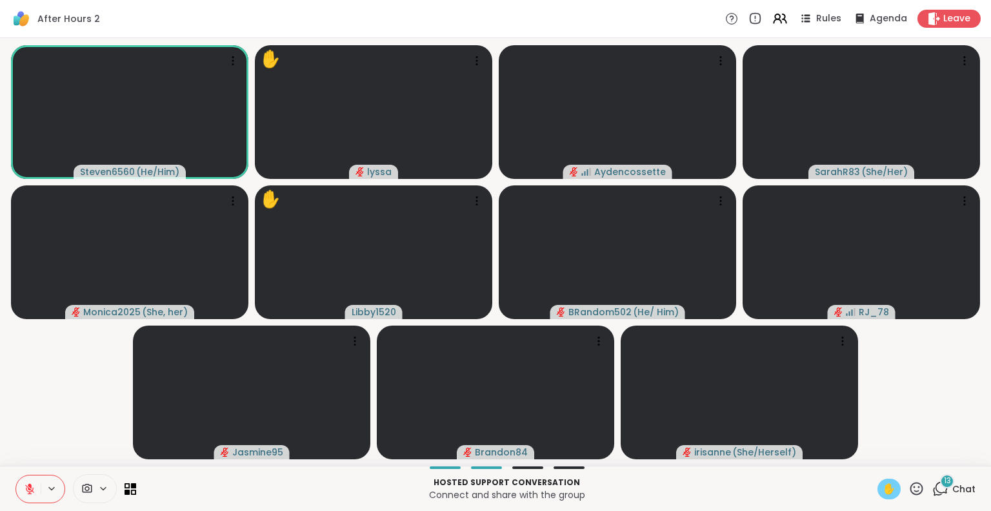
click at [883, 487] on span "✋" at bounding box center [889, 488] width 13 height 15
click at [26, 488] on icon at bounding box center [30, 489] width 12 height 12
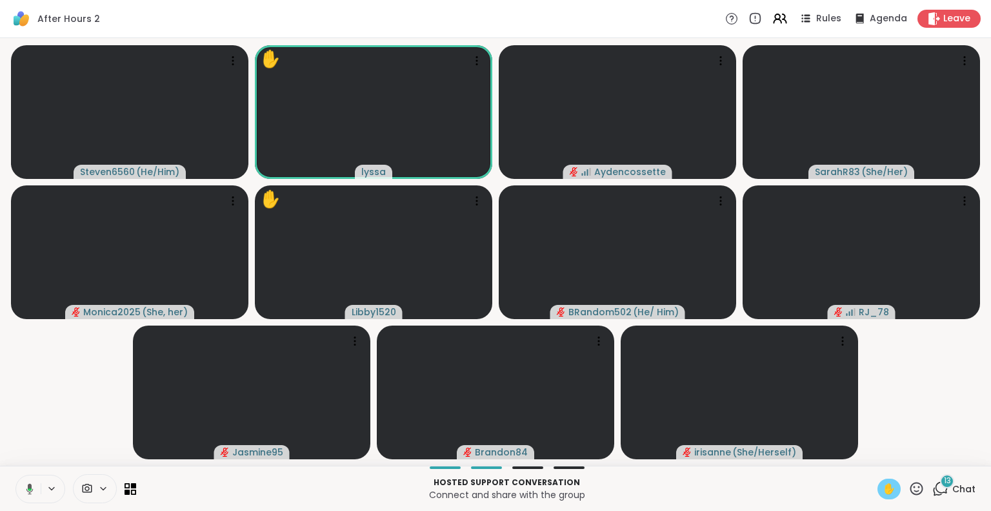
click at [23, 481] on button at bounding box center [27, 488] width 26 height 27
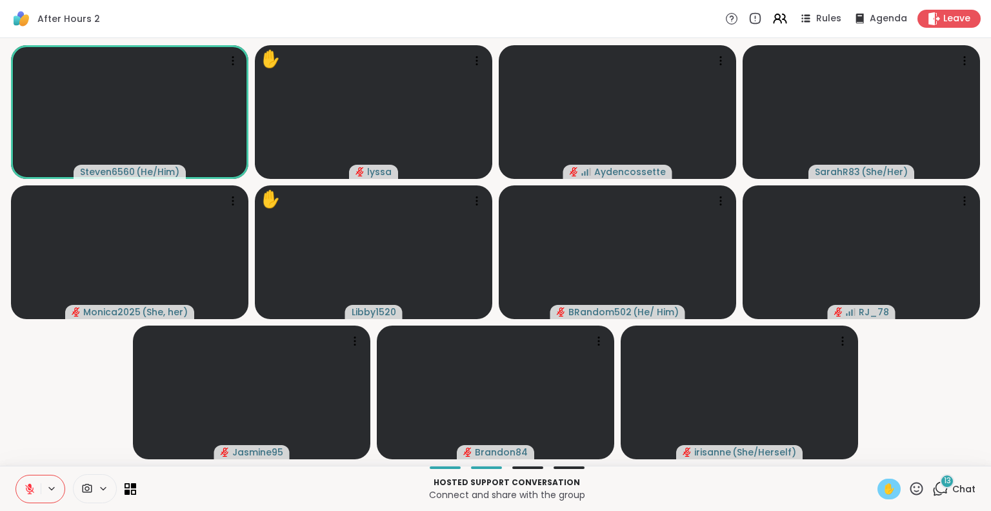
click at [28, 479] on button at bounding box center [28, 488] width 25 height 27
click at [28, 487] on icon at bounding box center [29, 488] width 7 height 11
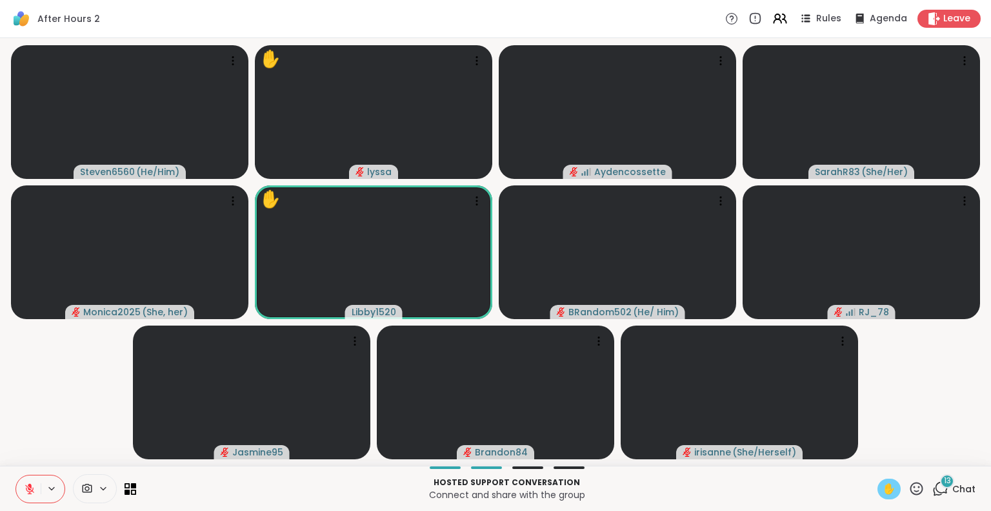
click at [25, 492] on icon at bounding box center [30, 489] width 12 height 12
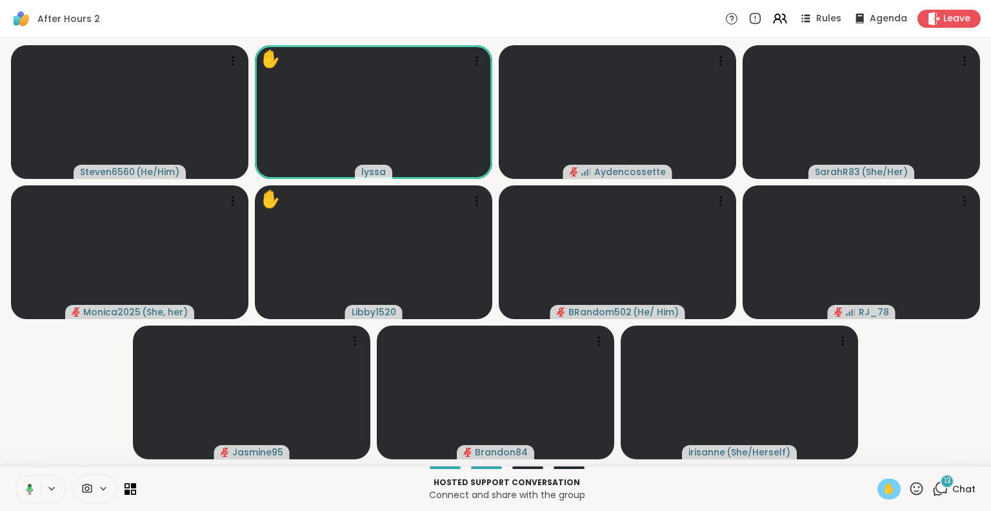
click at [21, 483] on button at bounding box center [27, 488] width 26 height 27
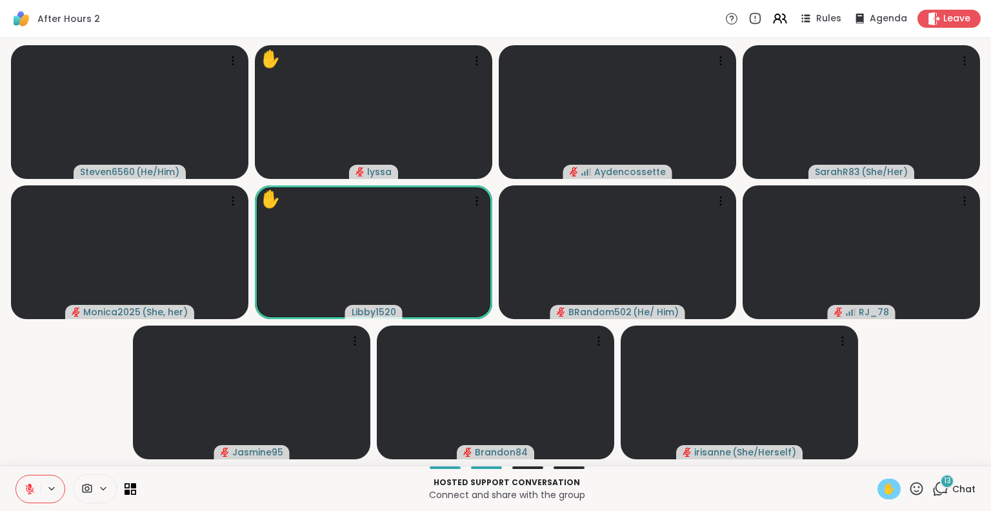
click at [911, 487] on icon at bounding box center [917, 488] width 16 height 16
click at [873, 456] on span "❤️" at bounding box center [879, 454] width 13 height 15
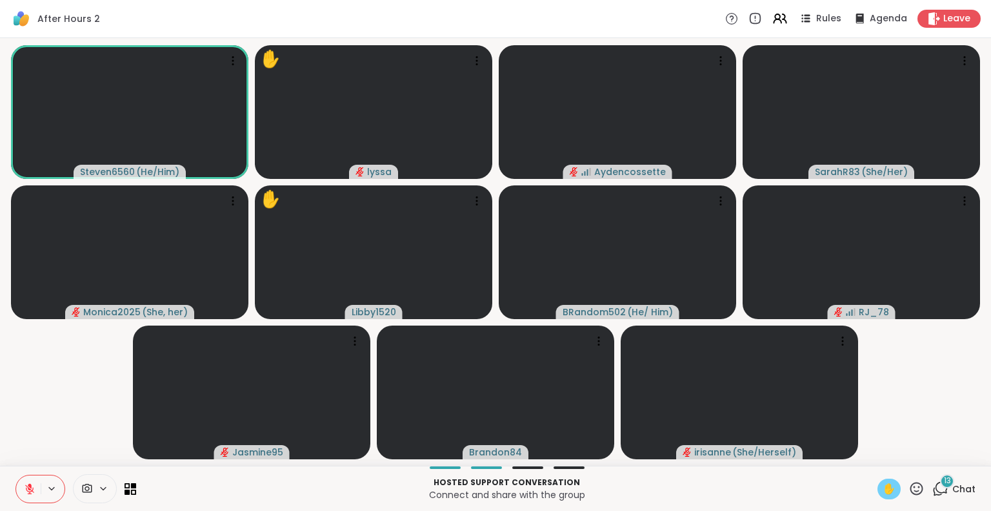
click at [32, 485] on icon at bounding box center [30, 489] width 12 height 12
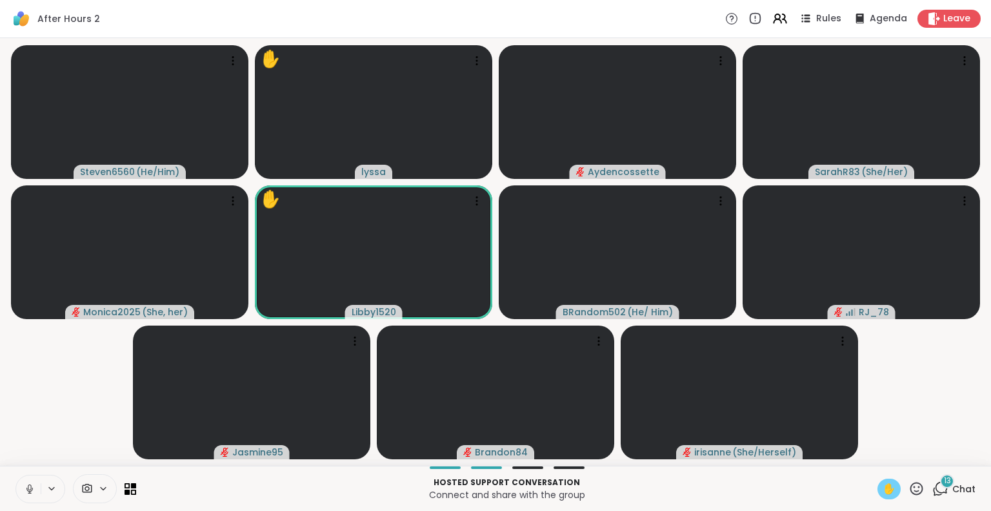
click at [24, 490] on icon at bounding box center [30, 489] width 12 height 12
click at [909, 485] on icon at bounding box center [917, 488] width 16 height 16
click at [907, 423] on video-player-container "Steven6560 ( He/Him ) ✋ lyssa Aydencossette SarahR83 ( She/Her ) Monica2025 ( S…" at bounding box center [496, 251] width 976 height 417
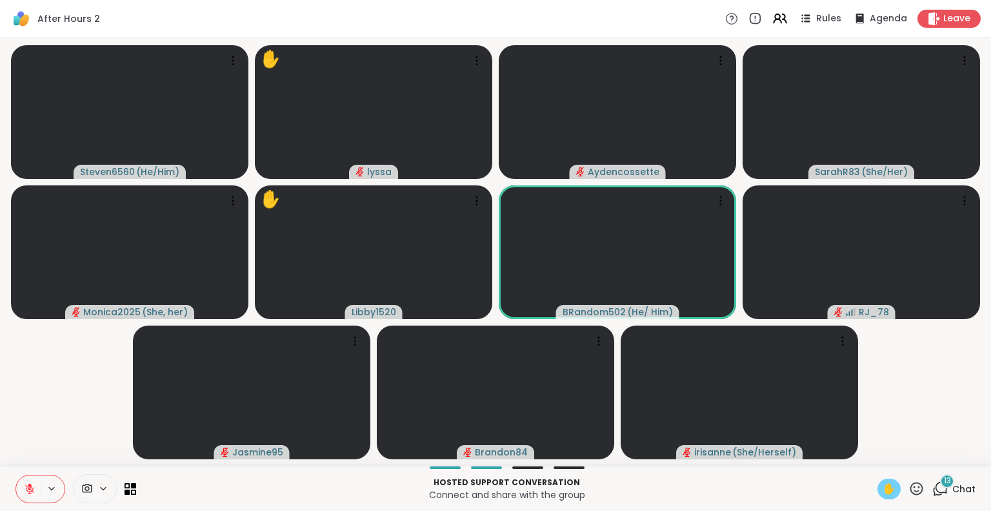
click at [23, 476] on button at bounding box center [28, 488] width 25 height 27
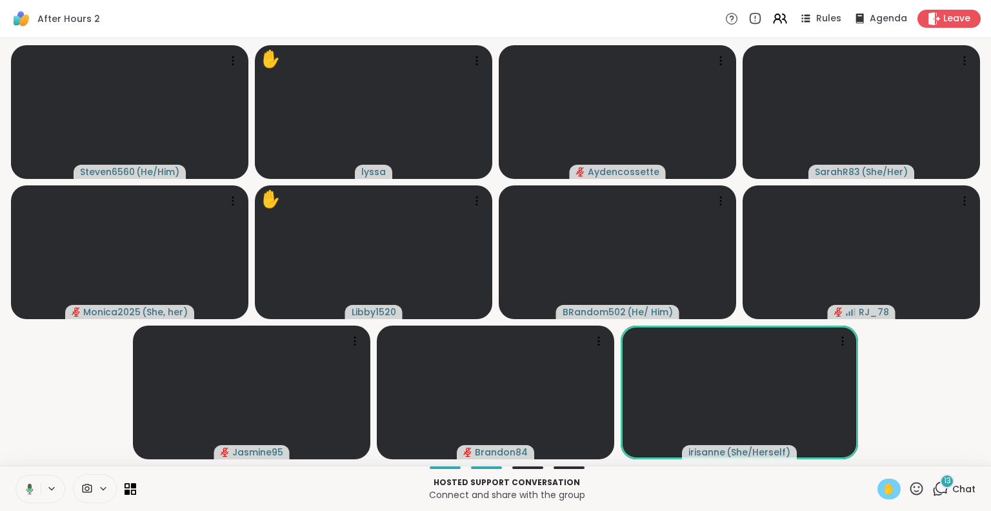
click at [22, 492] on icon at bounding box center [28, 489] width 12 height 12
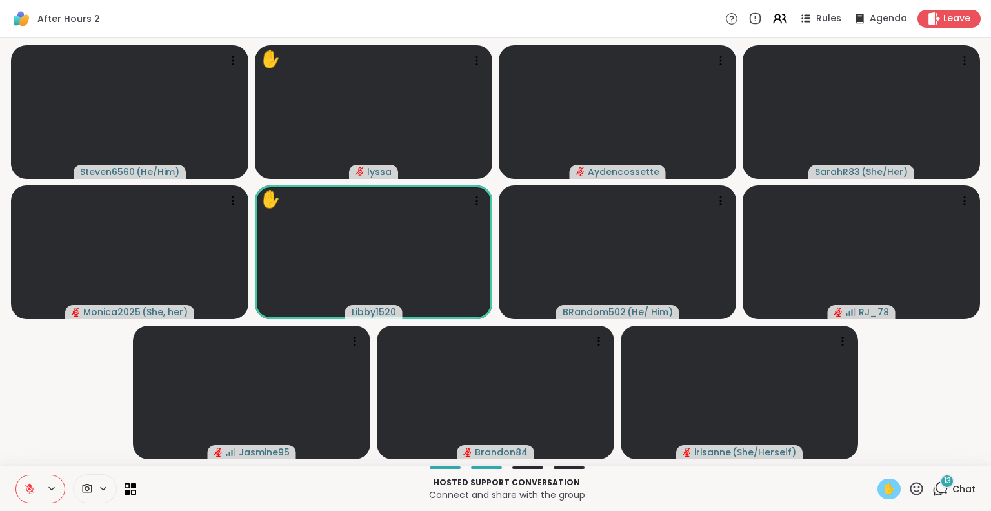
click at [34, 477] on button at bounding box center [28, 488] width 25 height 27
click at [28, 482] on button at bounding box center [28, 488] width 25 height 27
click at [24, 485] on icon at bounding box center [30, 489] width 12 height 12
click at [909, 484] on icon at bounding box center [917, 488] width 16 height 16
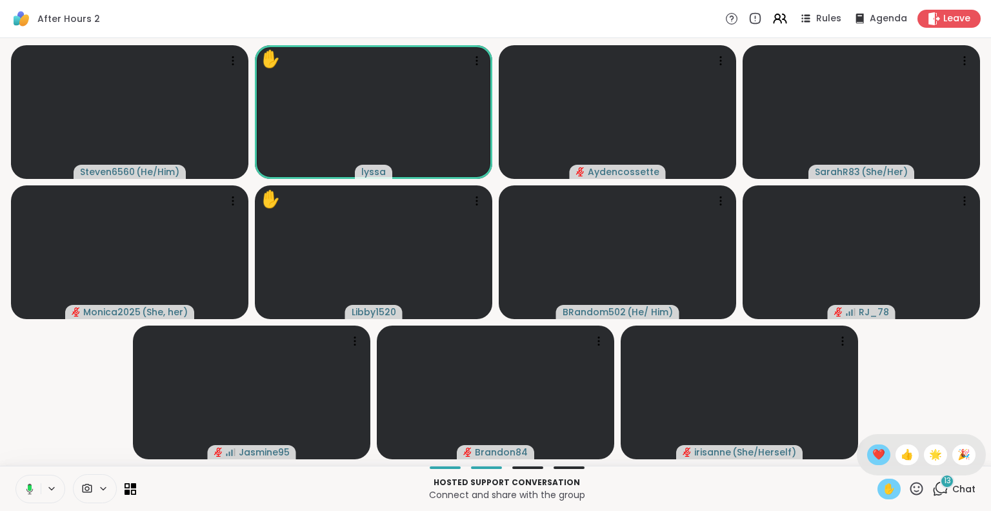
click at [873, 451] on span "❤️" at bounding box center [879, 454] width 13 height 15
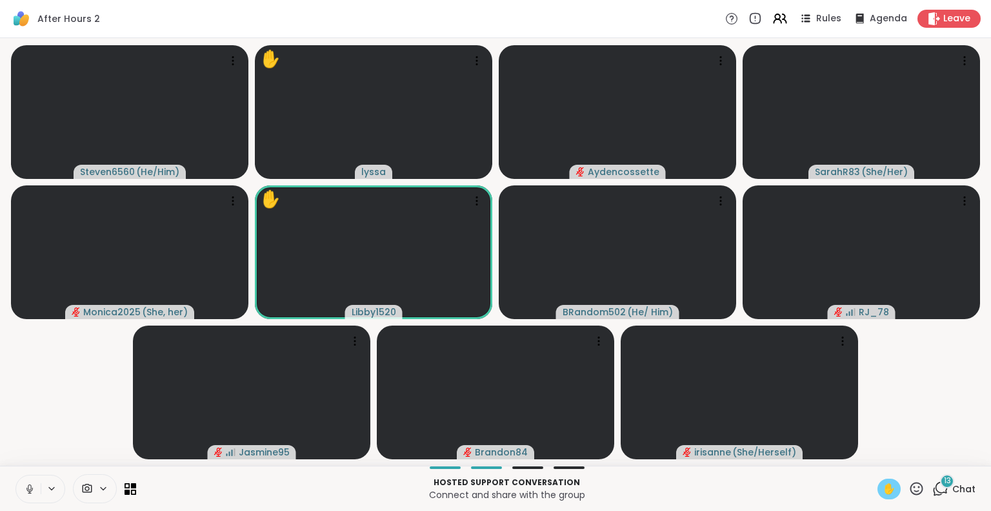
click at [29, 479] on button at bounding box center [28, 488] width 25 height 27
click at [24, 483] on icon at bounding box center [30, 489] width 12 height 12
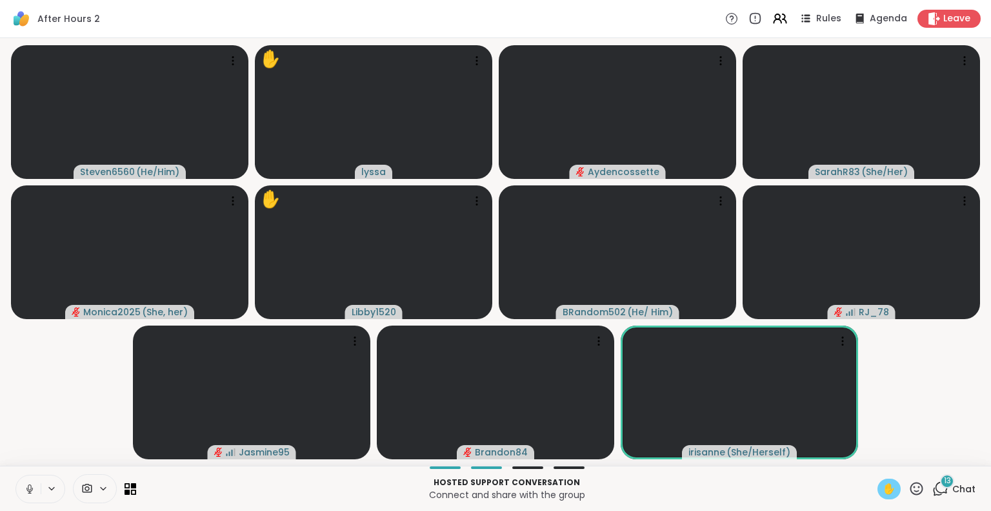
click at [30, 485] on icon at bounding box center [29, 487] width 3 height 6
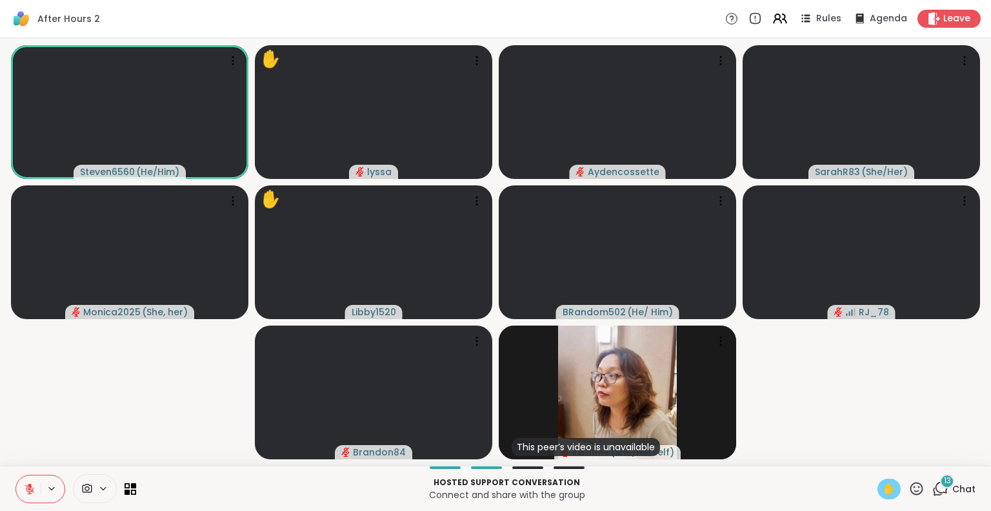
click at [32, 485] on icon at bounding box center [30, 489] width 12 height 12
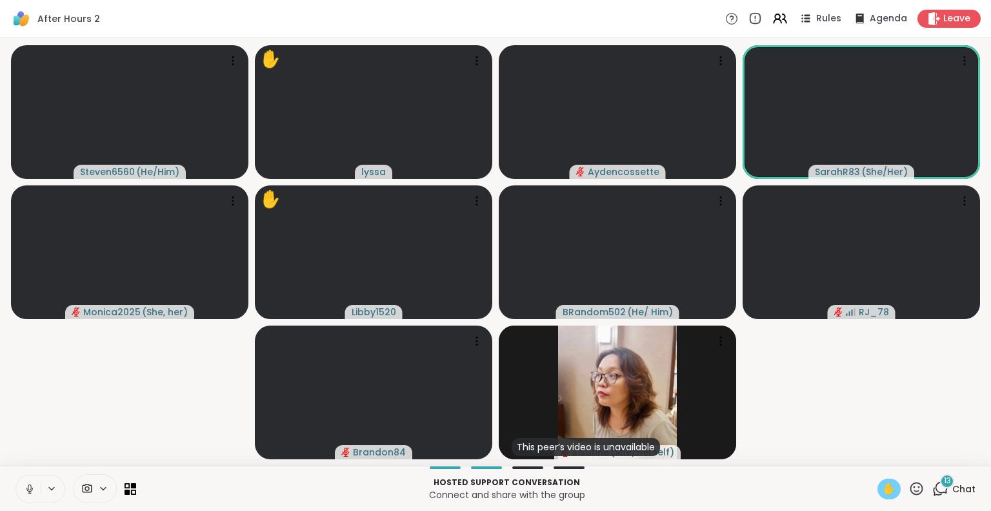
click at [26, 489] on icon at bounding box center [30, 489] width 12 height 12
click at [911, 483] on icon at bounding box center [917, 487] width 13 height 13
click at [867, 451] on div "❤️" at bounding box center [878, 454] width 23 height 21
click at [21, 482] on button at bounding box center [28, 488] width 25 height 27
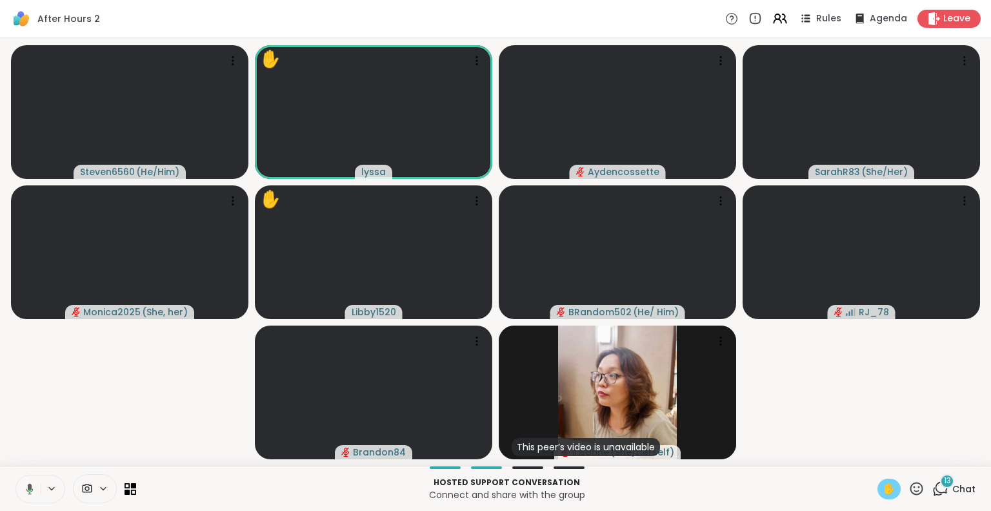
click at [27, 487] on icon at bounding box center [28, 489] width 12 height 12
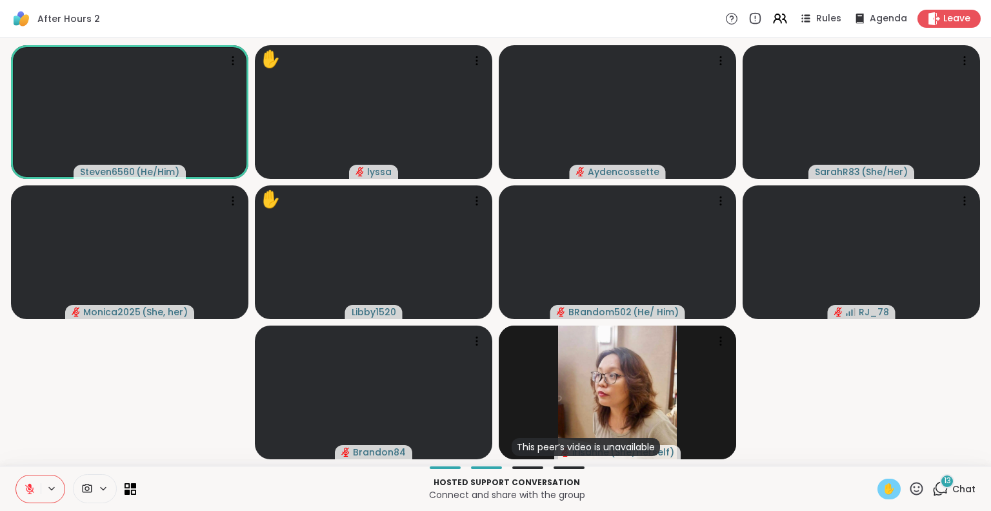
click at [30, 487] on icon at bounding box center [30, 485] width 4 height 5
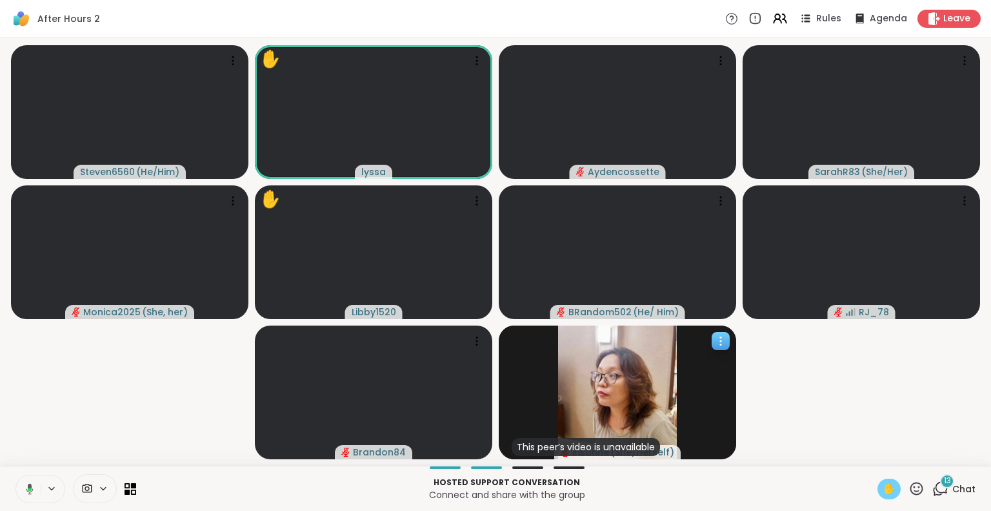
click at [909, 490] on icon at bounding box center [917, 488] width 16 height 16
click at [873, 455] on span "❤️" at bounding box center [879, 454] width 13 height 15
click at [911, 489] on icon at bounding box center [917, 487] width 13 height 13
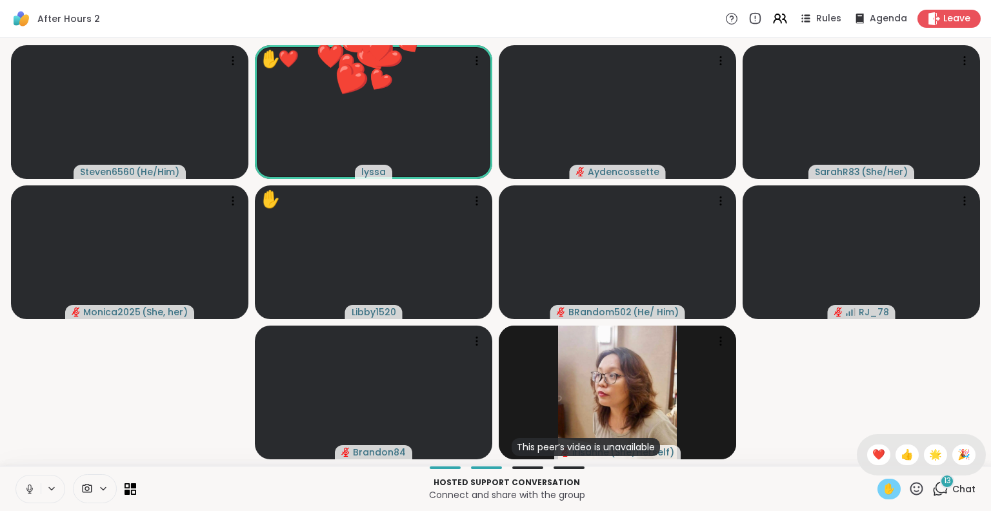
click at [929, 460] on span "🌟" at bounding box center [935, 454] width 13 height 15
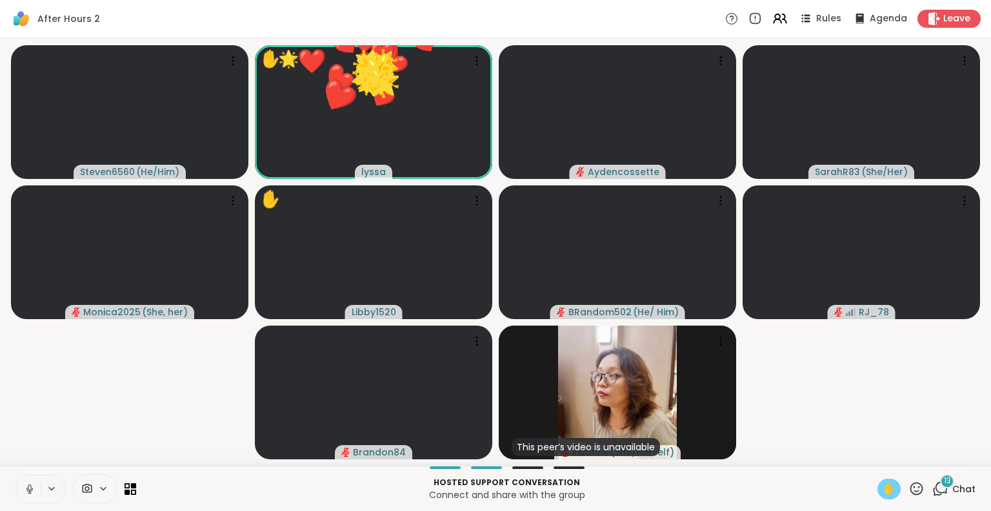
click at [909, 490] on icon at bounding box center [917, 488] width 16 height 16
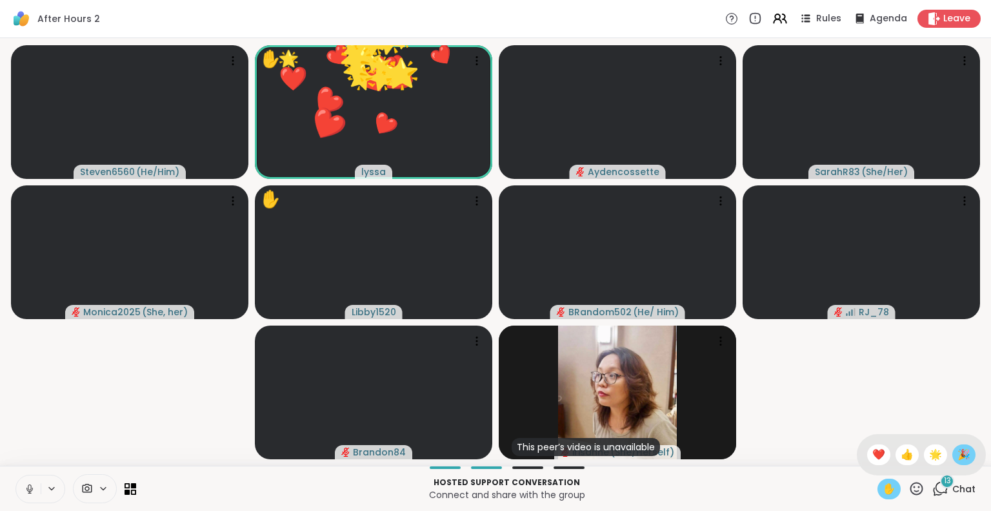
click at [953, 452] on div "🎉" at bounding box center [964, 454] width 23 height 21
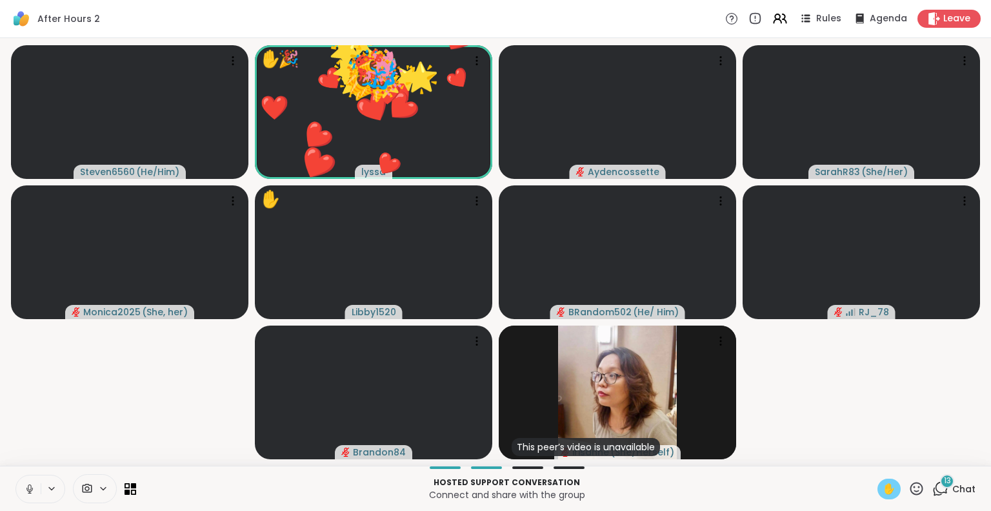
click at [911, 490] on icon at bounding box center [917, 488] width 16 height 16
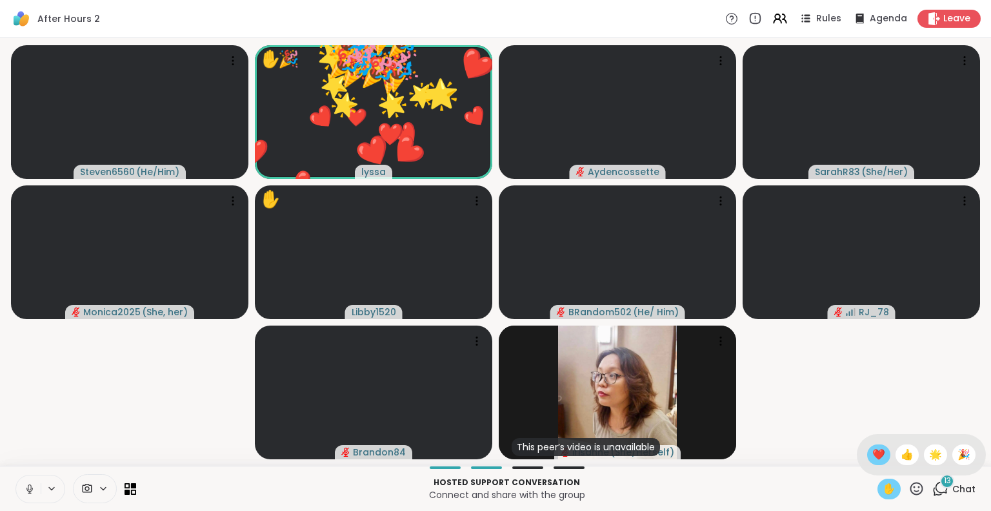
click at [873, 460] on span "❤️" at bounding box center [879, 454] width 13 height 15
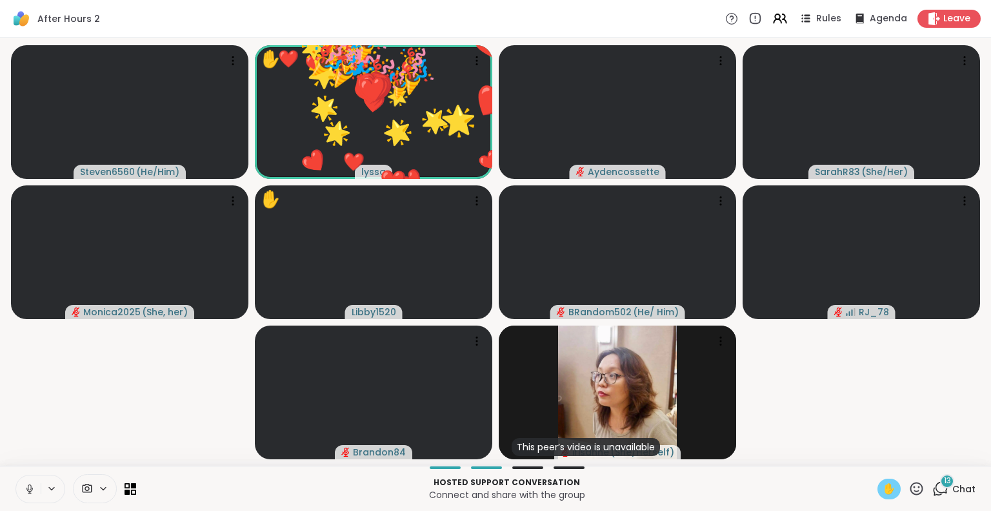
click at [909, 494] on icon at bounding box center [917, 488] width 16 height 16
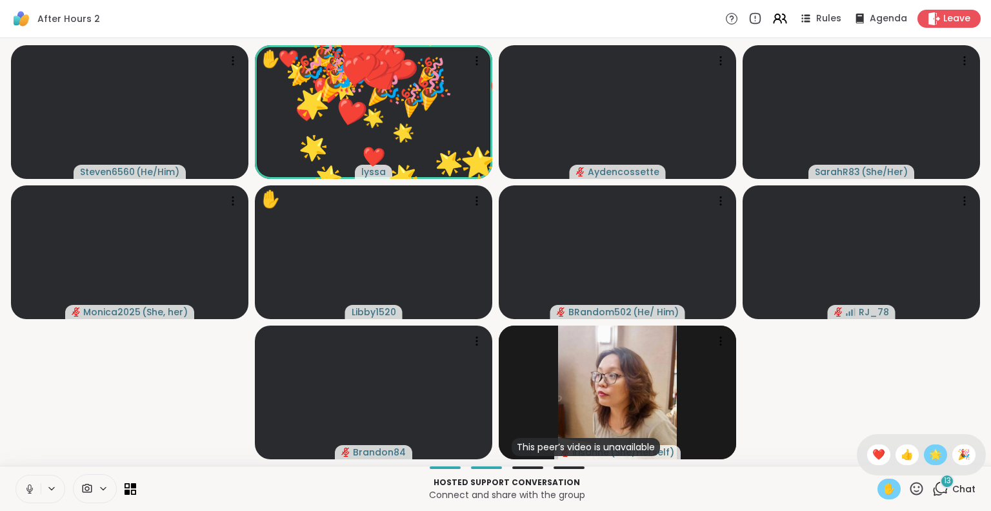
click at [929, 456] on span "🌟" at bounding box center [935, 454] width 13 height 15
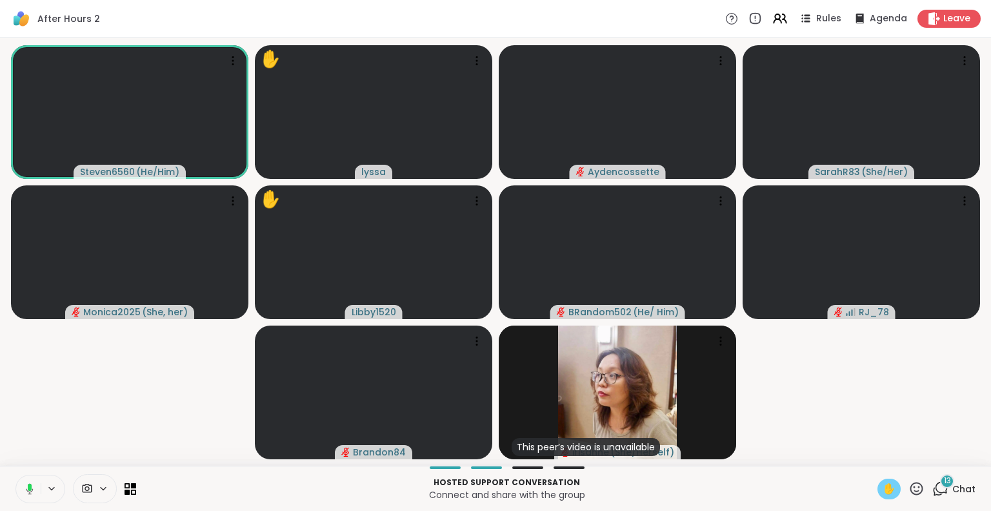
click at [29, 483] on icon at bounding box center [28, 489] width 12 height 12
click at [28, 484] on icon at bounding box center [30, 485] width 4 height 5
click at [28, 486] on icon at bounding box center [29, 487] width 3 height 6
click at [30, 482] on button at bounding box center [28, 488] width 25 height 27
click at [34, 480] on button at bounding box center [28, 488] width 25 height 27
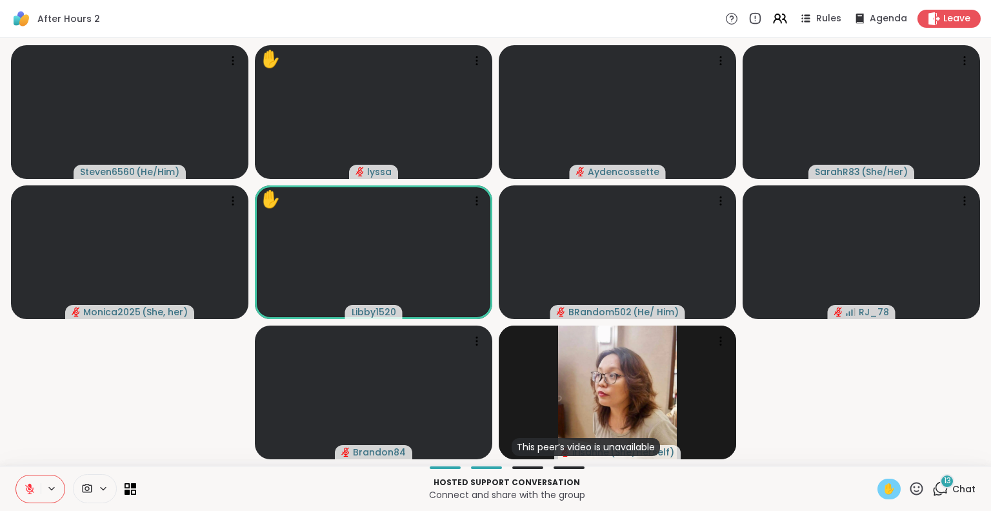
click at [28, 483] on icon at bounding box center [30, 489] width 12 height 12
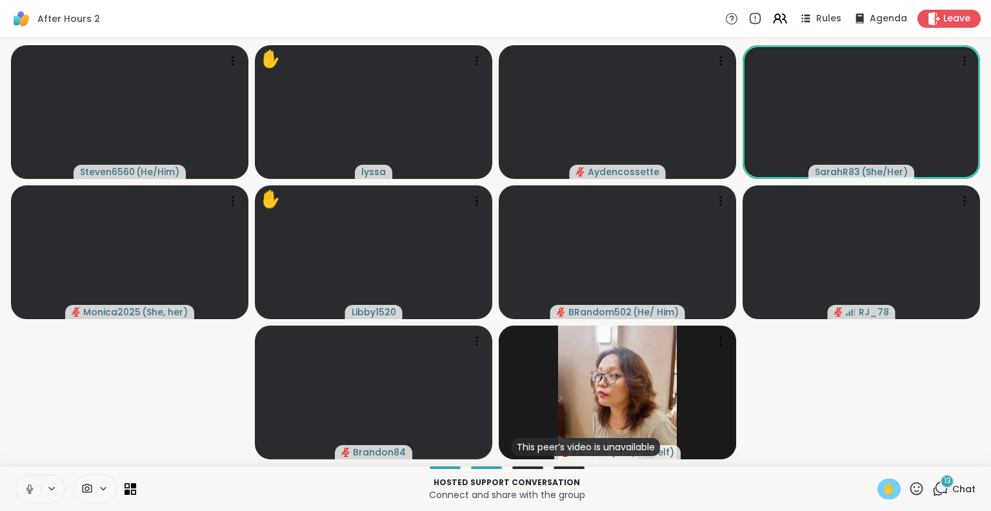
click at [31, 484] on icon at bounding box center [30, 489] width 12 height 12
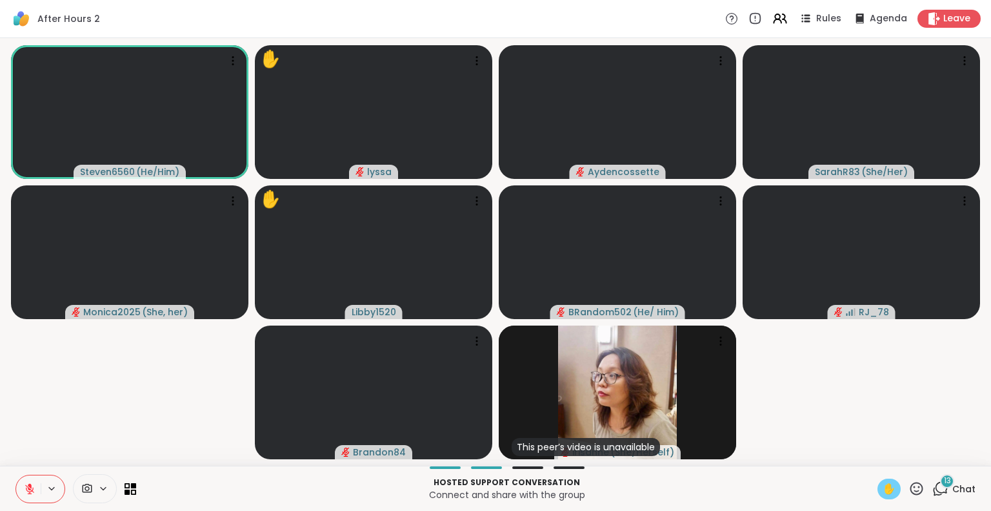
click at [32, 480] on button at bounding box center [28, 488] width 25 height 27
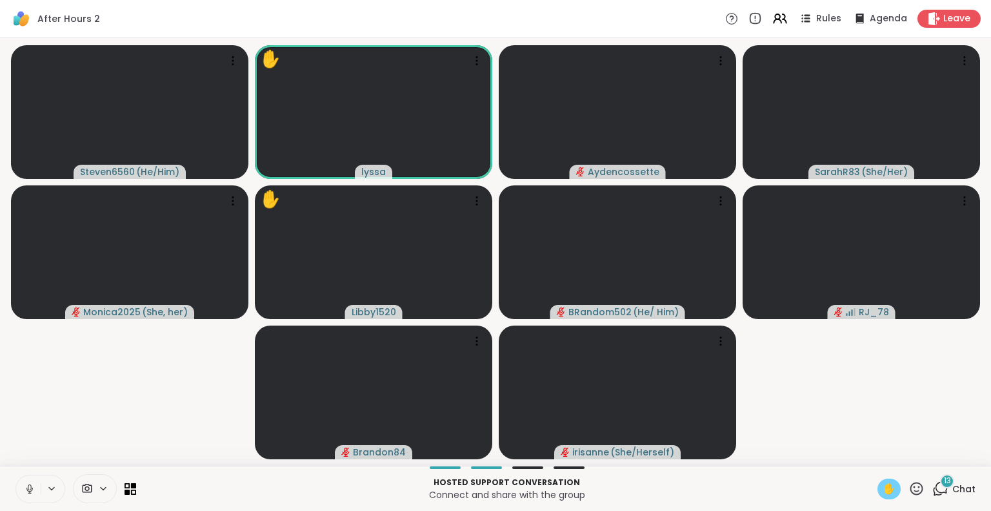
click at [31, 485] on icon at bounding box center [29, 487] width 3 height 6
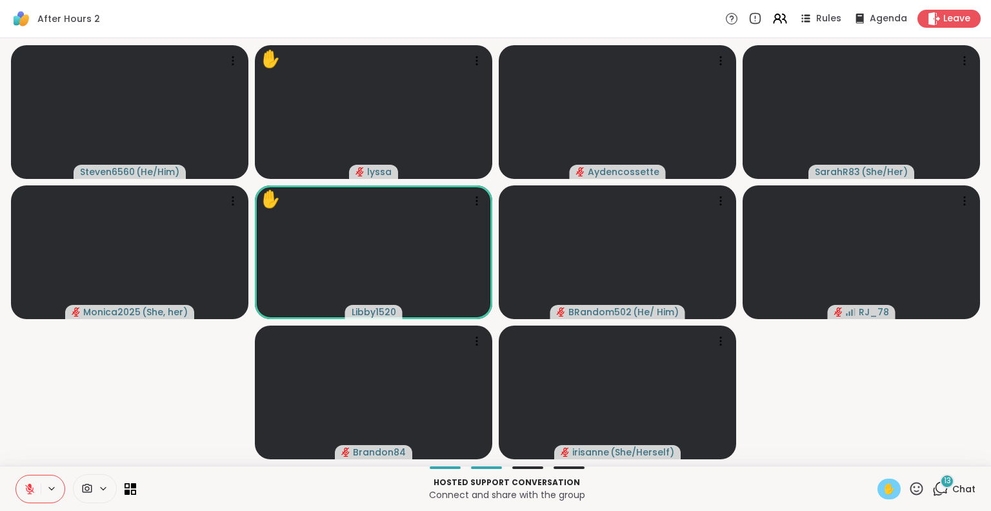
click at [911, 492] on icon at bounding box center [917, 487] width 13 height 13
click at [873, 454] on span "❤️" at bounding box center [879, 454] width 13 height 15
click at [34, 474] on div at bounding box center [40, 488] width 50 height 28
click at [33, 480] on button at bounding box center [28, 488] width 25 height 27
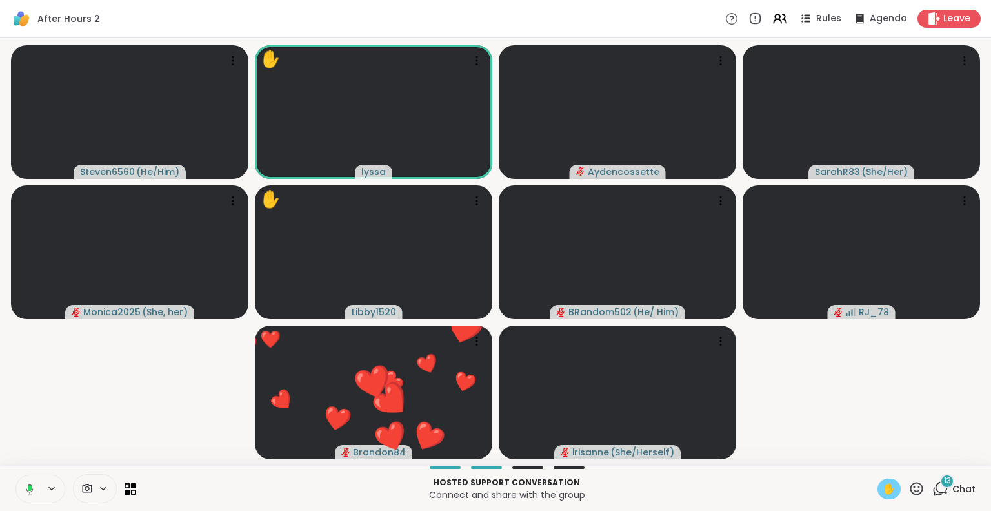
click at [30, 480] on button at bounding box center [27, 488] width 26 height 27
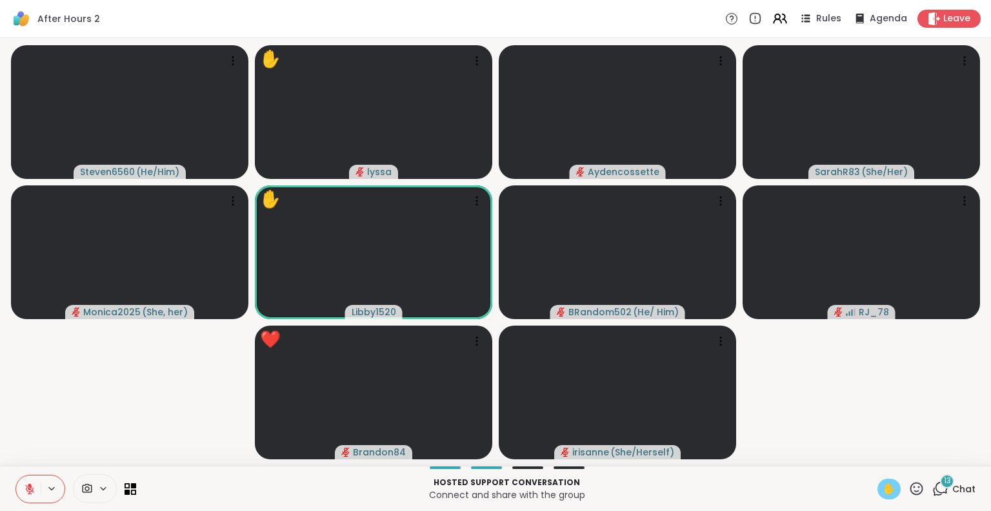
click at [31, 485] on icon at bounding box center [30, 485] width 4 height 5
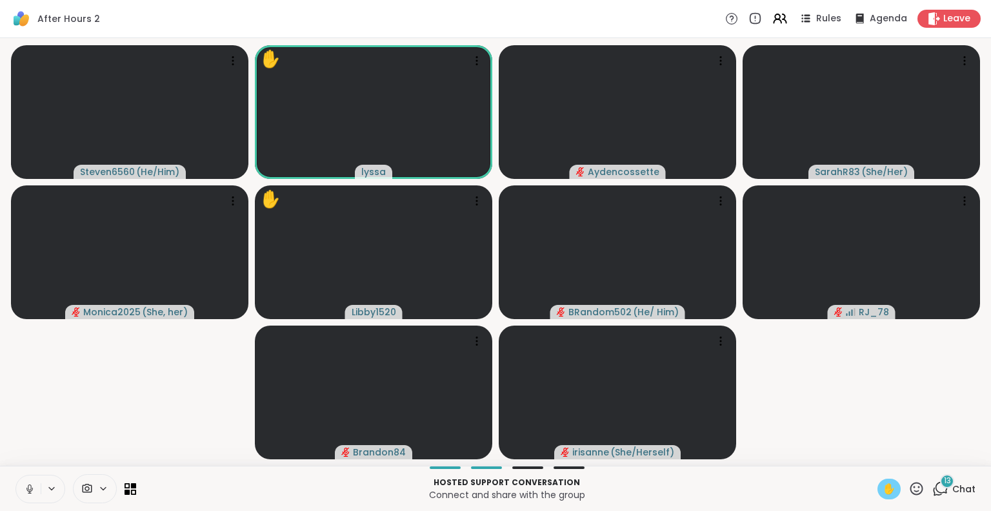
click at [28, 480] on button at bounding box center [28, 488] width 25 height 27
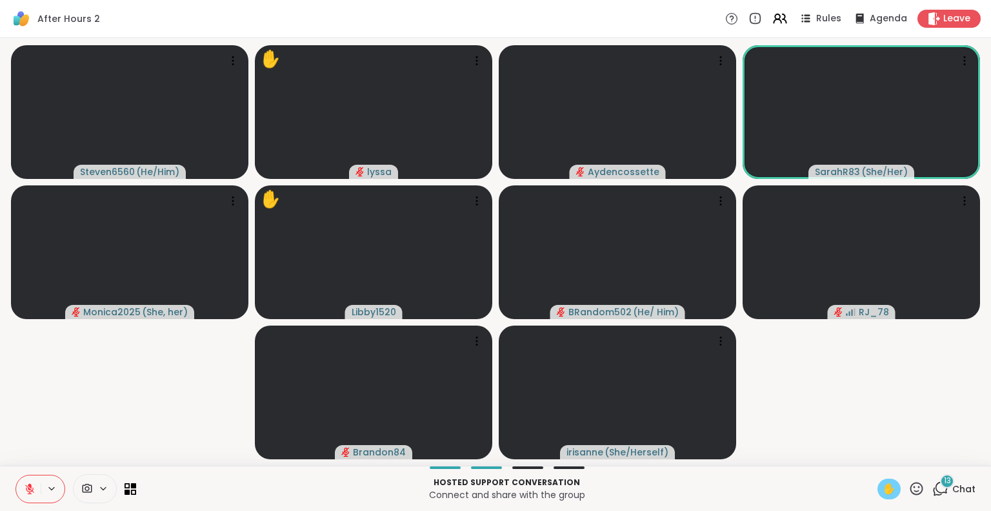
click at [940, 487] on div "13" at bounding box center [947, 481] width 14 height 14
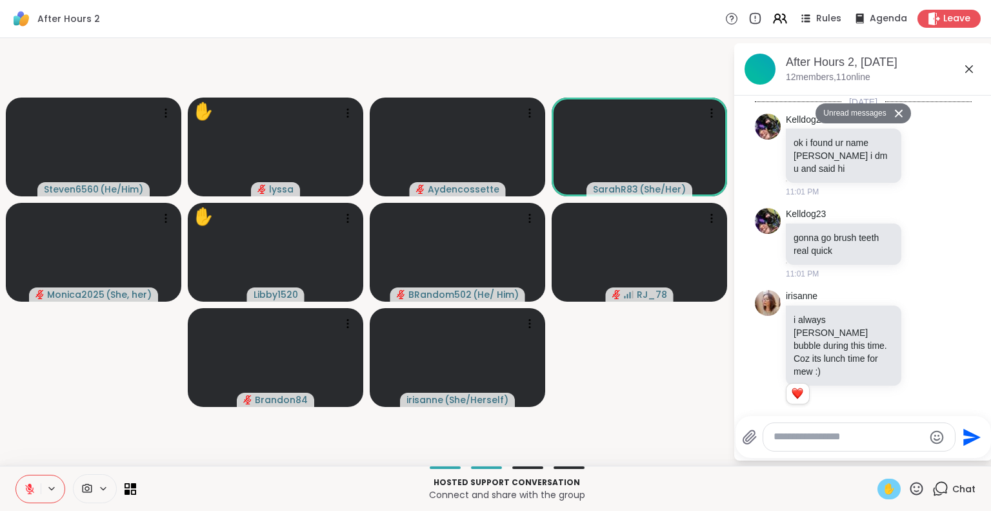
scroll to position [2287, 0]
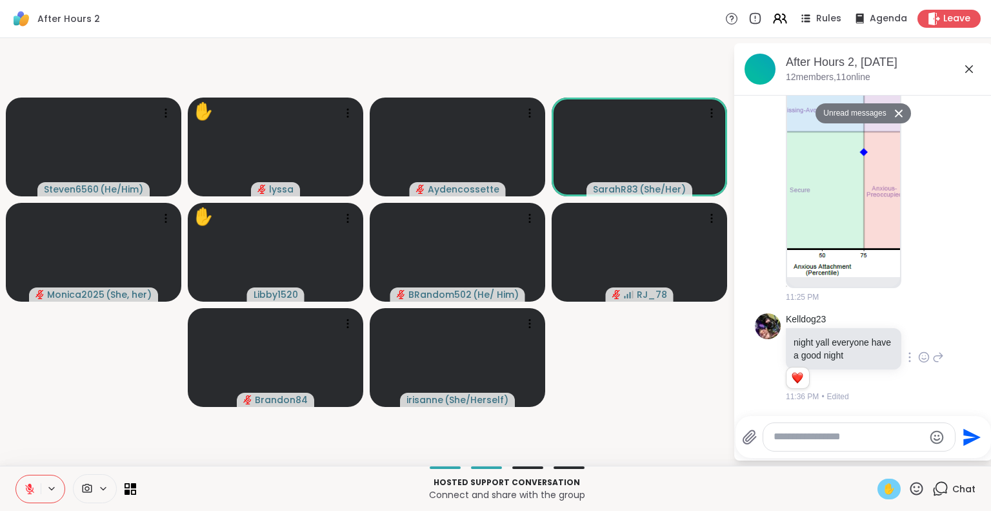
click at [918, 356] on icon at bounding box center [924, 356] width 12 height 13
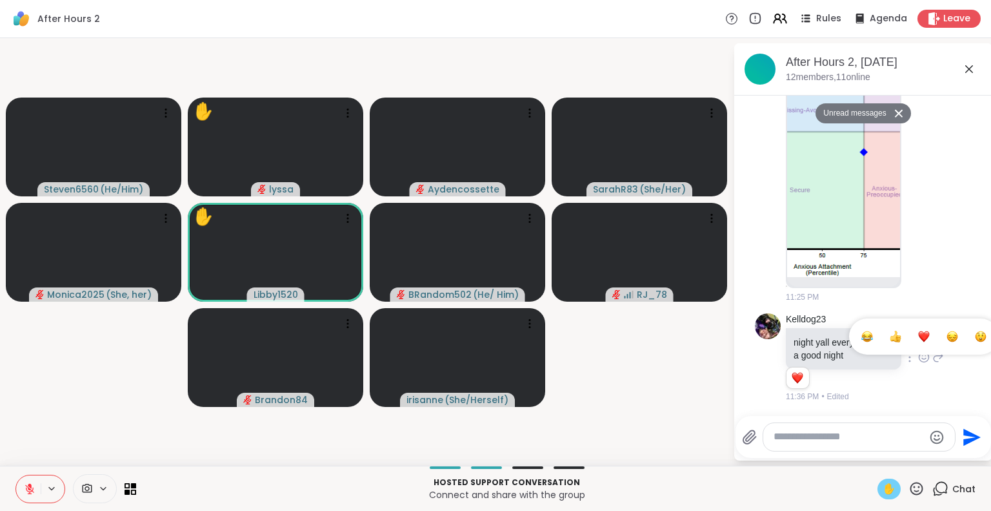
click at [918, 340] on div "Select Reaction: Heart" at bounding box center [924, 336] width 12 height 12
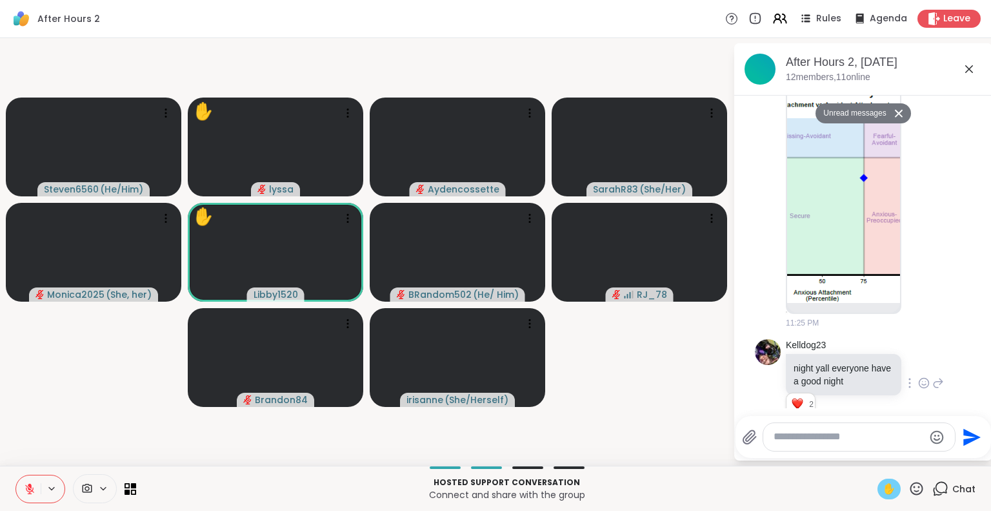
scroll to position [2218, 0]
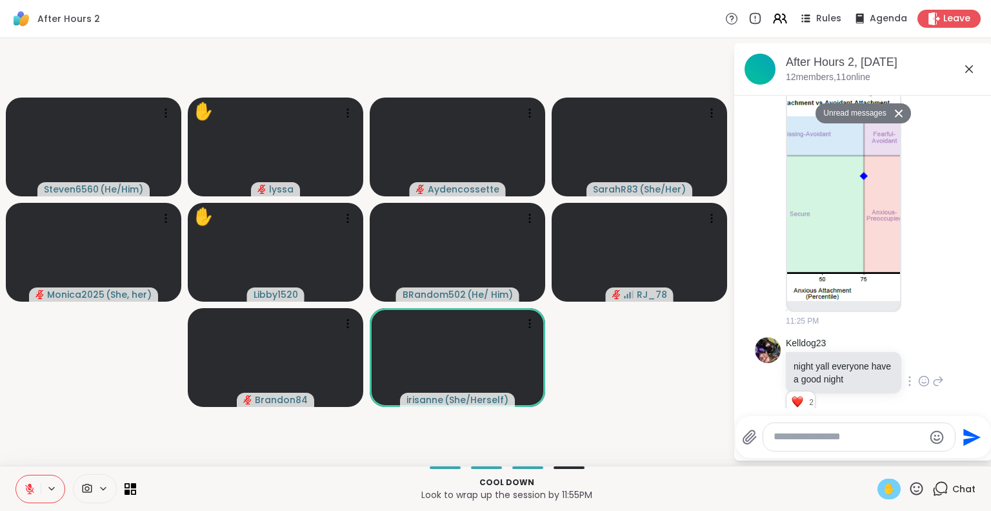
click at [967, 69] on icon at bounding box center [969, 68] width 15 height 15
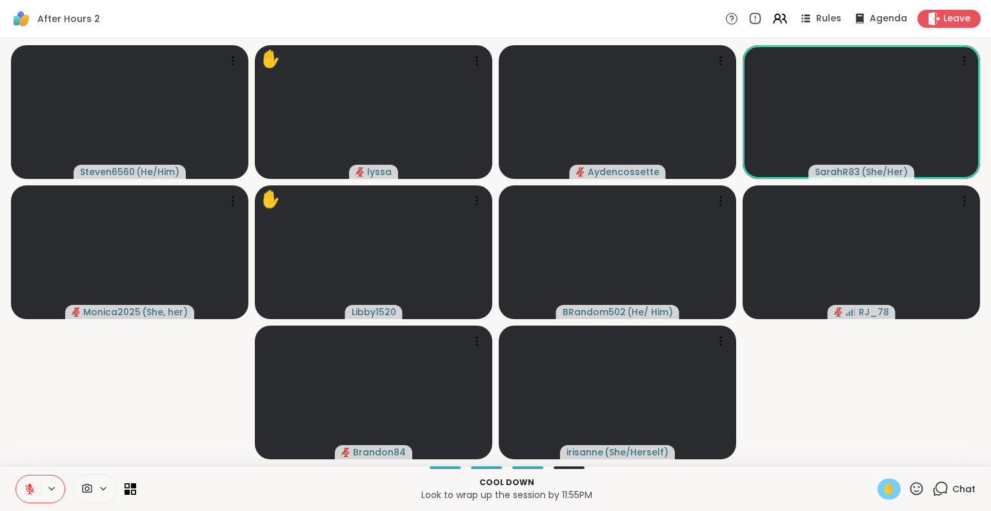
click at [28, 481] on button at bounding box center [28, 488] width 25 height 27
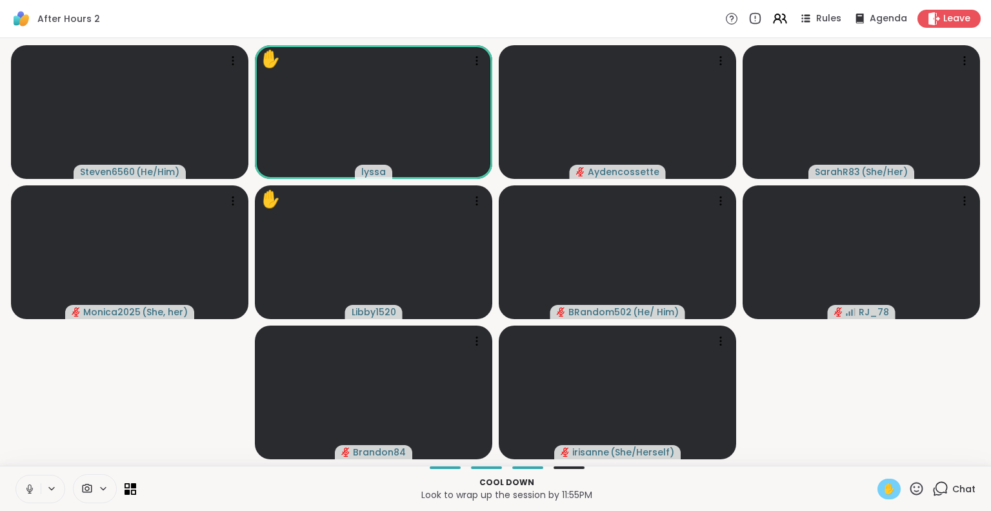
click at [28, 492] on icon at bounding box center [30, 489] width 12 height 12
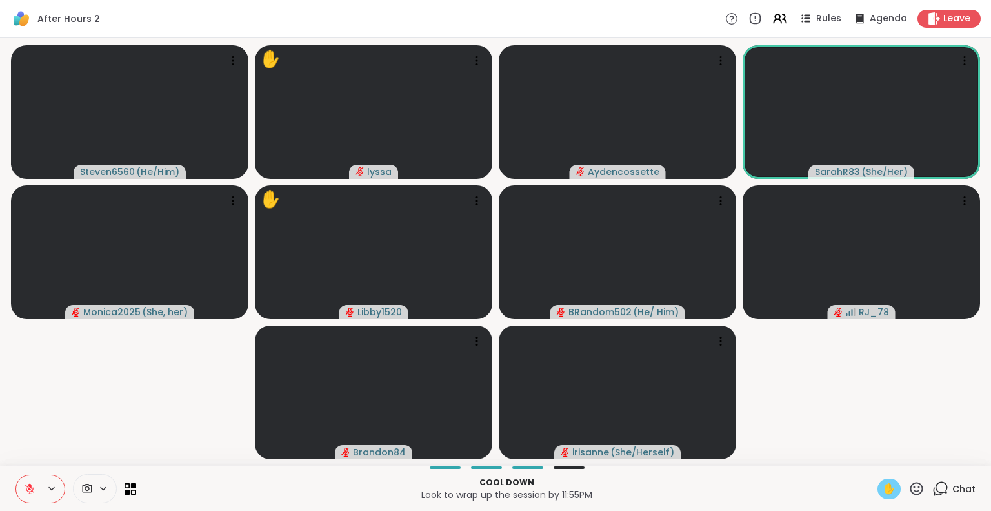
click at [35, 485] on button at bounding box center [28, 488] width 25 height 27
click at [28, 492] on icon at bounding box center [29, 492] width 3 height 1
click at [26, 485] on icon at bounding box center [30, 489] width 12 height 12
click at [911, 487] on icon at bounding box center [917, 487] width 13 height 13
click at [873, 455] on span "❤️" at bounding box center [879, 454] width 13 height 15
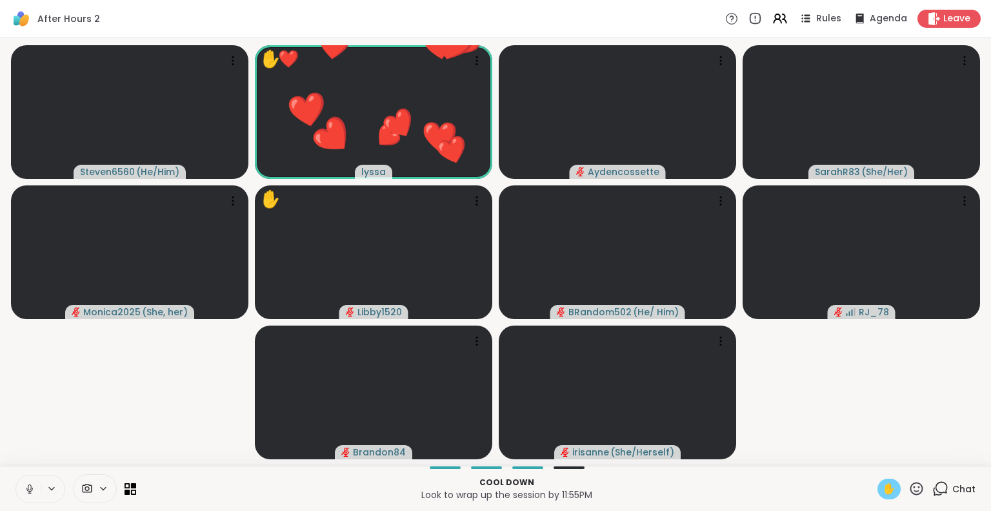
click at [26, 494] on icon at bounding box center [30, 489] width 12 height 12
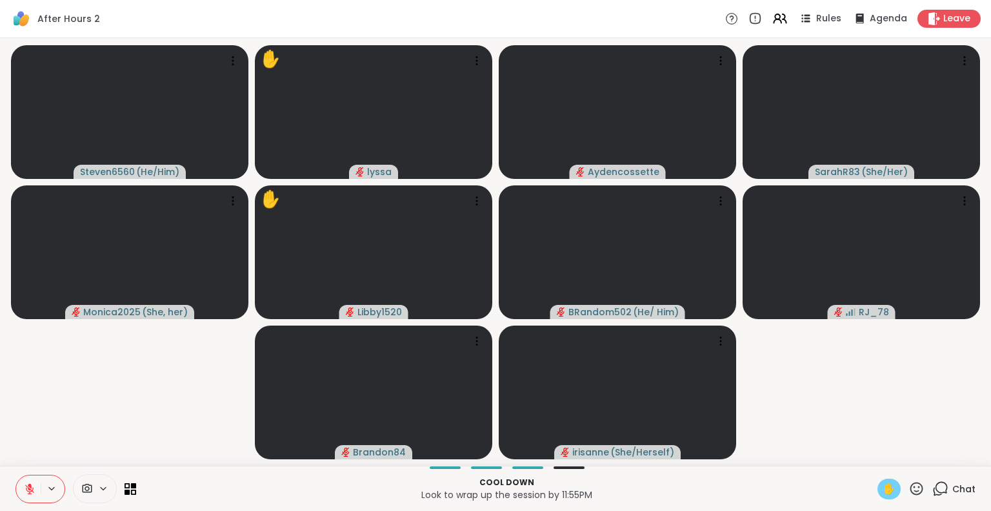
click at [22, 487] on button at bounding box center [28, 488] width 25 height 27
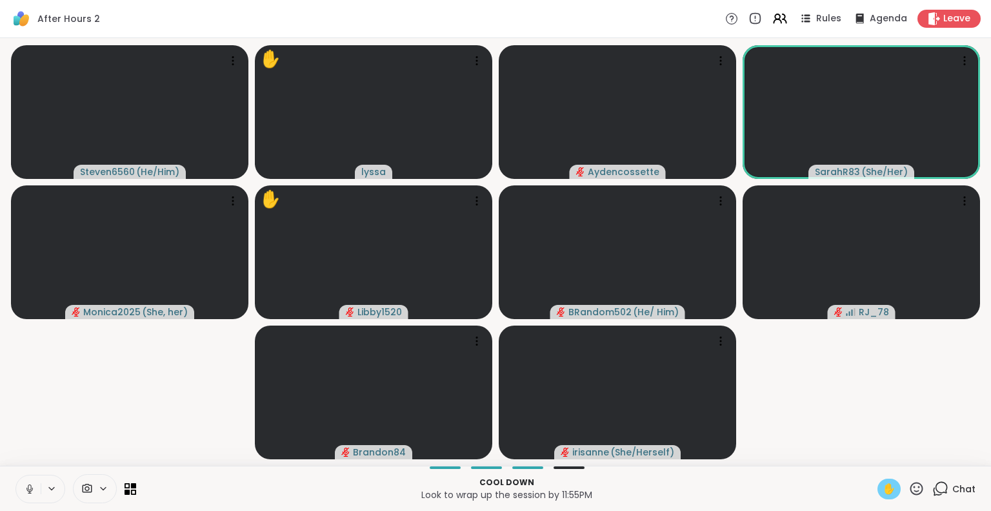
click at [27, 485] on icon at bounding box center [30, 489] width 12 height 12
click at [28, 480] on button at bounding box center [28, 488] width 25 height 27
click at [24, 490] on icon at bounding box center [30, 489] width 12 height 12
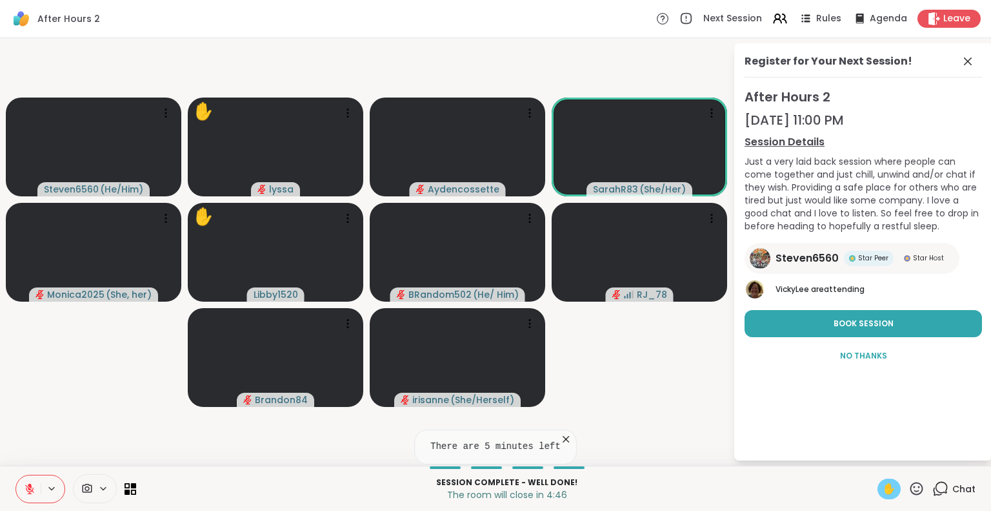
click at [912, 489] on icon at bounding box center [917, 488] width 16 height 16
click at [873, 449] on span "❤️" at bounding box center [879, 454] width 13 height 15
click at [909, 490] on icon at bounding box center [917, 488] width 16 height 16
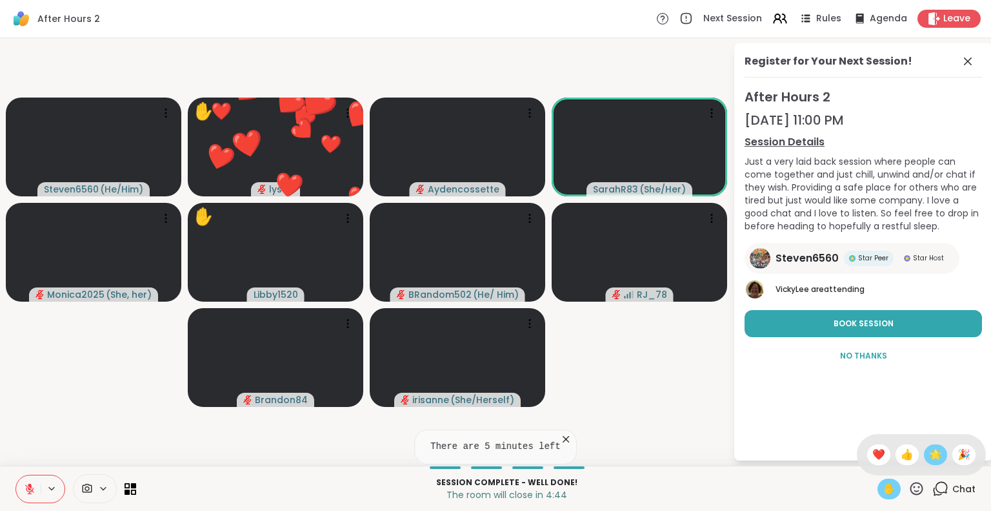
click at [929, 454] on span "🌟" at bounding box center [935, 454] width 13 height 15
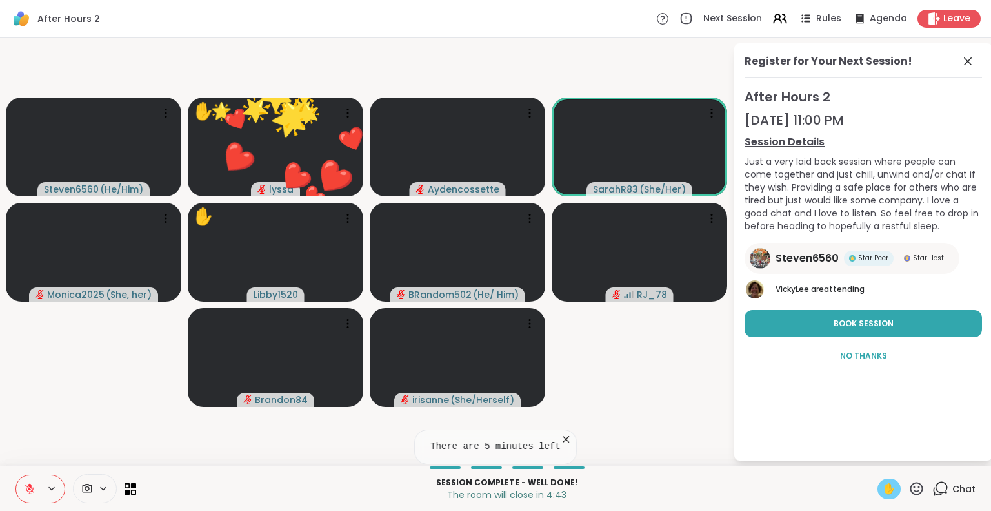
click at [911, 480] on icon at bounding box center [917, 488] width 16 height 16
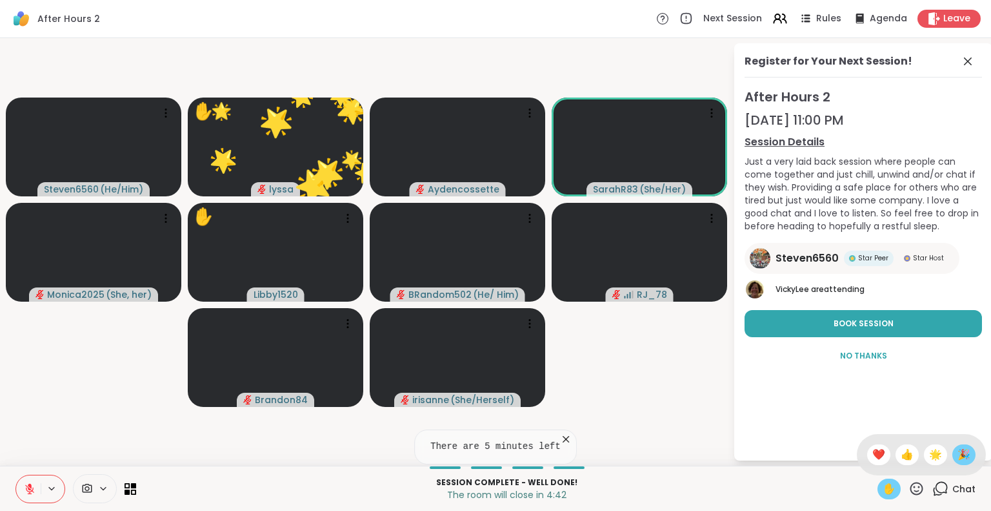
click at [958, 449] on span "🎉" at bounding box center [964, 454] width 13 height 15
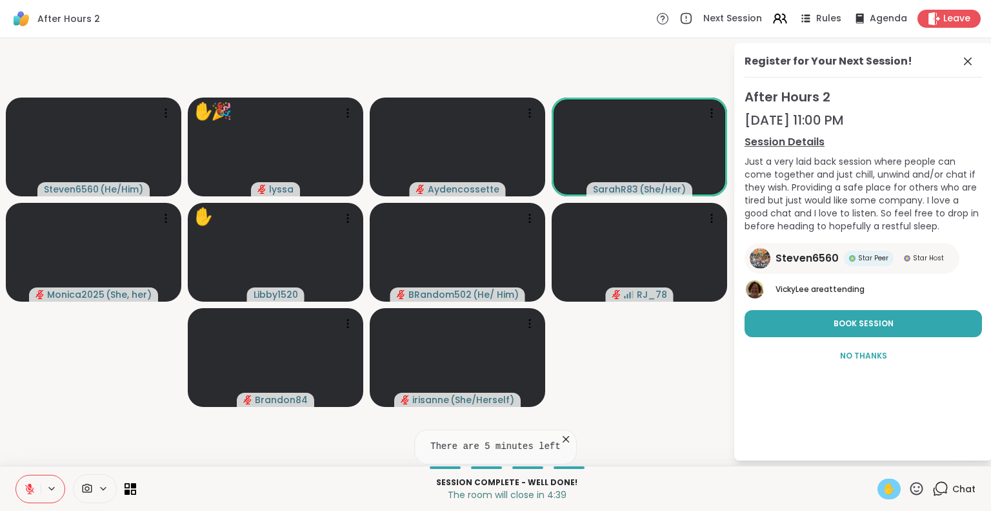
click at [560, 436] on icon at bounding box center [566, 438] width 13 height 13
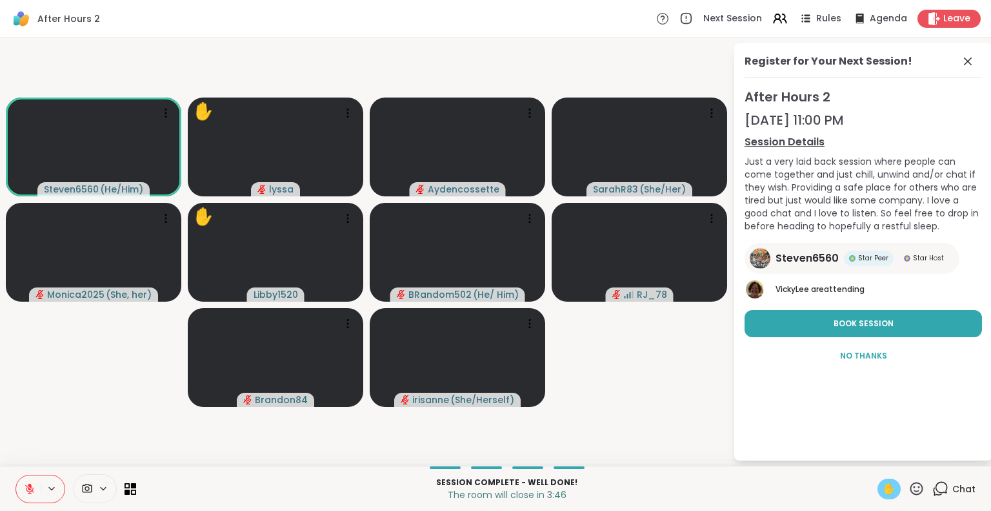
click at [29, 486] on icon at bounding box center [30, 485] width 4 height 5
click at [968, 61] on icon at bounding box center [968, 61] width 8 height 8
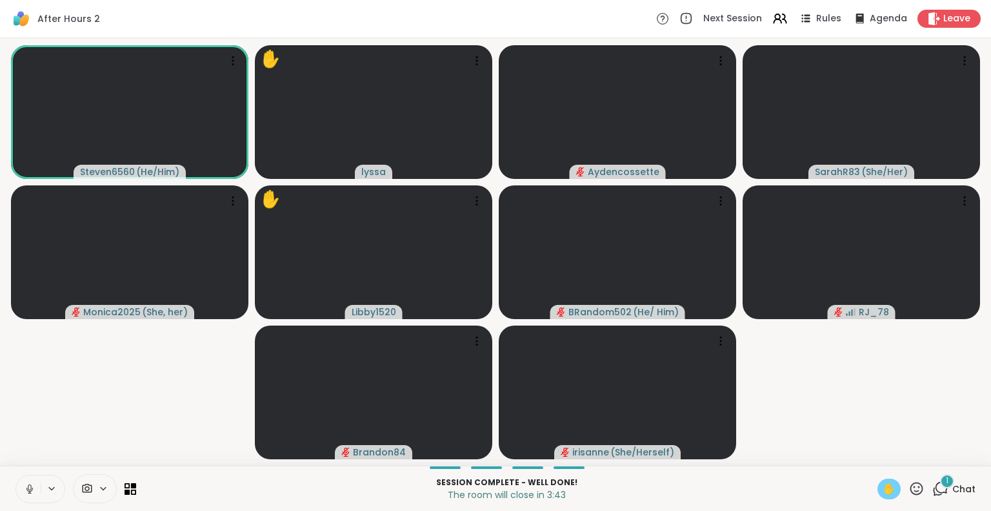
click at [909, 481] on icon at bounding box center [917, 488] width 16 height 16
click at [873, 452] on span "❤️" at bounding box center [879, 454] width 13 height 15
click at [909, 483] on icon at bounding box center [917, 488] width 16 height 16
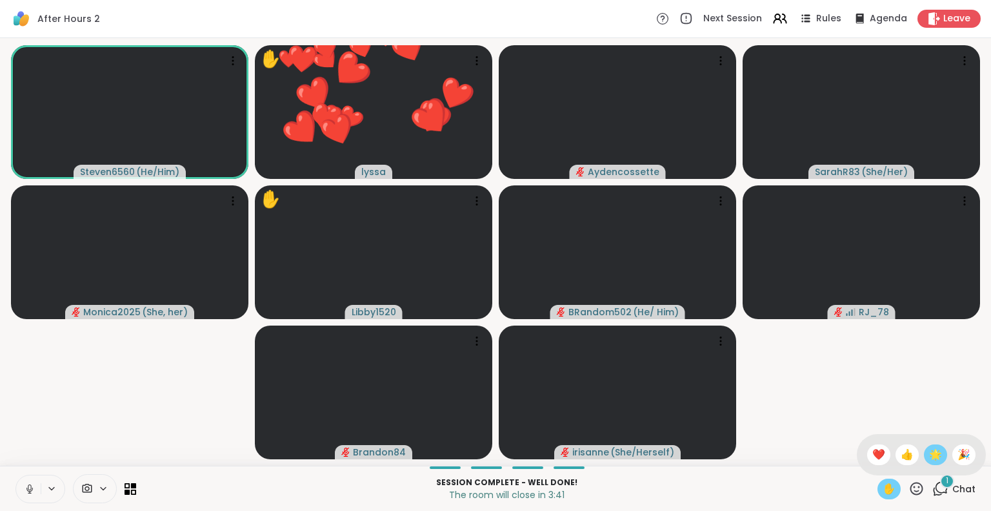
click at [929, 451] on span "🌟" at bounding box center [935, 454] width 13 height 15
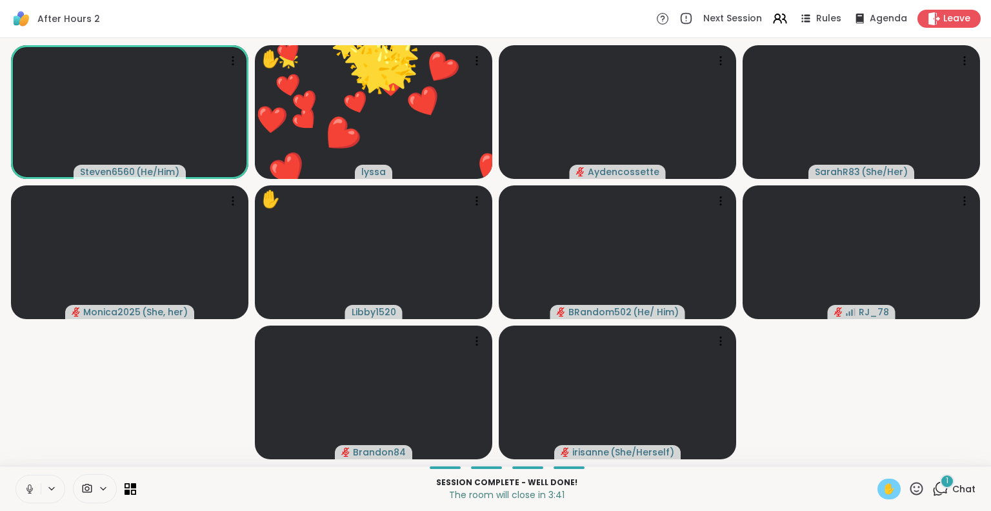
click at [883, 485] on span "✋" at bounding box center [889, 488] width 13 height 15
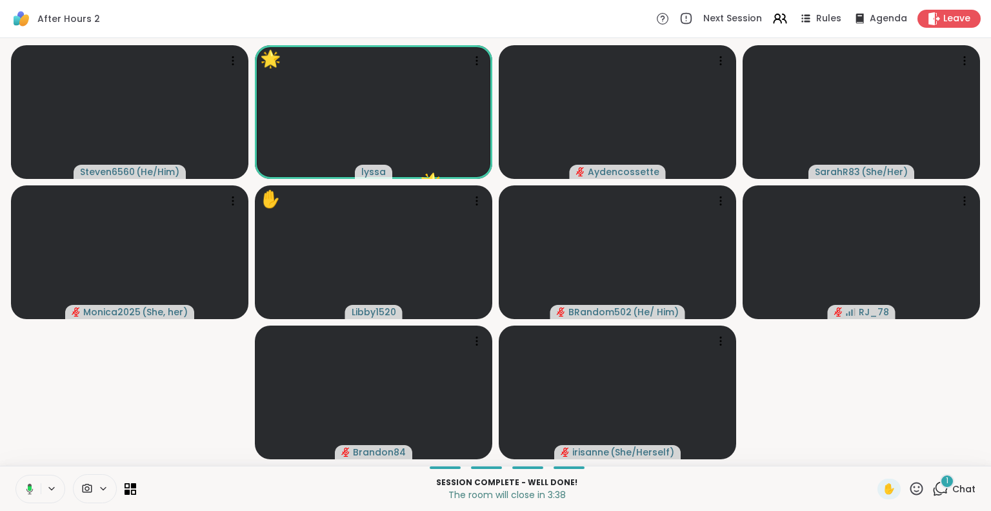
click at [19, 491] on button at bounding box center [27, 488] width 26 height 27
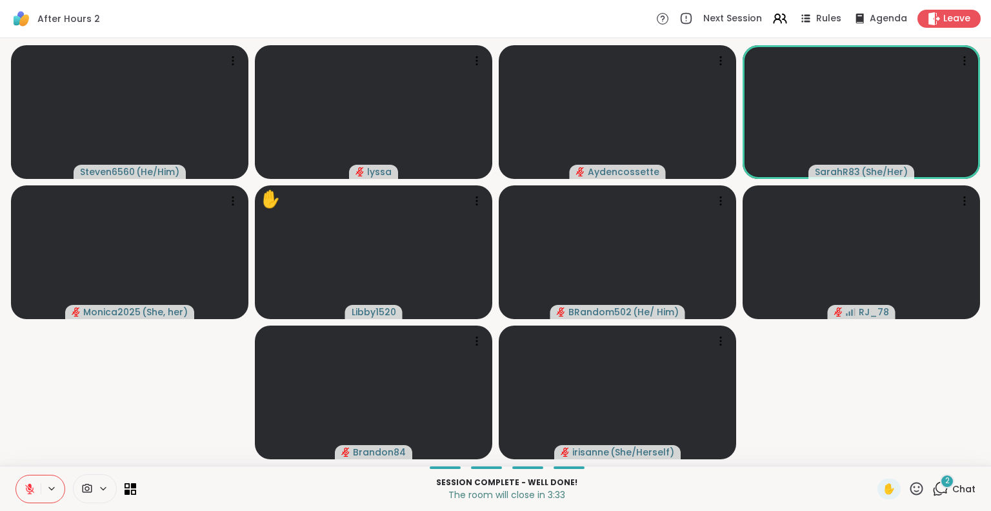
click at [26, 485] on icon at bounding box center [30, 489] width 12 height 12
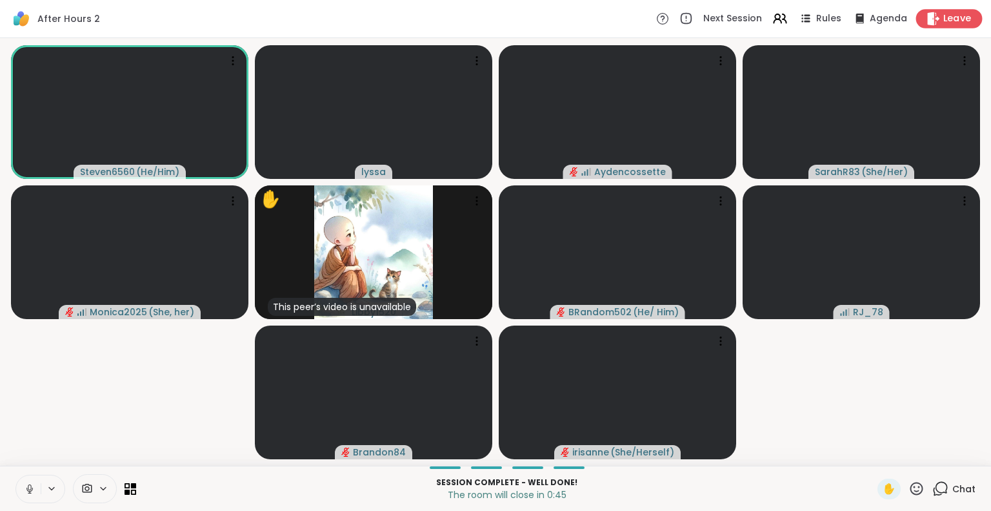
click at [944, 18] on span "Leave" at bounding box center [958, 19] width 28 height 14
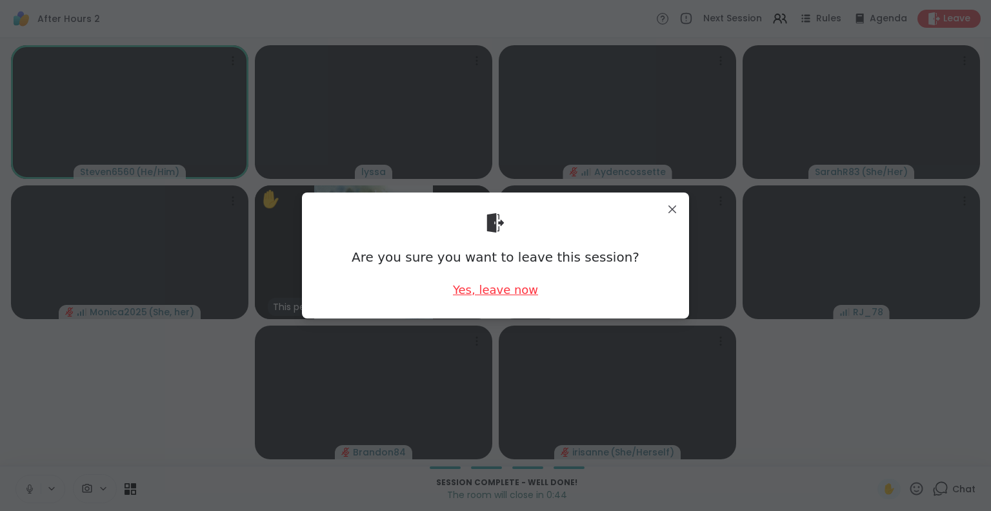
click at [466, 289] on div "Yes, leave now" at bounding box center [495, 289] width 85 height 16
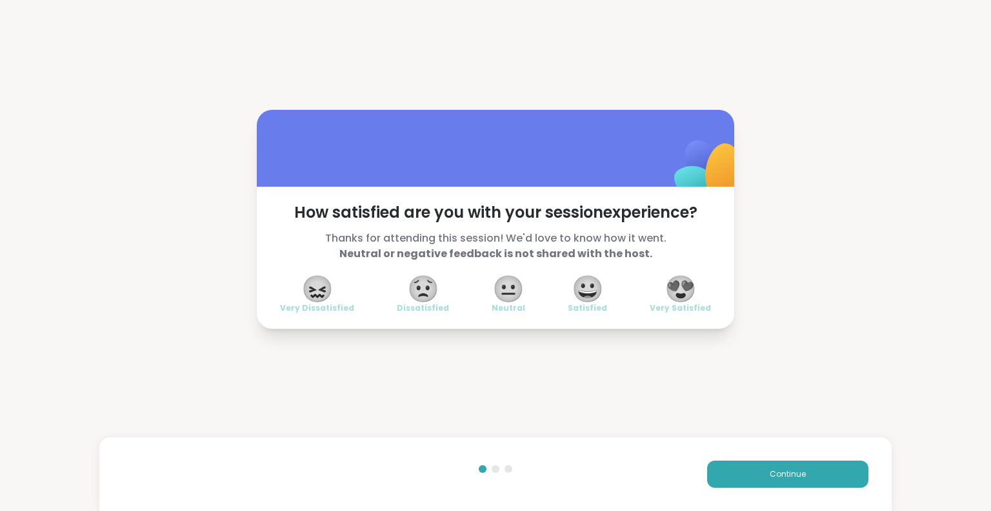
click at [680, 289] on span "😍" at bounding box center [681, 288] width 32 height 23
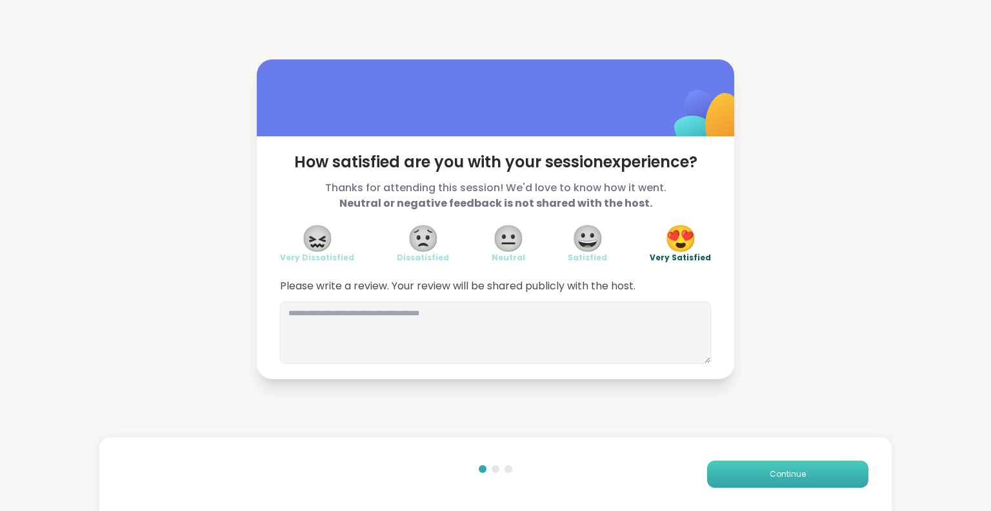
click at [757, 483] on button "Continue" at bounding box center [787, 473] width 161 height 27
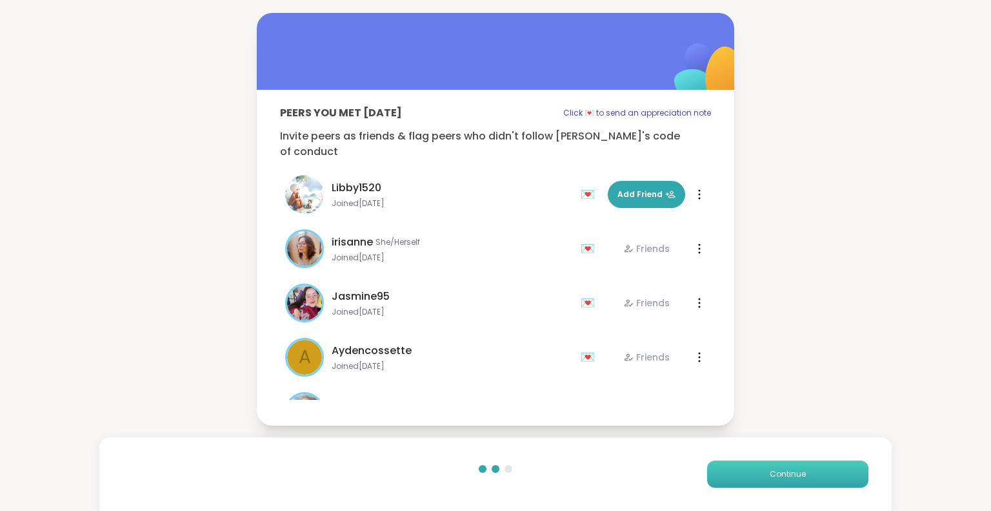
click at [755, 474] on button "Continue" at bounding box center [787, 473] width 161 height 27
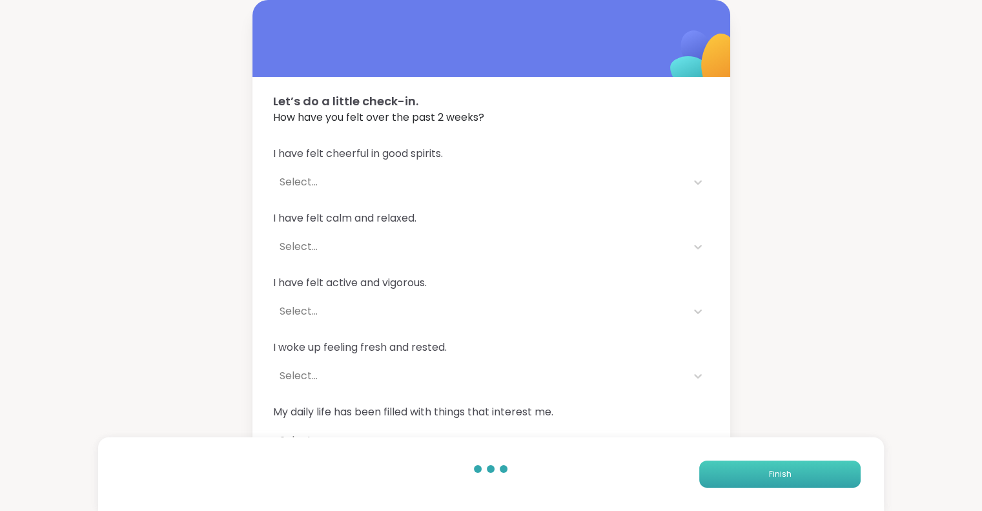
click at [755, 474] on button "Finish" at bounding box center [779, 473] width 161 height 27
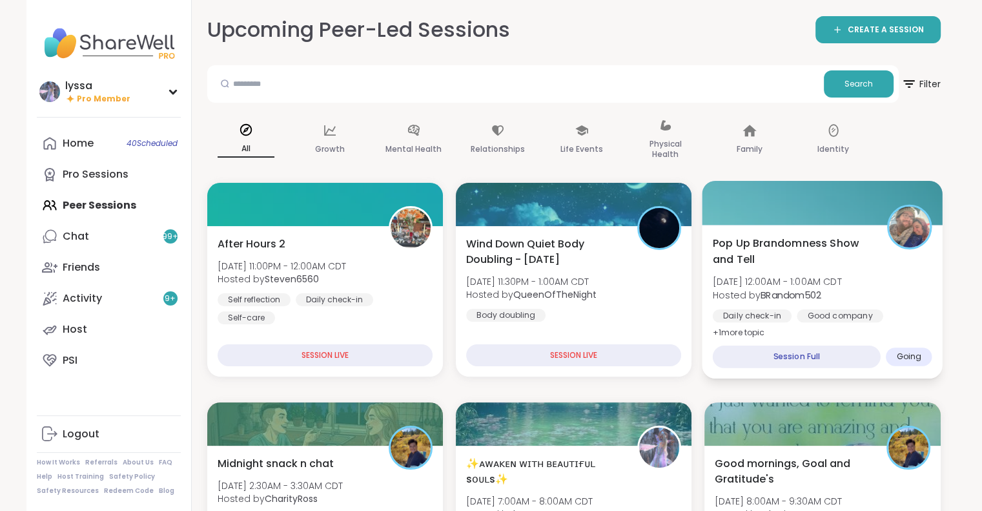
click at [749, 231] on div "Pop Up Brandomness Show and Tell Sun, Sep 07 | 12:00AM - 1:00AM CDT Hosted by B…" at bounding box center [822, 302] width 241 height 154
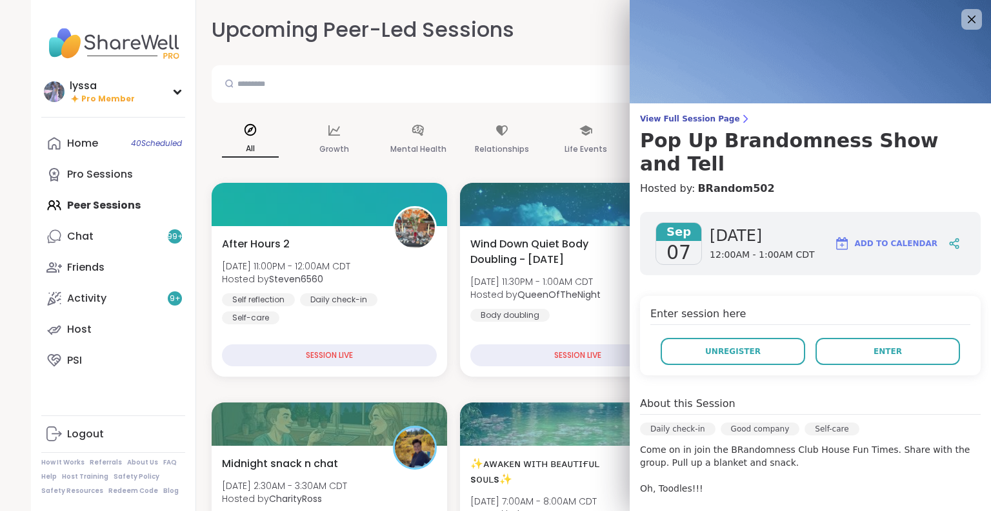
click at [693, 111] on div "View Full Session Page Pop Up Brandomness Show and Tell Hosted by: BRandom502 S…" at bounding box center [810, 381] width 361 height 762
click at [684, 112] on div "View Full Session Page Pop Up Brandomness Show and Tell Hosted by: BRandom502 S…" at bounding box center [810, 381] width 361 height 762
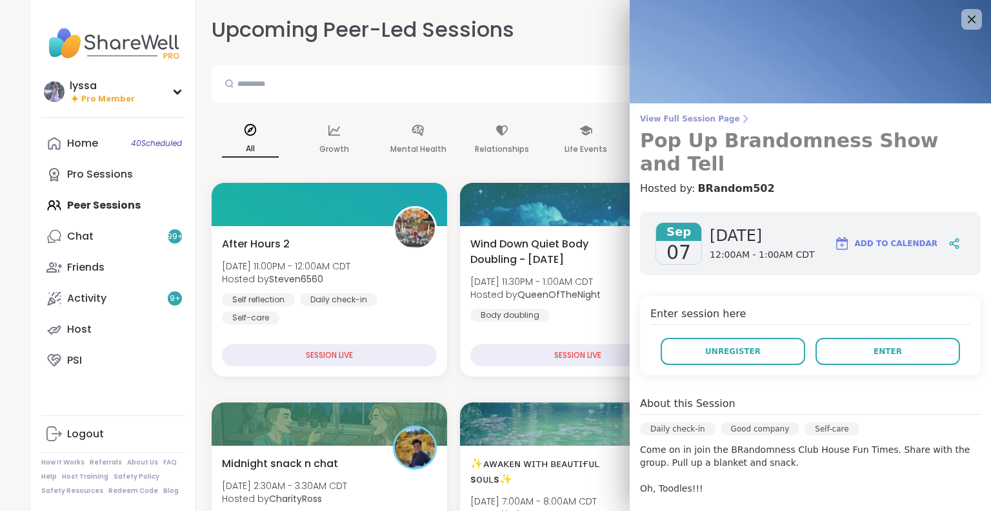
click at [679, 114] on span "View Full Session Page" at bounding box center [810, 119] width 341 height 10
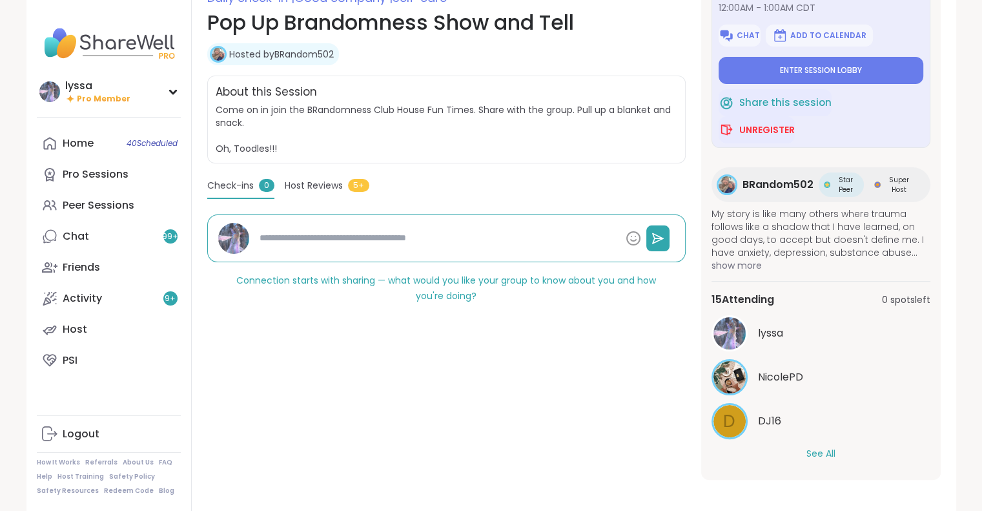
scroll to position [201, 0]
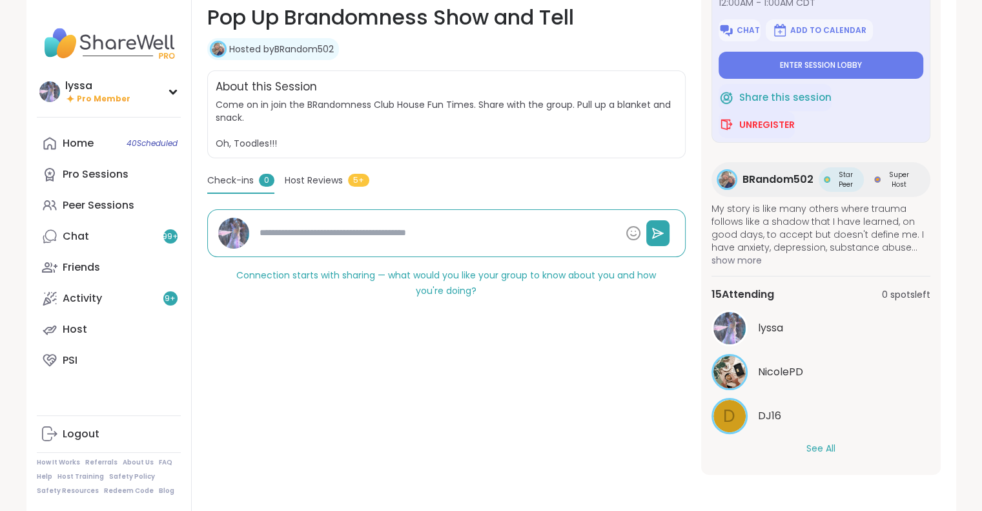
click at [811, 445] on button "See All" at bounding box center [820, 448] width 29 height 14
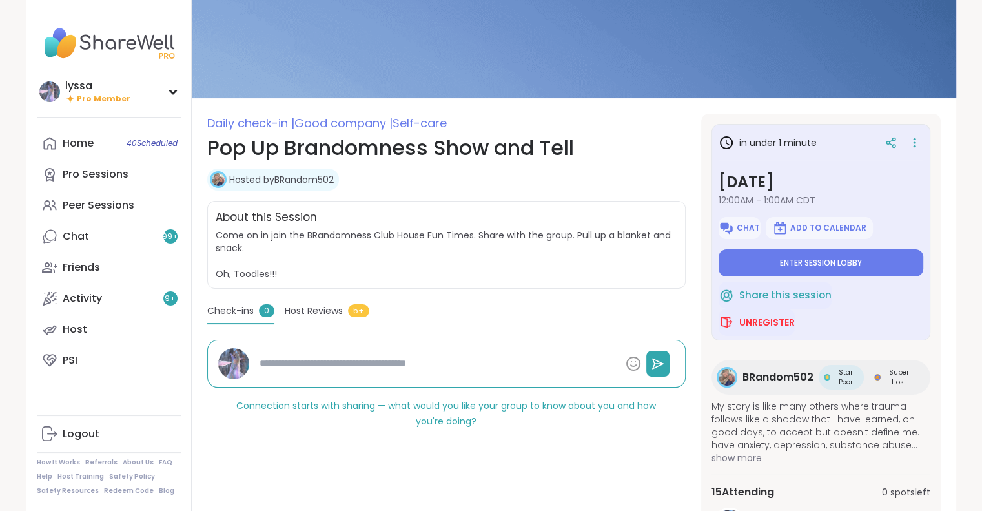
scroll to position [70, 0]
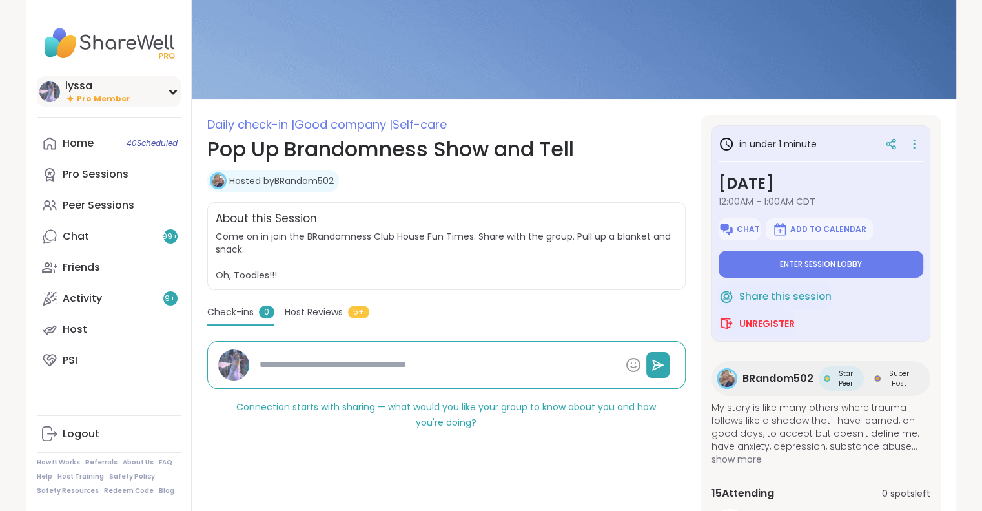
click at [50, 97] on img at bounding box center [49, 91] width 21 height 21
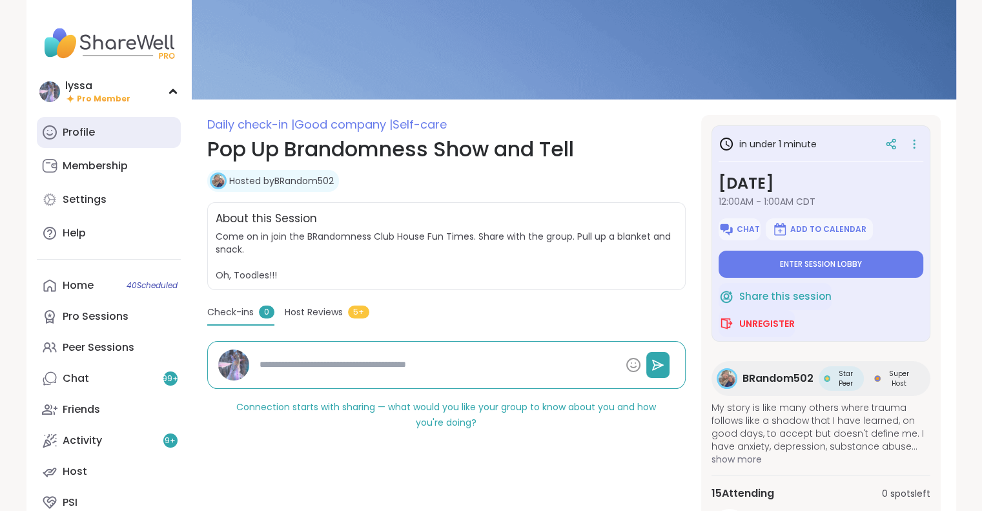
click at [59, 136] on link "Profile" at bounding box center [109, 132] width 144 height 31
type textarea "*"
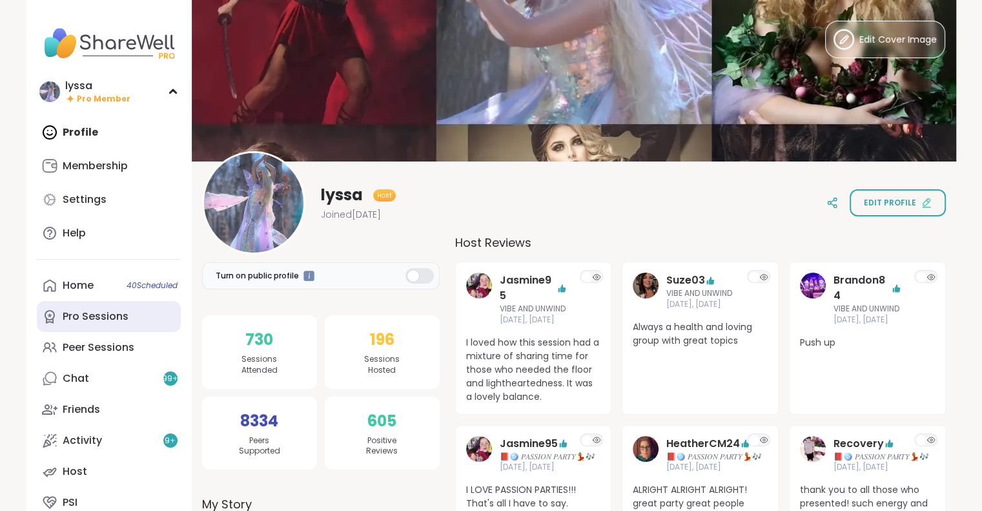
click at [92, 307] on link "Pro Sessions" at bounding box center [109, 316] width 144 height 31
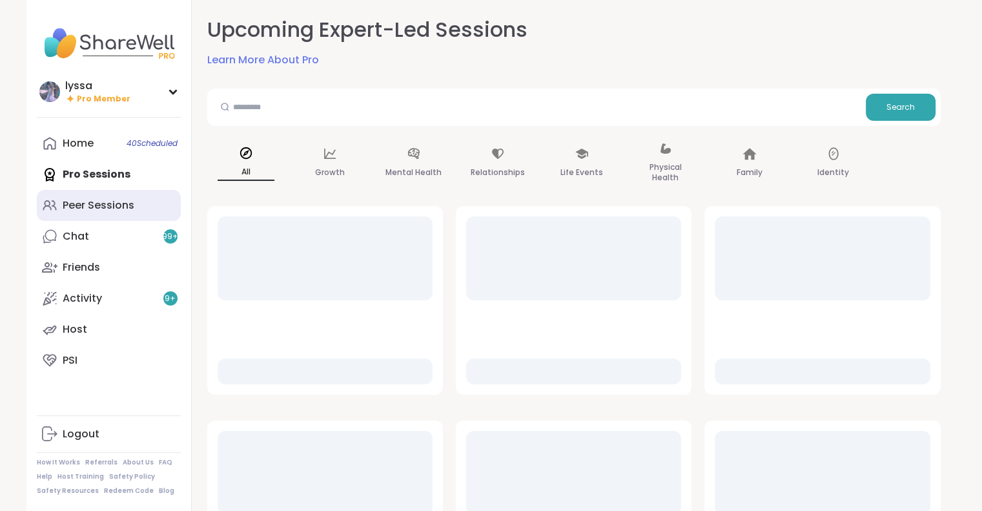
click at [103, 207] on div "Peer Sessions" at bounding box center [99, 205] width 72 height 14
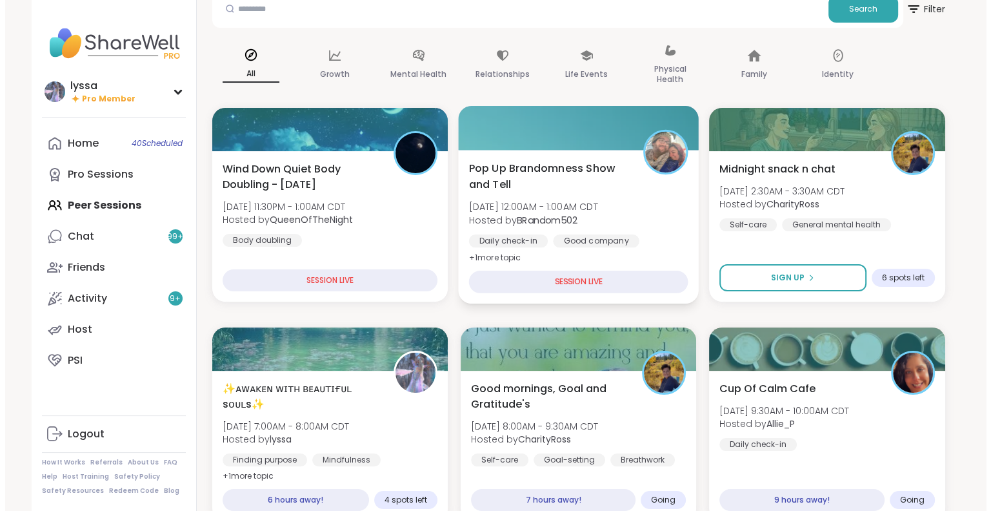
scroll to position [76, 0]
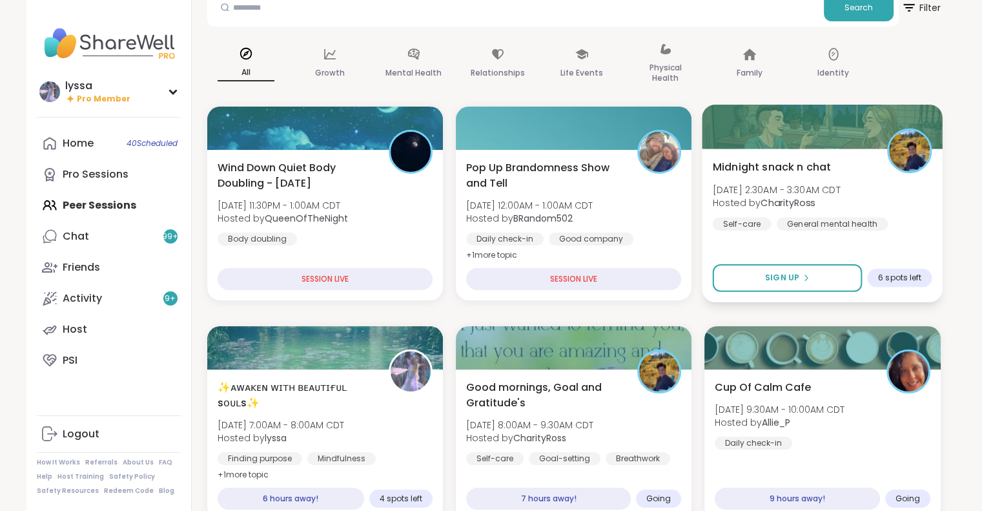
click at [758, 175] on div "Midnight snack n chat Sun, Sep 07 | 2:30AM - 3:30AM CDT Hosted by CharityRoss S…" at bounding box center [822, 194] width 219 height 71
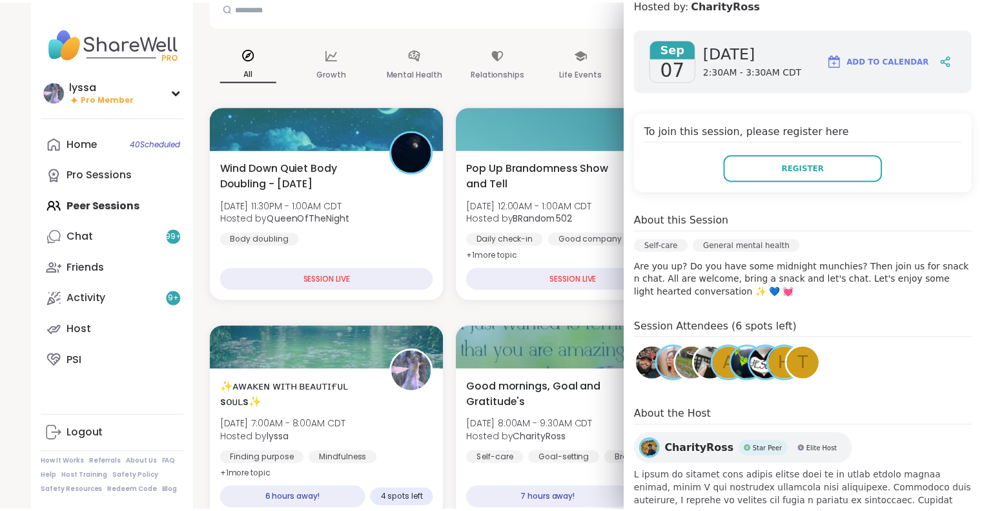
scroll to position [162, 0]
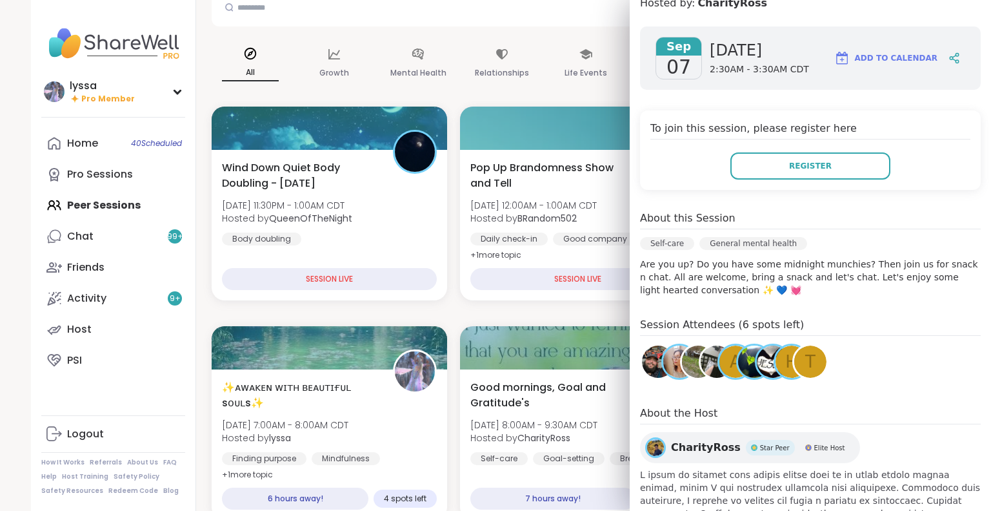
click at [758, 354] on img at bounding box center [773, 361] width 32 height 32
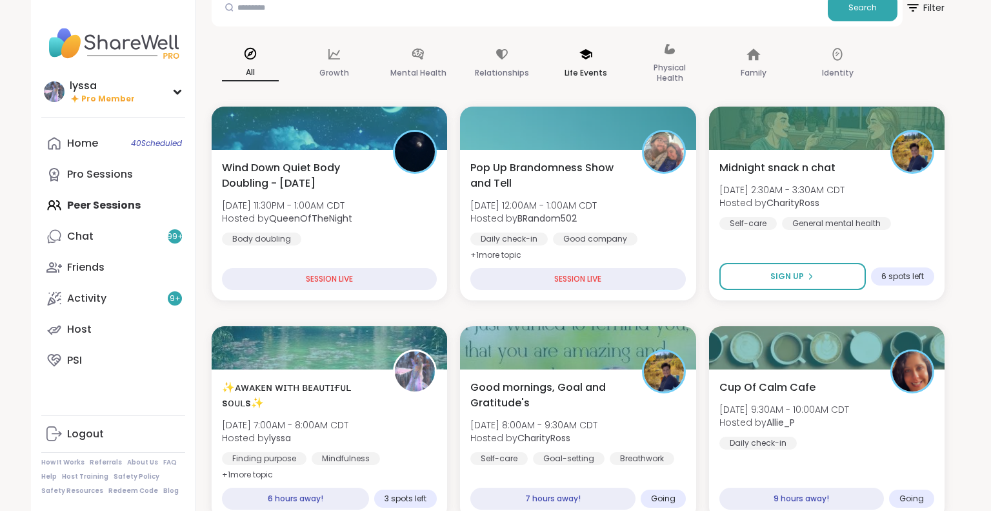
click at [567, 90] on div "Life Events" at bounding box center [585, 64] width 77 height 65
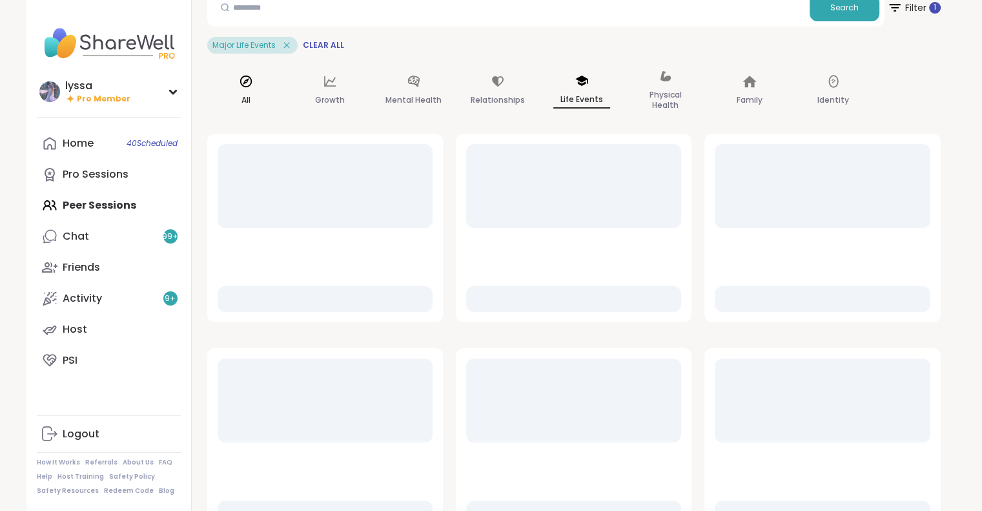
click at [241, 90] on div "All" at bounding box center [245, 91] width 77 height 65
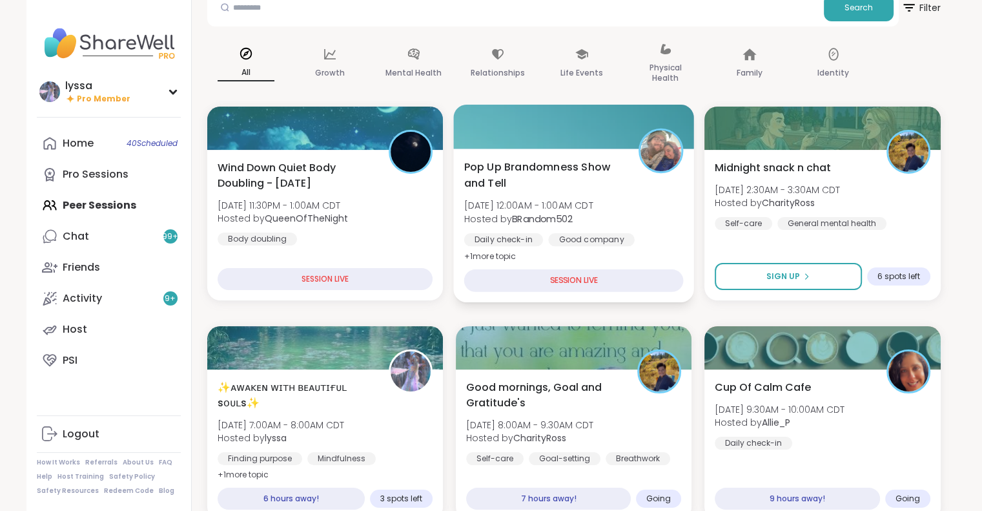
click at [600, 188] on span "Pop Up Brandomness Show and Tell" at bounding box center [543, 175] width 160 height 32
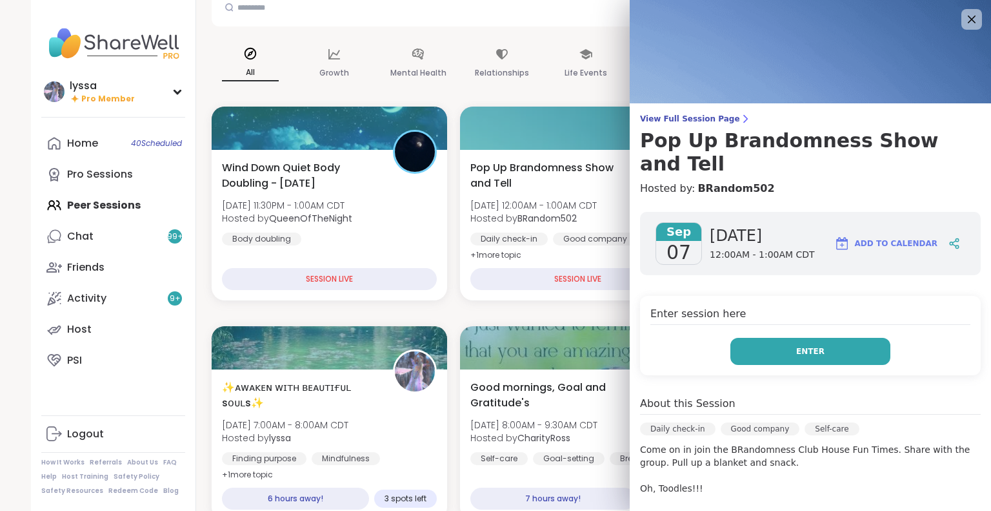
click at [742, 338] on button "Enter" at bounding box center [811, 351] width 160 height 27
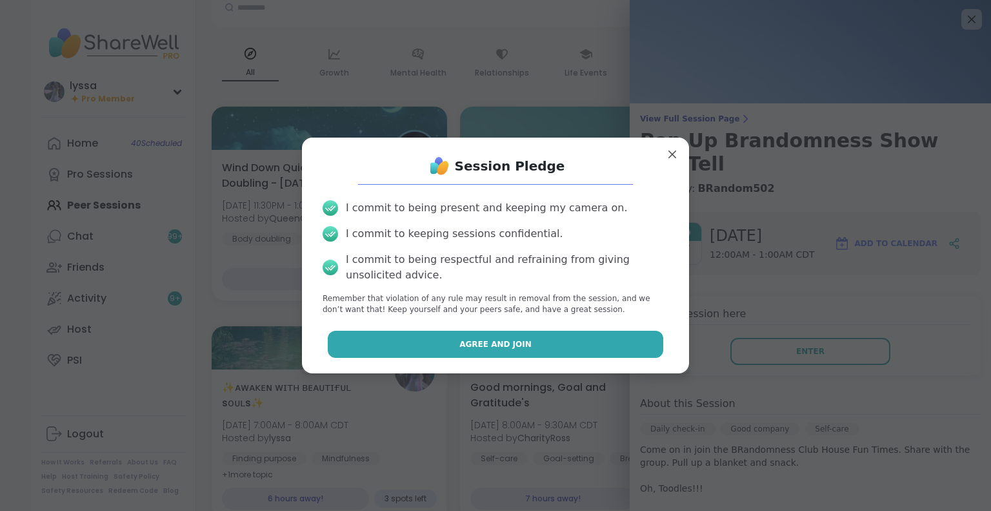
click at [589, 345] on button "Agree and Join" at bounding box center [496, 343] width 336 height 27
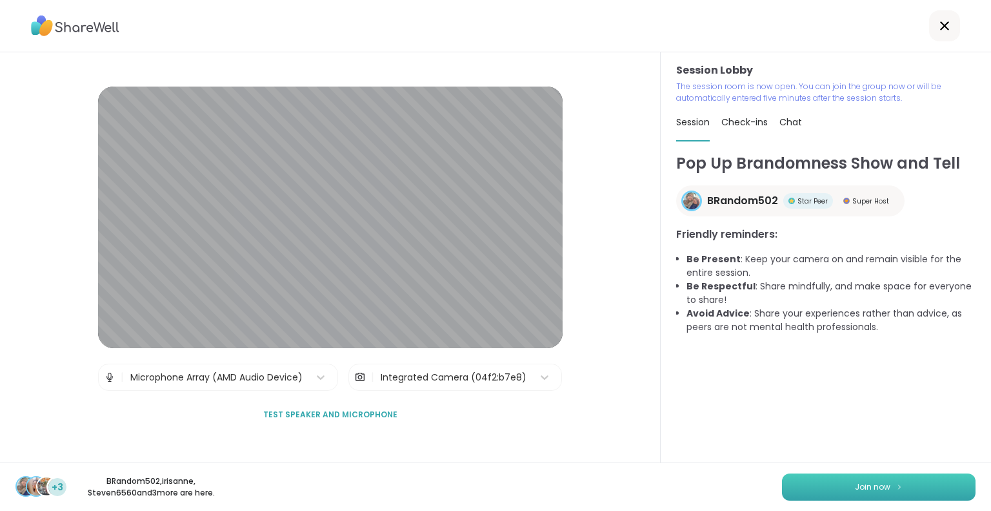
click at [876, 481] on span "Join now" at bounding box center [872, 487] width 35 height 12
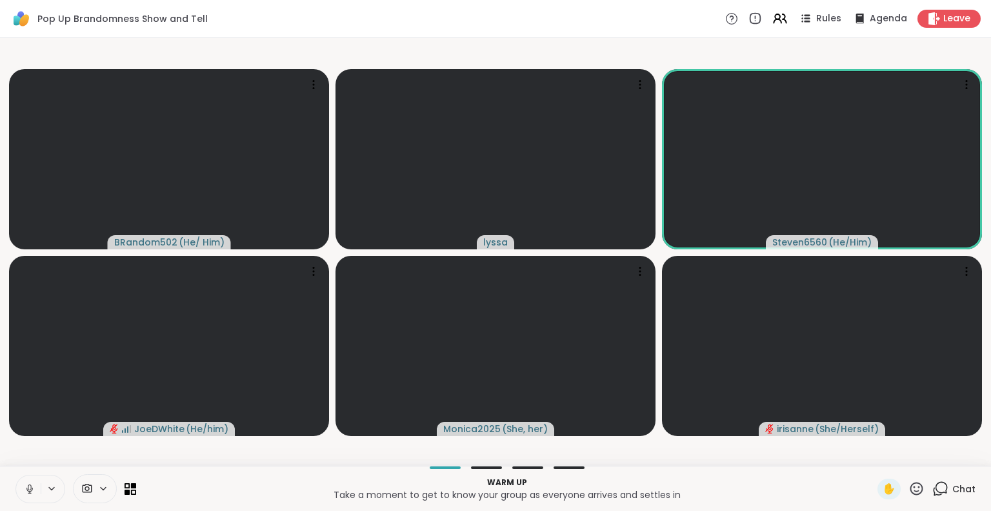
click at [26, 485] on icon at bounding box center [30, 489] width 12 height 12
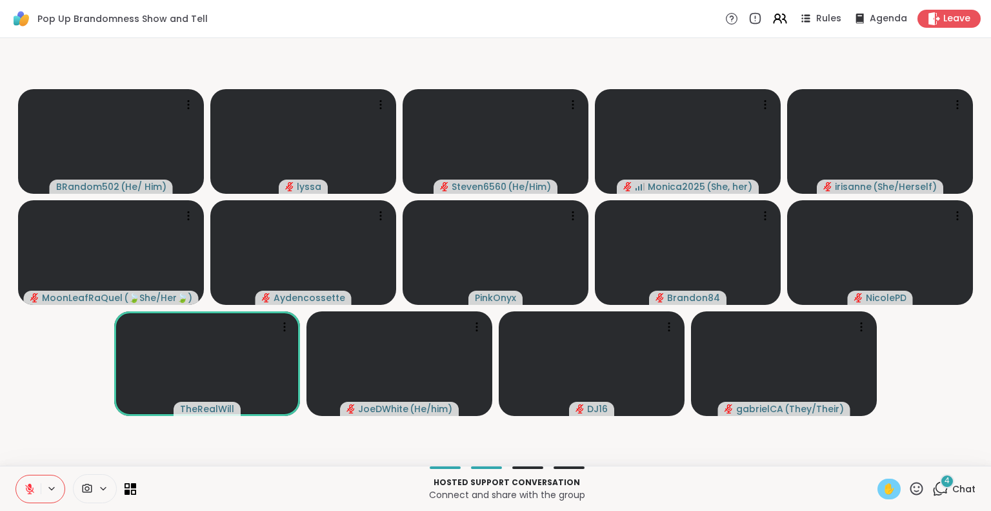
click at [883, 488] on span "✋" at bounding box center [889, 488] width 13 height 15
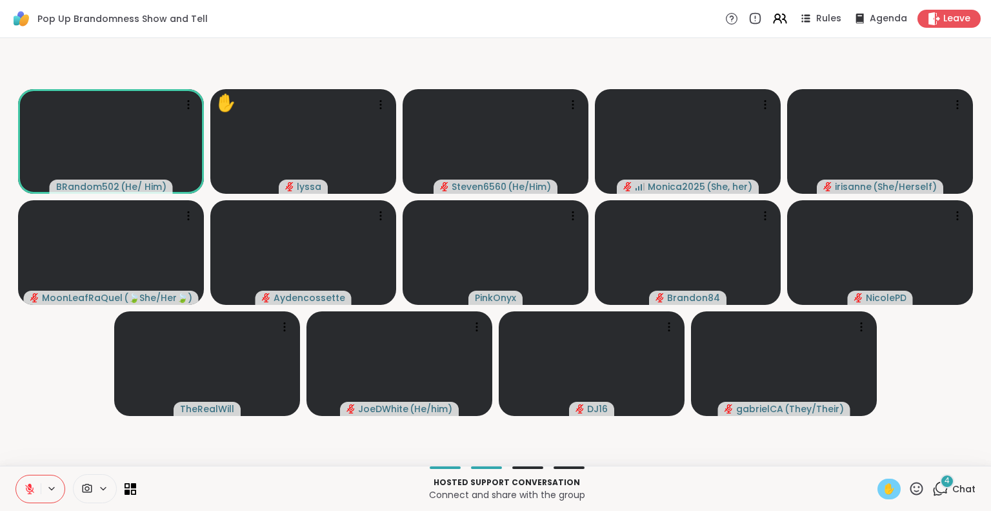
drag, startPoint x: 880, startPoint y: 487, endPoint x: 867, endPoint y: 494, distance: 14.2
click at [878, 494] on div "✋" at bounding box center [889, 488] width 23 height 21
click at [883, 484] on span "✋" at bounding box center [889, 488] width 13 height 15
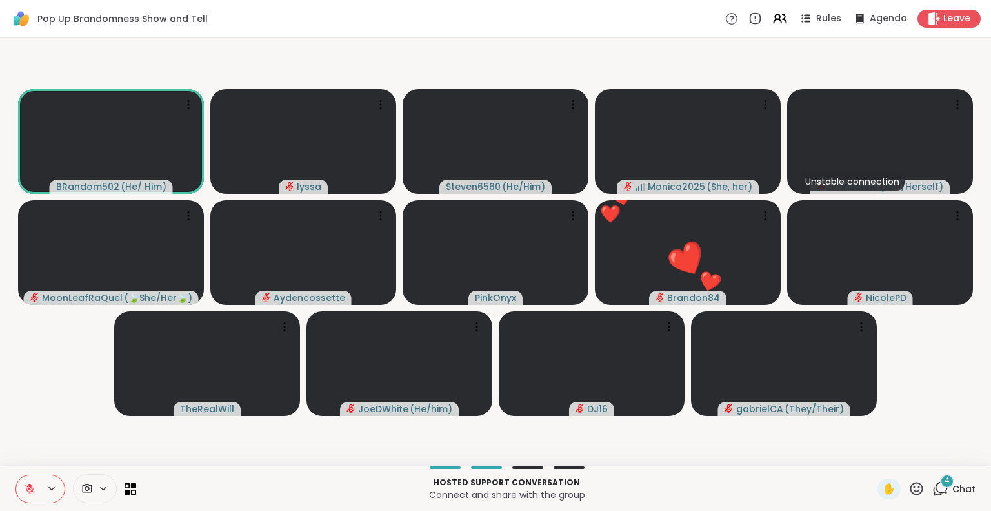
click at [29, 485] on icon at bounding box center [30, 485] width 4 height 5
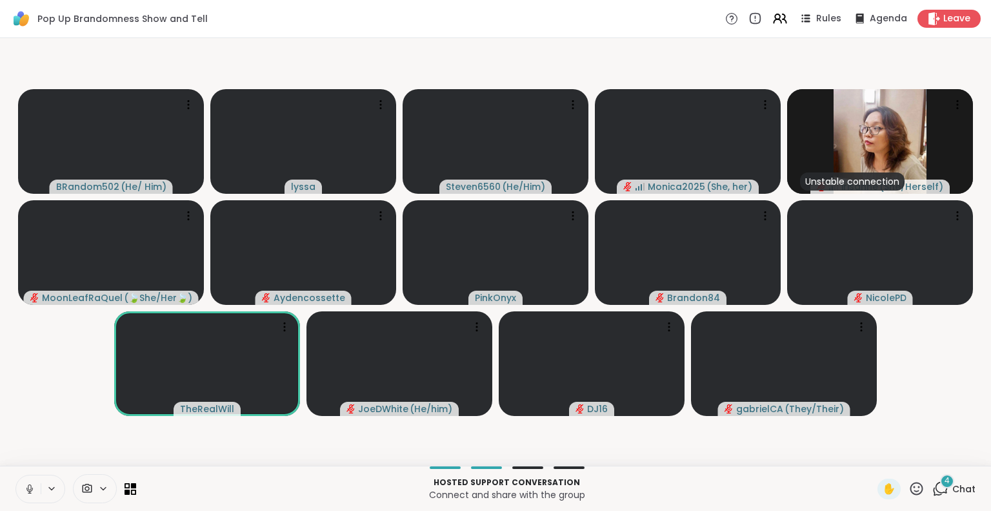
click at [31, 483] on icon at bounding box center [30, 489] width 12 height 12
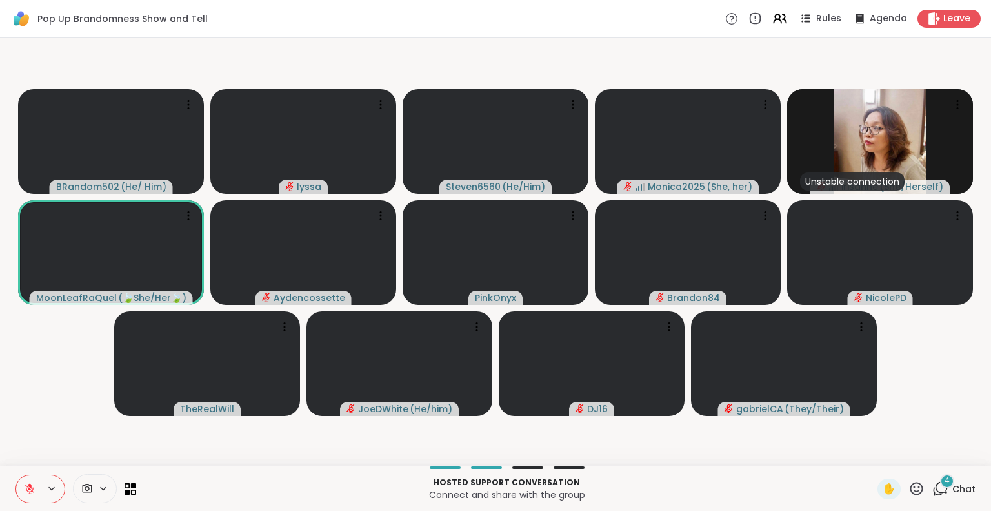
click at [28, 481] on button at bounding box center [28, 488] width 25 height 27
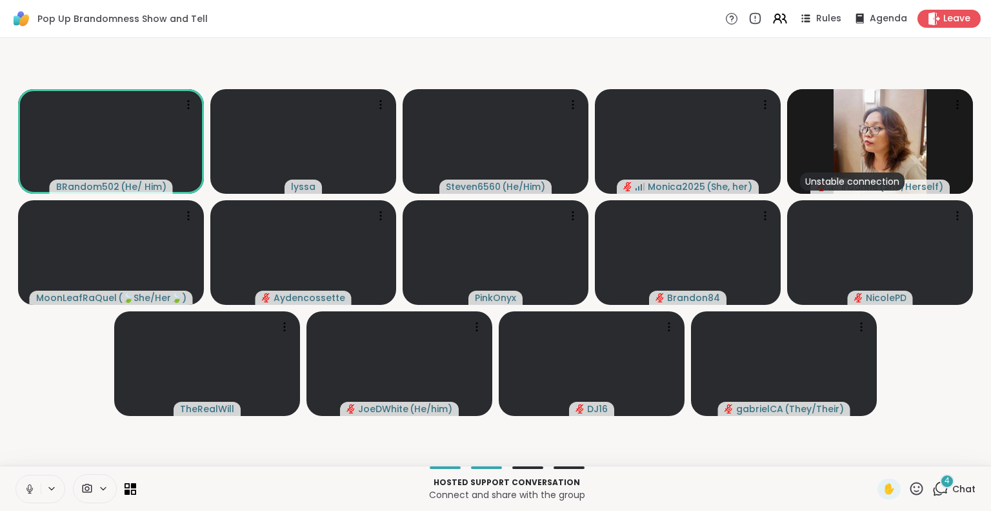
click at [27, 483] on icon at bounding box center [30, 489] width 12 height 12
click at [32, 489] on icon at bounding box center [29, 488] width 9 height 9
click at [21, 475] on button at bounding box center [28, 488] width 25 height 27
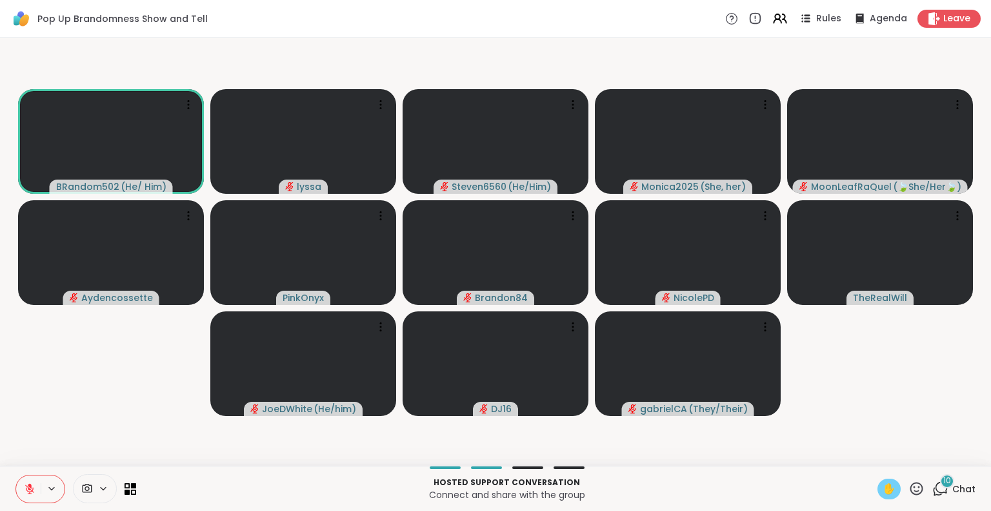
click at [883, 491] on span "✋" at bounding box center [889, 488] width 13 height 15
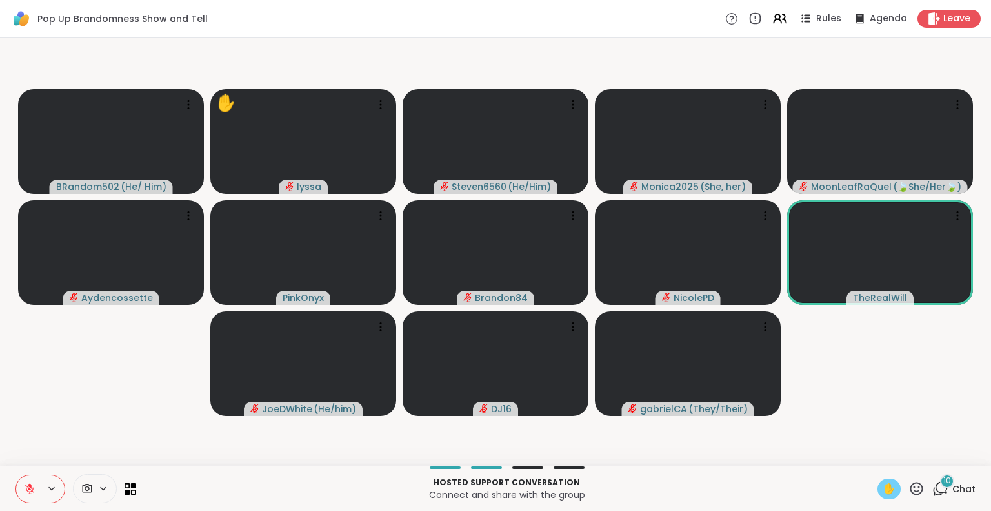
click at [883, 489] on span "✋" at bounding box center [889, 488] width 13 height 15
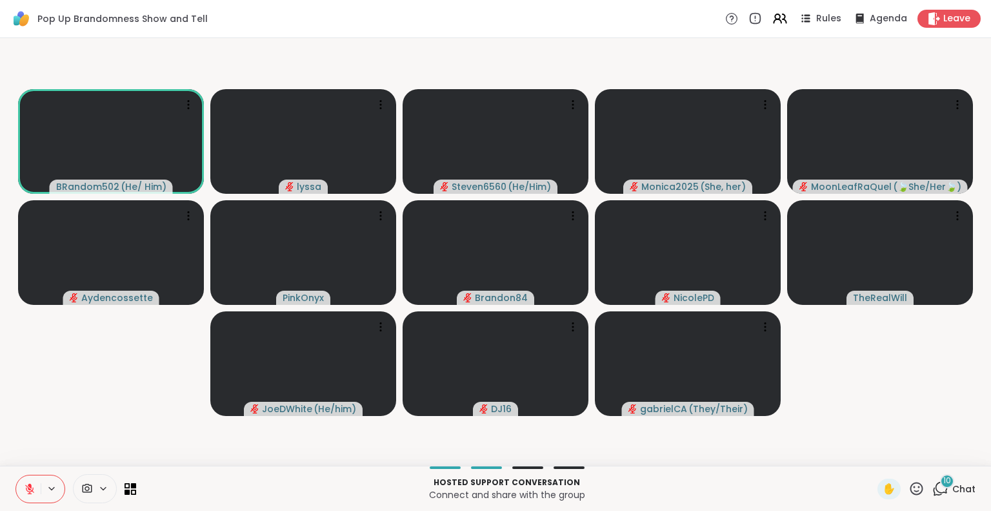
click at [30, 497] on button at bounding box center [28, 488] width 25 height 27
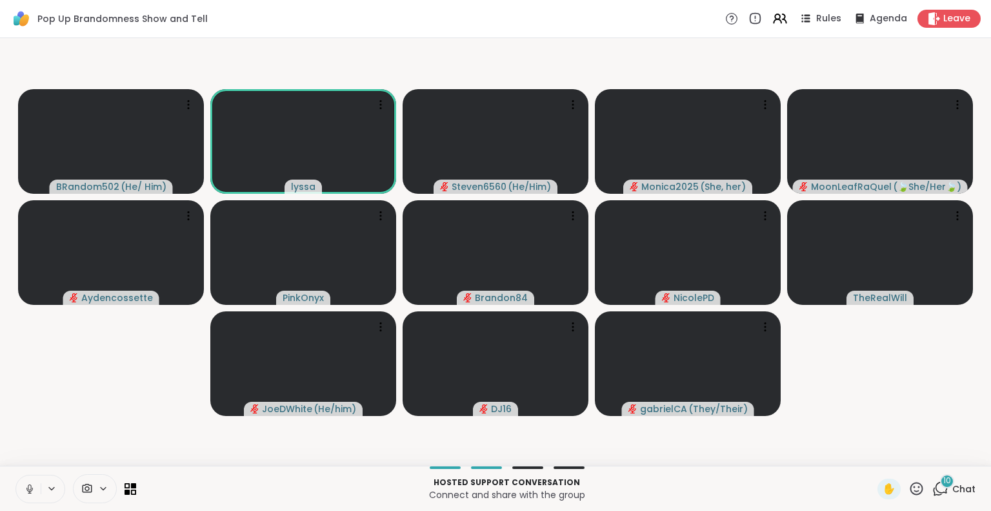
click at [30, 477] on button at bounding box center [28, 488] width 25 height 27
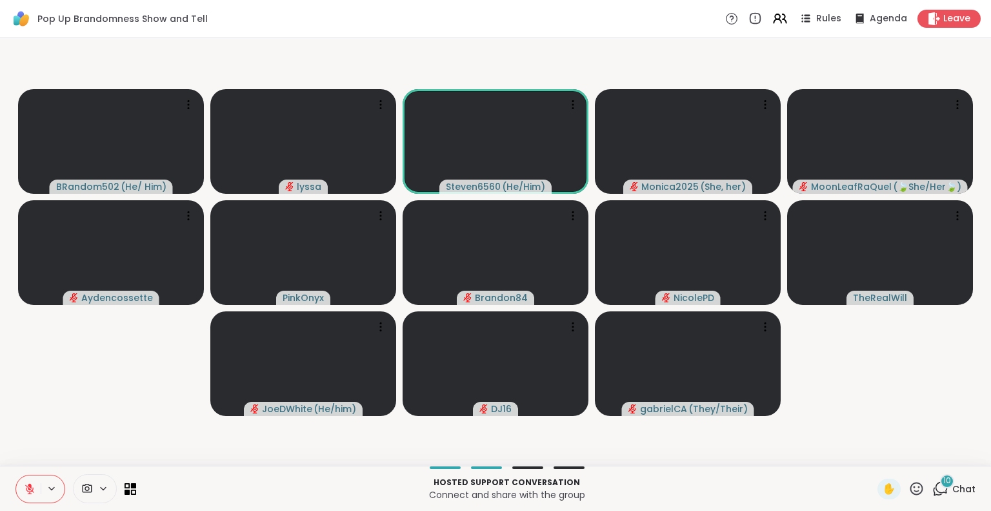
click at [25, 480] on button at bounding box center [28, 488] width 25 height 27
click at [30, 489] on icon at bounding box center [29, 487] width 3 height 6
